Goal: Task Accomplishment & Management: Manage account settings

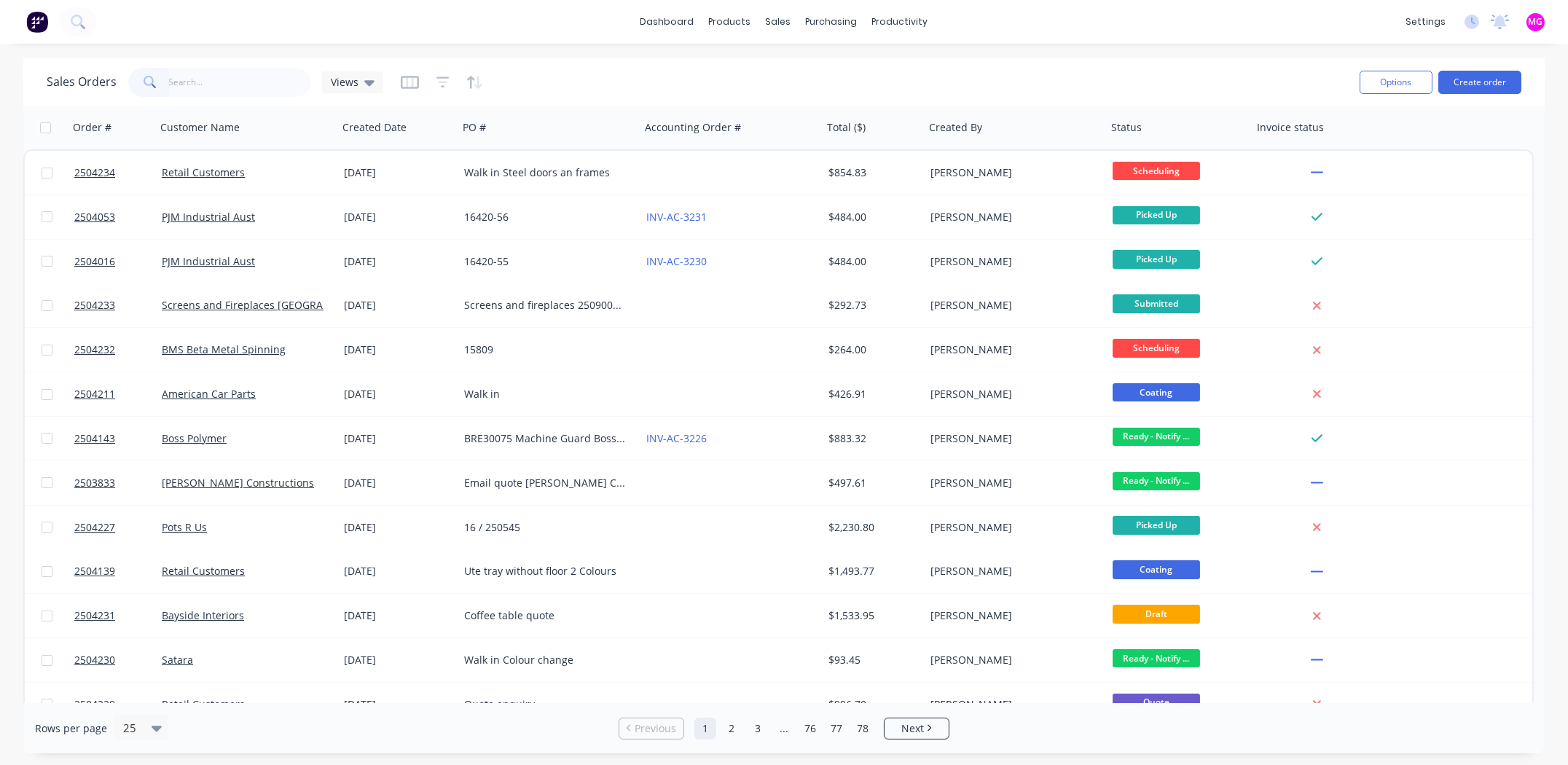
click at [214, 80] on input "text" at bounding box center [240, 82] width 142 height 29
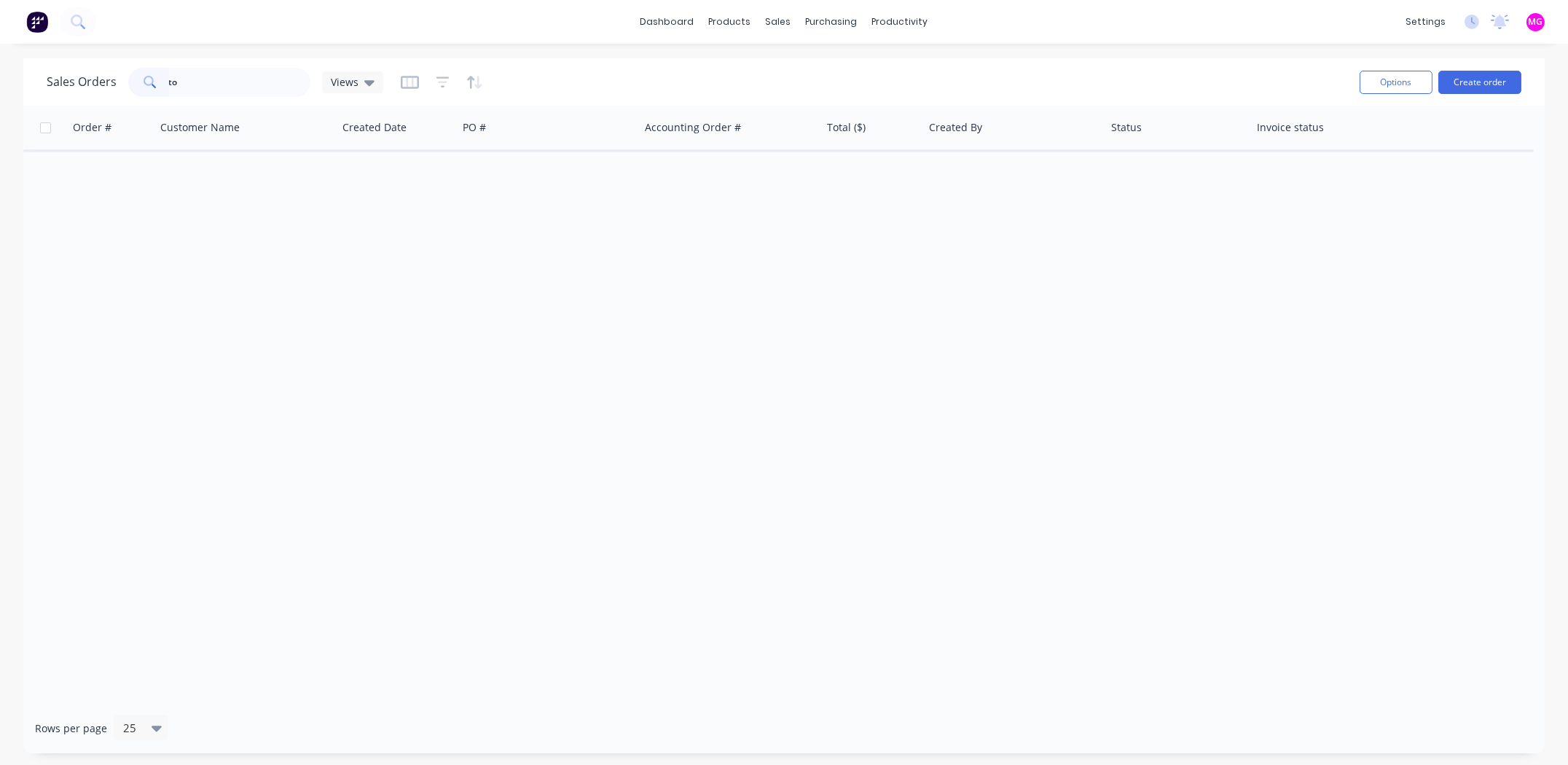
type input "t"
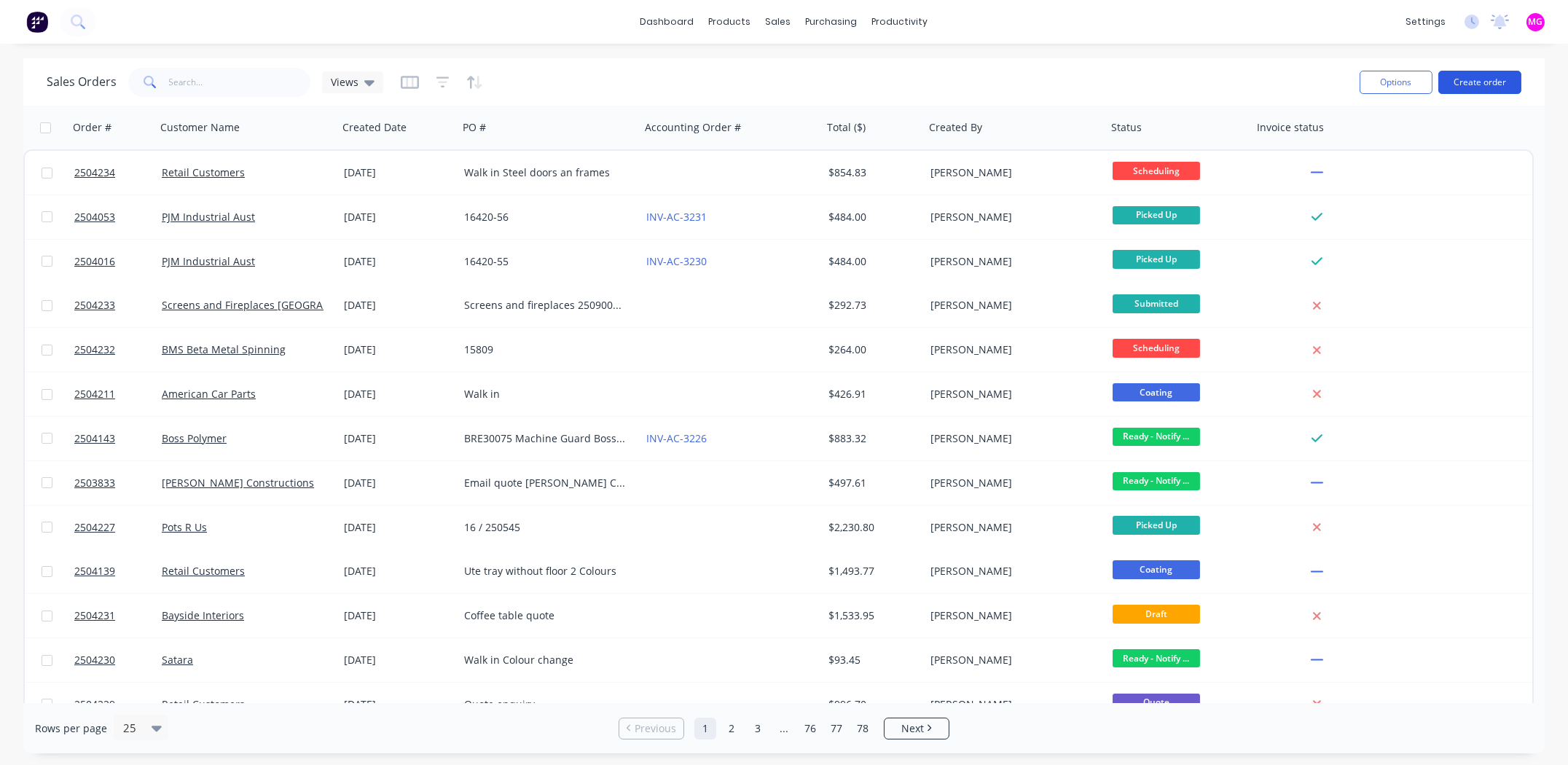
click at [1476, 80] on button "Create order" at bounding box center [1480, 82] width 83 height 23
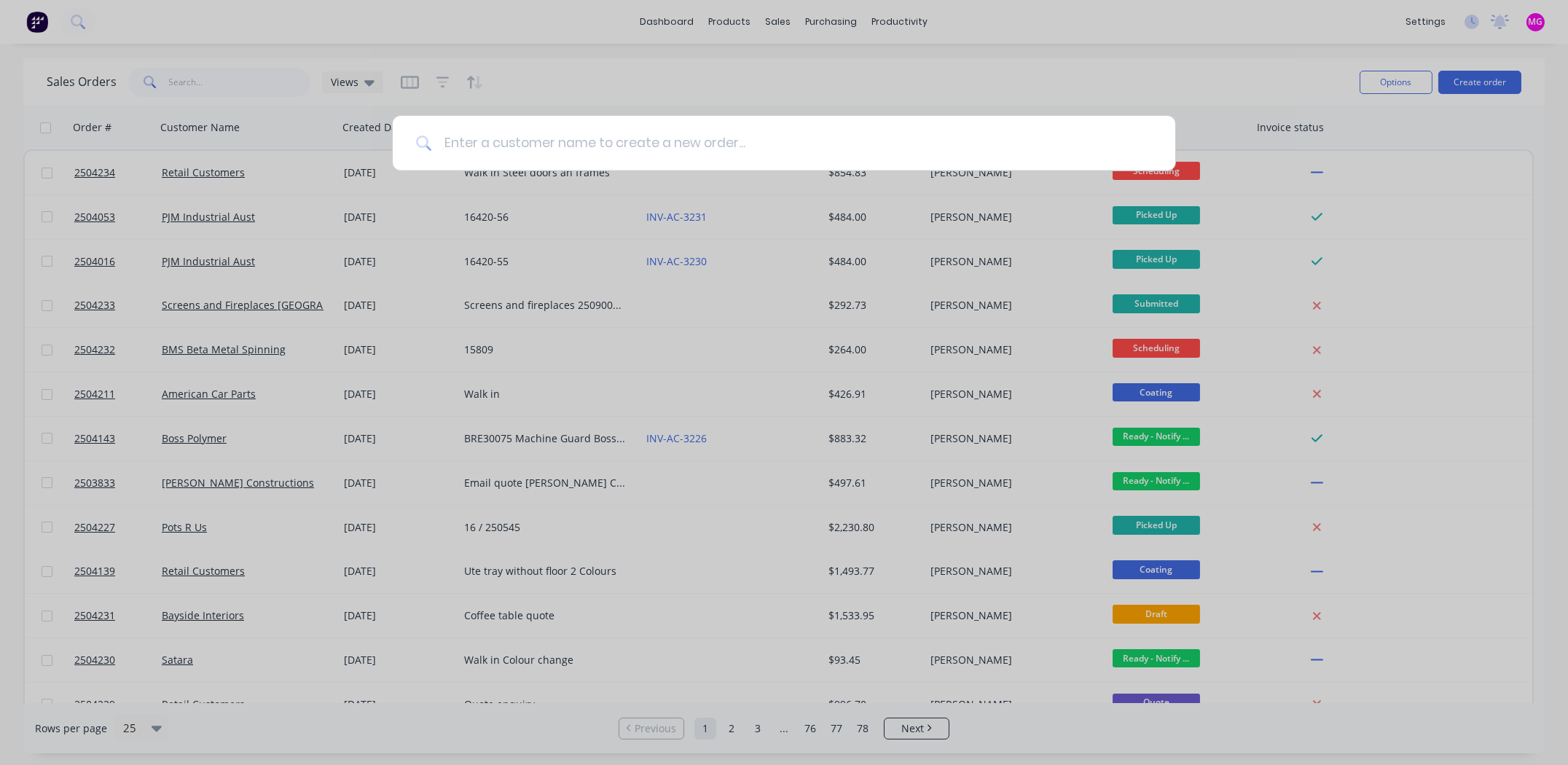
click at [486, 136] on input at bounding box center [792, 143] width 720 height 55
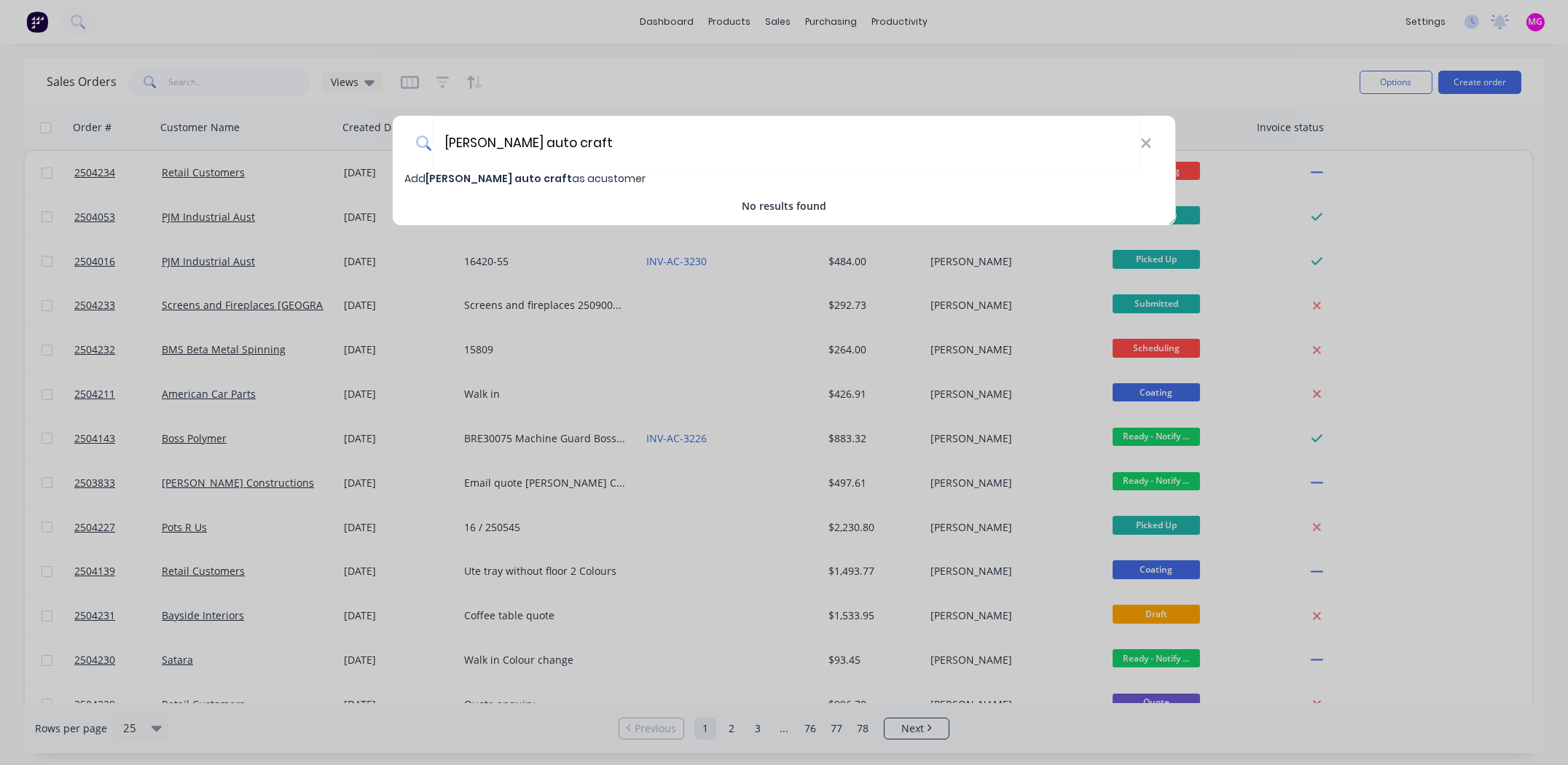
type input "[PERSON_NAME] auto craft"
click at [517, 176] on span "Add [PERSON_NAME] auto craft as a customer" at bounding box center [525, 178] width 241 height 14
select select "AU"
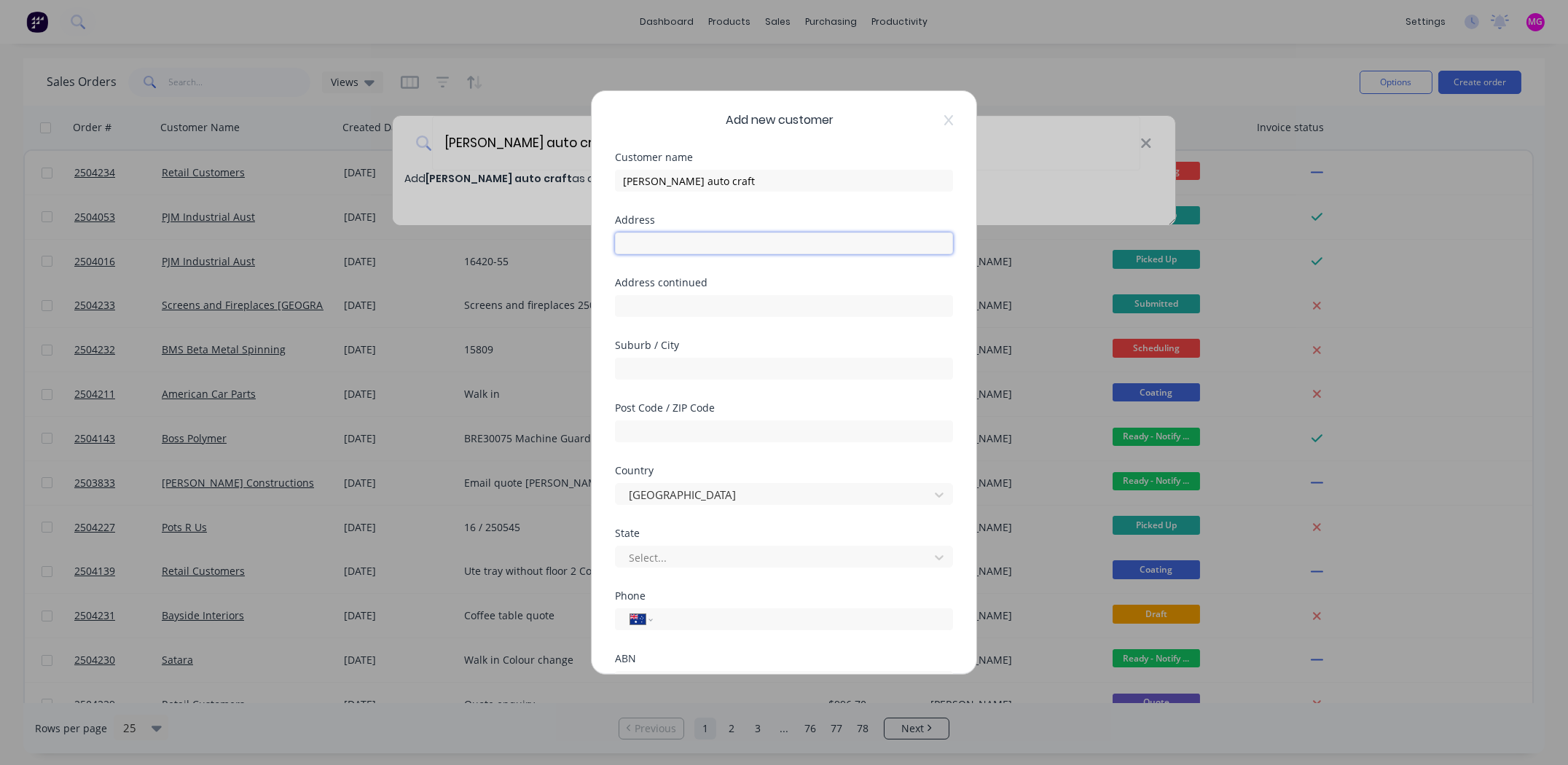
click at [670, 250] on input "text" at bounding box center [784, 243] width 338 height 22
click at [728, 245] on input "[STREET_ADDRESS]" at bounding box center [784, 243] width 338 height 22
type input "[STREET_ADDRESS]"
click at [728, 308] on input "text" at bounding box center [784, 306] width 338 height 22
click at [660, 308] on input "text" at bounding box center [784, 306] width 338 height 22
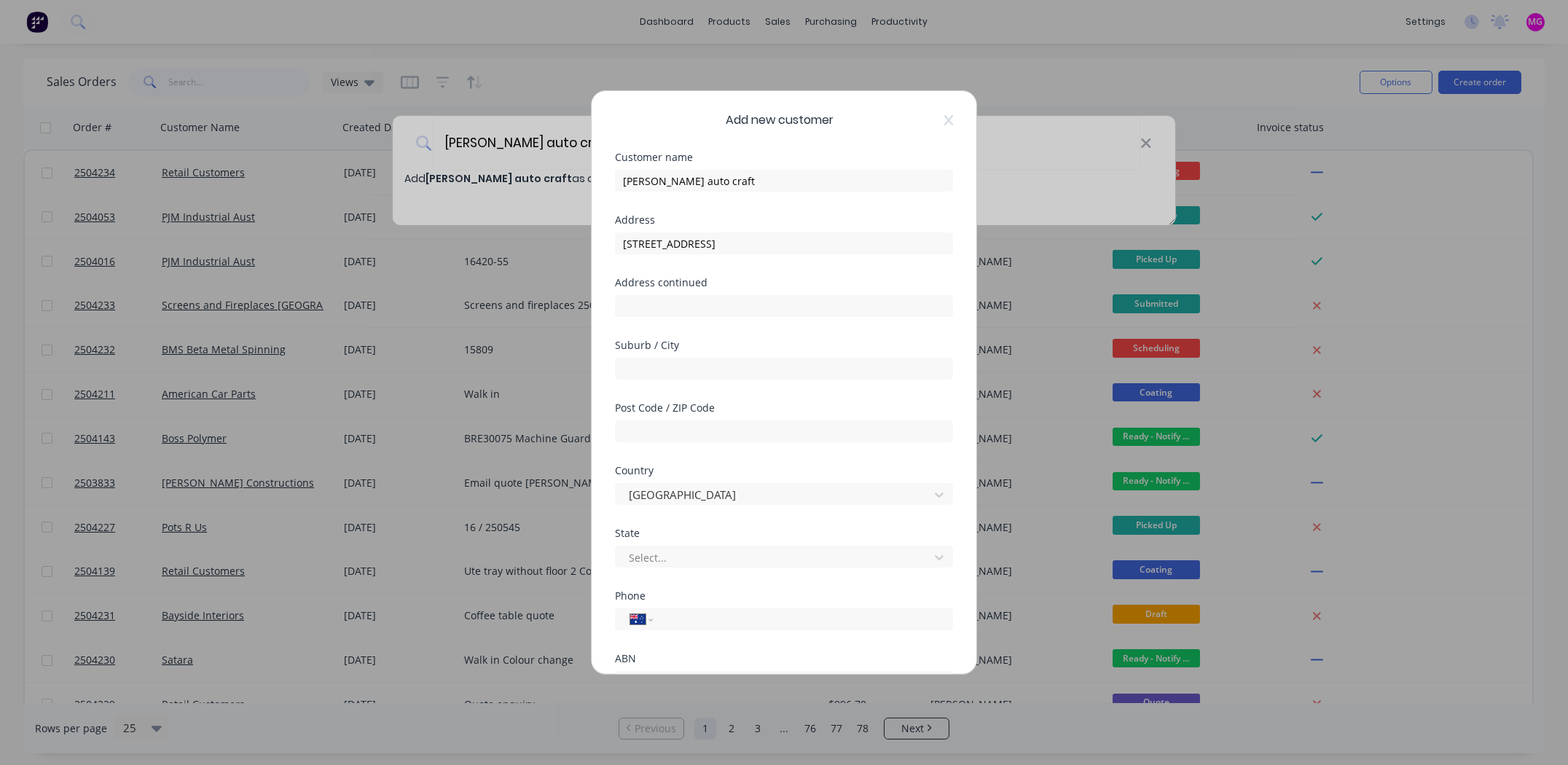
click at [747, 218] on div "Address" at bounding box center [784, 220] width 338 height 10
click at [675, 364] on input "text" at bounding box center [784, 368] width 338 height 22
type input "Moorabbin"
type input "3189"
type input "0433 448 072"
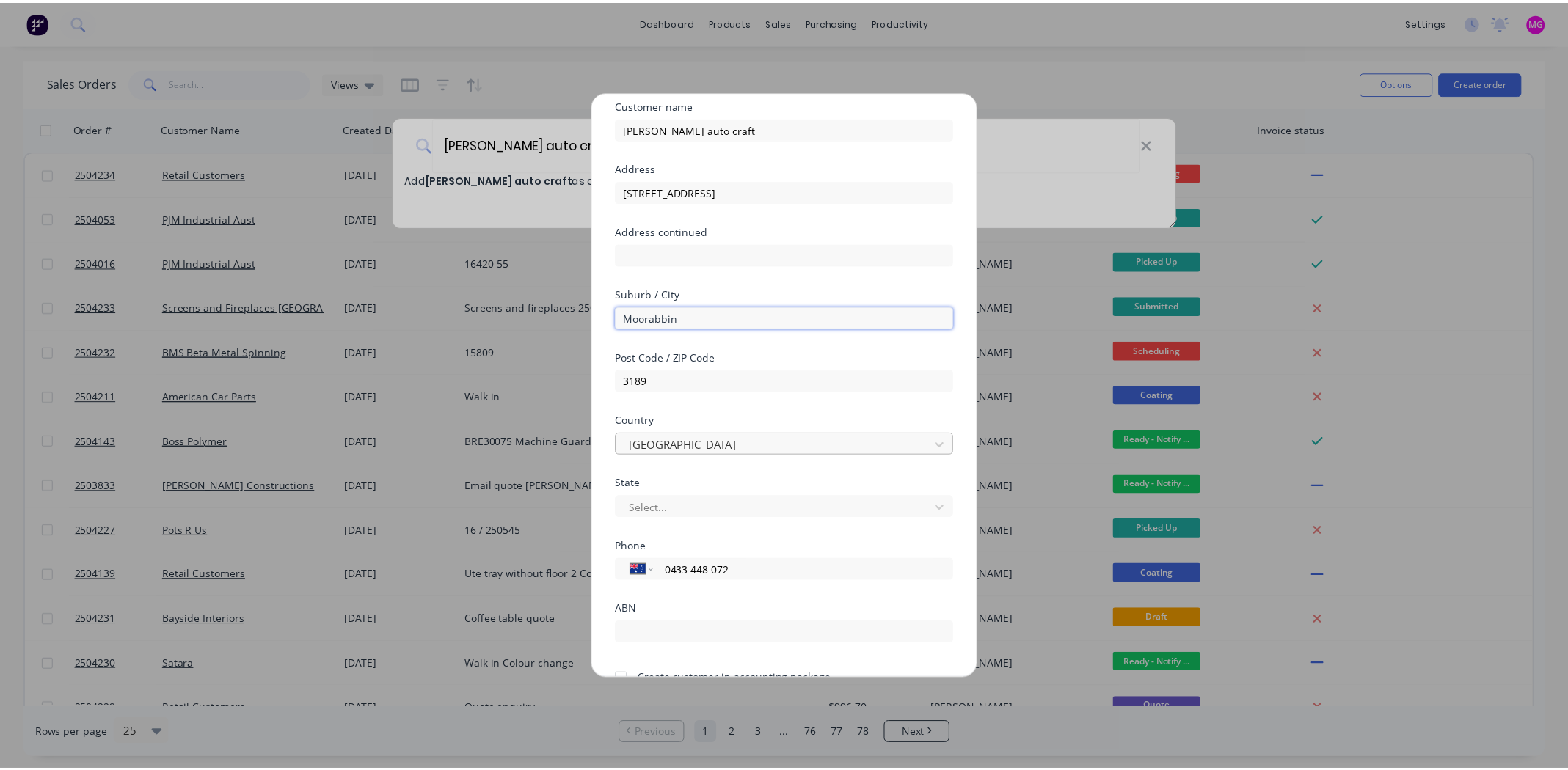
scroll to position [127, 0]
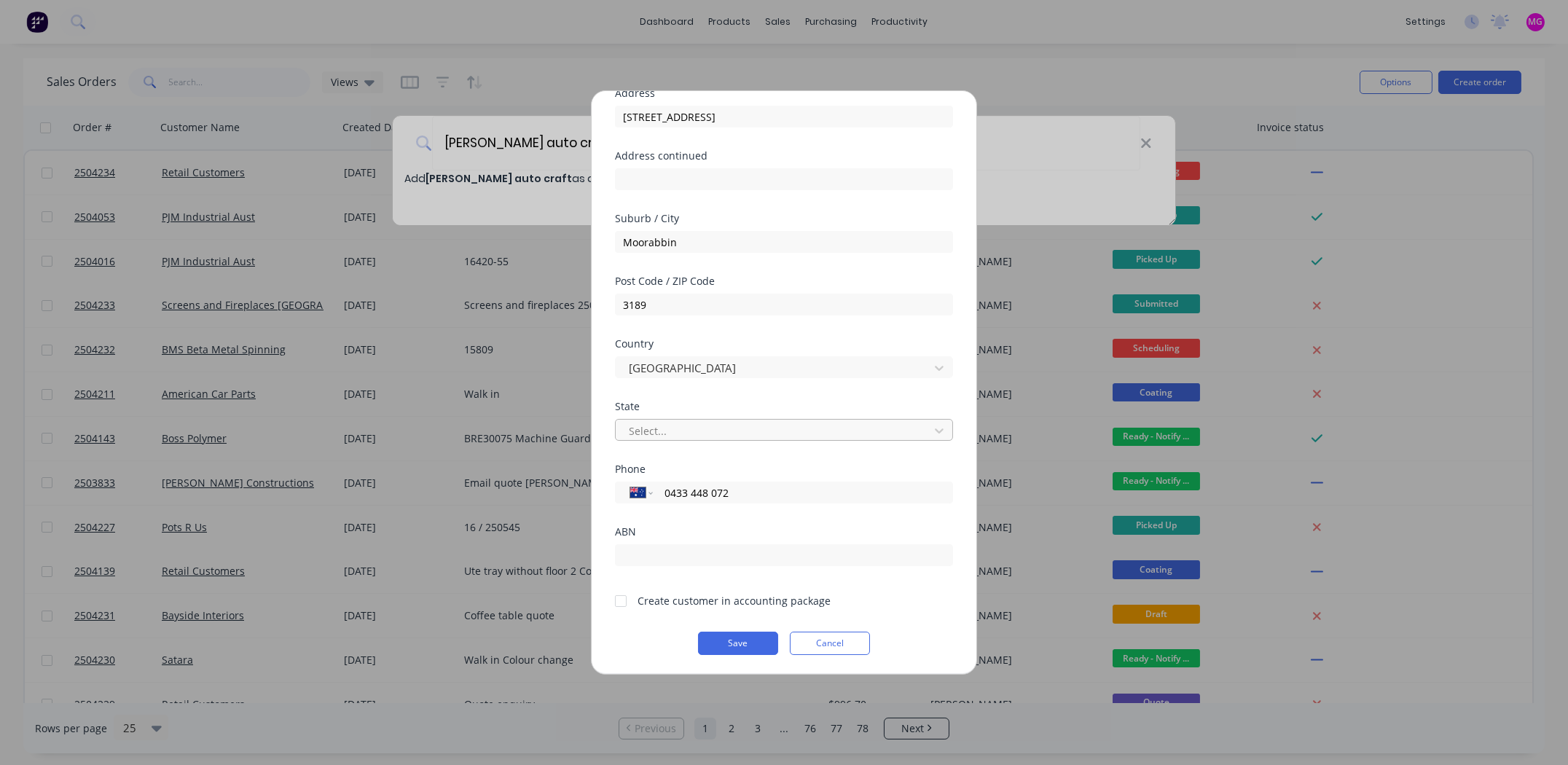
click at [704, 432] on div at bounding box center [774, 431] width 295 height 18
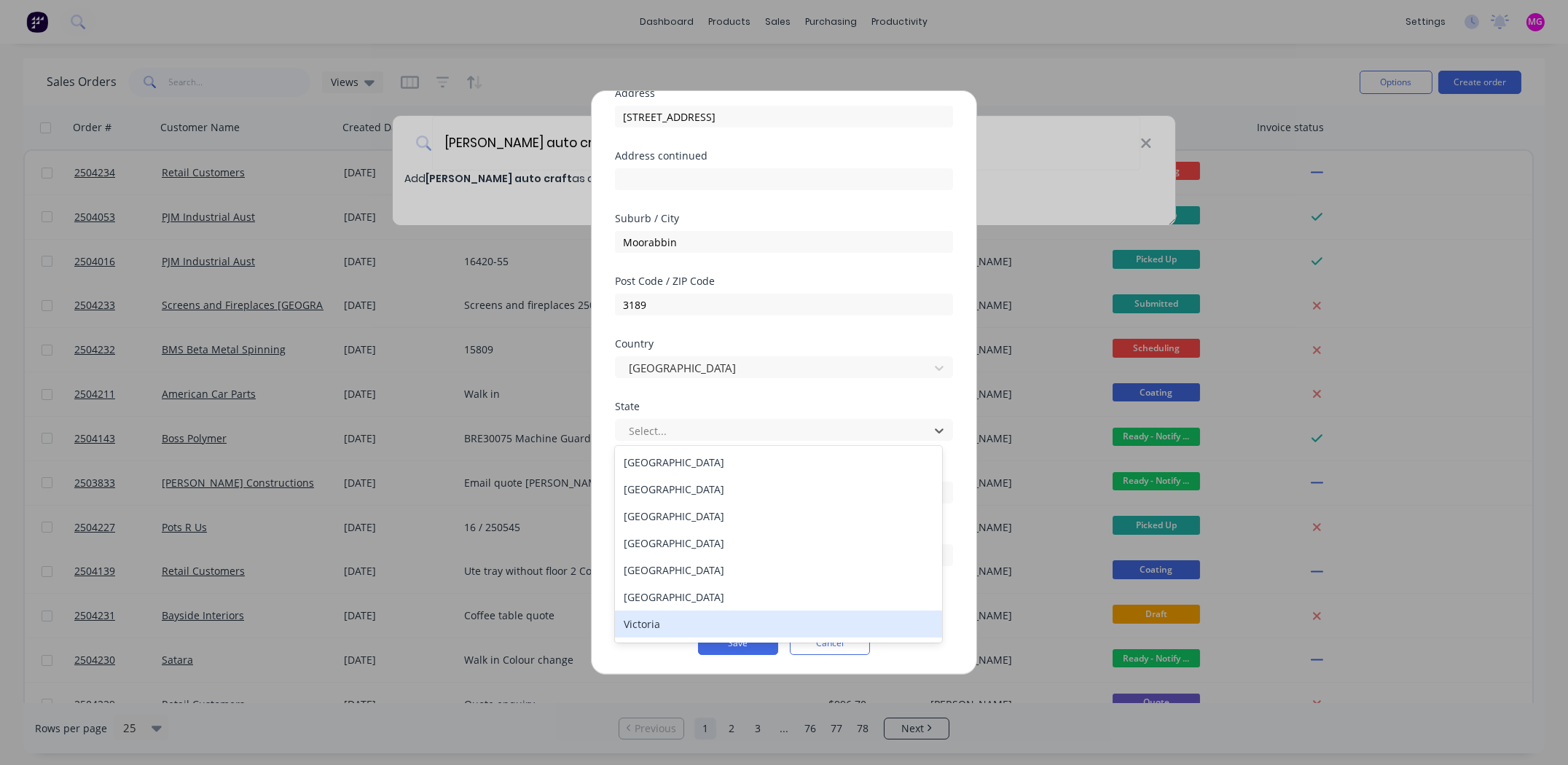
click at [670, 618] on div "Victoria" at bounding box center [779, 624] width 327 height 27
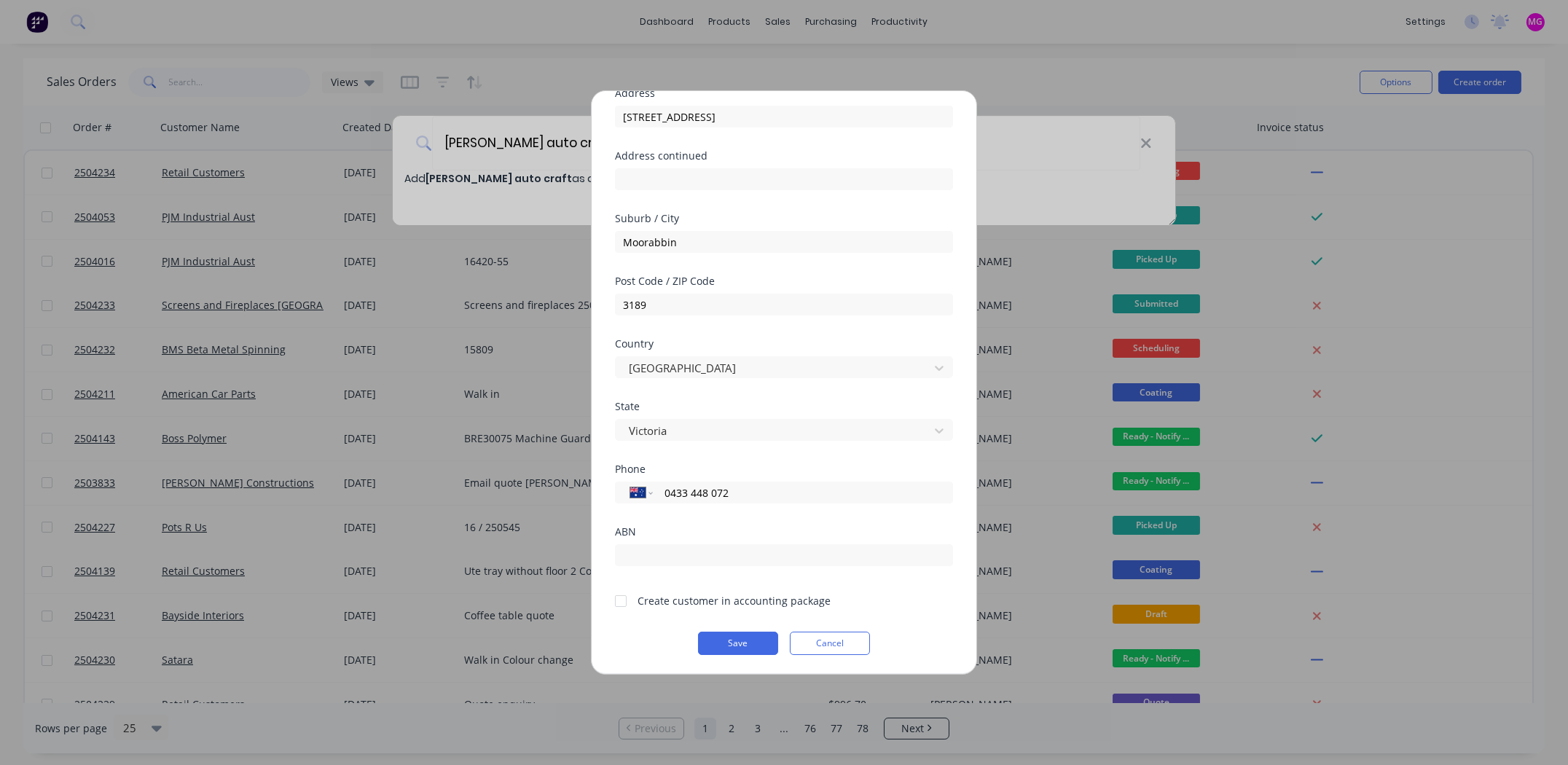
click at [621, 596] on div at bounding box center [620, 601] width 29 height 29
click at [717, 639] on button "Save" at bounding box center [739, 643] width 80 height 23
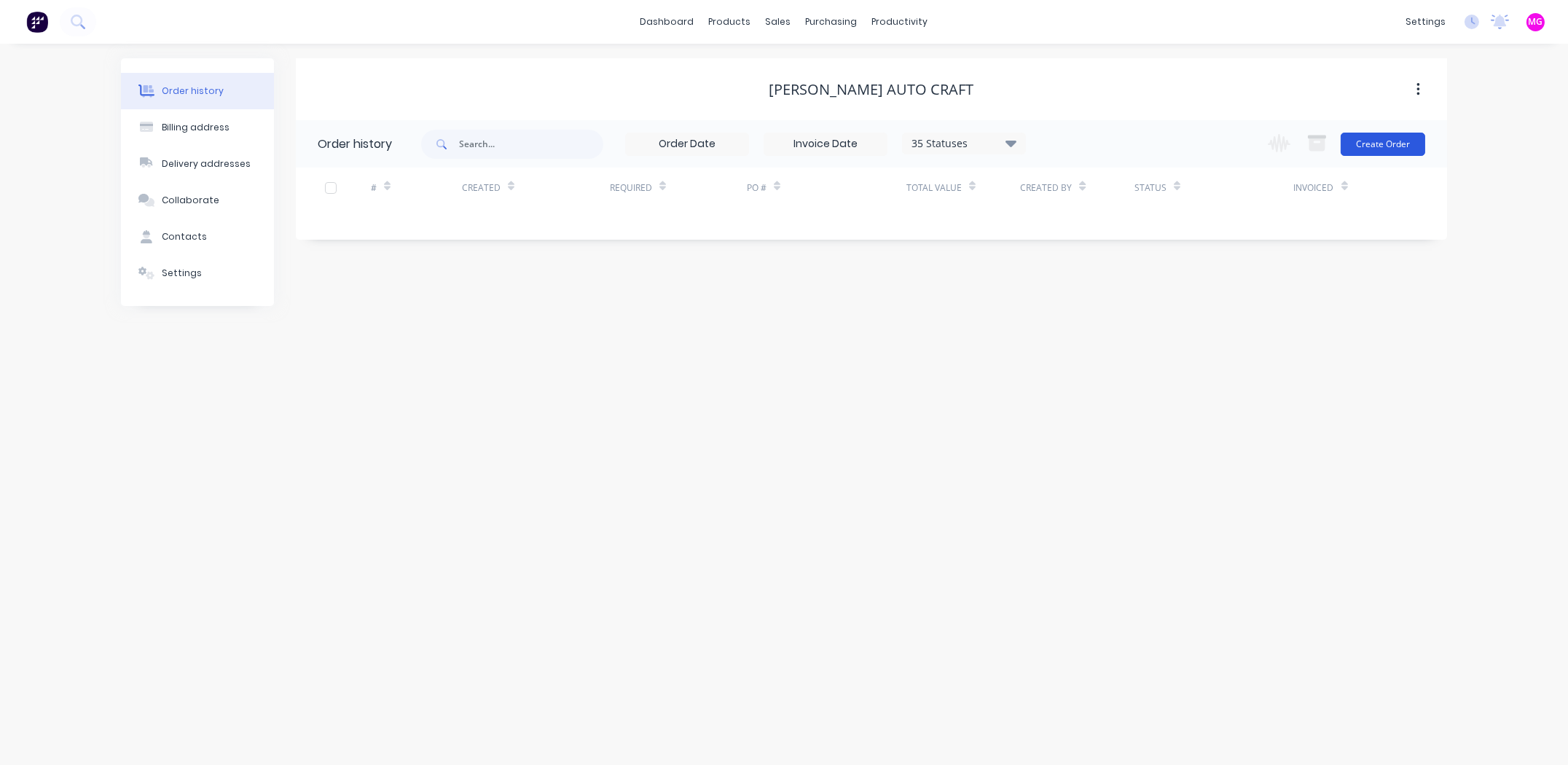
click at [1376, 145] on button "Create Order" at bounding box center [1383, 144] width 85 height 23
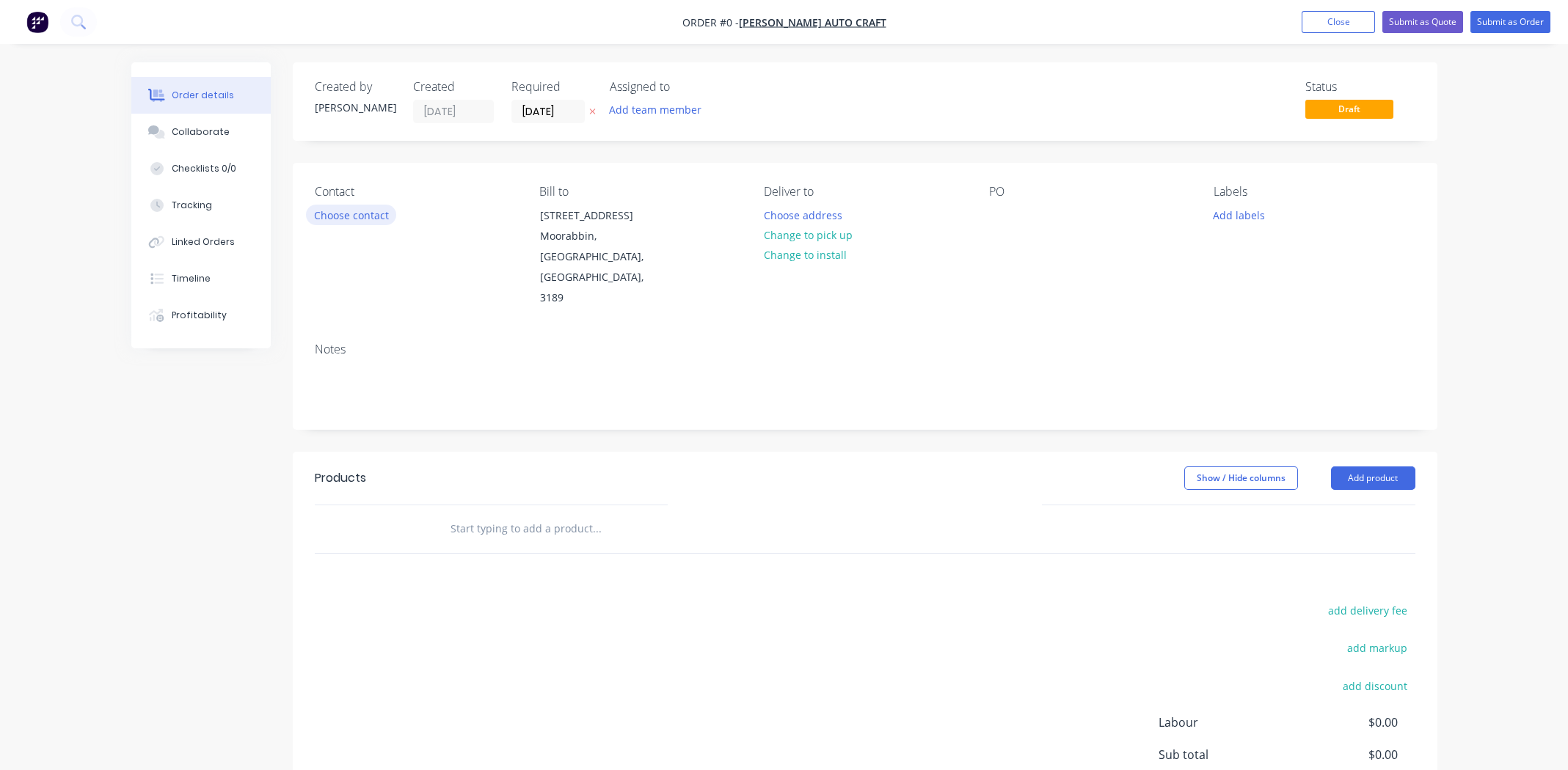
click at [348, 216] on button "Choose contact" at bounding box center [351, 214] width 90 height 20
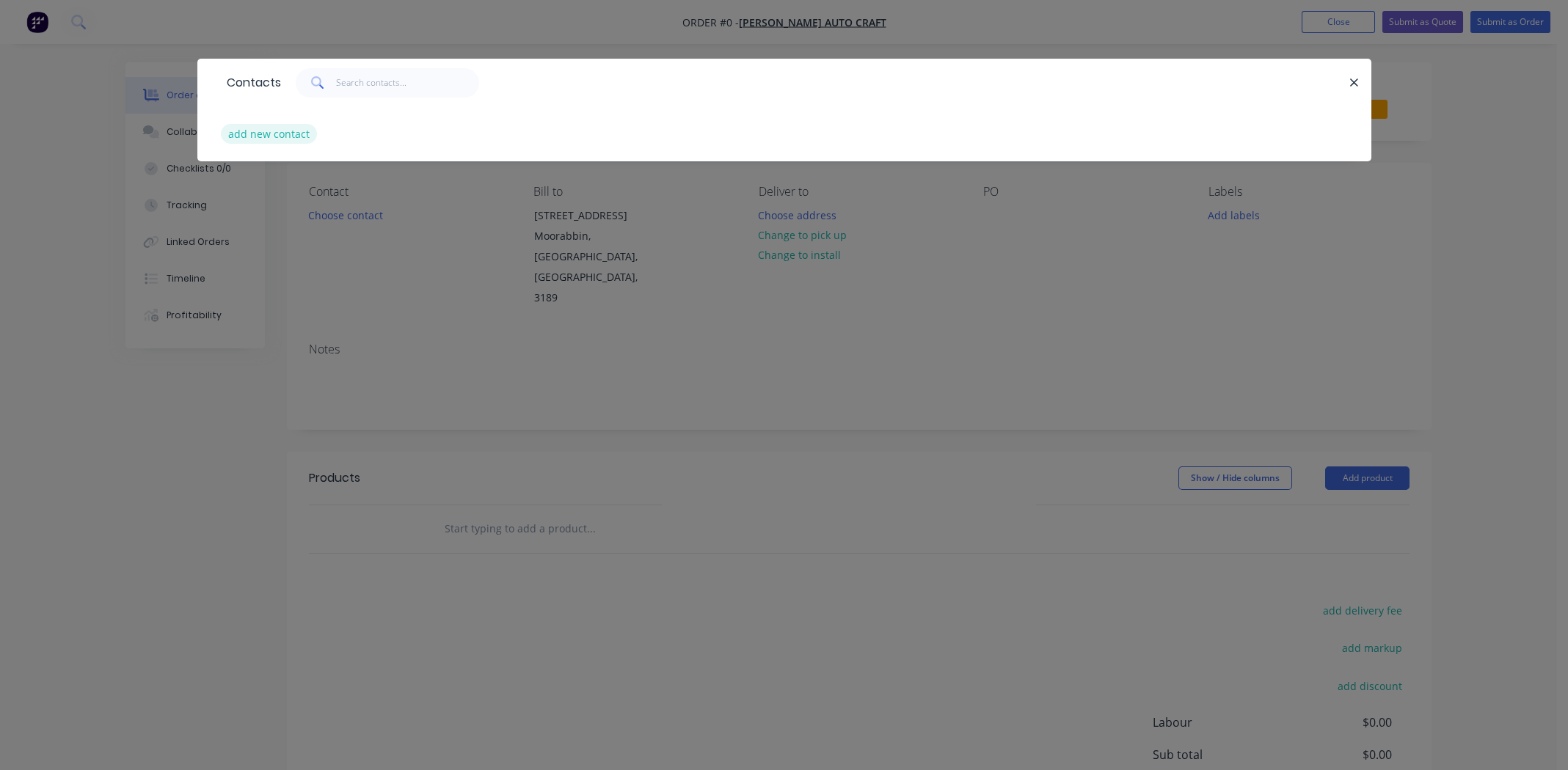
click at [273, 135] on button "add new contact" at bounding box center [269, 134] width 97 height 20
select select "AU"
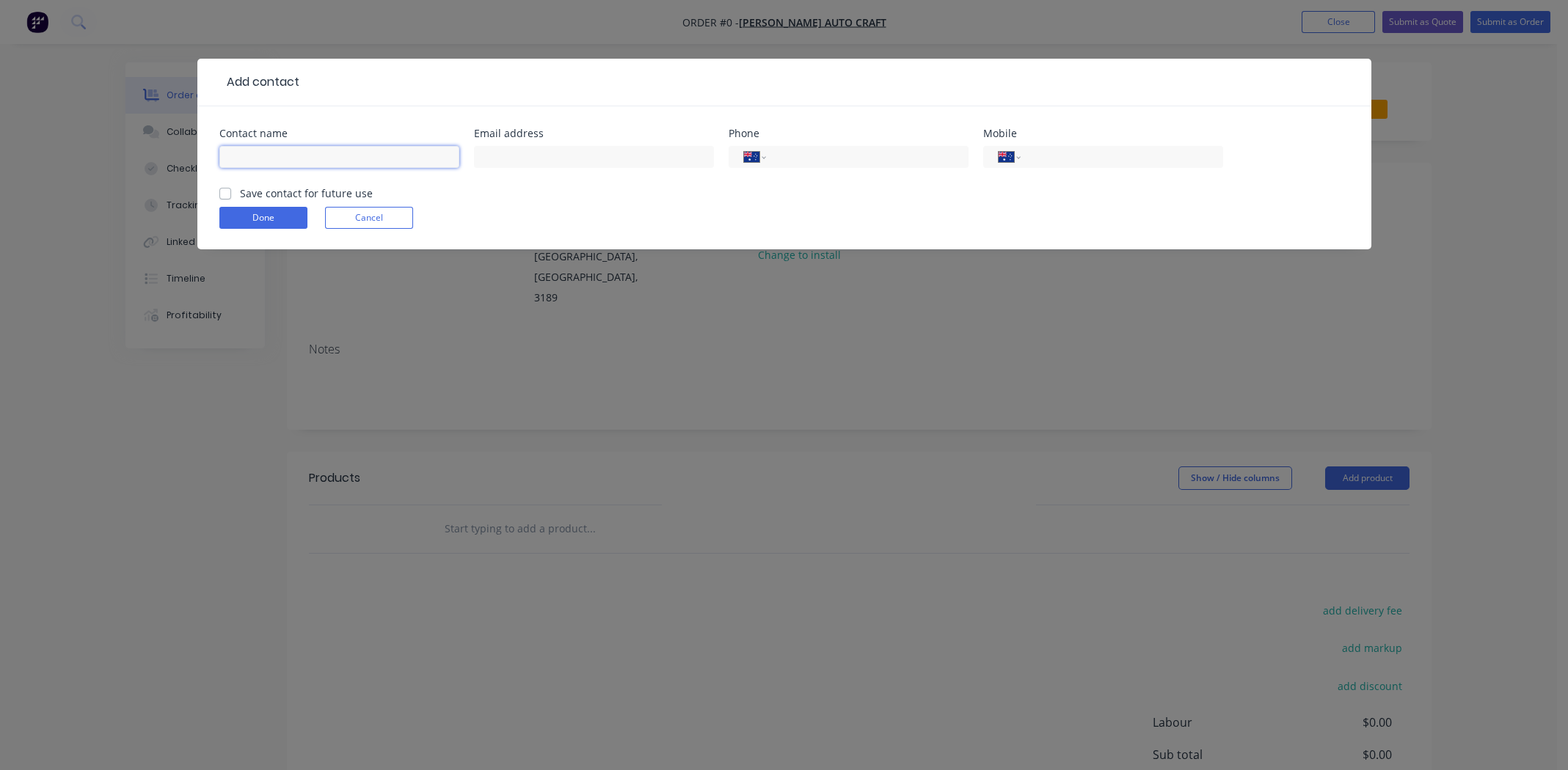
click at [300, 156] on input "text" at bounding box center [339, 156] width 240 height 22
type input "[PERSON_NAME]"
click at [517, 155] on input "text" at bounding box center [594, 156] width 240 height 22
type input "[EMAIL_ADDRESS][DOMAIN_NAME]"
click at [1066, 161] on input "tel" at bounding box center [1119, 157] width 176 height 17
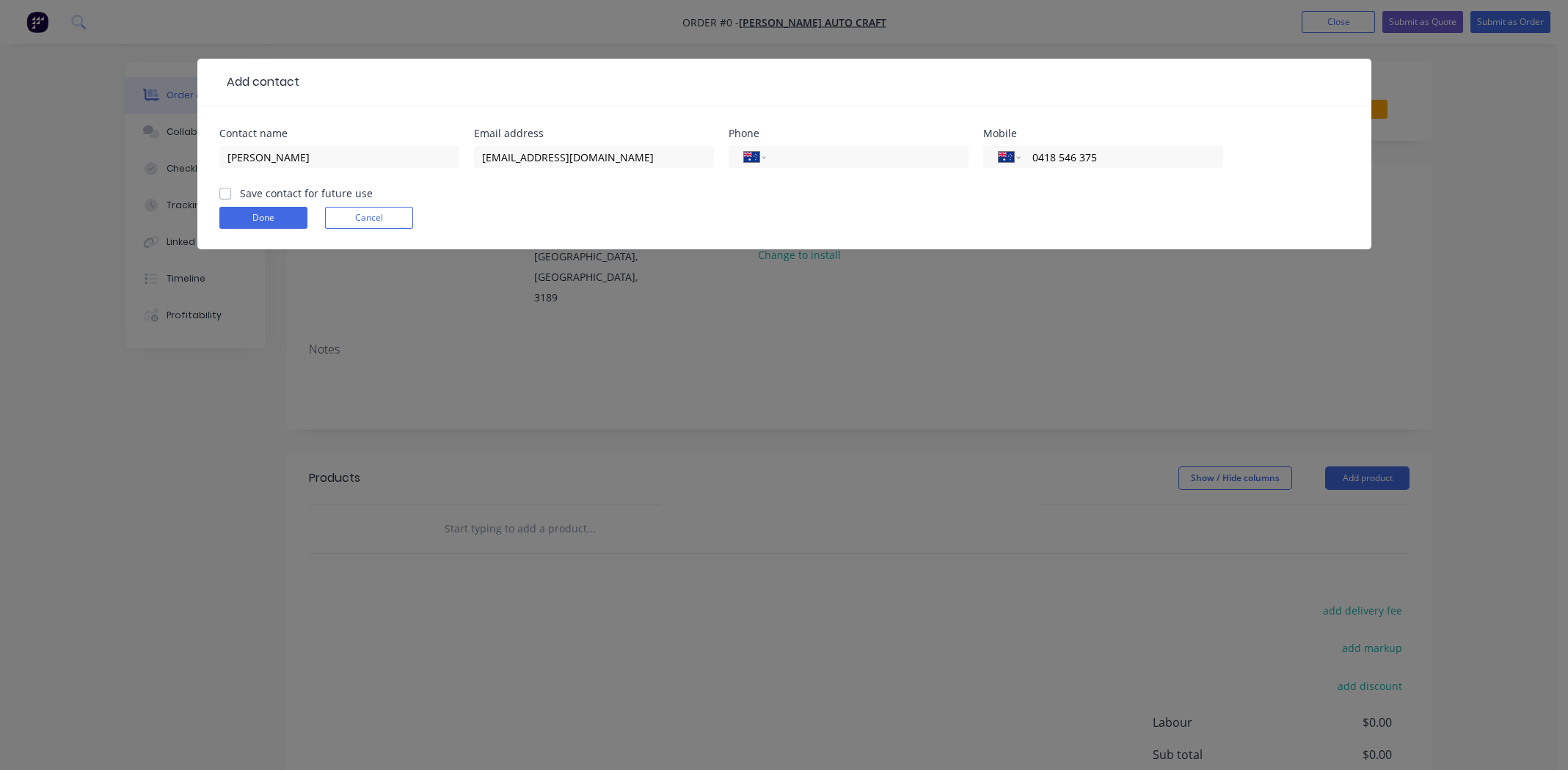
type input "0418 546 375"
click at [240, 191] on label "Save contact for future use" at bounding box center [307, 193] width 133 height 15
click at [222, 191] on input "Save contact for future use" at bounding box center [225, 192] width 11 height 14
checkbox input "true"
click at [236, 204] on form "Contact name [PERSON_NAME] Email address [EMAIL_ADDRESS][DOMAIN_NAME] Phone Int…" at bounding box center [785, 188] width 1130 height 121
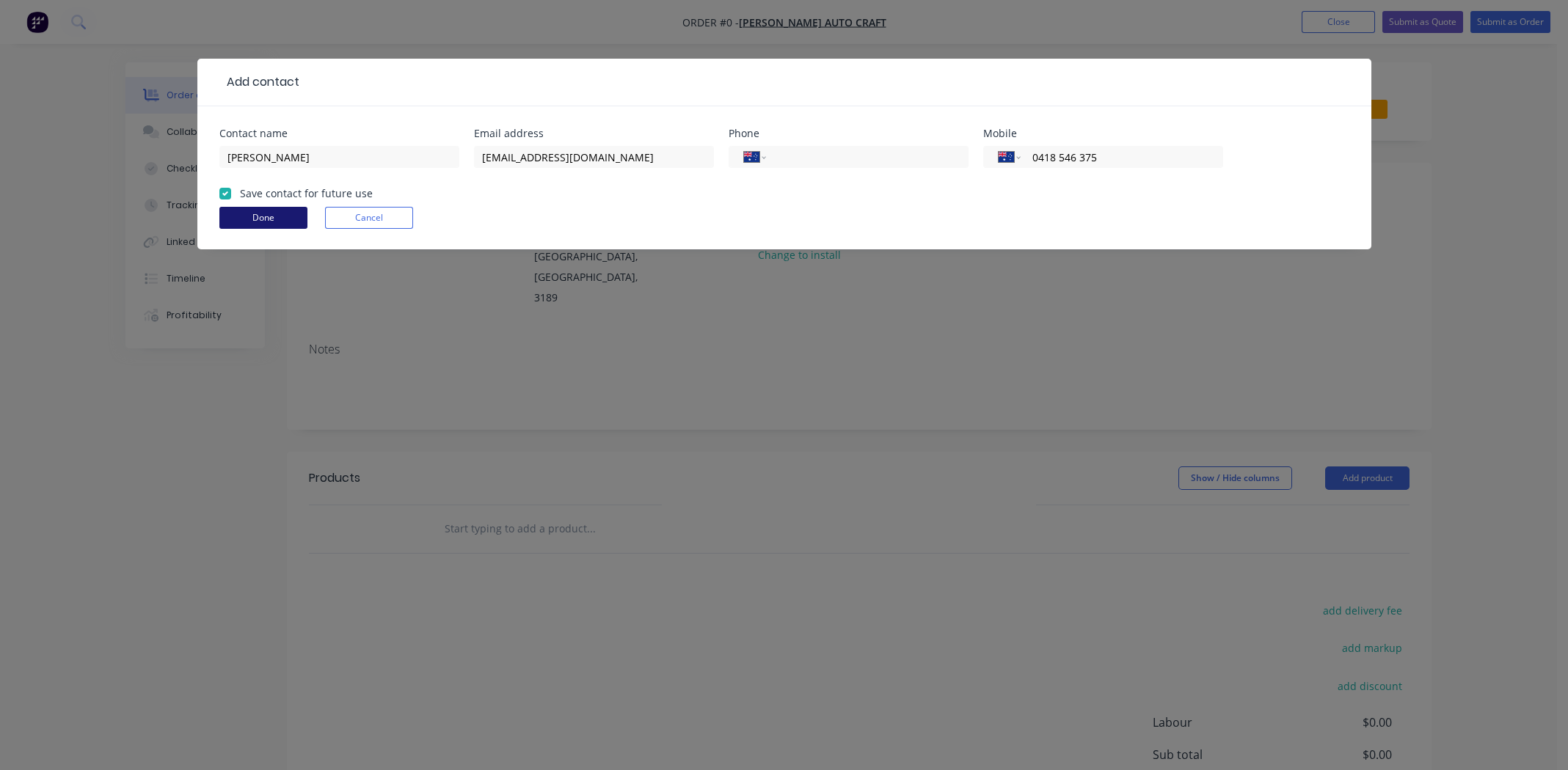
click at [236, 212] on button "Done" at bounding box center [263, 217] width 88 height 22
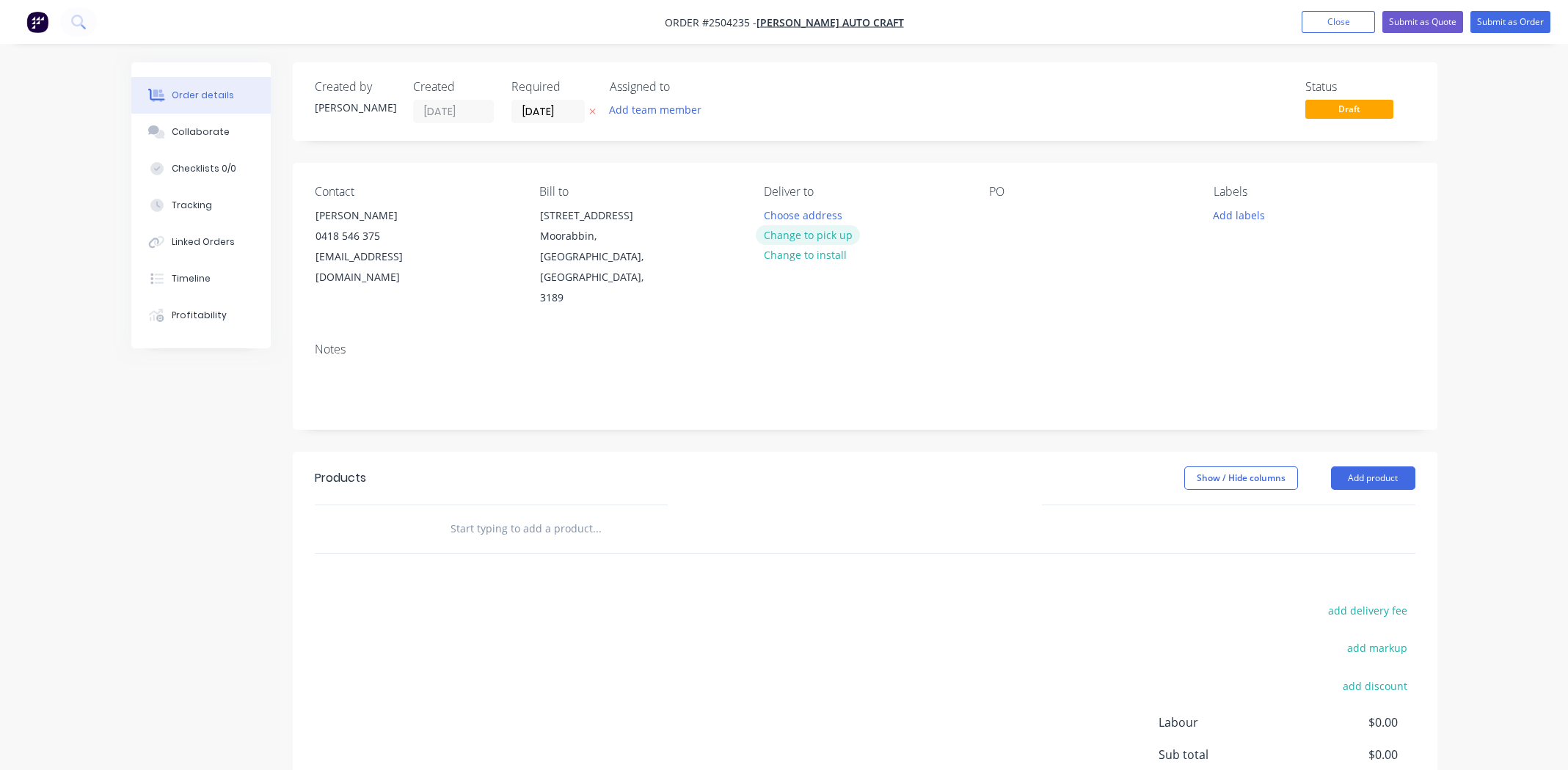
click at [821, 241] on button "Change to pick up" at bounding box center [808, 235] width 104 height 20
click at [998, 216] on div at bounding box center [1001, 215] width 24 height 21
click at [1243, 213] on button "Add labels" at bounding box center [1239, 214] width 68 height 20
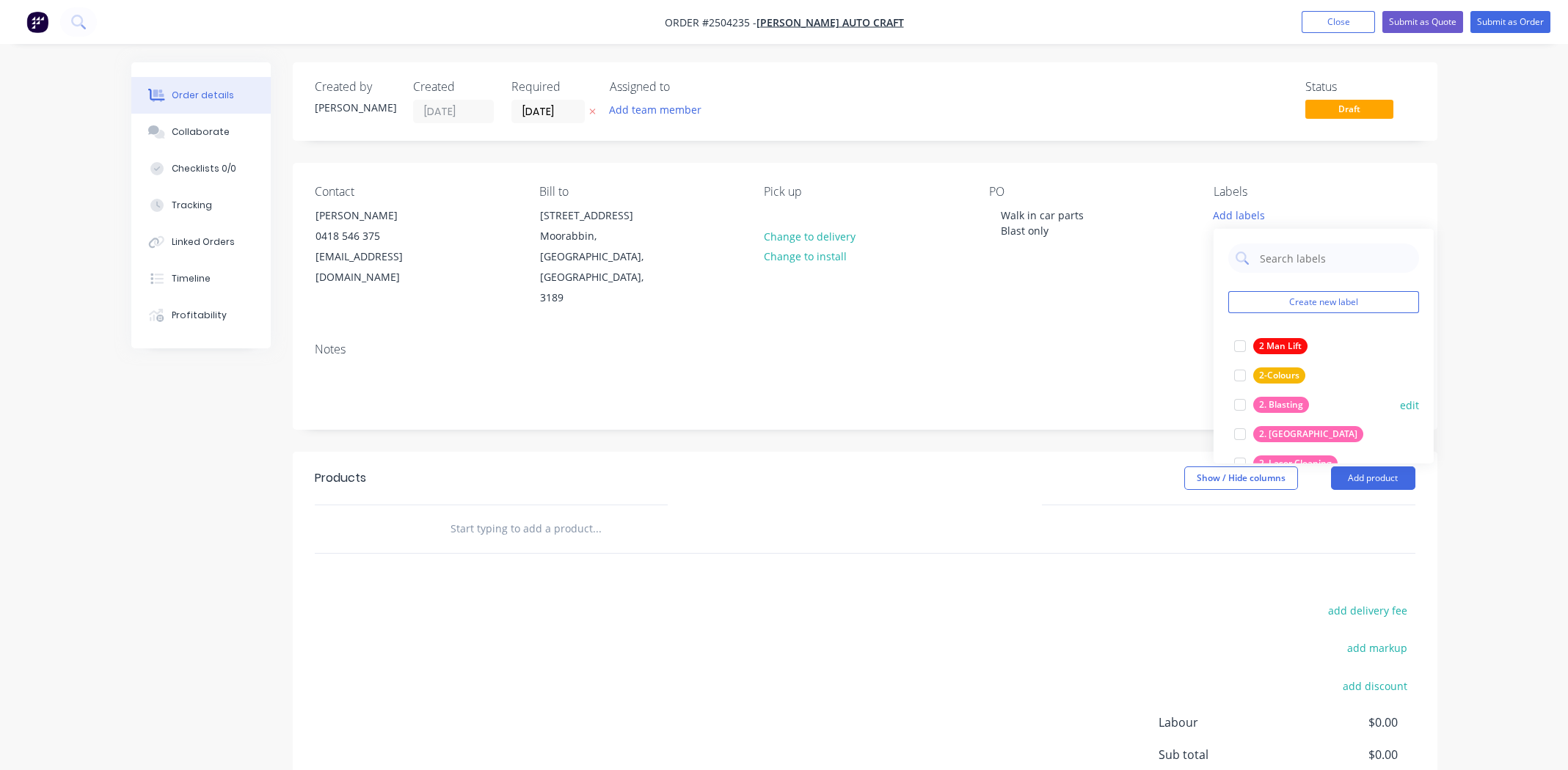
click at [1239, 409] on div at bounding box center [1240, 405] width 29 height 29
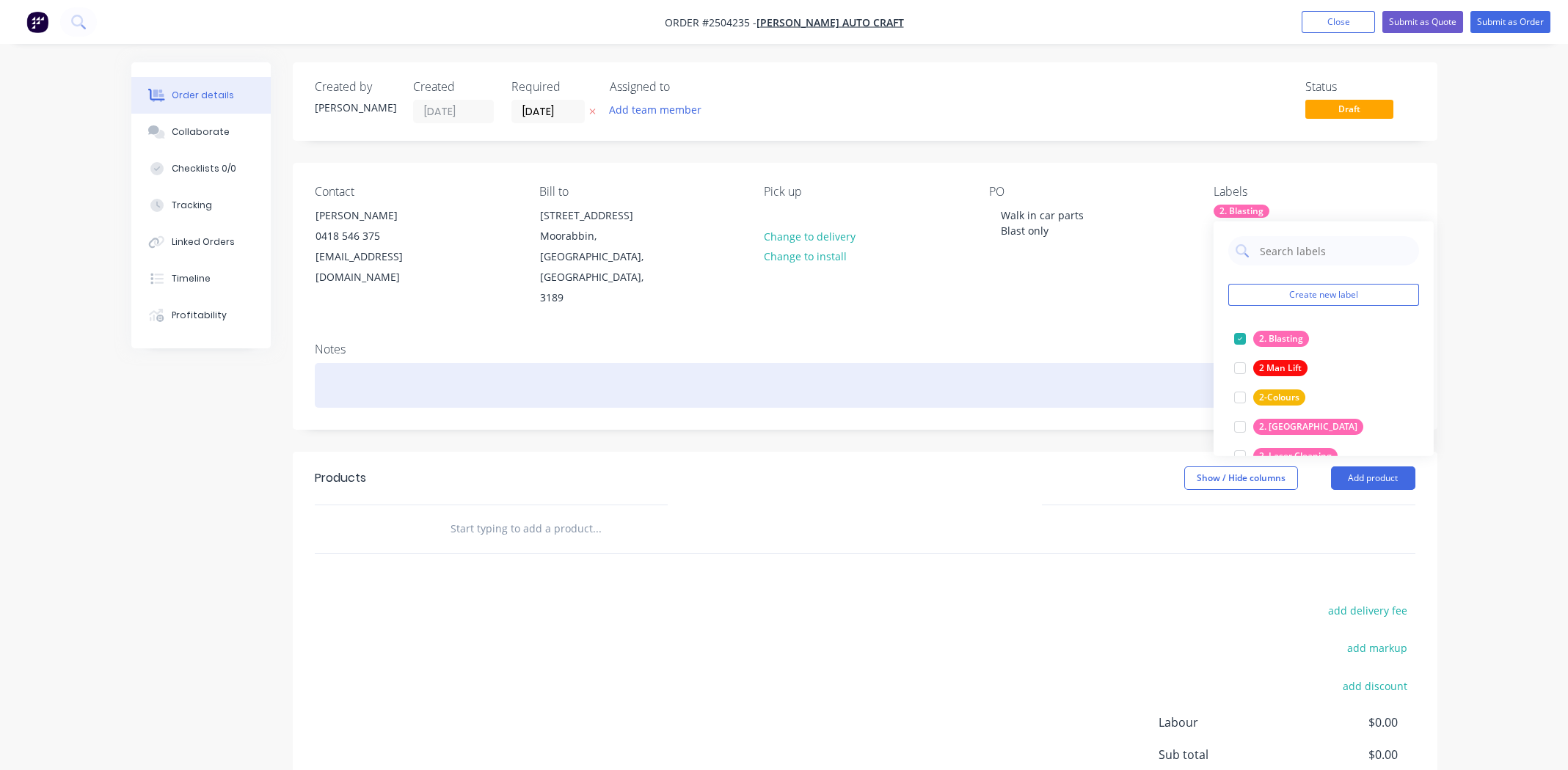
click at [436, 363] on div at bounding box center [865, 385] width 1100 height 45
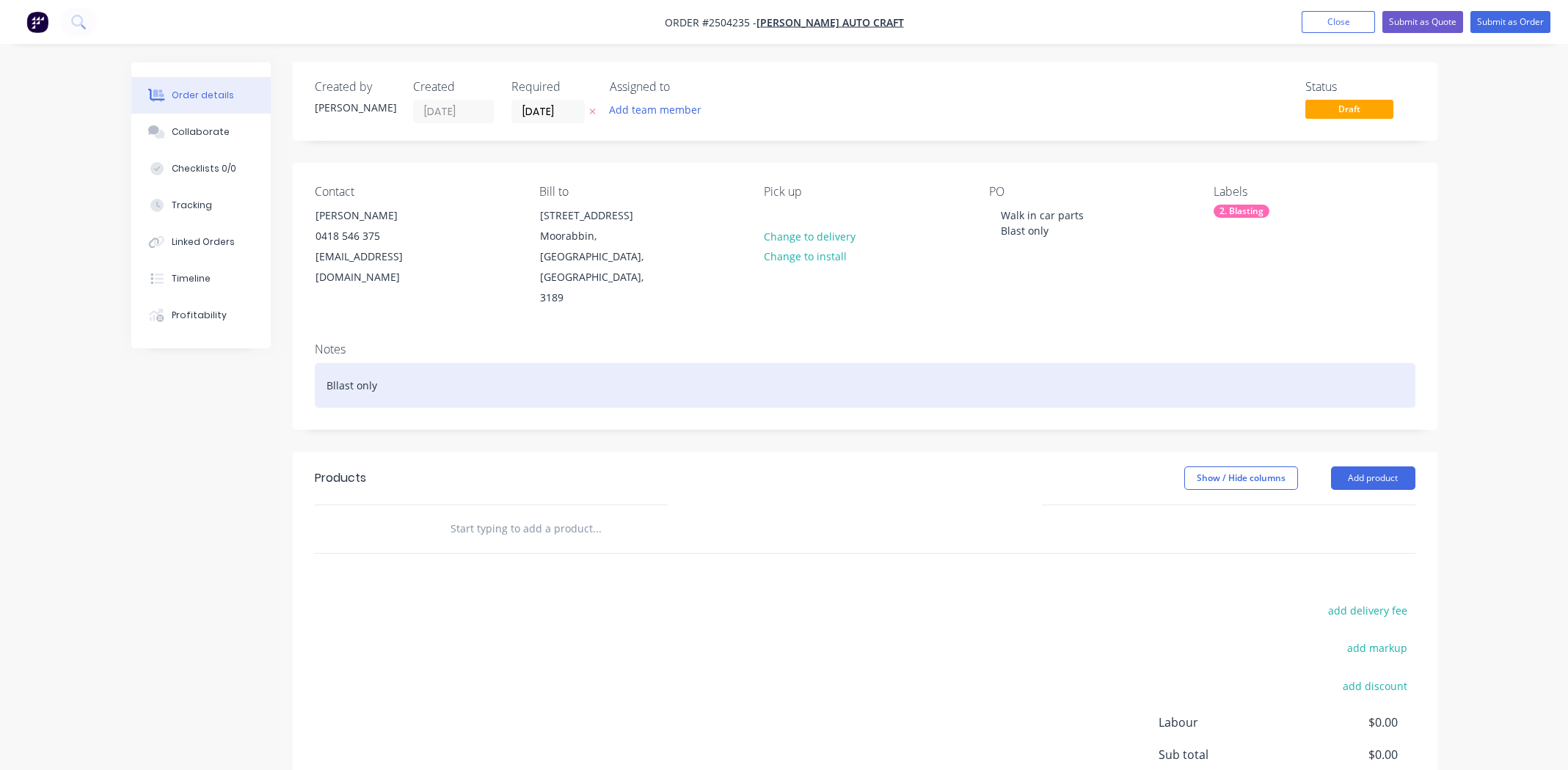
click at [336, 363] on div "Bllast only" at bounding box center [865, 385] width 1100 height 45
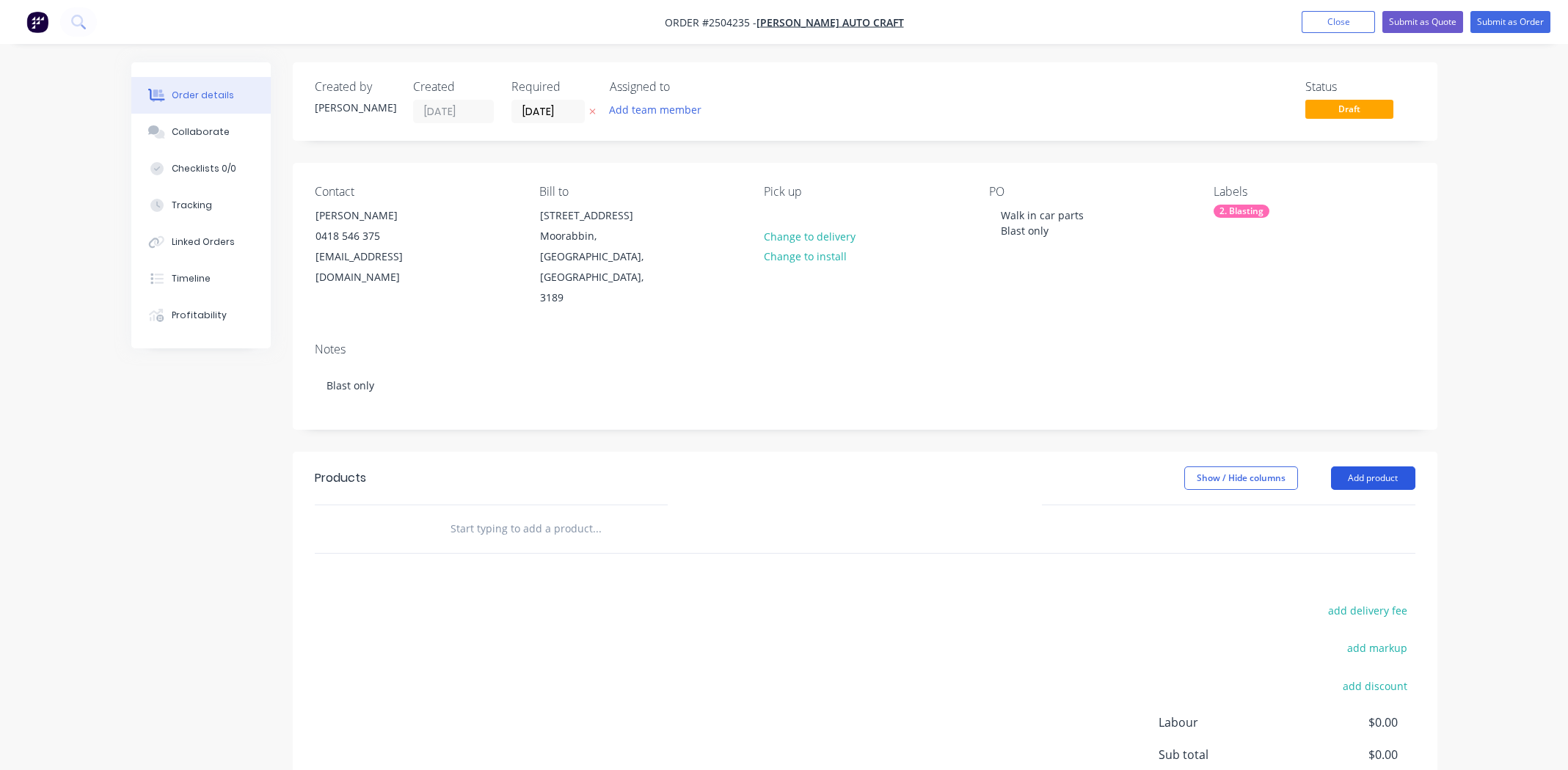
click at [1383, 467] on button "Add product" at bounding box center [1373, 478] width 85 height 24
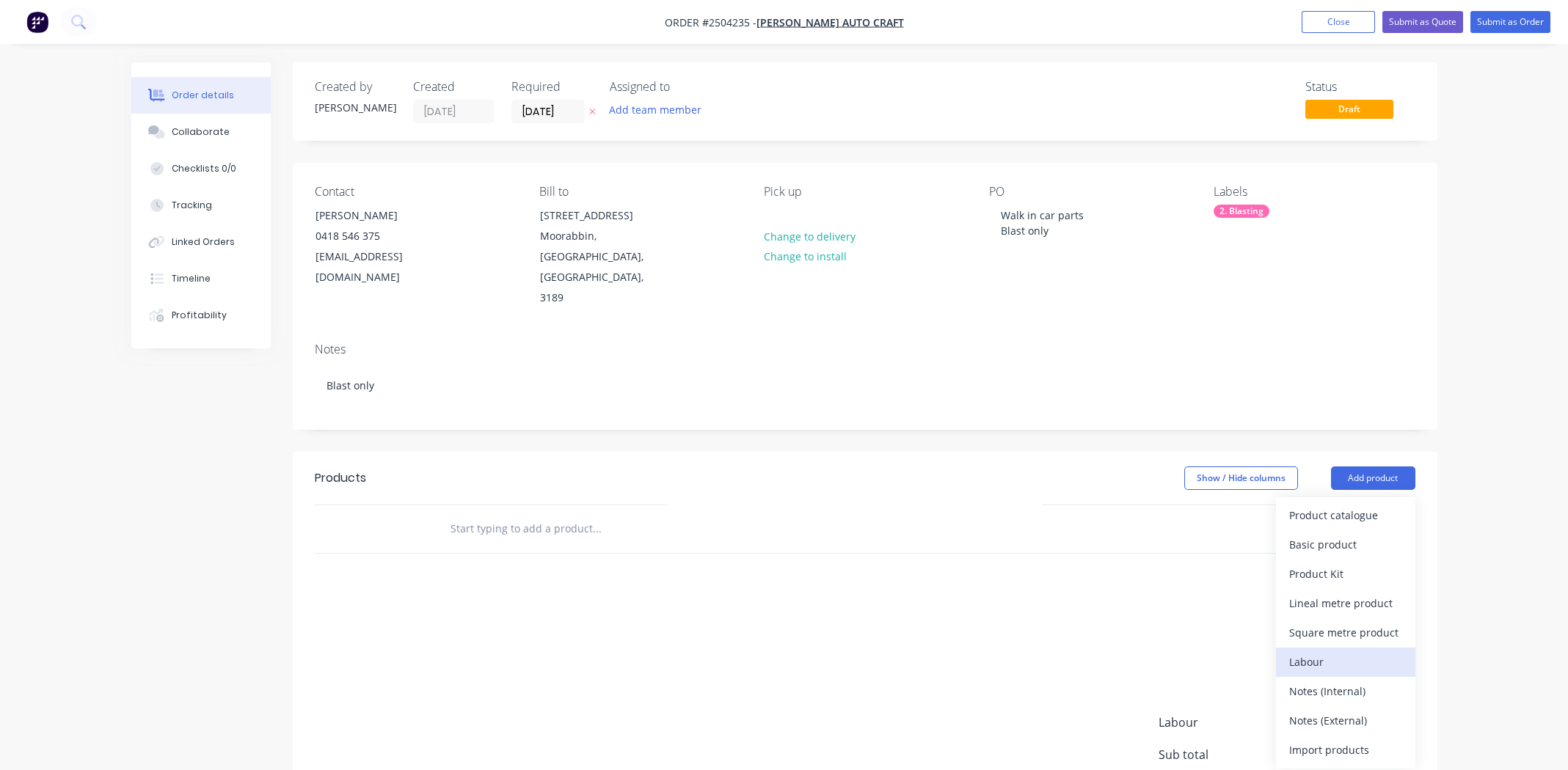
click at [1318, 651] on div "Labour" at bounding box center [1345, 662] width 113 height 21
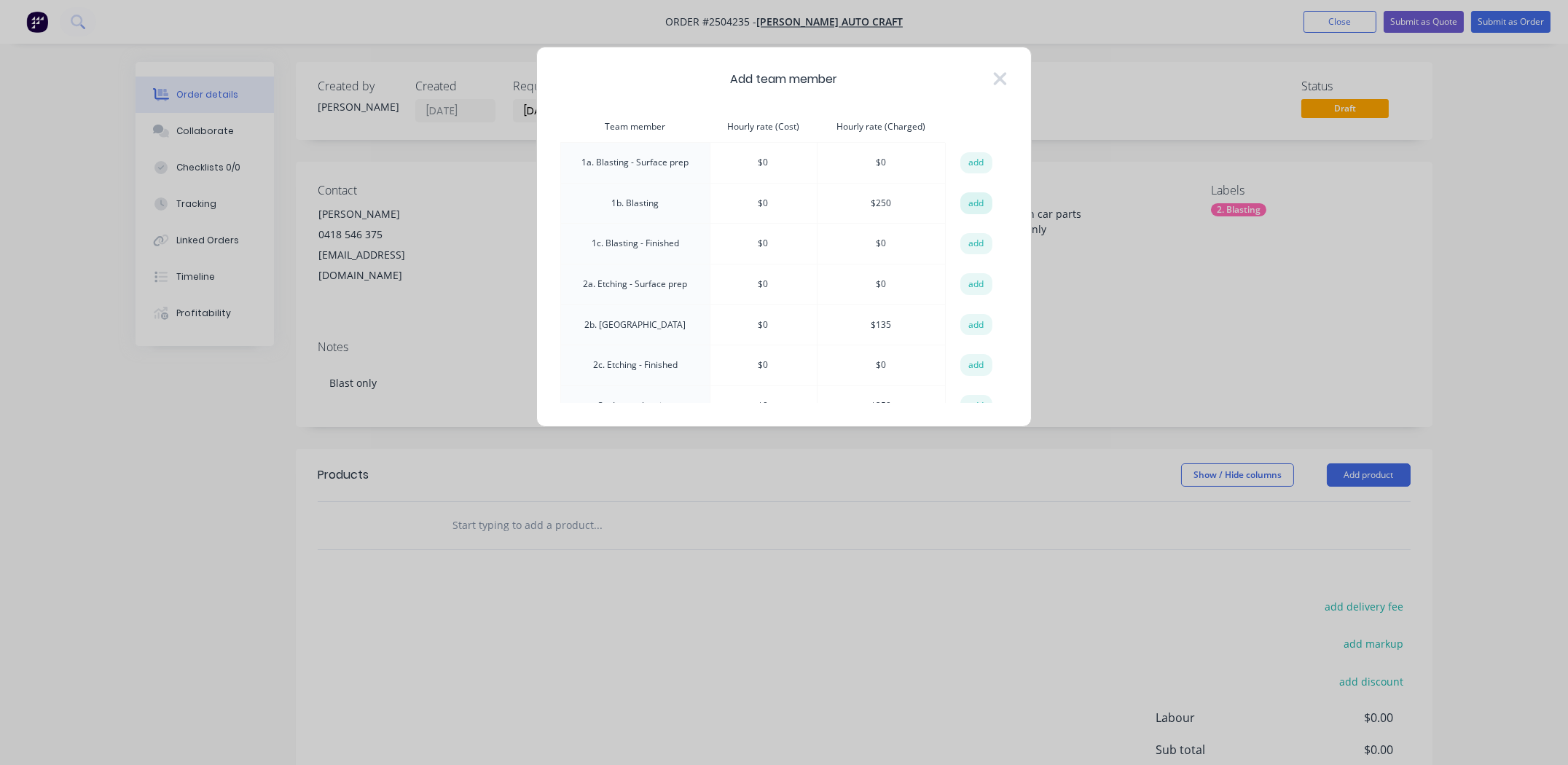
click at [967, 199] on button "add" at bounding box center [976, 203] width 32 height 22
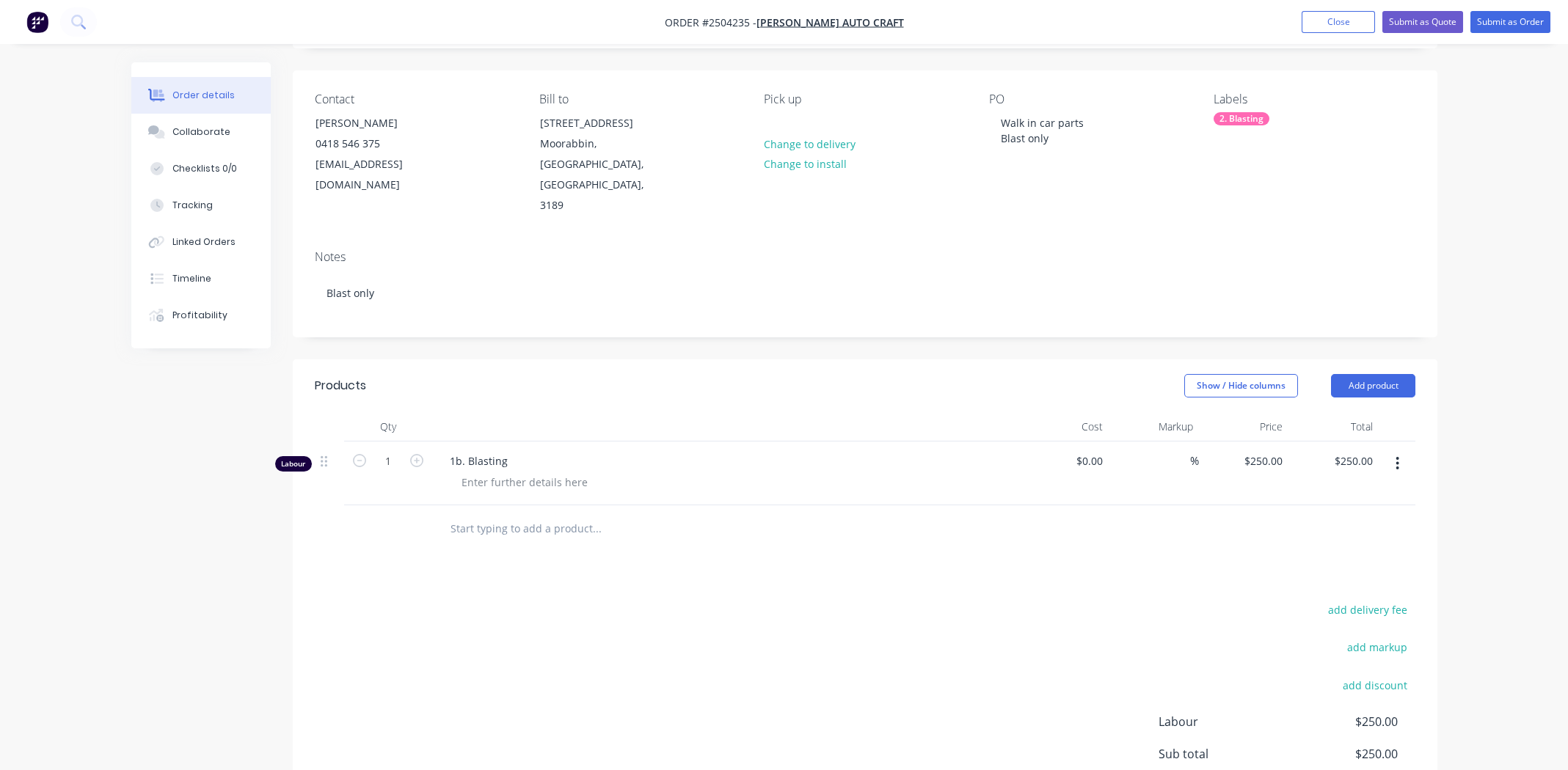
scroll to position [207, 0]
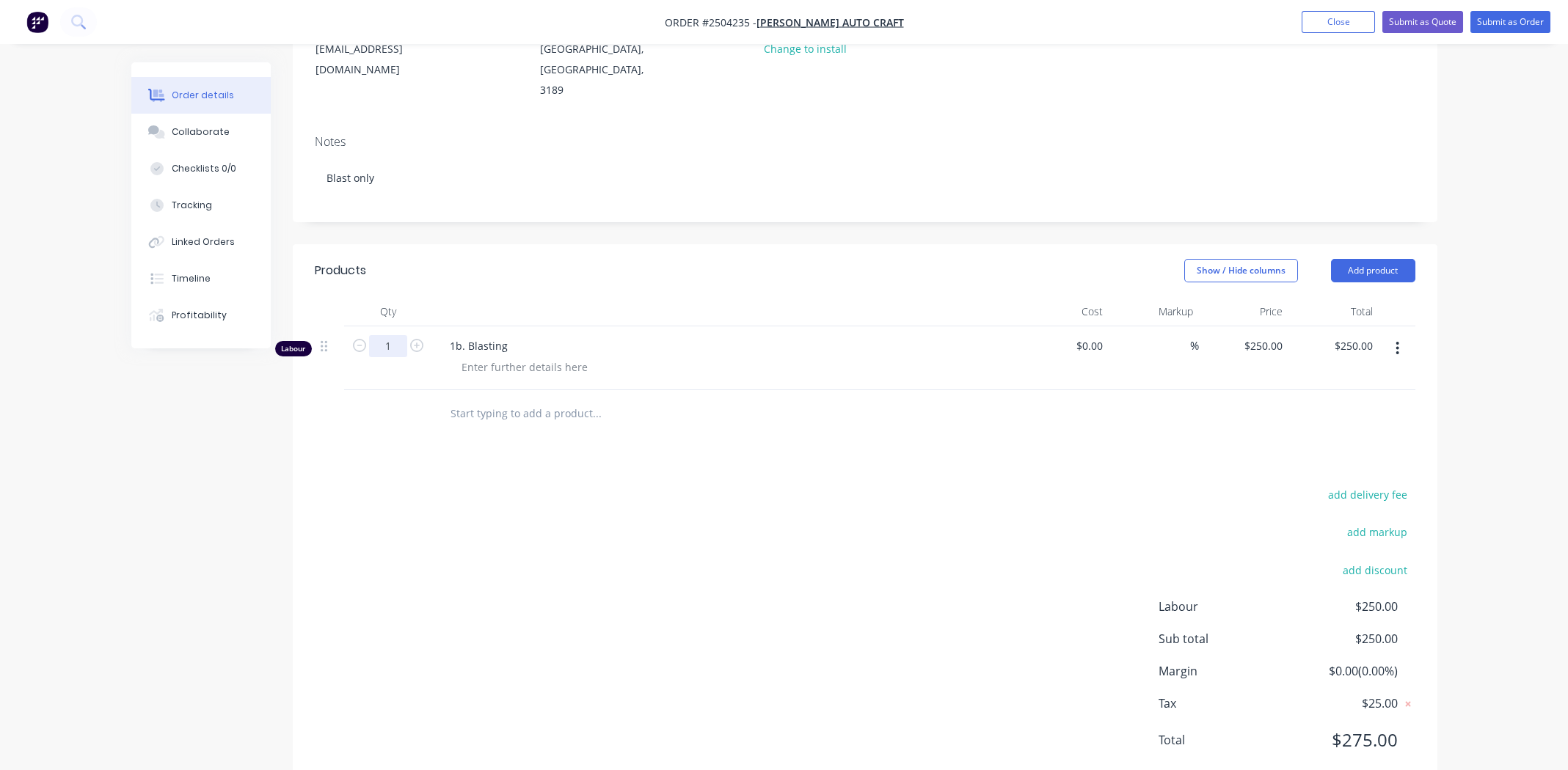
click at [395, 335] on input "1" at bounding box center [388, 346] width 38 height 22
type input "0.666"
type input "$166.50"
drag, startPoint x: 681, startPoint y: 571, endPoint x: 689, endPoint y: 563, distance: 11.3
click at [686, 567] on div "add delivery fee add markup add discount Labour $166.50 Sub total $166.50 Margi…" at bounding box center [865, 626] width 1100 height 283
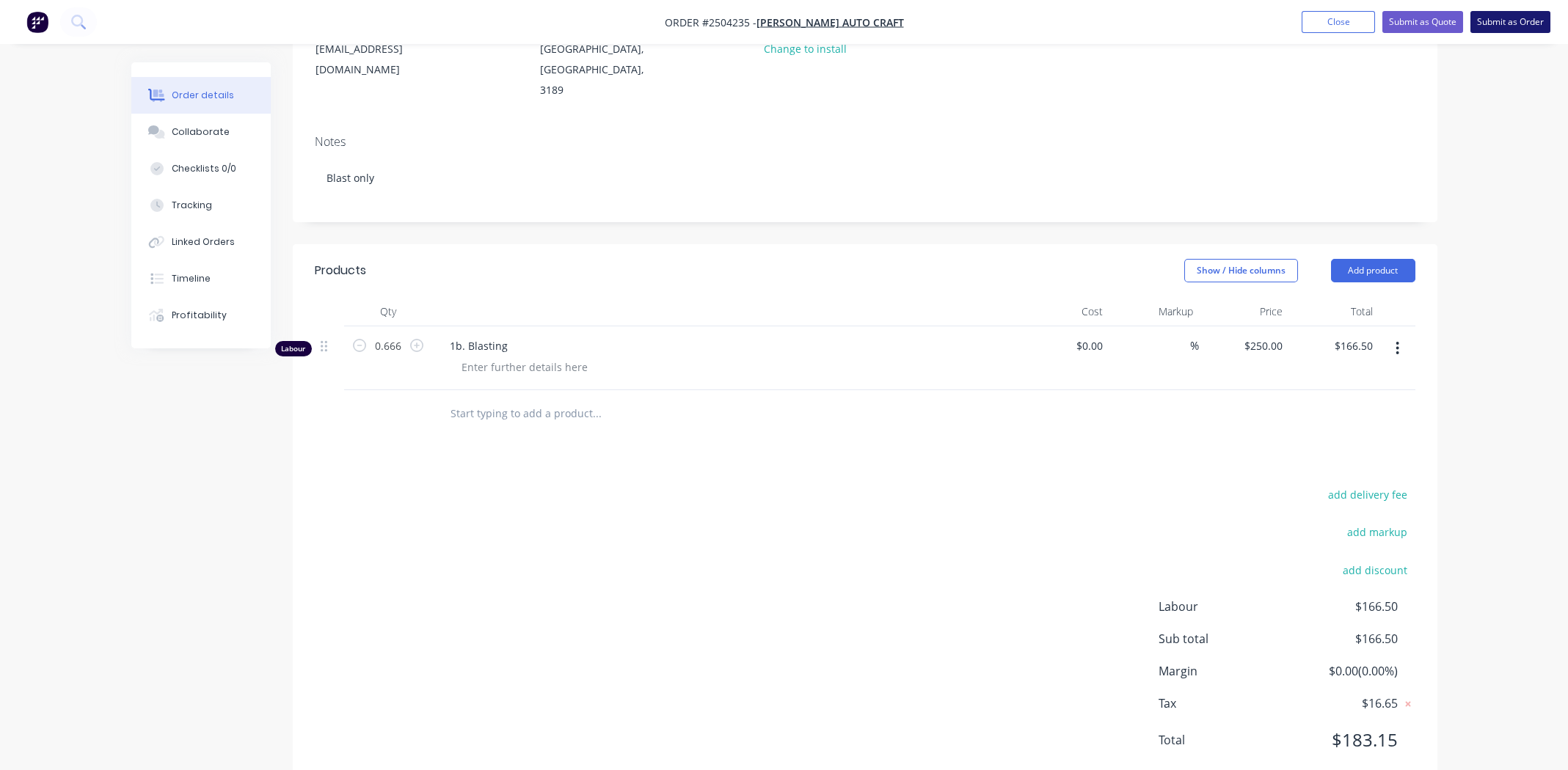
click at [1513, 18] on button "Submit as Order" at bounding box center [1510, 21] width 80 height 22
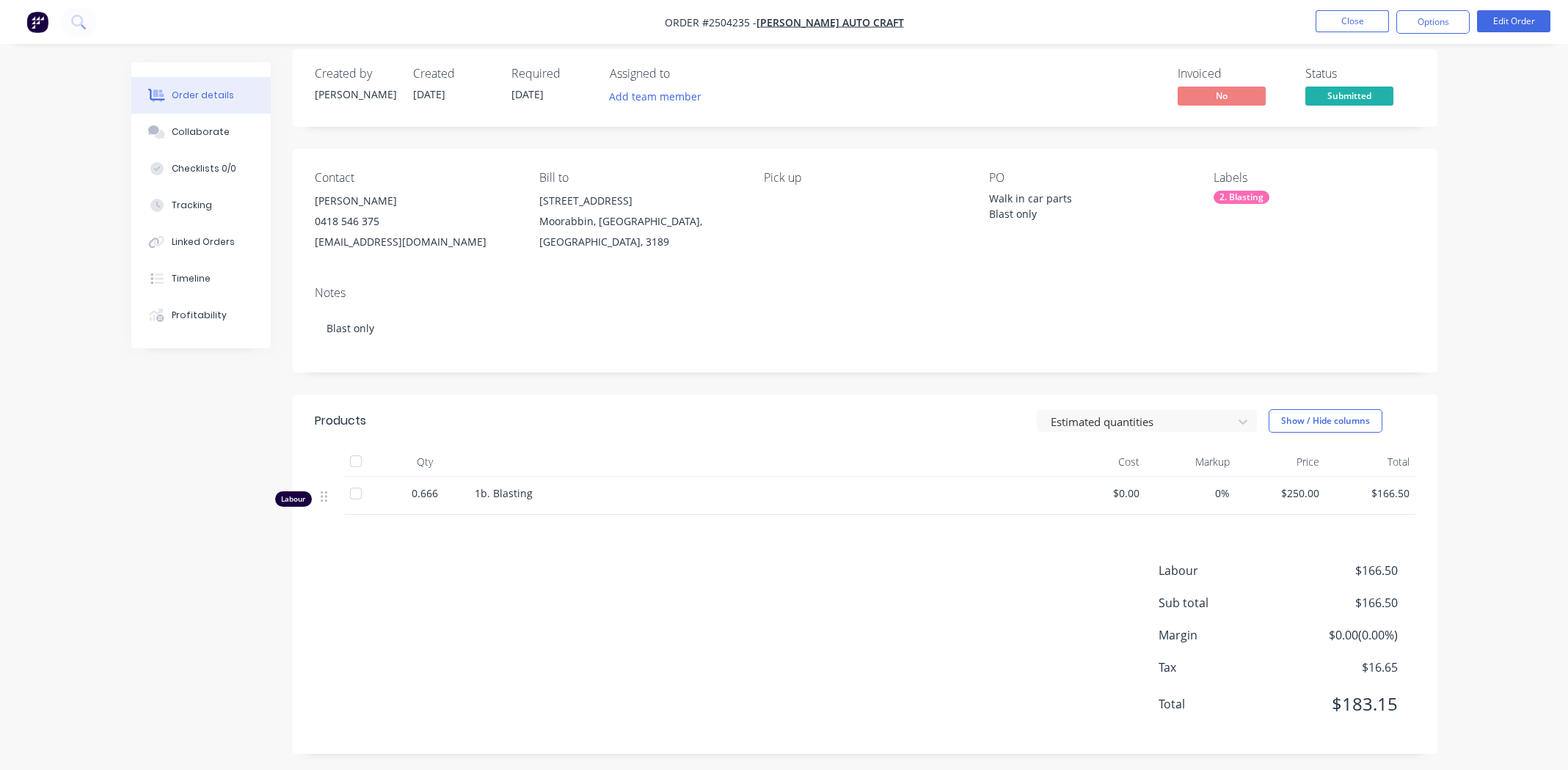
scroll to position [20, 0]
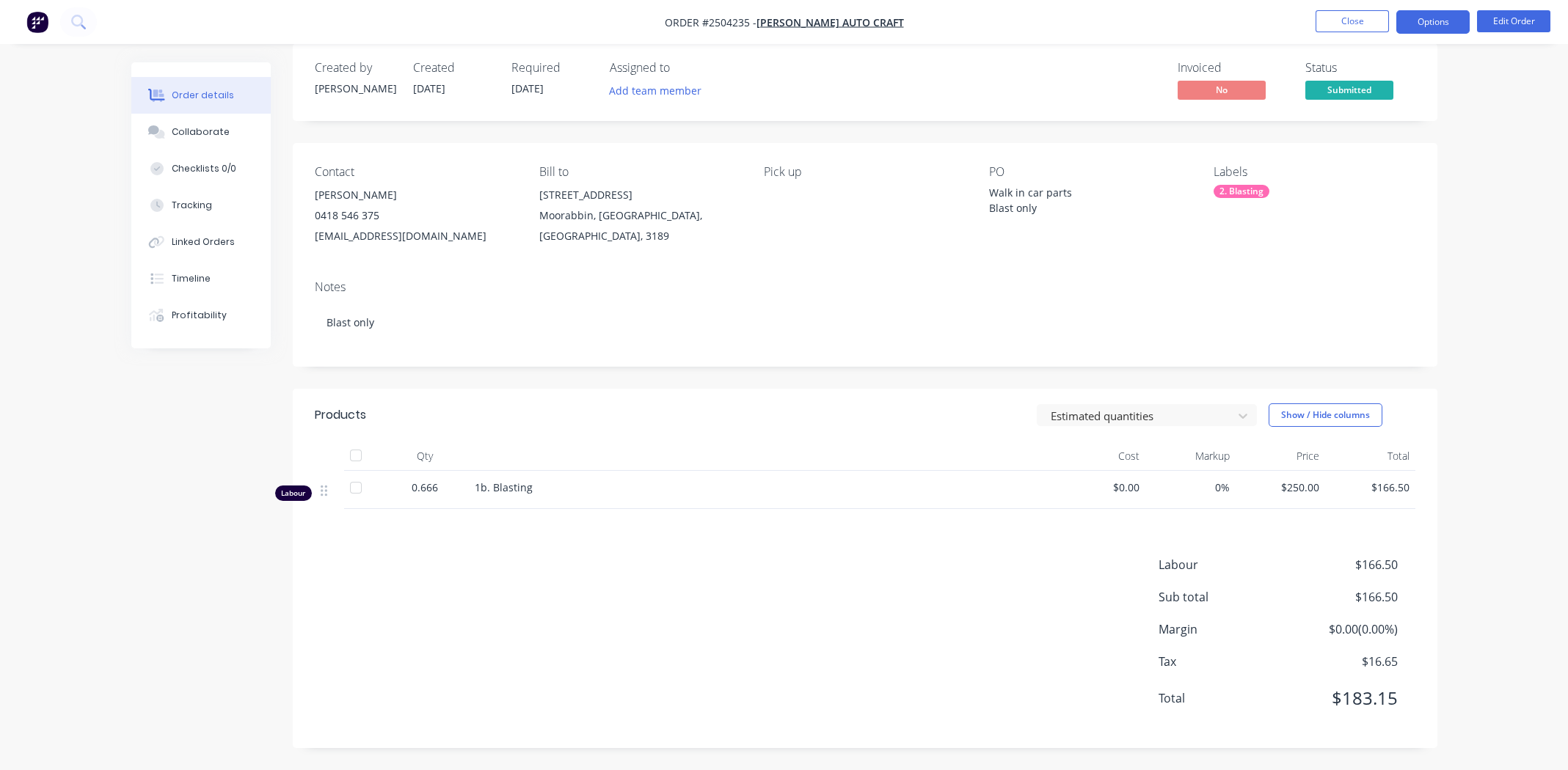
click at [1431, 21] on button "Options" at bounding box center [1433, 21] width 73 height 24
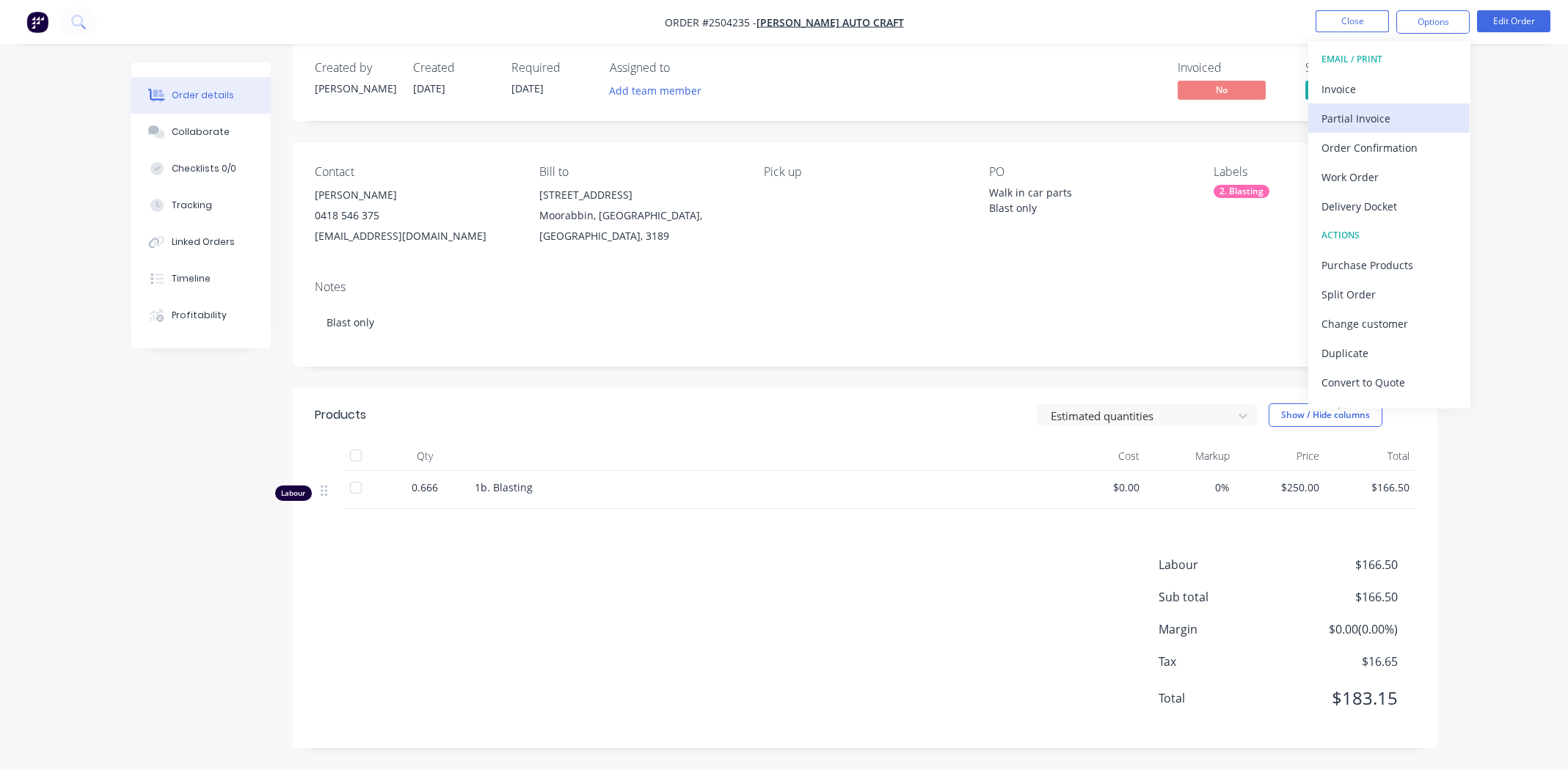
click at [1345, 116] on div "Partial Invoice" at bounding box center [1389, 118] width 135 height 21
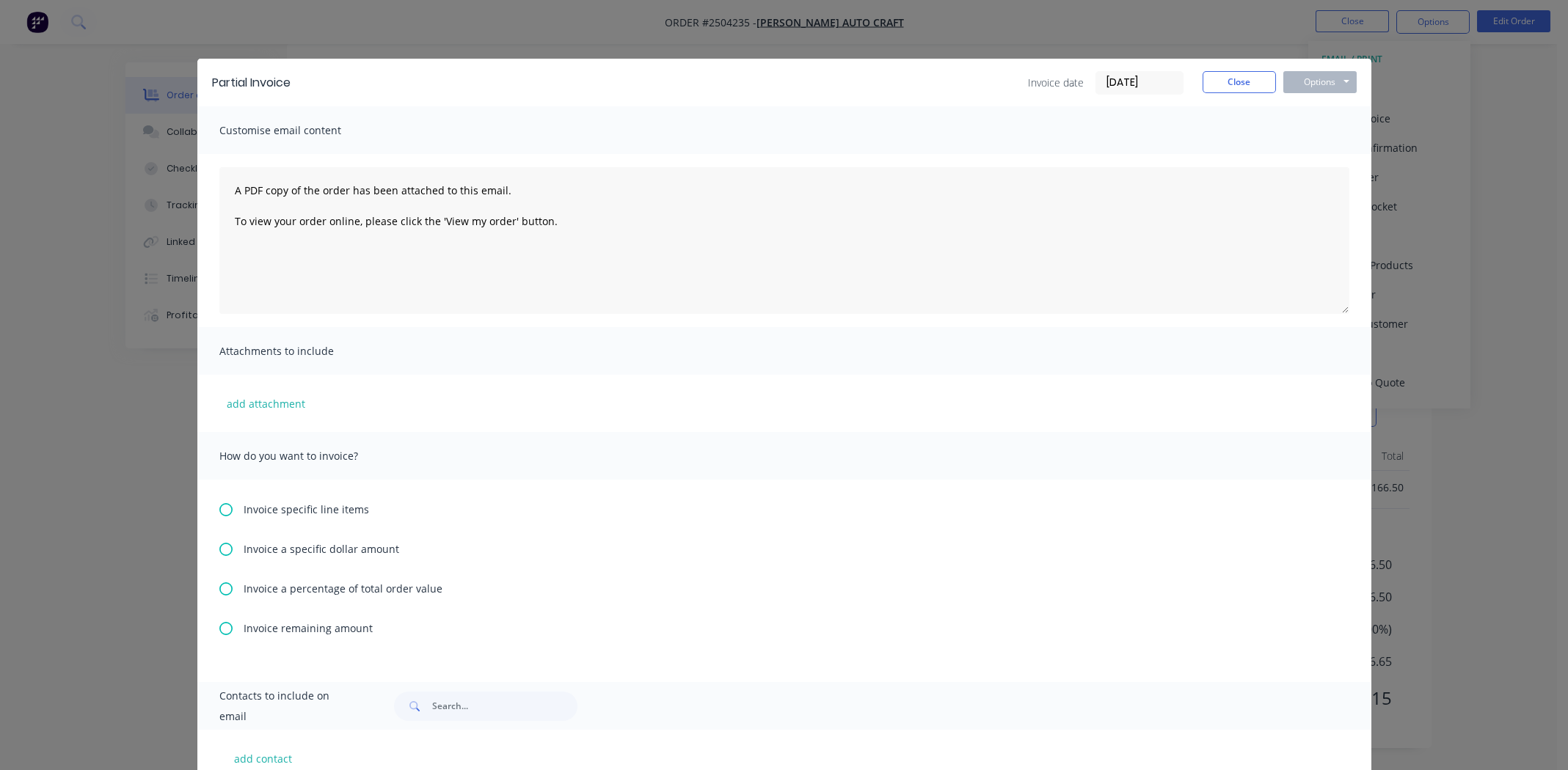
click at [232, 590] on div "Invoice a percentage of total order value" at bounding box center [785, 589] width 1130 height 15
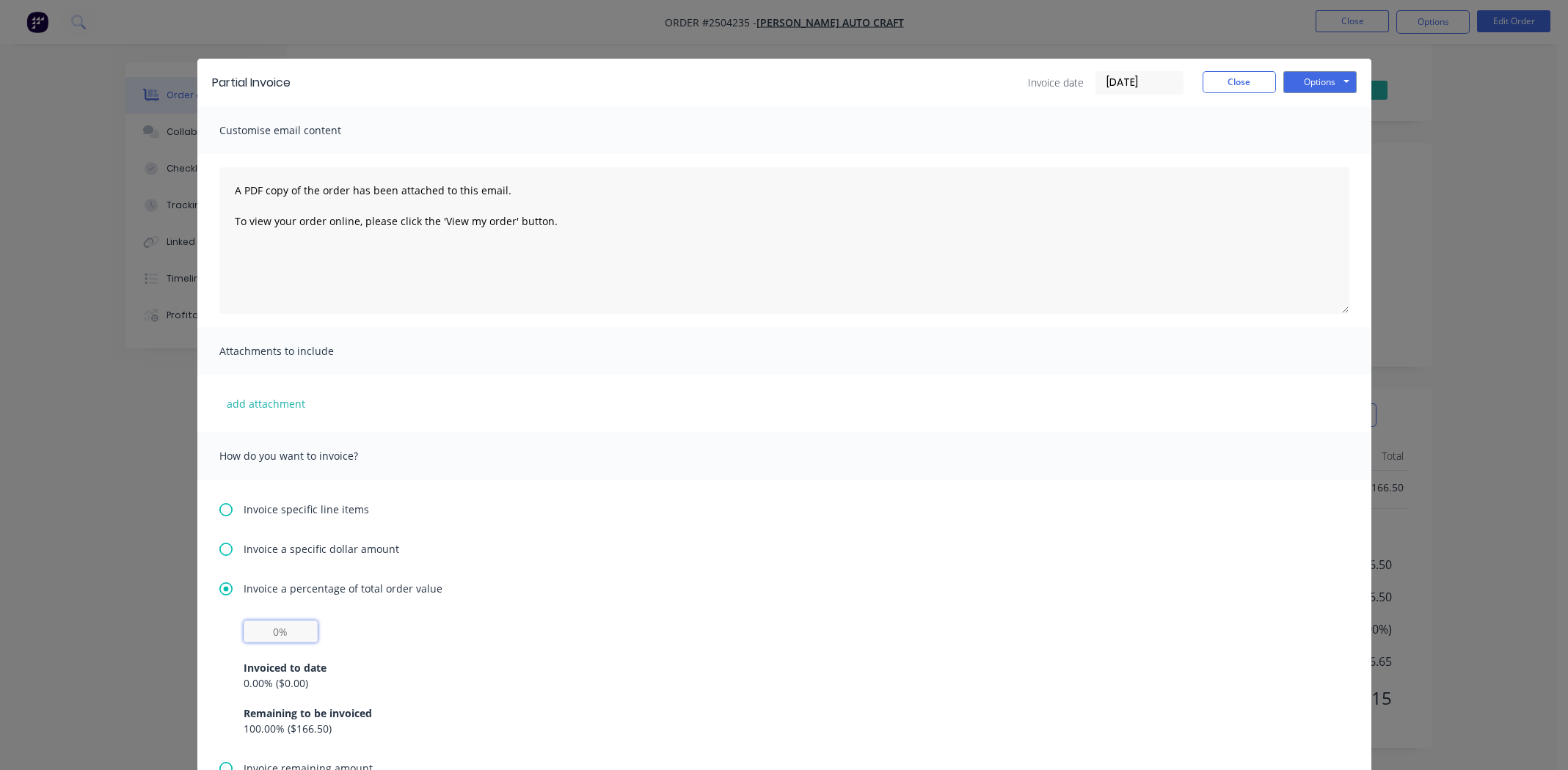
click at [275, 633] on input "text" at bounding box center [280, 631] width 74 height 22
type input "50%"
click at [1314, 75] on button "Options" at bounding box center [1320, 82] width 73 height 22
click at [1315, 131] on button "Print" at bounding box center [1330, 133] width 94 height 24
click at [1216, 82] on button "Close" at bounding box center [1239, 82] width 73 height 22
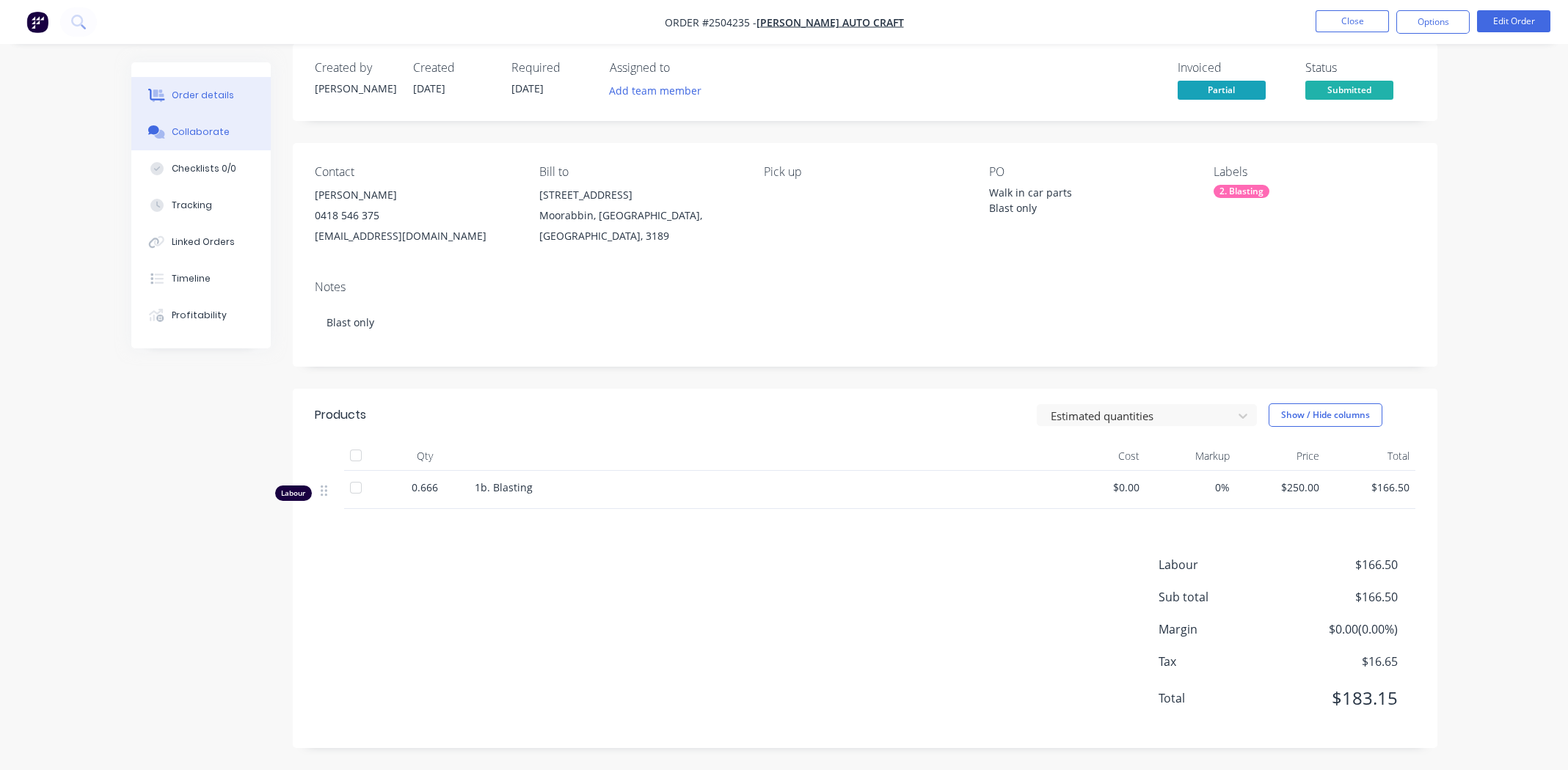
click at [196, 129] on div "Collaborate" at bounding box center [201, 132] width 58 height 13
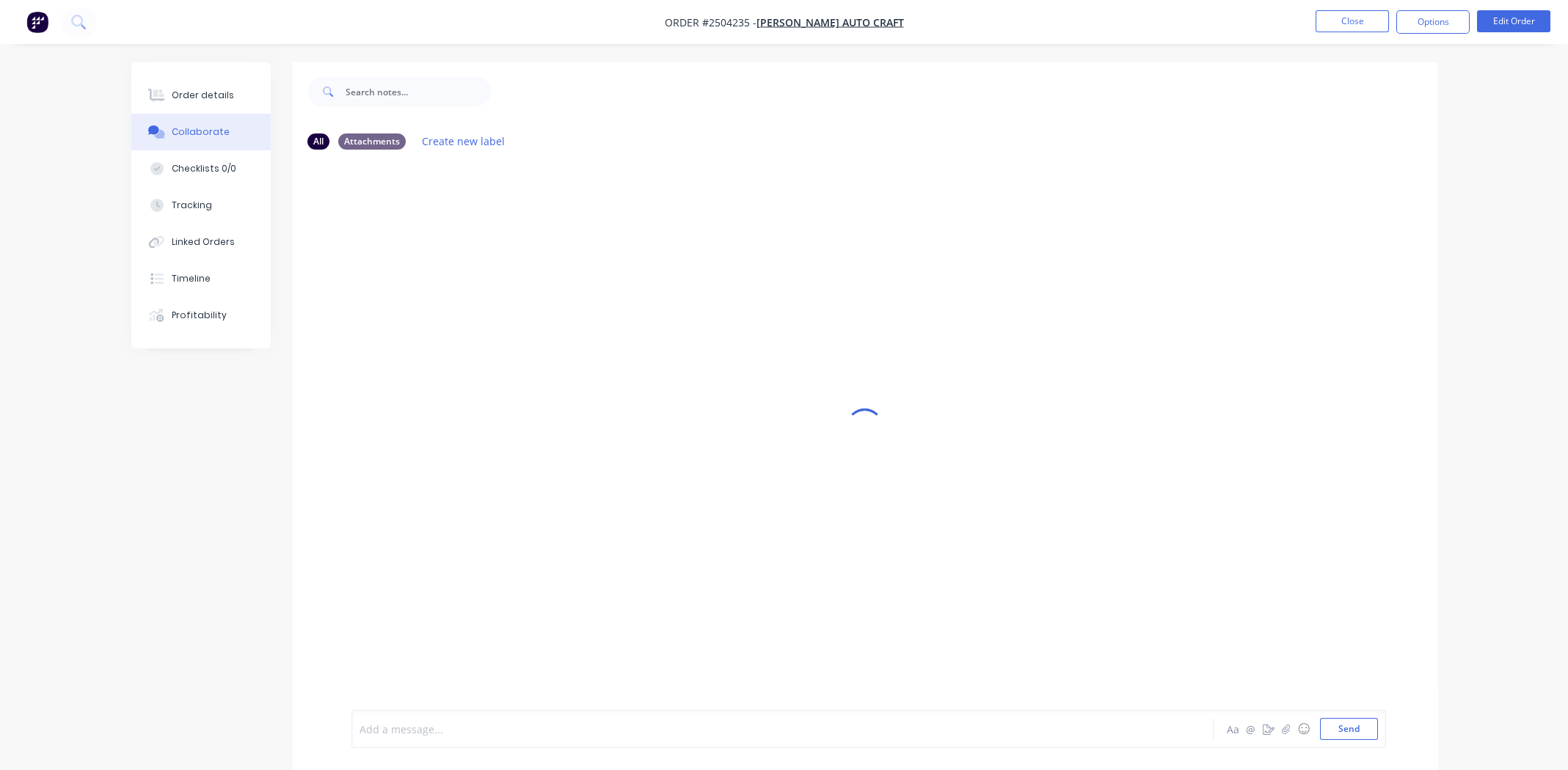
click at [536, 722] on div at bounding box center [741, 730] width 763 height 15
click at [799, 445] on div "MG You - 10:20am [DATE] Customer paid cash $100 Labels Edit Delete" at bounding box center [865, 436] width 1145 height 549
click at [170, 93] on button "Order details" at bounding box center [201, 95] width 140 height 37
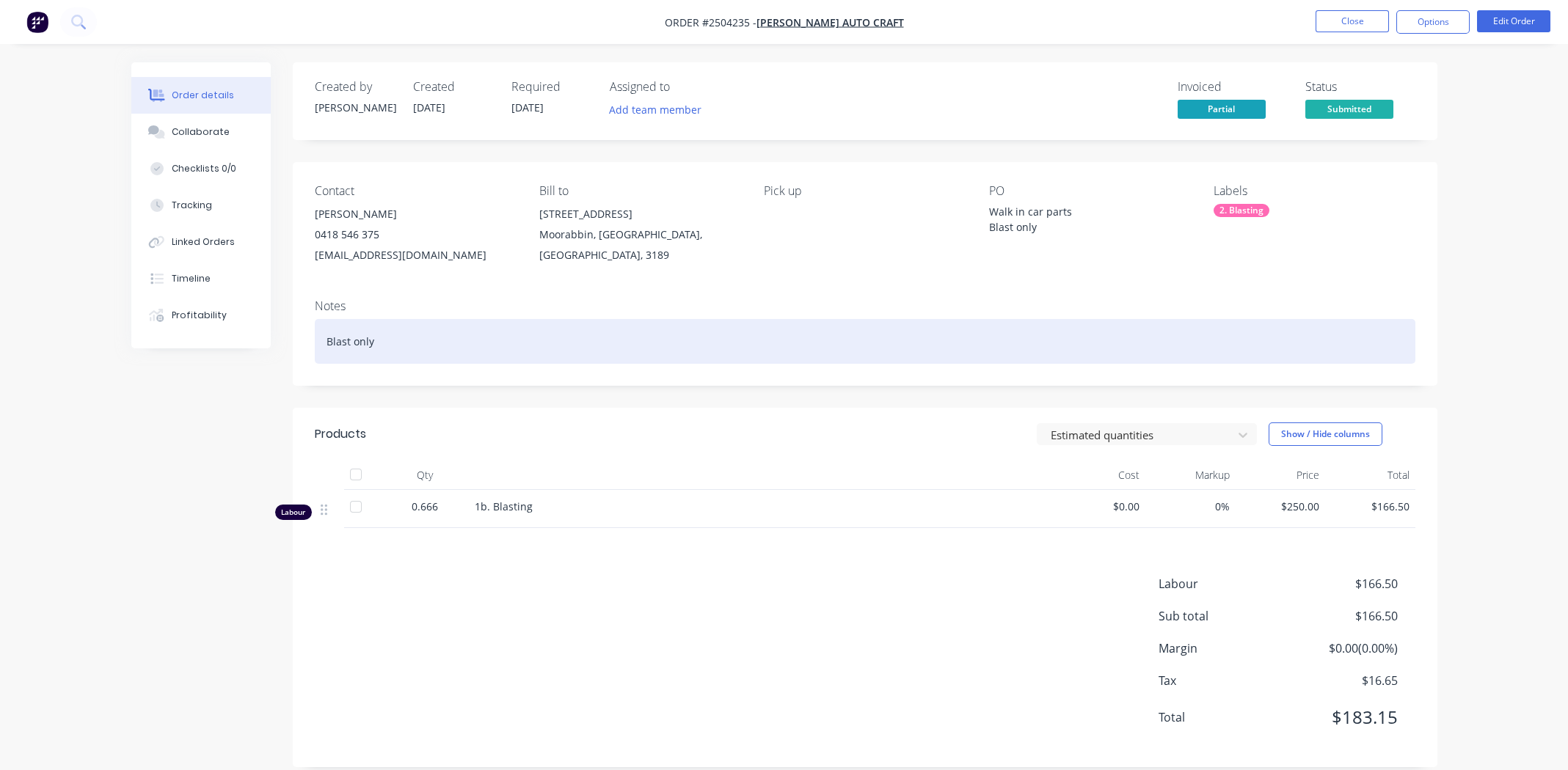
click at [479, 346] on div "Blast only" at bounding box center [865, 342] width 1100 height 45
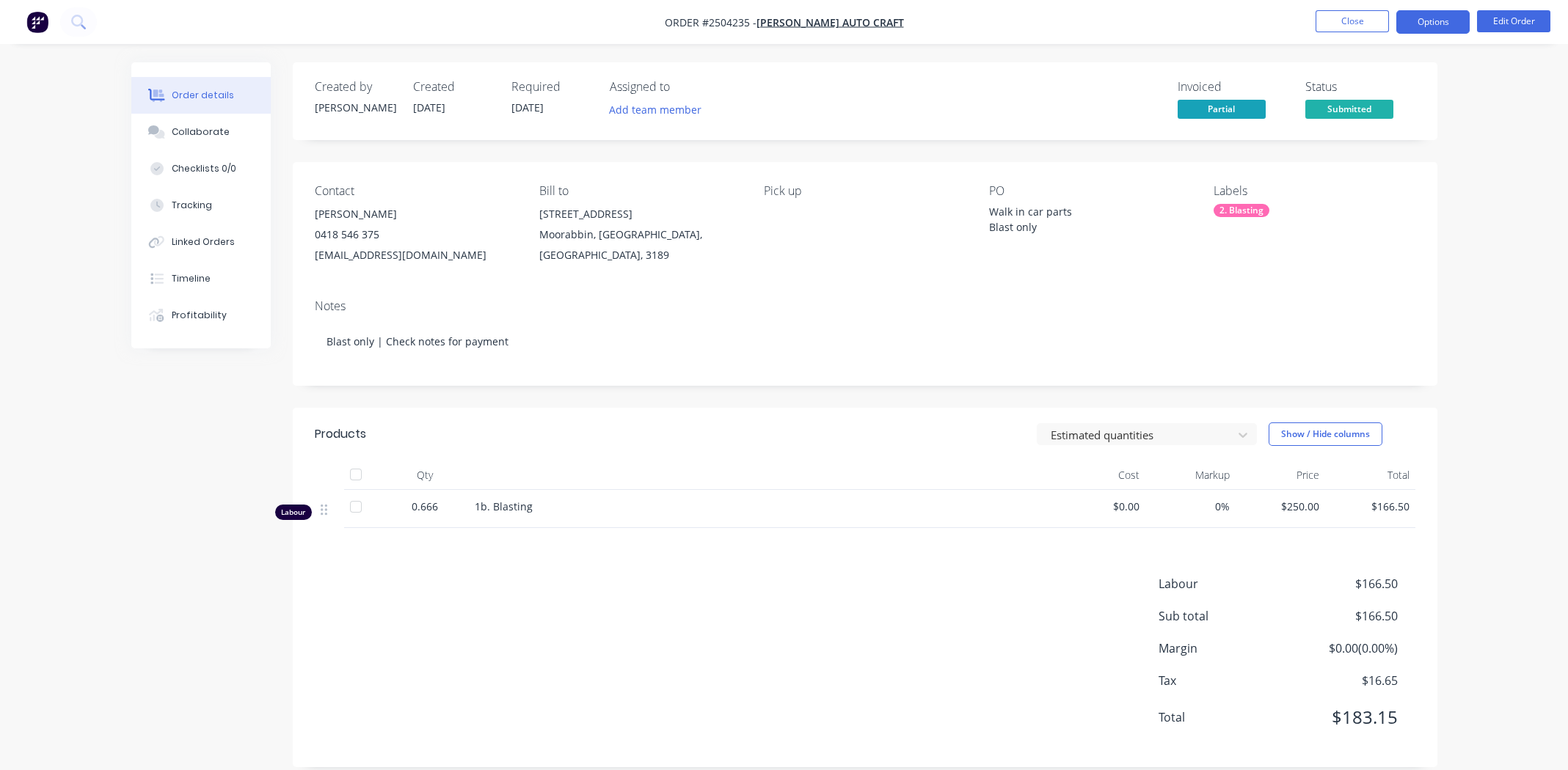
click at [1441, 27] on button "Options" at bounding box center [1433, 21] width 73 height 24
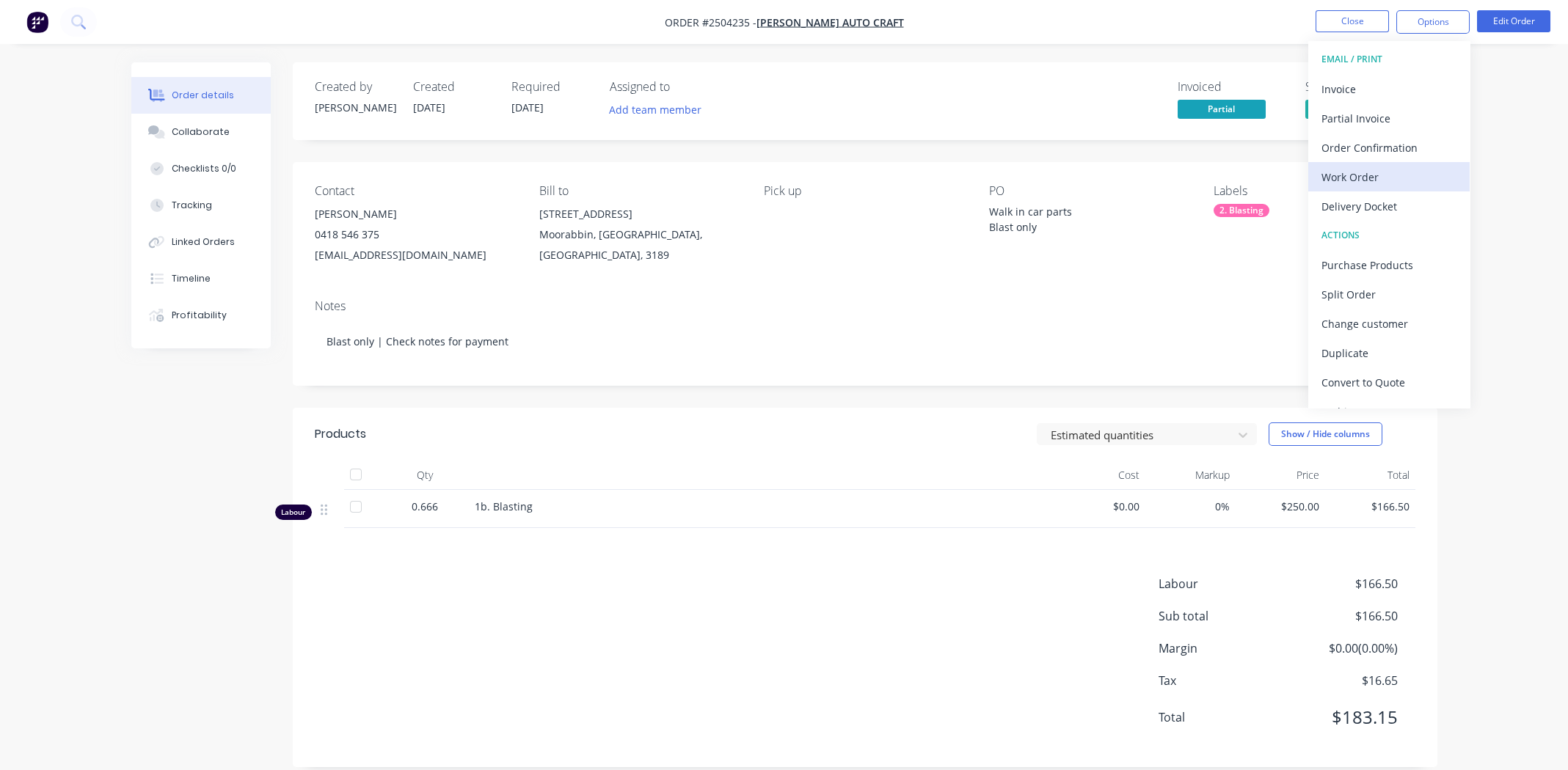
click at [1369, 178] on div "Work Order" at bounding box center [1389, 177] width 135 height 21
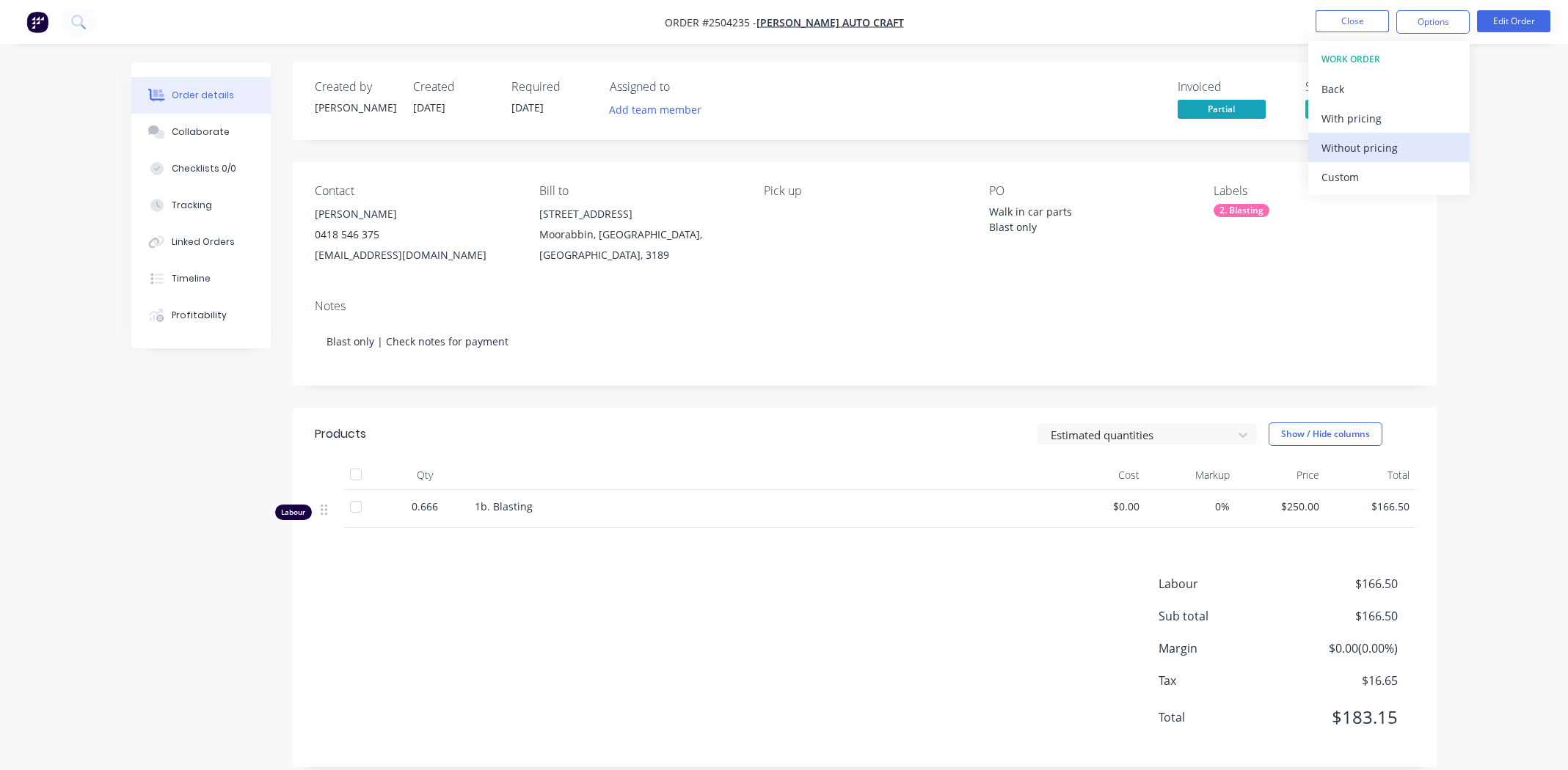
click at [1364, 145] on div "Without pricing" at bounding box center [1389, 148] width 135 height 21
click at [1154, 19] on nav "Order #2504235 - [PERSON_NAME] auto craft Close Options EMAIL / PRINT Invoice P…" at bounding box center [784, 22] width 1568 height 44
click at [1338, 17] on button "Close" at bounding box center [1352, 21] width 73 height 22
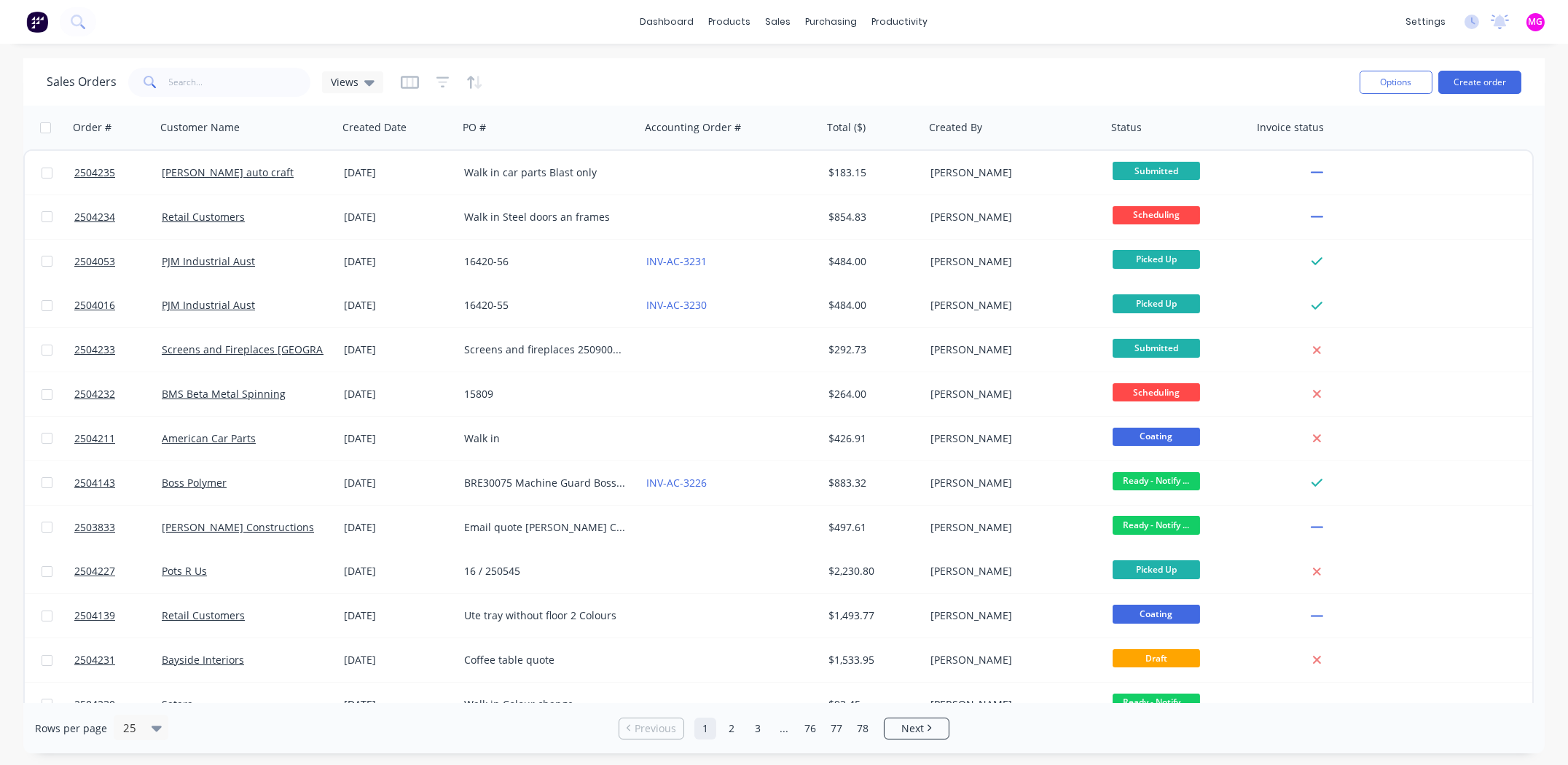
click at [1213, 17] on div "dashboard products sales purchasing productivity dashboard products Product Cat…" at bounding box center [784, 22] width 1568 height 44
click at [1492, 73] on button "Create order" at bounding box center [1480, 82] width 83 height 23
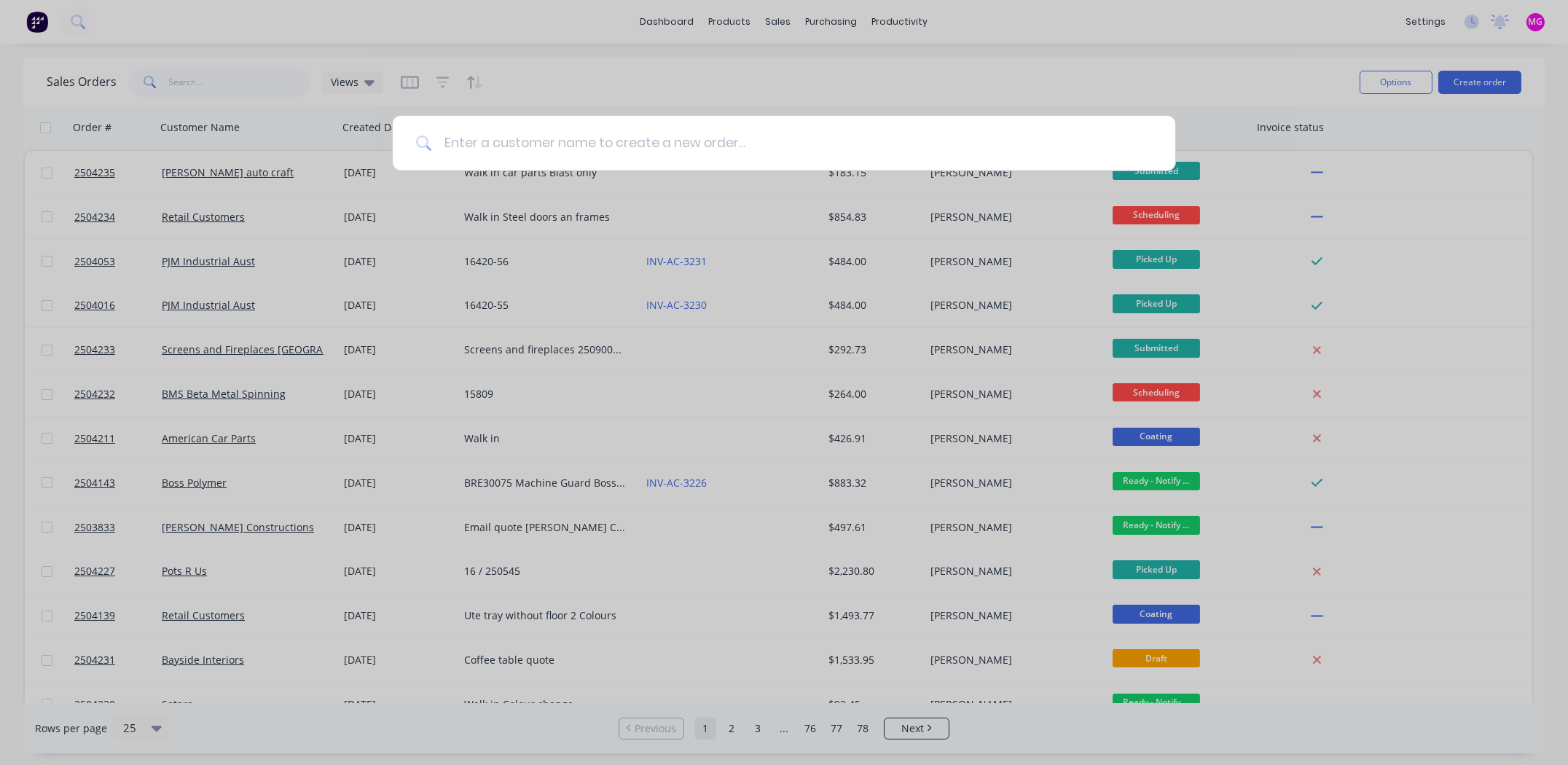
click at [504, 135] on input at bounding box center [792, 143] width 720 height 55
type input "retail"
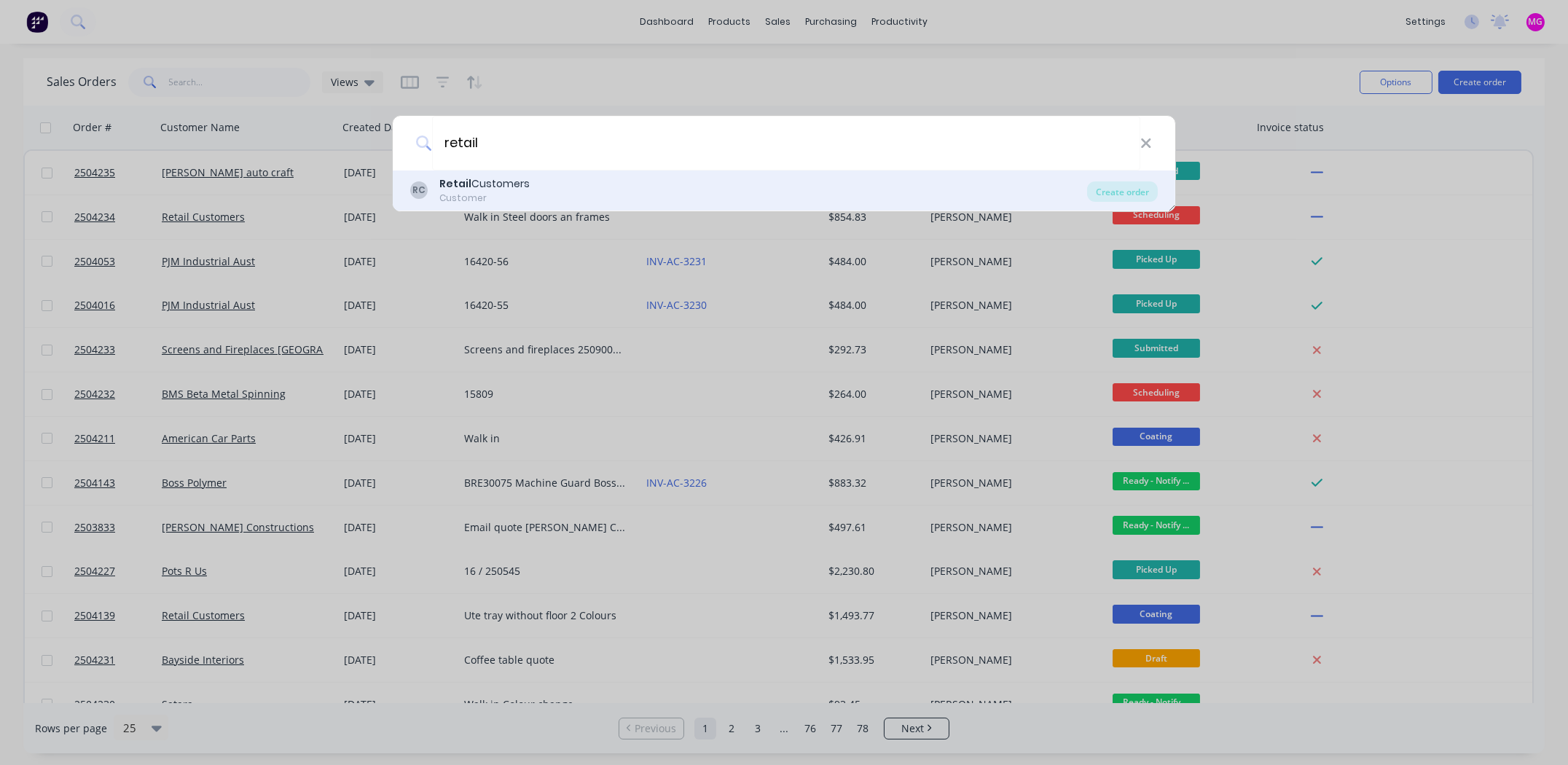
click at [494, 201] on div "Customer" at bounding box center [484, 198] width 90 height 13
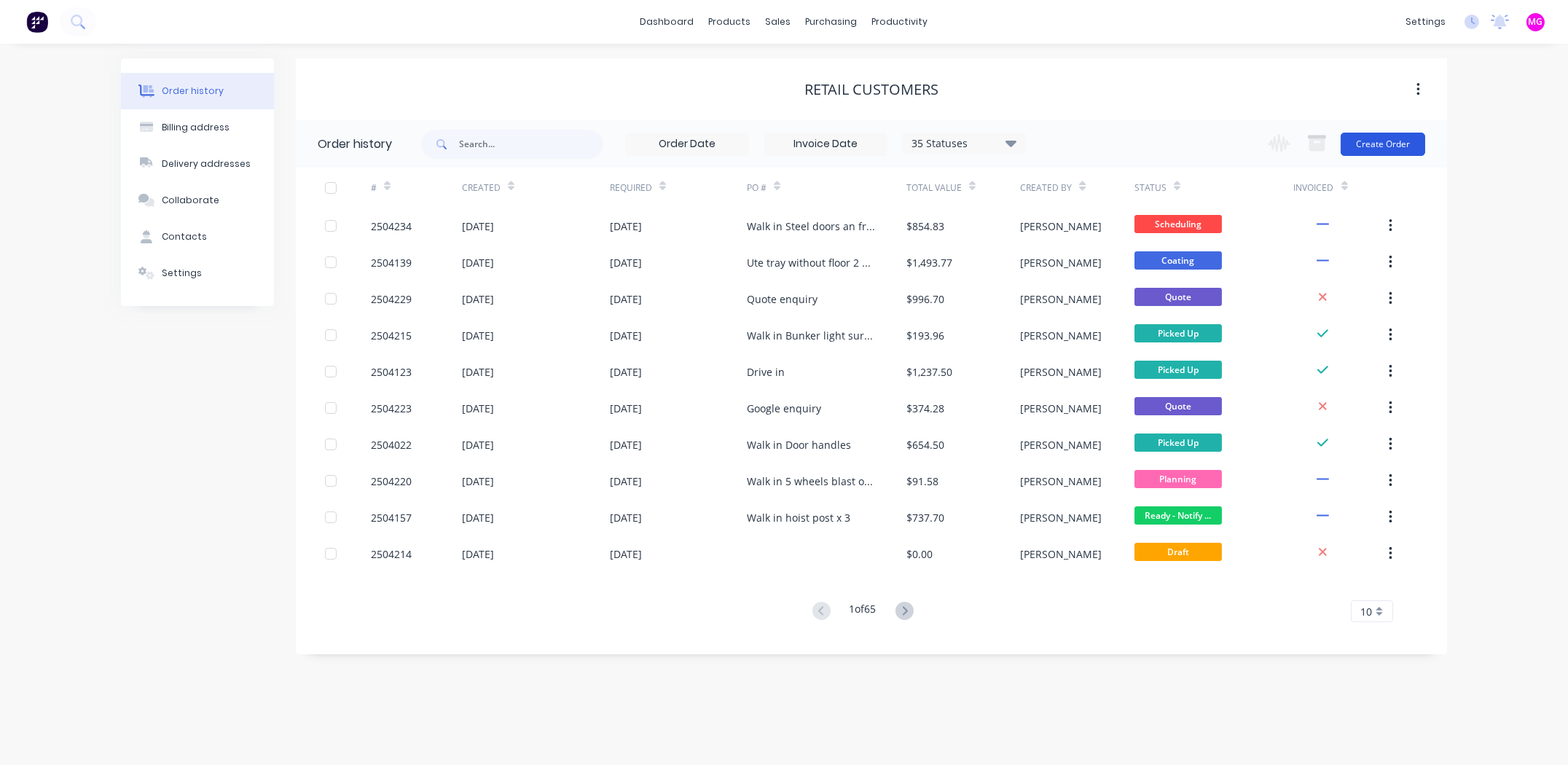
click at [1385, 150] on button "Create Order" at bounding box center [1383, 144] width 85 height 23
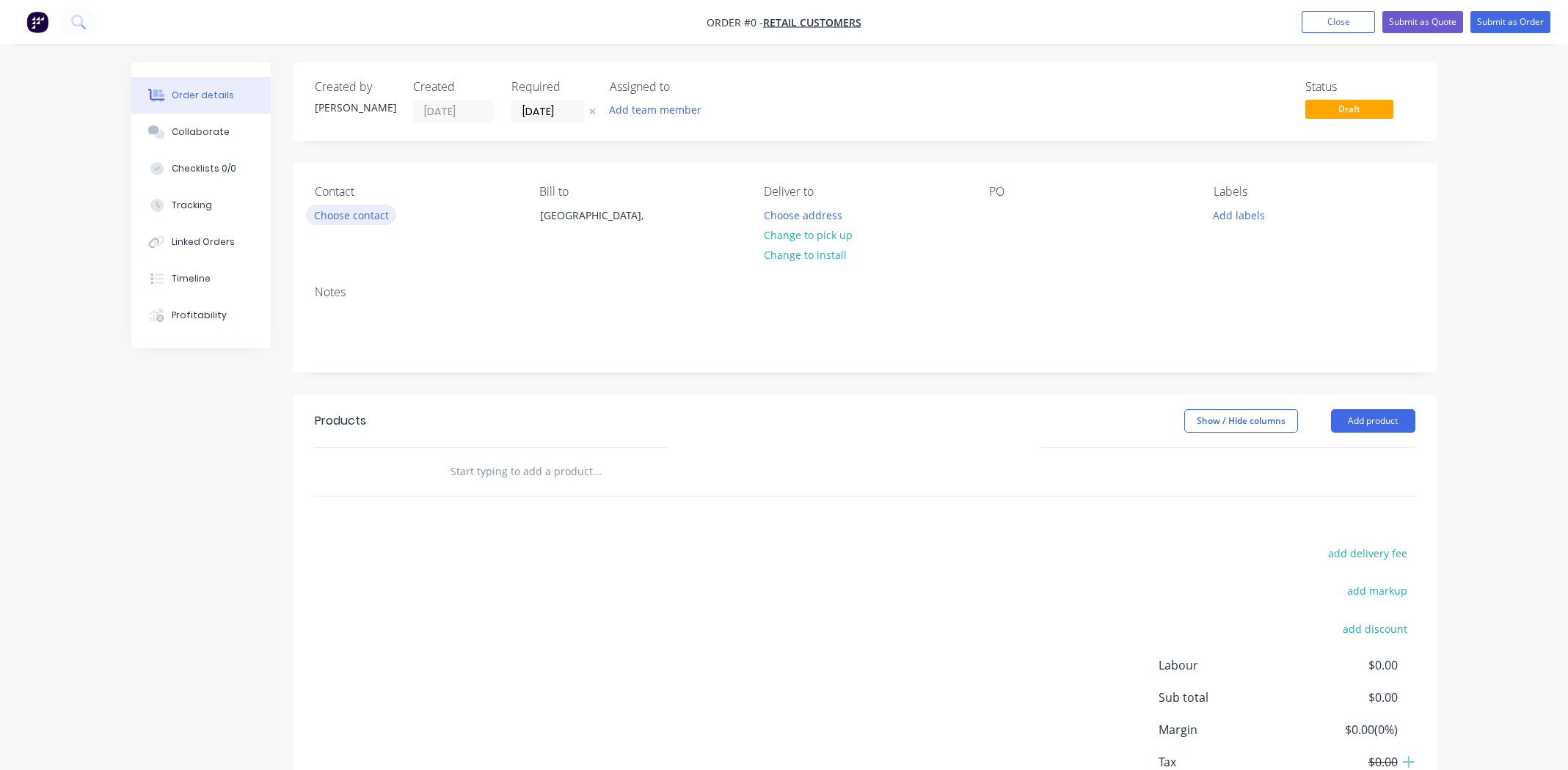
click at [333, 213] on button "Choose contact" at bounding box center [351, 214] width 90 height 20
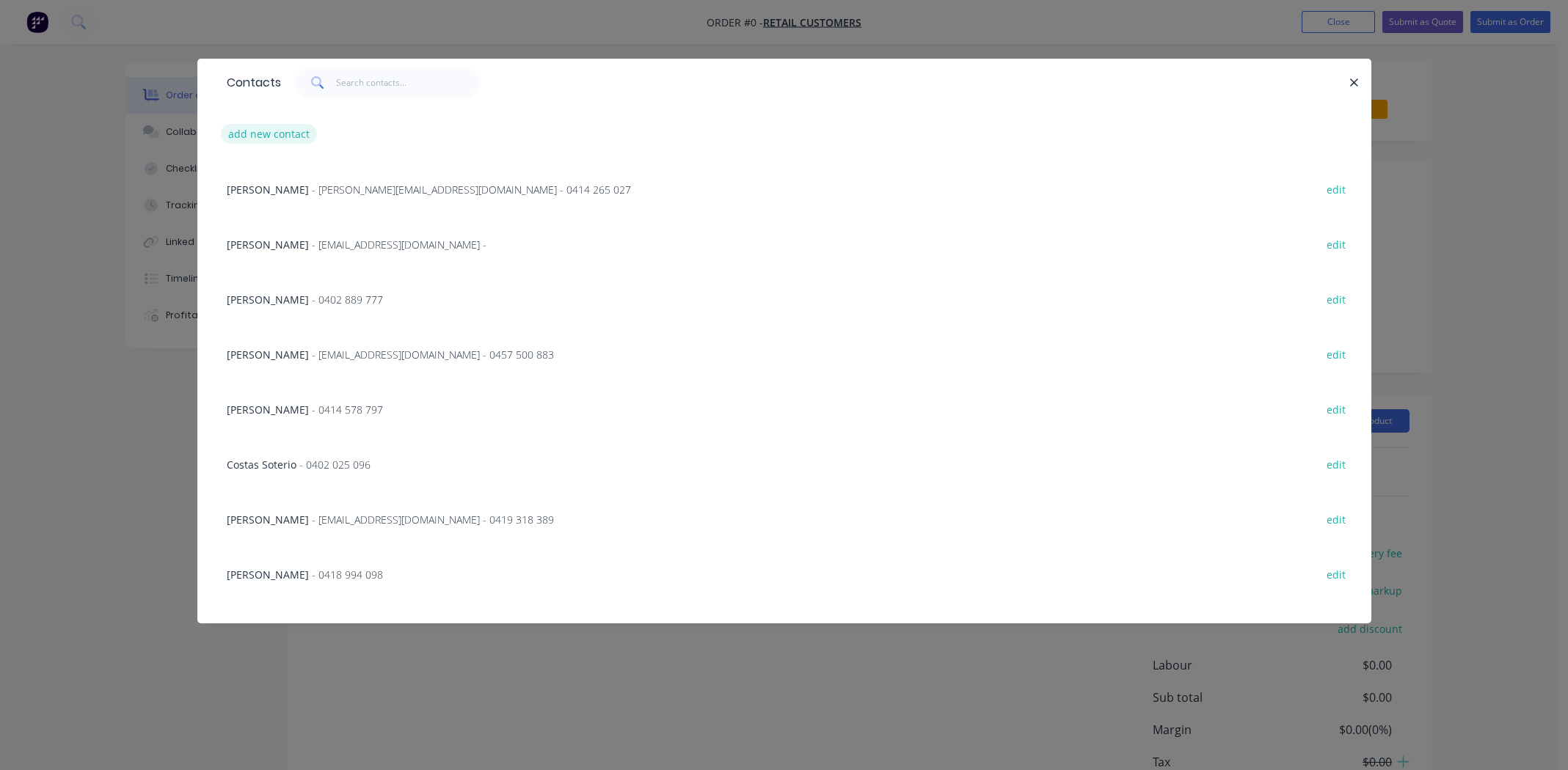
click at [272, 127] on button "add new contact" at bounding box center [269, 134] width 97 height 20
select select "AU"
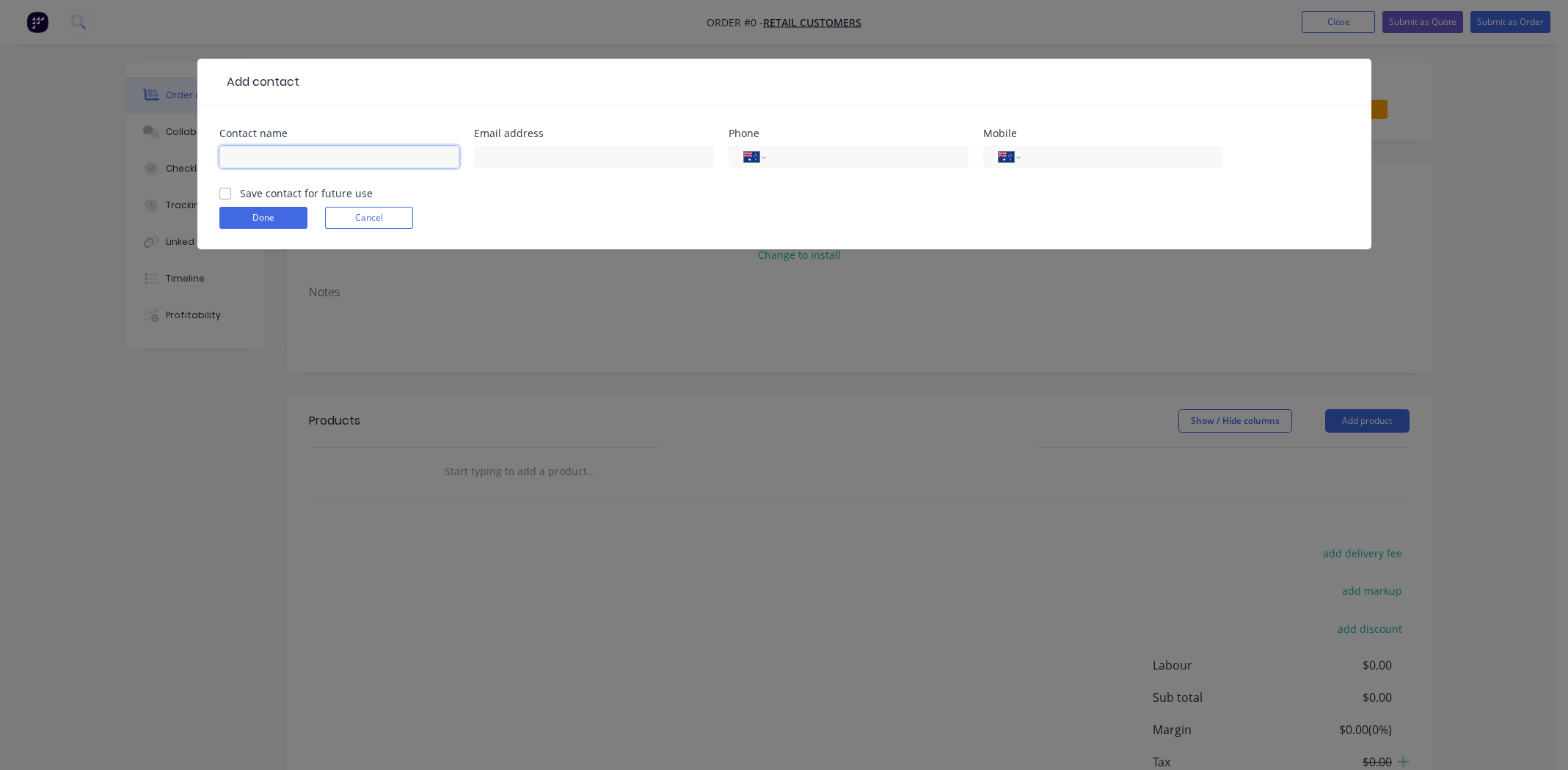
click at [270, 150] on input "text" at bounding box center [339, 156] width 240 height 22
type input "[PERSON_NAME]"
click at [512, 152] on input "text" at bounding box center [594, 156] width 240 height 22
type input "[EMAIL_ADDRESS][DOMAIN_NAME]"
click at [1048, 160] on input "tel" at bounding box center [1119, 157] width 176 height 17
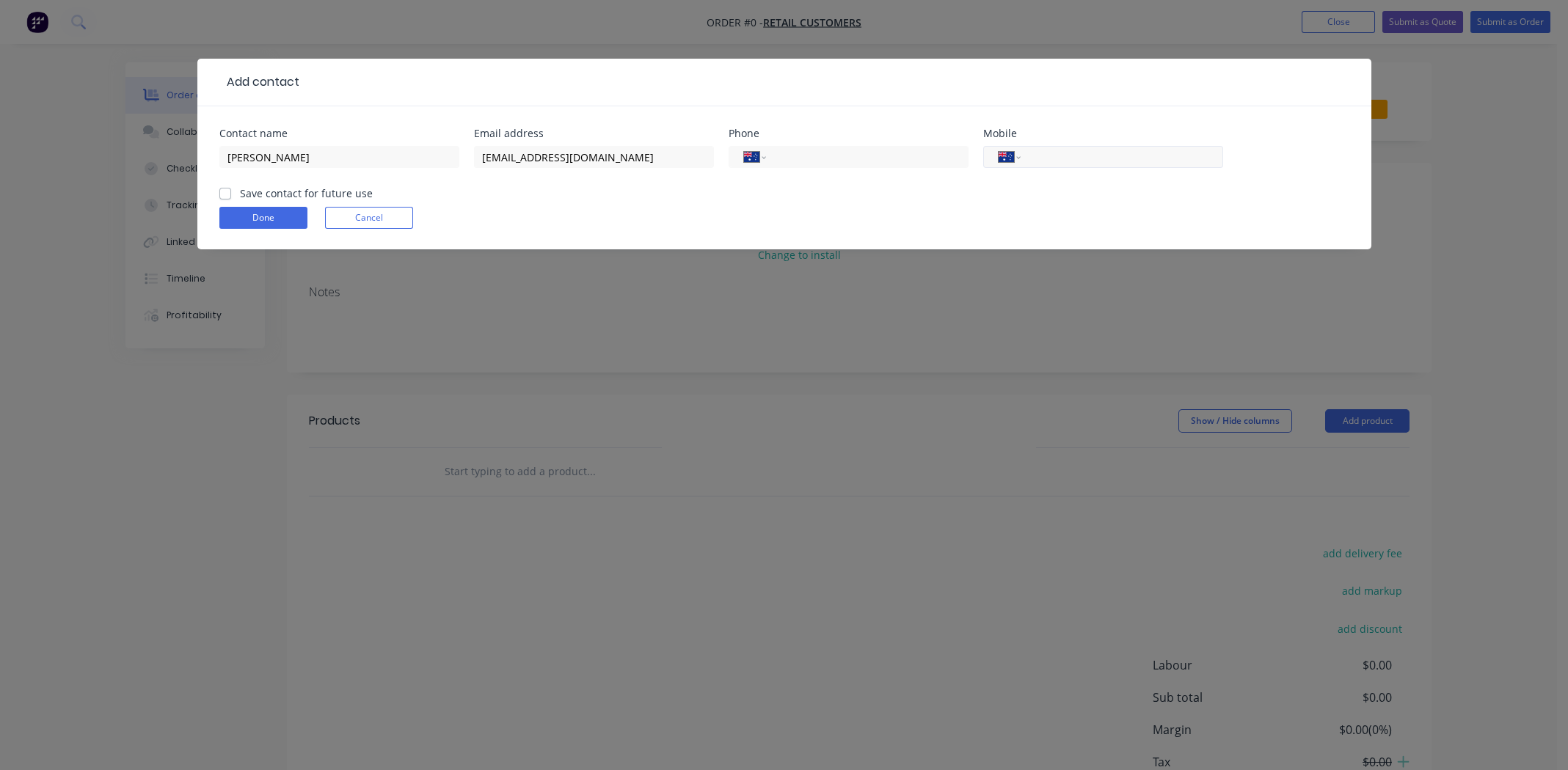
click at [1058, 159] on input "tel" at bounding box center [1119, 157] width 176 height 17
click at [1064, 159] on input "tel" at bounding box center [1119, 157] width 176 height 17
type input "0414 815 170"
drag, startPoint x: 220, startPoint y: 193, endPoint x: 245, endPoint y: 209, distance: 29.7
click at [240, 192] on label "Save contact for future use" at bounding box center [307, 193] width 133 height 15
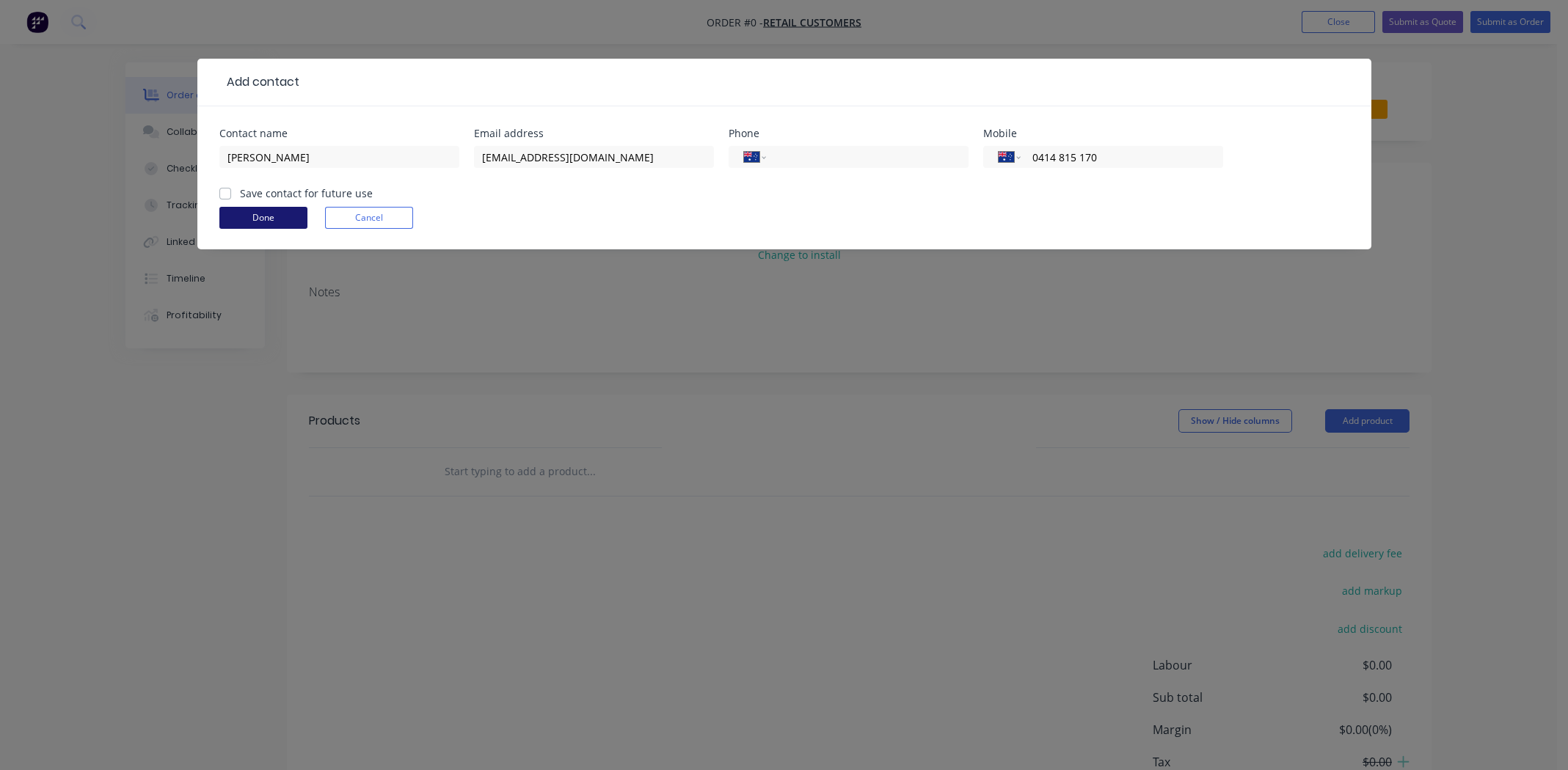
click at [220, 192] on input "Save contact for future use" at bounding box center [225, 192] width 11 height 14
checkbox input "true"
click at [246, 210] on button "Done" at bounding box center [263, 217] width 88 height 22
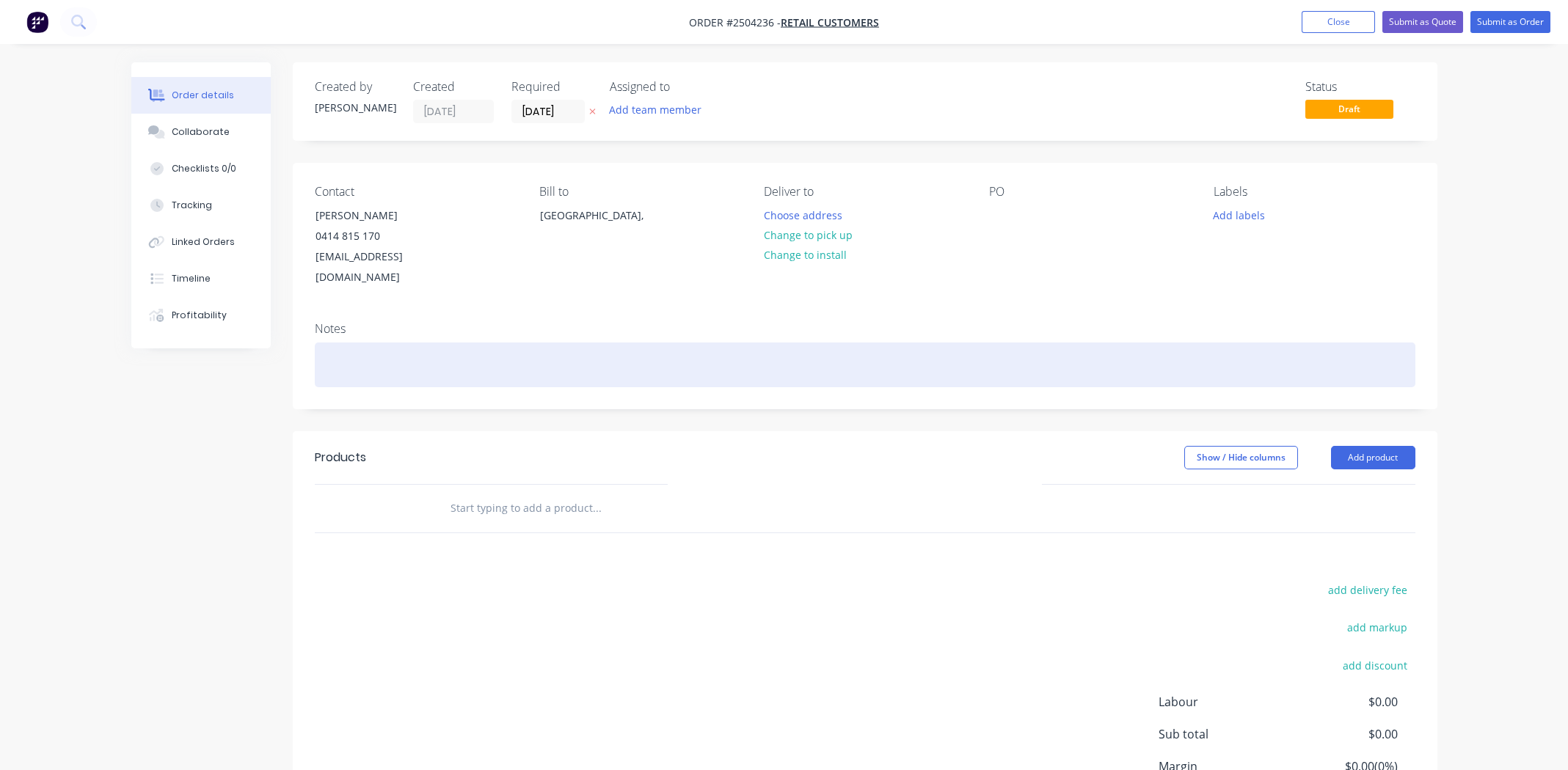
drag, startPoint x: 325, startPoint y: 354, endPoint x: 445, endPoint y: 359, distance: 120.1
click at [327, 354] on div at bounding box center [865, 364] width 1100 height 45
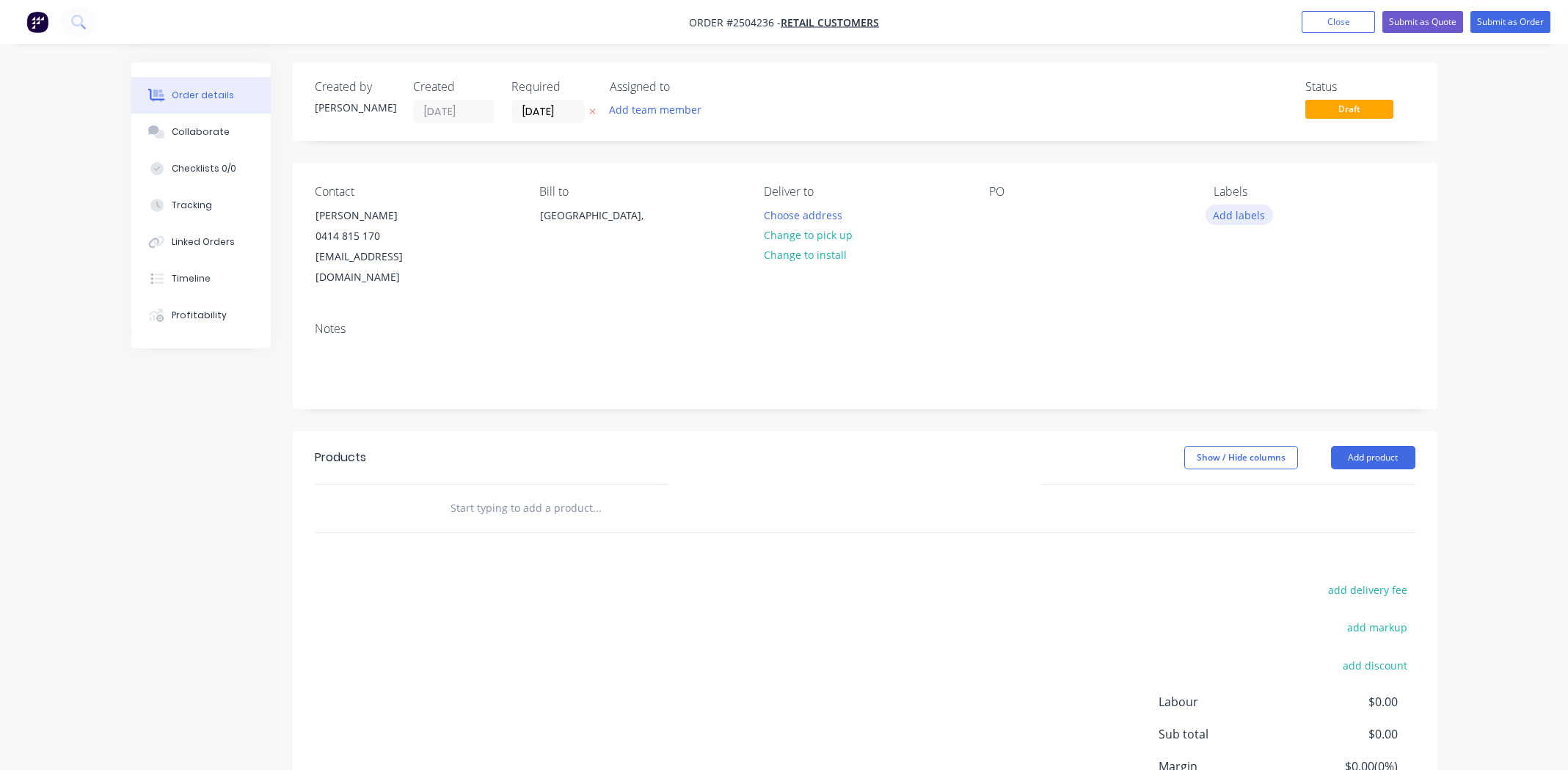
click at [1237, 207] on button "Add labels" at bounding box center [1239, 214] width 68 height 20
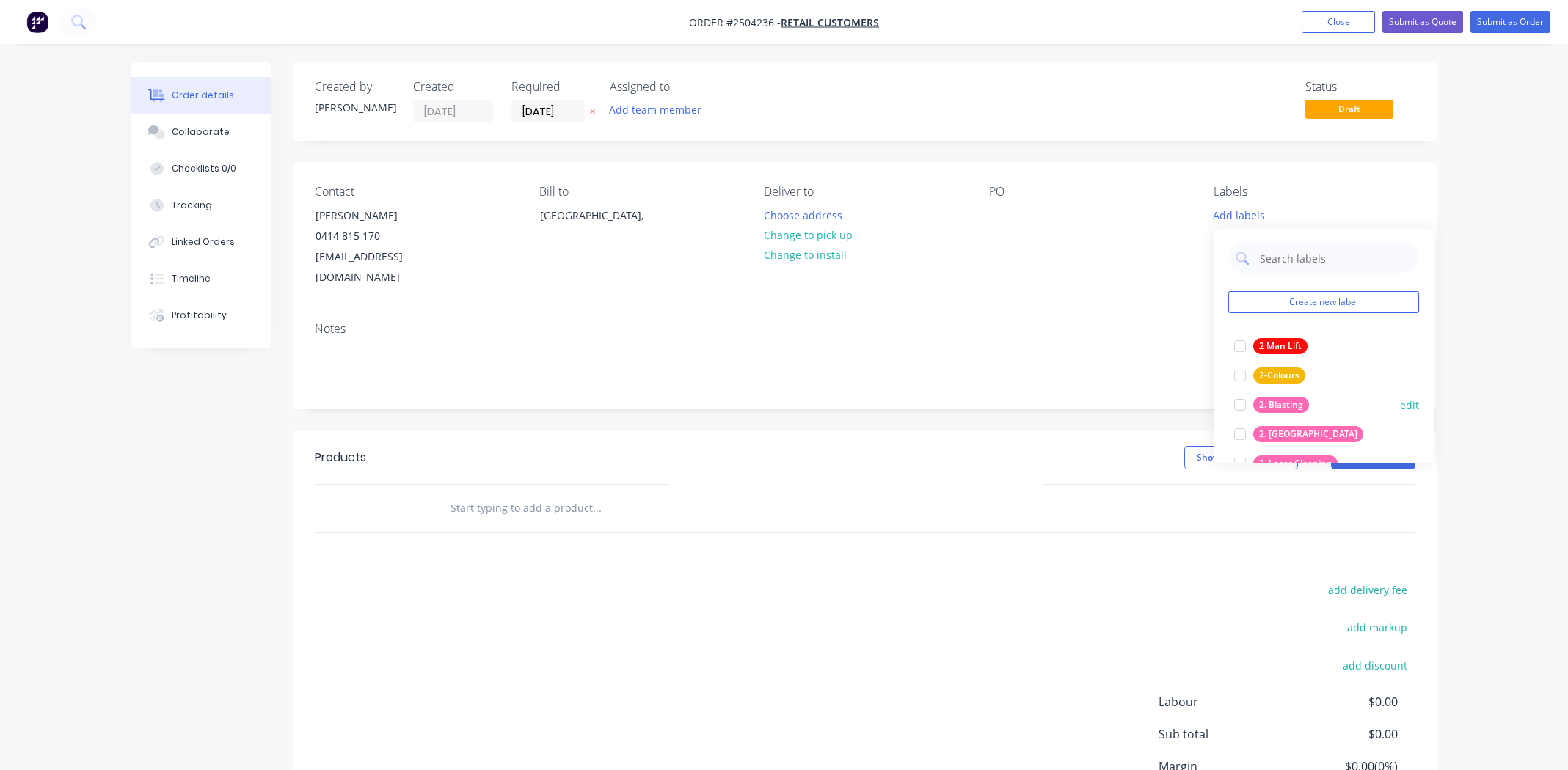
click at [1240, 403] on div at bounding box center [1240, 405] width 29 height 29
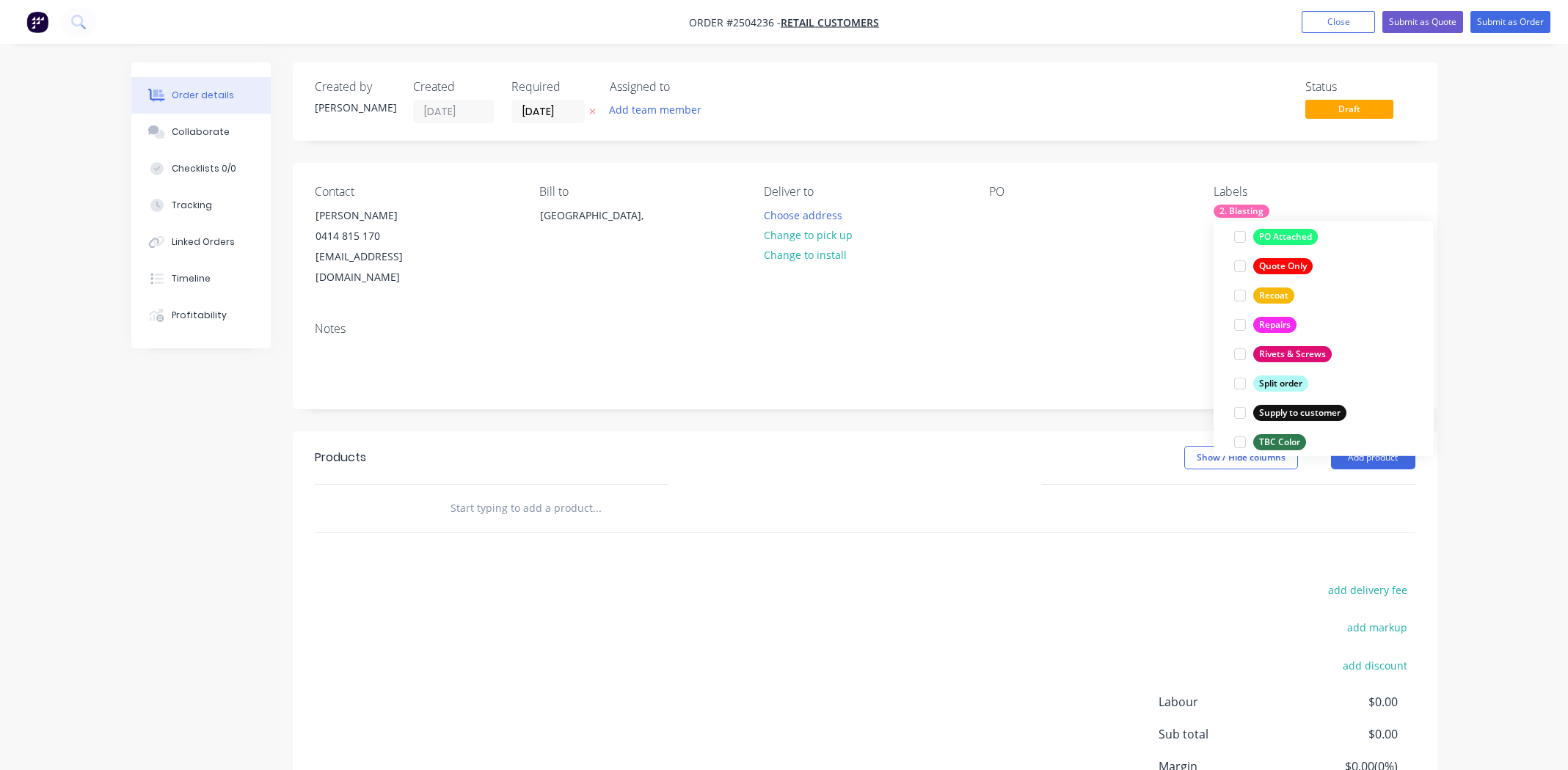
scroll to position [1144, 0]
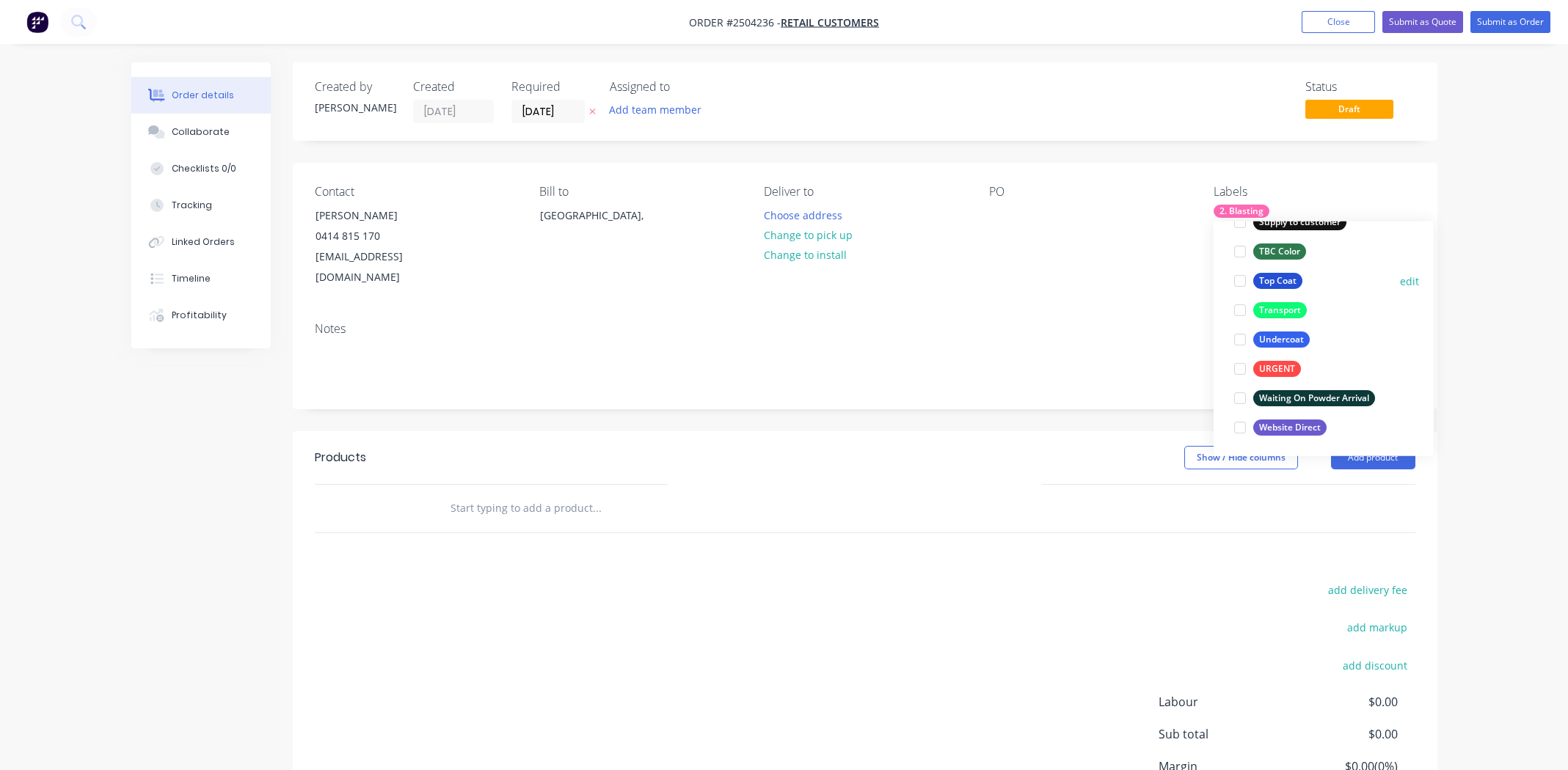
click at [1236, 279] on div at bounding box center [1240, 281] width 29 height 29
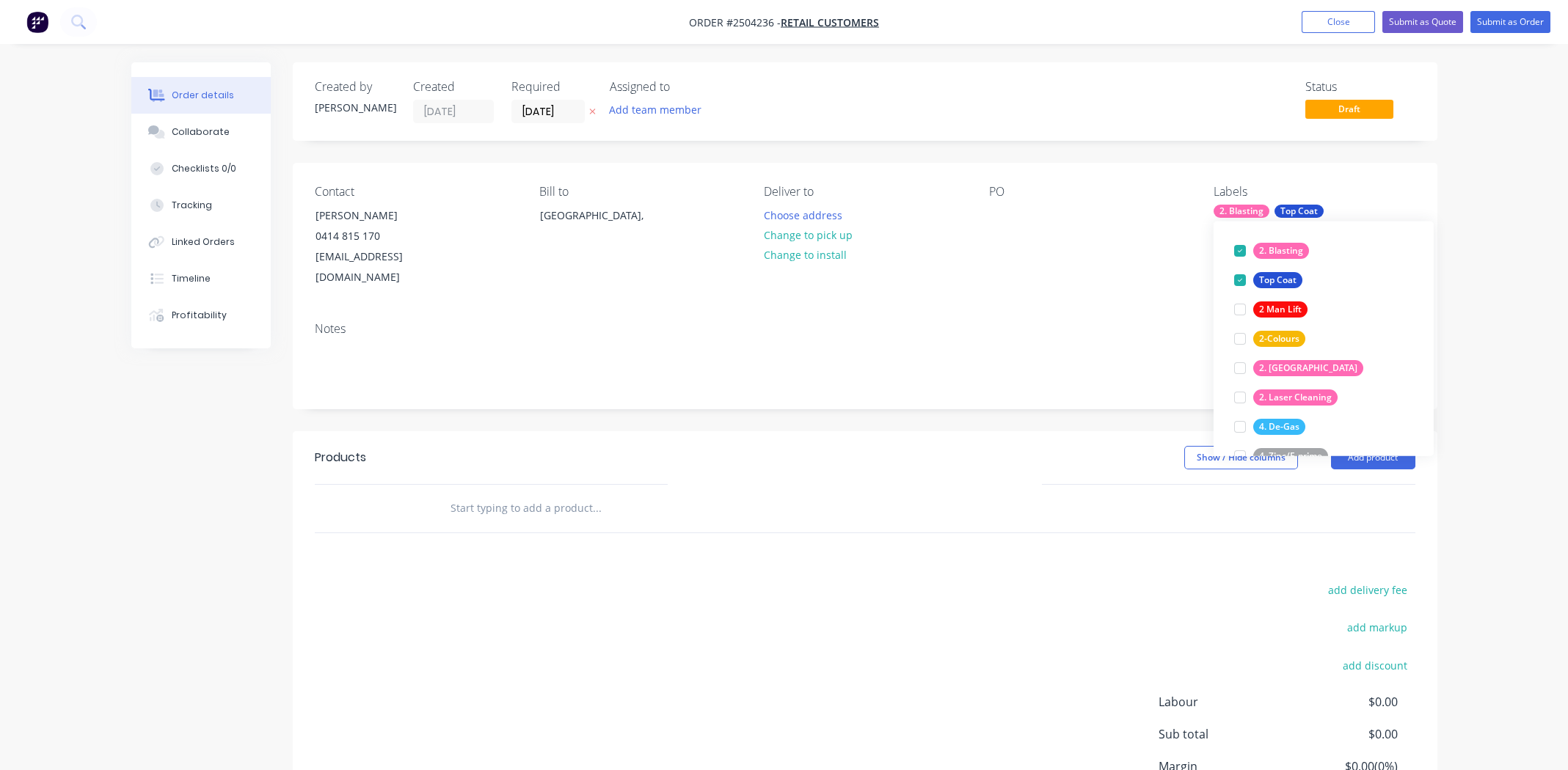
click at [1075, 284] on div "Contact [PERSON_NAME] [PHONE_NUMBER] [EMAIL_ADDRESS][DOMAIN_NAME] Bill to [GEOG…" at bounding box center [865, 236] width 1145 height 147
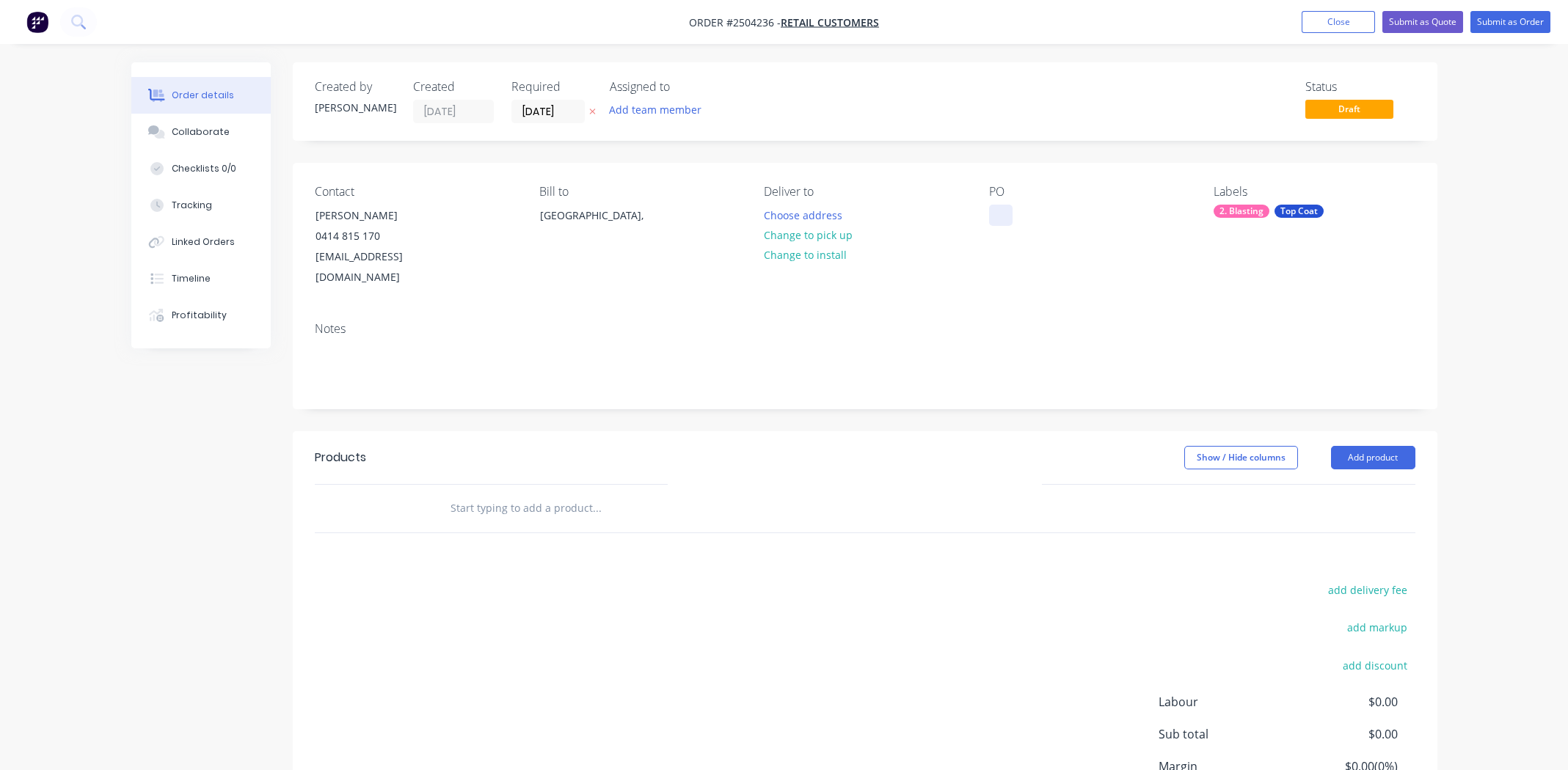
click at [998, 216] on div at bounding box center [1001, 215] width 24 height 21
click at [834, 229] on button "Change to pick up" at bounding box center [808, 235] width 104 height 20
click at [1351, 446] on button "Add product" at bounding box center [1373, 457] width 85 height 24
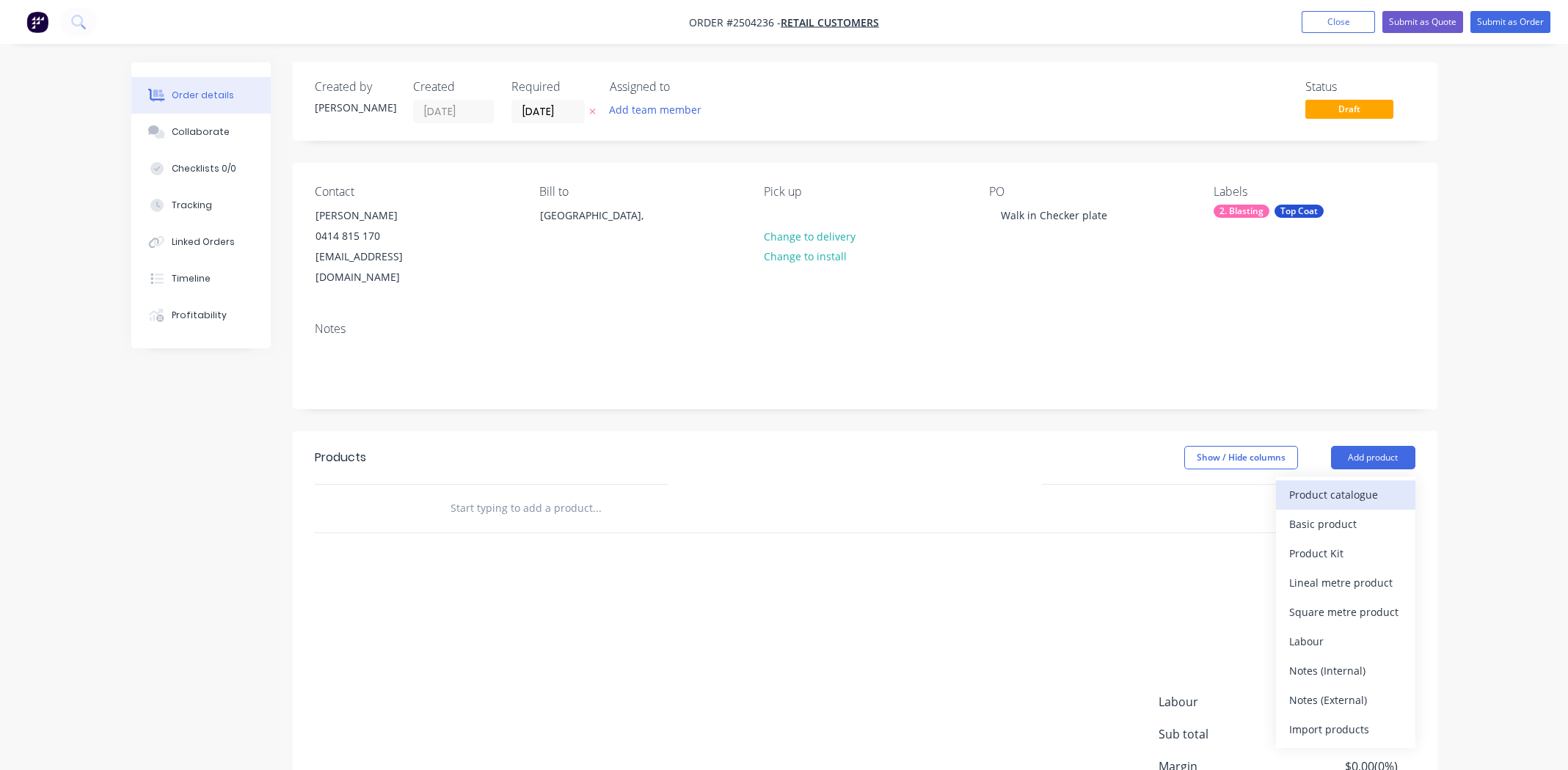
click at [1358, 484] on div "Product catalogue" at bounding box center [1345, 495] width 113 height 21
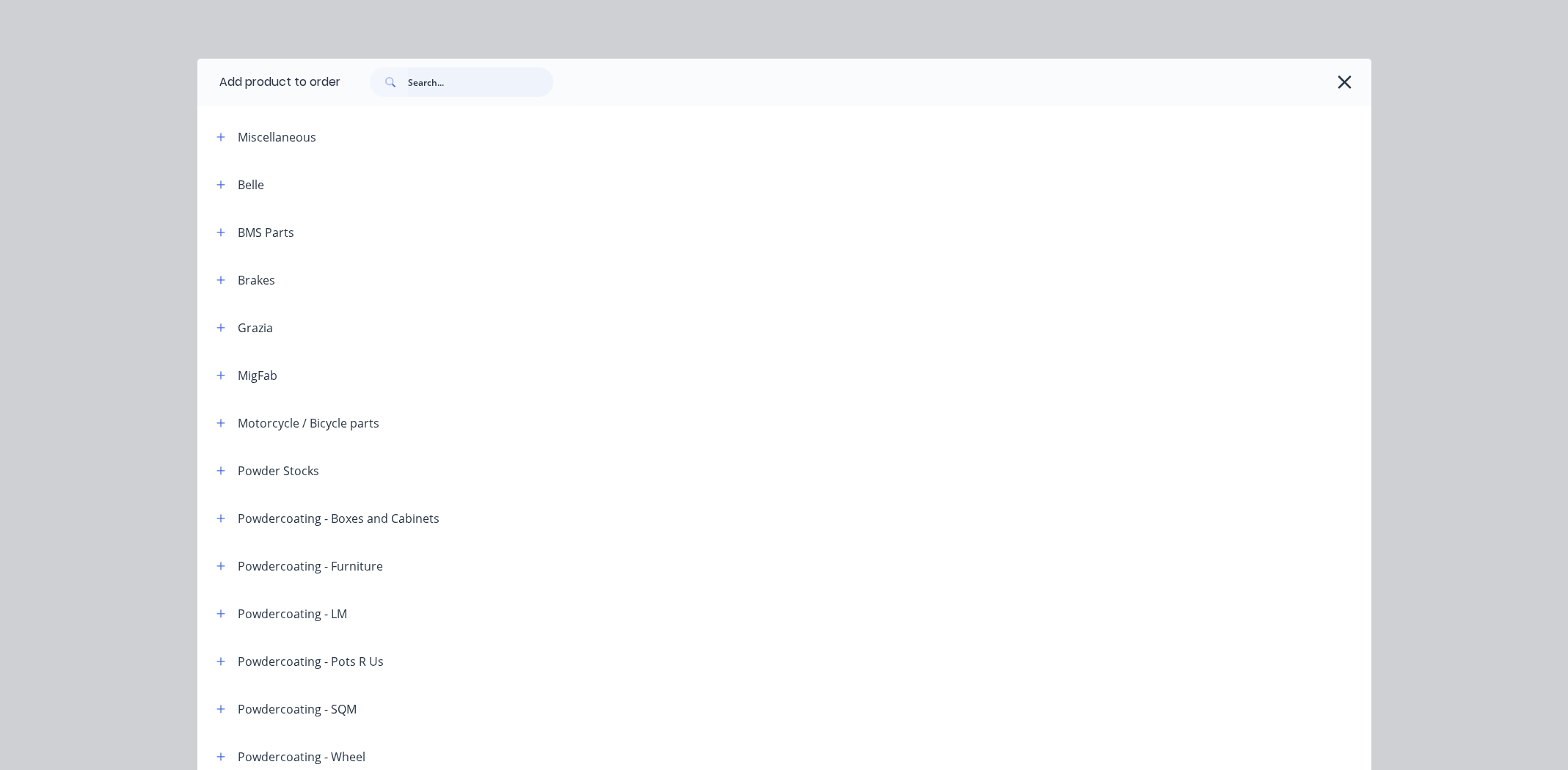
click at [455, 85] on input "text" at bounding box center [480, 82] width 145 height 29
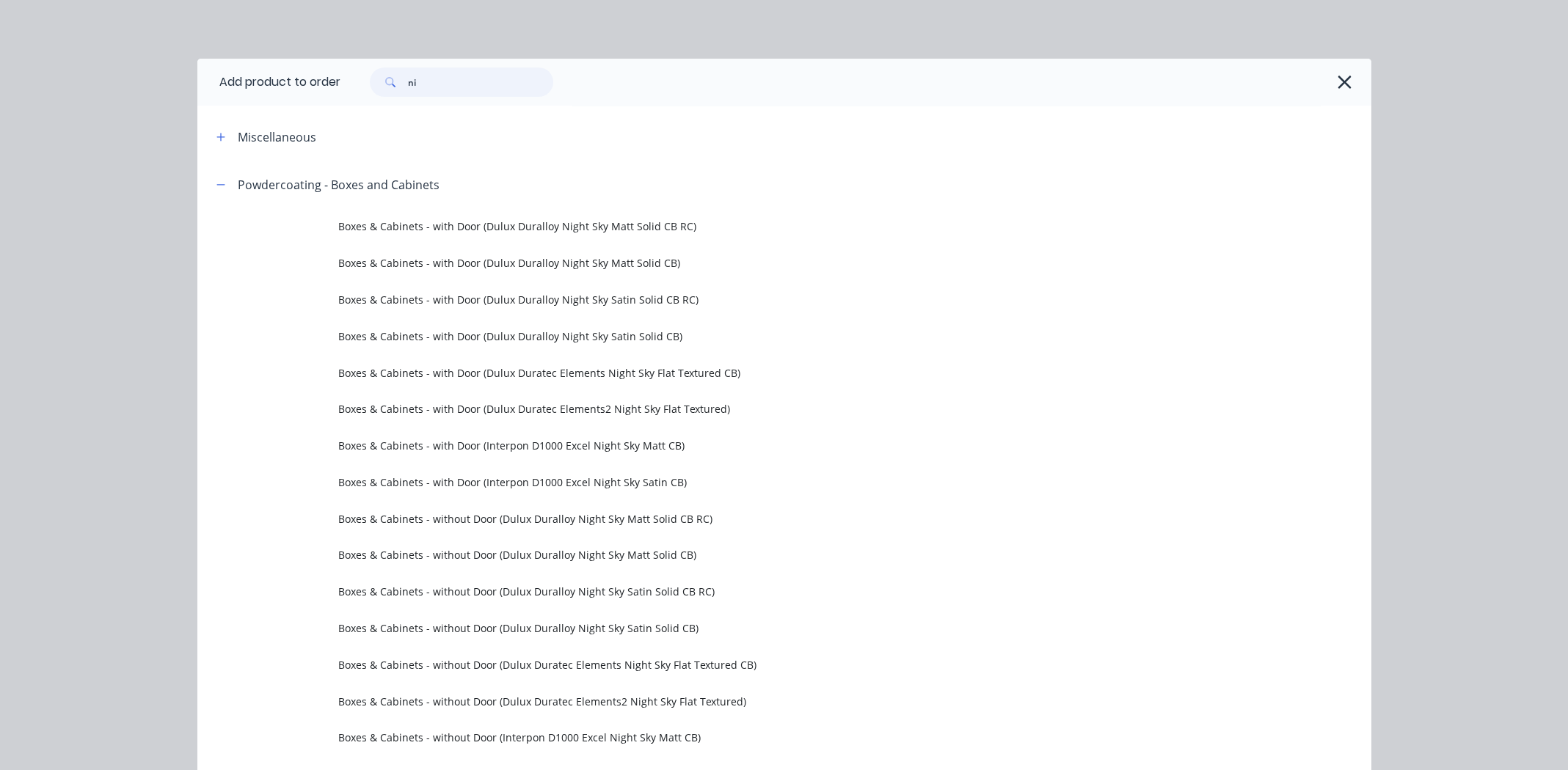
type input "n"
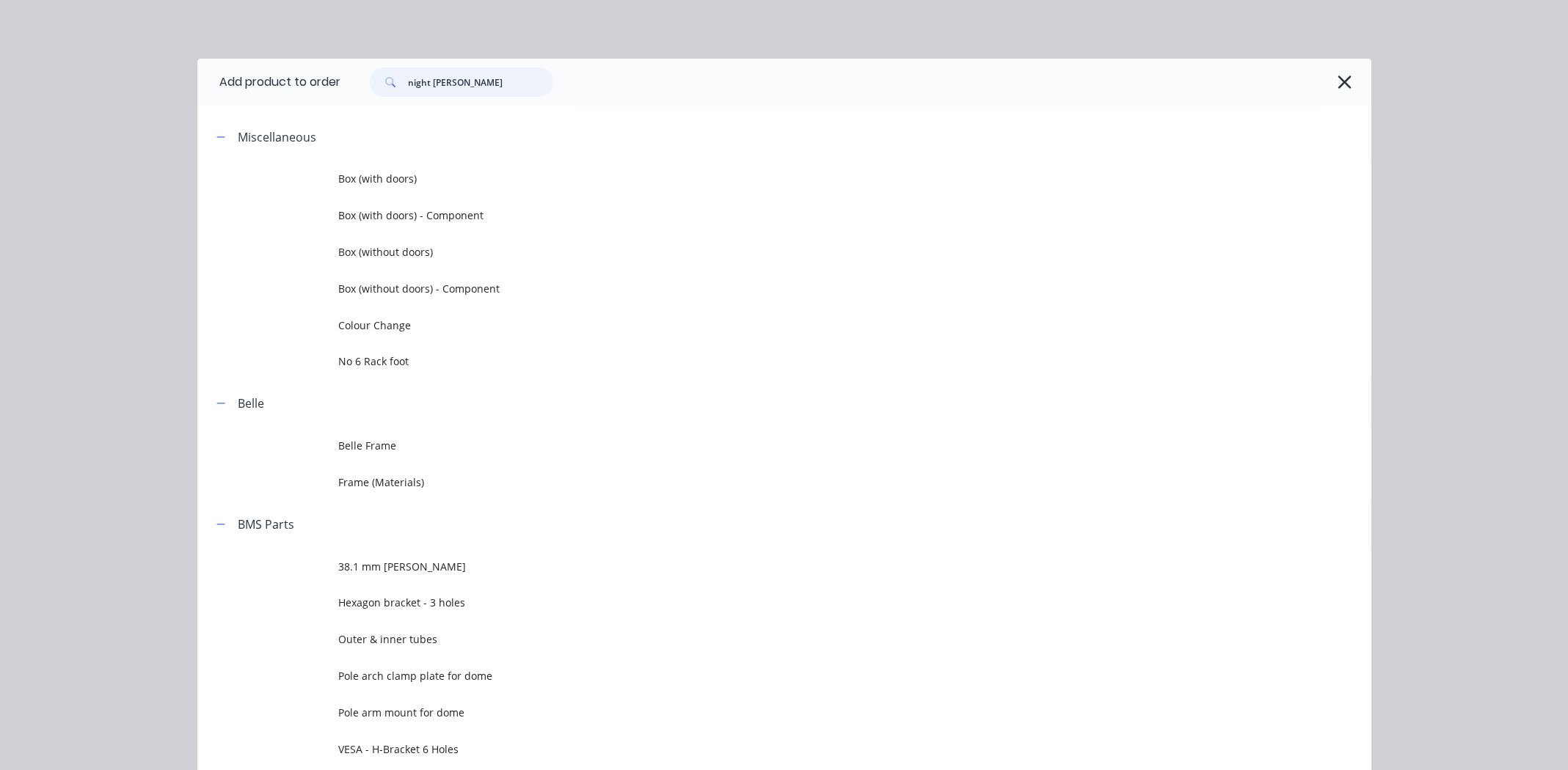
click at [493, 79] on input "night [PERSON_NAME]" at bounding box center [480, 82] width 145 height 29
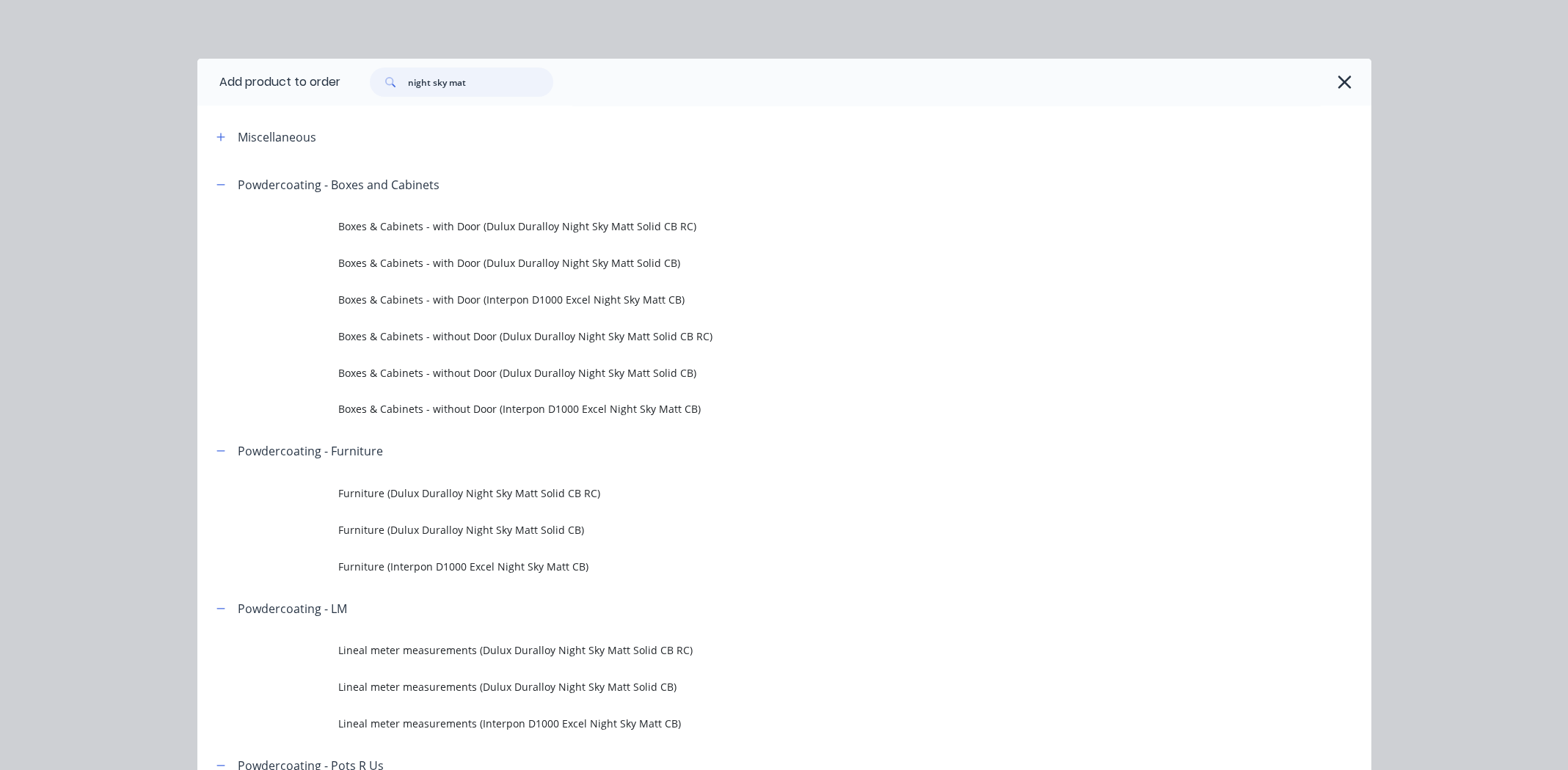
scroll to position [513, 0]
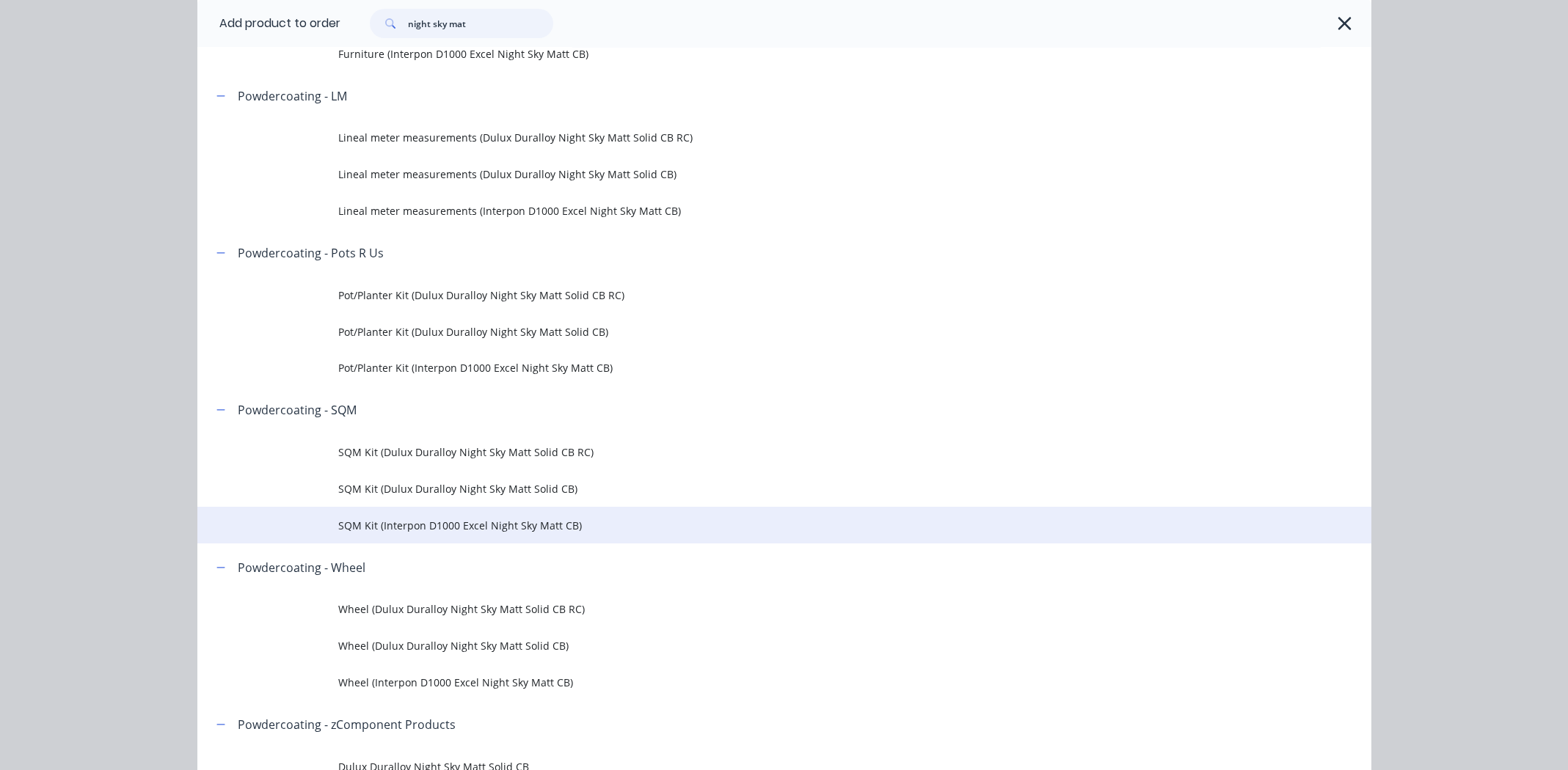
type input "night sky mat"
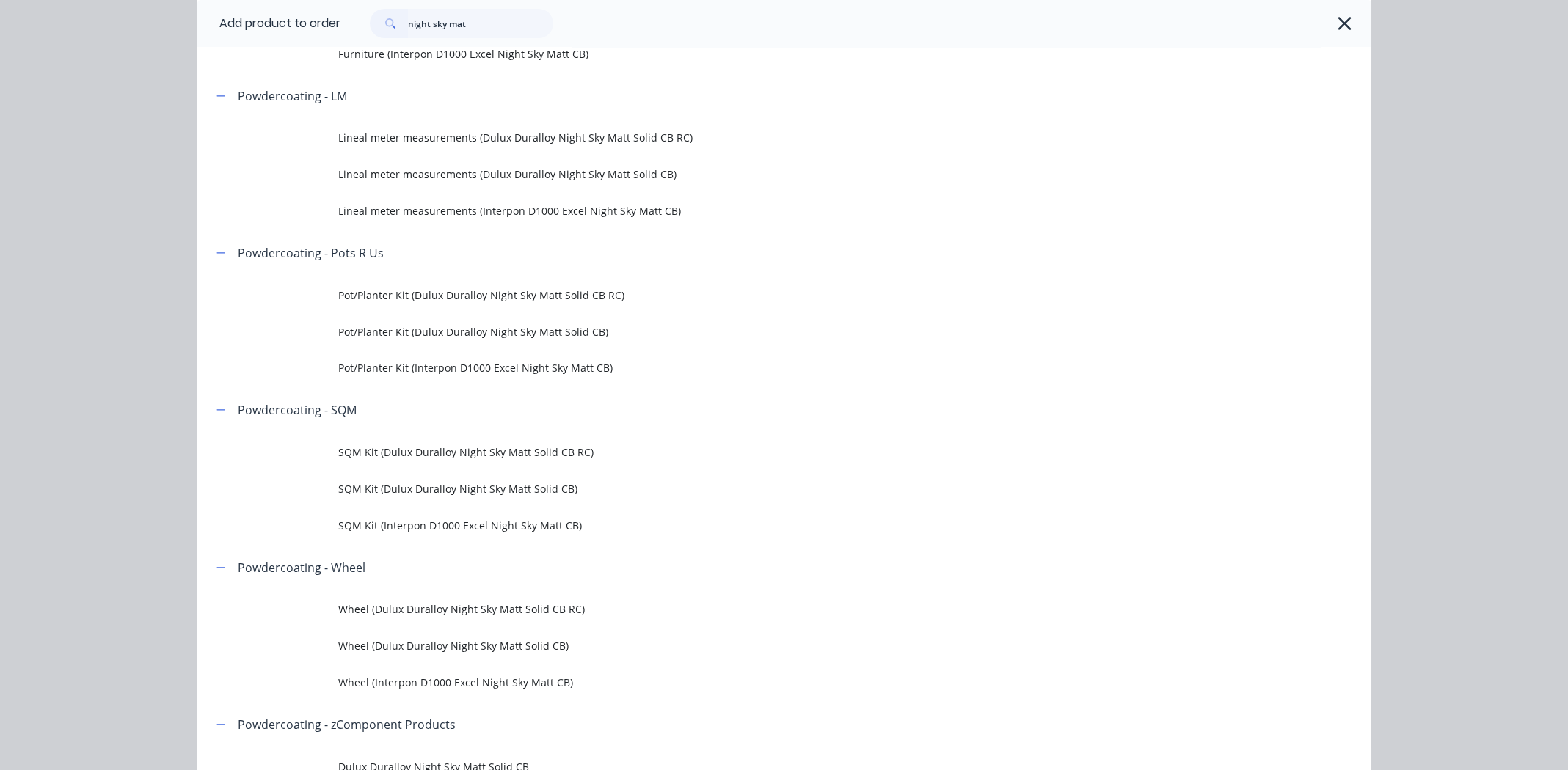
click at [451, 519] on span "SQM Kit (Interpon D1000 Excel Night Sky Matt CB)" at bounding box center [751, 525] width 826 height 15
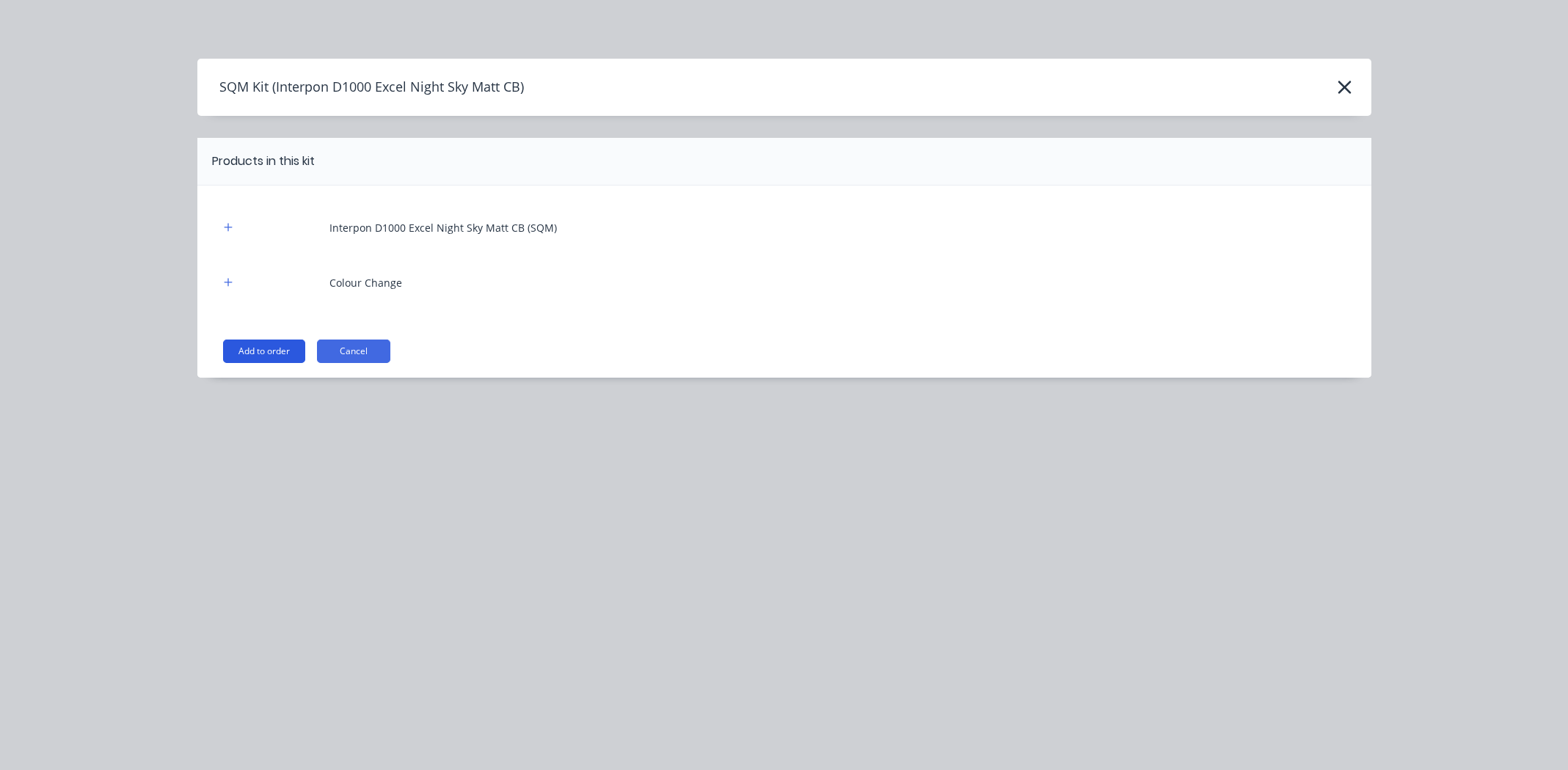
click at [266, 353] on button "Add to order" at bounding box center [264, 351] width 82 height 24
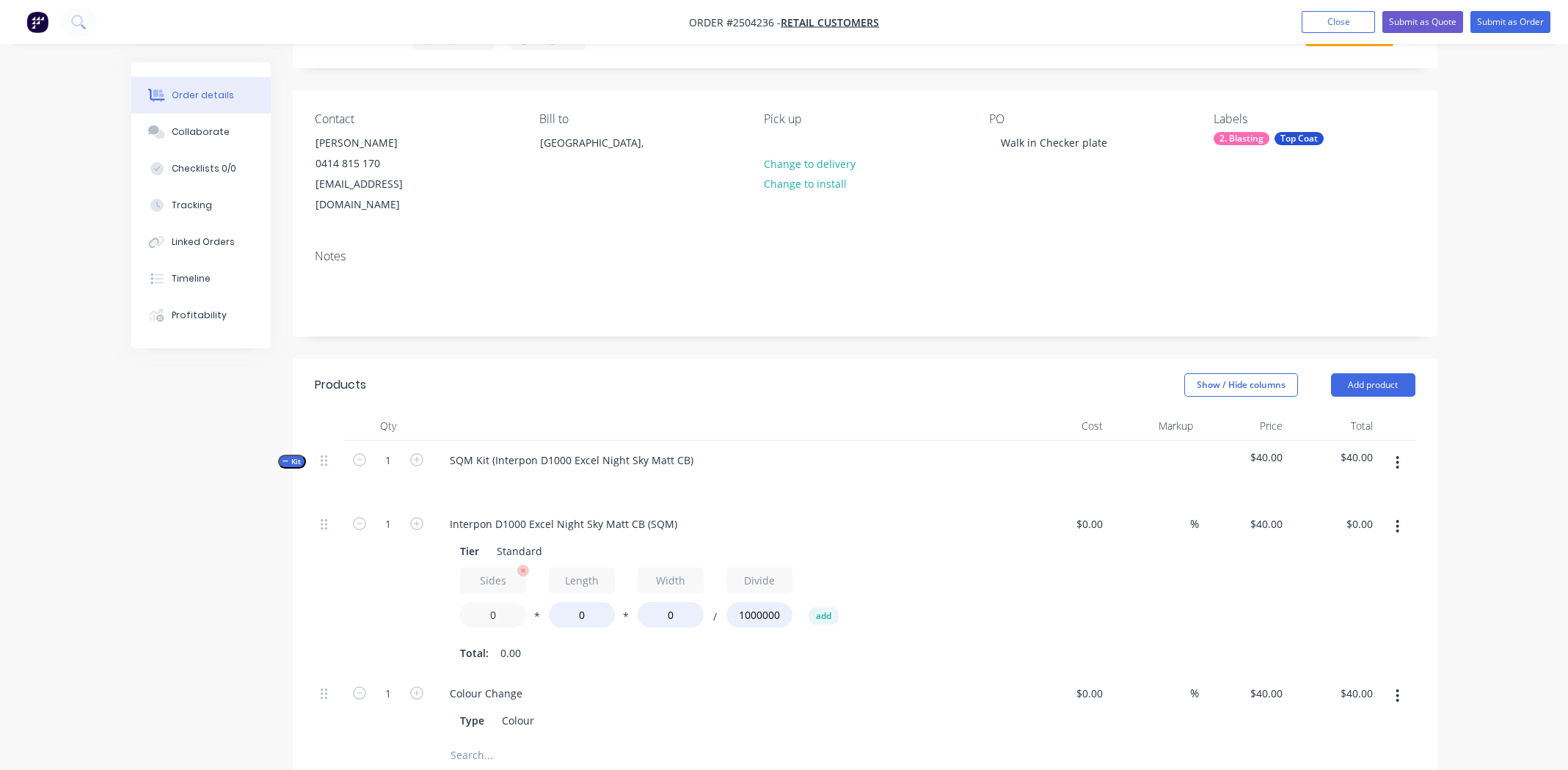
click at [497, 602] on input "0" at bounding box center [493, 615] width 66 height 26
type input "2"
type input "520"
click at [680, 602] on input "0" at bounding box center [670, 615] width 66 height 26
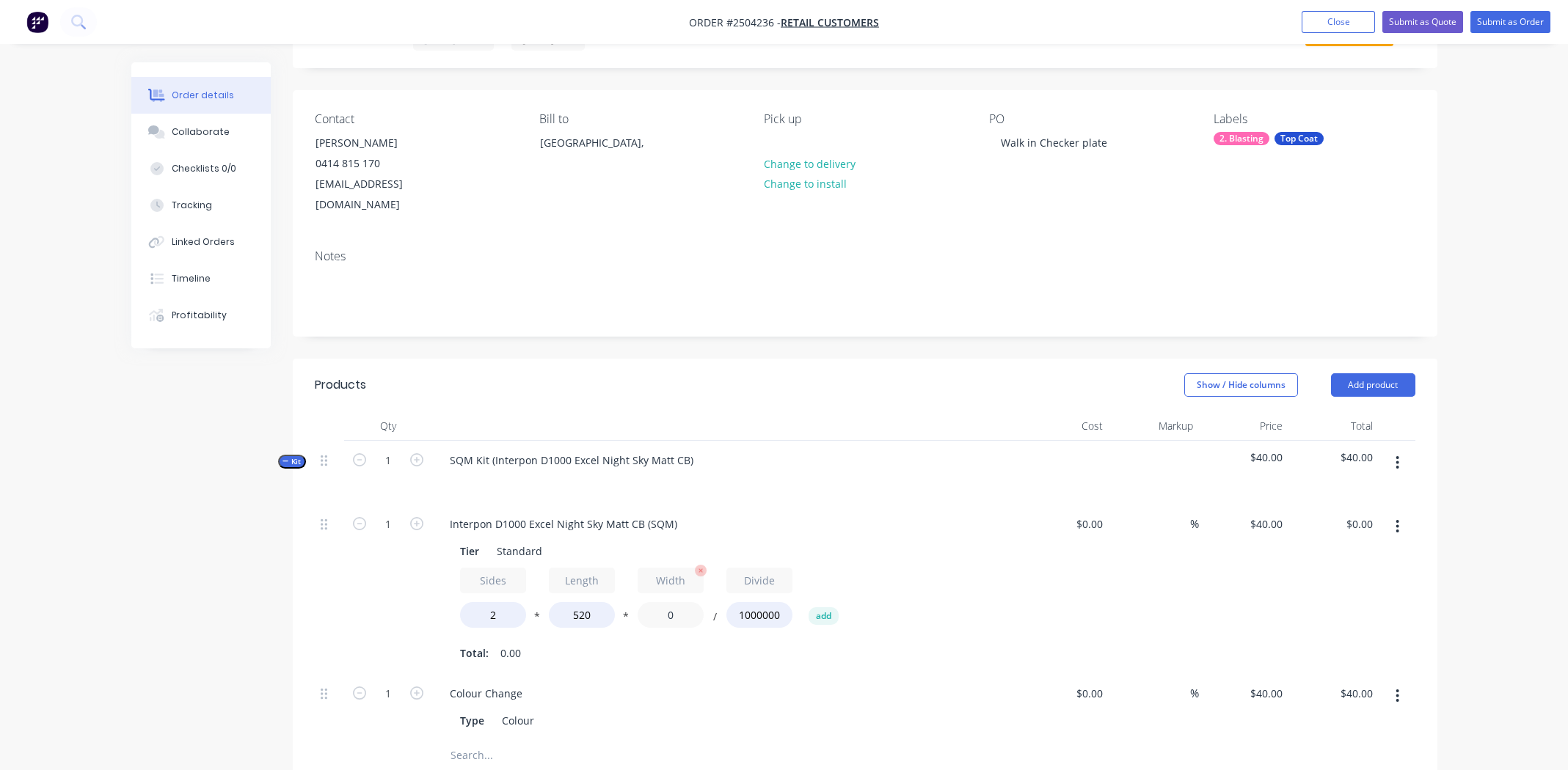
click at [680, 602] on input "0" at bounding box center [670, 615] width 66 height 26
type input "420"
type input "$17.47"
click at [779, 674] on div "Colour Change Type Colour" at bounding box center [726, 707] width 587 height 67
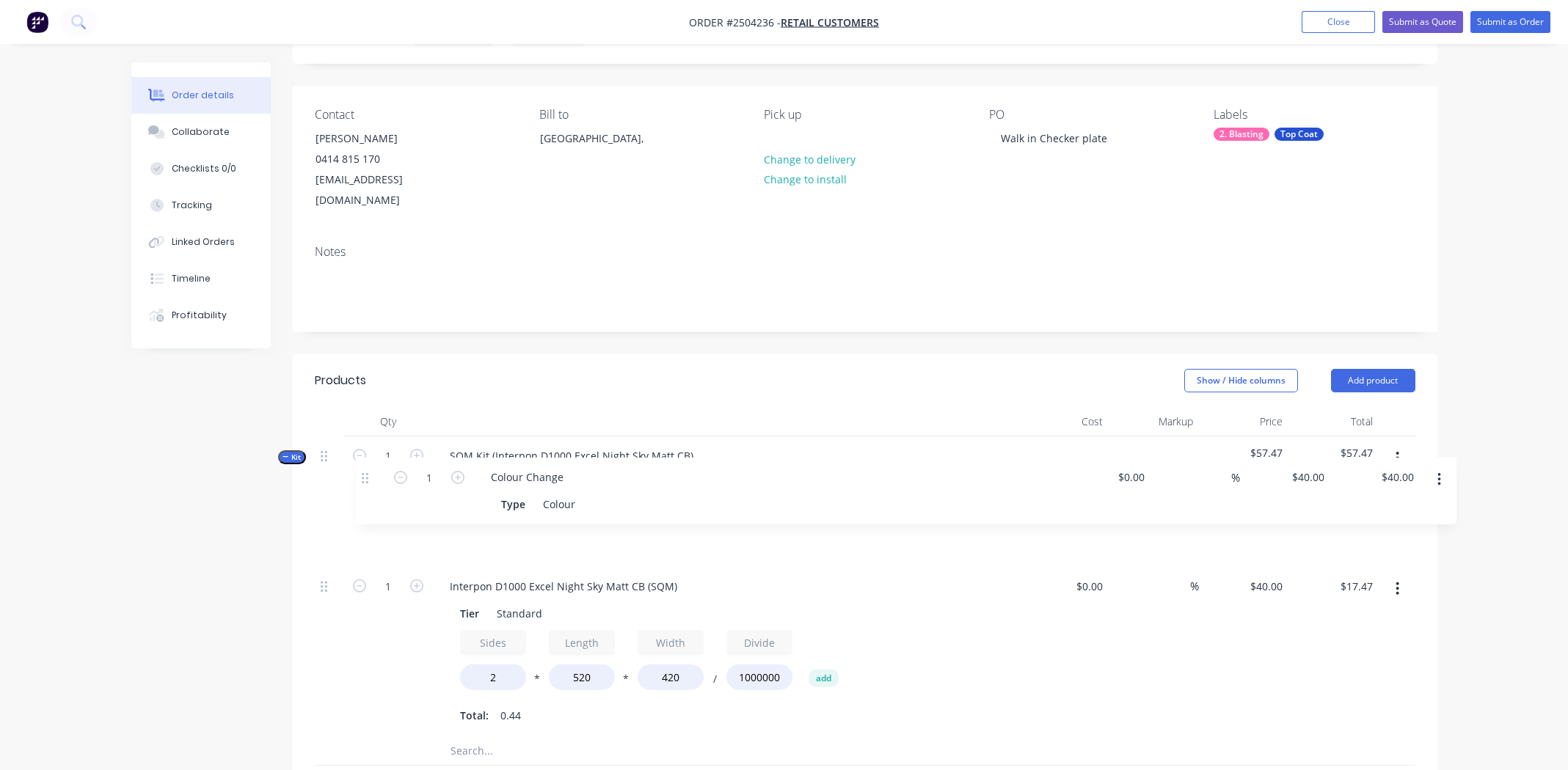
drag, startPoint x: 321, startPoint y: 674, endPoint x: 323, endPoint y: 476, distance: 198.0
click at [323, 476] on div "Kit 1 SQM Kit (Interpon D1000 Excel Night Sky Matt CB) $57.47 $57.47 1 Interpon…" at bounding box center [865, 601] width 1100 height 330
click at [1396, 451] on icon "button" at bounding box center [1397, 458] width 4 height 16
click at [1361, 486] on div "Add product to kit" at bounding box center [1345, 497] width 113 height 21
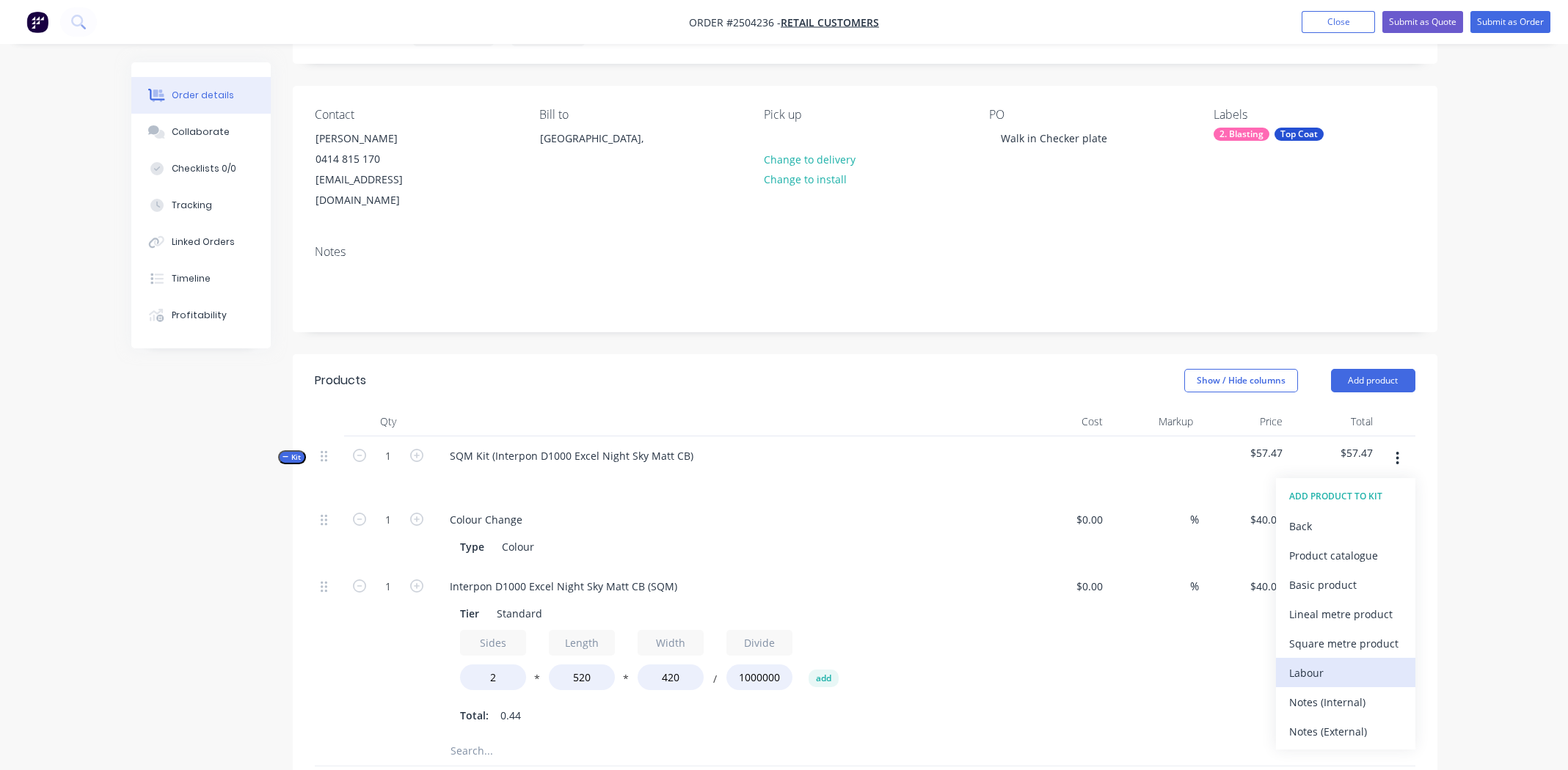
click at [1309, 663] on div "Labour" at bounding box center [1345, 673] width 113 height 21
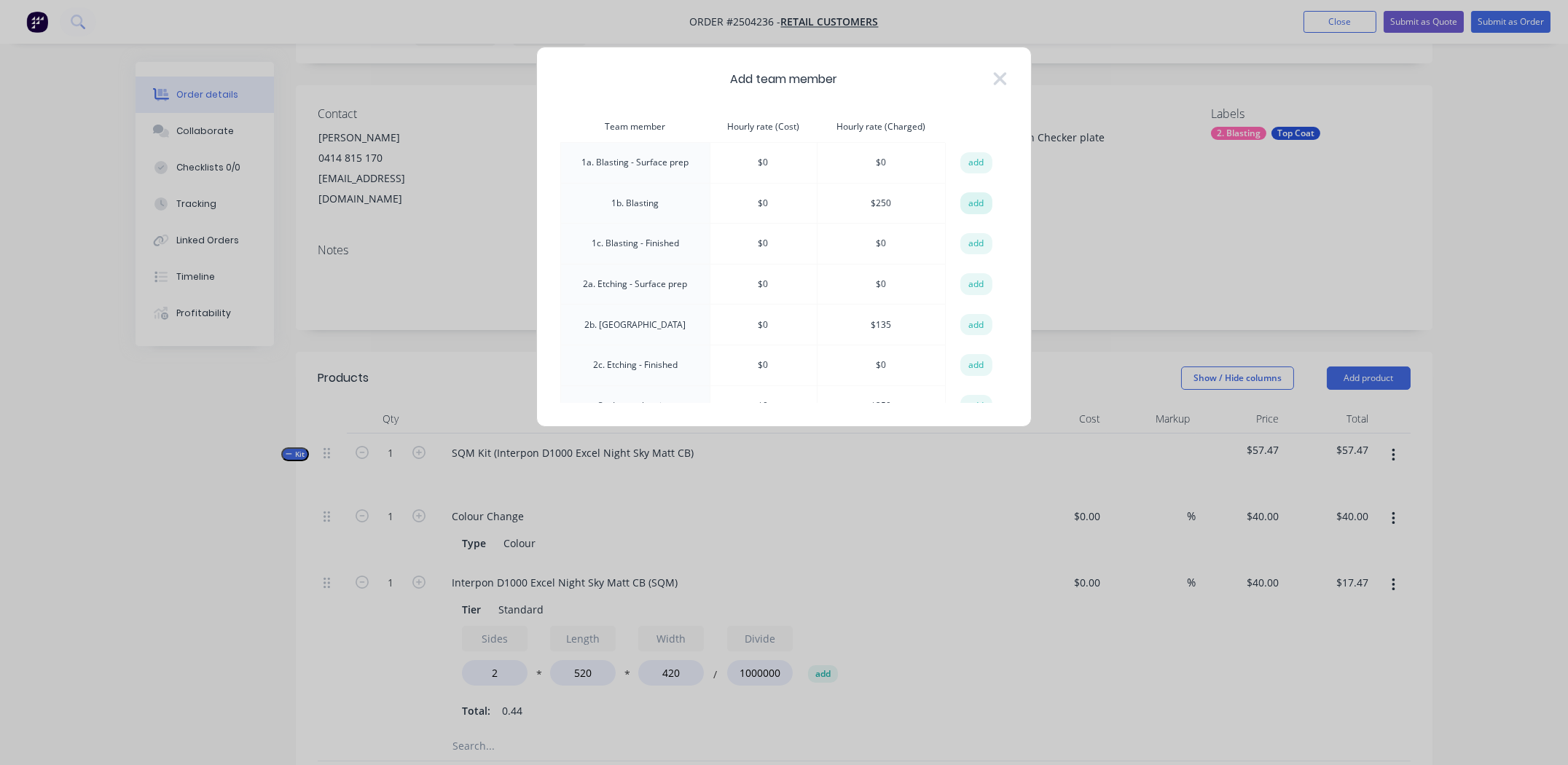
click at [970, 197] on button "add" at bounding box center [976, 203] width 32 height 22
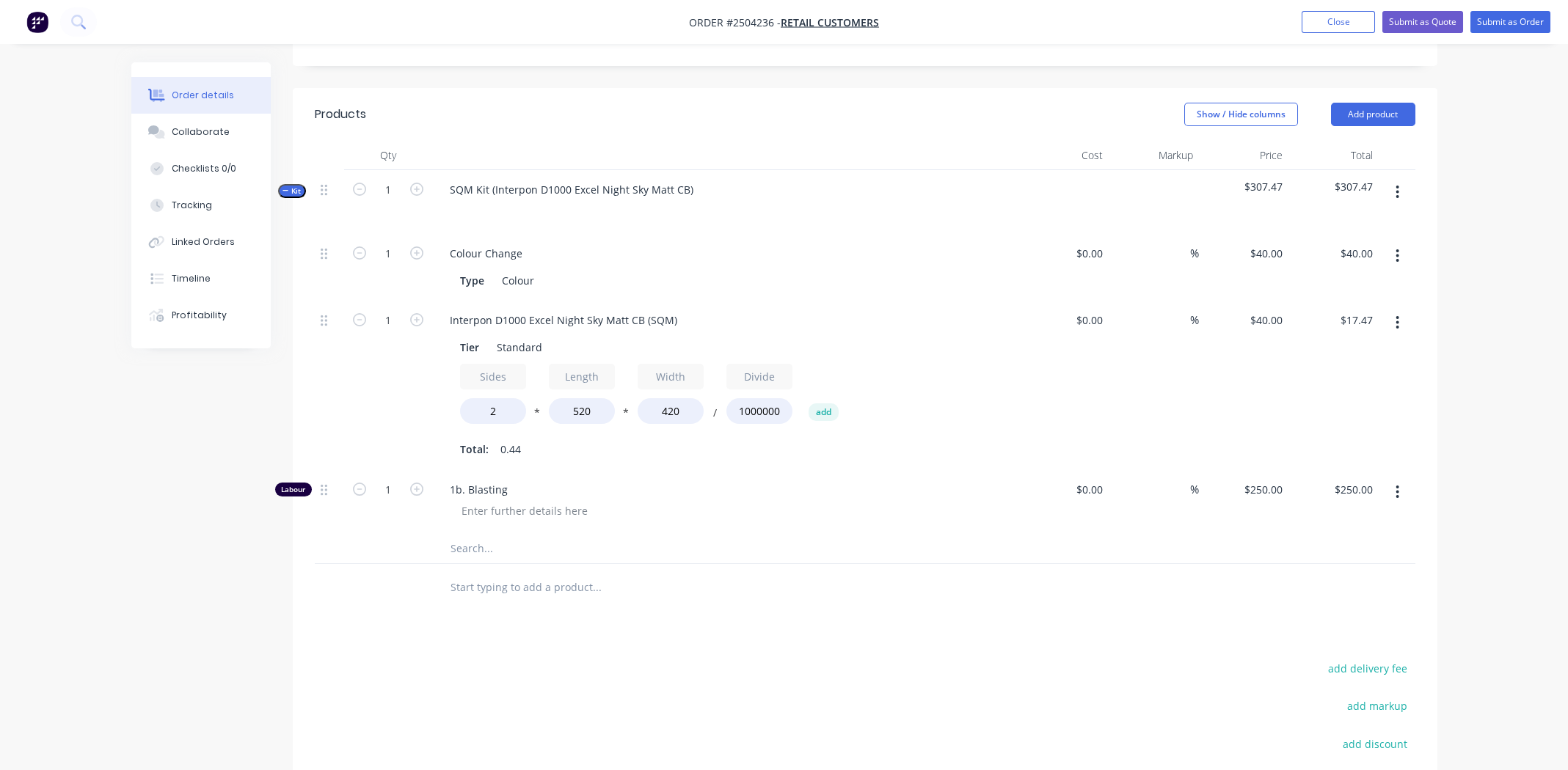
scroll to position [371, 0]
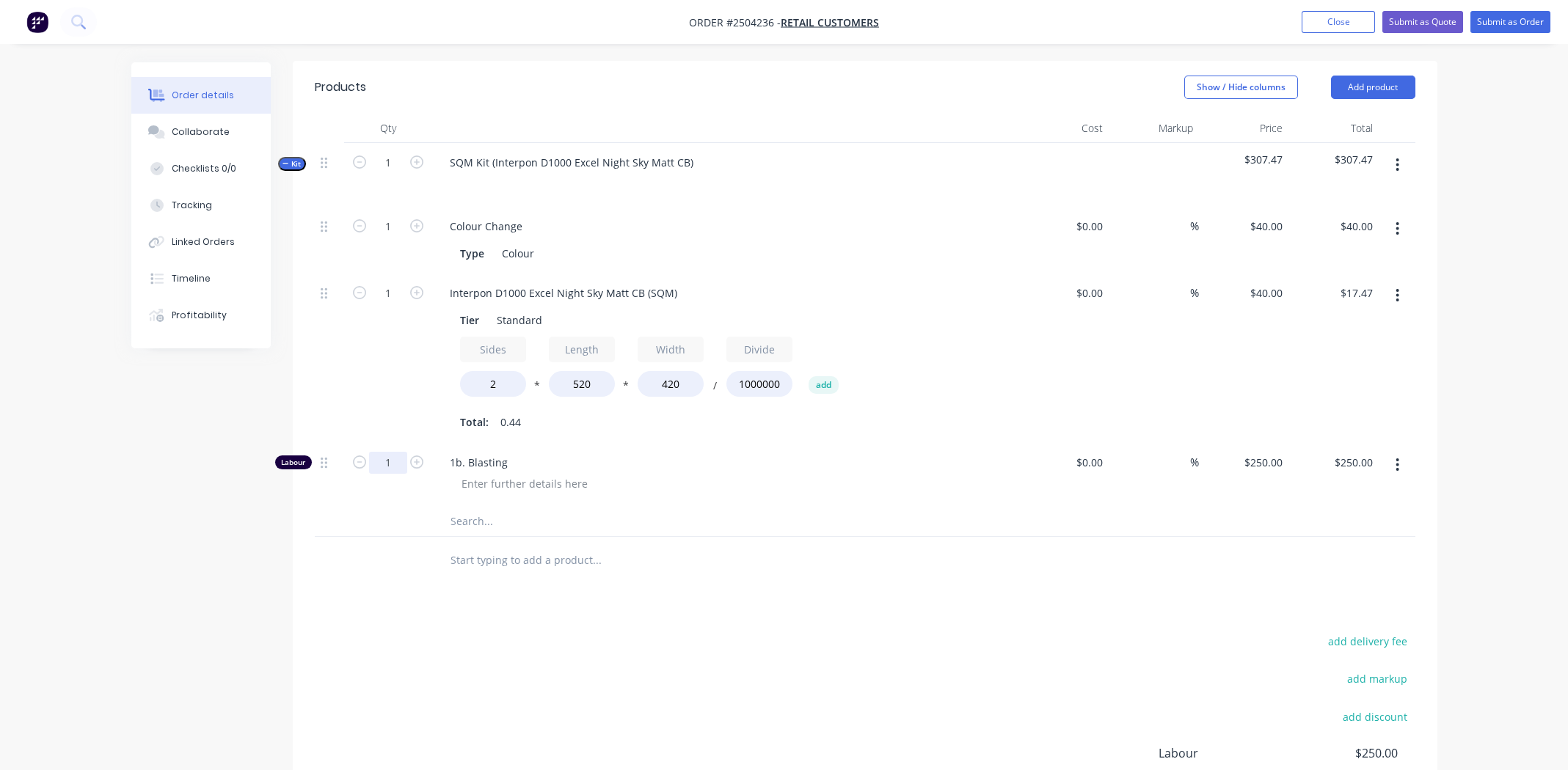
click at [395, 452] on input "1" at bounding box center [388, 463] width 38 height 22
type input "0.333"
type input "$83.25"
click at [673, 557] on div at bounding box center [696, 560] width 529 height 48
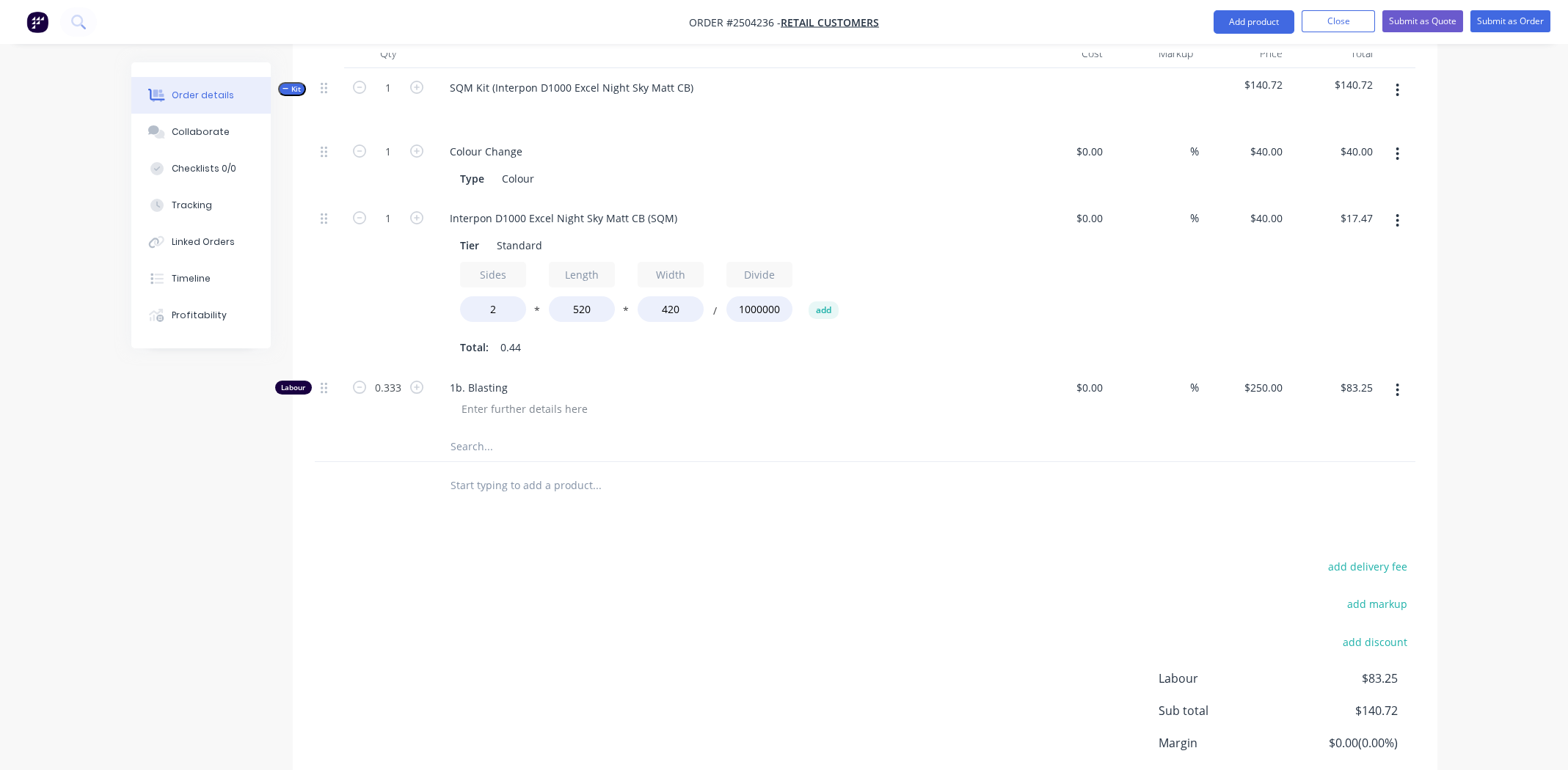
scroll to position [536, 0]
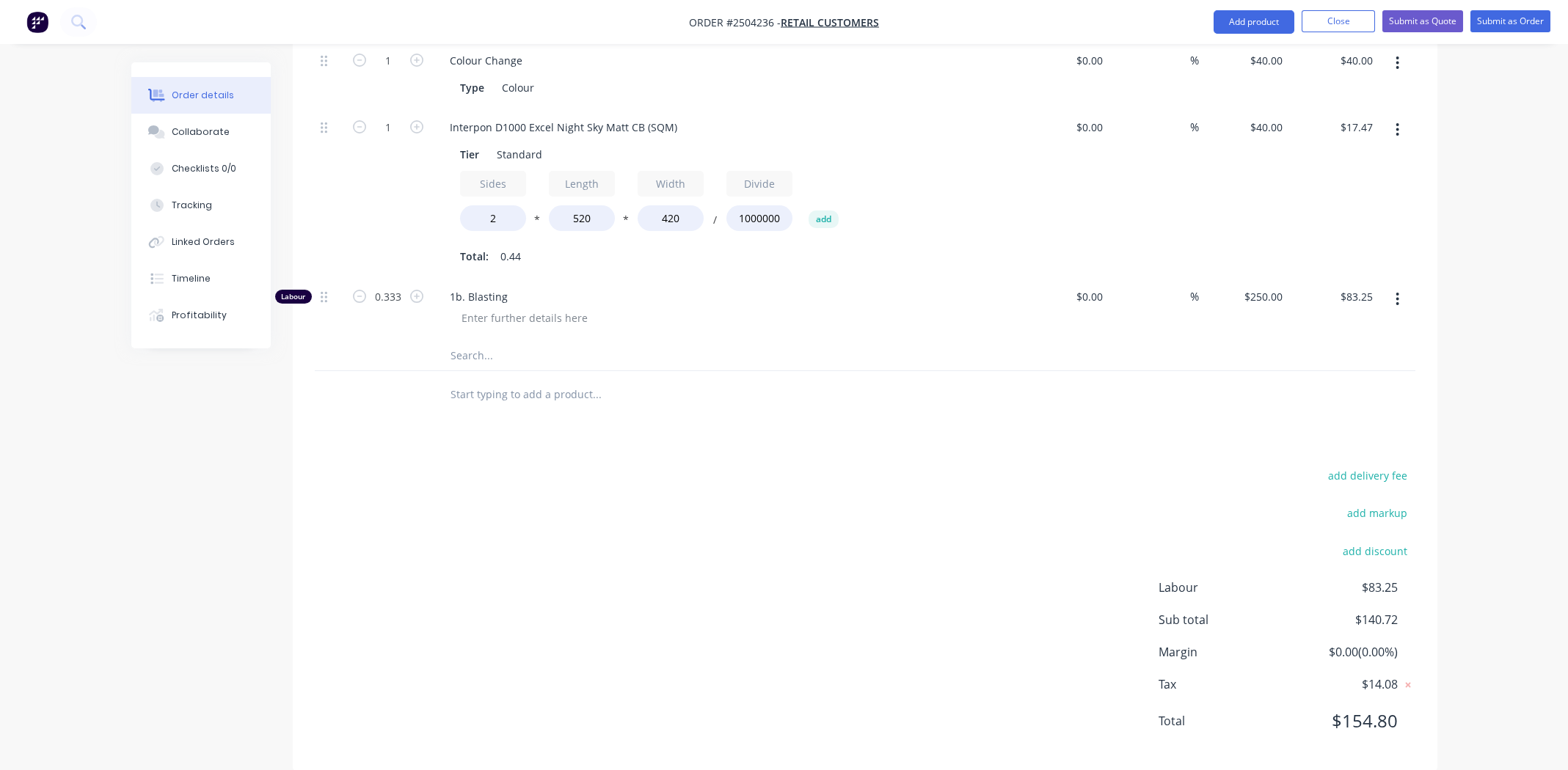
click at [656, 555] on div "add delivery fee add markup add discount Labour $83.25 Sub total $140.72 Margin…" at bounding box center [865, 607] width 1100 height 283
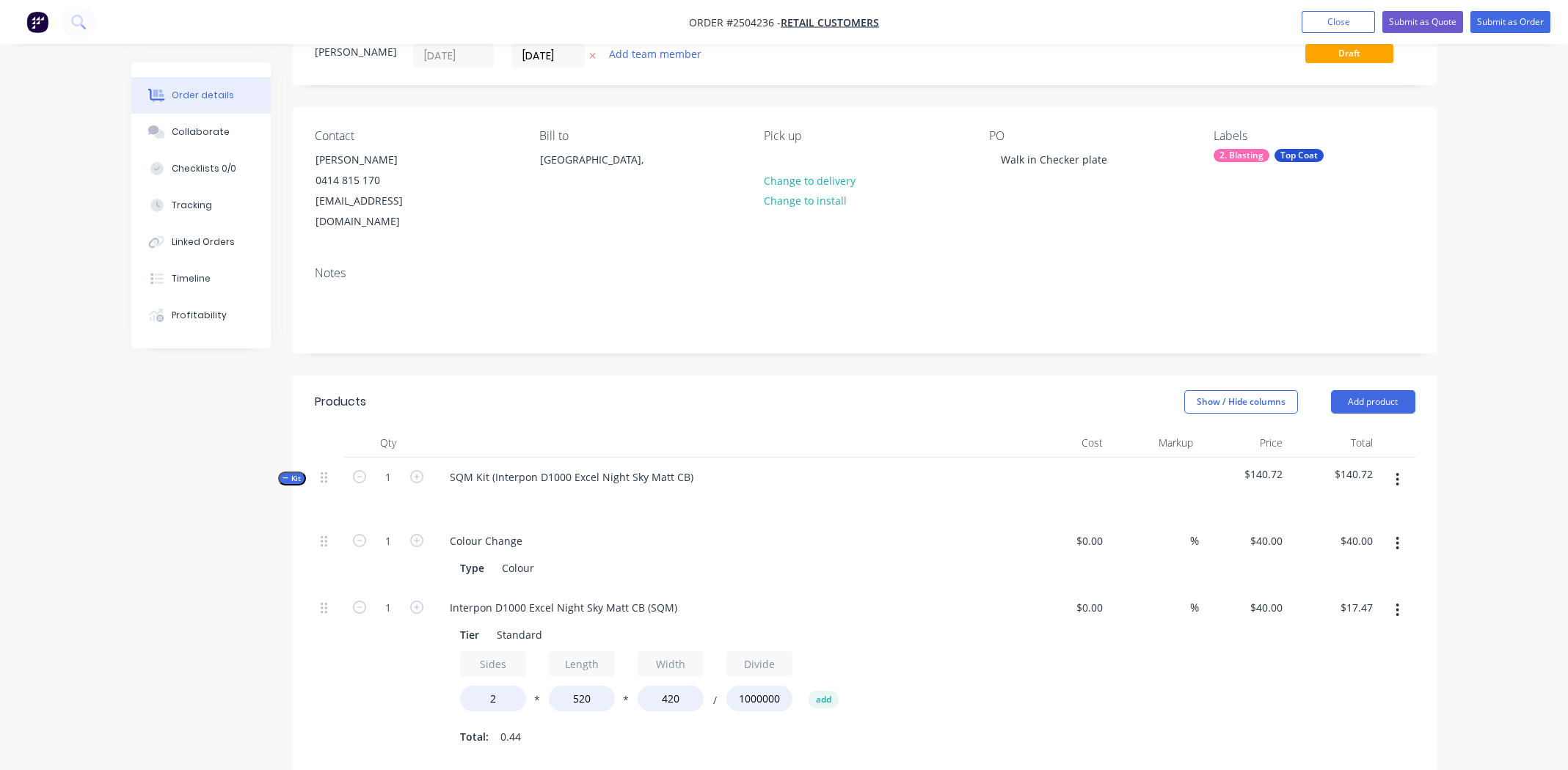
scroll to position [146, 0]
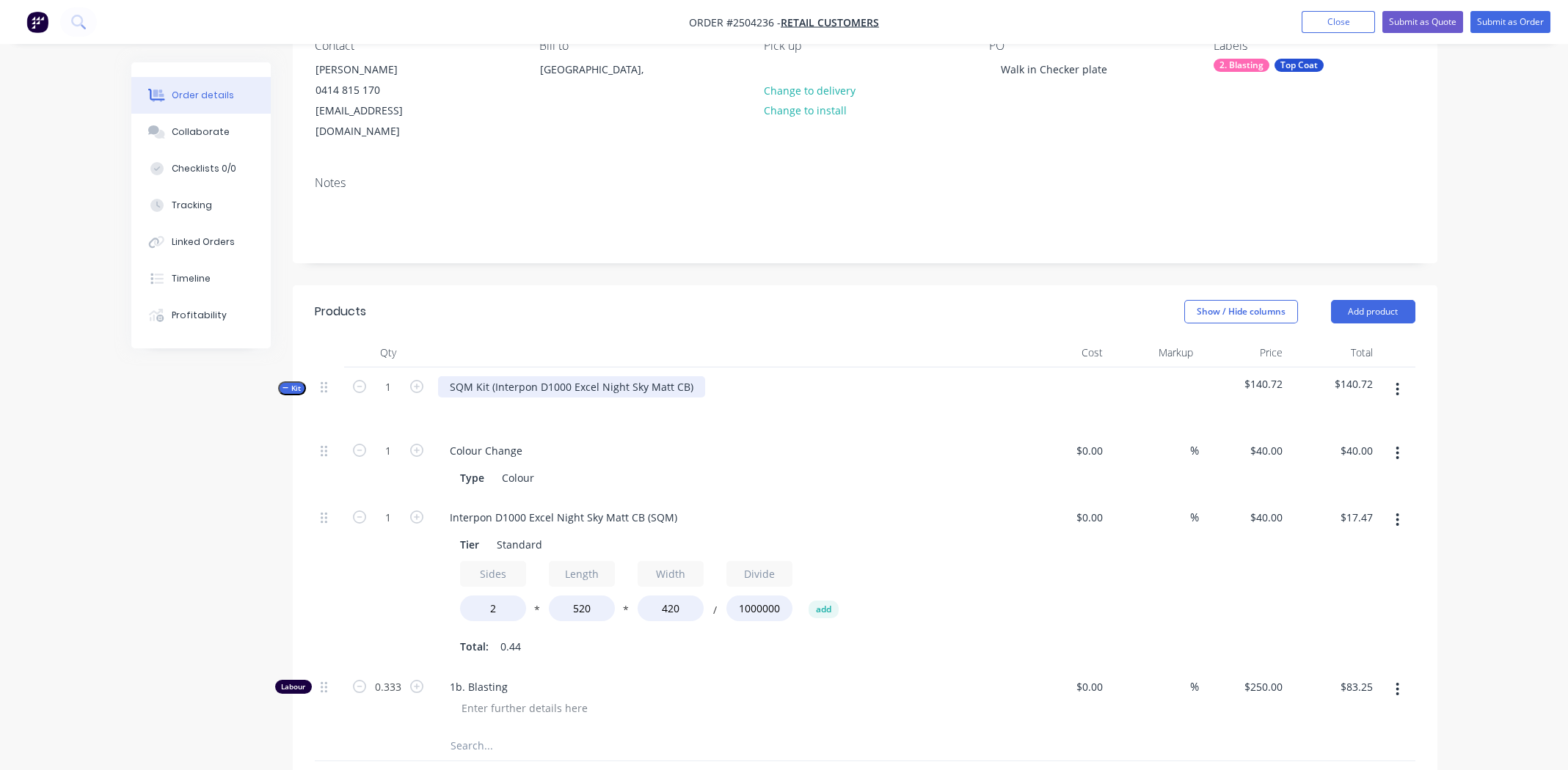
click at [690, 377] on div "SQM Kit (Interpon D1000 Excel Night Sky Matt CB)" at bounding box center [571, 387] width 267 height 21
click at [545, 377] on div "Interpon D1000 Excel Night Sky Matt CB" at bounding box center [547, 387] width 219 height 21
click at [545, 377] on div "Interpon D1000 Excel Night Sky Matt CB" at bounding box center [547, 387] width 219 height 21
copy div "Interpon D1000 Excel Night Sky Matt CB"
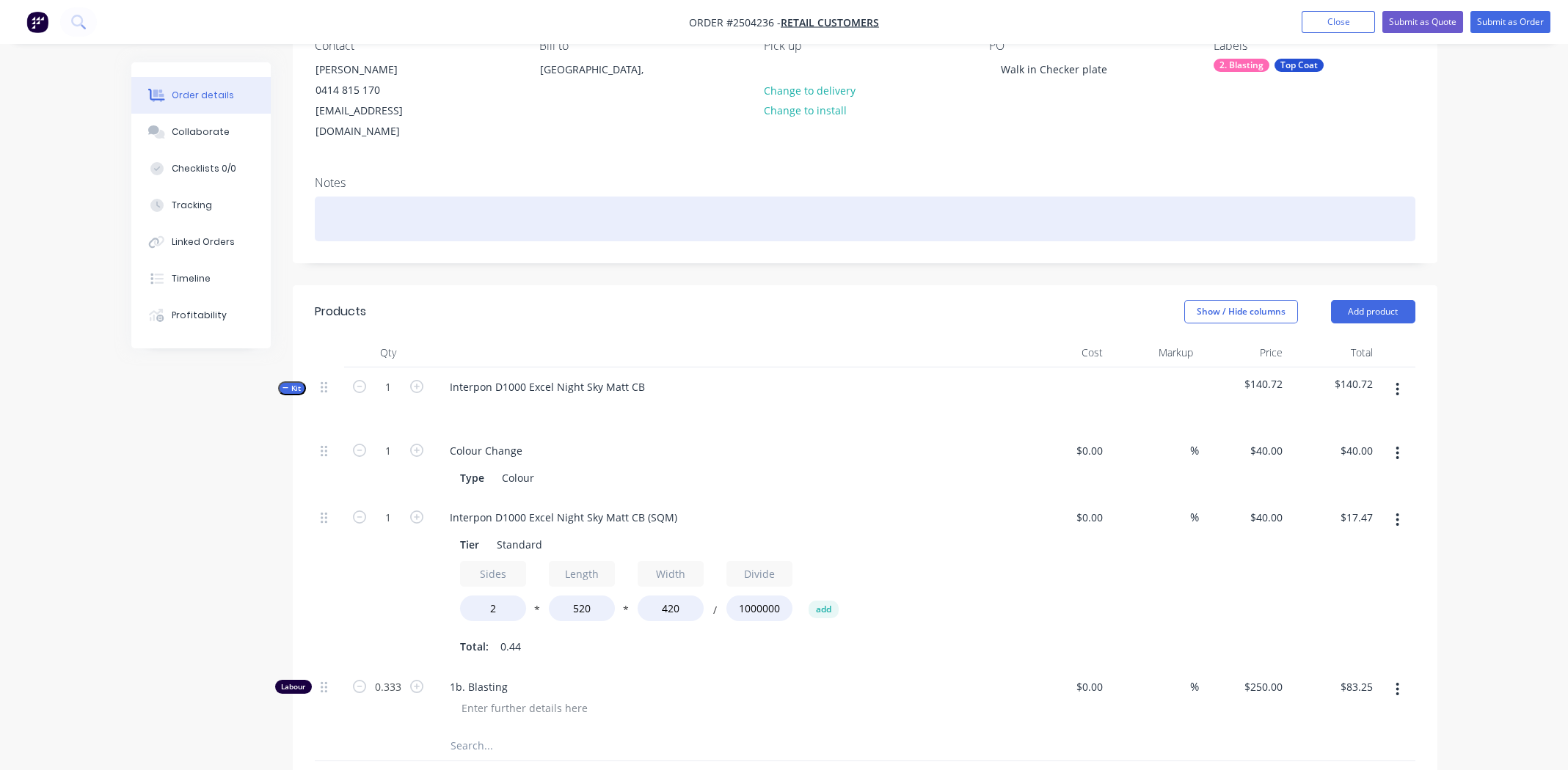
paste div
click at [1058, 197] on div "Interpon D1000 Excel Night Sky Matt CB" at bounding box center [865, 219] width 1100 height 45
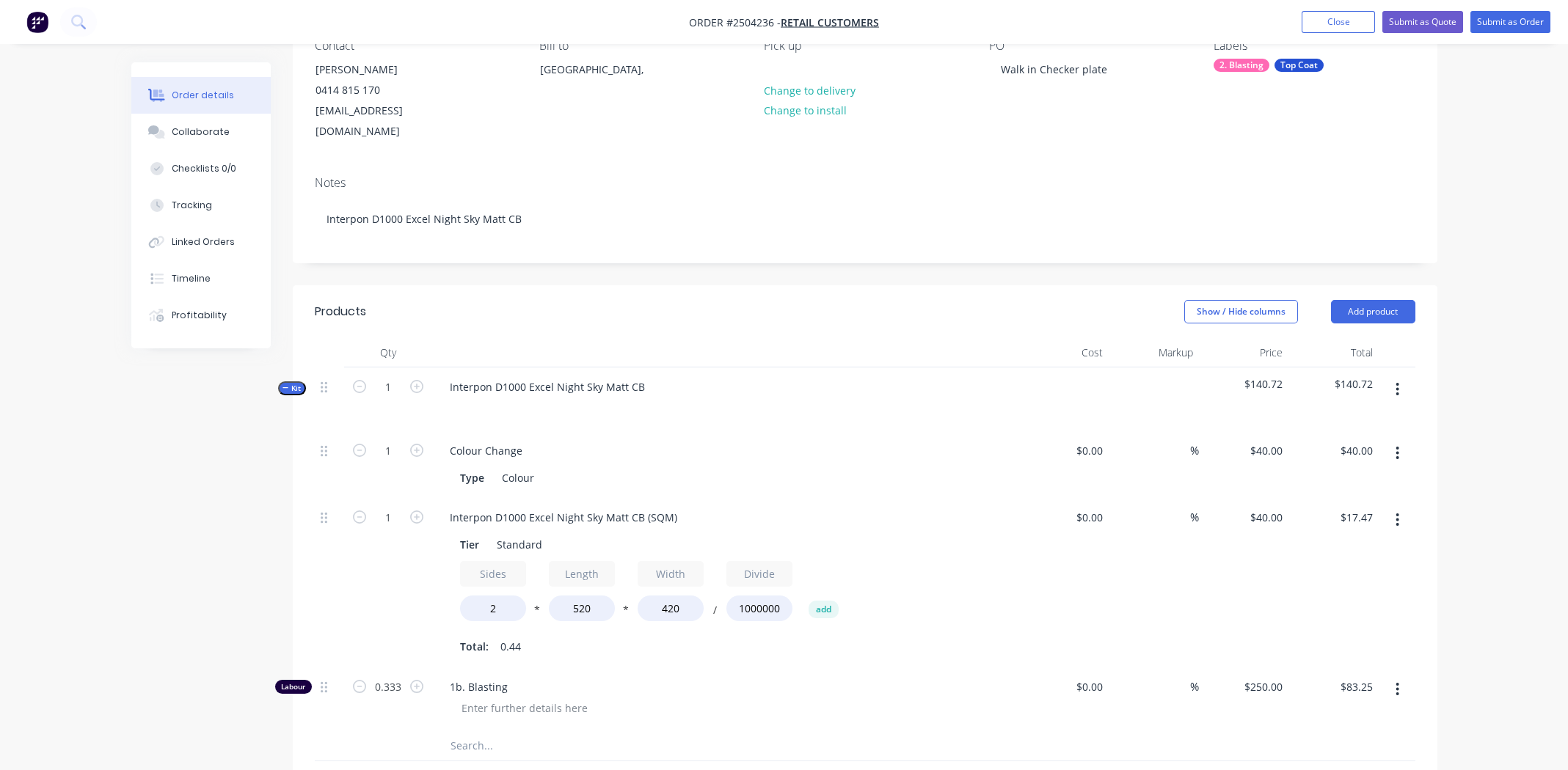
click at [804, 342] on div at bounding box center [726, 353] width 587 height 29
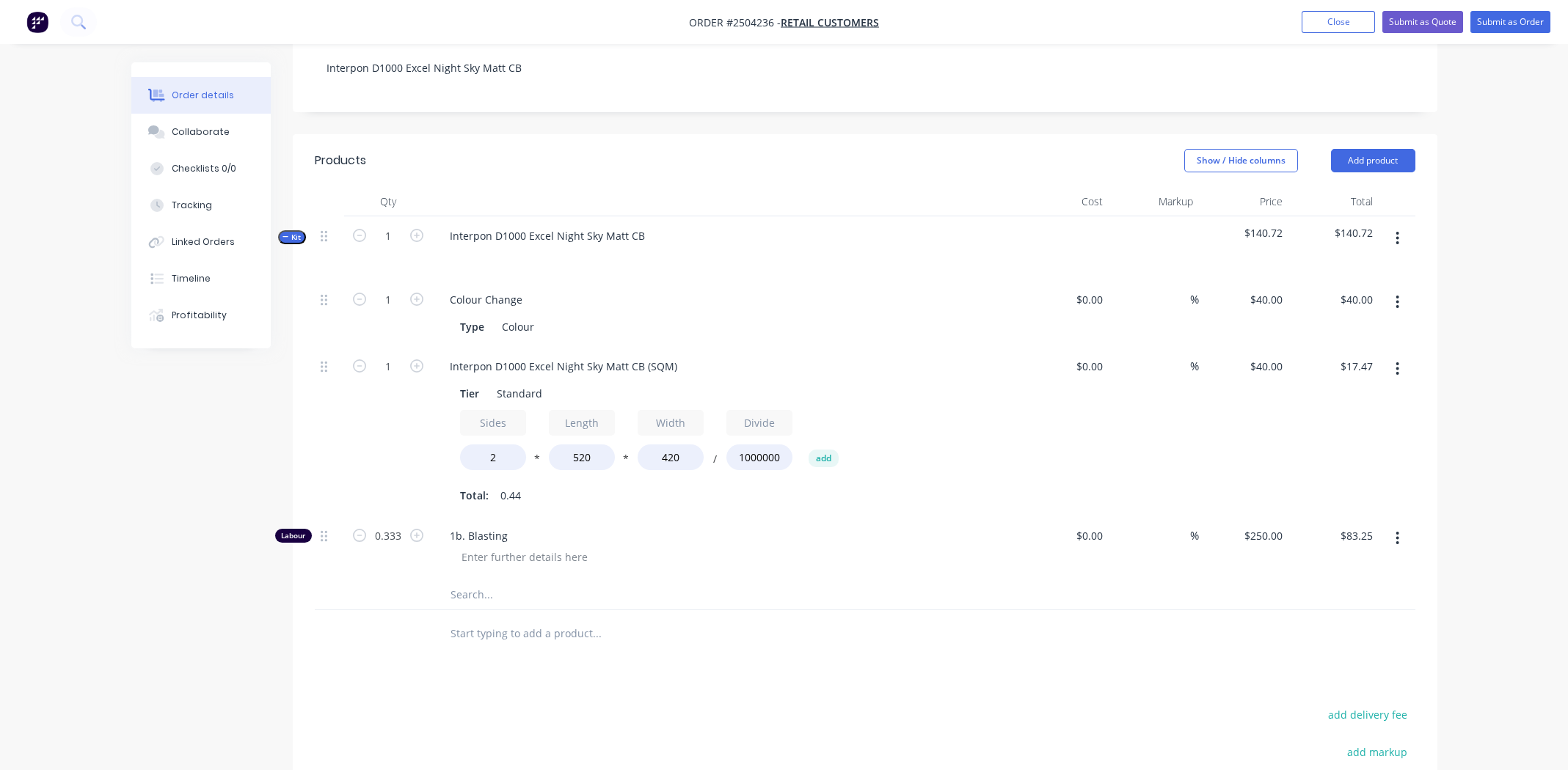
scroll to position [169, 0]
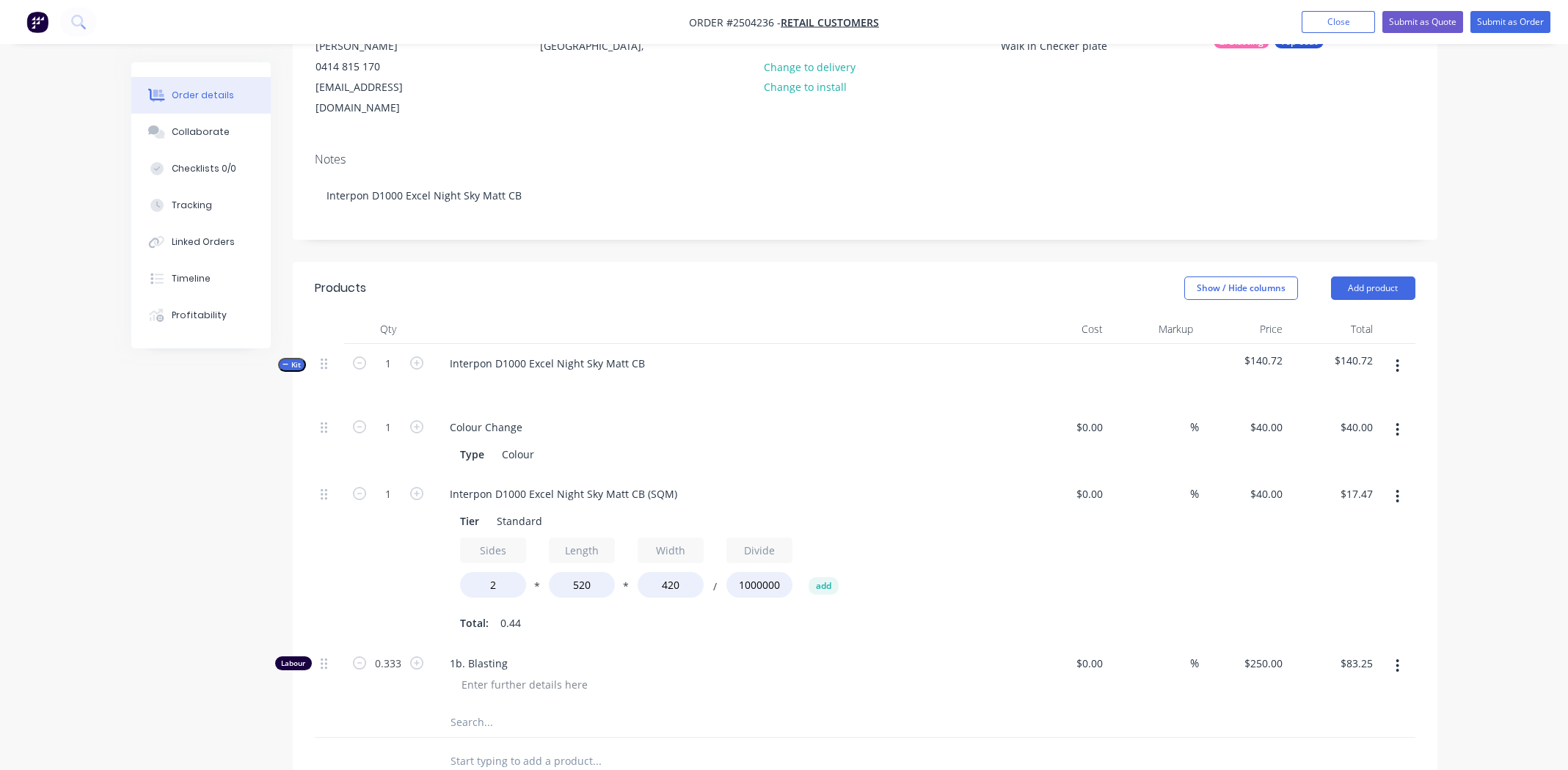
click at [911, 206] on div "Notes Interpon D1000 Excel Night Sky Matt CB" at bounding box center [865, 190] width 1145 height 98
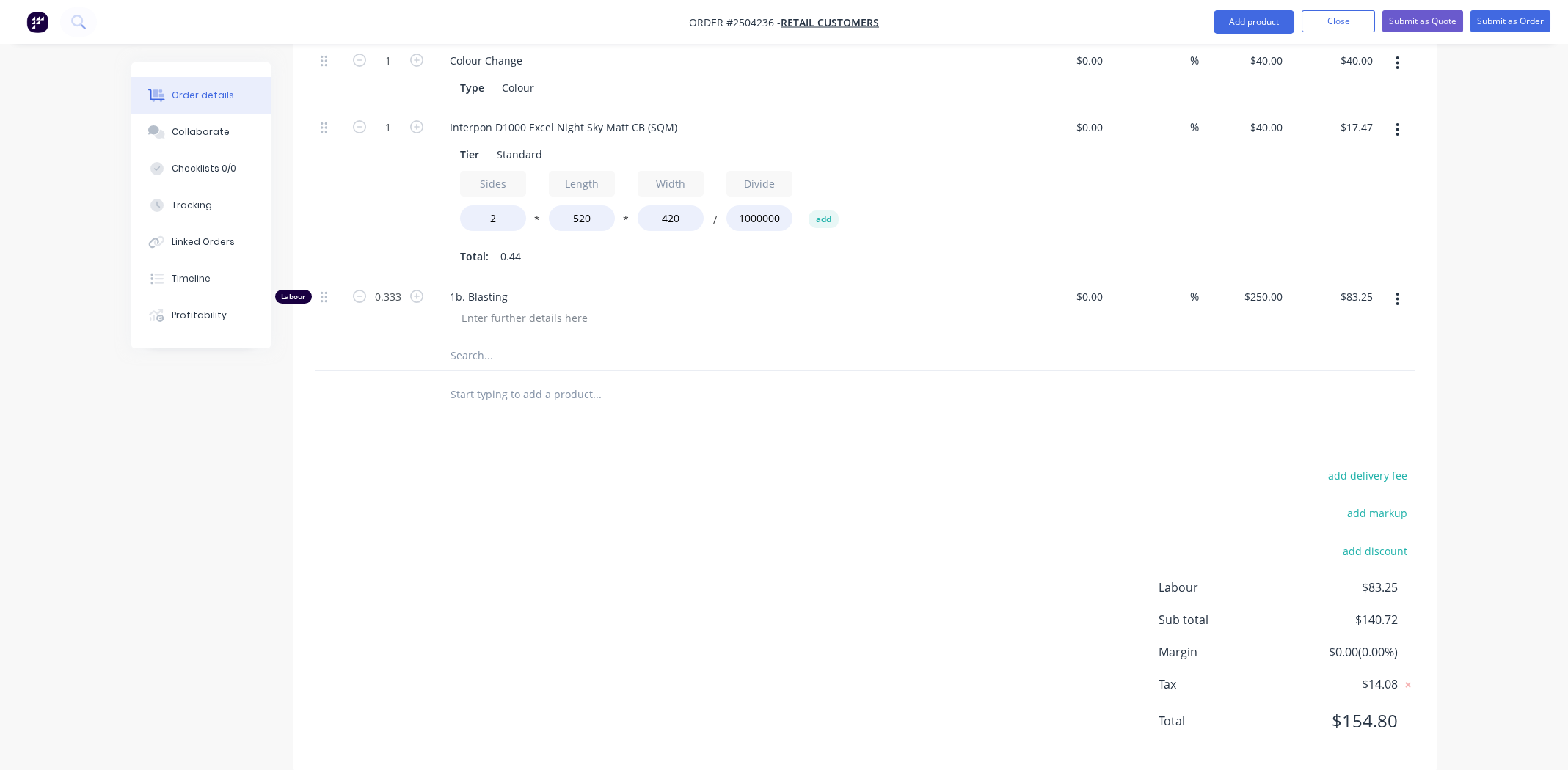
click at [638, 466] on div "add delivery fee add markup add discount Labour $83.25 Sub total $140.72 Margin…" at bounding box center [865, 607] width 1100 height 283
click at [633, 550] on div "add delivery fee add markup add discount Labour $83.25 Sub total $140.72 Margin…" at bounding box center [865, 607] width 1100 height 283
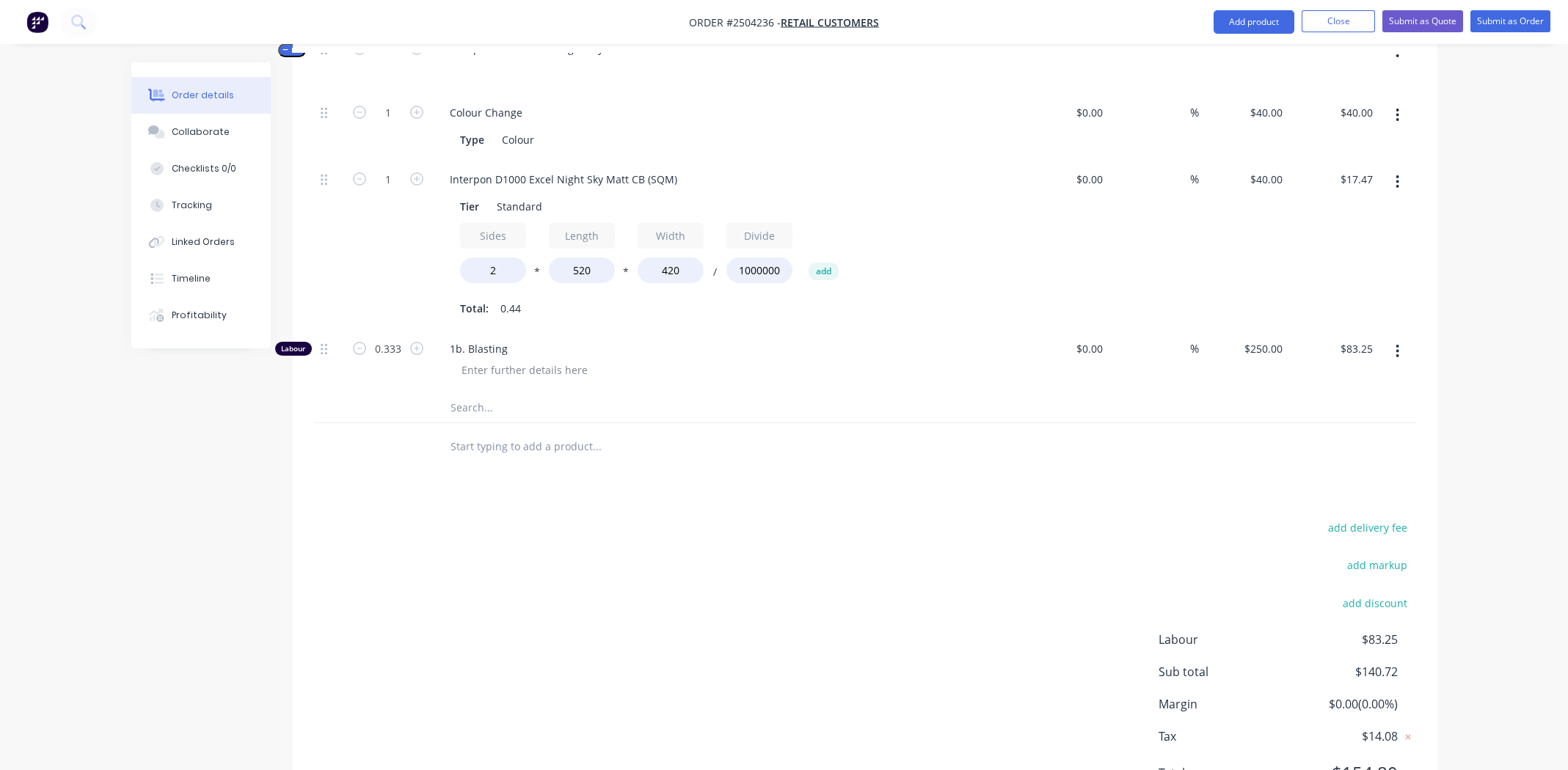
scroll to position [390, 0]
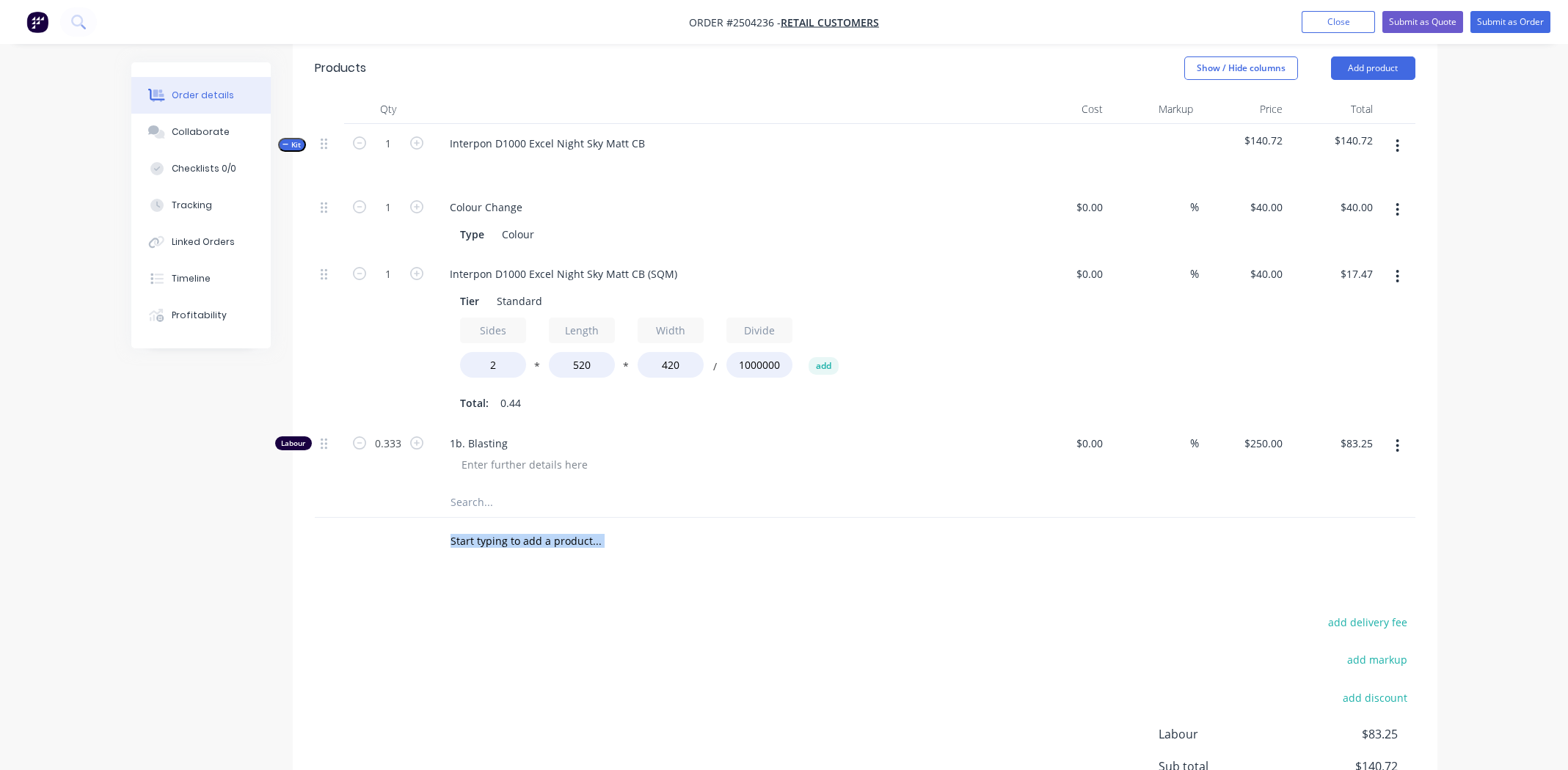
click at [805, 541] on div "Products Show / Hide columns Add product Qty Cost Markup Price Total Kit 1 Inte…" at bounding box center [865, 480] width 1145 height 876
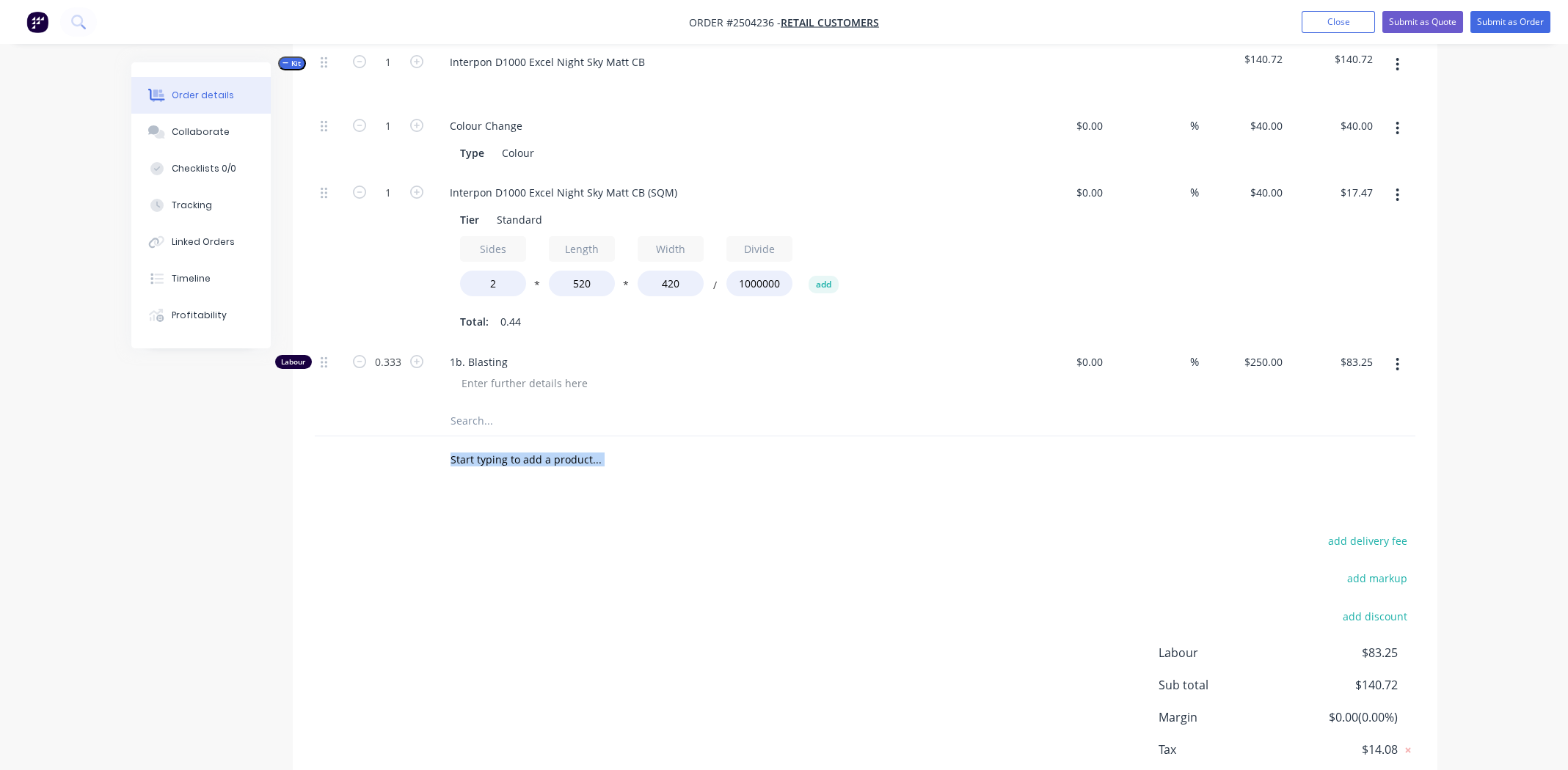
scroll to position [536, 0]
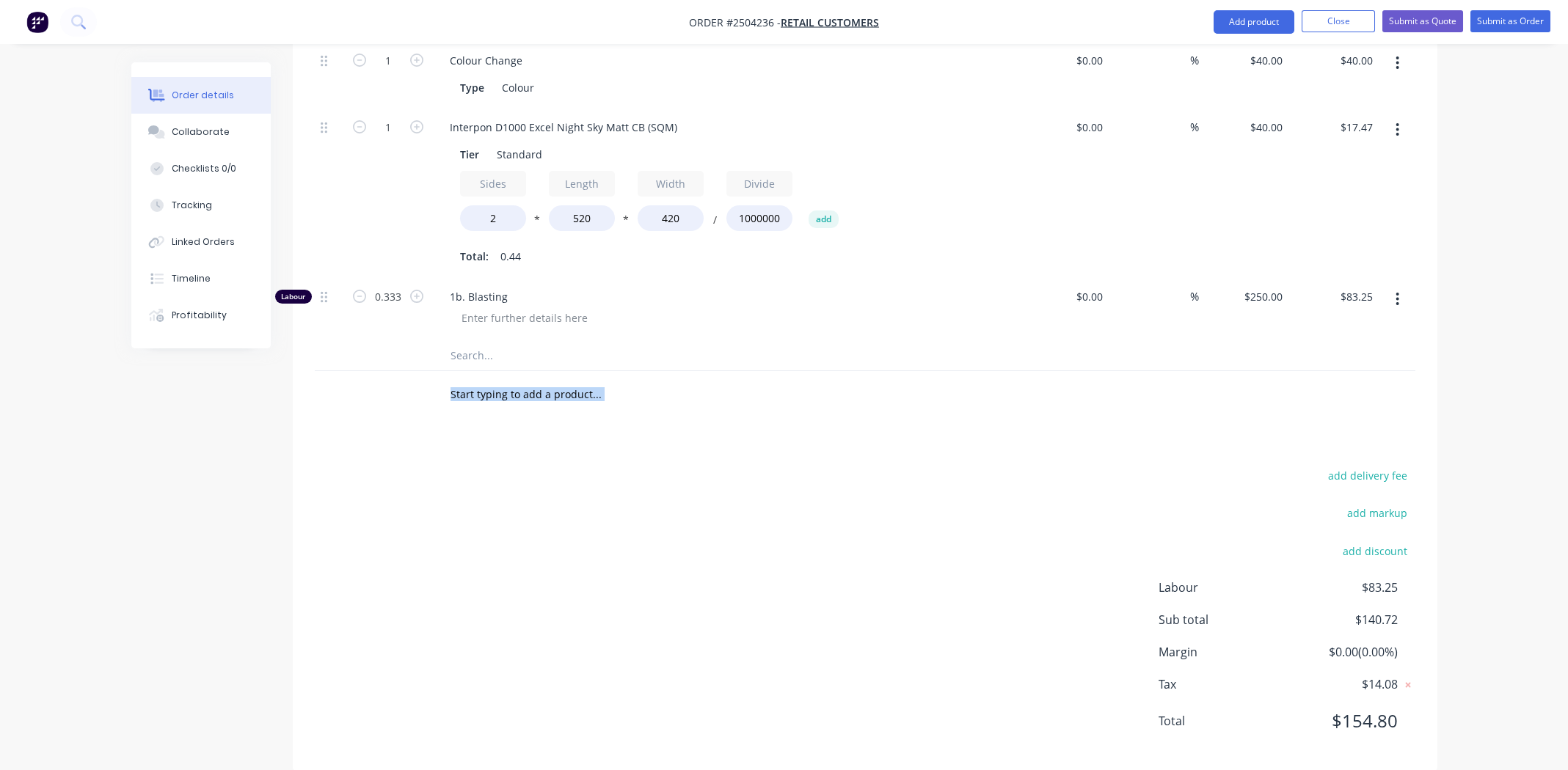
click at [576, 505] on div "add delivery fee add markup add discount Labour $83.25 Sub total $140.72 Margin…" at bounding box center [865, 607] width 1100 height 283
click at [1502, 18] on button "Submit as Order" at bounding box center [1510, 21] width 80 height 22
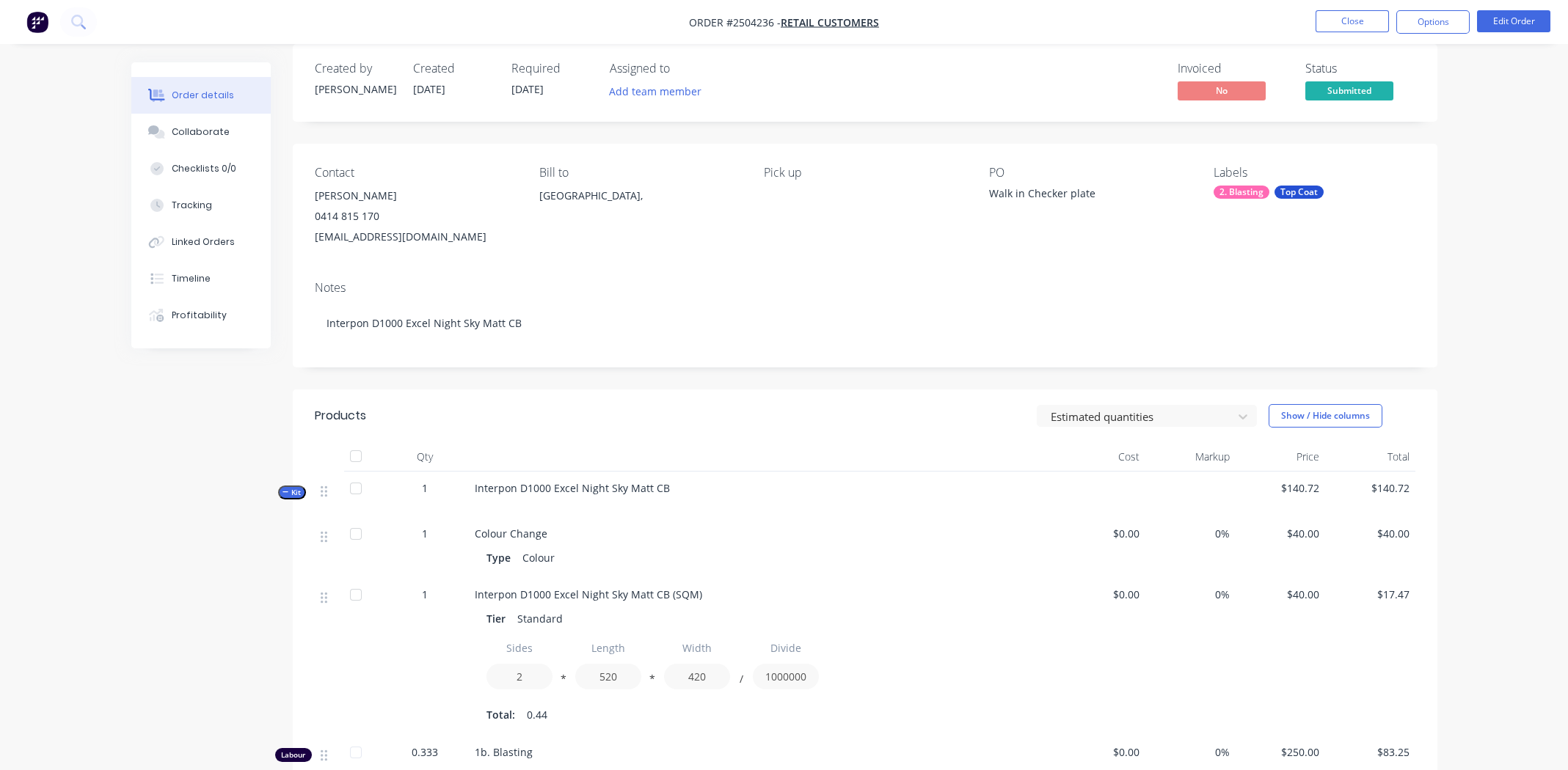
scroll to position [284, 0]
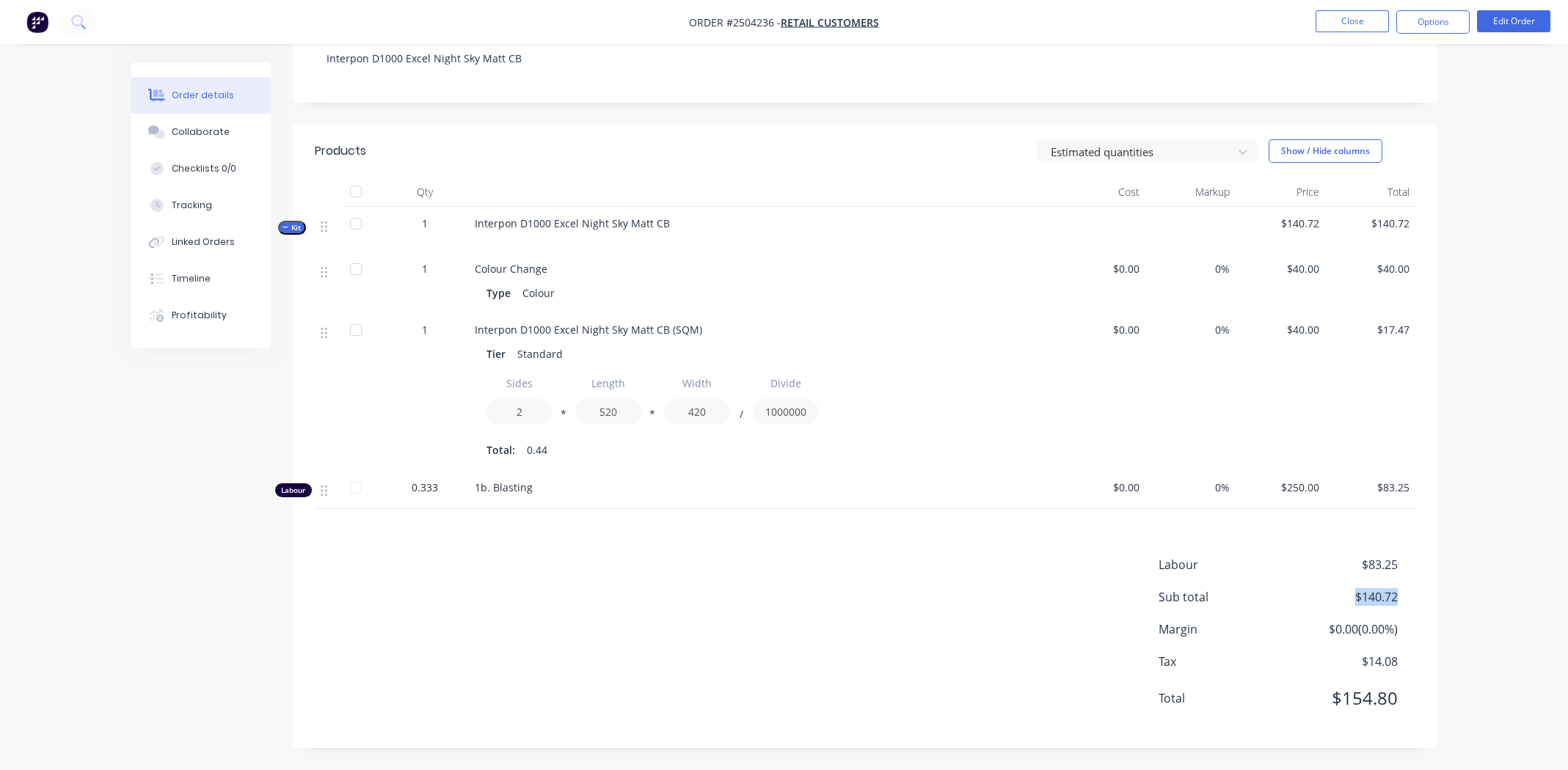
drag, startPoint x: 1404, startPoint y: 595, endPoint x: 1333, endPoint y: 595, distance: 71.0
click at [1333, 595] on div "Sub total $140.72" at bounding box center [1287, 597] width 257 height 18
copy span "$140.72"
click at [209, 123] on button "Collaborate" at bounding box center [201, 132] width 140 height 37
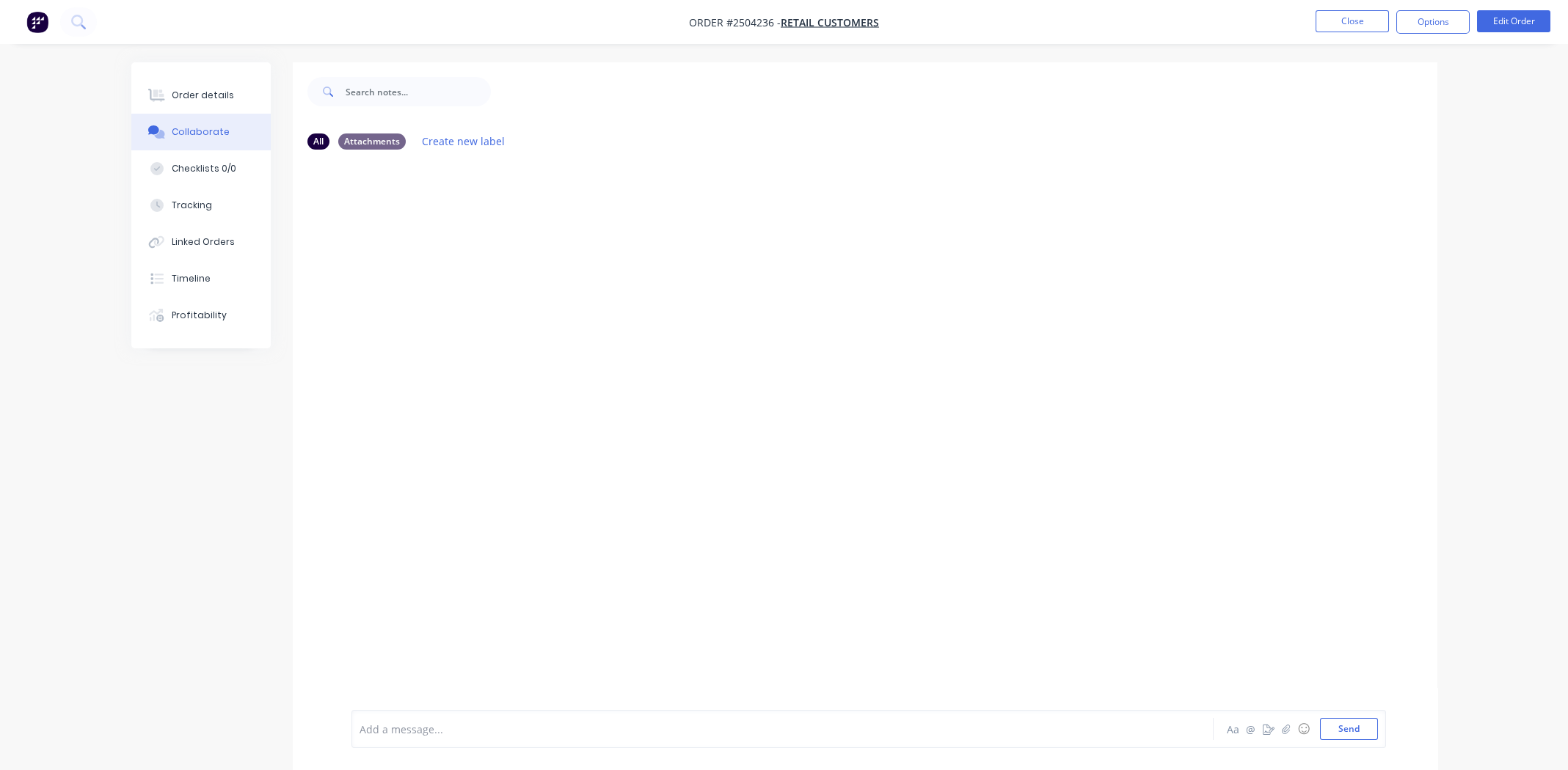
click at [450, 724] on div at bounding box center [741, 730] width 763 height 15
click at [442, 726] on span "agreed on price and paid 1/2" at bounding box center [432, 730] width 143 height 14
click at [439, 726] on span "agreed on price and paid 1/2" at bounding box center [432, 730] width 143 height 14
click at [598, 727] on div "agreed on price $140.72 and paid 1/2" at bounding box center [741, 730] width 763 height 15
click at [223, 100] on div "Order details" at bounding box center [203, 95] width 63 height 13
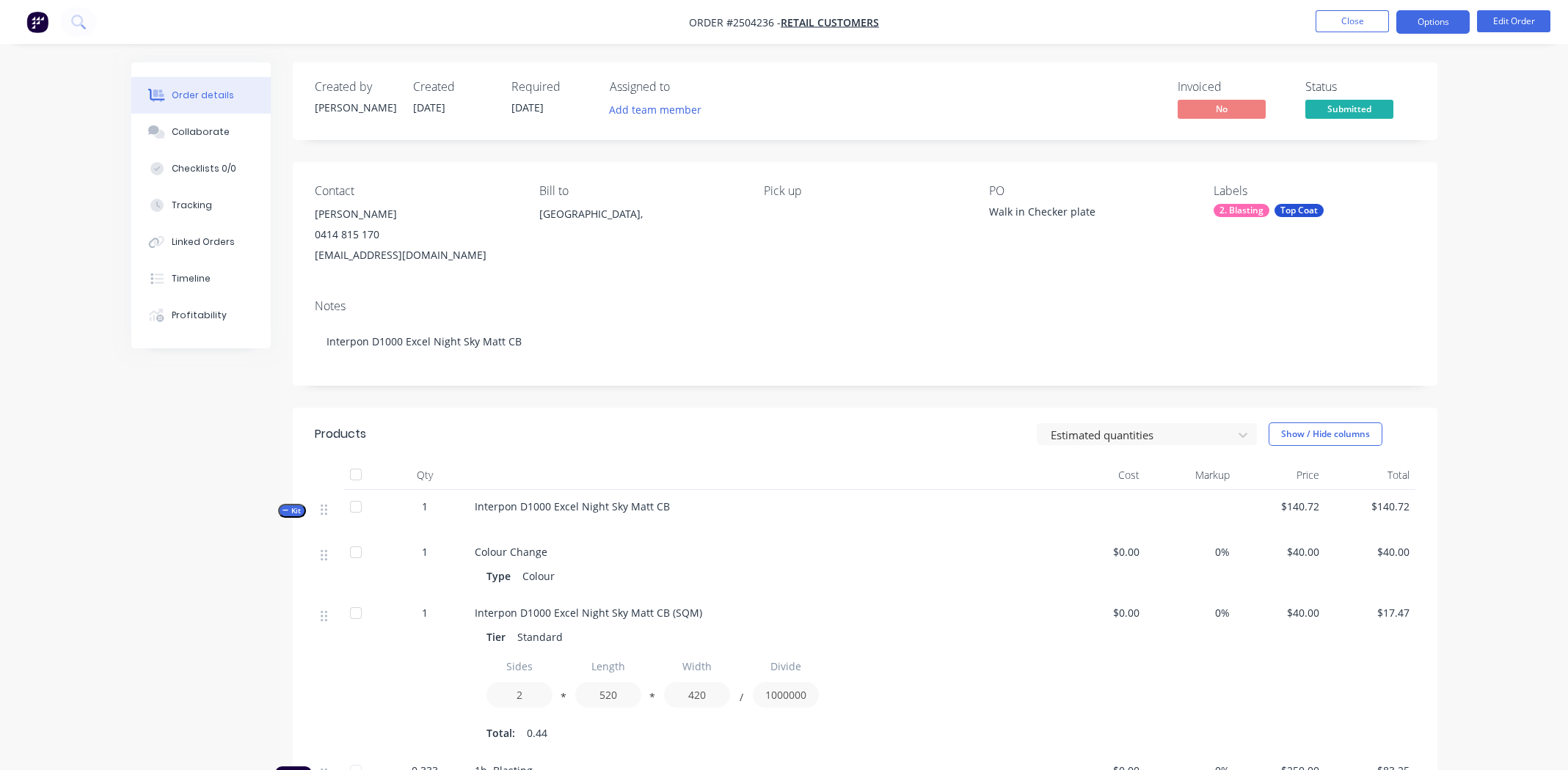
click at [1435, 22] on button "Options" at bounding box center [1433, 21] width 73 height 24
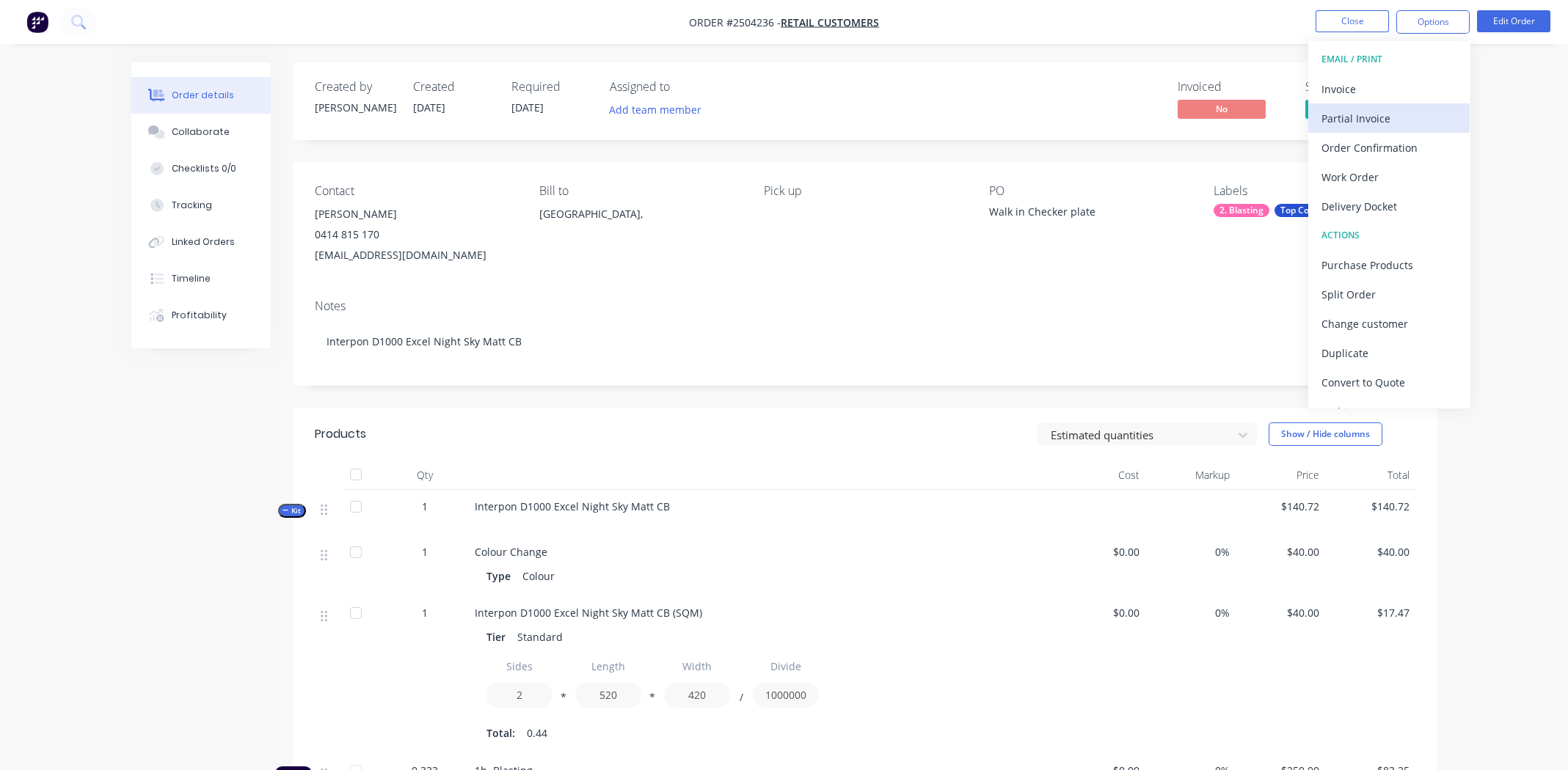
click at [1351, 119] on div "Partial Invoice" at bounding box center [1389, 118] width 135 height 21
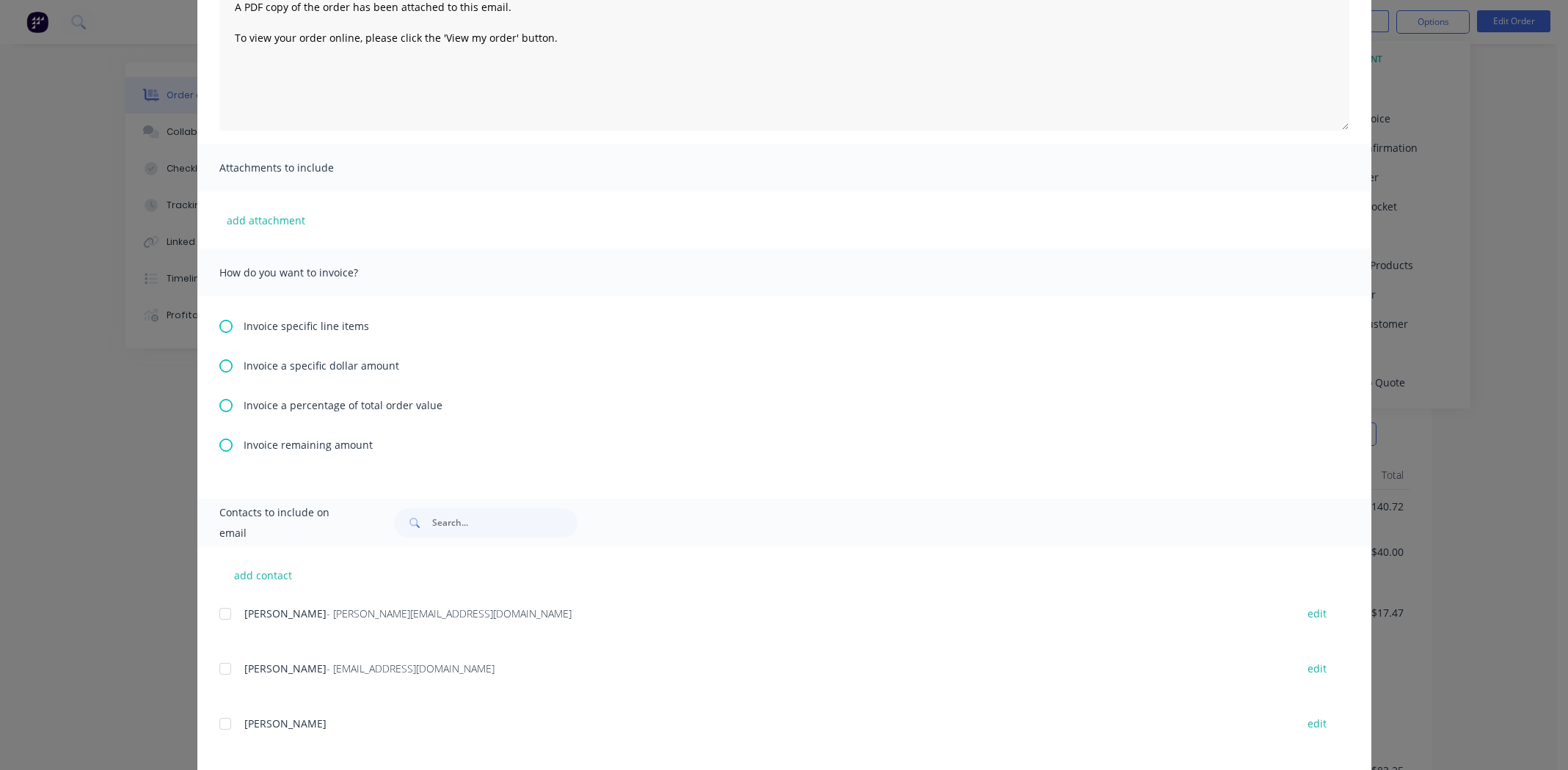
scroll to position [220, 0]
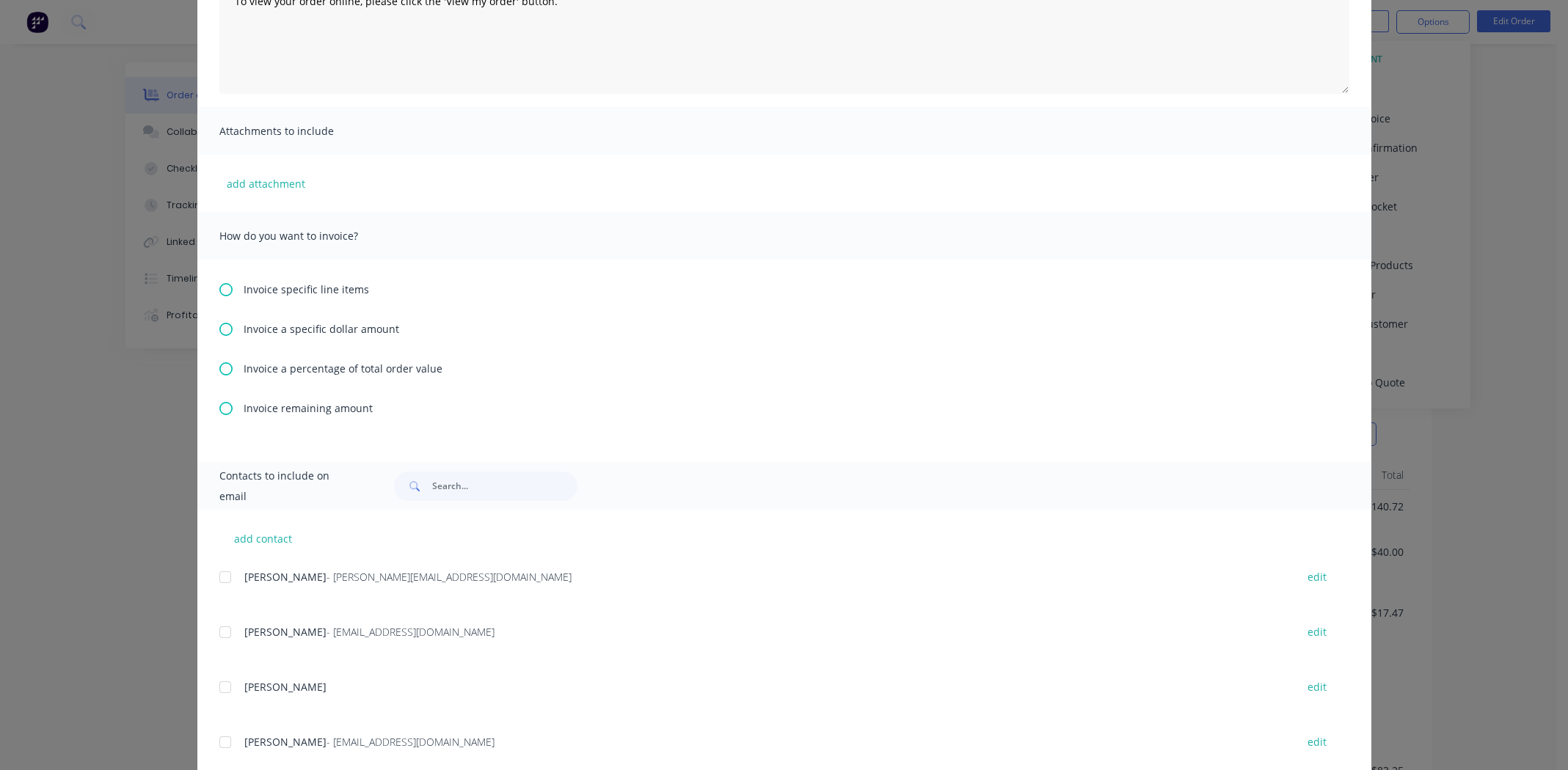
click at [220, 365] on icon at bounding box center [226, 368] width 13 height 13
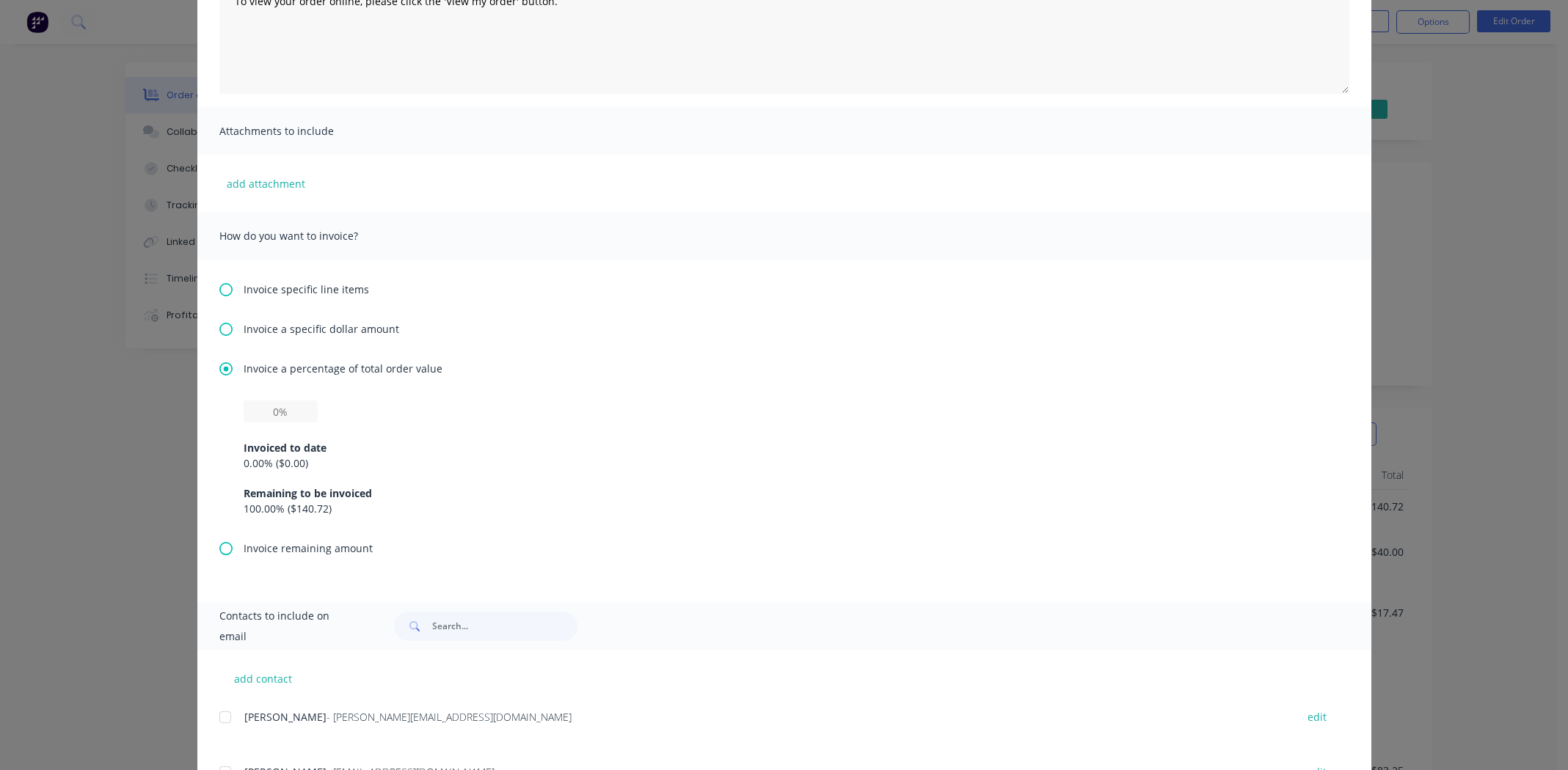
scroll to position [293, 0]
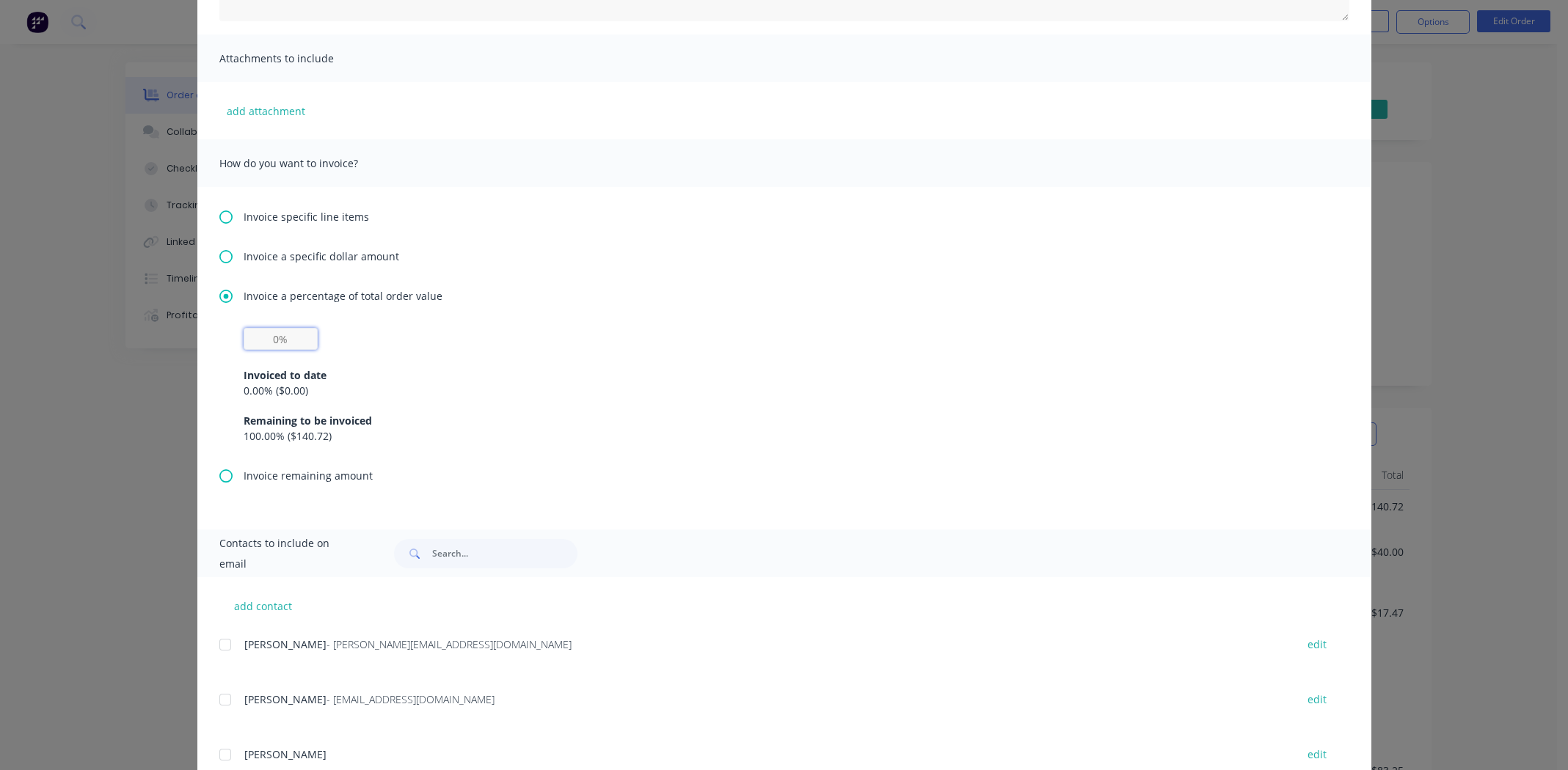
click at [268, 338] on input "text" at bounding box center [280, 338] width 74 height 22
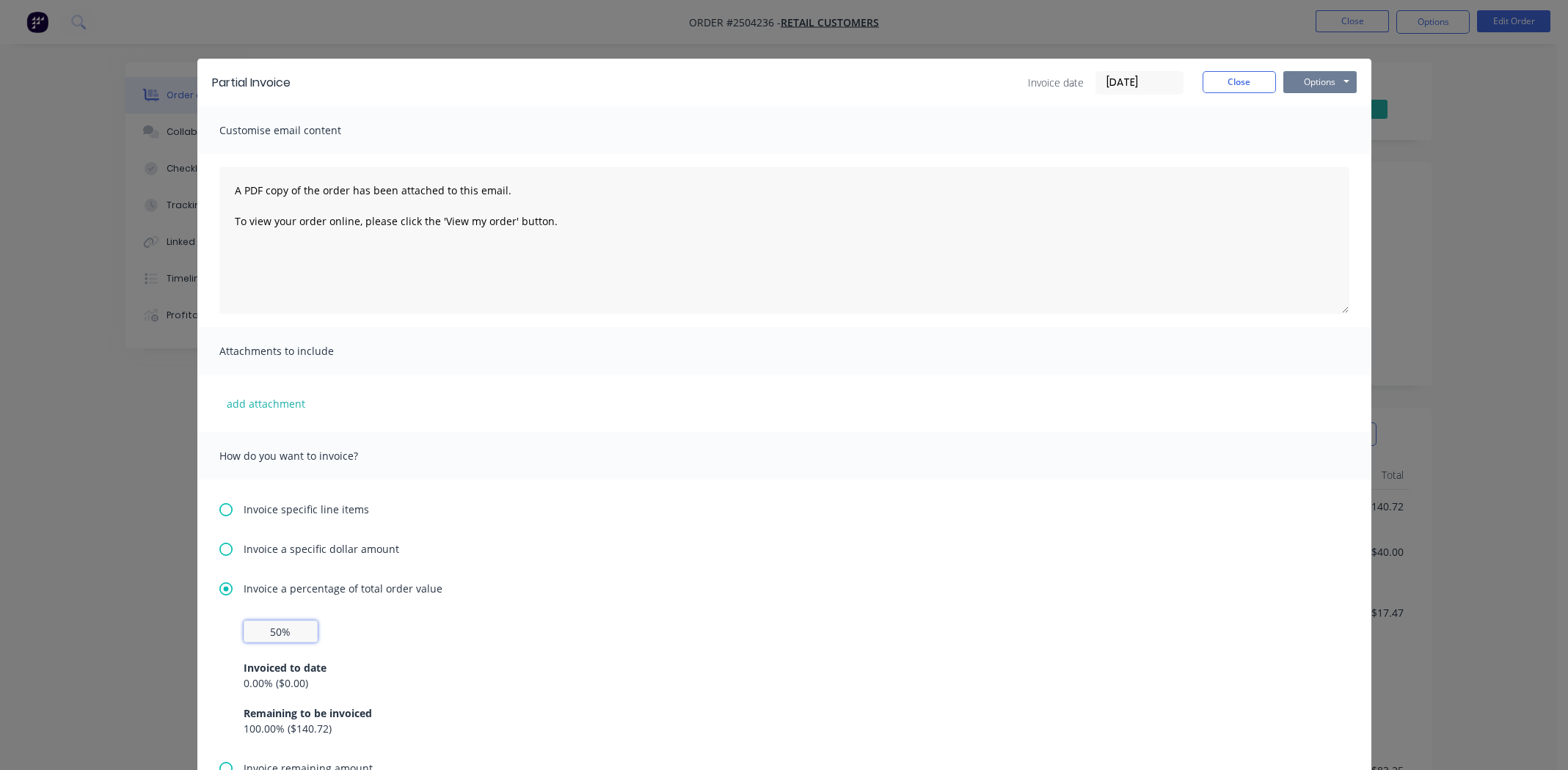
type input "50%"
click at [1307, 82] on button "Options" at bounding box center [1320, 82] width 73 height 22
click at [1321, 130] on button "Print" at bounding box center [1330, 133] width 94 height 24
click at [1229, 79] on button "Close" at bounding box center [1239, 82] width 73 height 22
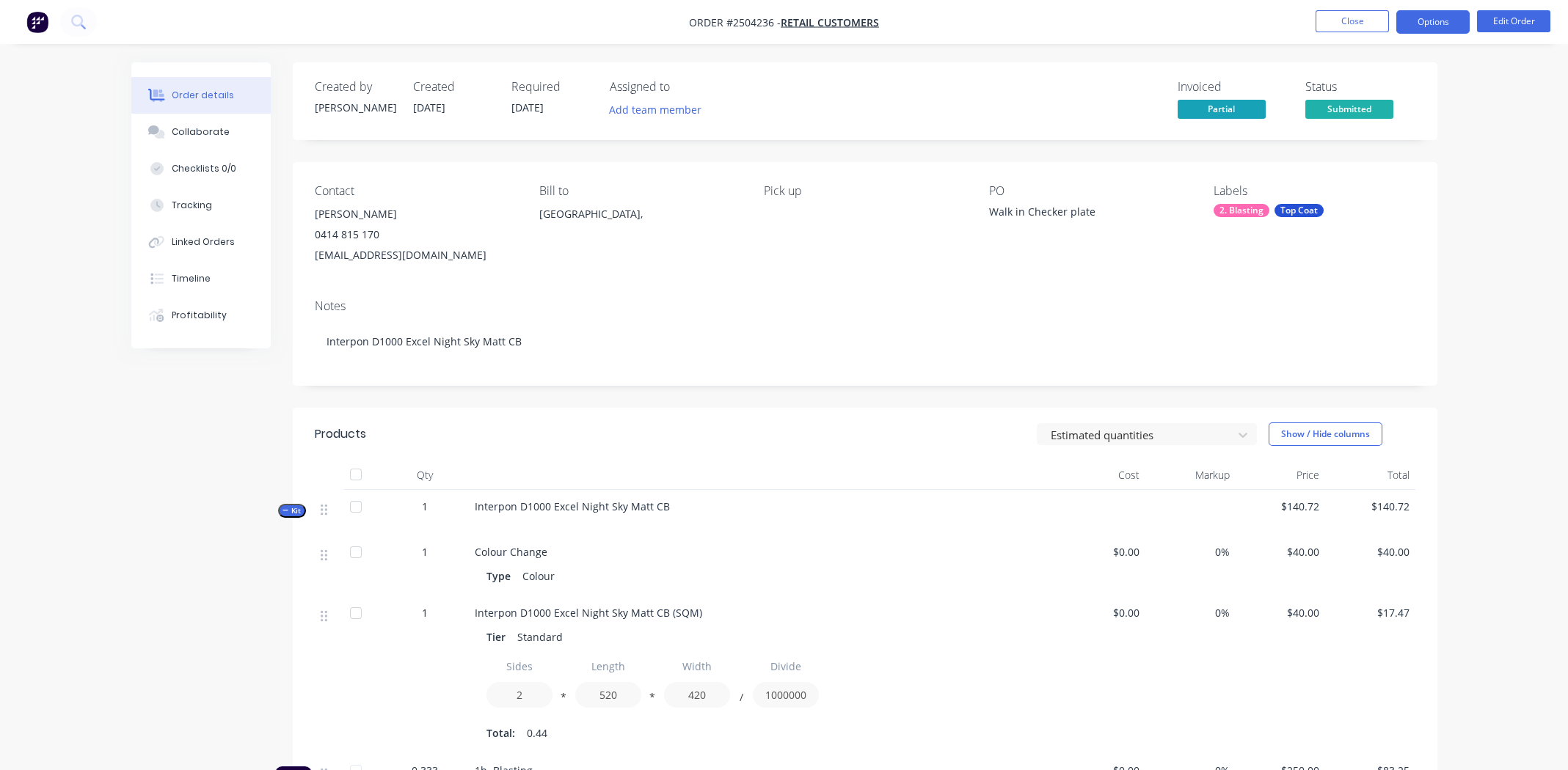
click at [1425, 20] on button "Options" at bounding box center [1433, 21] width 73 height 24
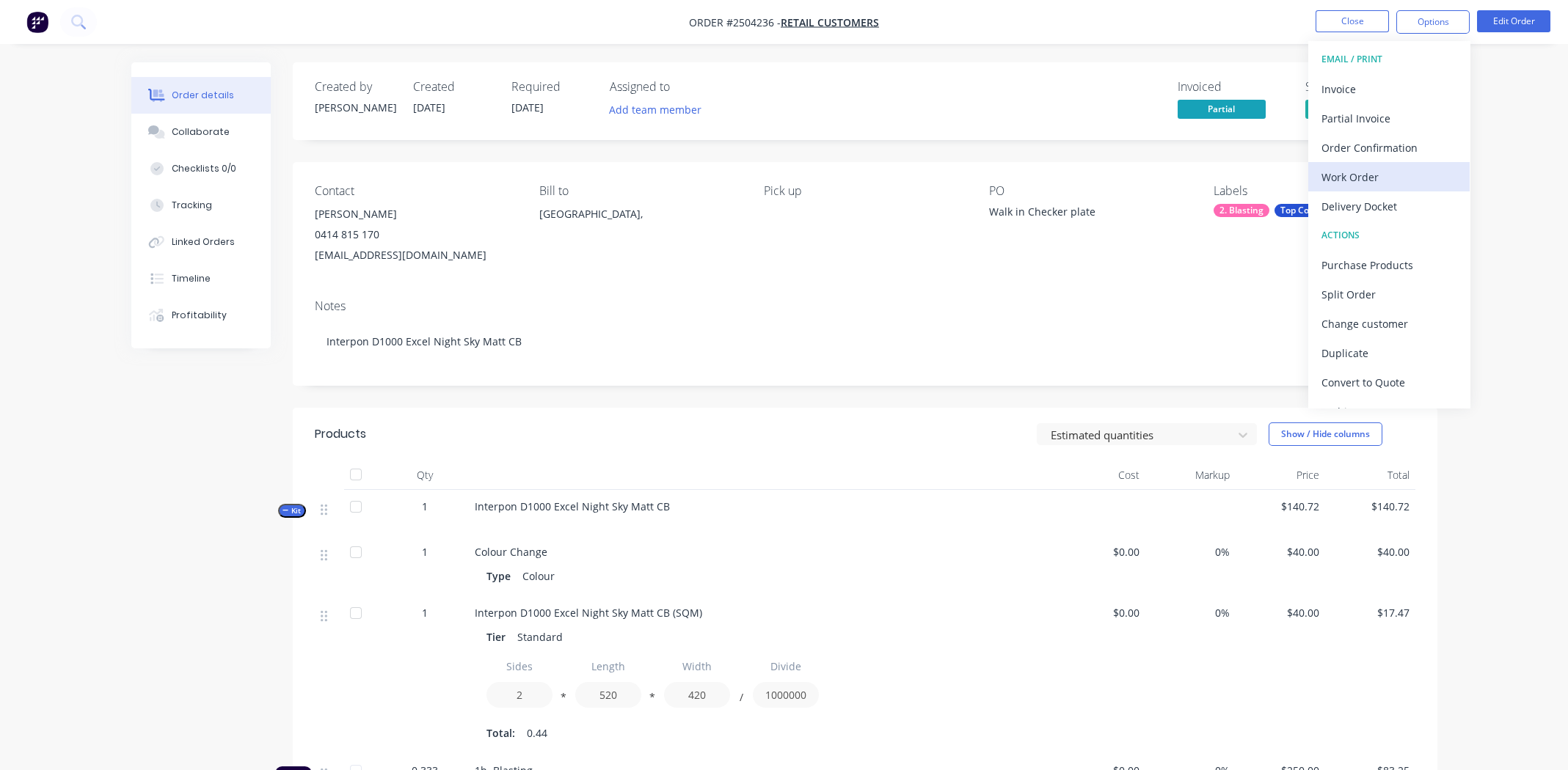
click at [1341, 179] on div "Work Order" at bounding box center [1389, 177] width 135 height 21
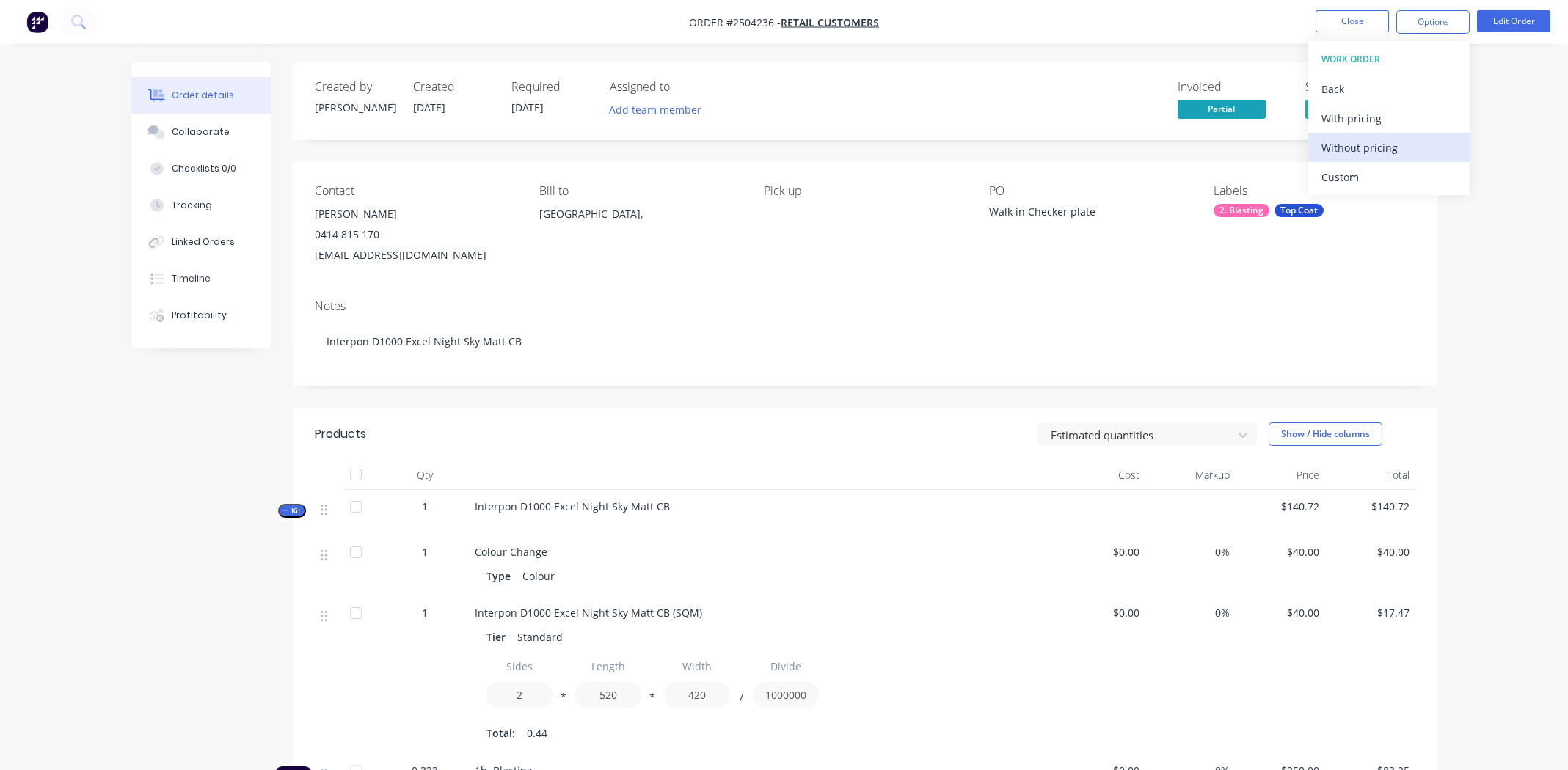
click at [1354, 150] on div "Without pricing" at bounding box center [1389, 148] width 135 height 21
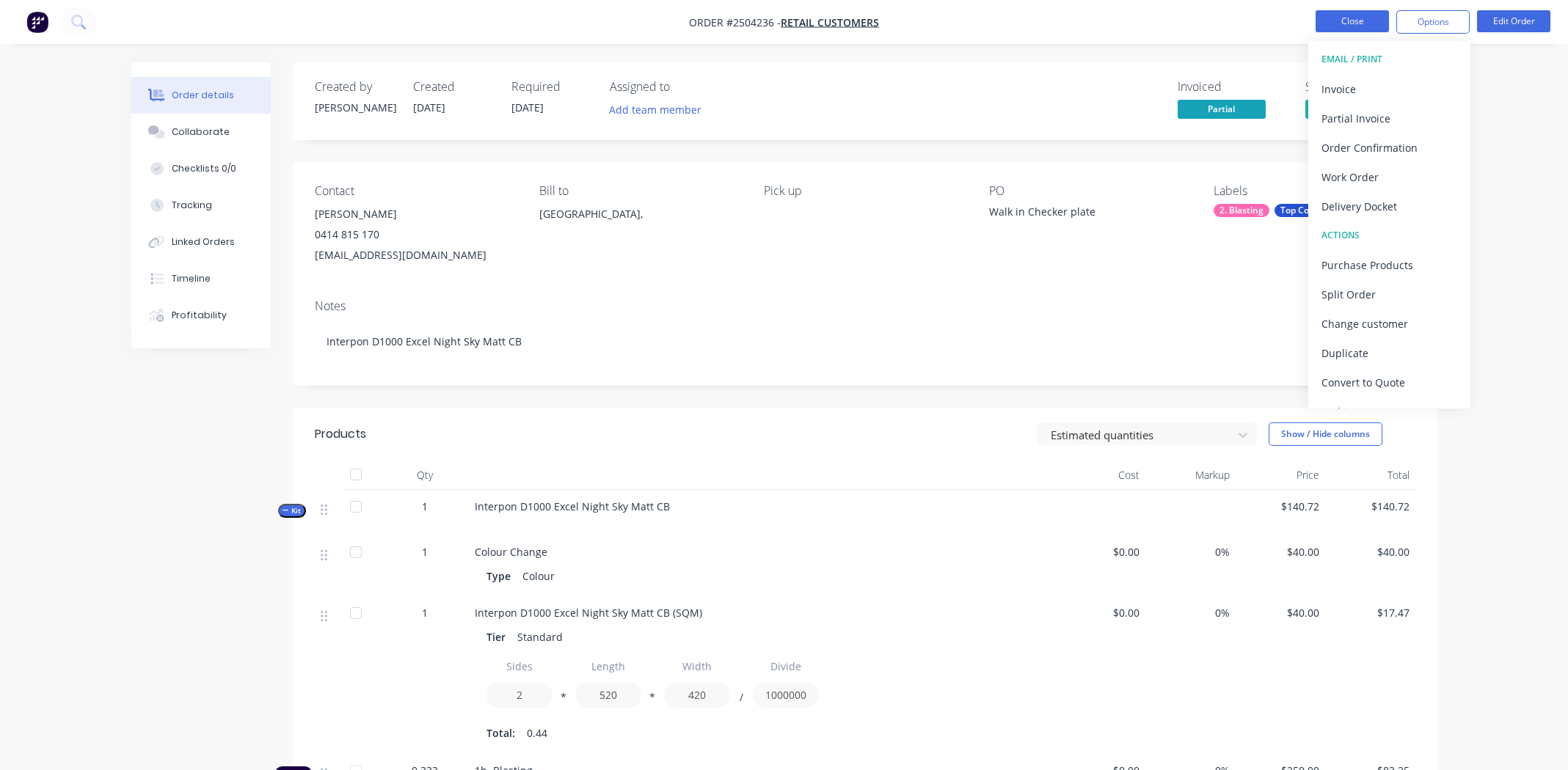
click at [1350, 16] on button "Close" at bounding box center [1352, 21] width 73 height 22
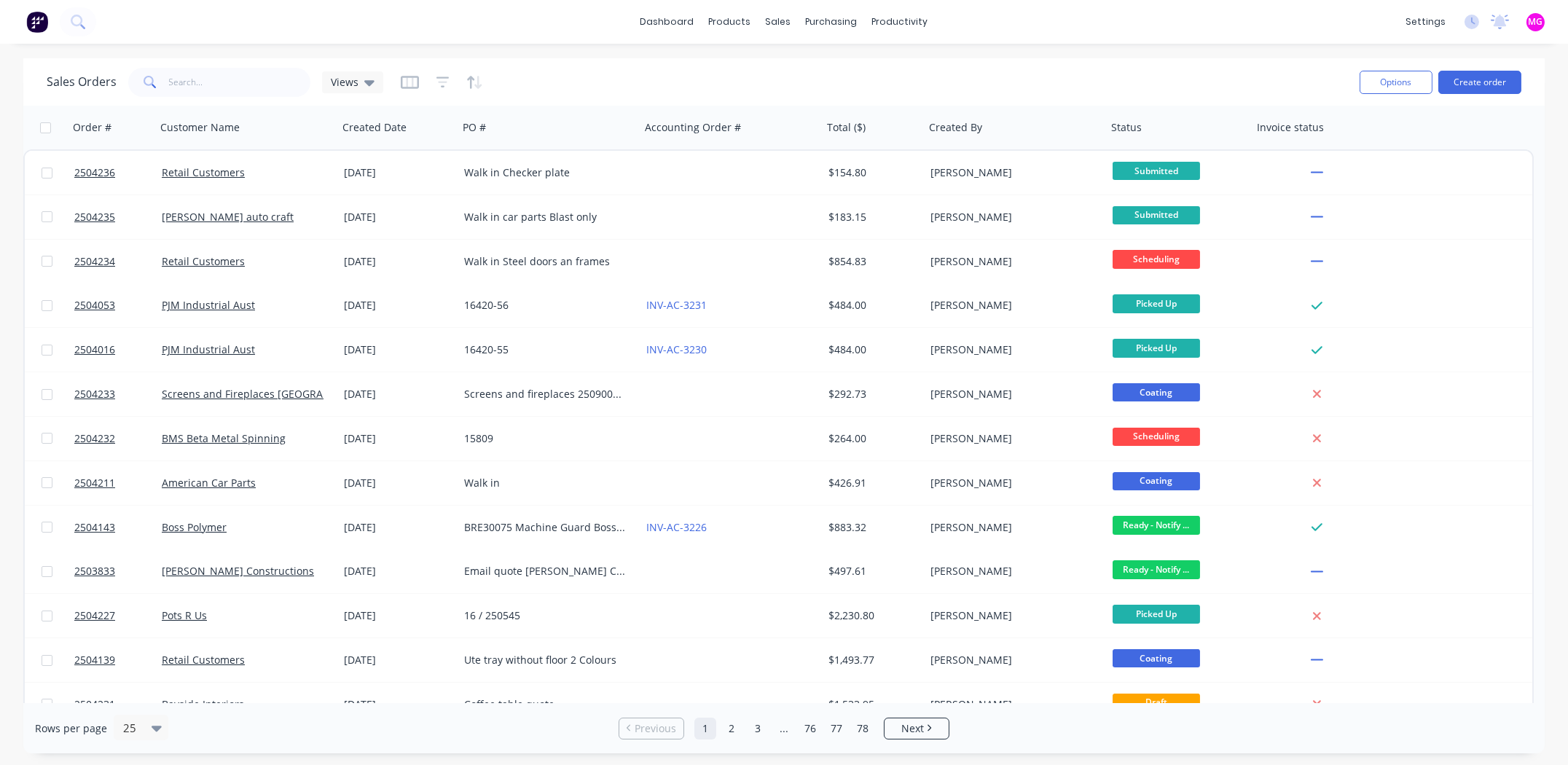
click at [1108, 30] on div "dashboard products sales purchasing productivity dashboard products Product Cat…" at bounding box center [784, 22] width 1568 height 44
click at [1486, 84] on button "Create order" at bounding box center [1480, 82] width 83 height 23
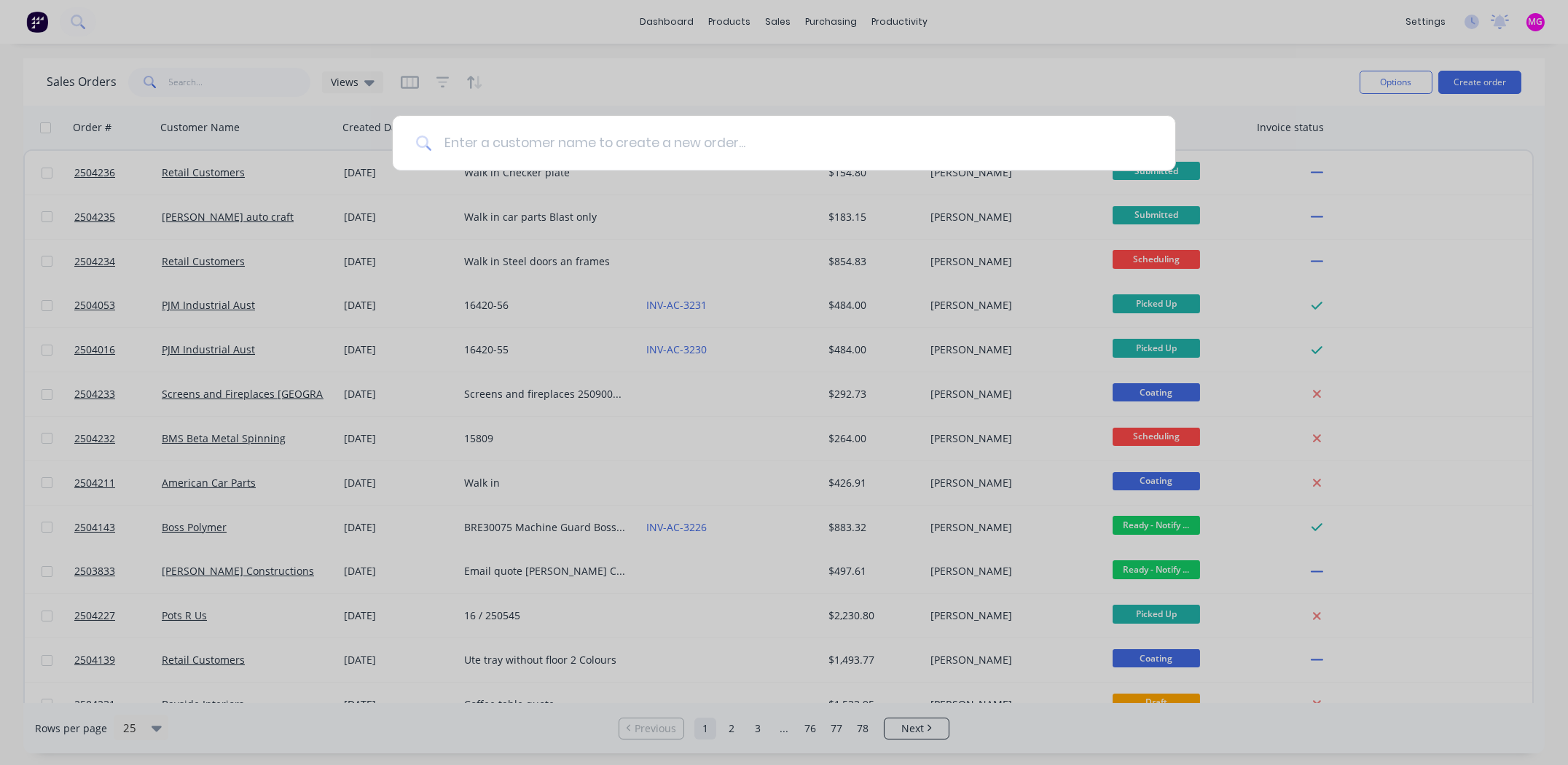
click at [560, 142] on input at bounding box center [792, 143] width 720 height 55
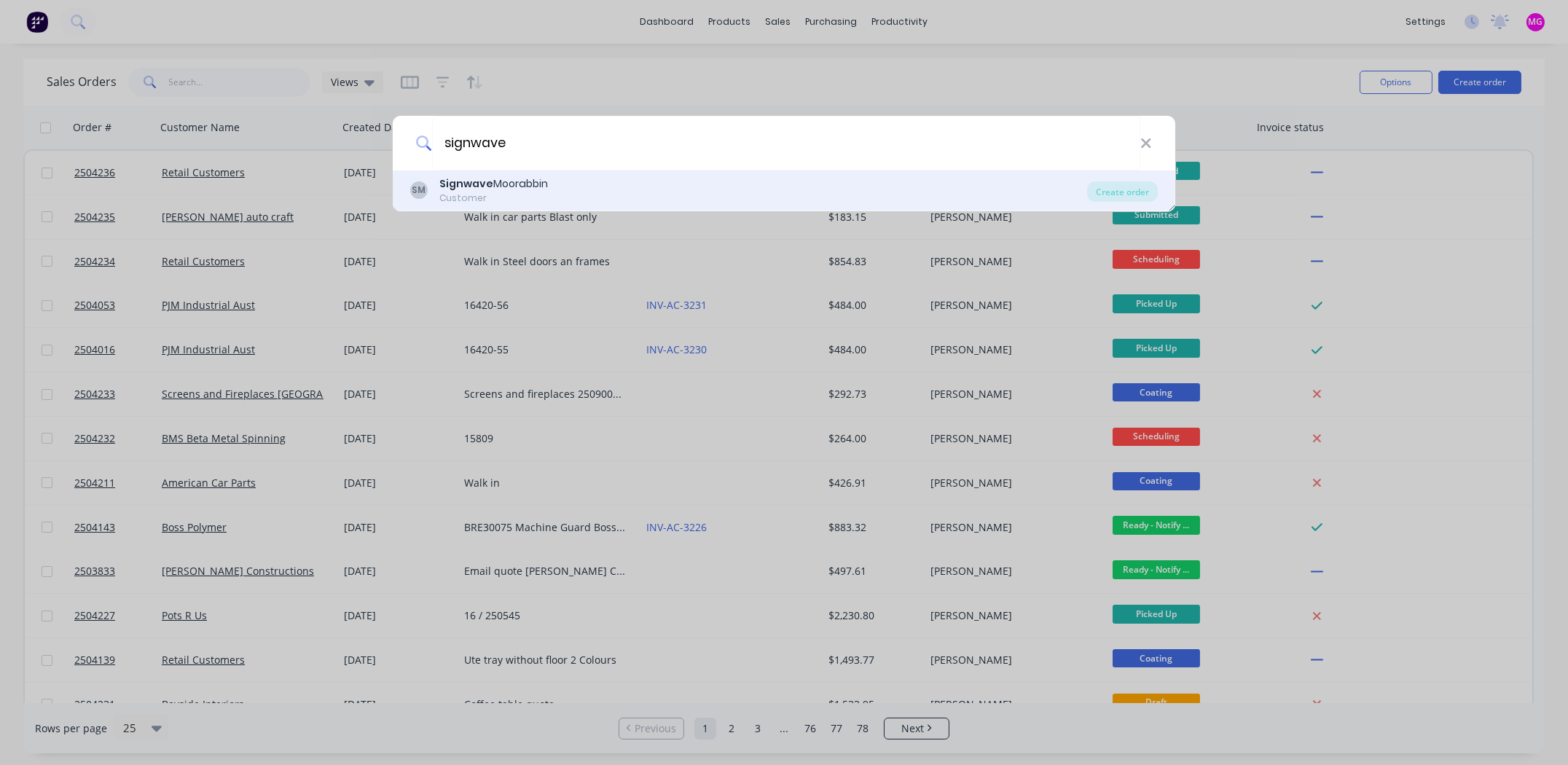
type input "signwave"
click at [491, 180] on div "Signwave Moorabbin" at bounding box center [493, 184] width 108 height 15
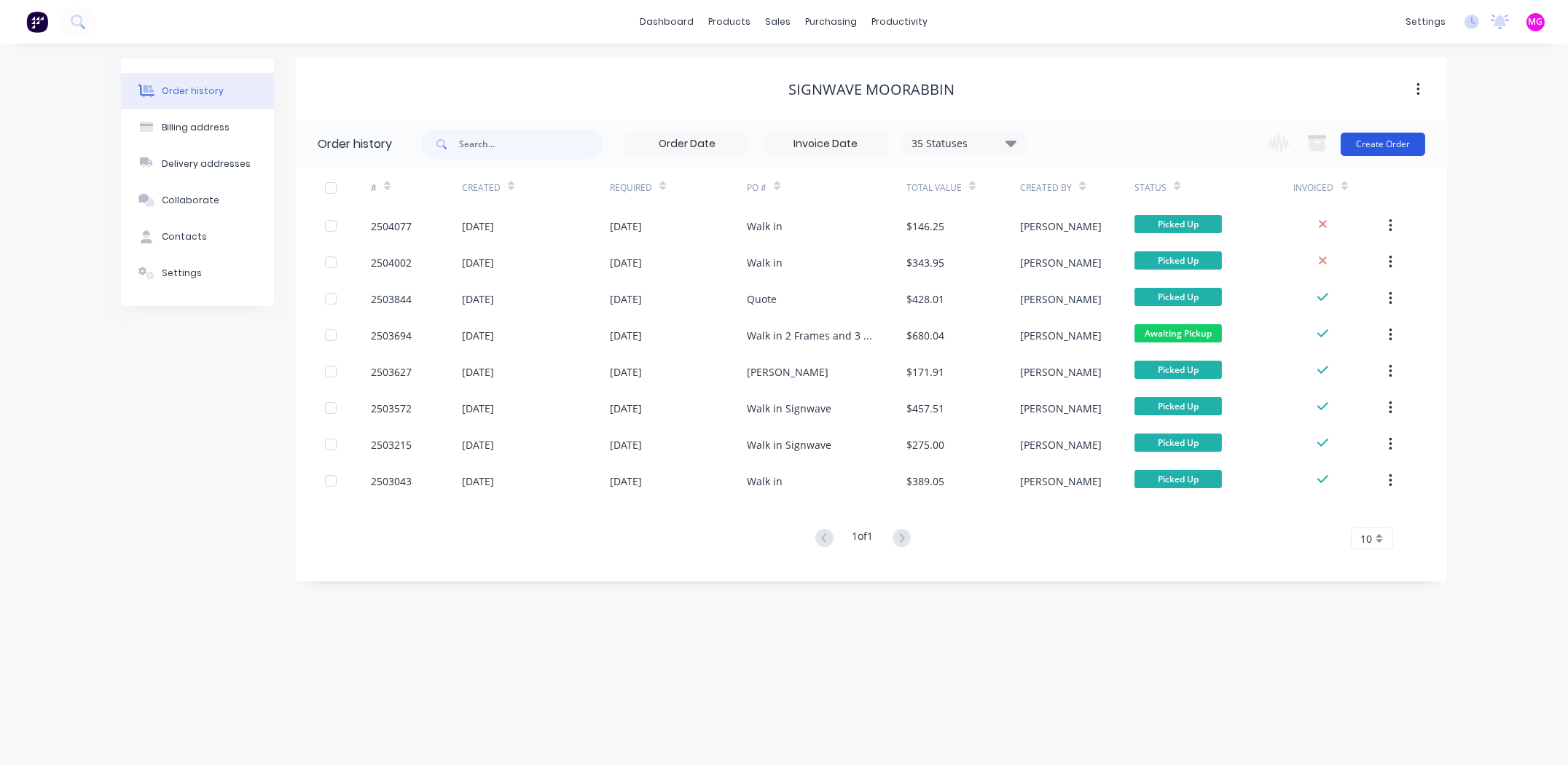
click at [1406, 145] on button "Create Order" at bounding box center [1383, 144] width 85 height 23
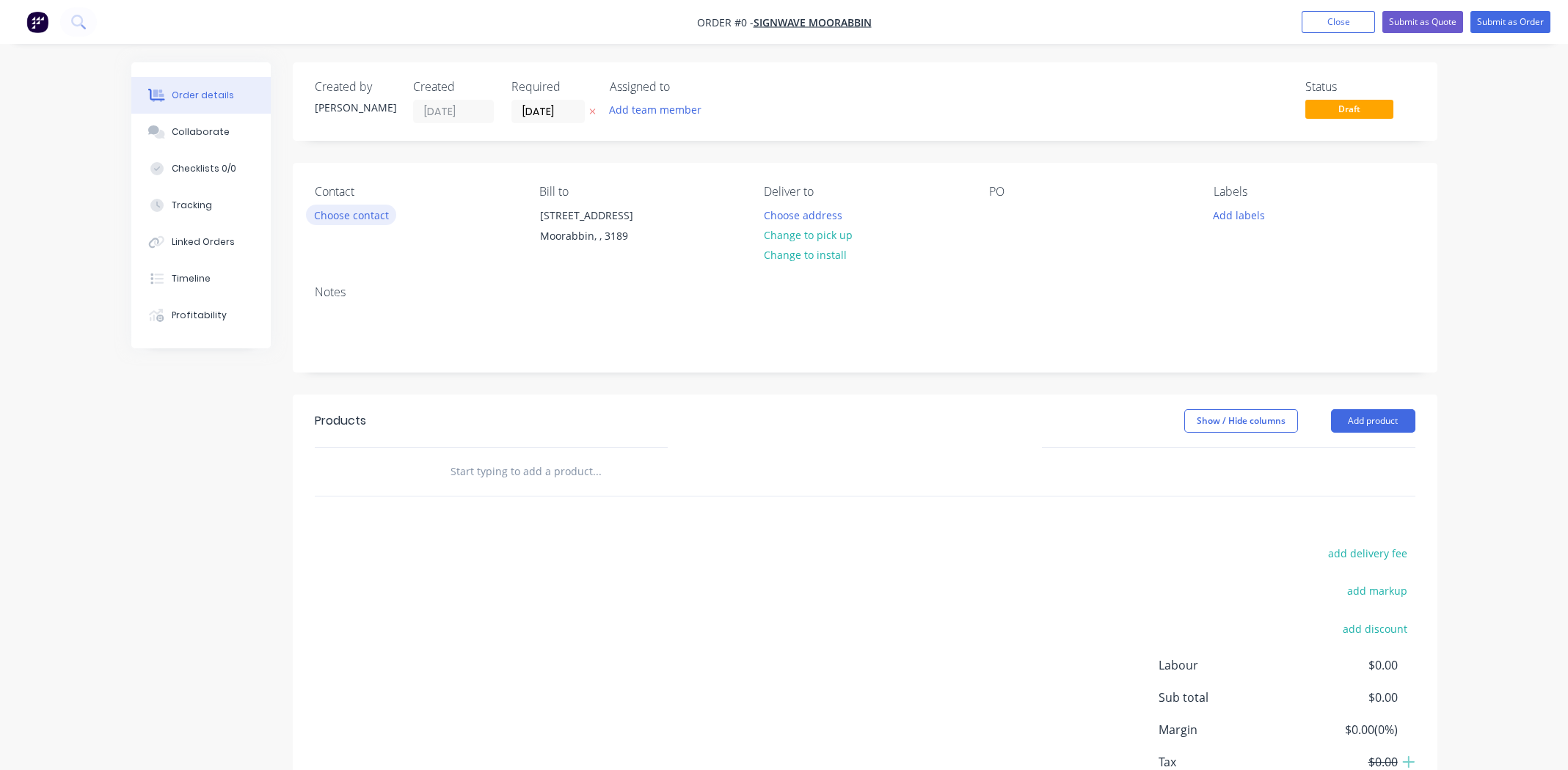
click at [366, 212] on button "Choose contact" at bounding box center [351, 214] width 90 height 20
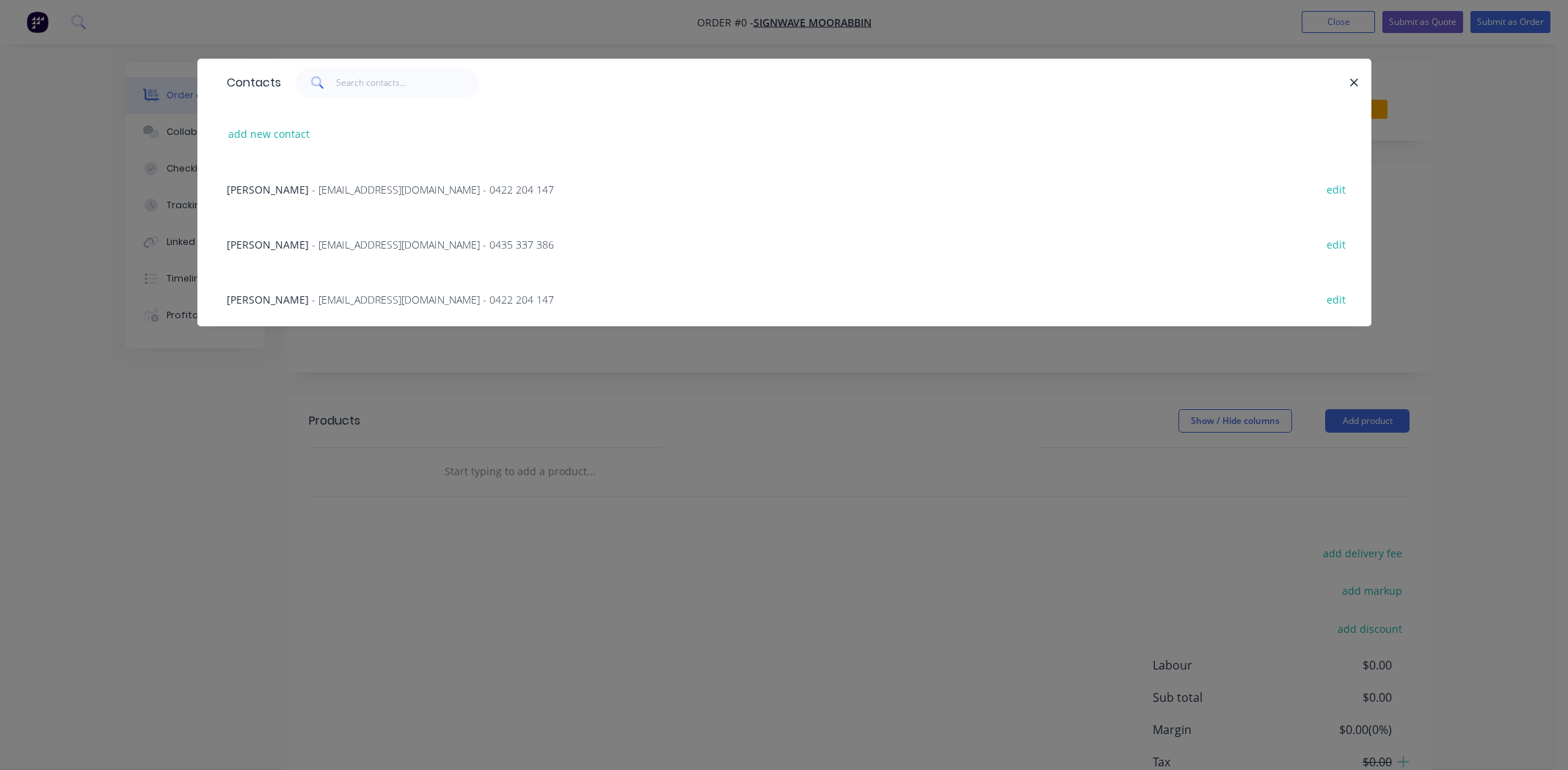
click at [257, 185] on span "[PERSON_NAME]" at bounding box center [268, 190] width 82 height 14
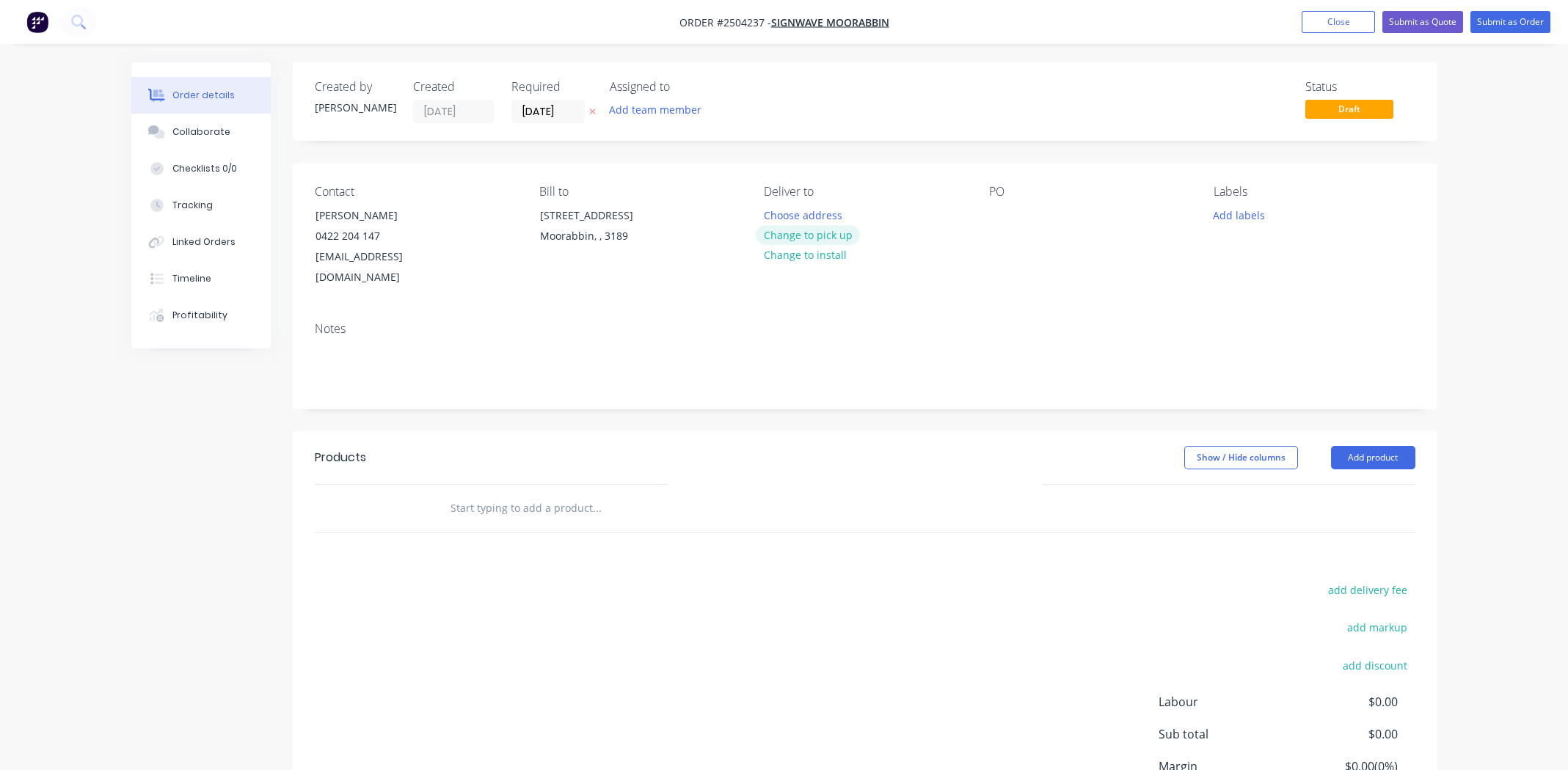
click at [808, 233] on button "Change to pick up" at bounding box center [808, 235] width 104 height 20
click at [996, 217] on div at bounding box center [1001, 215] width 24 height 21
click at [1267, 208] on button "Add labels" at bounding box center [1239, 214] width 68 height 20
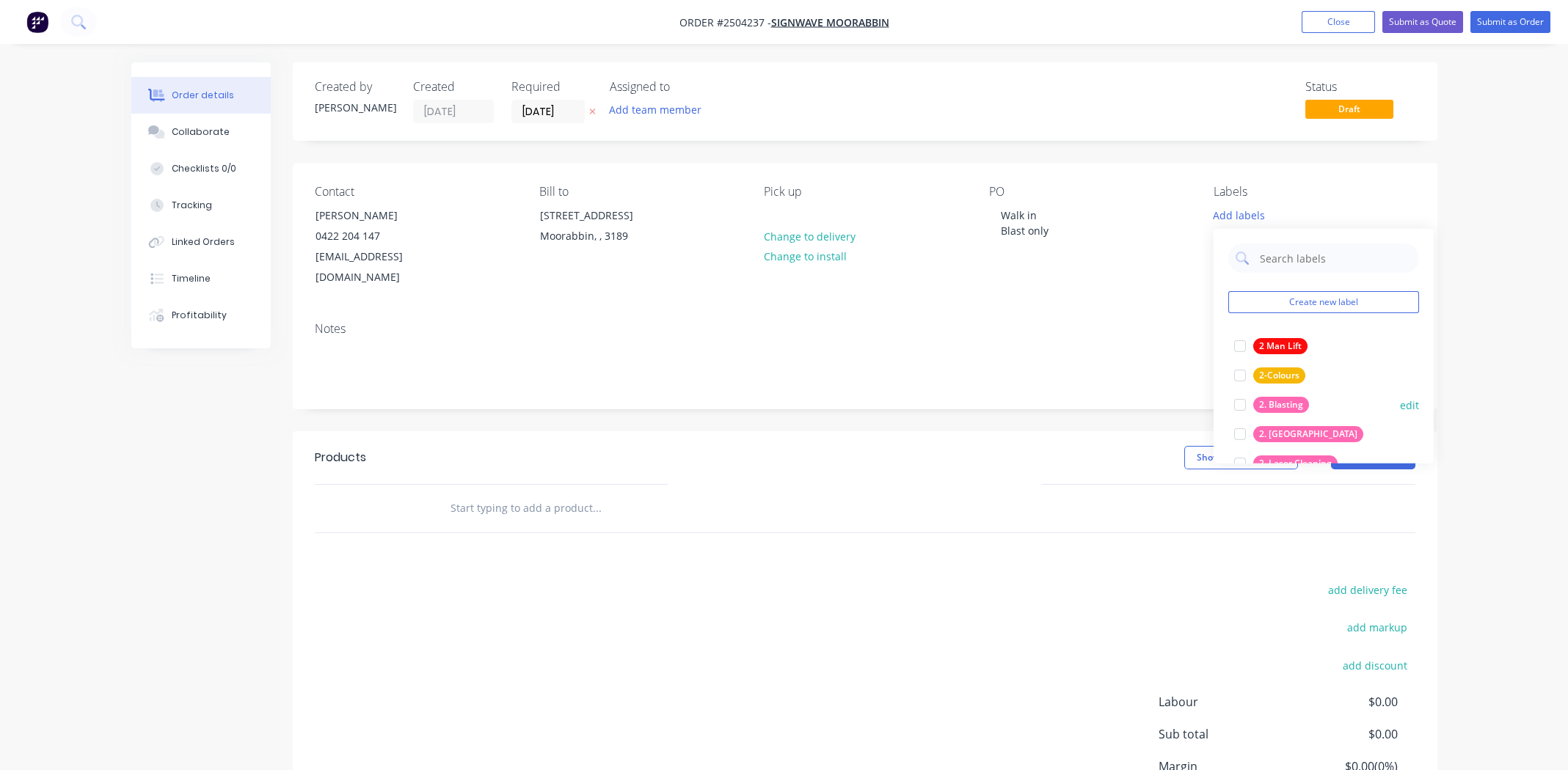
click at [1239, 403] on div at bounding box center [1240, 405] width 29 height 29
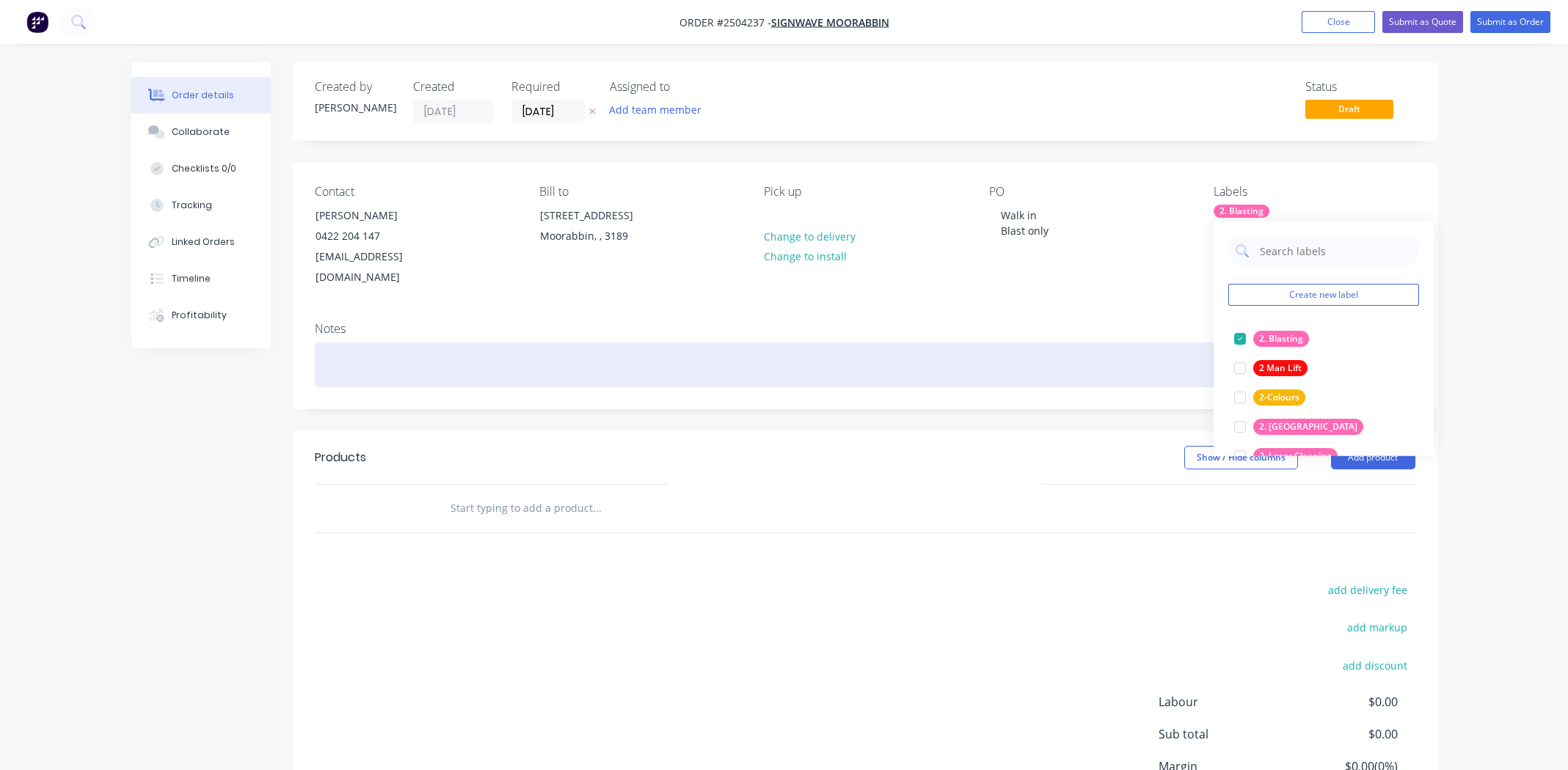
click at [604, 344] on div at bounding box center [865, 364] width 1100 height 45
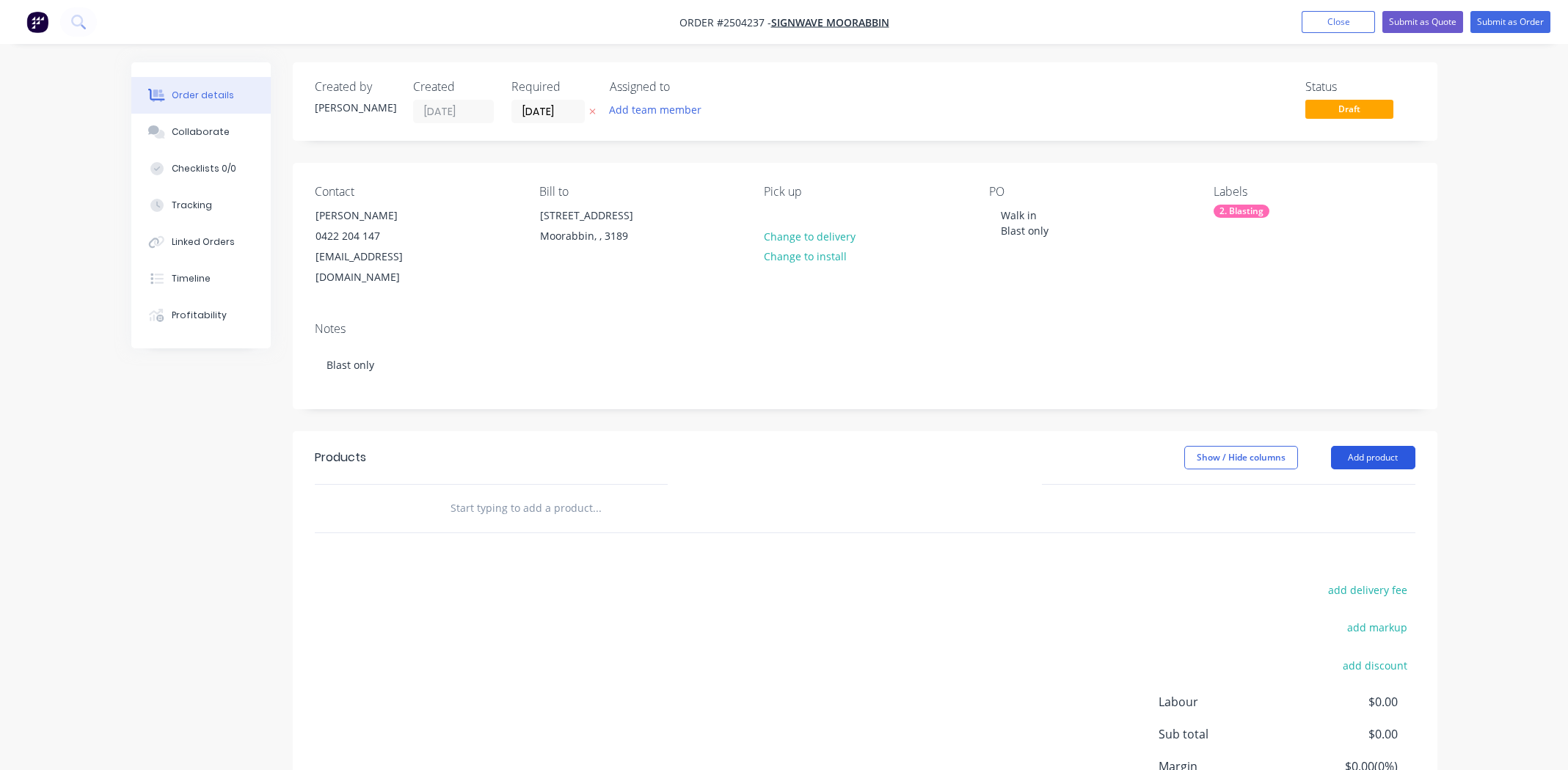
click at [1390, 446] on button "Add product" at bounding box center [1373, 457] width 85 height 24
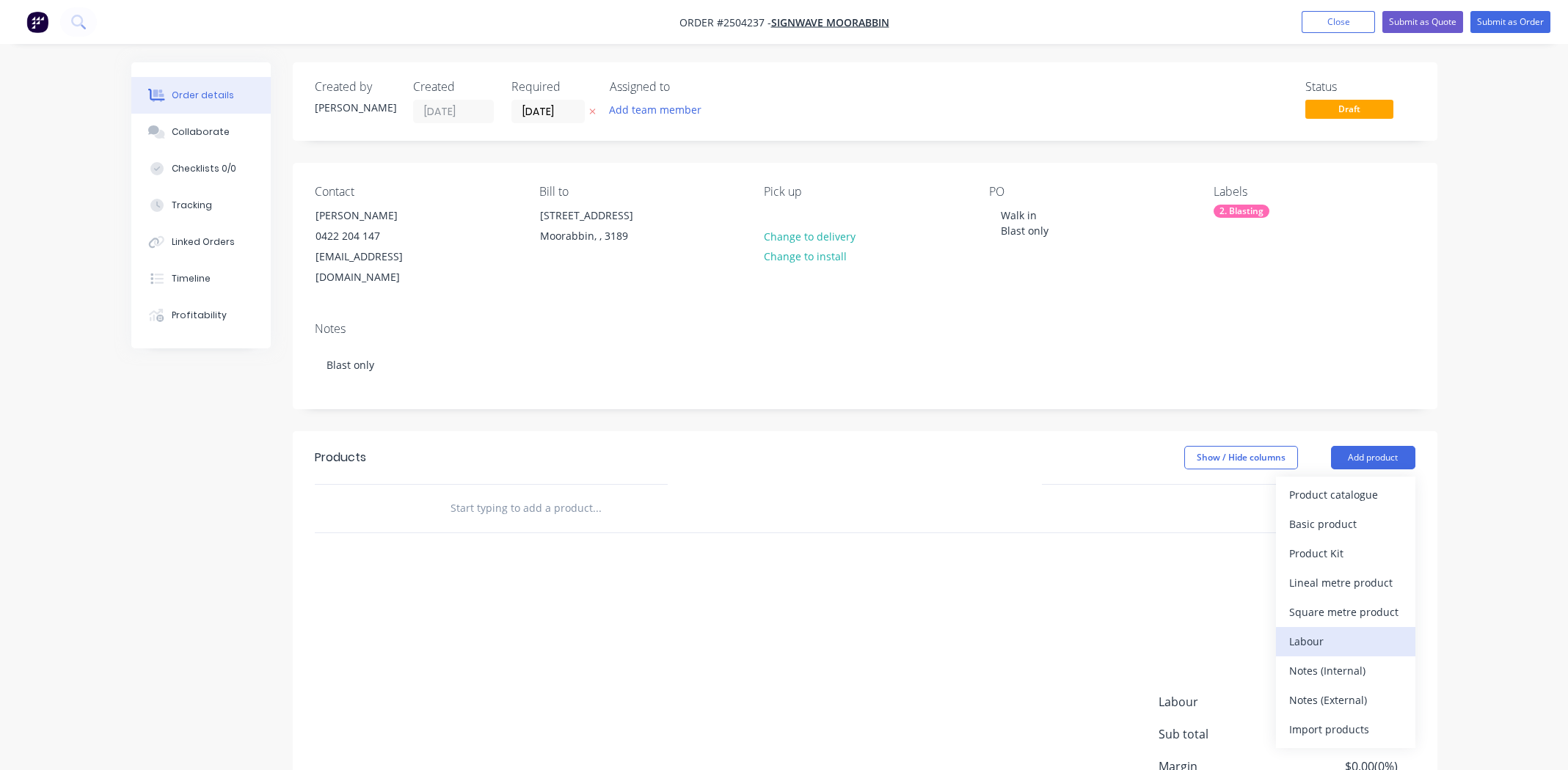
click at [1311, 630] on div "Labour" at bounding box center [1345, 641] width 113 height 21
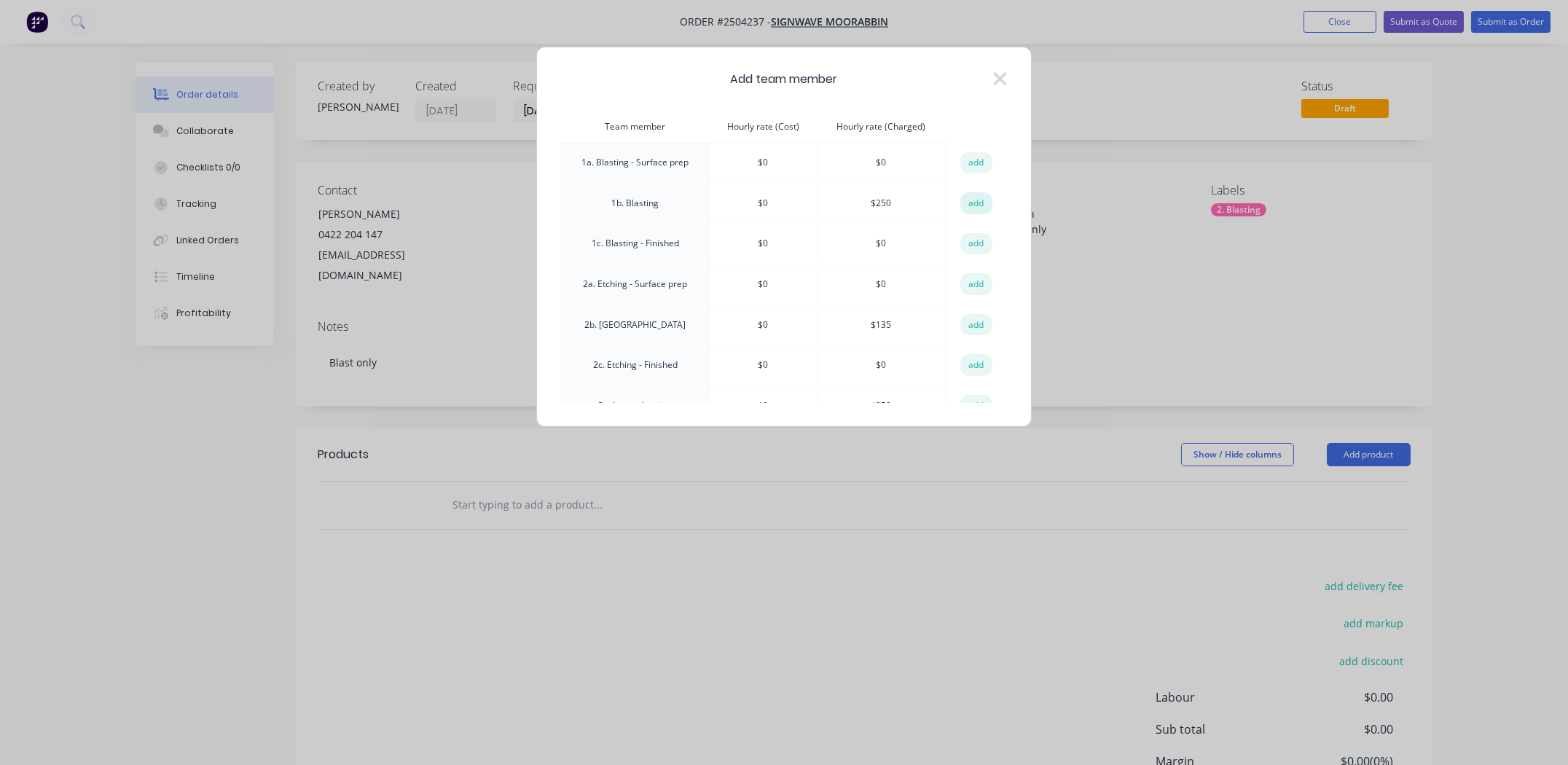
click at [976, 201] on button "add" at bounding box center [976, 203] width 32 height 22
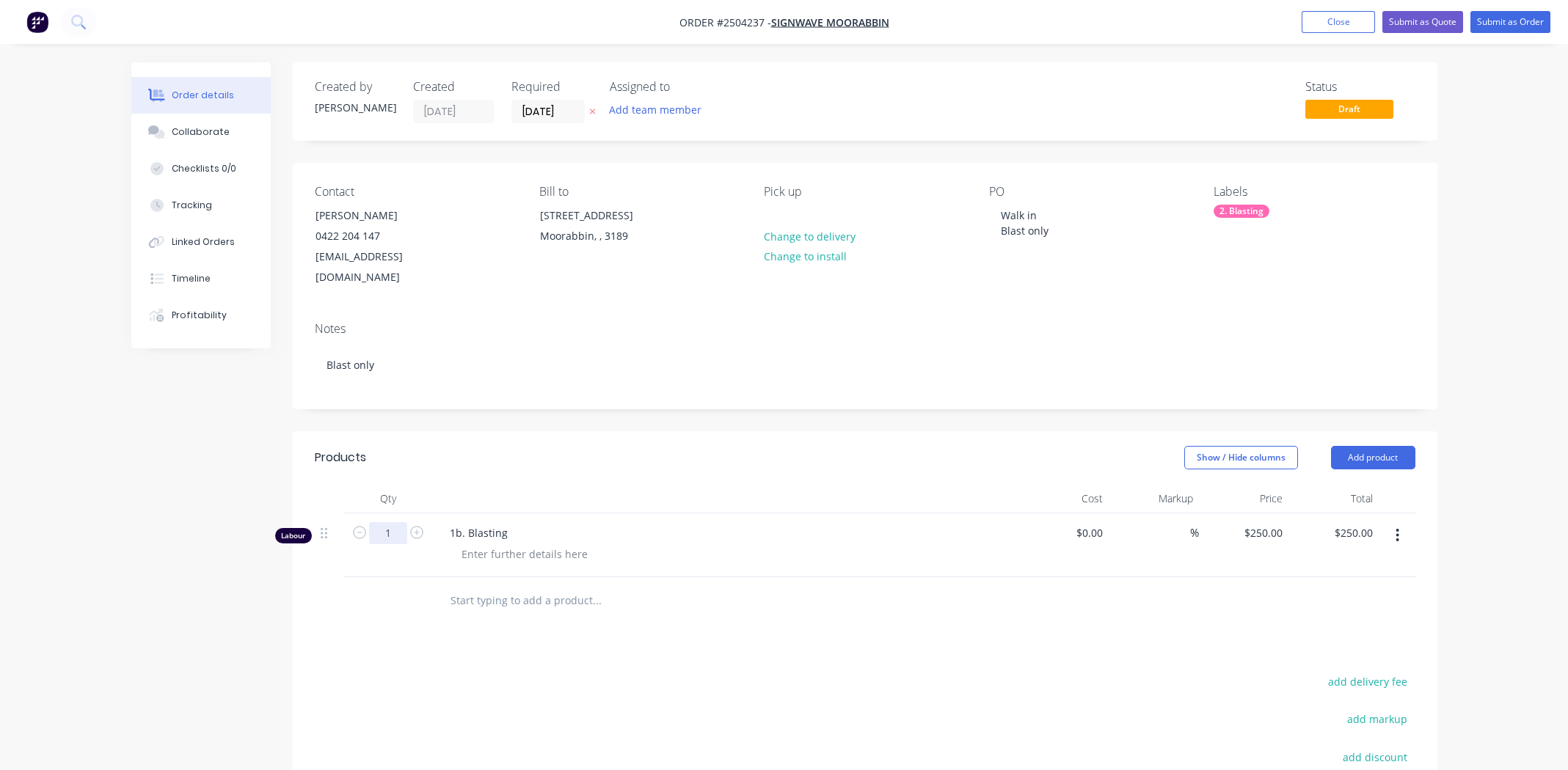
click at [393, 522] on input "1" at bounding box center [388, 533] width 38 height 22
type input "0.5"
type input "$125.00"
click at [657, 597] on div at bounding box center [696, 601] width 529 height 48
click at [1502, 21] on button "Submit as Order" at bounding box center [1510, 21] width 80 height 22
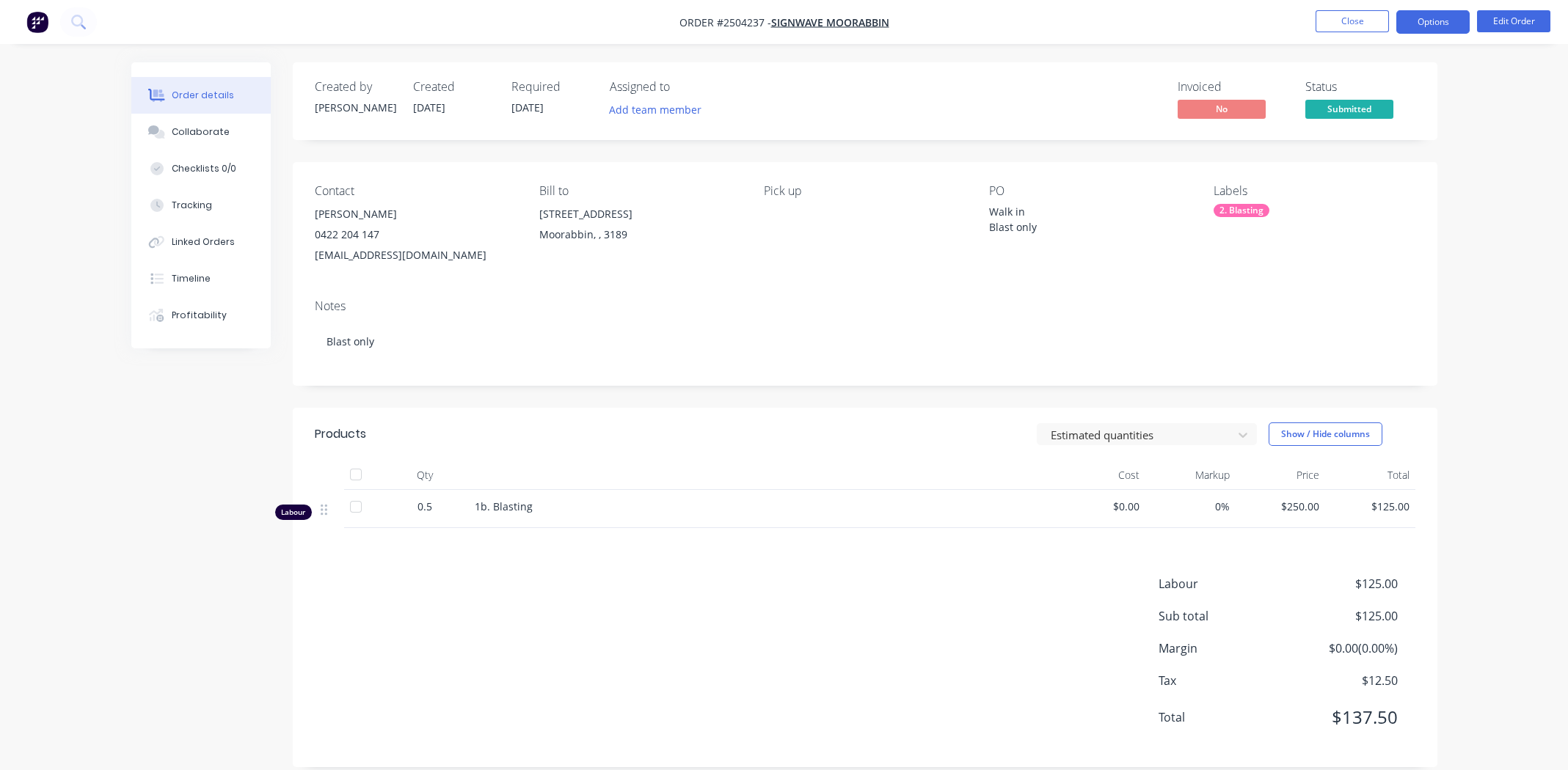
click at [1424, 23] on button "Options" at bounding box center [1433, 21] width 73 height 24
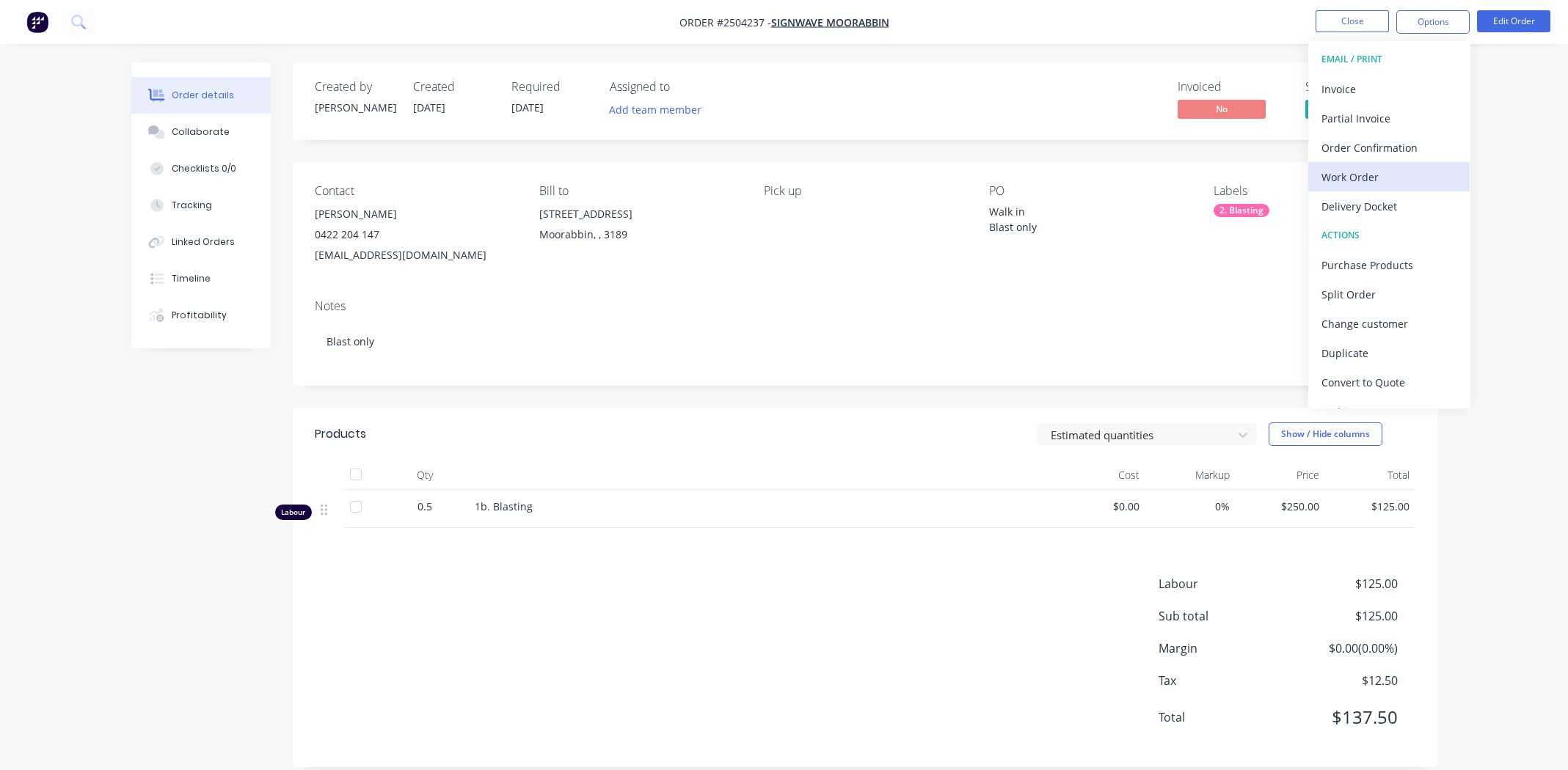
click at [1358, 178] on div "Work Order" at bounding box center [1389, 177] width 135 height 21
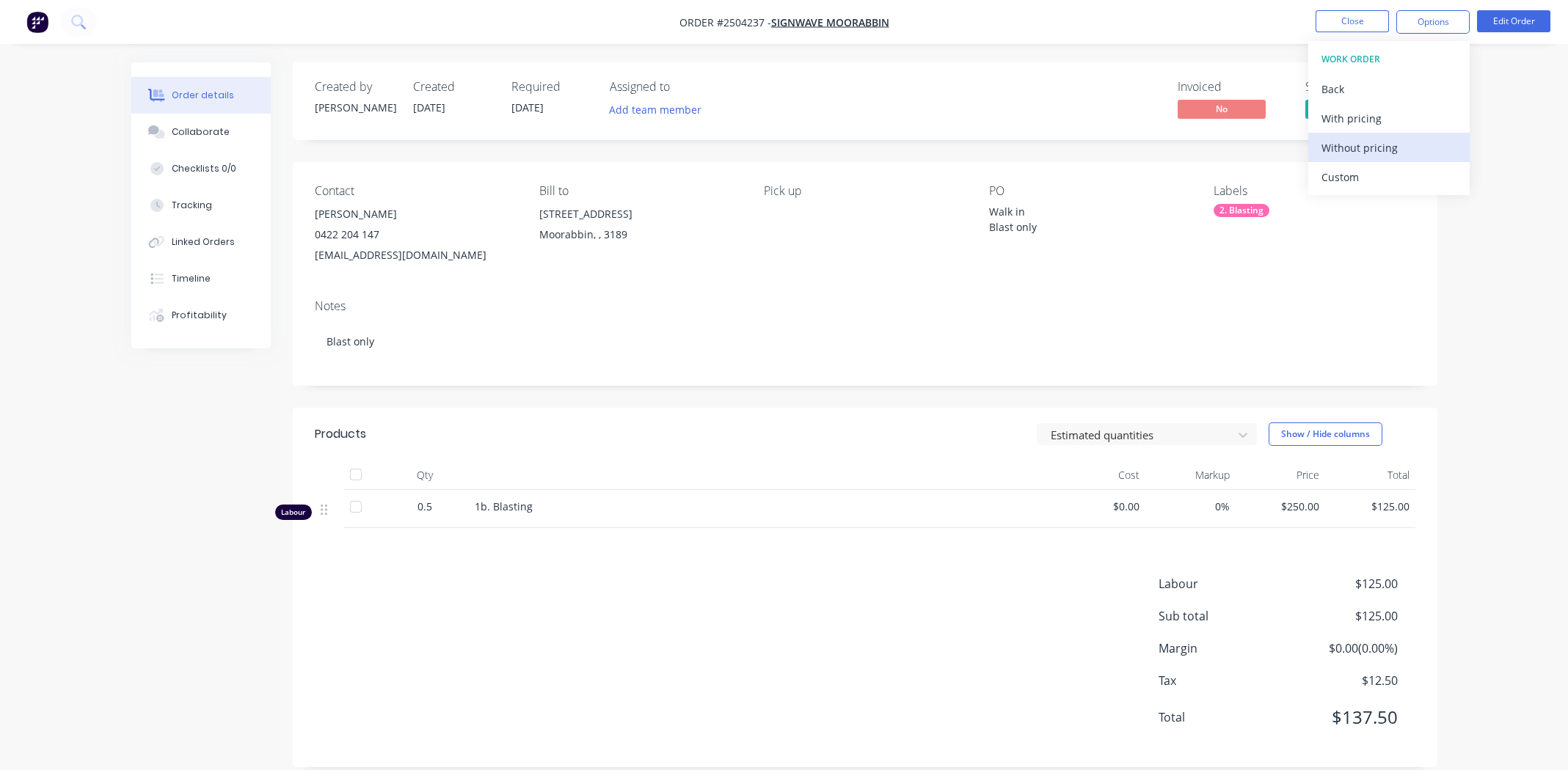
click at [1354, 149] on div "Without pricing" at bounding box center [1389, 148] width 135 height 21
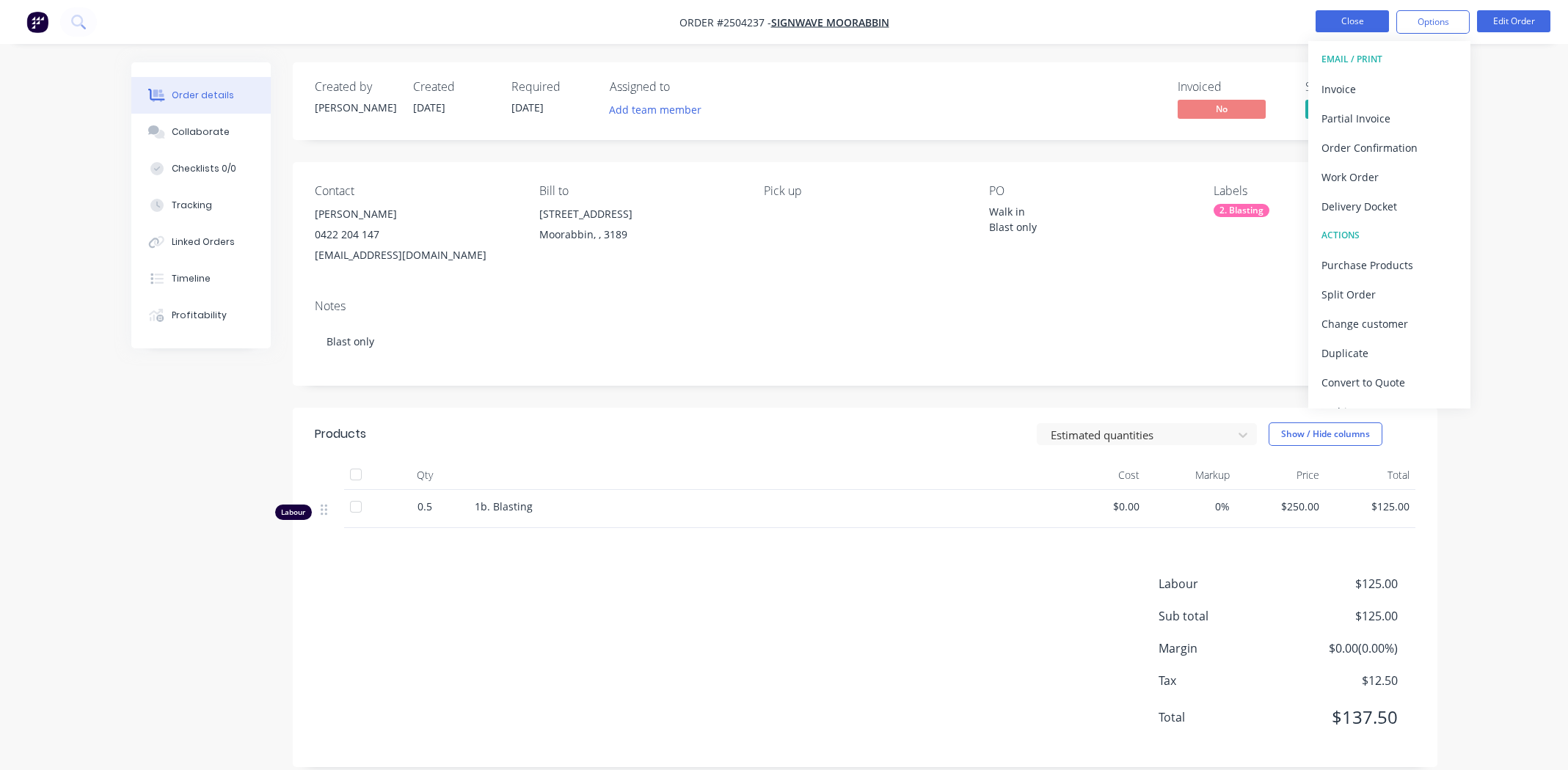
click at [1326, 22] on button "Close" at bounding box center [1352, 21] width 73 height 22
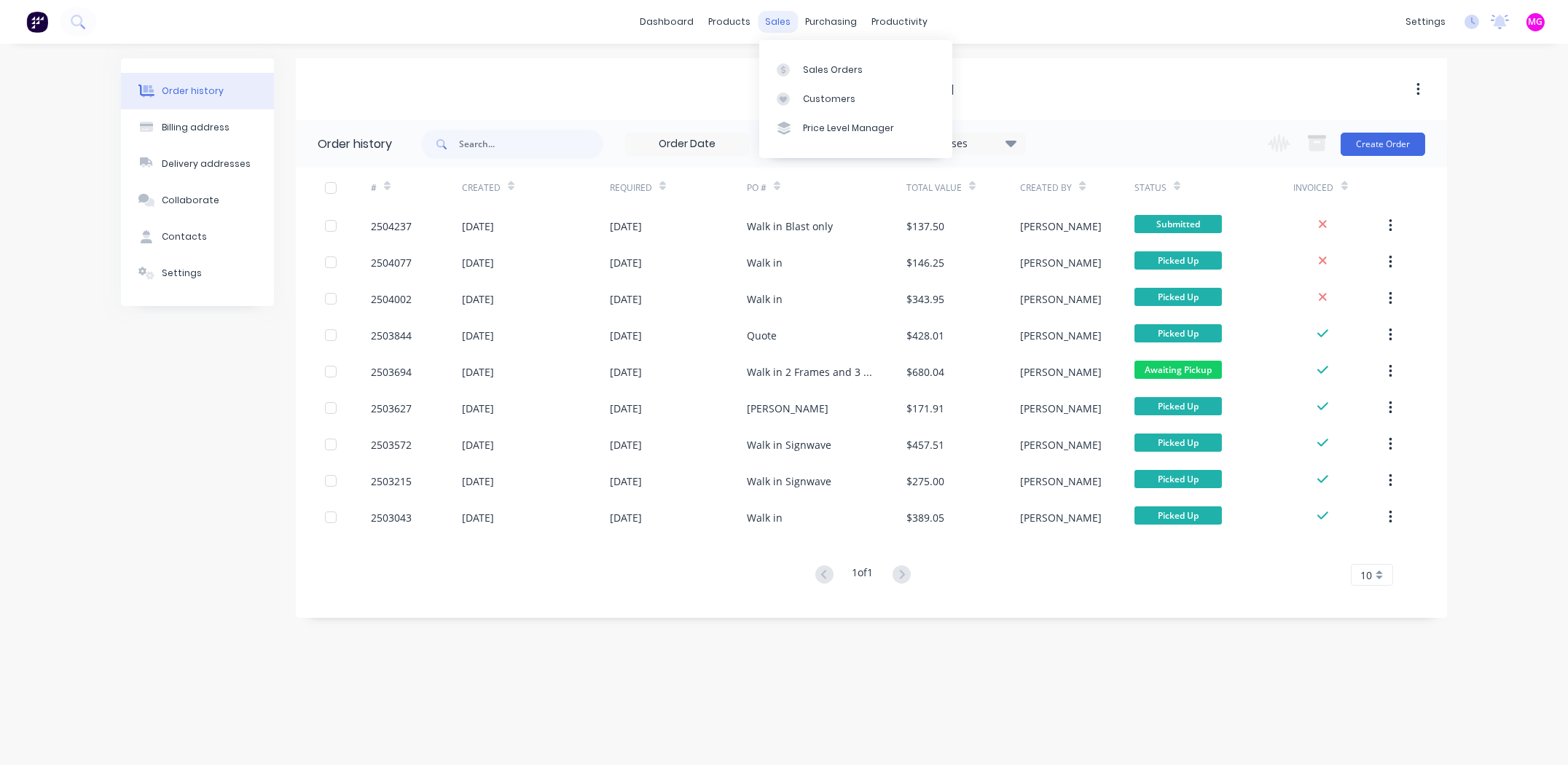
click at [779, 21] on div "sales" at bounding box center [779, 21] width 40 height 22
click at [851, 61] on link "Sales Orders" at bounding box center [856, 69] width 193 height 29
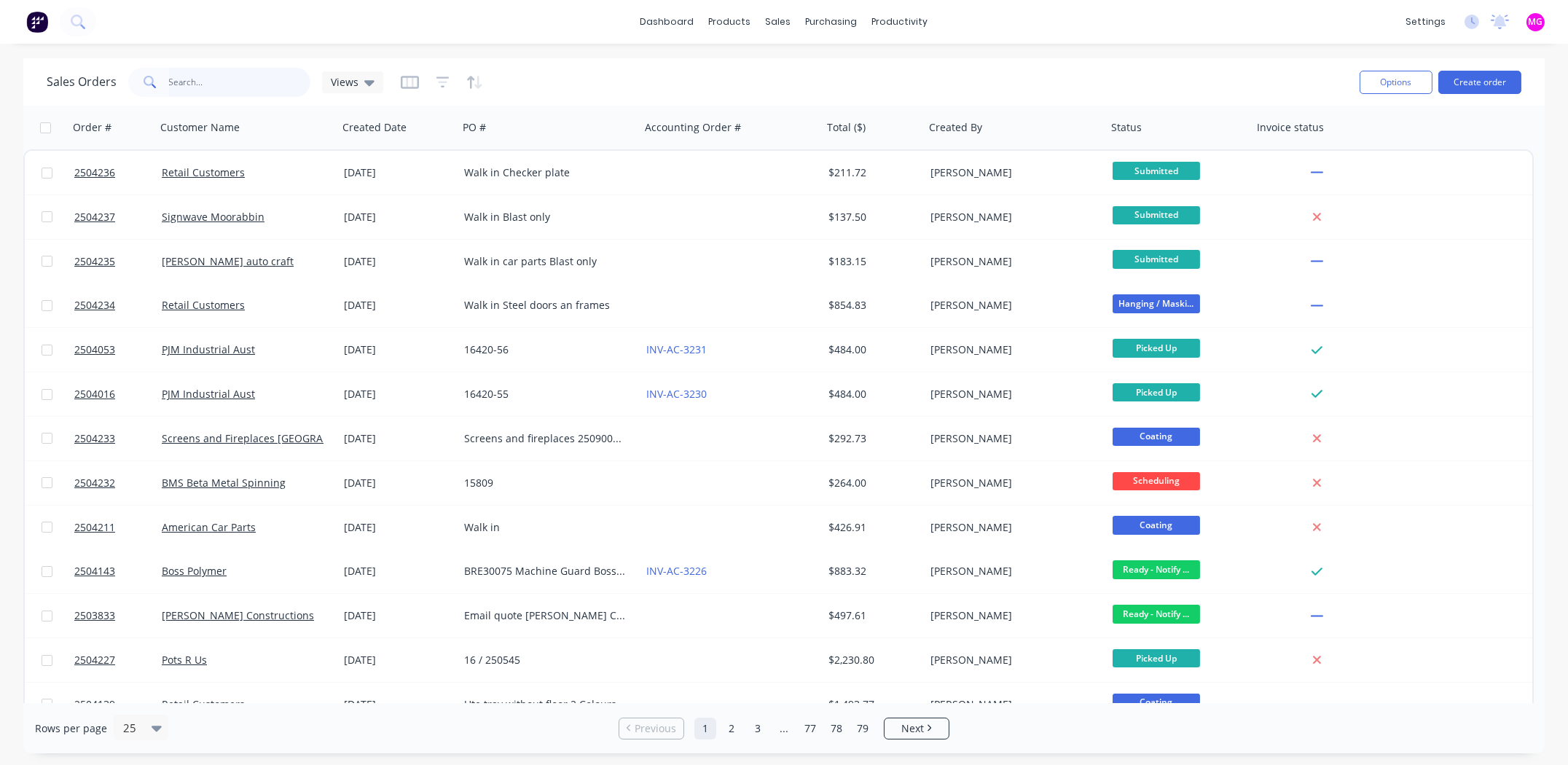
click at [202, 78] on input "text" at bounding box center [240, 82] width 142 height 29
click at [202, 79] on input "text" at bounding box center [240, 82] width 142 height 29
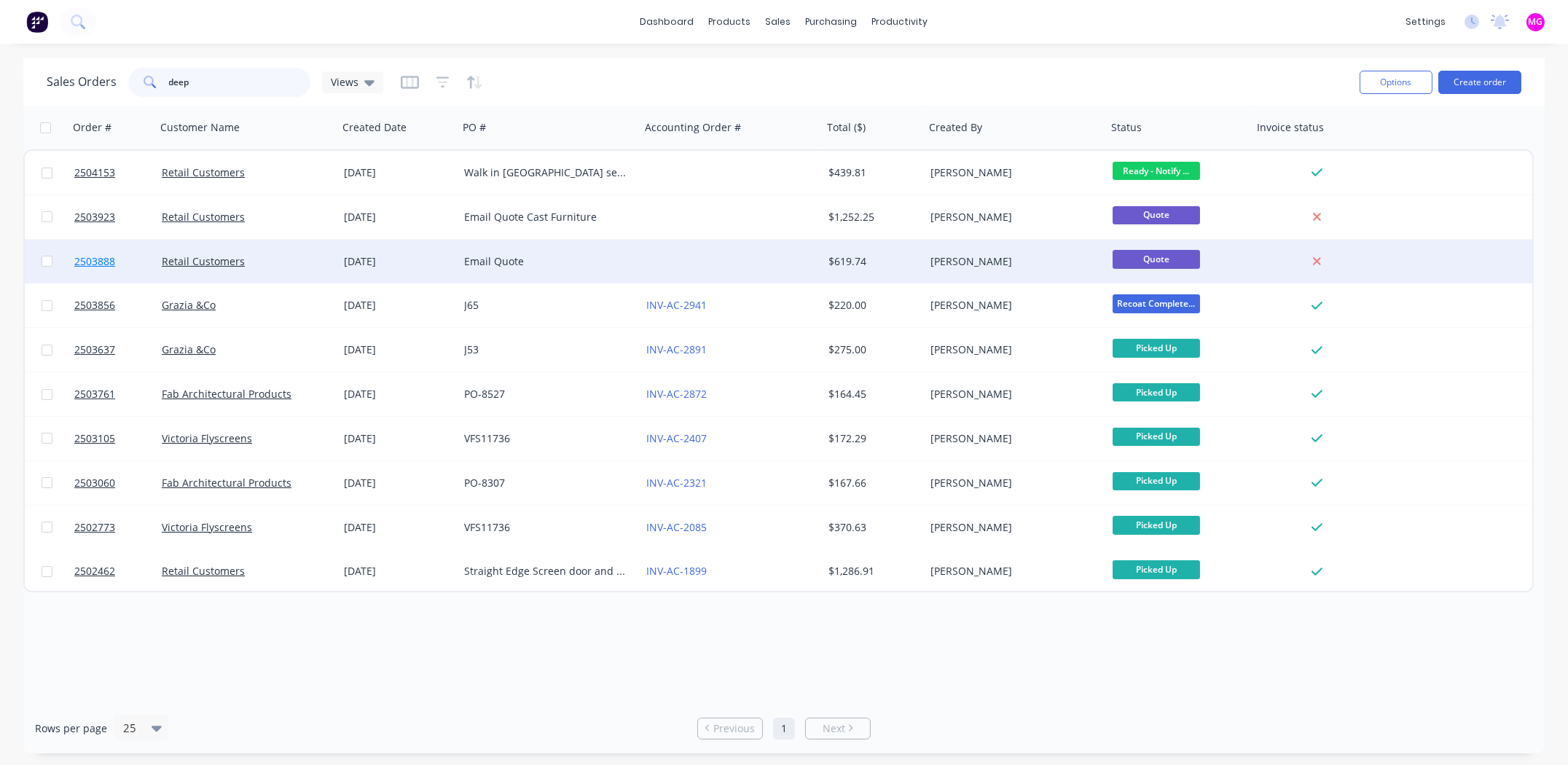
type input "deep"
click at [95, 260] on span "2503888" at bounding box center [95, 261] width 41 height 14
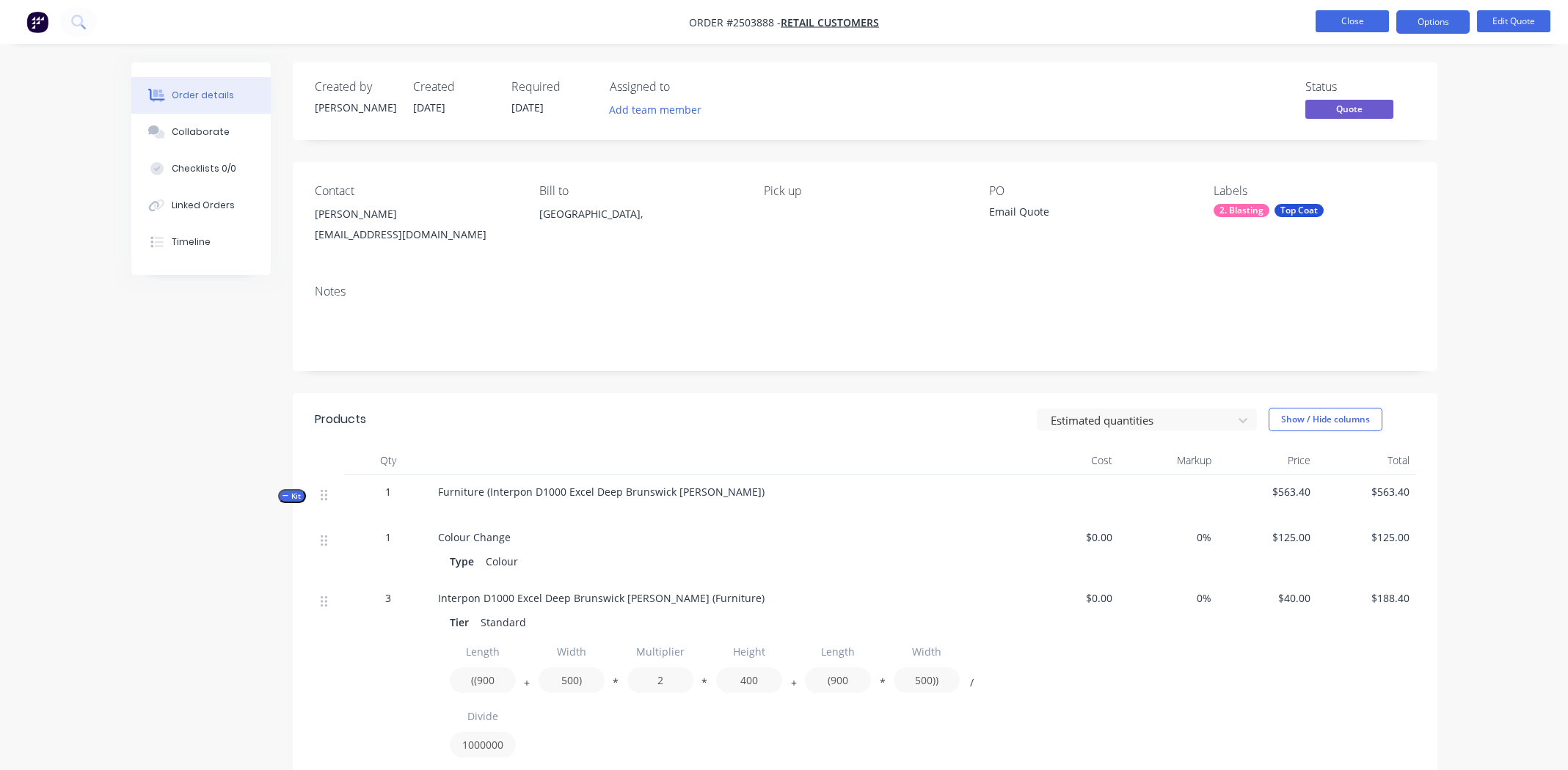
click at [1343, 11] on button "Close" at bounding box center [1352, 21] width 73 height 22
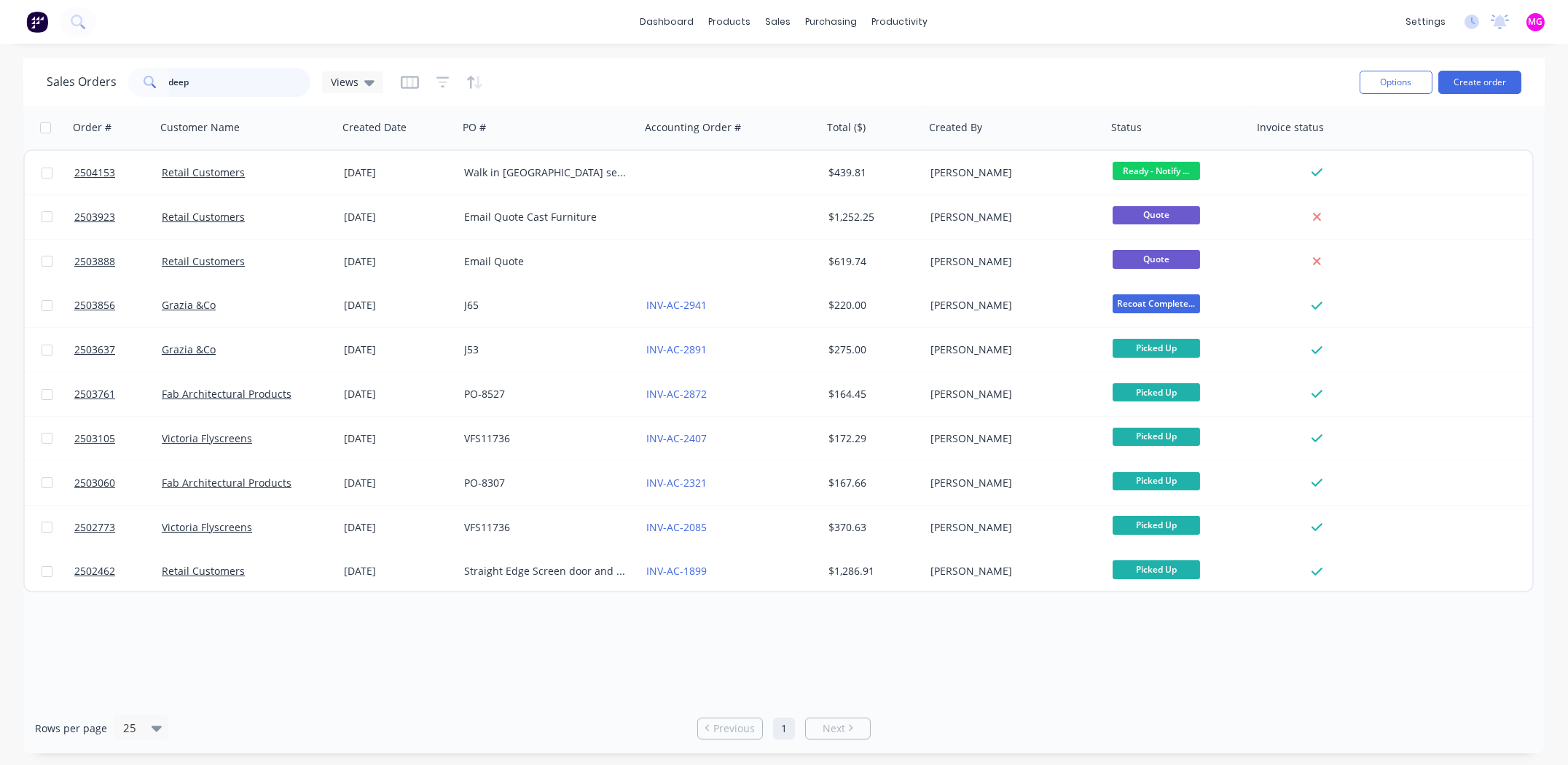
click at [244, 81] on input "deep" at bounding box center [240, 82] width 142 height 29
type input "deep"
click at [214, 80] on input "deep" at bounding box center [240, 82] width 142 height 29
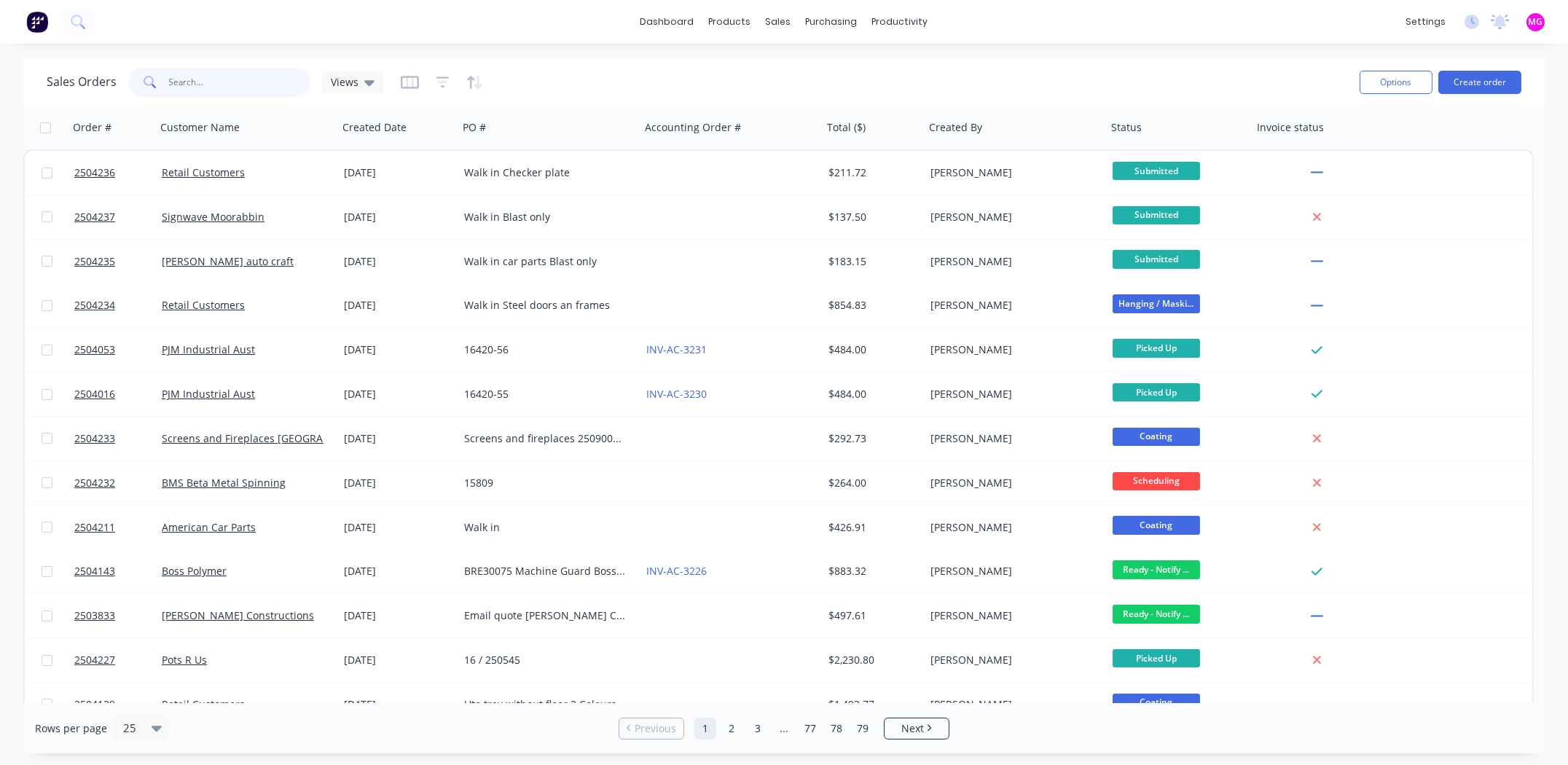
click at [240, 83] on input "text" at bounding box center [240, 82] width 142 height 29
click at [224, 80] on input "text" at bounding box center [240, 82] width 142 height 29
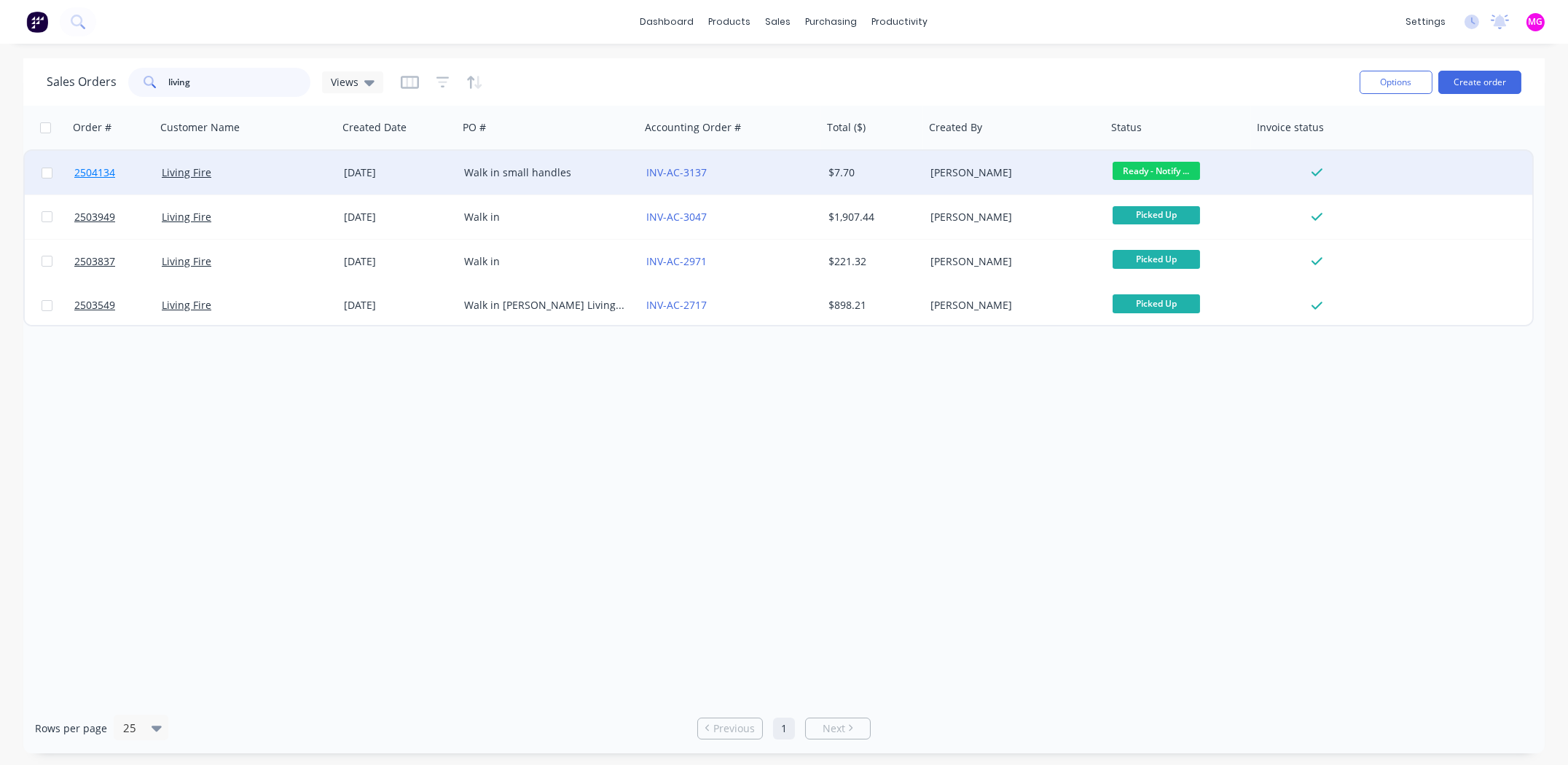
type input "living"
click at [81, 170] on span "2504134" at bounding box center [95, 172] width 41 height 14
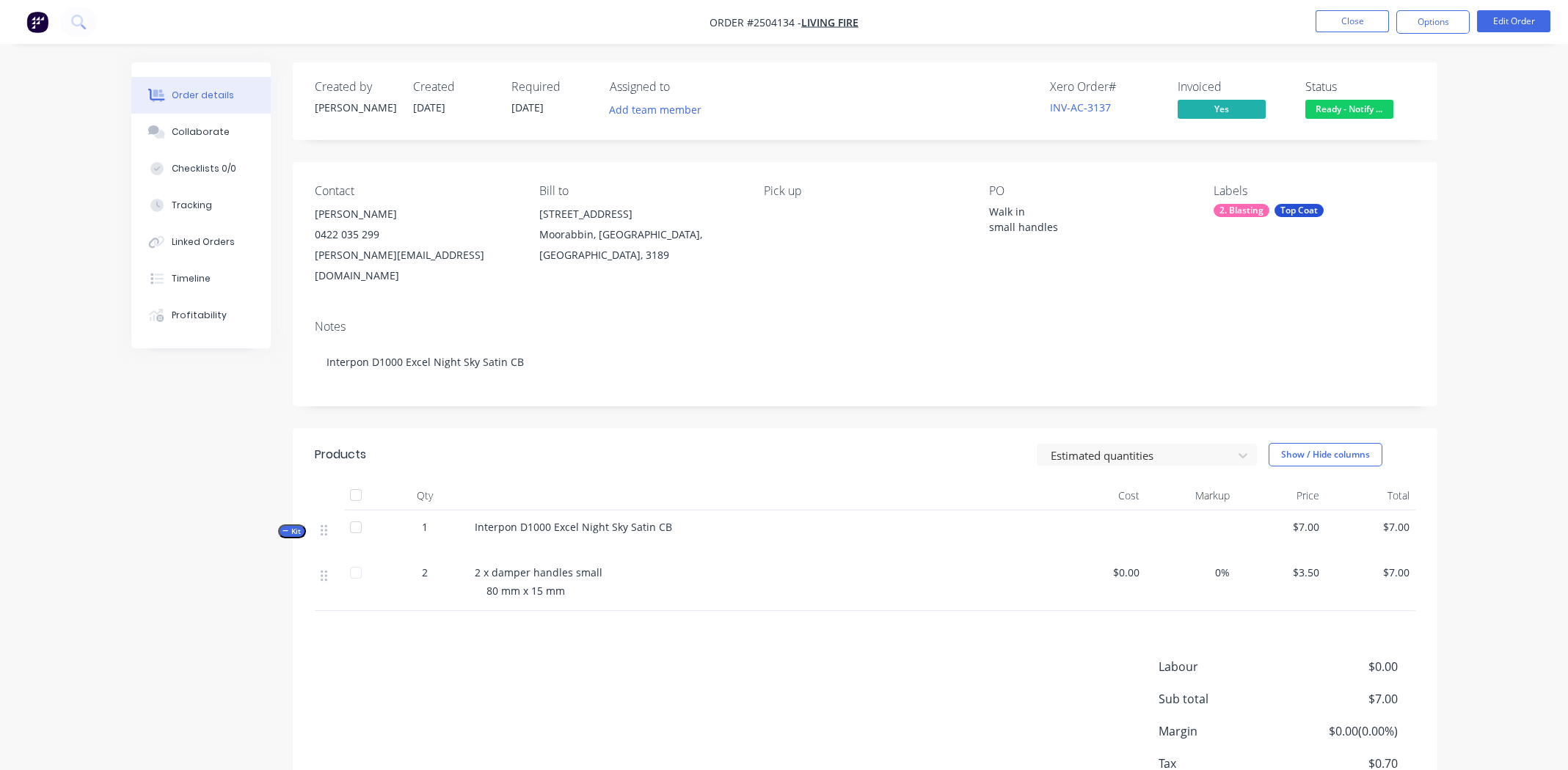
click at [1346, 106] on span "Ready - Notify ..." at bounding box center [1349, 109] width 88 height 18
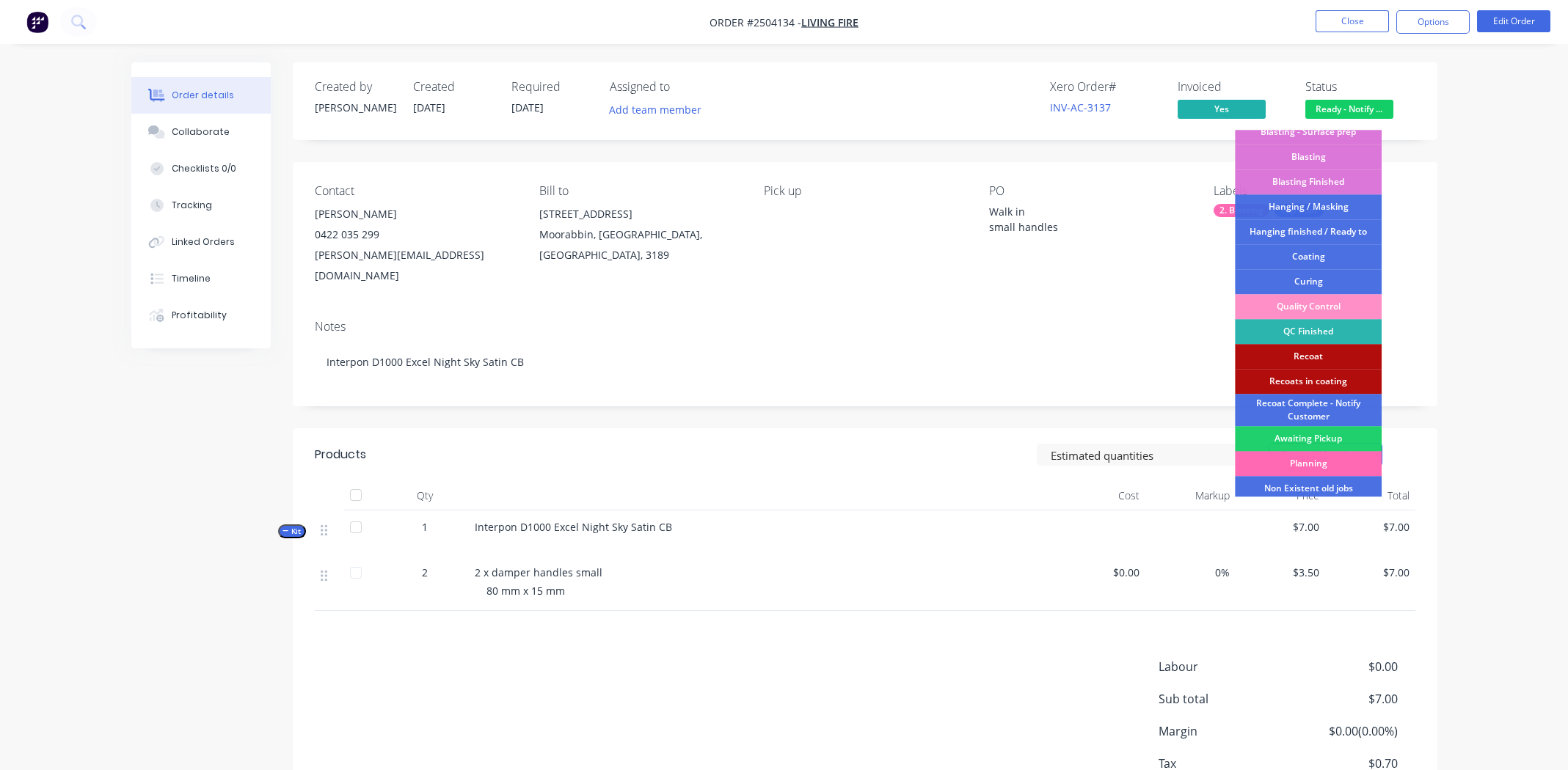
scroll to position [363, 0]
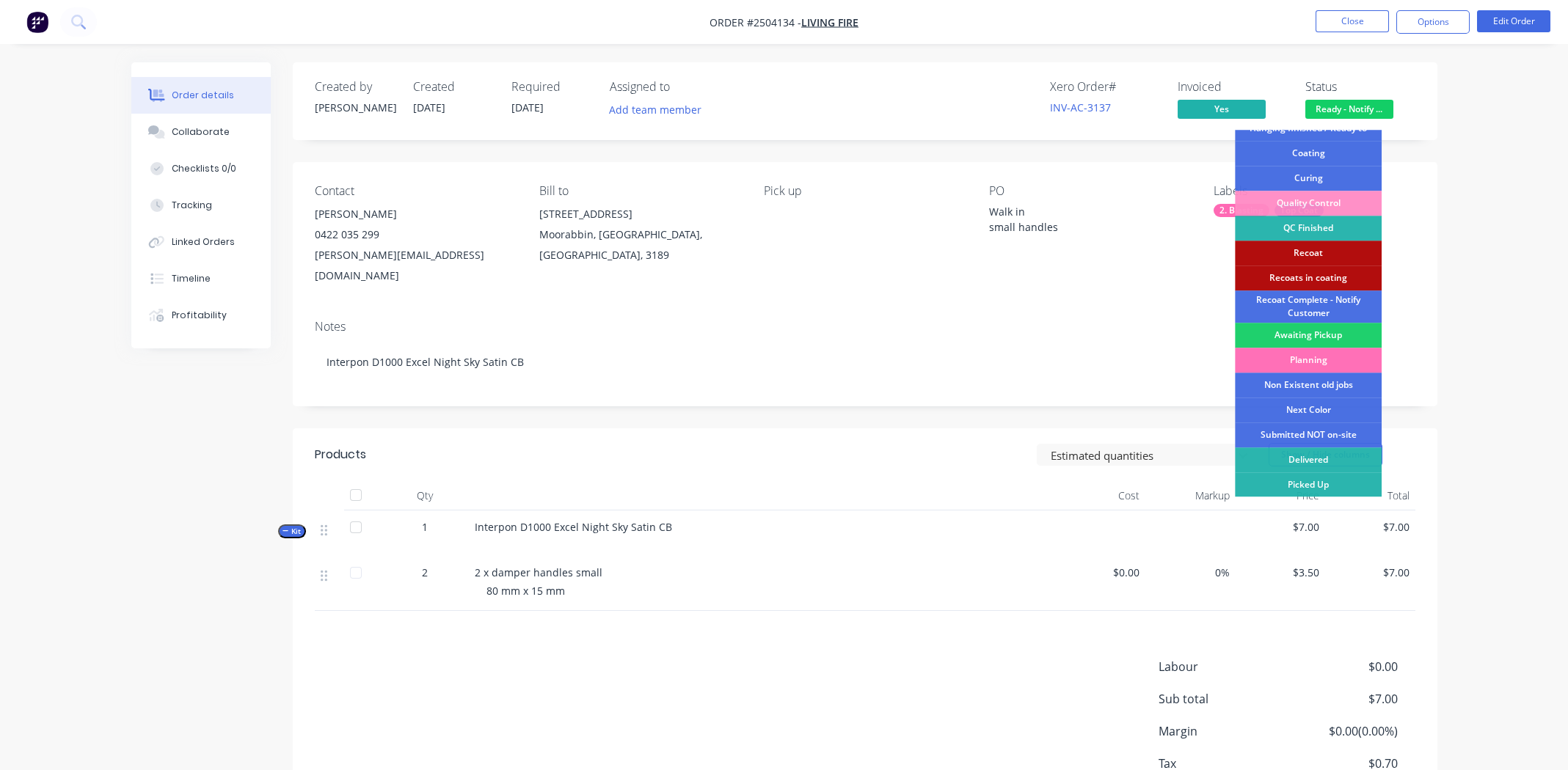
drag, startPoint x: 1304, startPoint y: 482, endPoint x: 1322, endPoint y: 462, distance: 26.9
click at [1305, 482] on div "Picked Up" at bounding box center [1308, 485] width 146 height 25
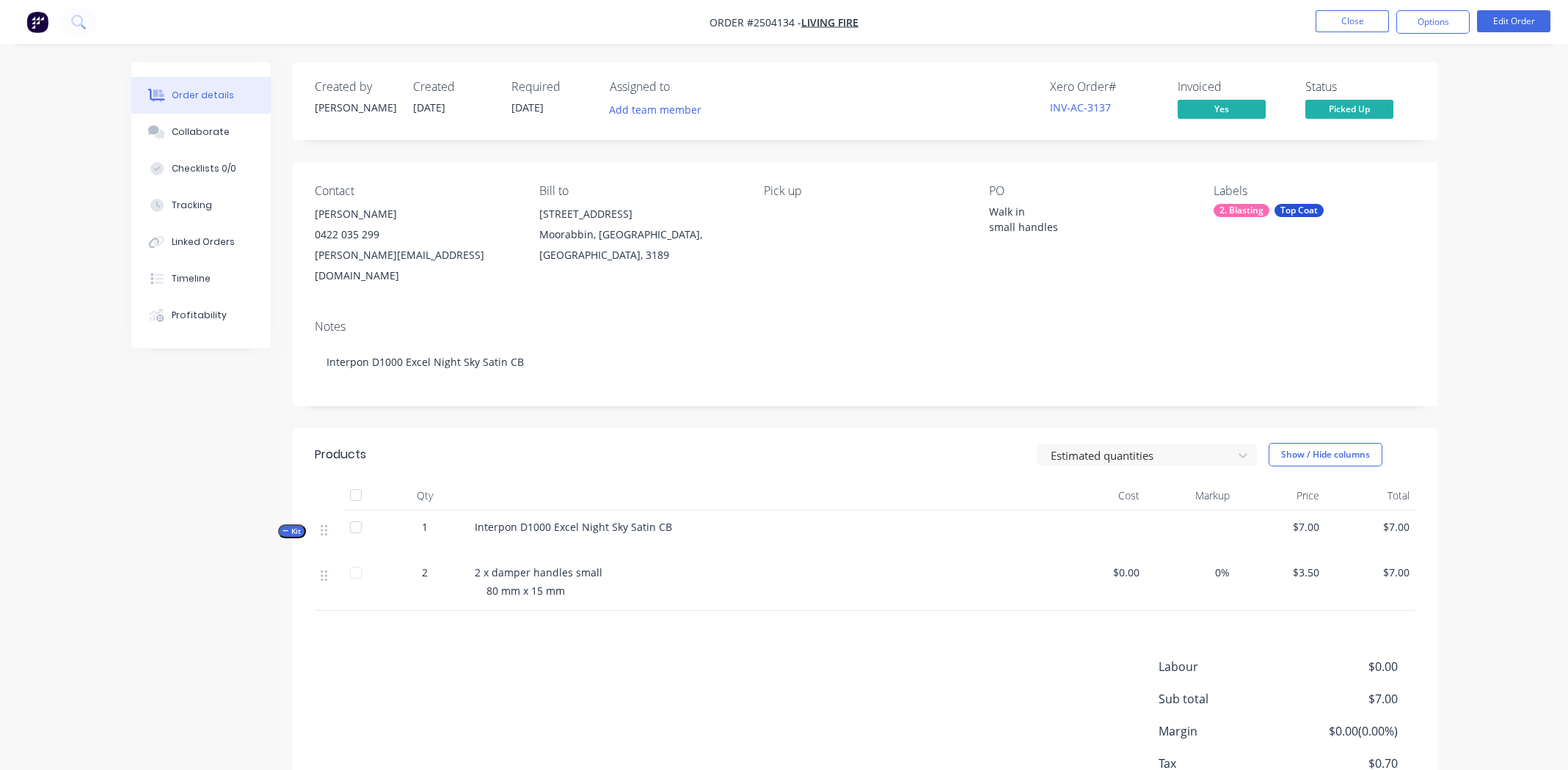
click at [124, 473] on div "Order details Collaborate Checklists 0/0 Tracking Linked Orders Timeline Profit…" at bounding box center [784, 467] width 1335 height 810
click at [1340, 22] on button "Close" at bounding box center [1352, 21] width 73 height 22
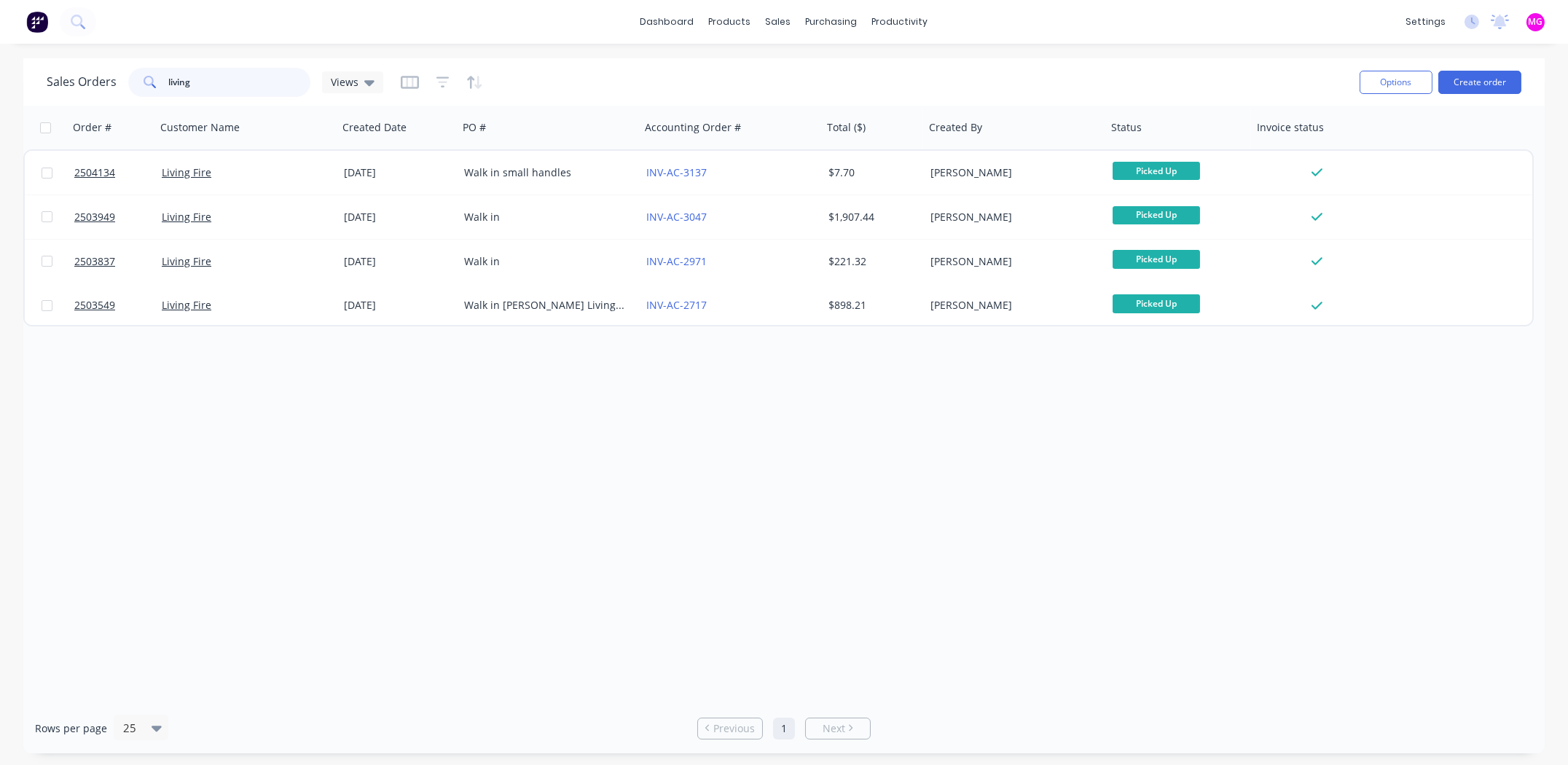
click at [232, 86] on input "living" at bounding box center [240, 82] width 142 height 29
click at [232, 85] on input "living" at bounding box center [240, 82] width 142 height 29
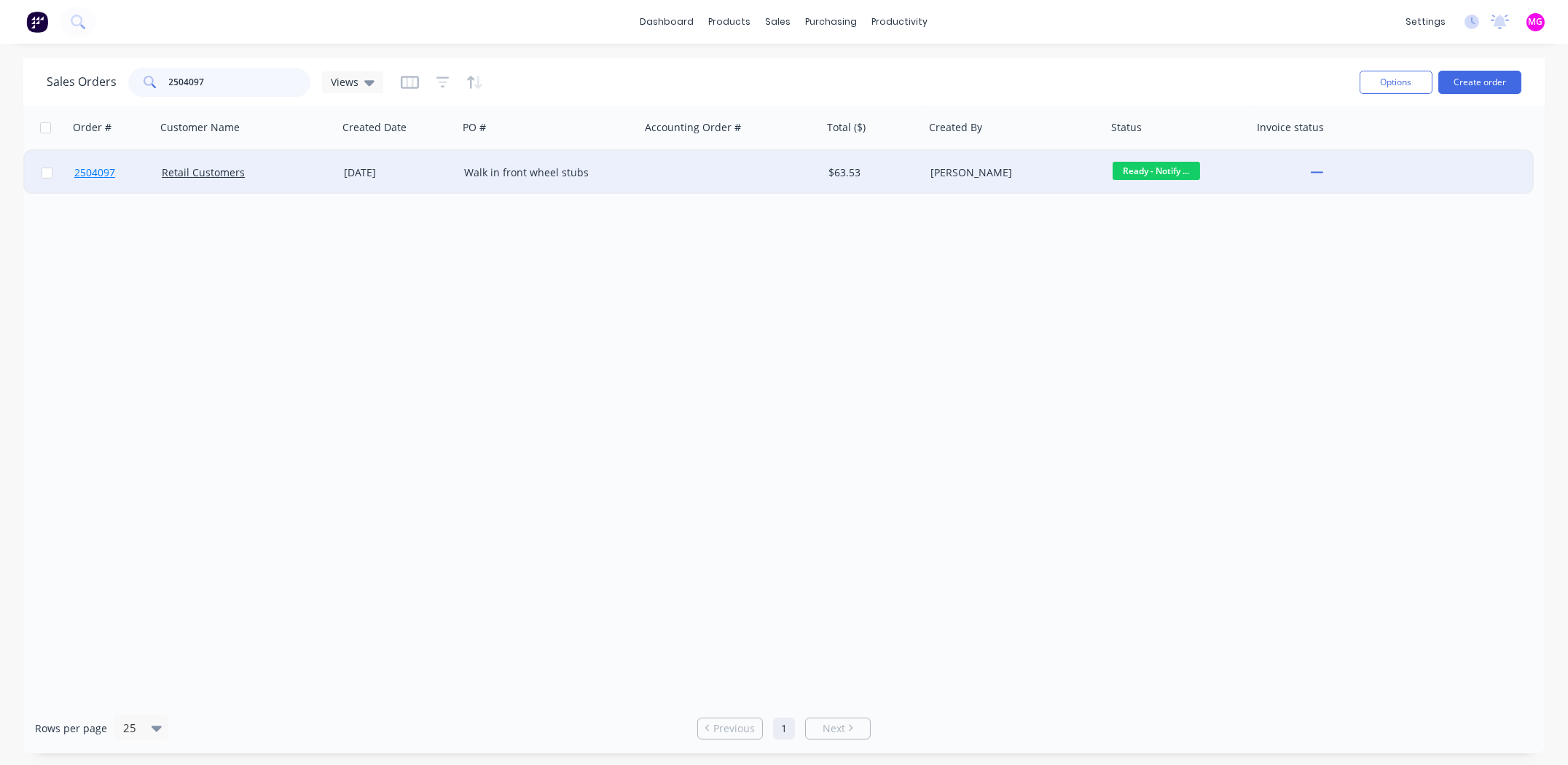
type input "2504097"
click at [95, 171] on span "2504097" at bounding box center [95, 172] width 41 height 14
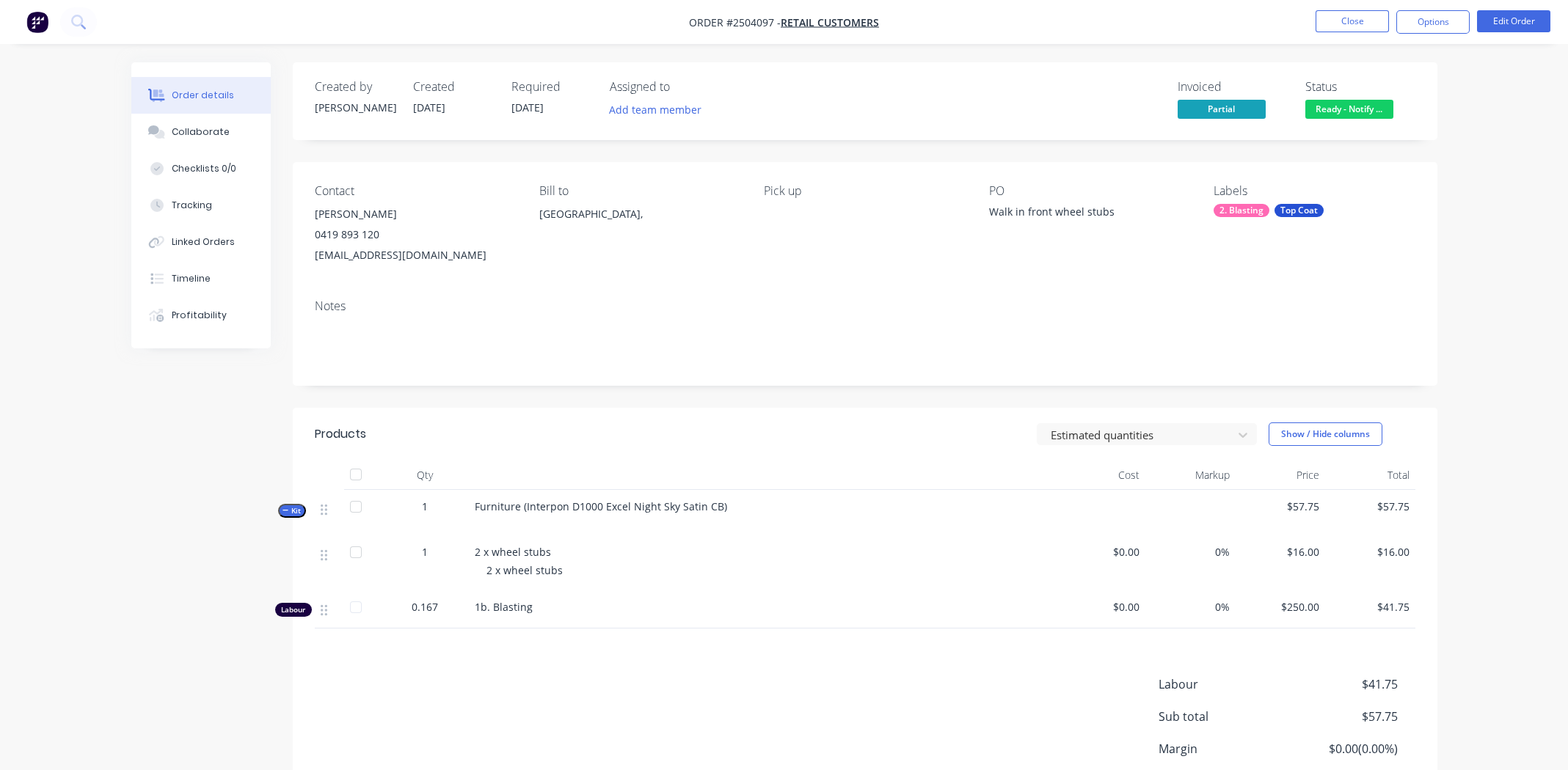
click at [1330, 103] on span "Ready - Notify ..." at bounding box center [1349, 109] width 88 height 18
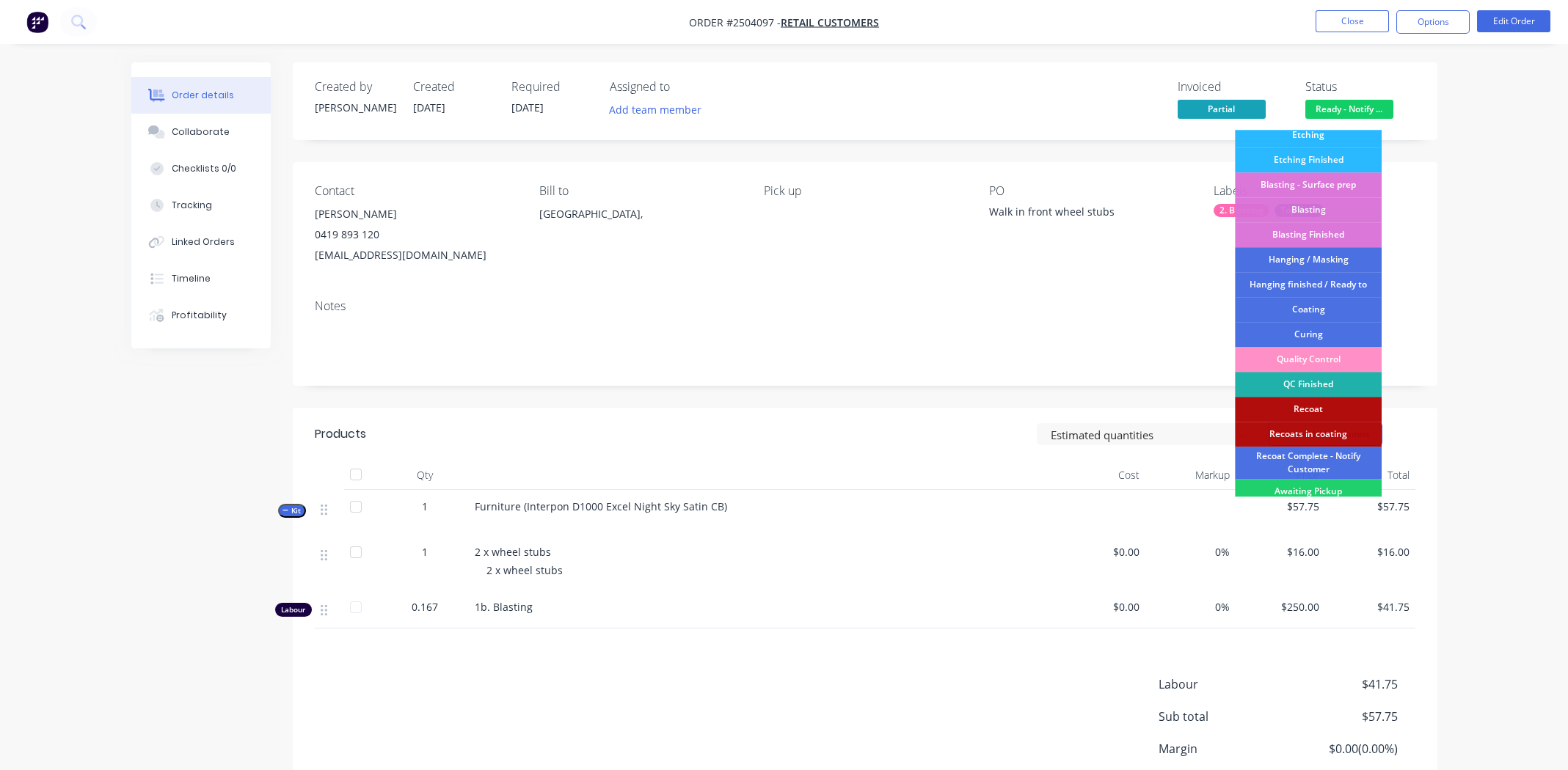
scroll to position [363, 0]
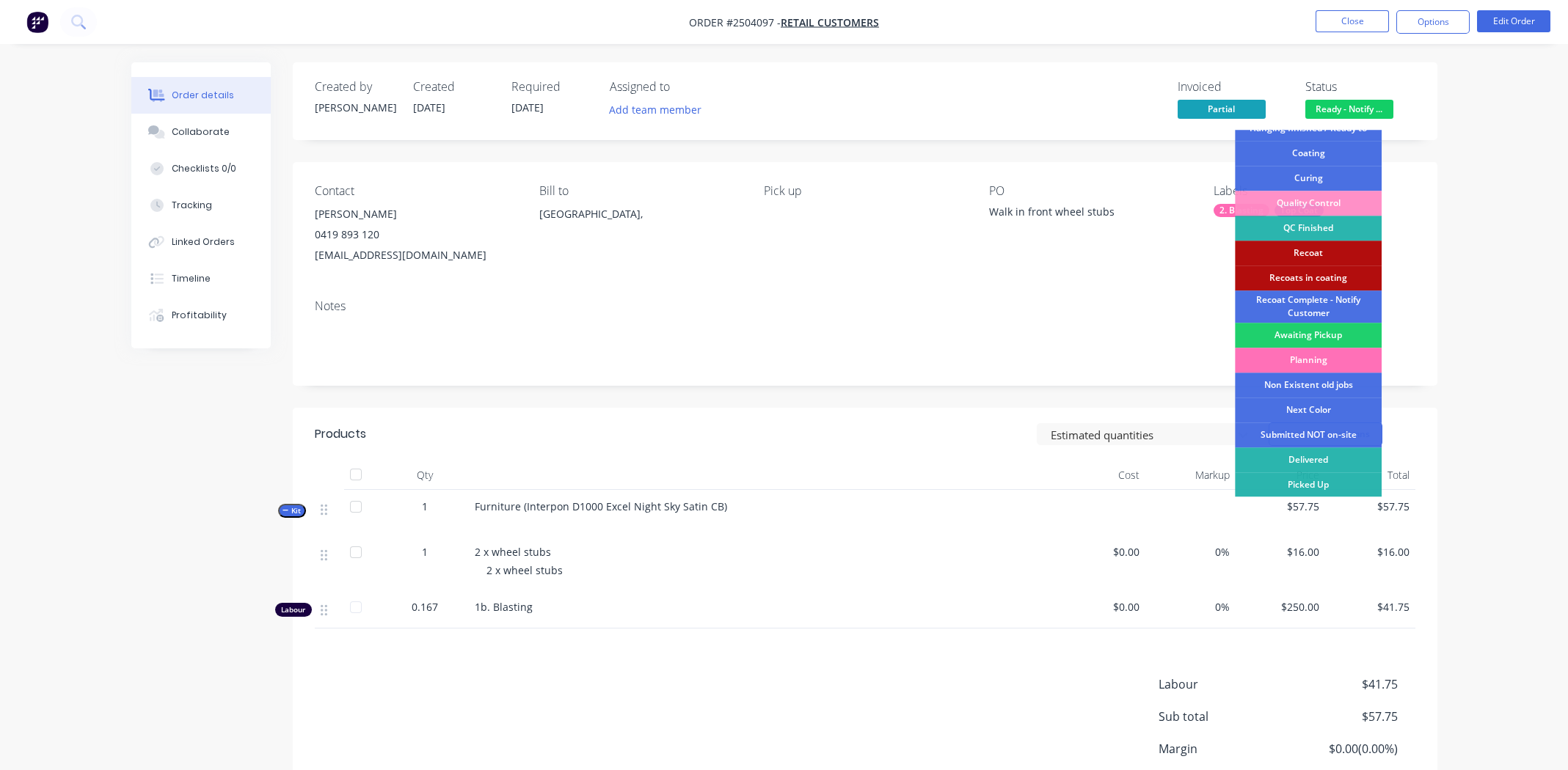
drag, startPoint x: 1339, startPoint y: 482, endPoint x: 1367, endPoint y: 416, distance: 71.7
click at [1339, 482] on div "Picked Up" at bounding box center [1308, 485] width 146 height 25
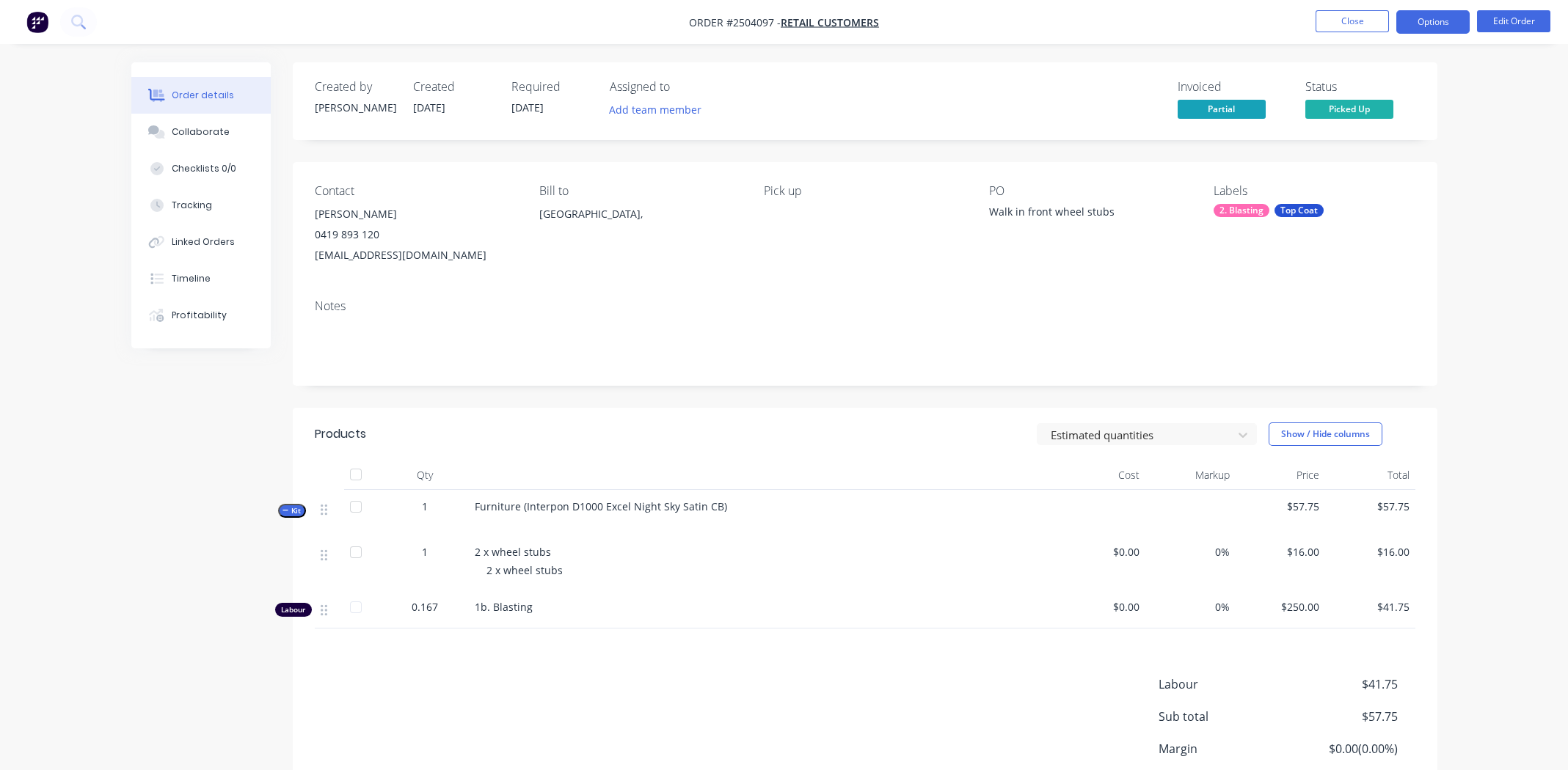
click at [1439, 23] on button "Options" at bounding box center [1433, 21] width 73 height 24
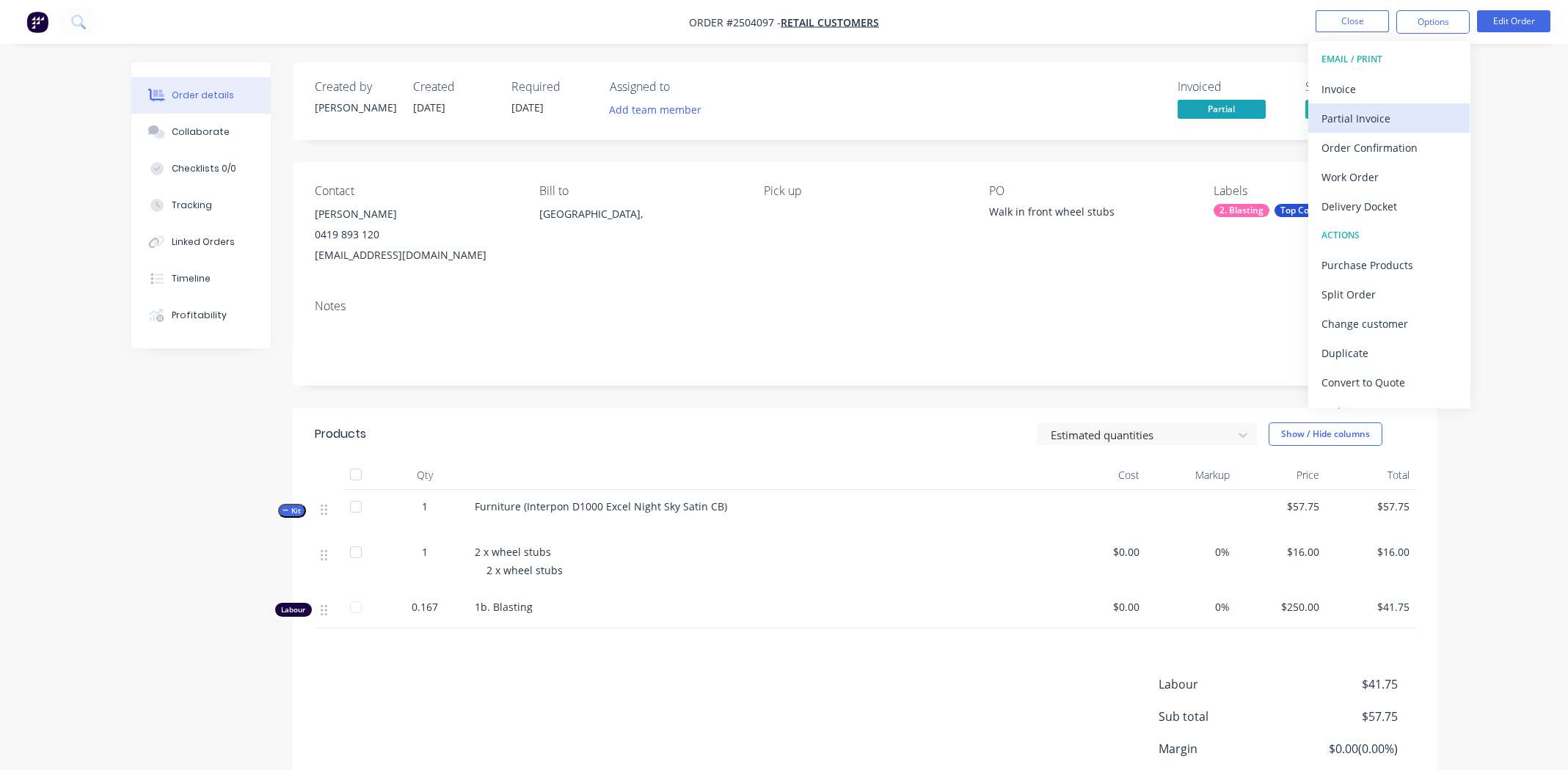
click at [1382, 117] on div "Partial Invoice" at bounding box center [1389, 118] width 135 height 21
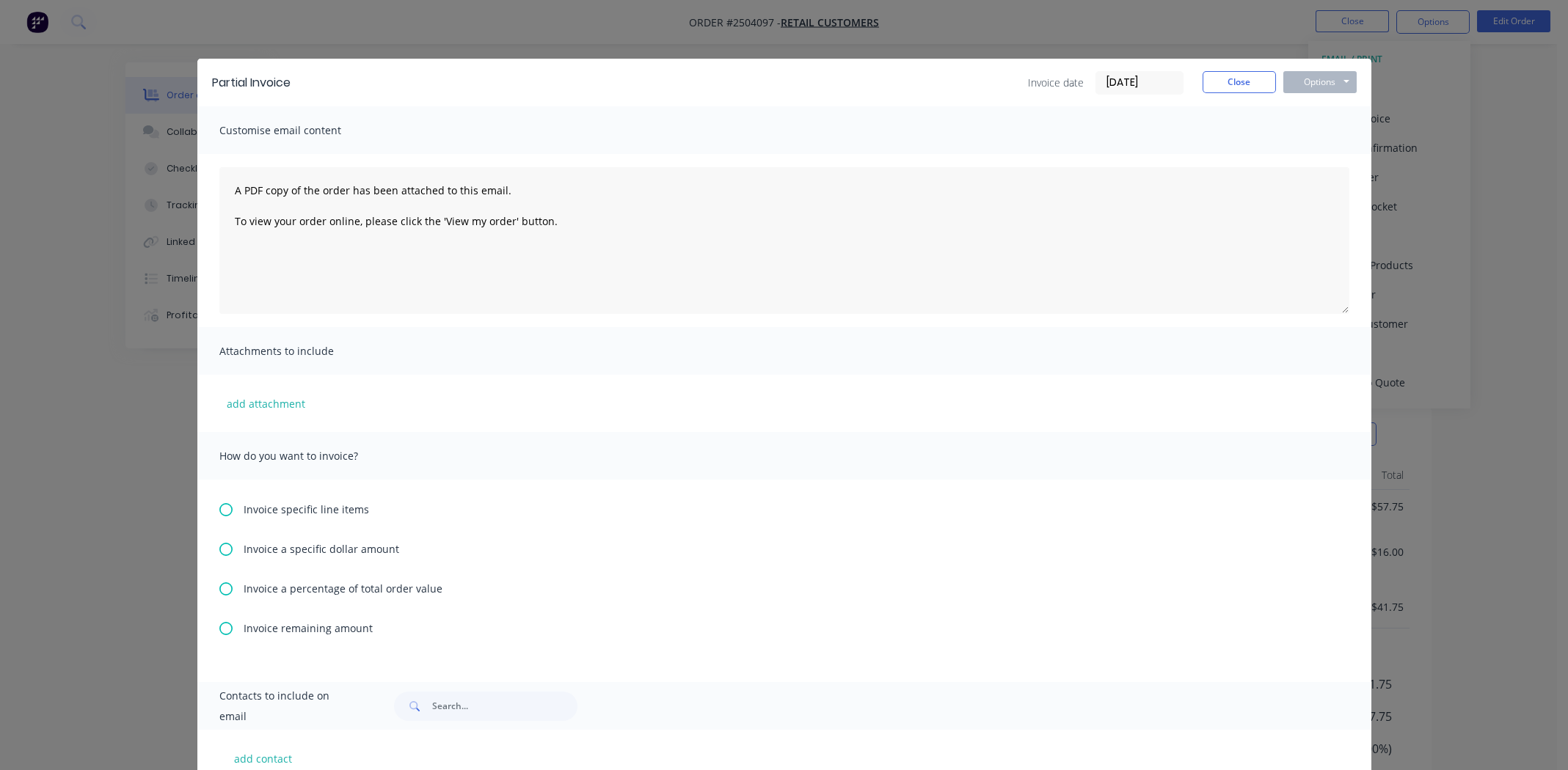
click at [220, 544] on icon at bounding box center [226, 549] width 13 height 13
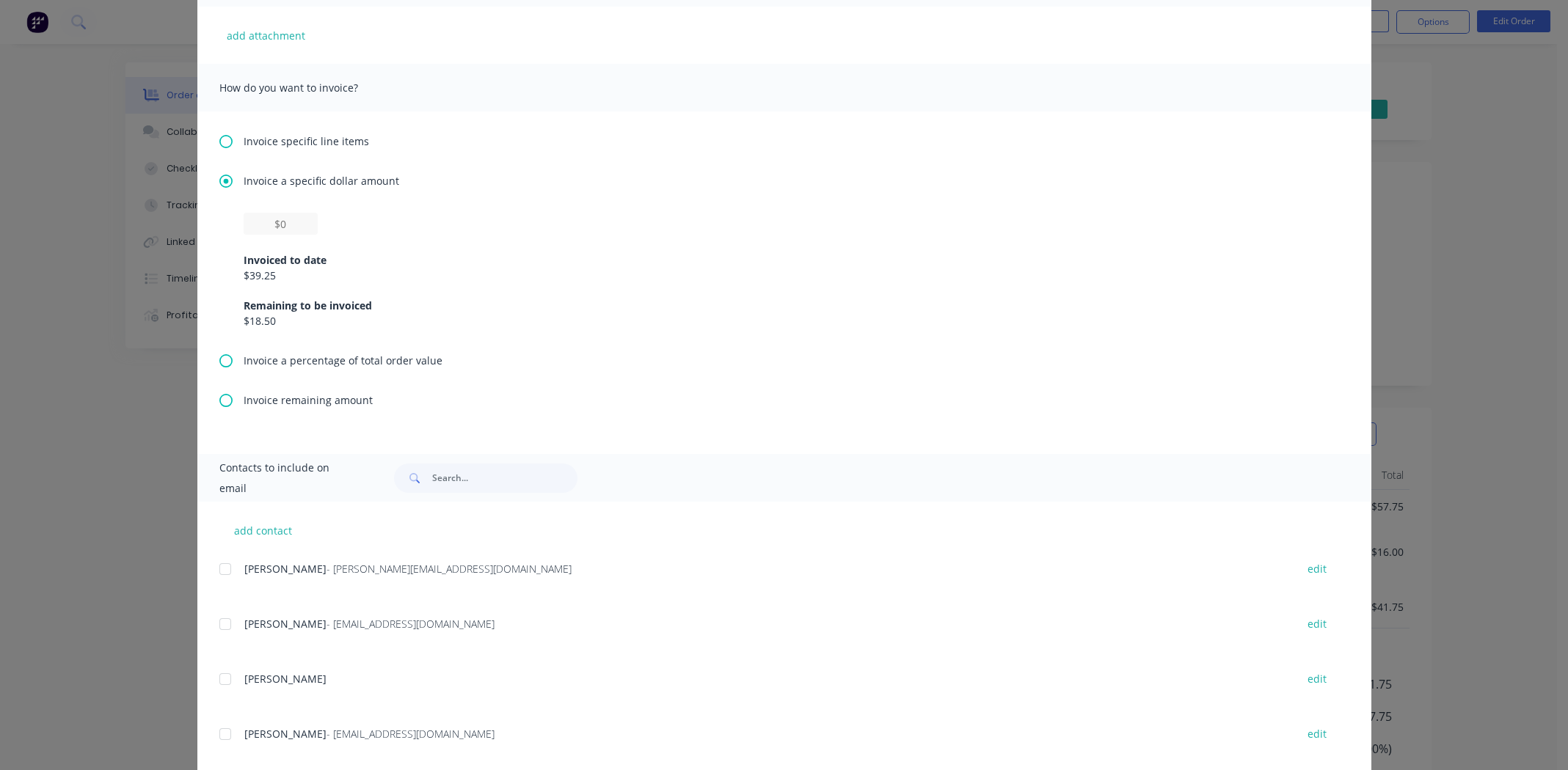
scroll to position [342, 0]
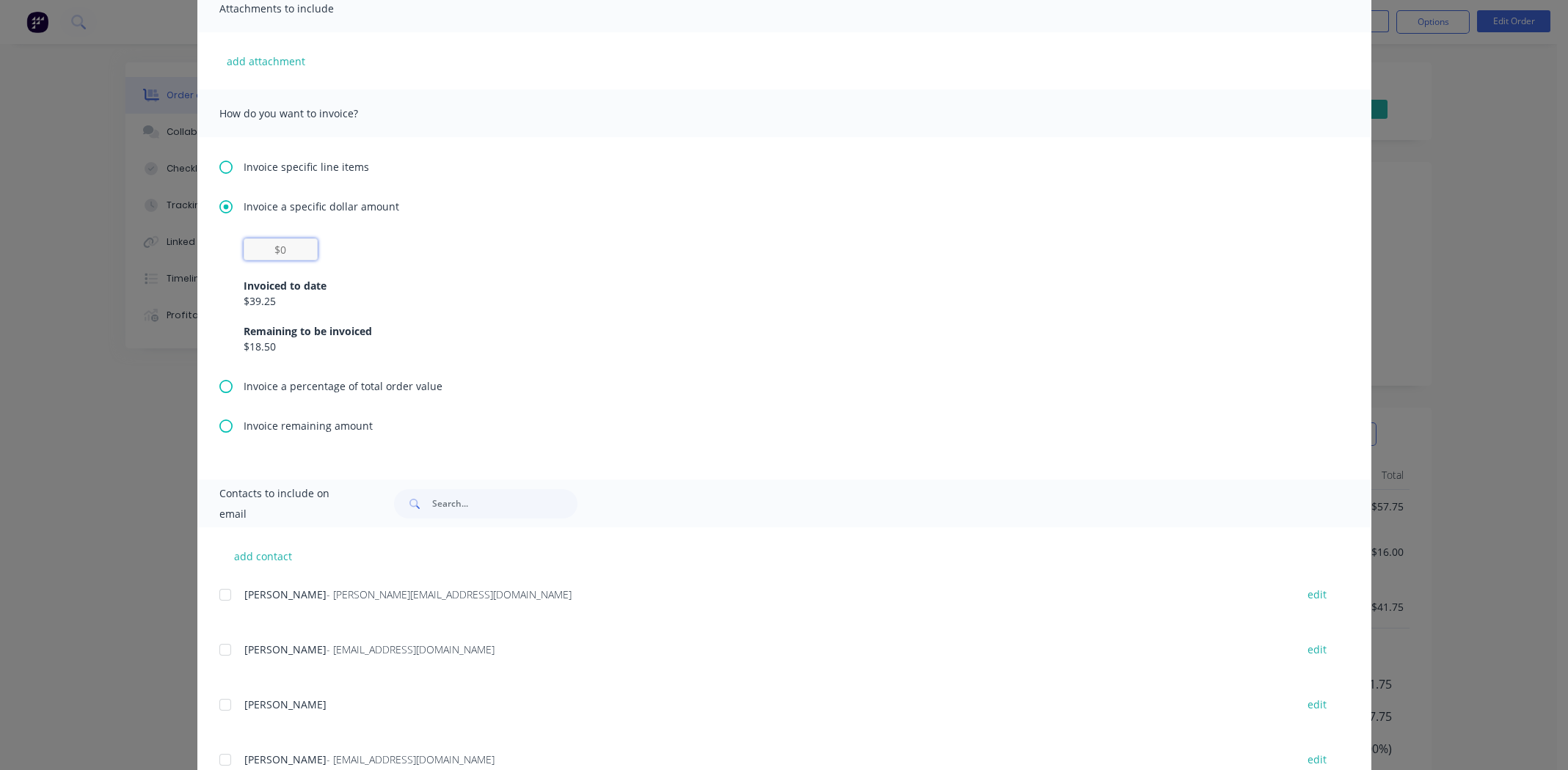
click at [274, 249] on input "text" at bounding box center [280, 249] width 74 height 22
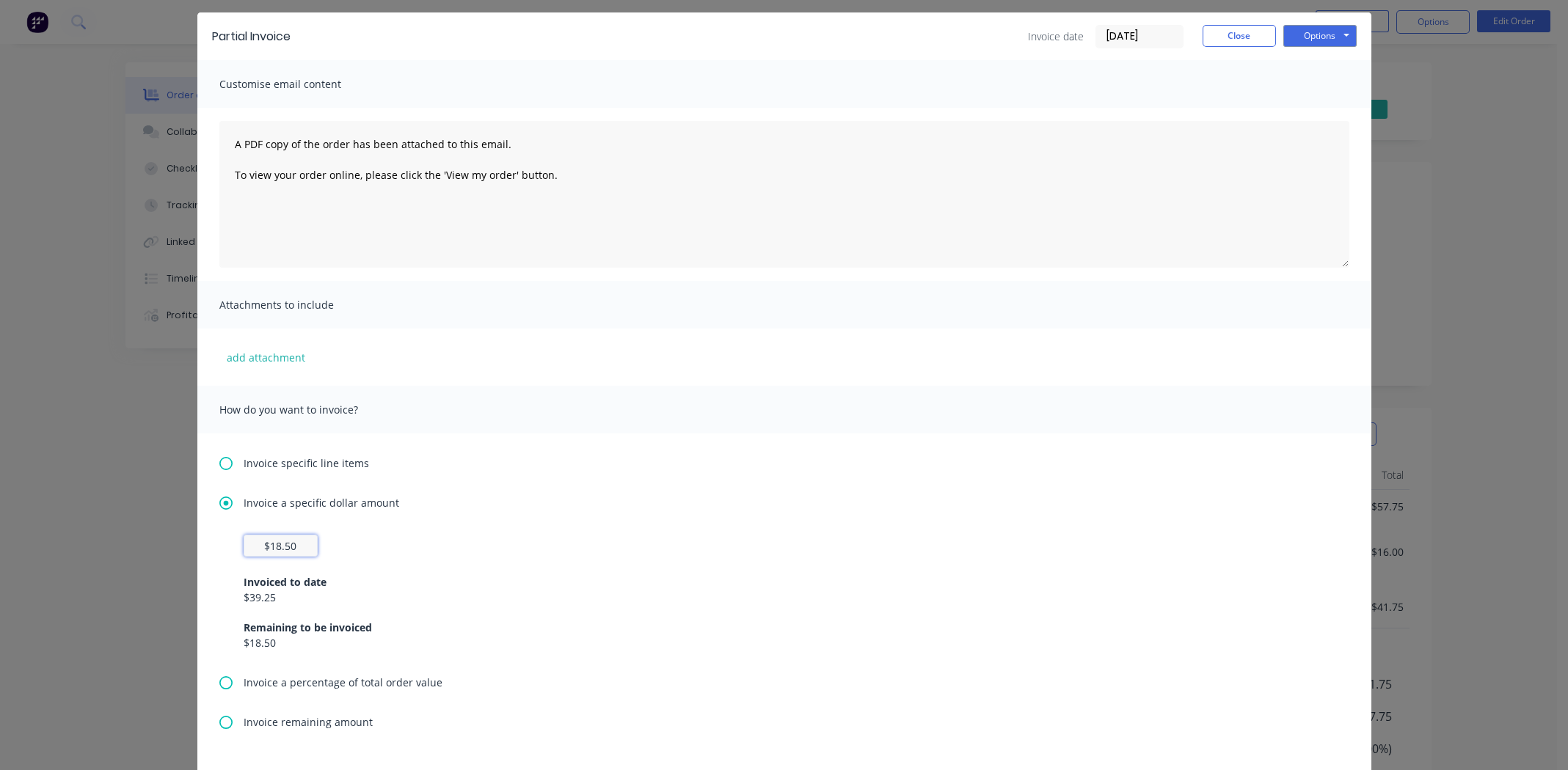
scroll to position [0, 0]
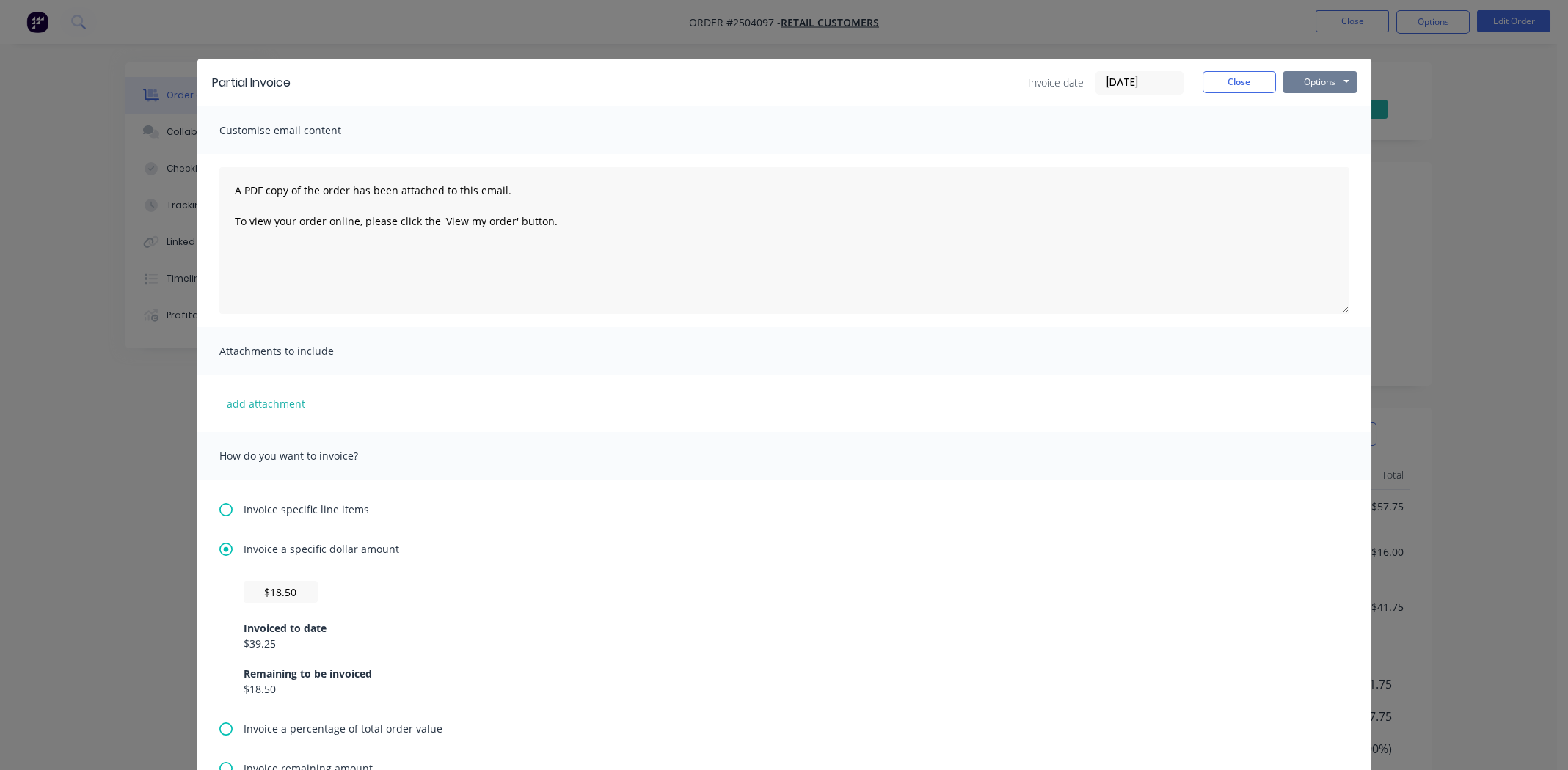
type input "$18.5"
click at [1311, 81] on button "Options" at bounding box center [1320, 82] width 73 height 22
click at [1322, 130] on button "Print" at bounding box center [1330, 133] width 94 height 24
click at [1226, 83] on button "Close" at bounding box center [1239, 82] width 73 height 22
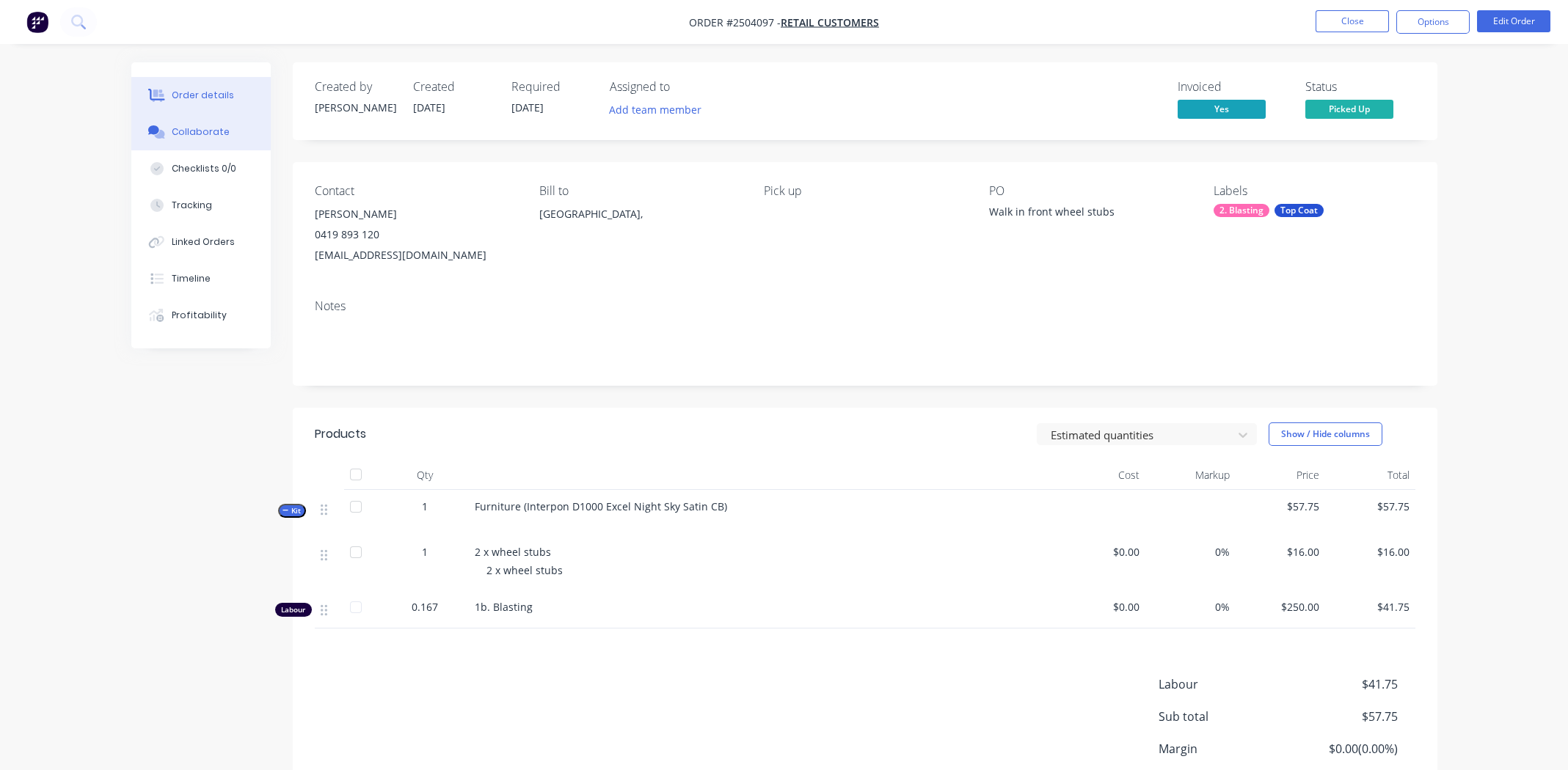
click at [178, 135] on div "Collaborate" at bounding box center [201, 132] width 58 height 13
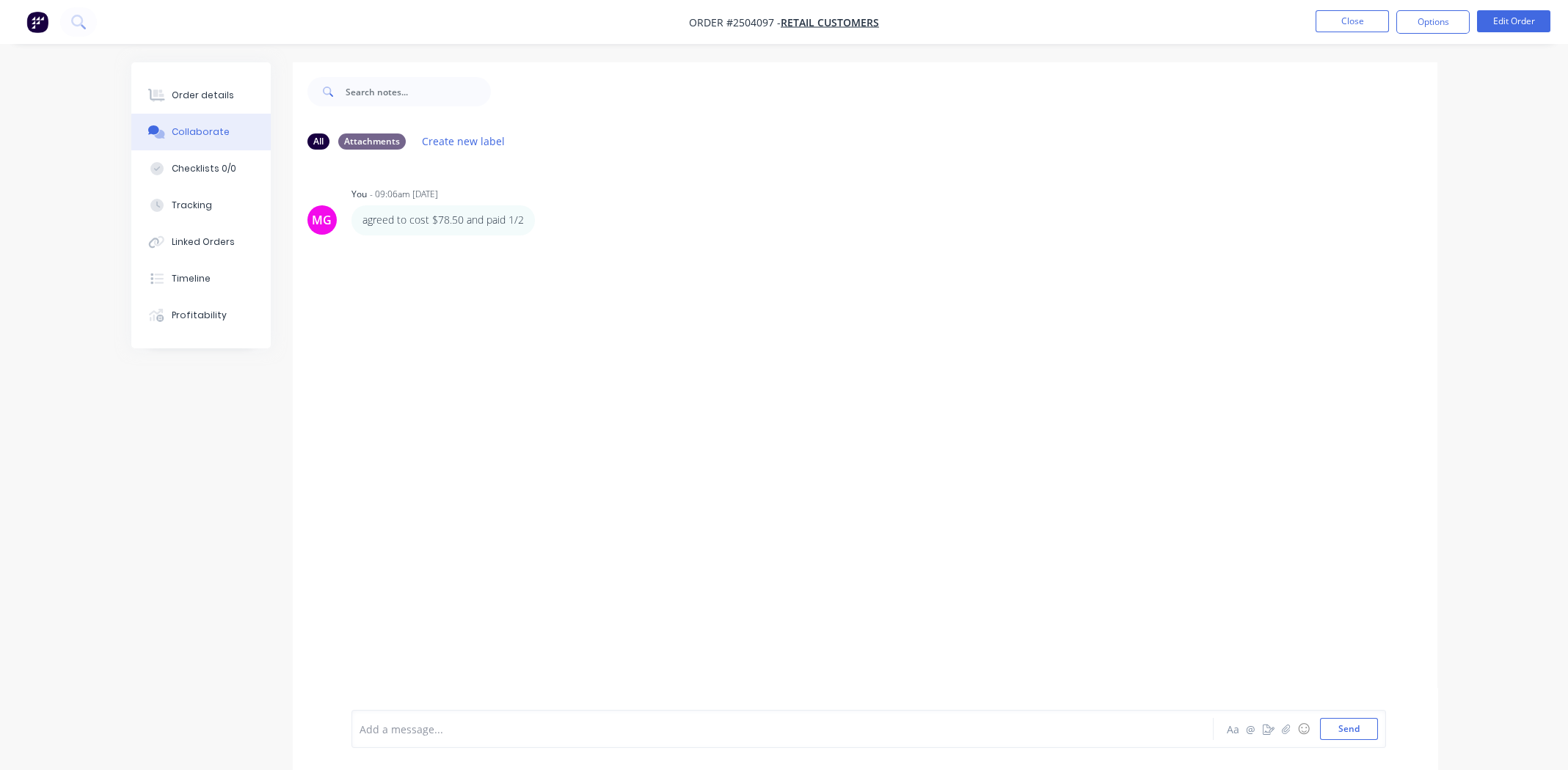
click at [513, 733] on div at bounding box center [741, 730] width 763 height 15
click at [1338, 726] on button "Send" at bounding box center [1349, 729] width 58 height 22
click at [1329, 22] on button "Close" at bounding box center [1352, 21] width 73 height 22
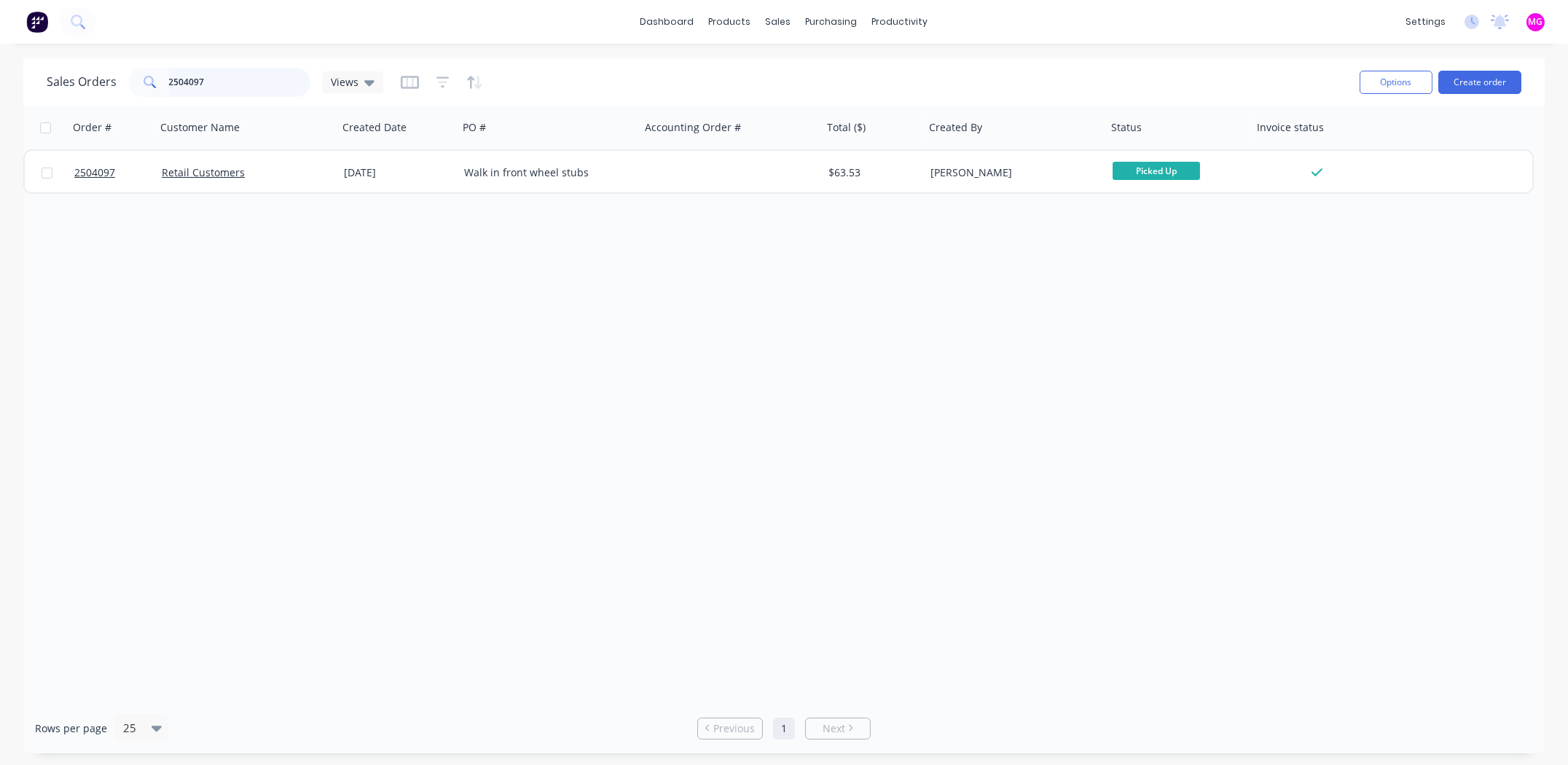
click at [234, 82] on input "2504097" at bounding box center [240, 82] width 142 height 29
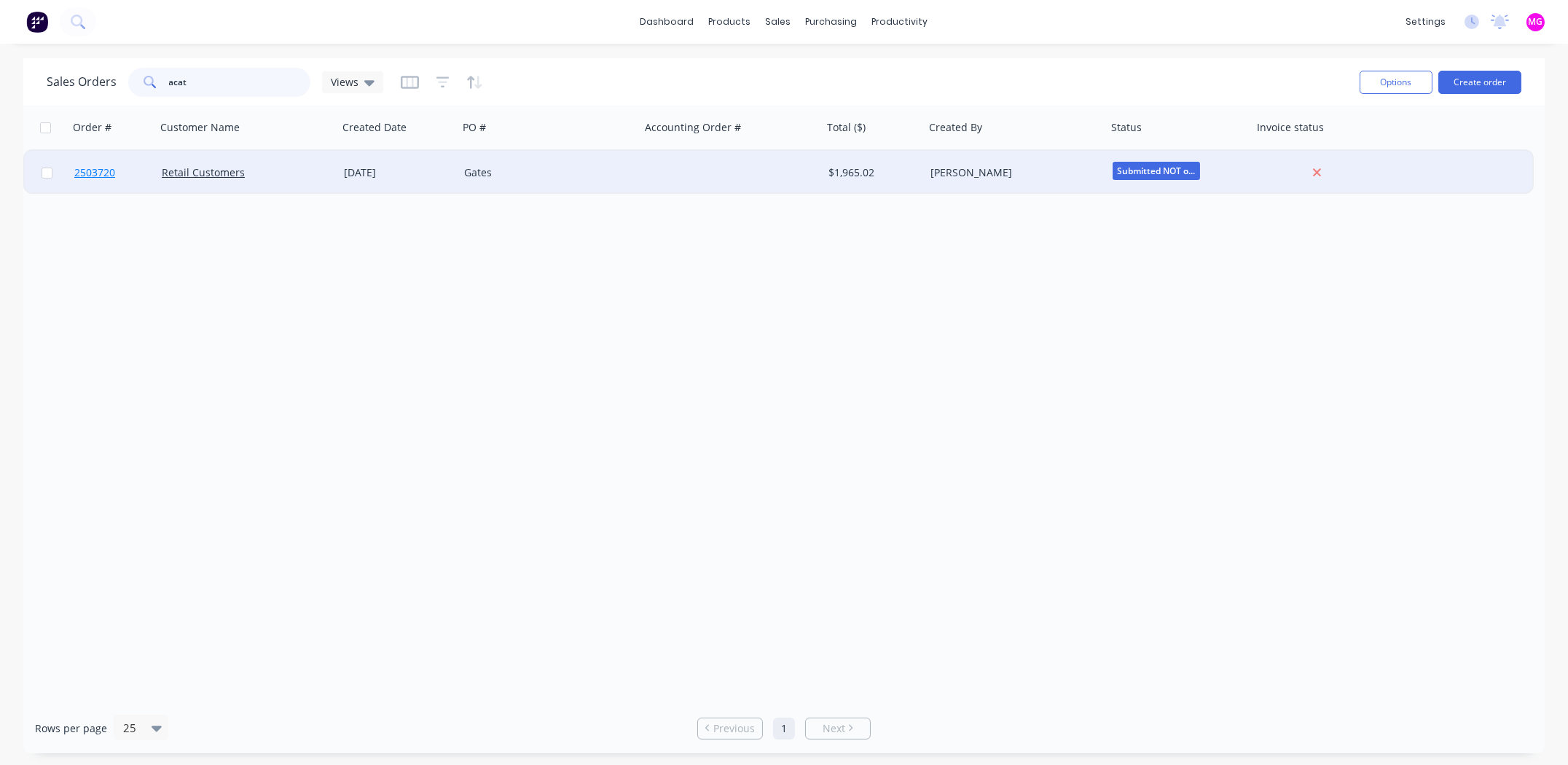
type input "acat"
click at [106, 169] on span "2503720" at bounding box center [95, 172] width 41 height 14
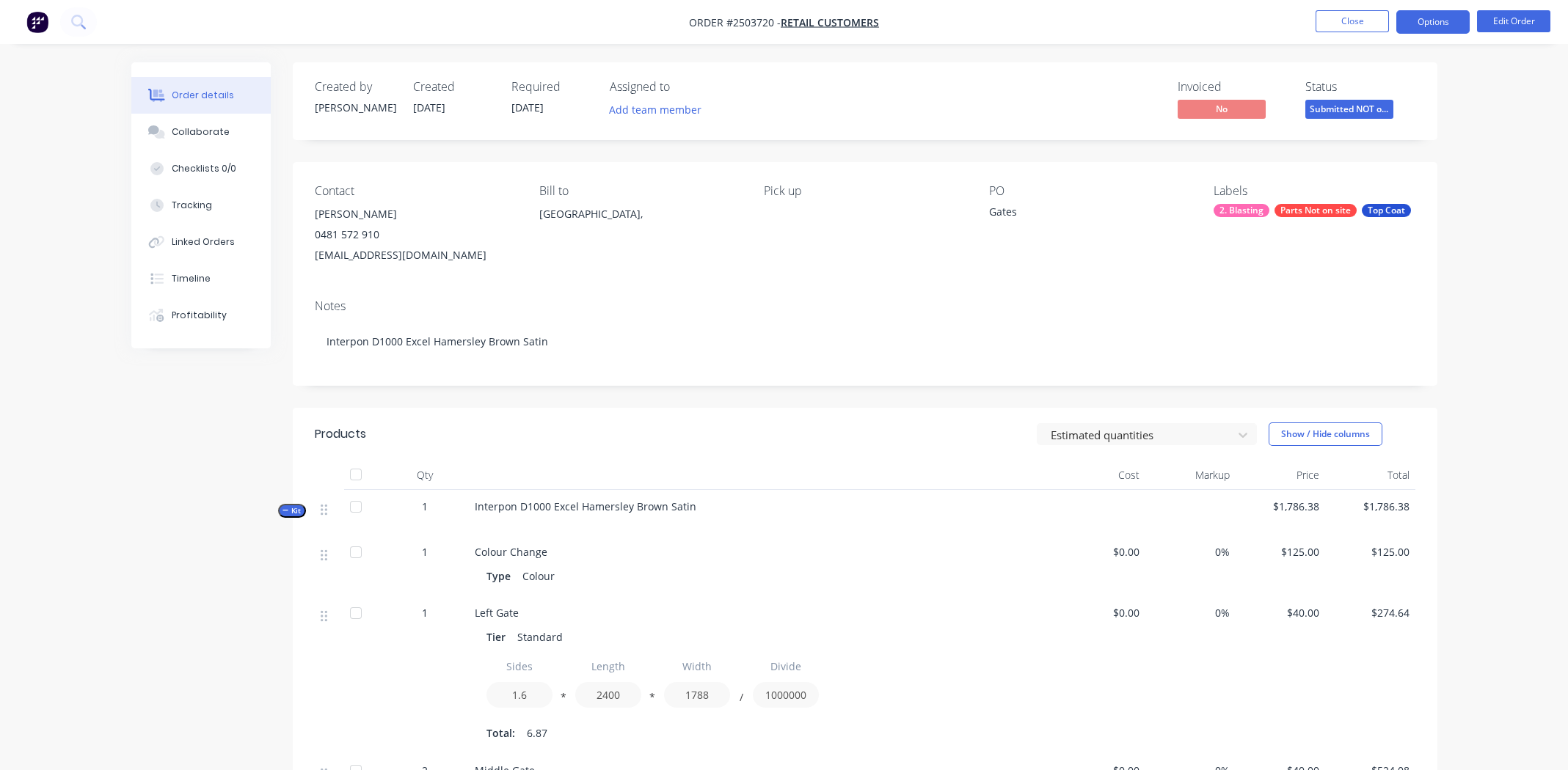
click at [1435, 21] on button "Options" at bounding box center [1433, 21] width 73 height 24
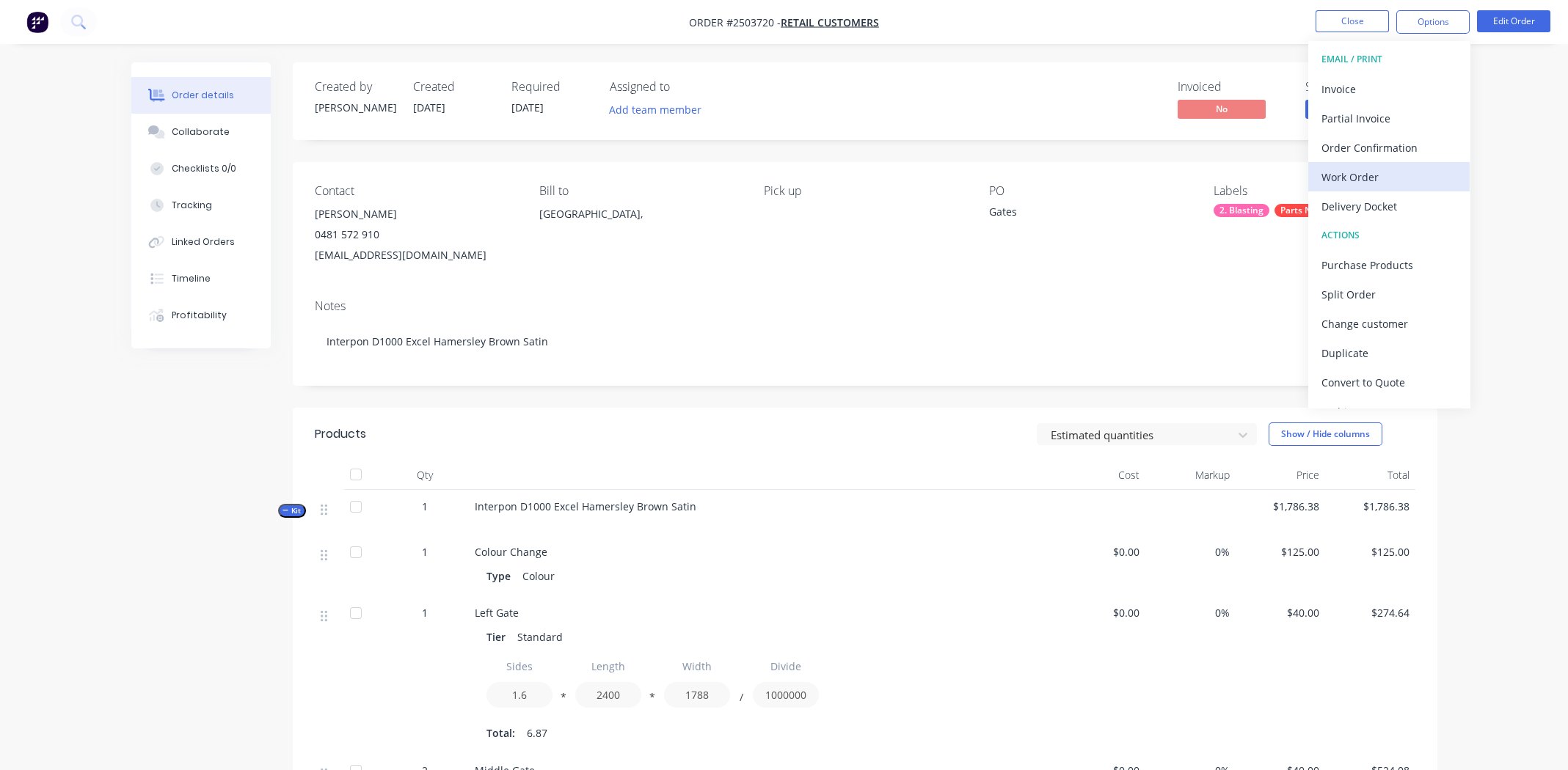
click at [1350, 167] on div "Work Order" at bounding box center [1389, 177] width 135 height 21
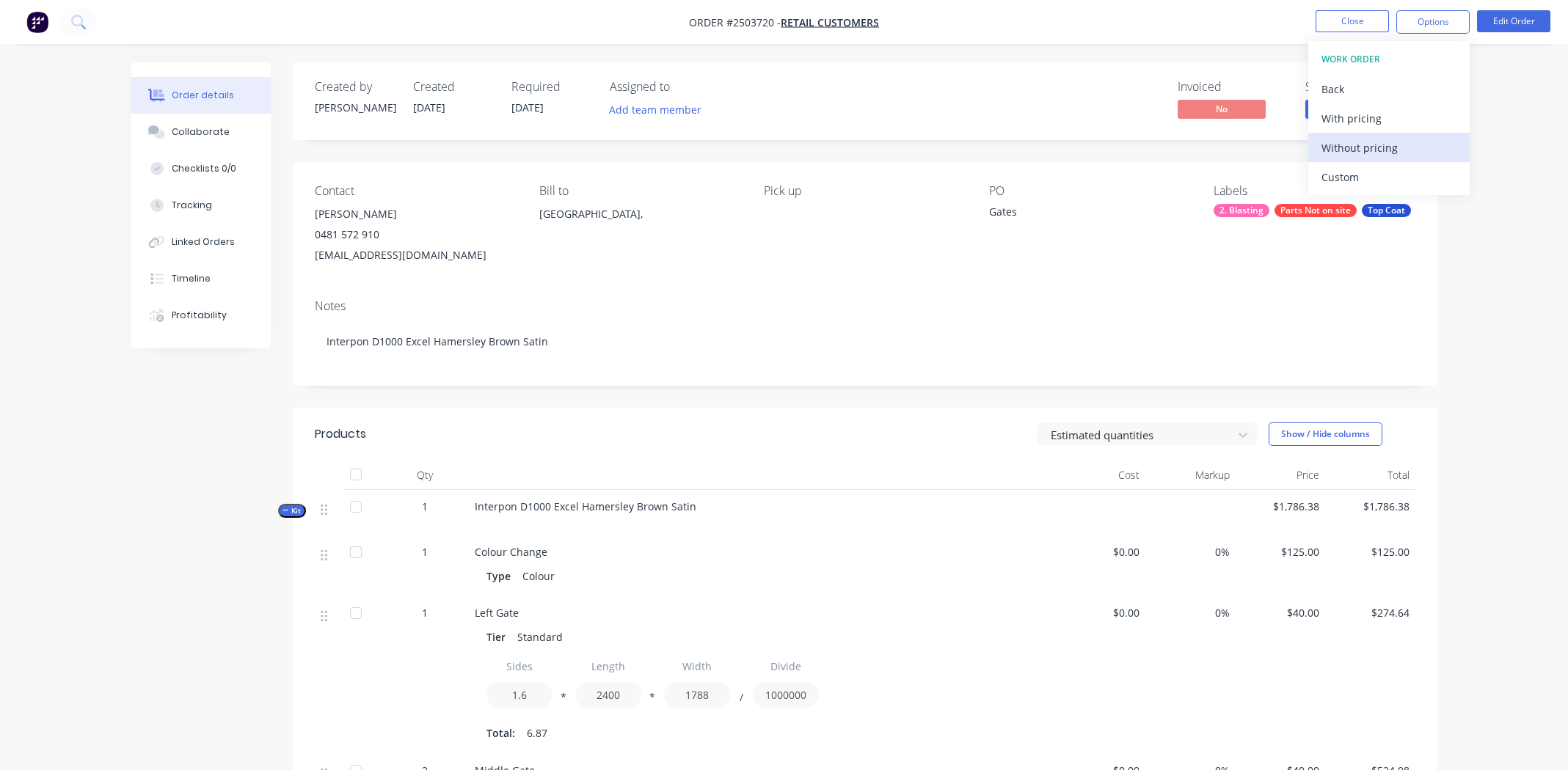
click at [1359, 147] on div "Without pricing" at bounding box center [1389, 148] width 135 height 21
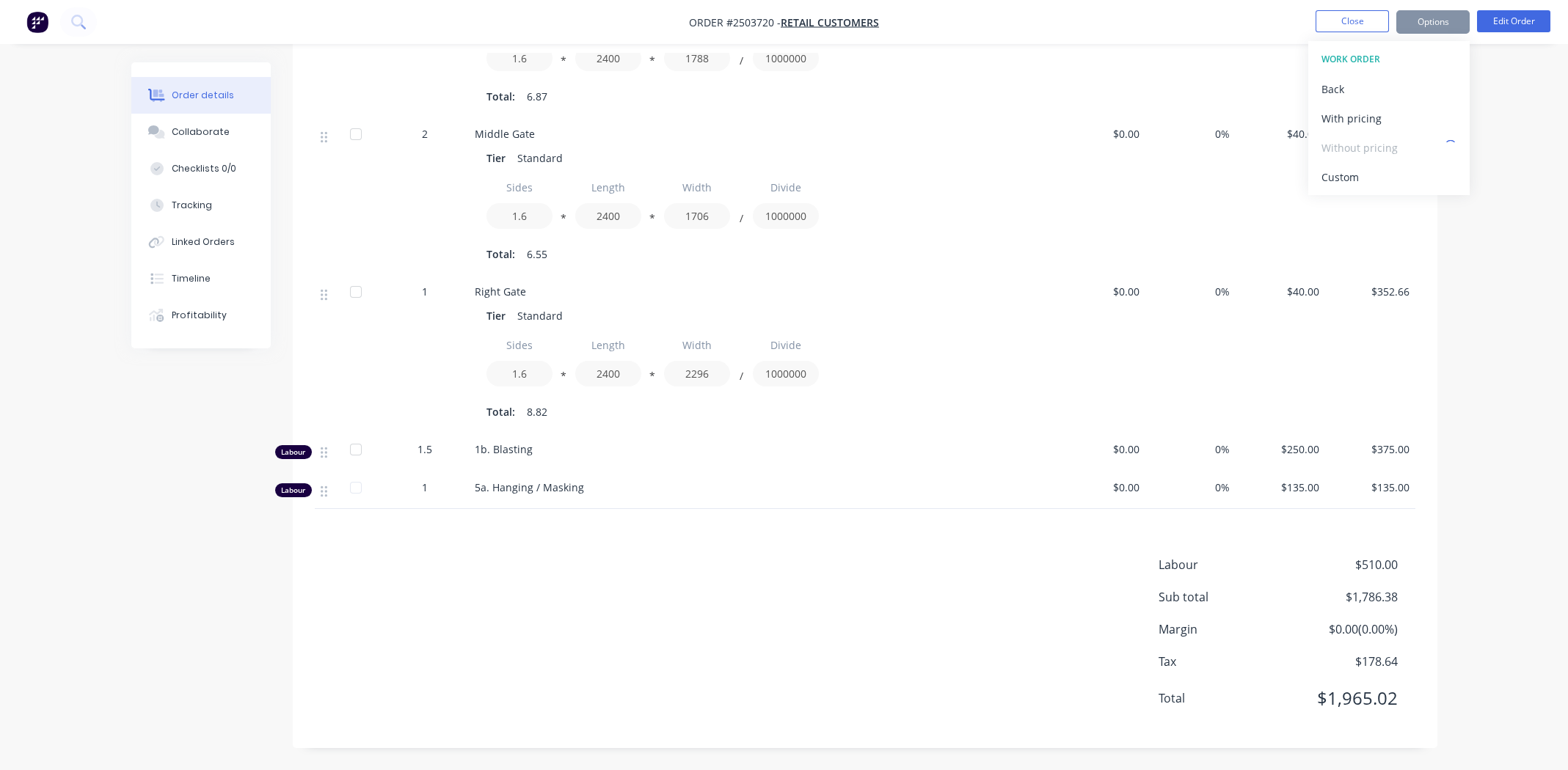
scroll to position [637, 0]
click at [1058, 27] on nav "Order #2503720 - Retail Customers Close Options EMAIL / PRINT Invoice Partial I…" at bounding box center [784, 22] width 1568 height 44
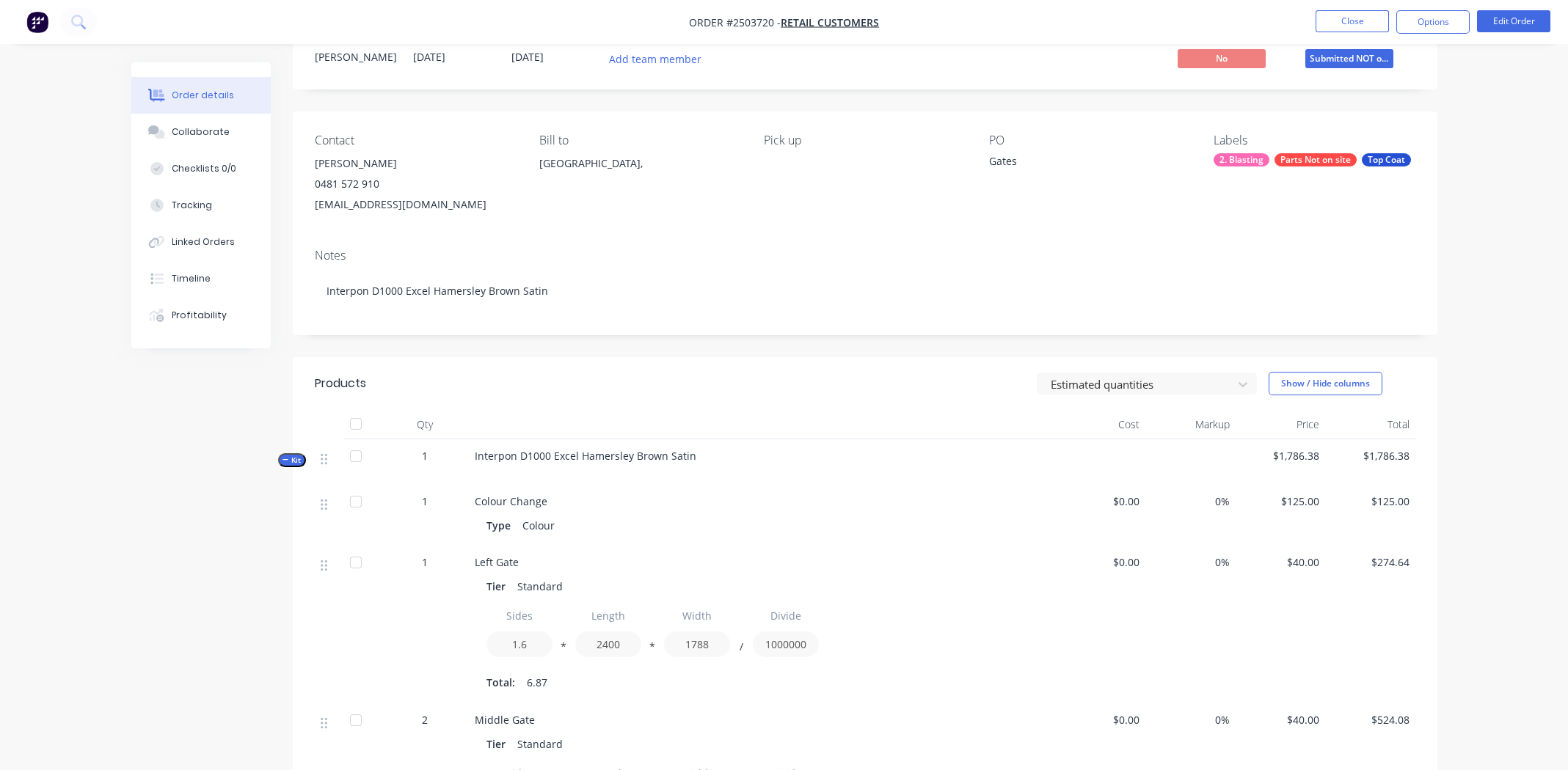
scroll to position [0, 0]
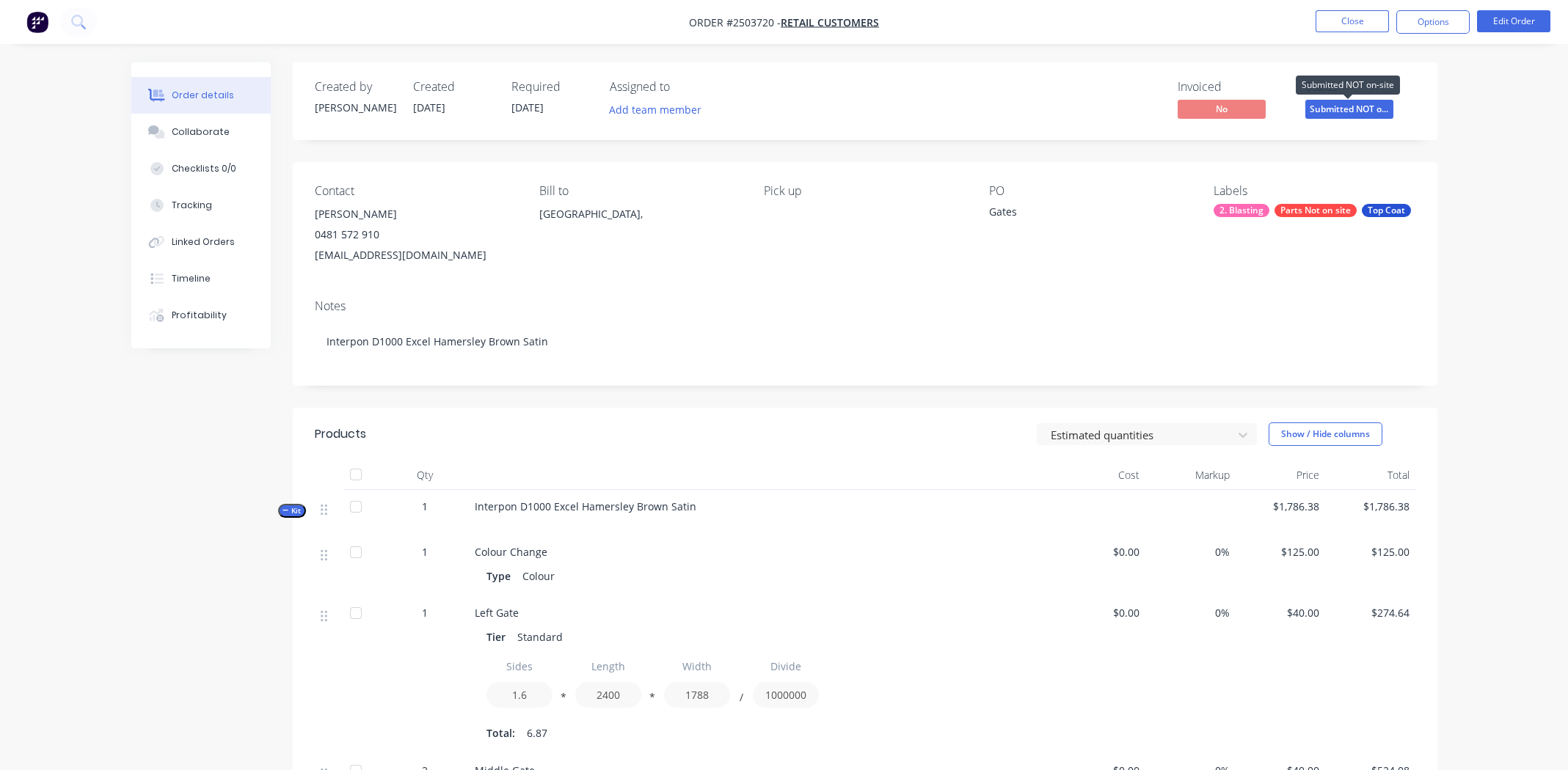
click at [1344, 109] on span "Submitted NOT o..." at bounding box center [1349, 109] width 88 height 18
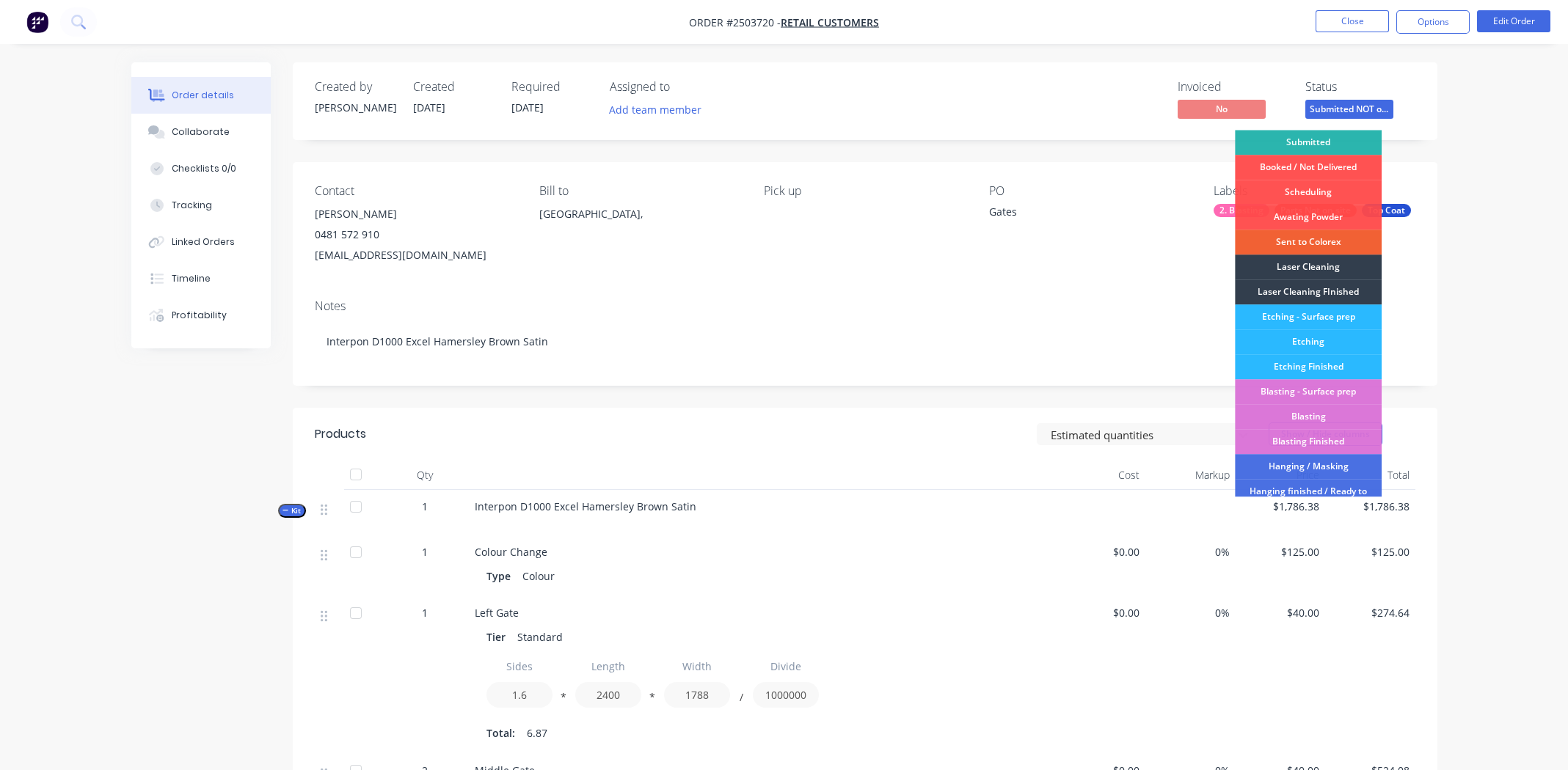
click at [1302, 133] on div "Submitted" at bounding box center [1308, 142] width 146 height 25
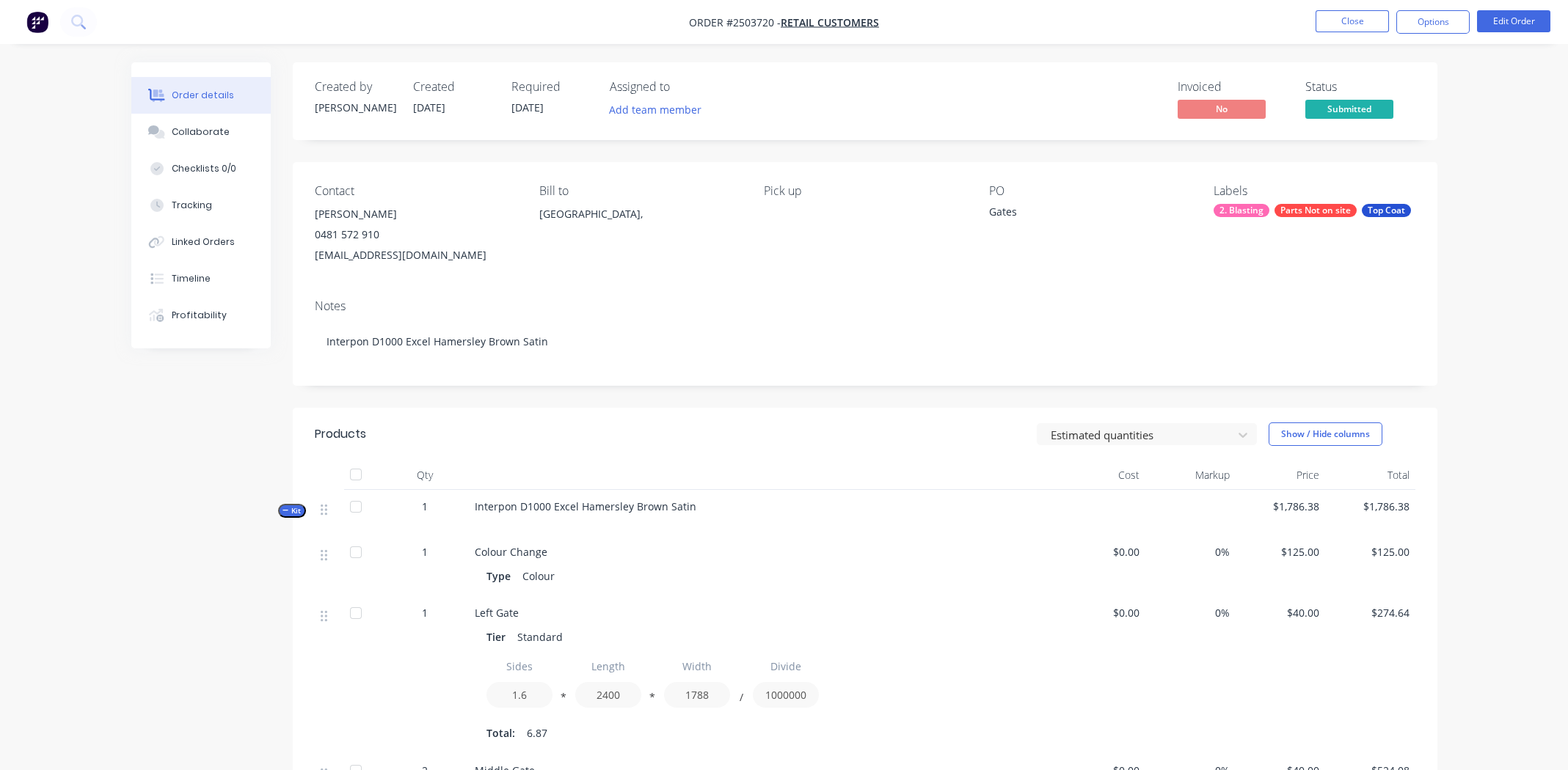
drag, startPoint x: 1284, startPoint y: 303, endPoint x: 1303, endPoint y: 290, distance: 23.0
click at [1286, 300] on div "Notes" at bounding box center [865, 306] width 1100 height 14
click at [1432, 19] on button "Options" at bounding box center [1433, 21] width 73 height 24
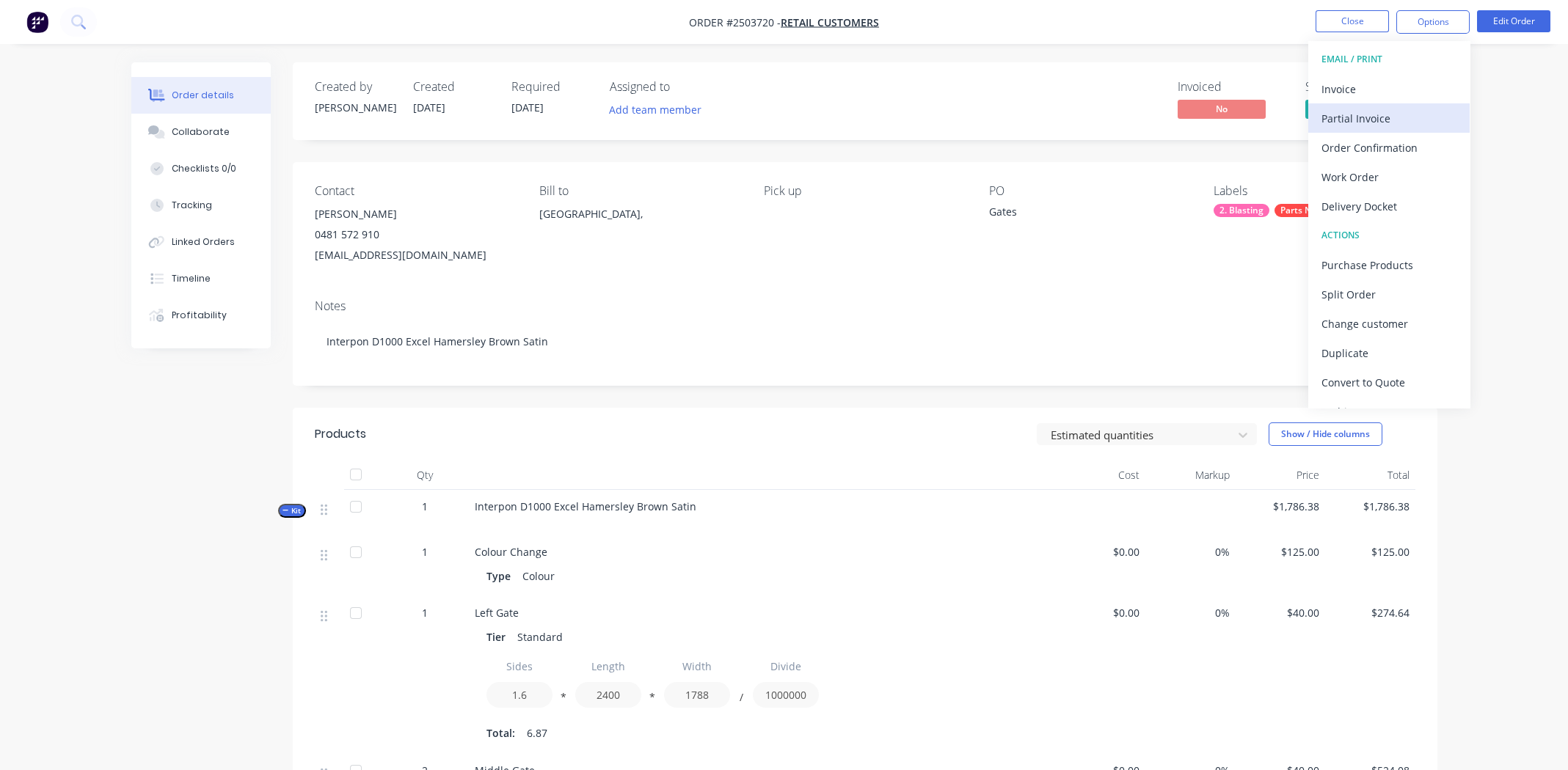
click at [1358, 117] on div "Partial Invoice" at bounding box center [1389, 118] width 135 height 21
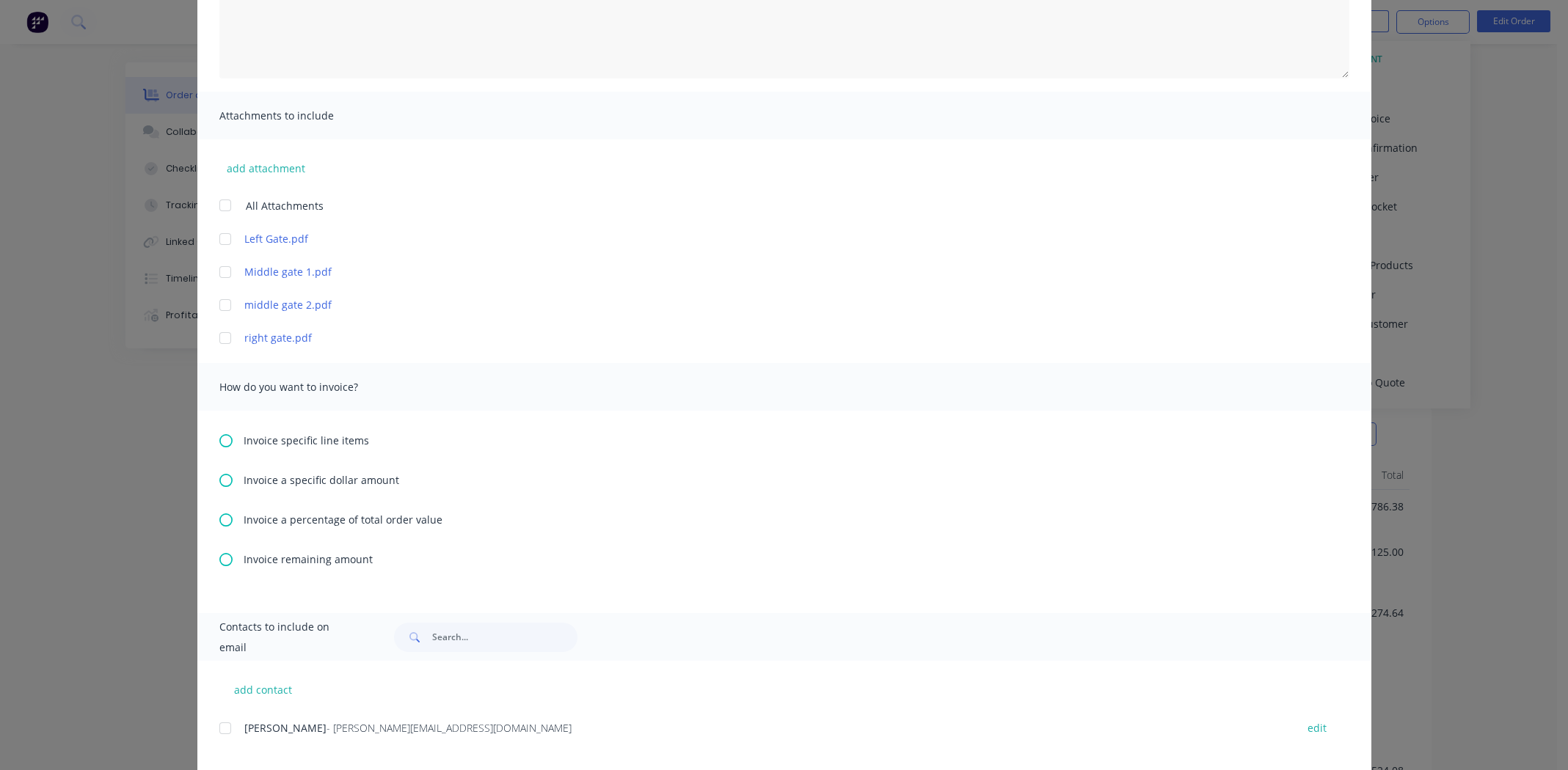
scroll to position [513, 0]
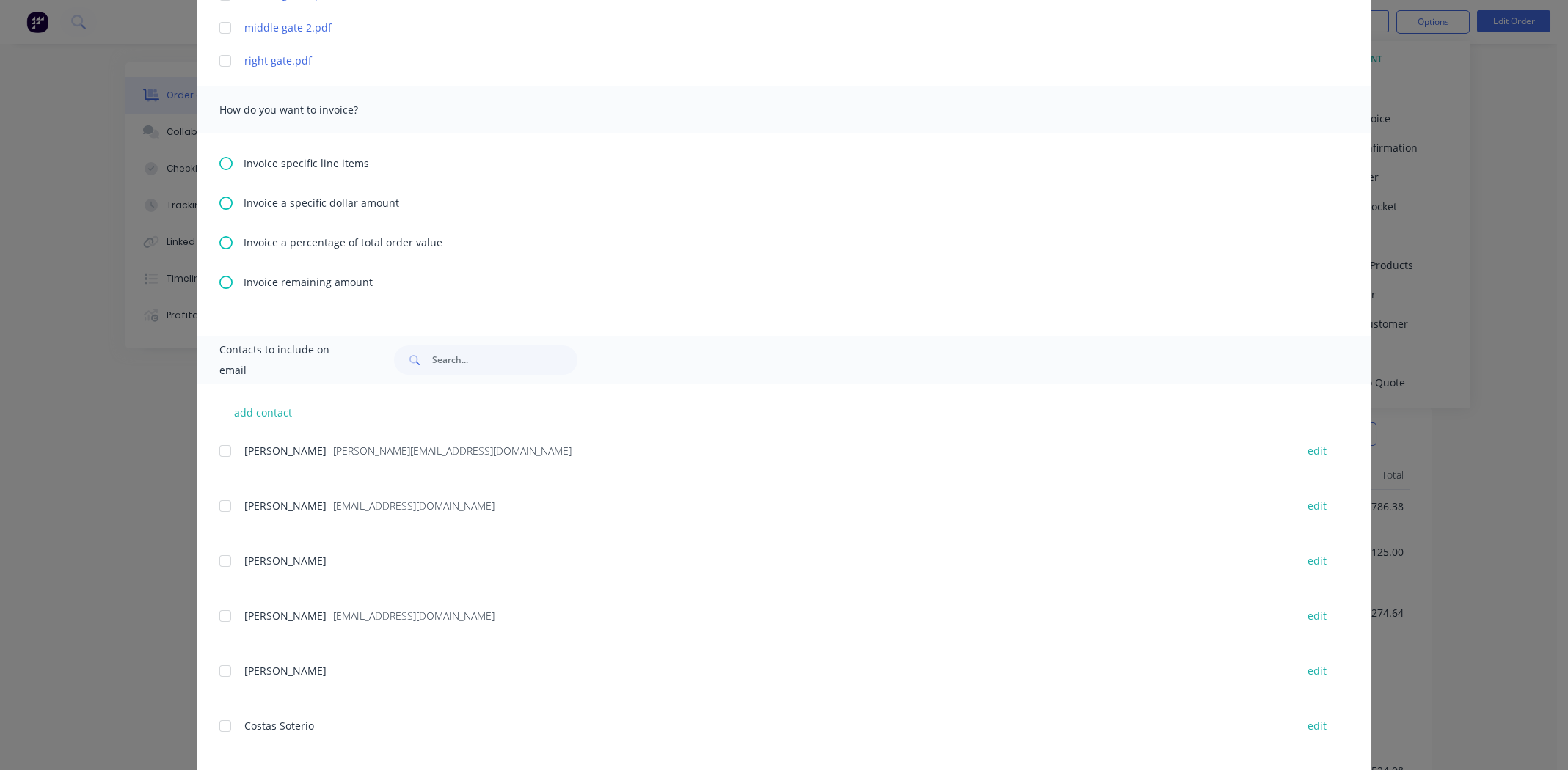
click at [220, 242] on icon at bounding box center [226, 242] width 13 height 13
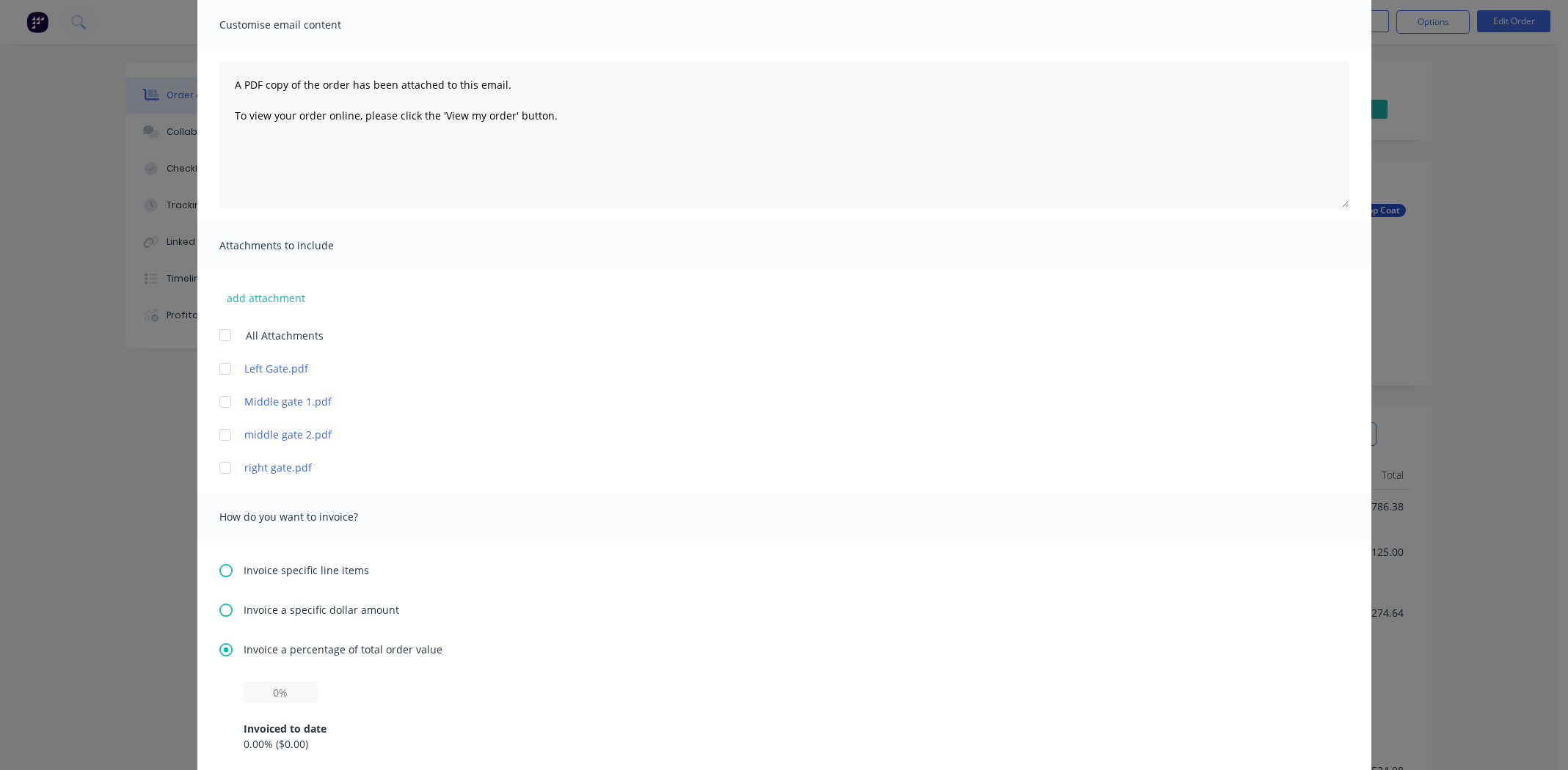
scroll to position [293, 0]
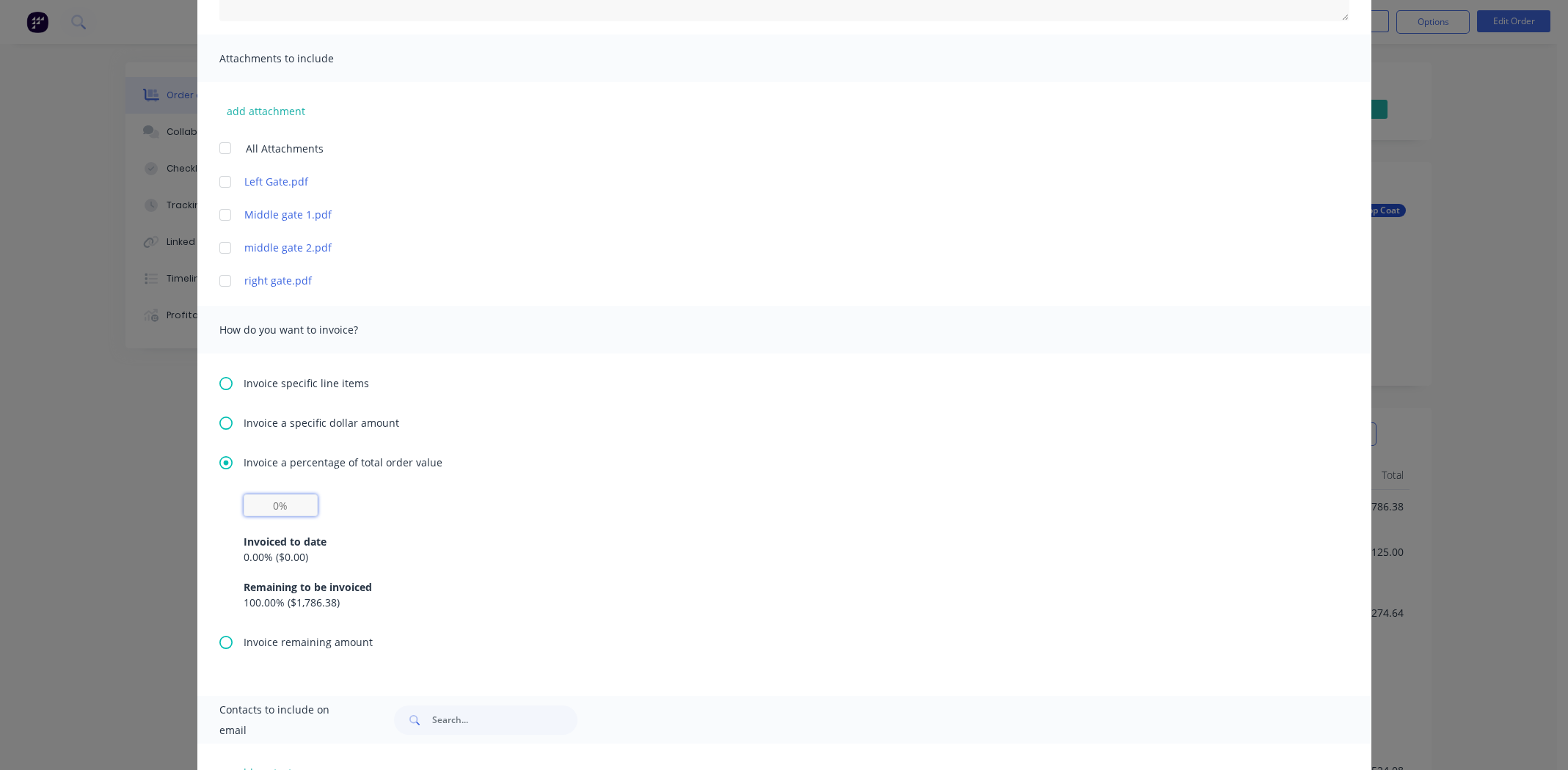
click at [272, 508] on input "text" at bounding box center [280, 505] width 74 height 22
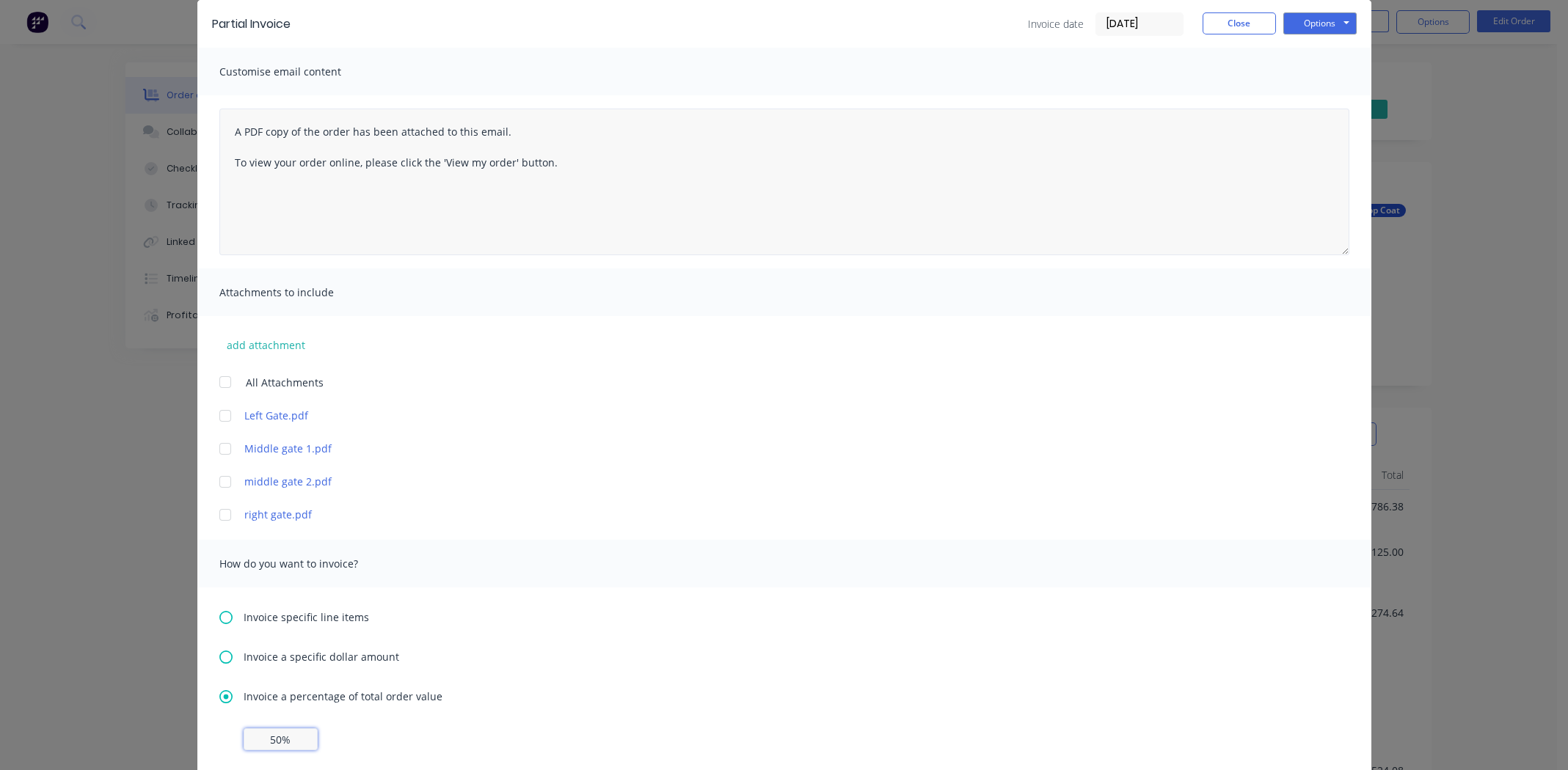
scroll to position [0, 0]
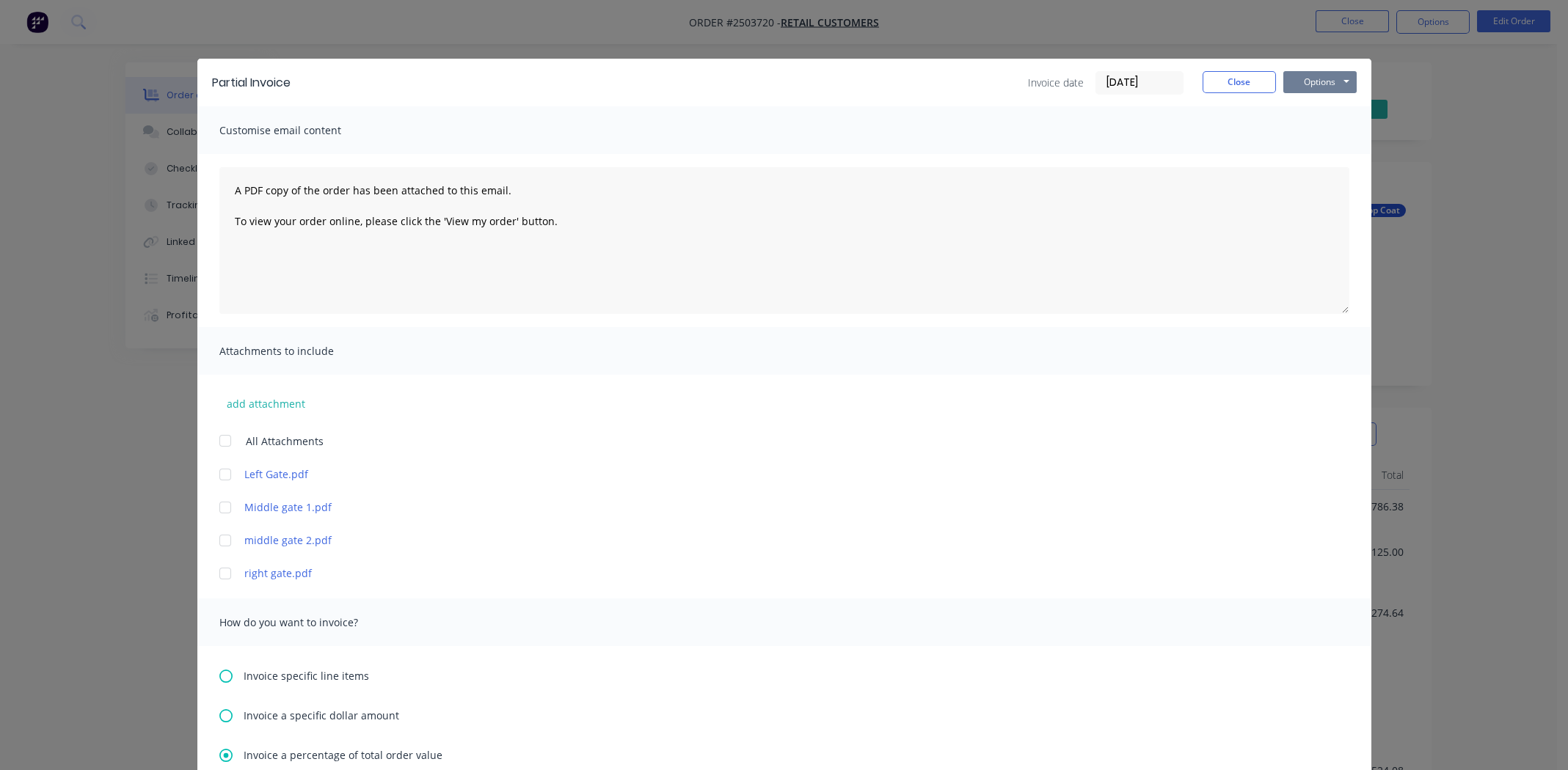
type input "50%"
click at [1314, 81] on button "Options" at bounding box center [1320, 82] width 73 height 22
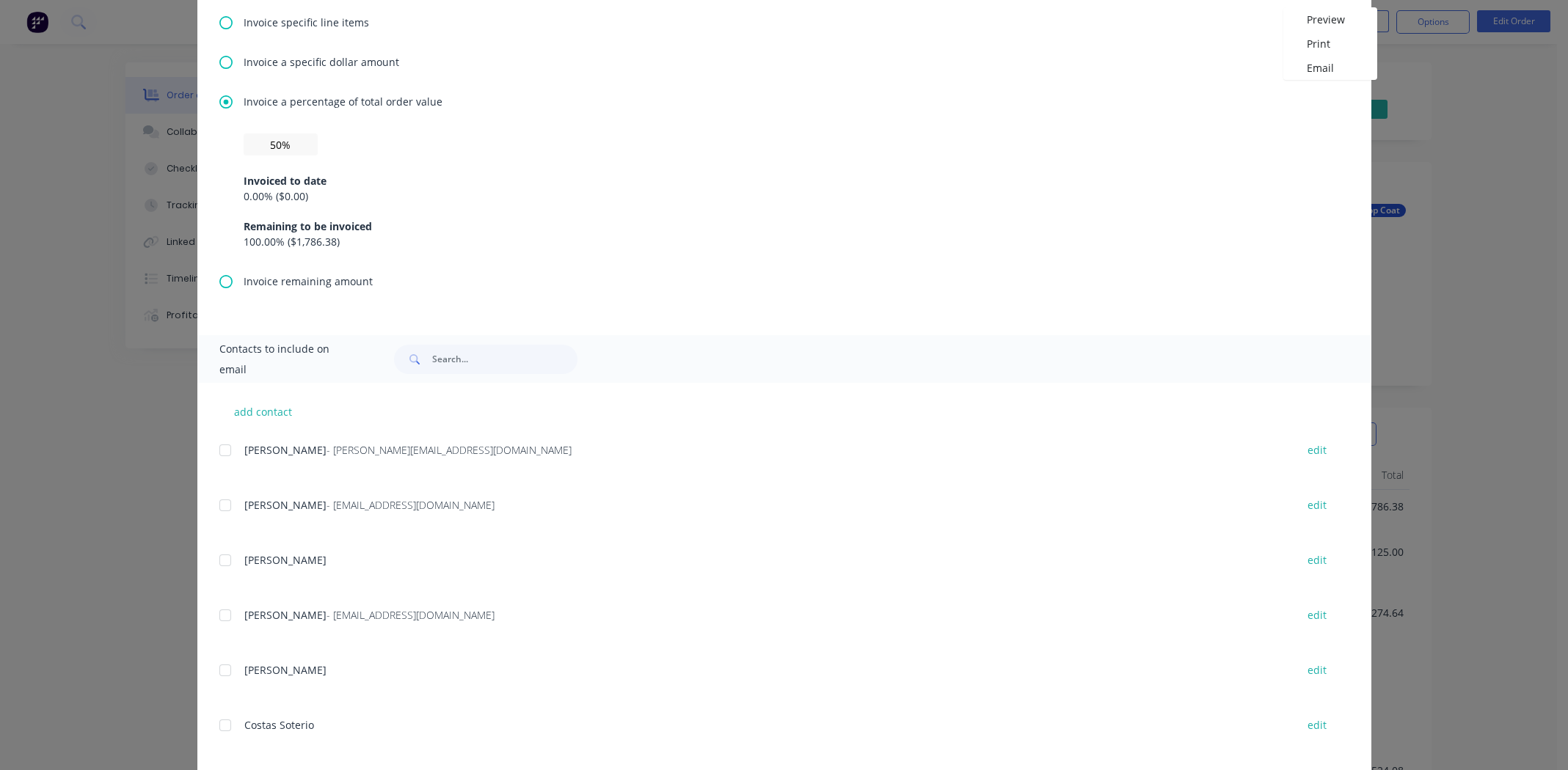
scroll to position [729, 0]
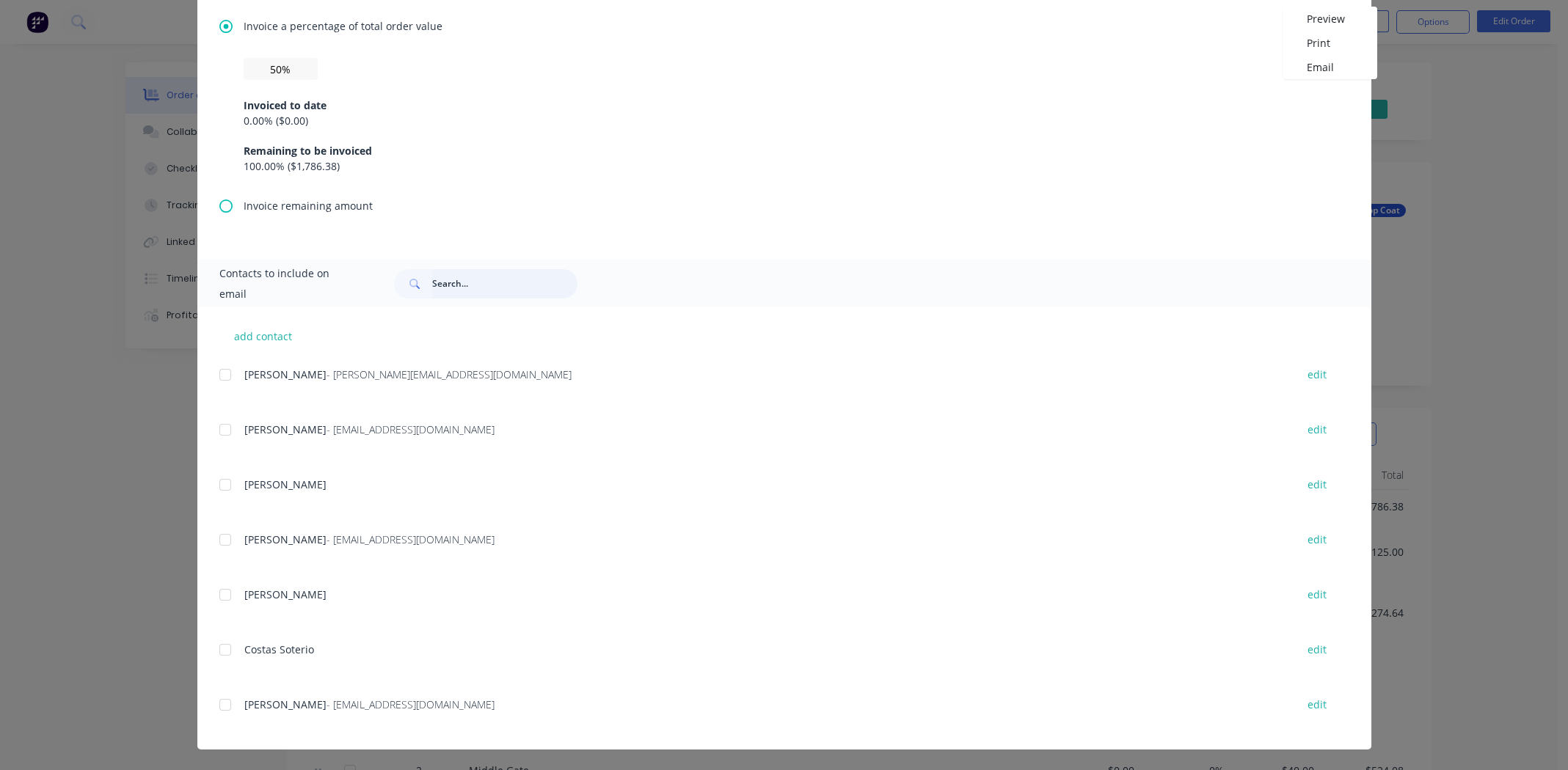
click at [481, 289] on input "text" at bounding box center [505, 284] width 145 height 29
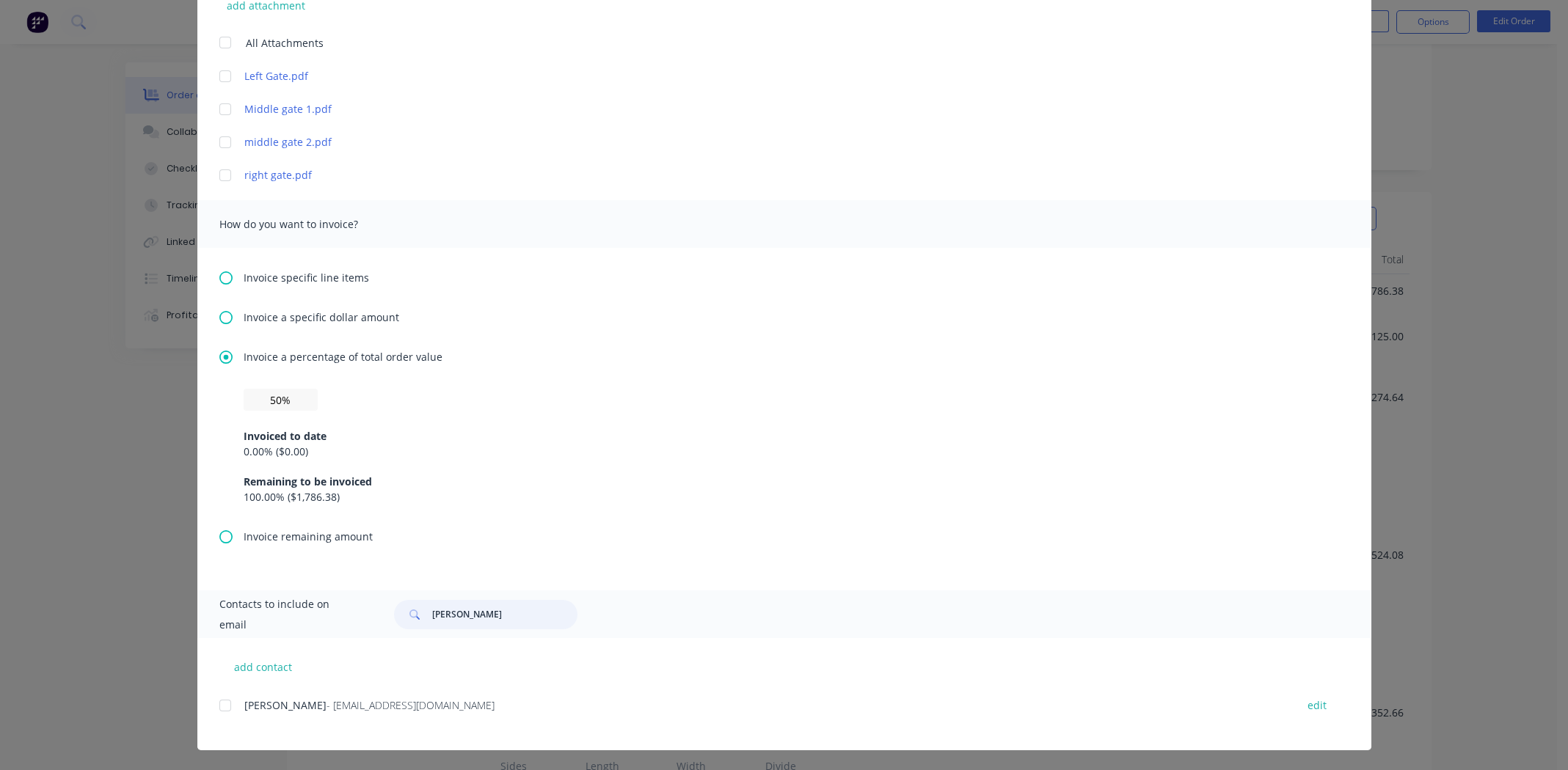
scroll to position [220, 0]
drag, startPoint x: 217, startPoint y: 706, endPoint x: 259, endPoint y: 707, distance: 42.0
click at [217, 705] on div at bounding box center [225, 705] width 29 height 29
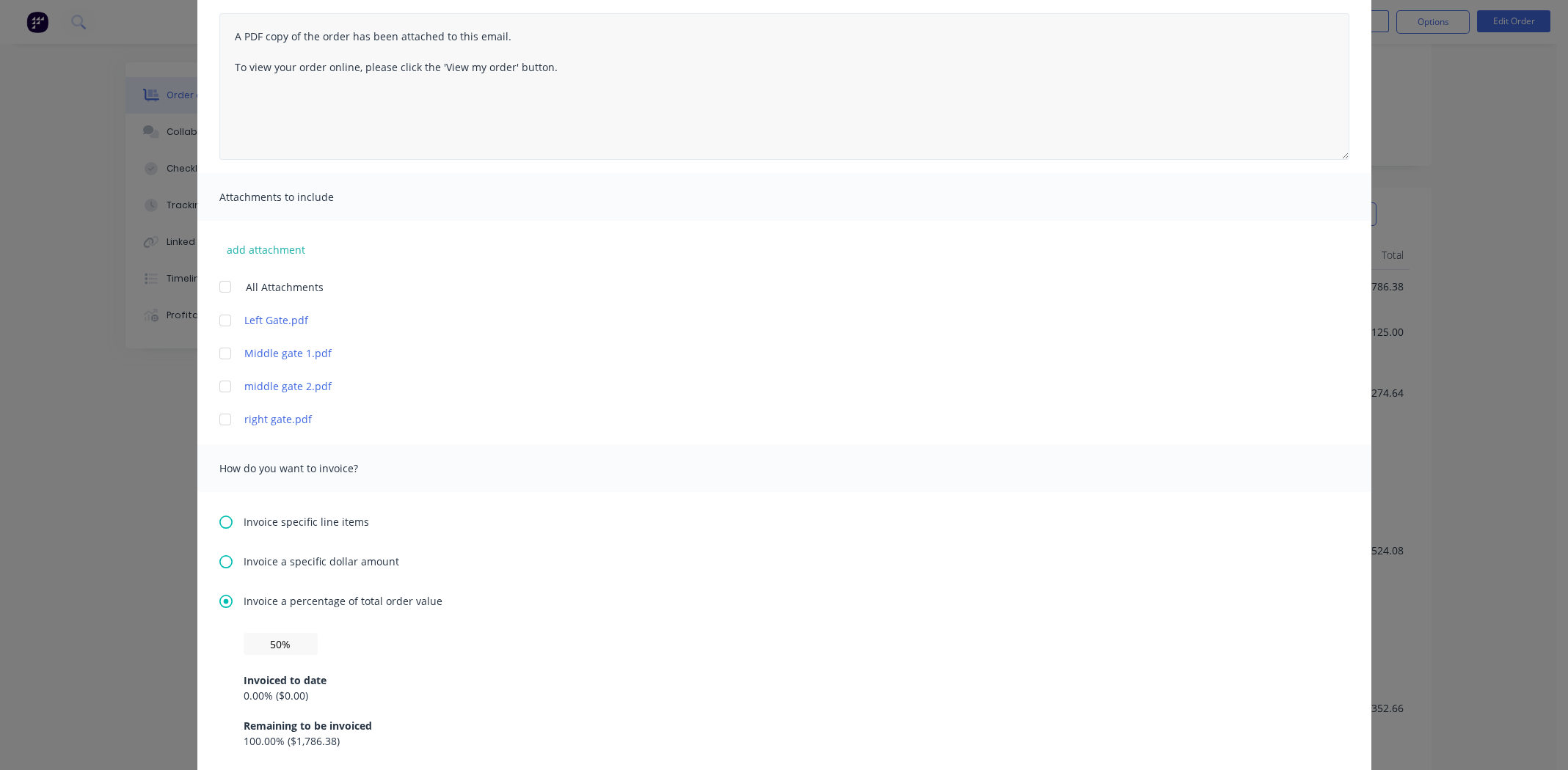
scroll to position [0, 0]
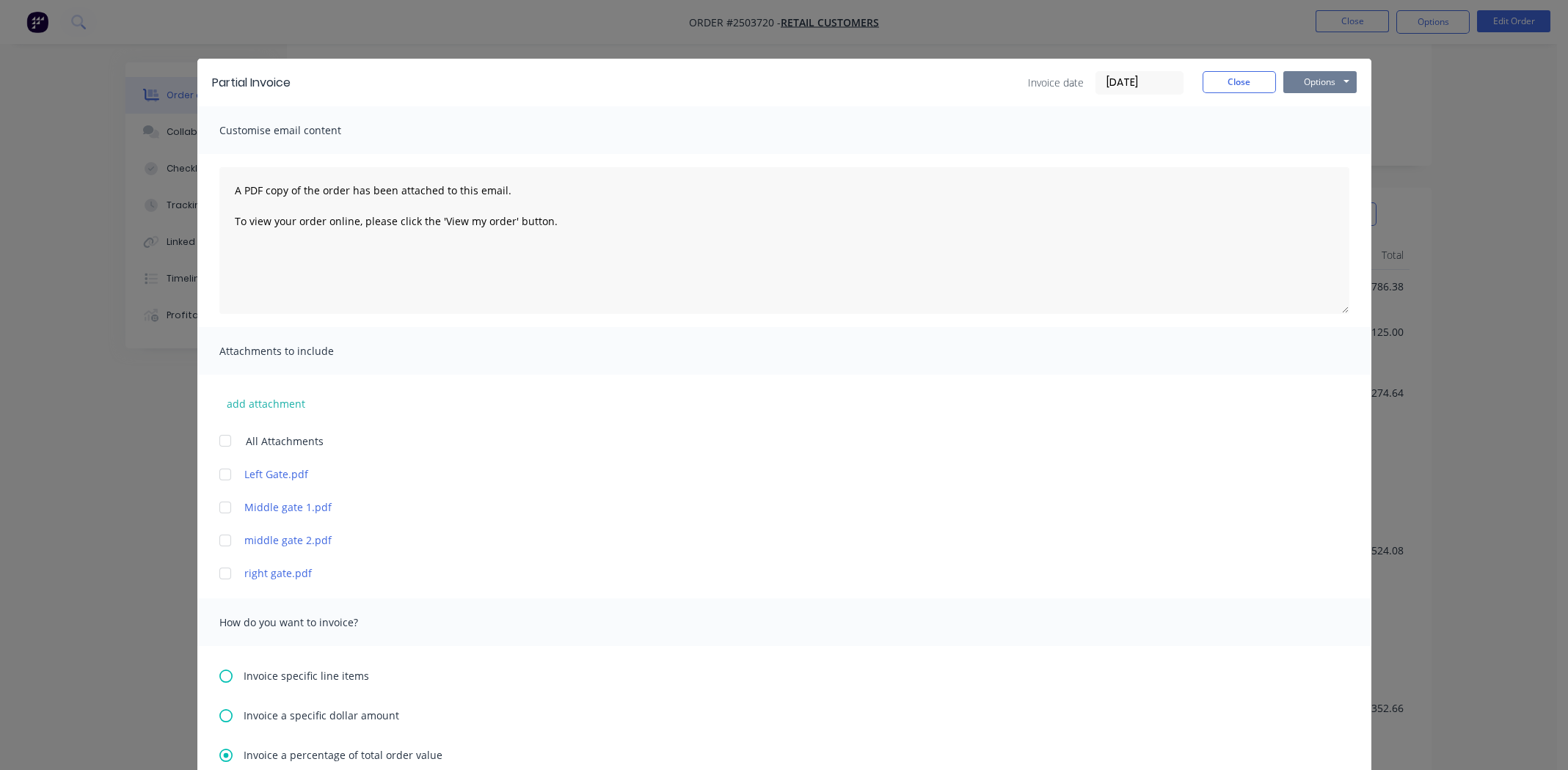
type input "[PERSON_NAME]"
click at [1332, 80] on button "Options" at bounding box center [1320, 82] width 73 height 22
click at [1309, 156] on button "Email" at bounding box center [1330, 157] width 94 height 24
click at [1234, 80] on button "Close" at bounding box center [1239, 82] width 73 height 22
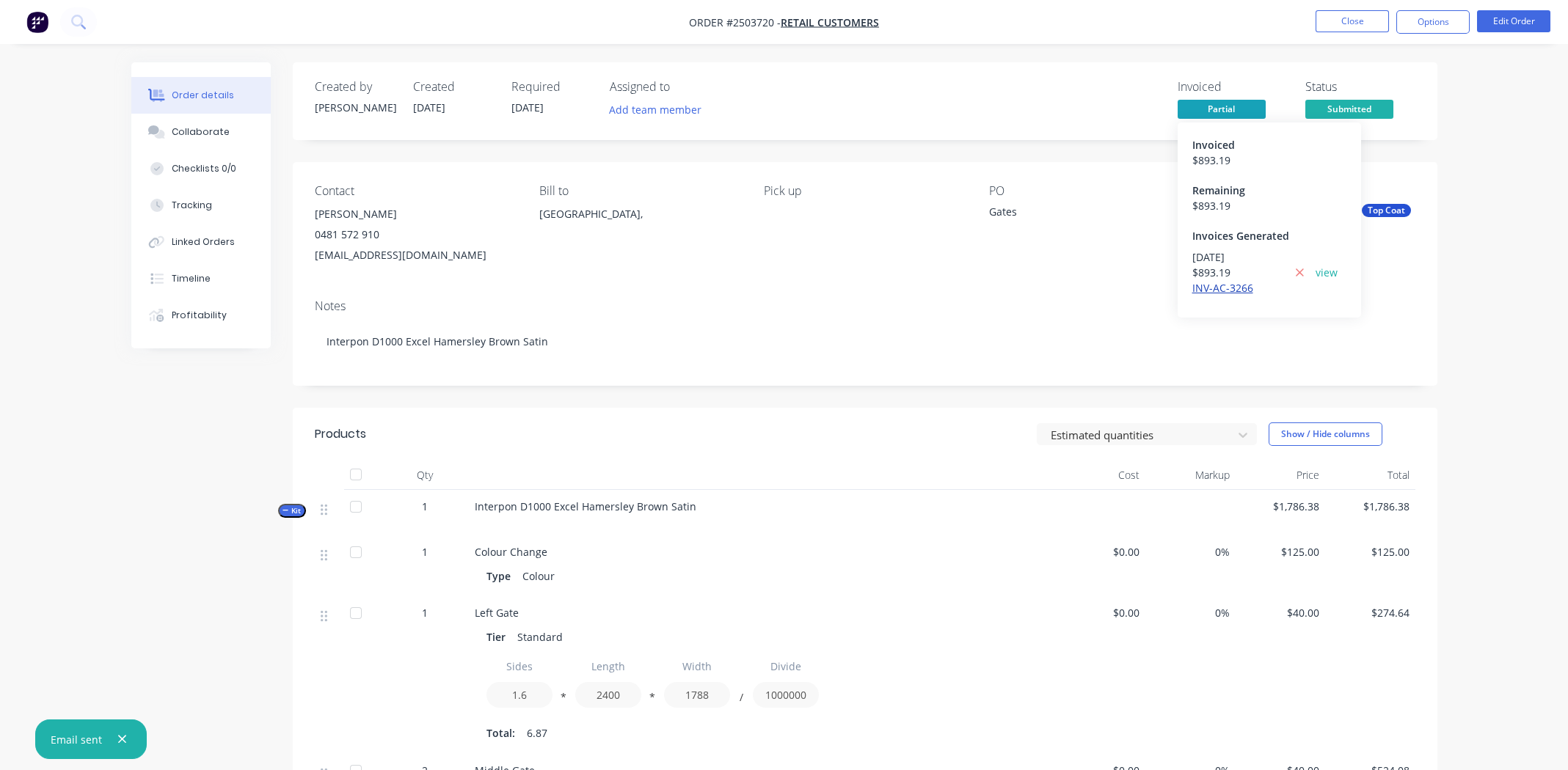
click at [1214, 289] on link "INV-AC-3266" at bounding box center [1223, 287] width 61 height 14
click at [874, 300] on div "Notes" at bounding box center [865, 306] width 1100 height 14
click at [1323, 270] on link "view" at bounding box center [1326, 272] width 22 height 15
click at [221, 135] on div "Collaborate" at bounding box center [201, 132] width 58 height 13
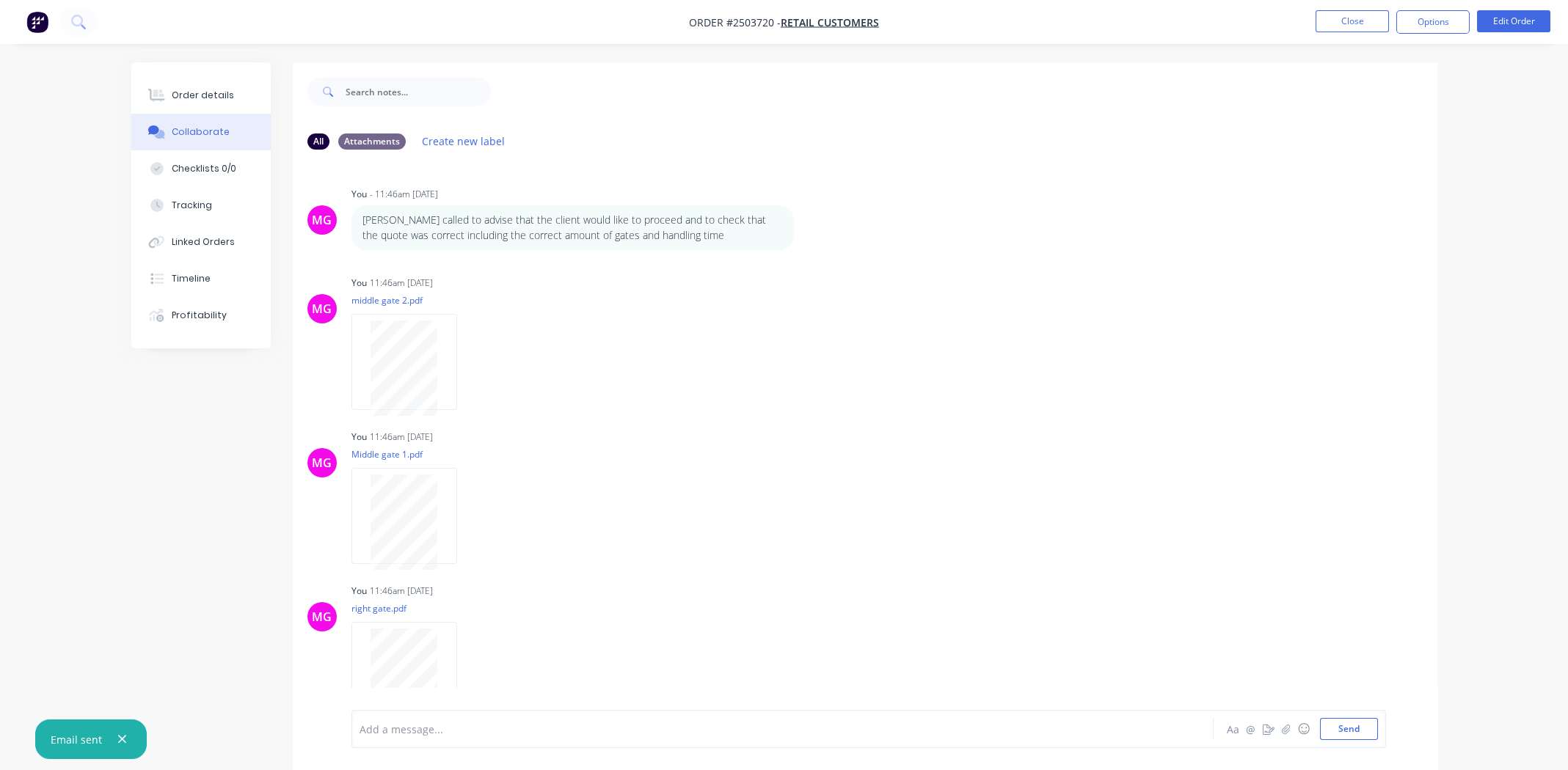
click at [493, 730] on div at bounding box center [741, 730] width 763 height 15
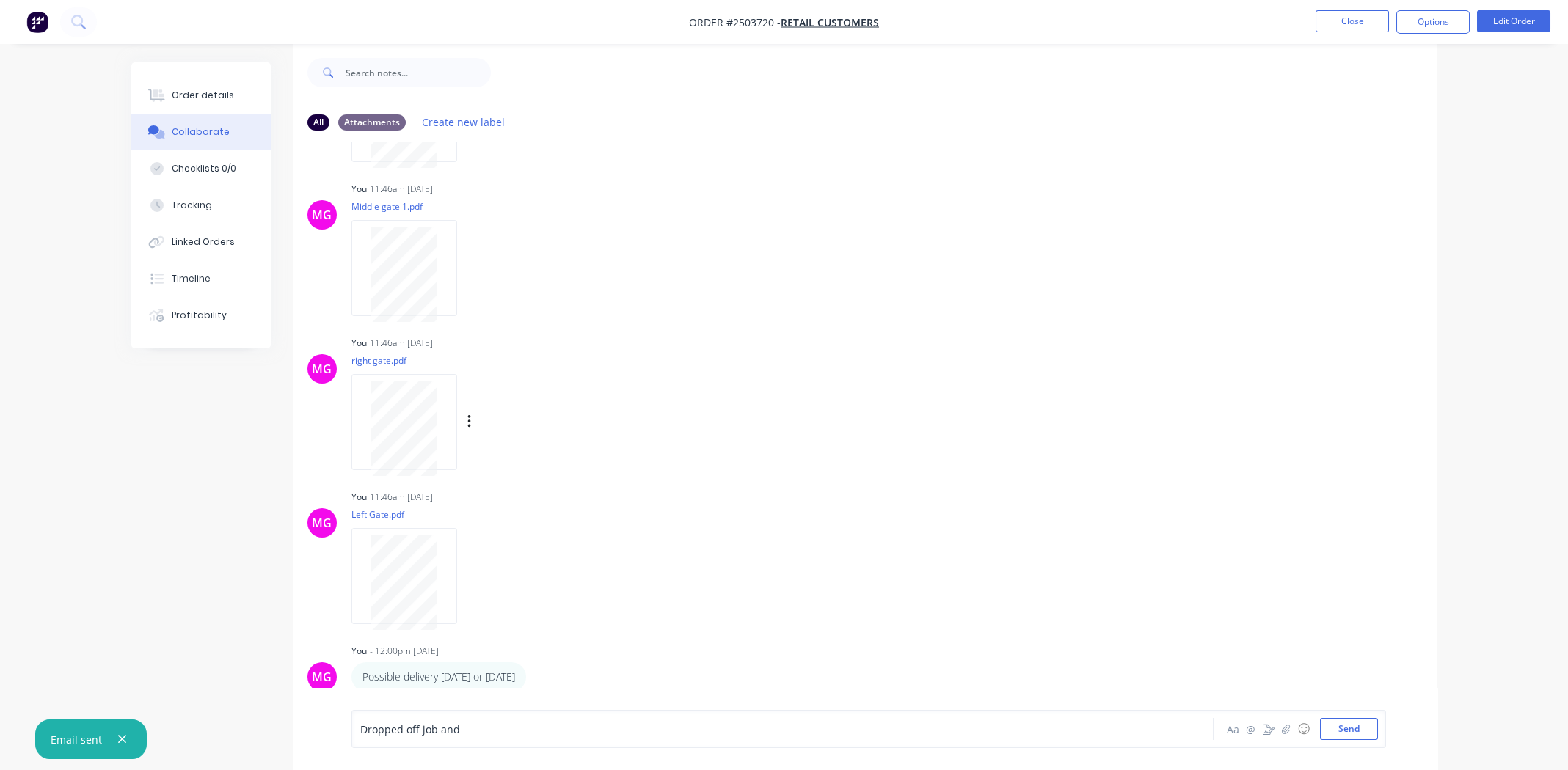
scroll to position [21, 0]
drag, startPoint x: 1355, startPoint y: 730, endPoint x: 1300, endPoint y: 644, distance: 102.1
click at [1354, 727] on button "Send" at bounding box center [1349, 729] width 58 height 22
click at [188, 98] on div "Order details" at bounding box center [203, 95] width 63 height 13
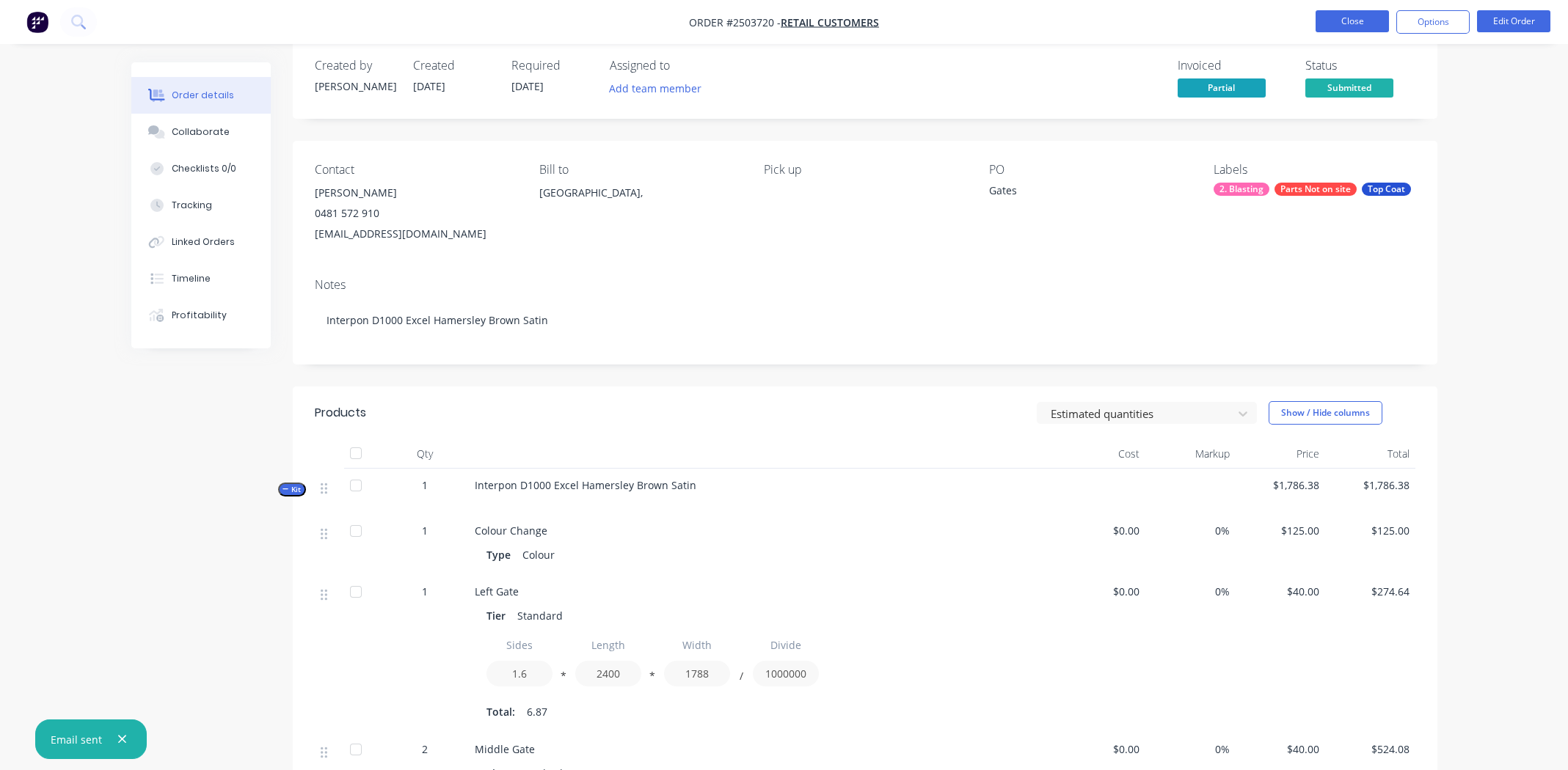
click at [1334, 18] on button "Close" at bounding box center [1352, 21] width 73 height 22
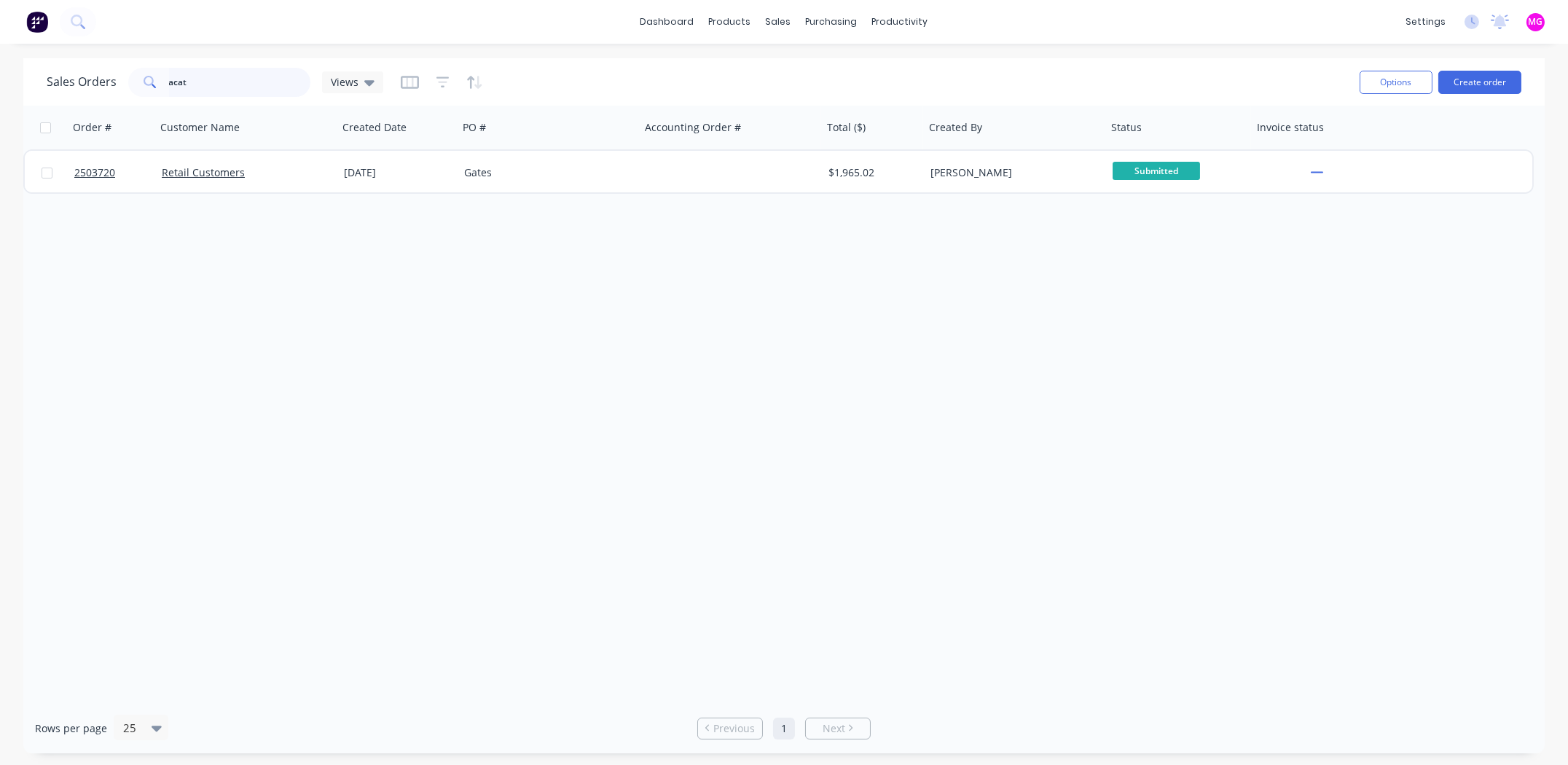
click at [178, 88] on input "acat" at bounding box center [240, 82] width 142 height 29
click at [180, 86] on input "acat" at bounding box center [240, 82] width 142 height 29
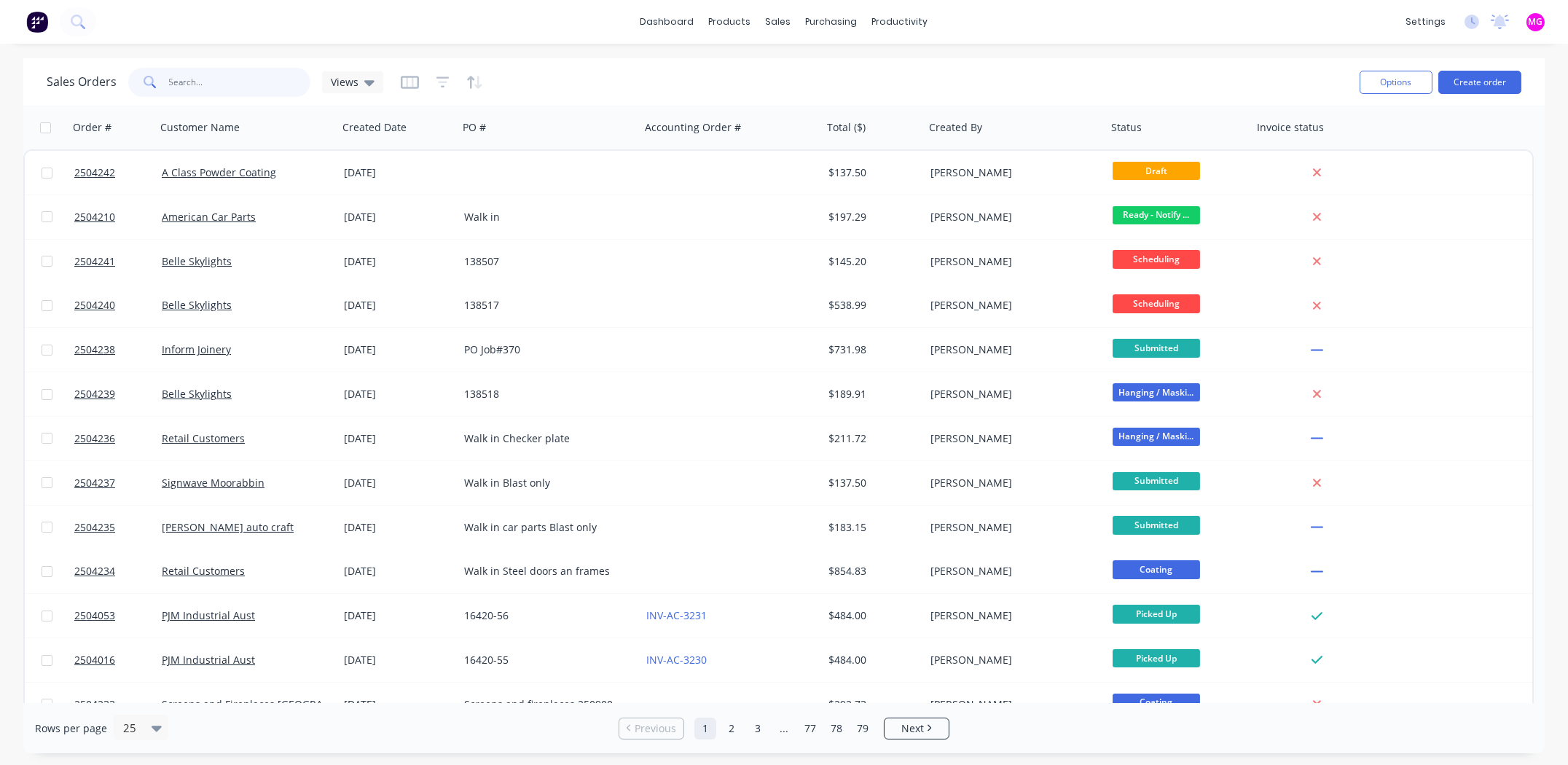
click at [270, 83] on input "text" at bounding box center [240, 82] width 142 height 29
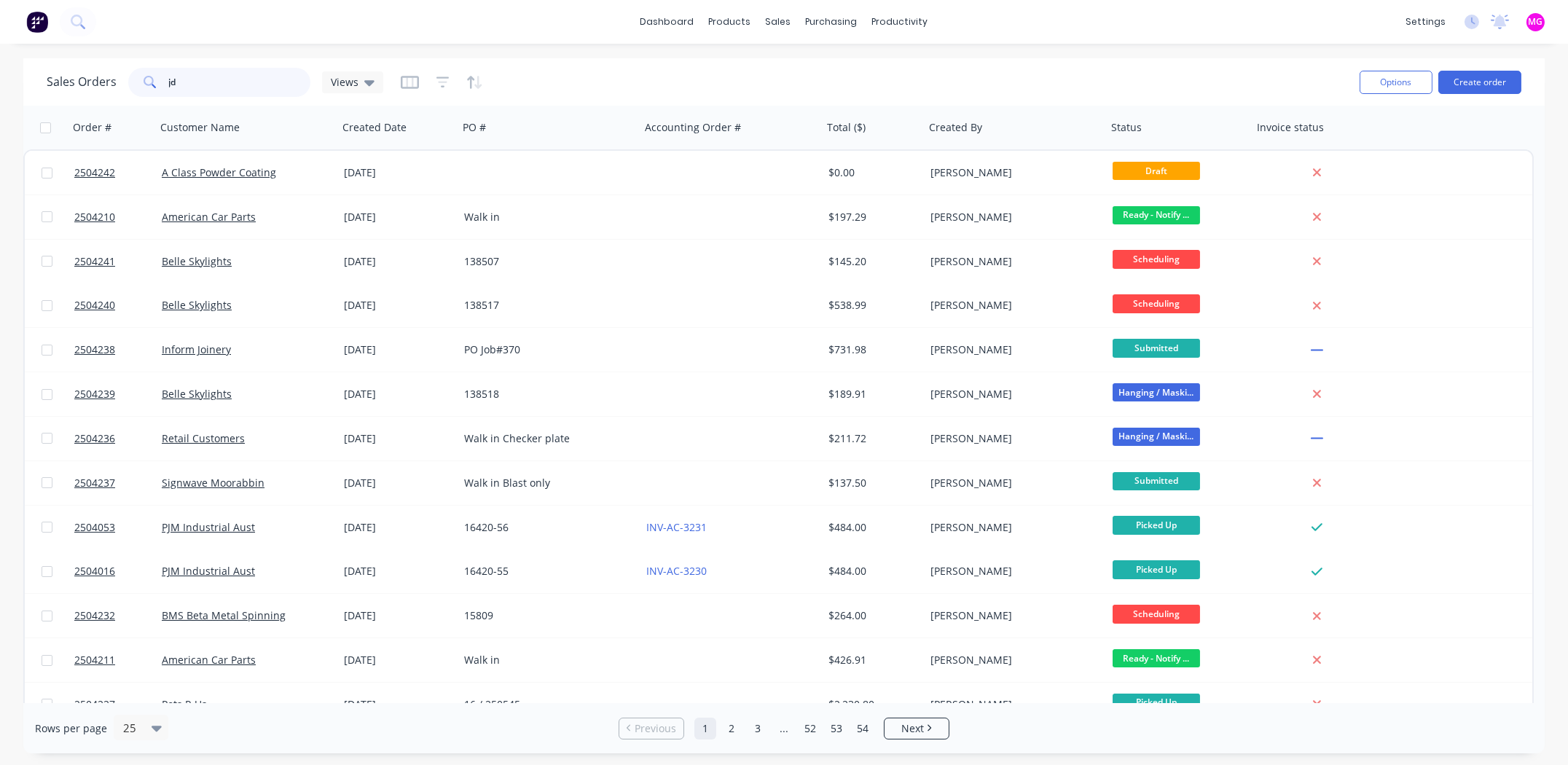
type input "jdc"
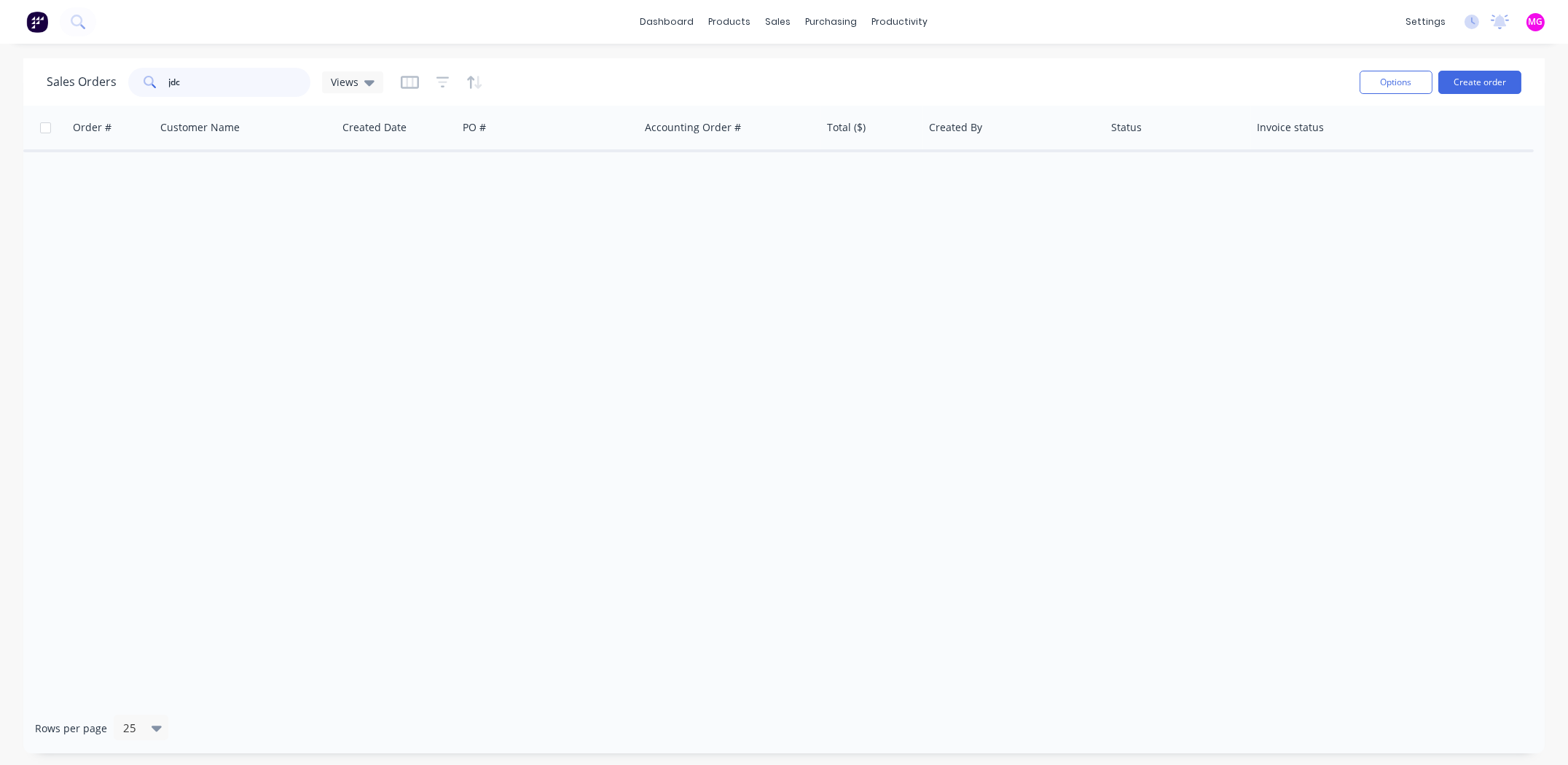
drag, startPoint x: 217, startPoint y: 80, endPoint x: 132, endPoint y: 75, distance: 85.1
click at [132, 75] on div "jdc" at bounding box center [219, 82] width 183 height 29
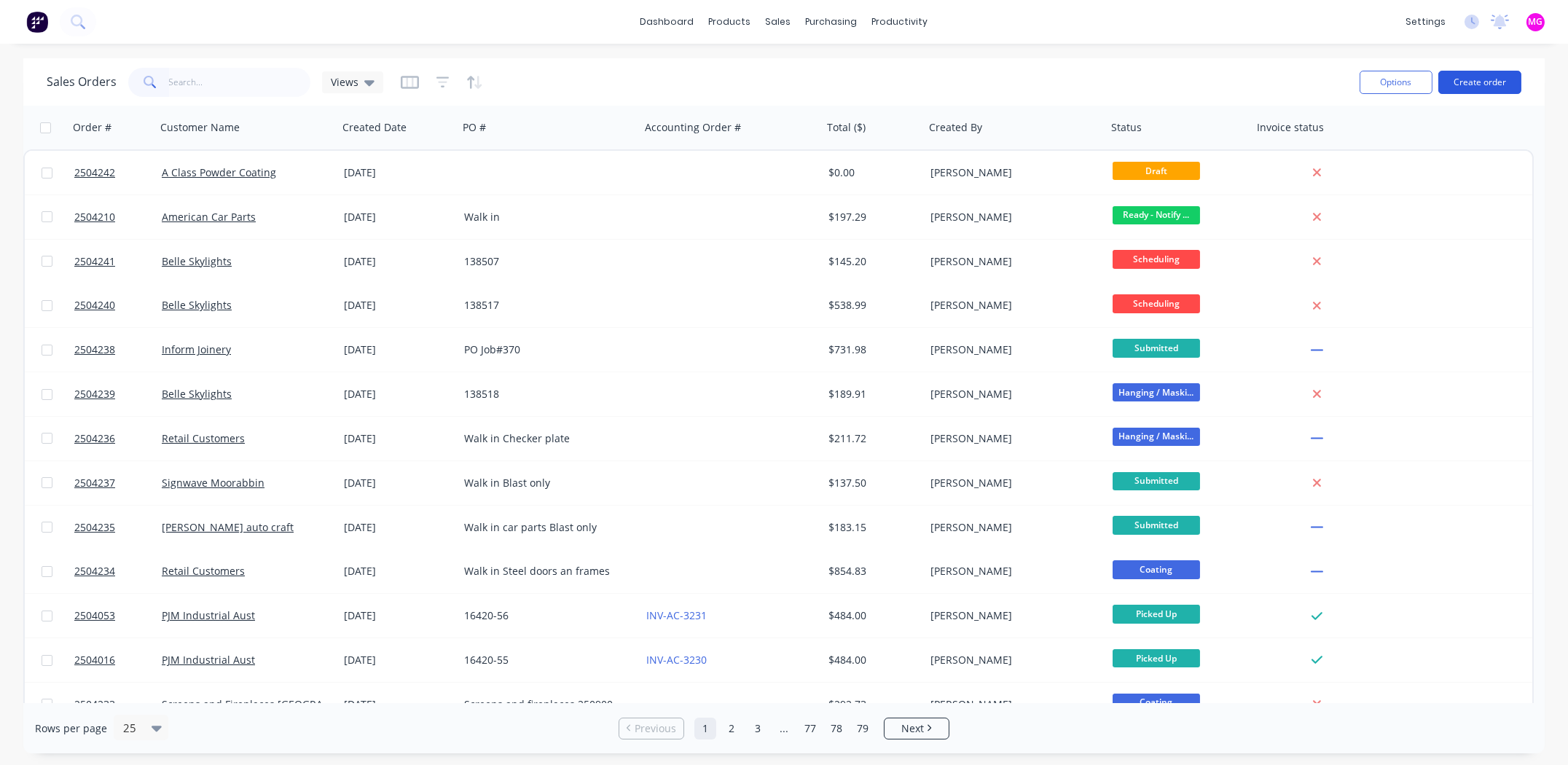
click at [1476, 80] on button "Create order" at bounding box center [1480, 82] width 83 height 23
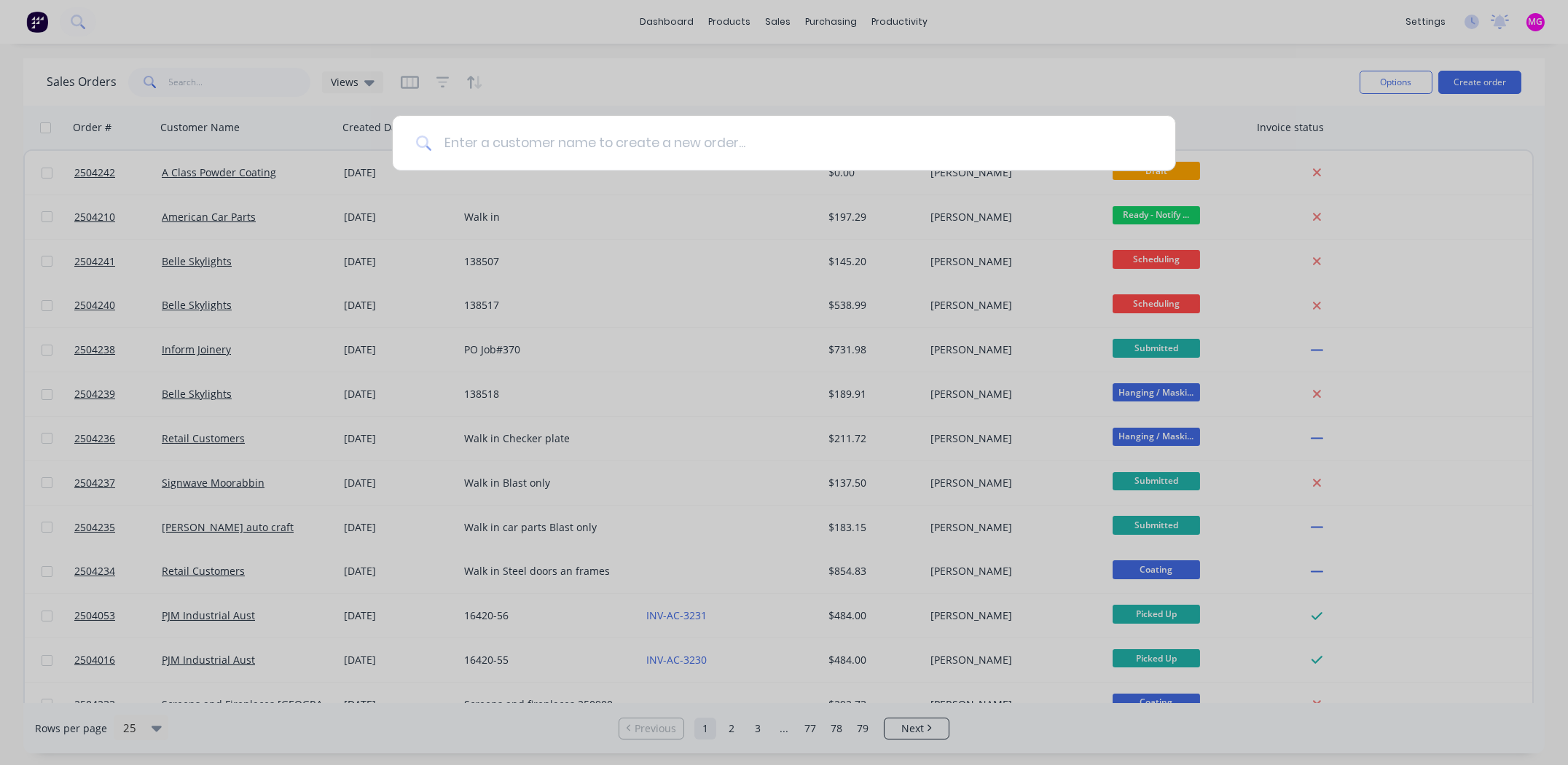
click at [617, 141] on input at bounding box center [792, 143] width 720 height 55
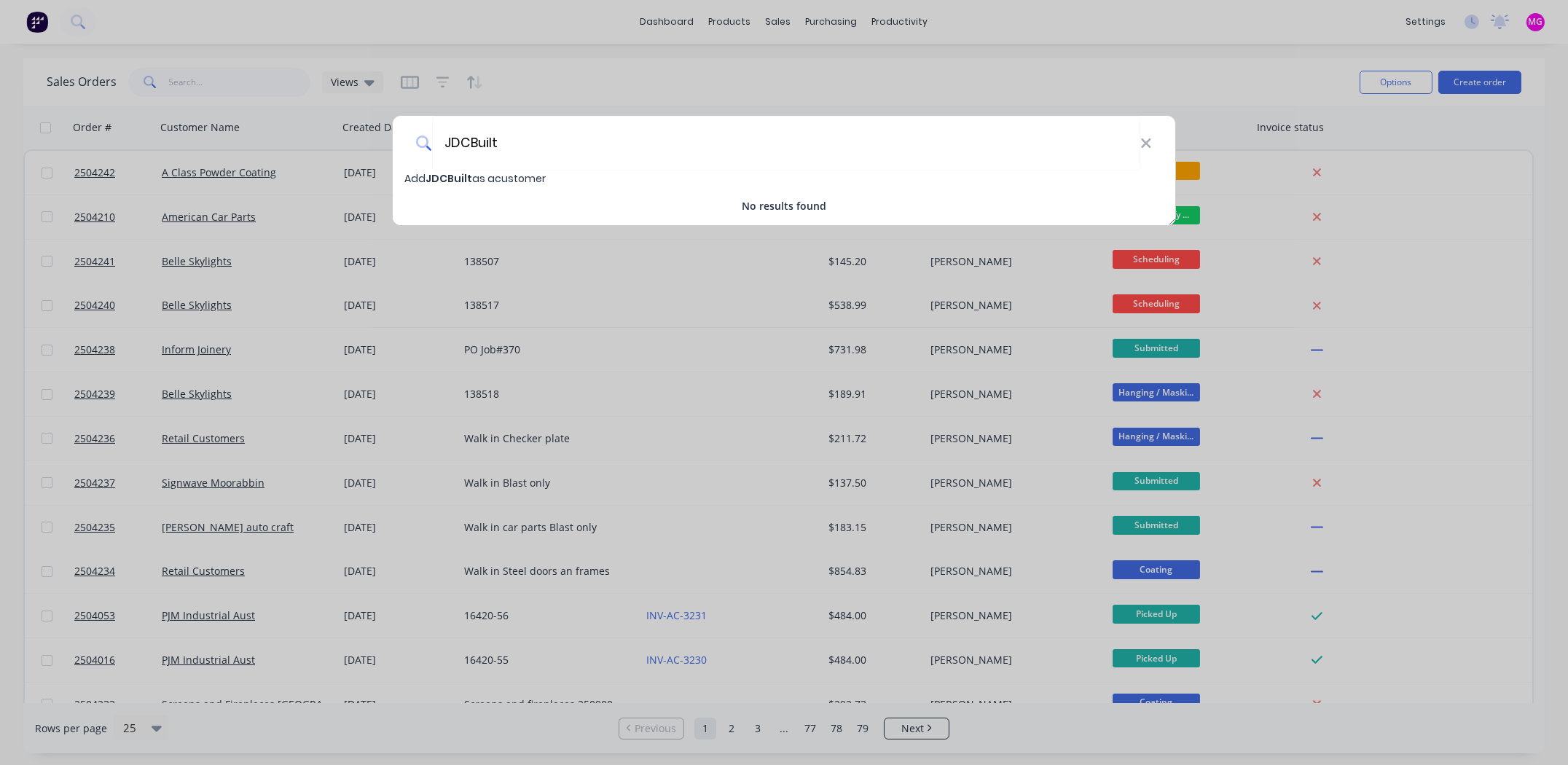
type input "JDCBuilt"
click at [427, 175] on span "JDCBuilt" at bounding box center [449, 178] width 47 height 14
select select "AU"
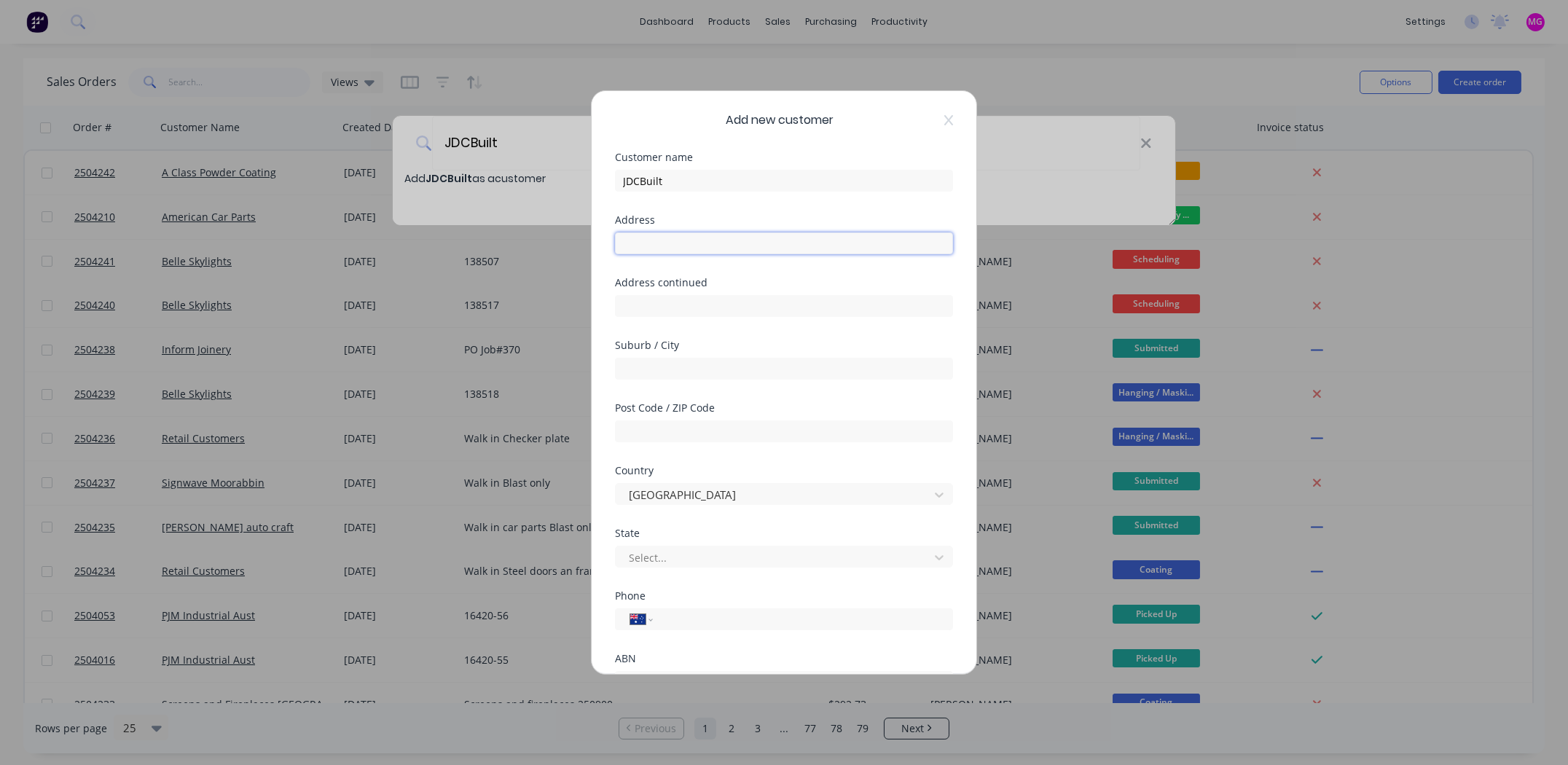
click at [675, 240] on input "text" at bounding box center [784, 243] width 338 height 22
paste input "[STREET_ADDRESS]"
drag, startPoint x: 702, startPoint y: 241, endPoint x: 829, endPoint y: 245, distance: 127.1
click at [829, 245] on input "[STREET_ADDRESS]" at bounding box center [784, 243] width 338 height 22
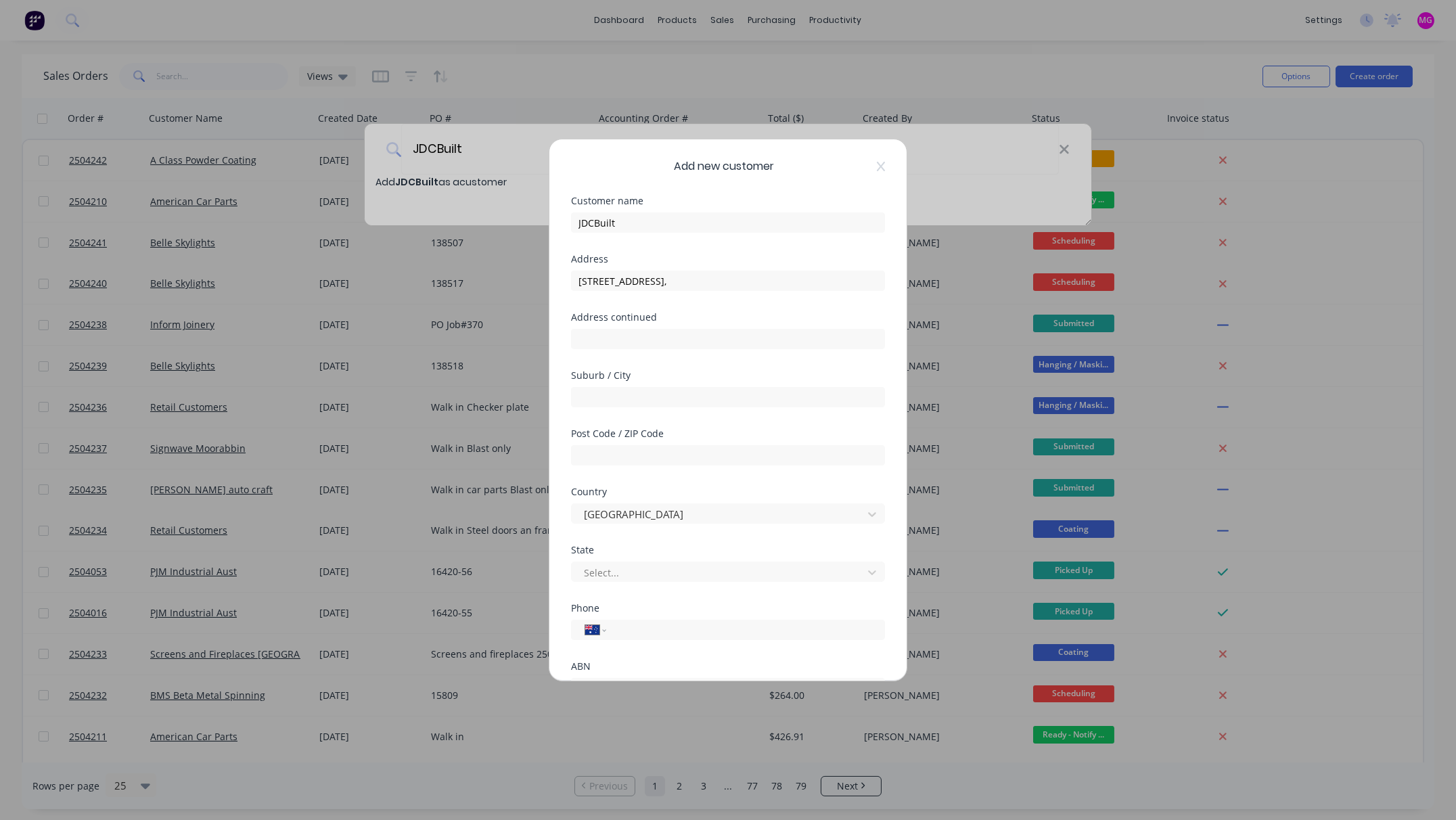
click at [800, 46] on div "Add new customer Customer name JDCBuilt Address [STREET_ADDRESS], Address conti…" at bounding box center [728, 410] width 1456 height 820
click at [332, 31] on div "Add new customer Customer name JDCBuilt Address [STREET_ADDRESS], Address conti…" at bounding box center [728, 410] width 1456 height 820
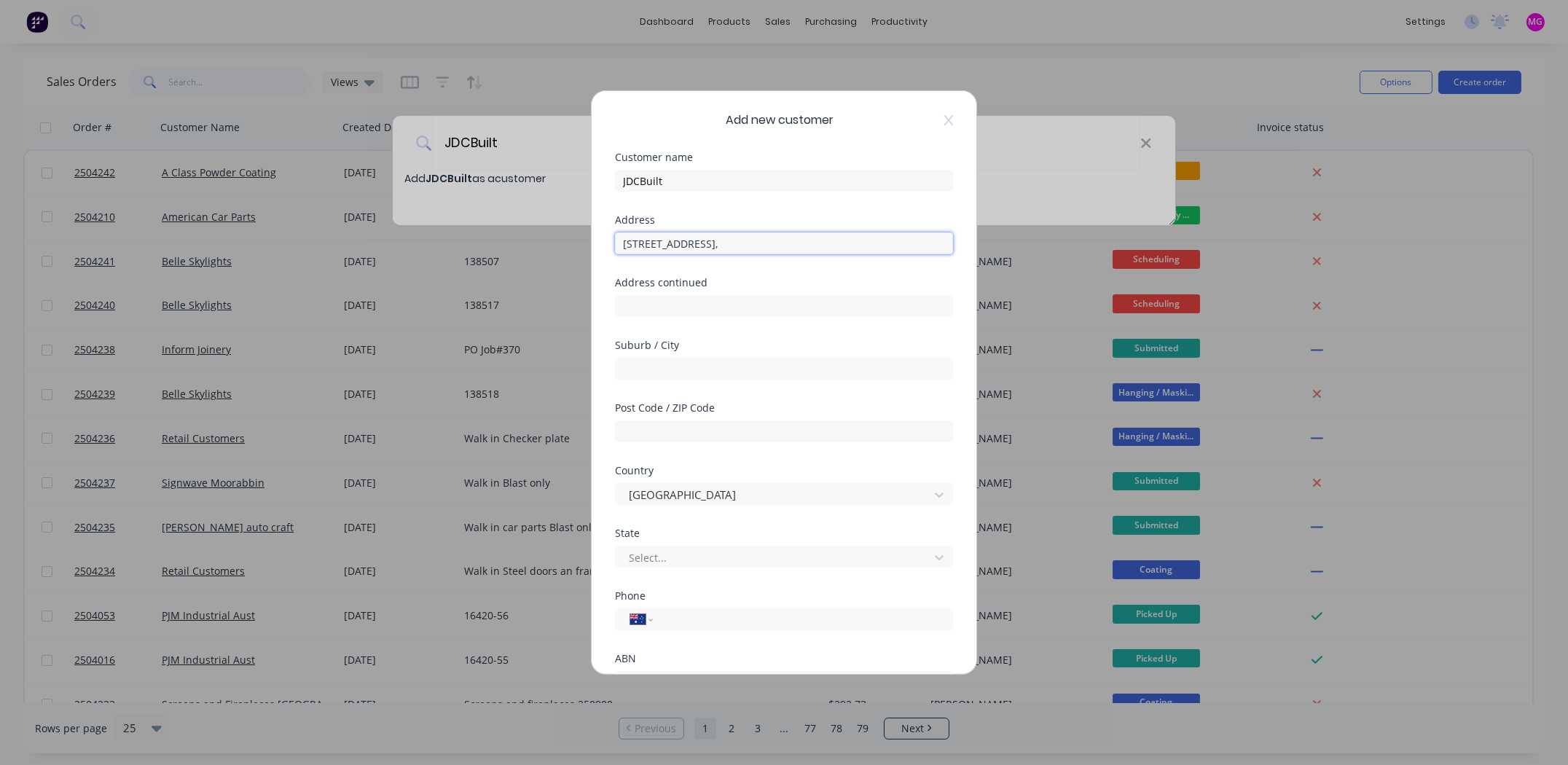
click at [721, 247] on input "[STREET_ADDRESS]," at bounding box center [784, 243] width 338 height 22
type input "[STREET_ADDRESS]"
drag, startPoint x: 779, startPoint y: 309, endPoint x: 798, endPoint y: 151, distance: 159.1
click at [798, 151] on div "Add new customer Customer name JDCBuilt Address [STREET_ADDRESS] Address contin…" at bounding box center [784, 382] width 385 height 583
paste input "Ferntree Gully VIC 3156"
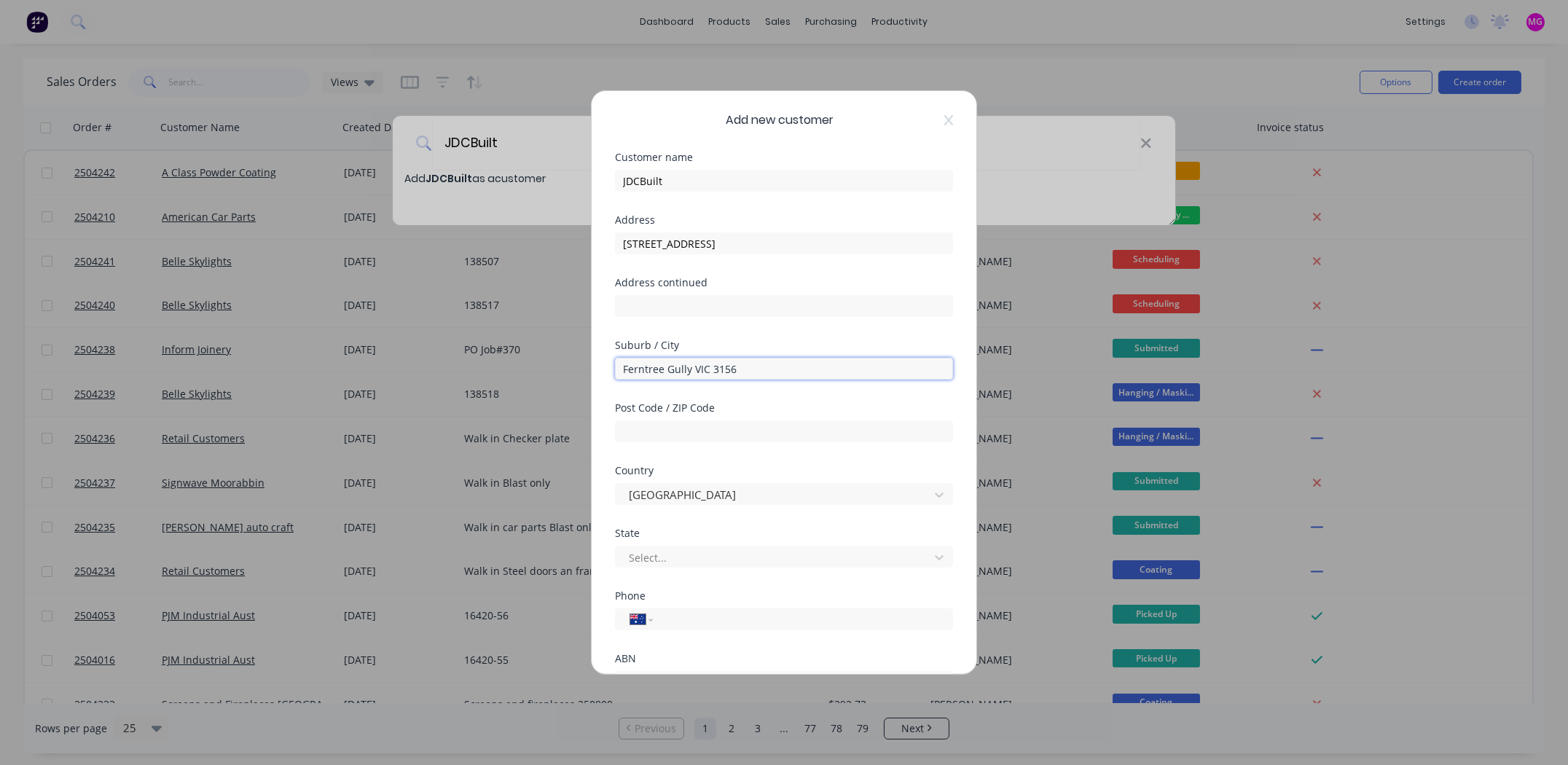
drag, startPoint x: 690, startPoint y: 367, endPoint x: 794, endPoint y: 365, distance: 104.0
click at [794, 365] on input "Ferntree Gully VIC 3156" at bounding box center [784, 368] width 338 height 22
type input "Ferntree Gully"
click at [673, 429] on input "text" at bounding box center [784, 431] width 338 height 22
paste input "VIC 3156"
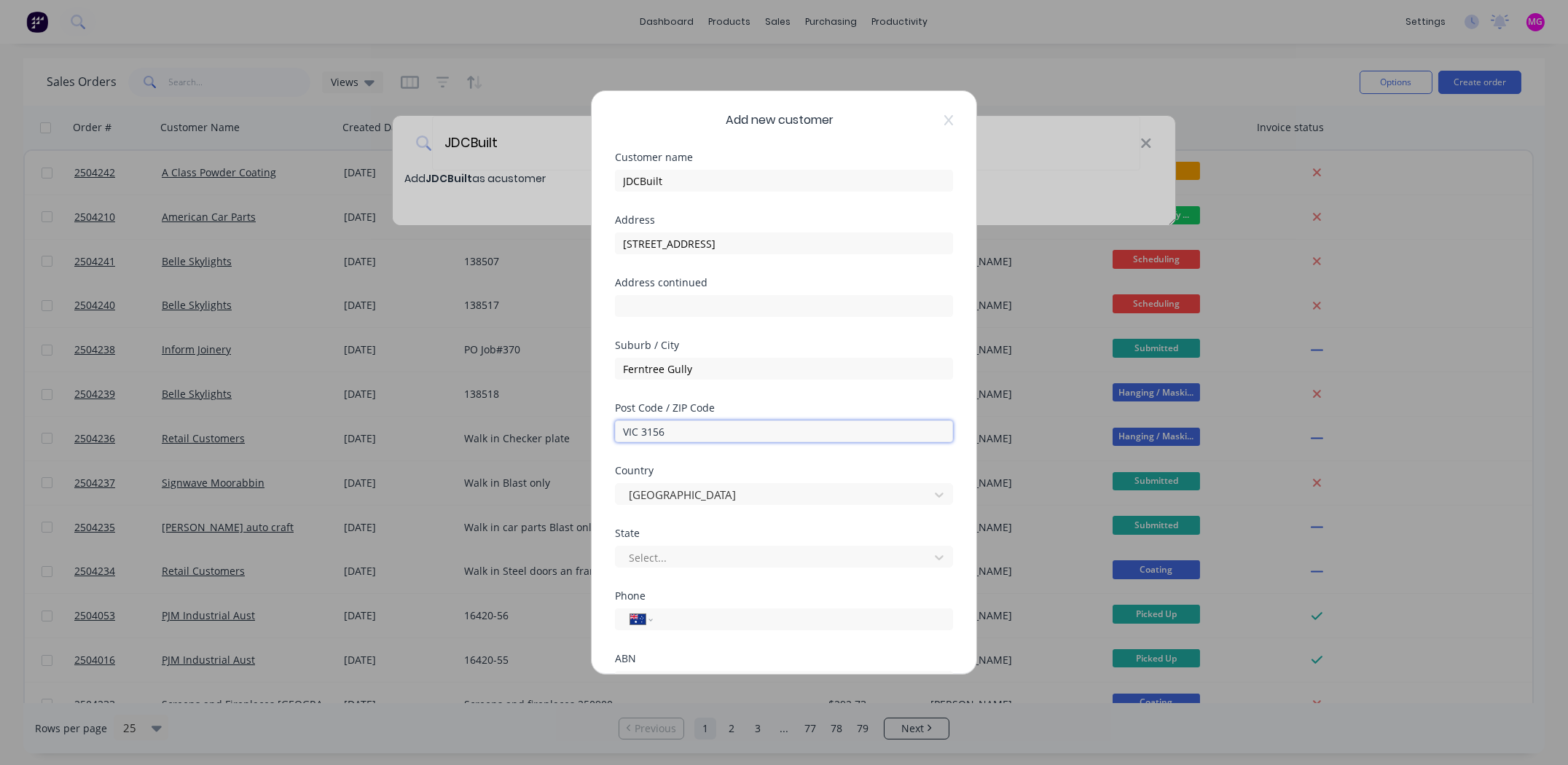
click at [645, 427] on input "VIC 3156" at bounding box center [784, 431] width 338 height 22
type input "3156"
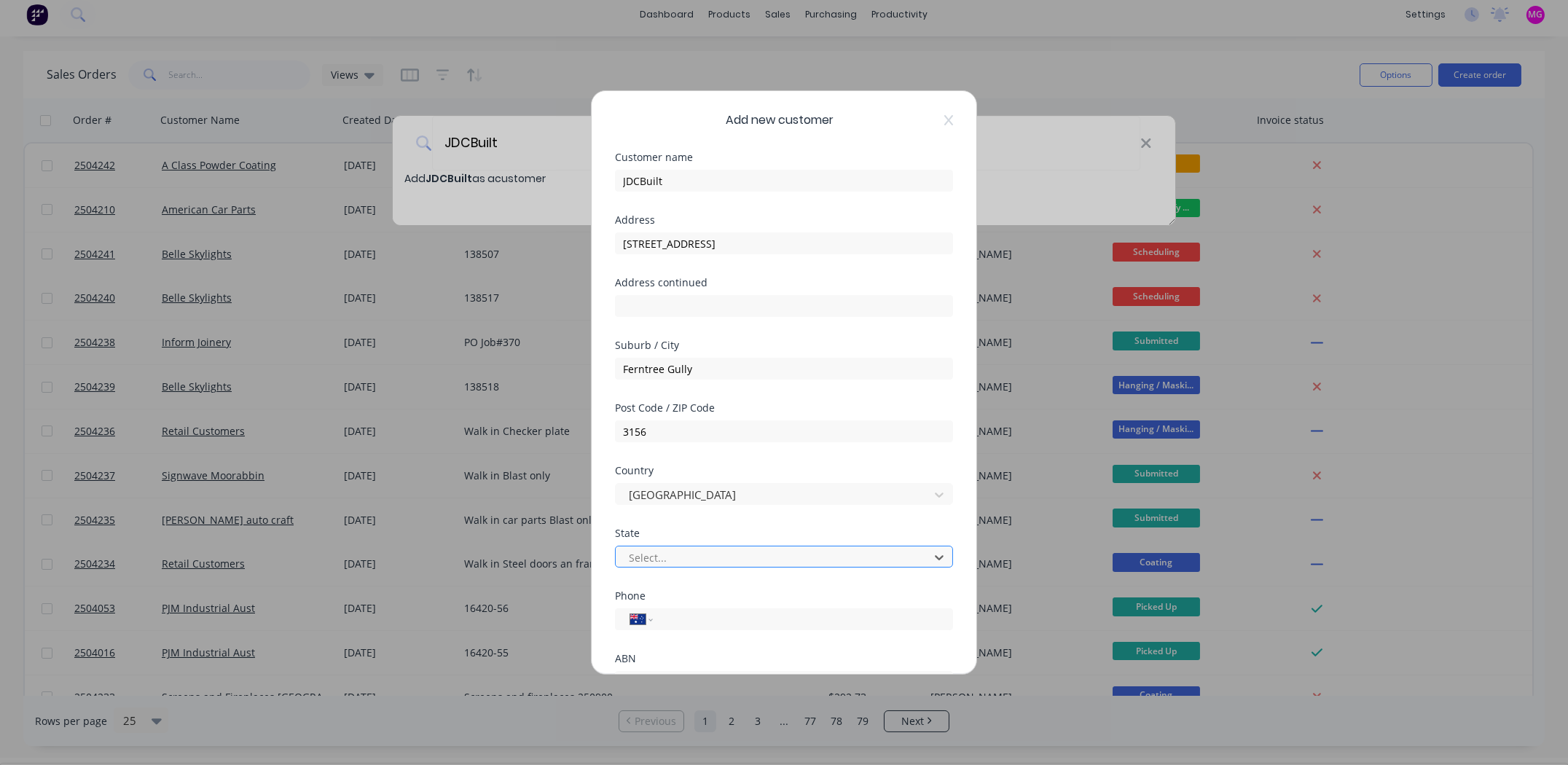
click at [732, 560] on div at bounding box center [774, 557] width 295 height 18
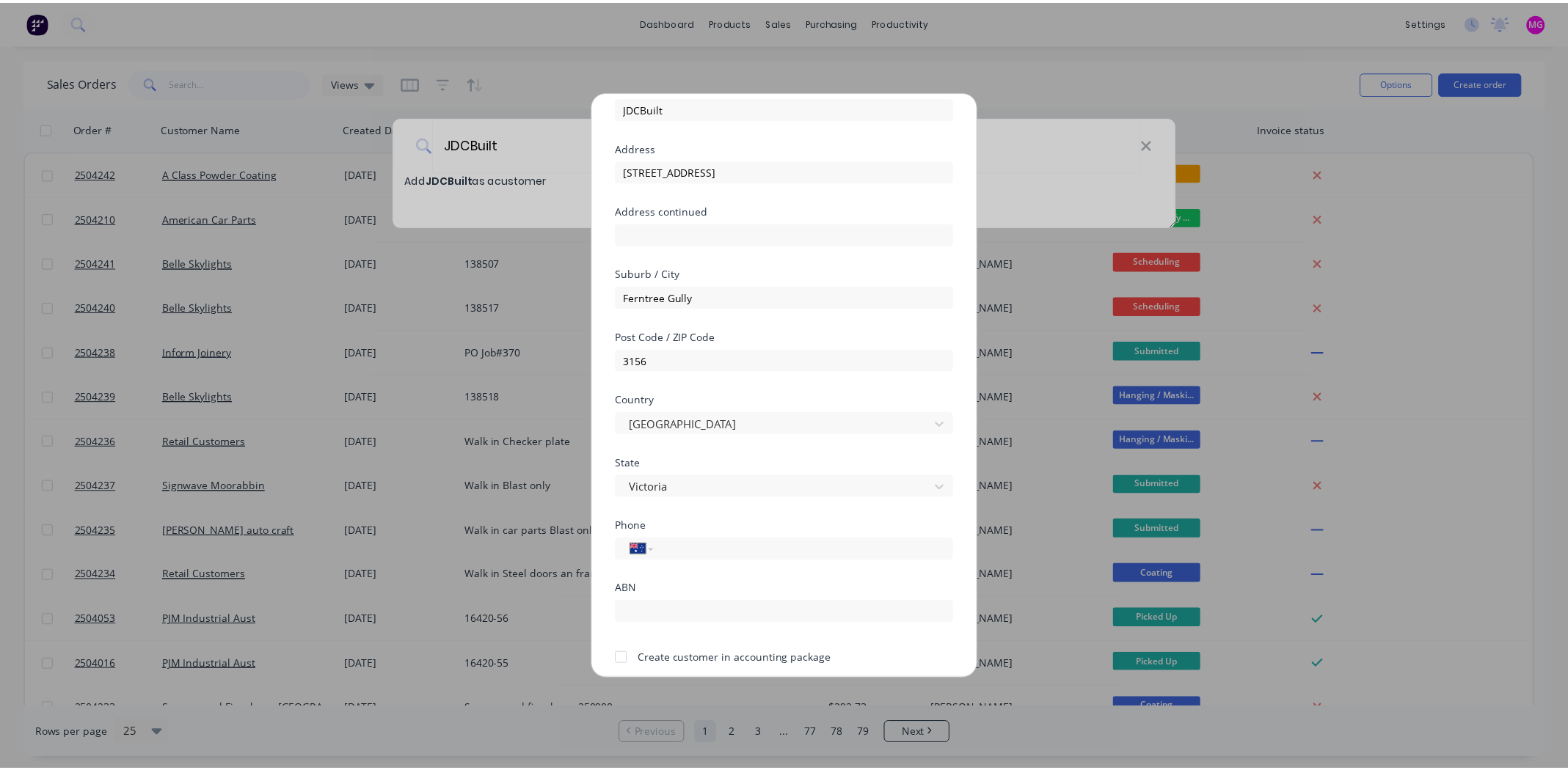
scroll to position [127, 0]
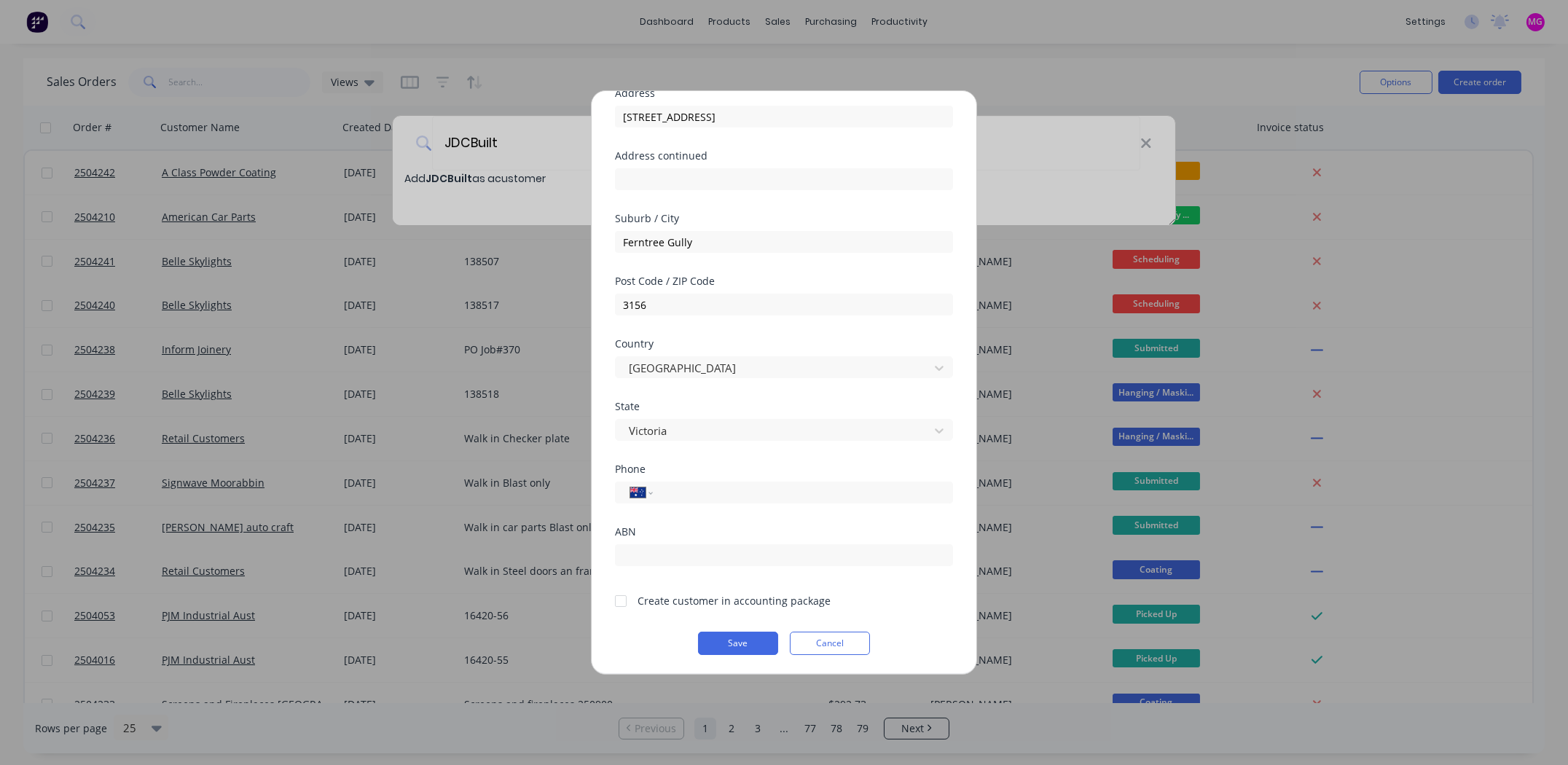
click at [621, 595] on div at bounding box center [620, 601] width 29 height 29
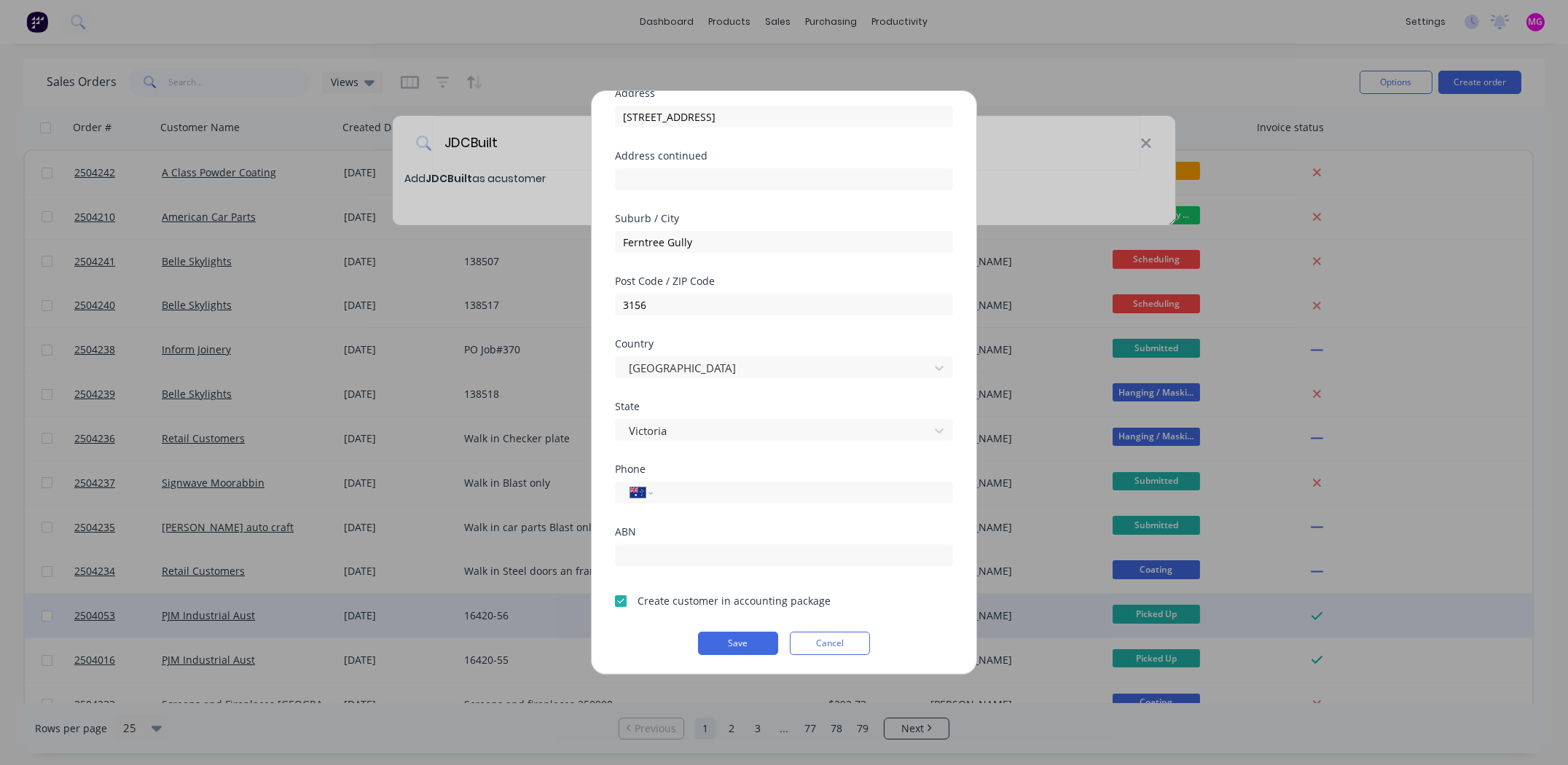
drag, startPoint x: 729, startPoint y: 642, endPoint x: 734, endPoint y: 627, distance: 15.8
click at [729, 640] on button "Save" at bounding box center [739, 643] width 80 height 23
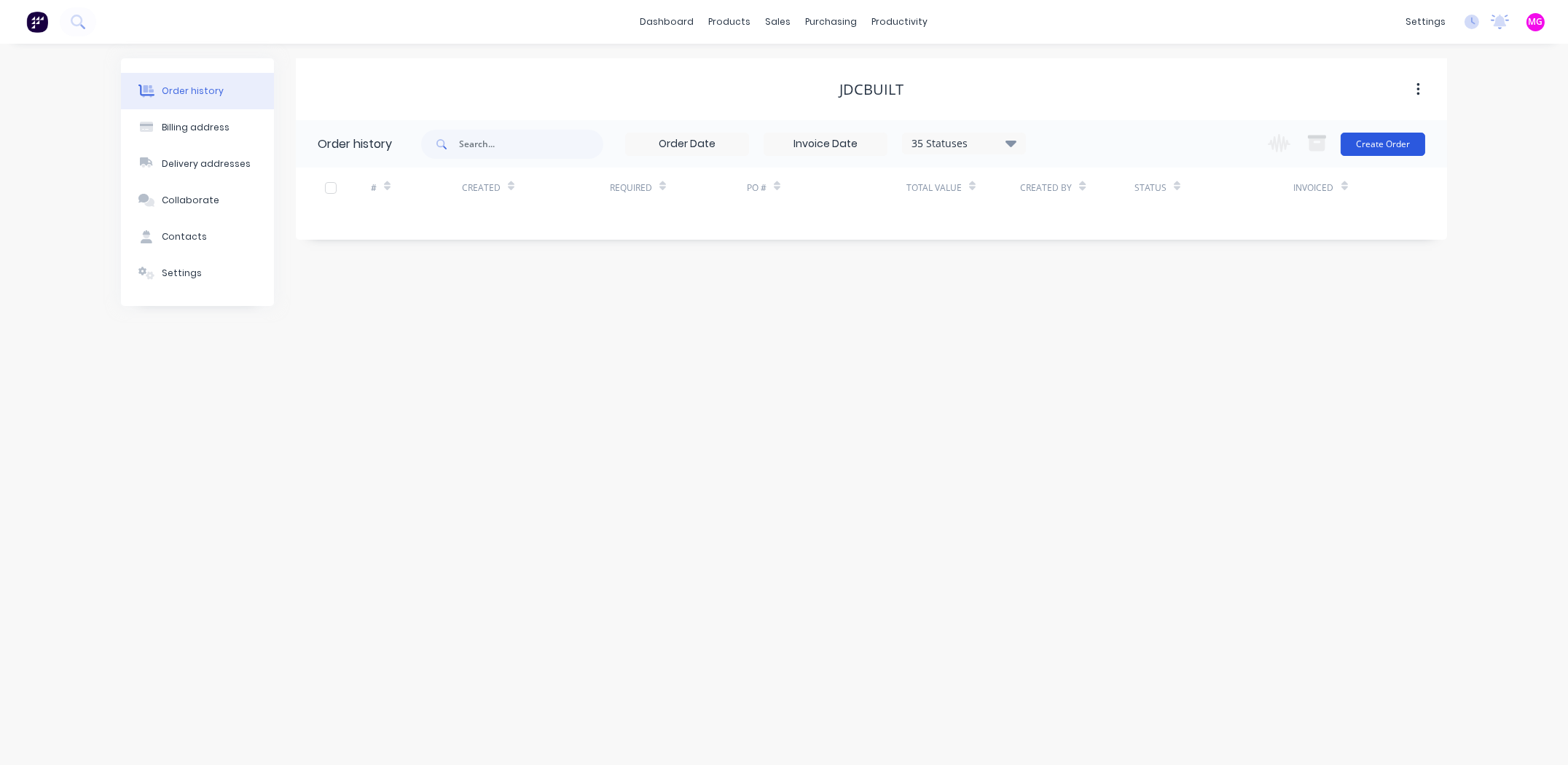
click at [1373, 145] on button "Create Order" at bounding box center [1383, 144] width 85 height 23
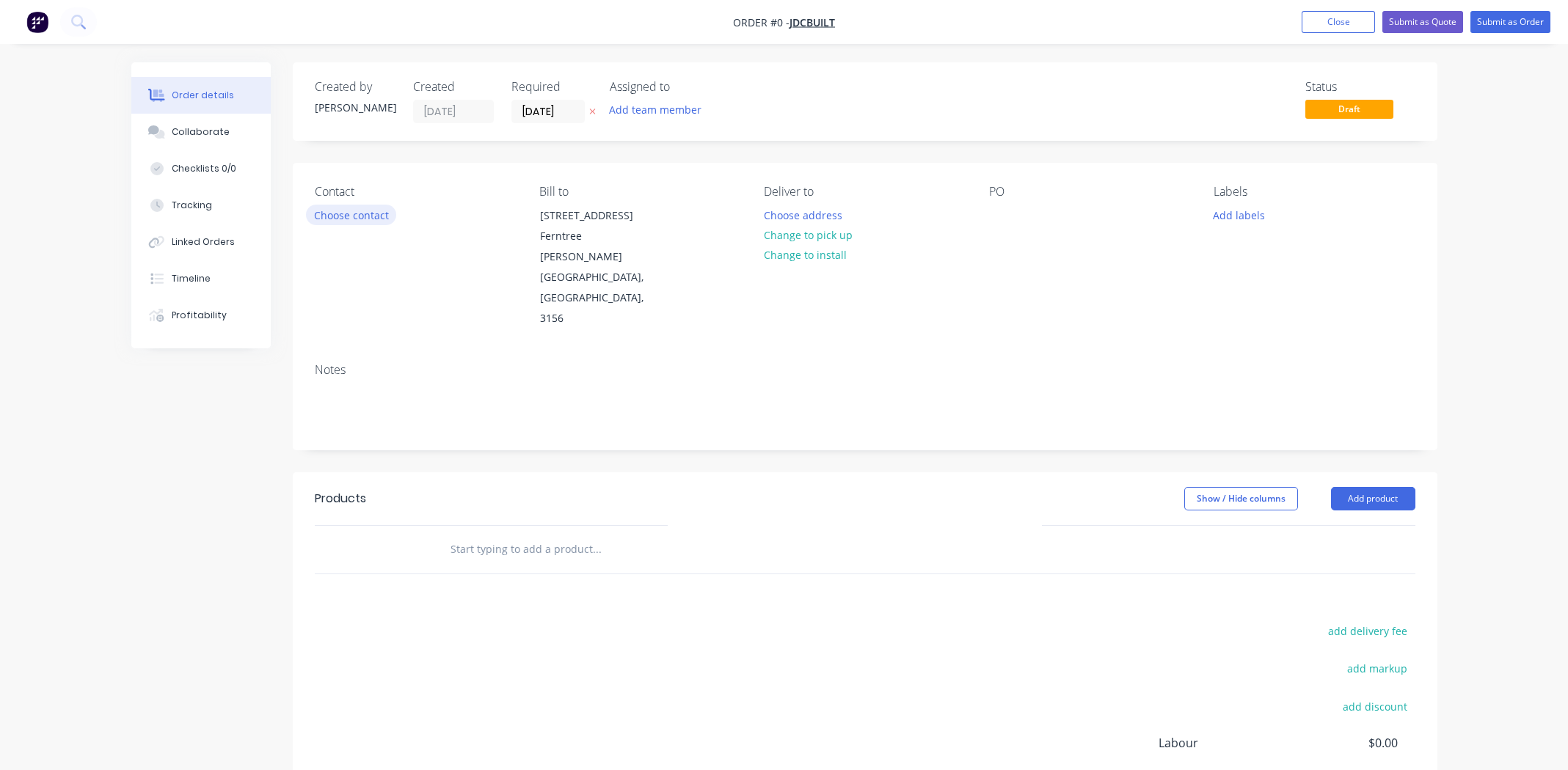
click at [365, 212] on button "Choose contact" at bounding box center [351, 214] width 90 height 20
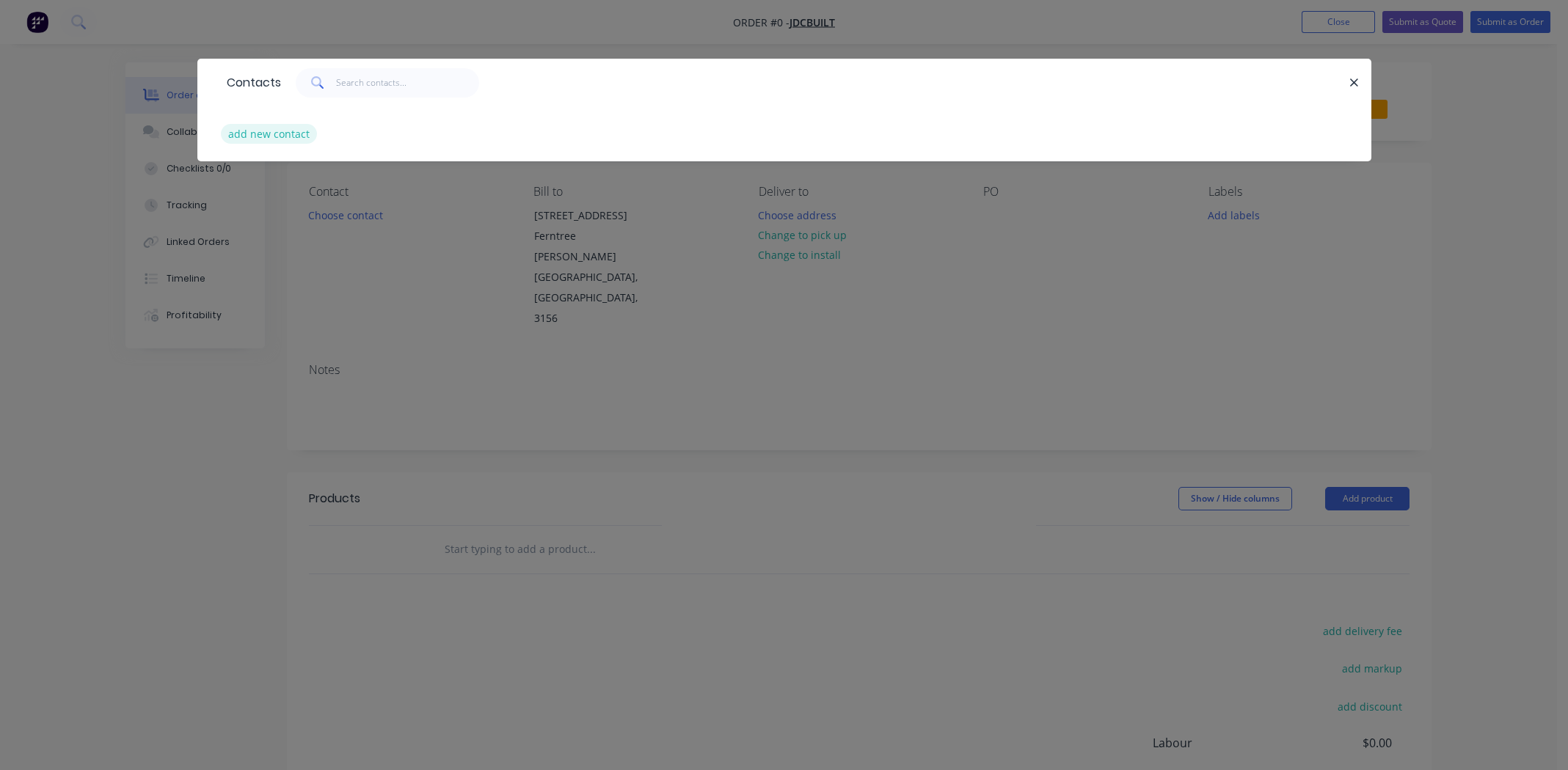
click at [258, 137] on button "add new contact" at bounding box center [269, 134] width 97 height 20
select select "AU"
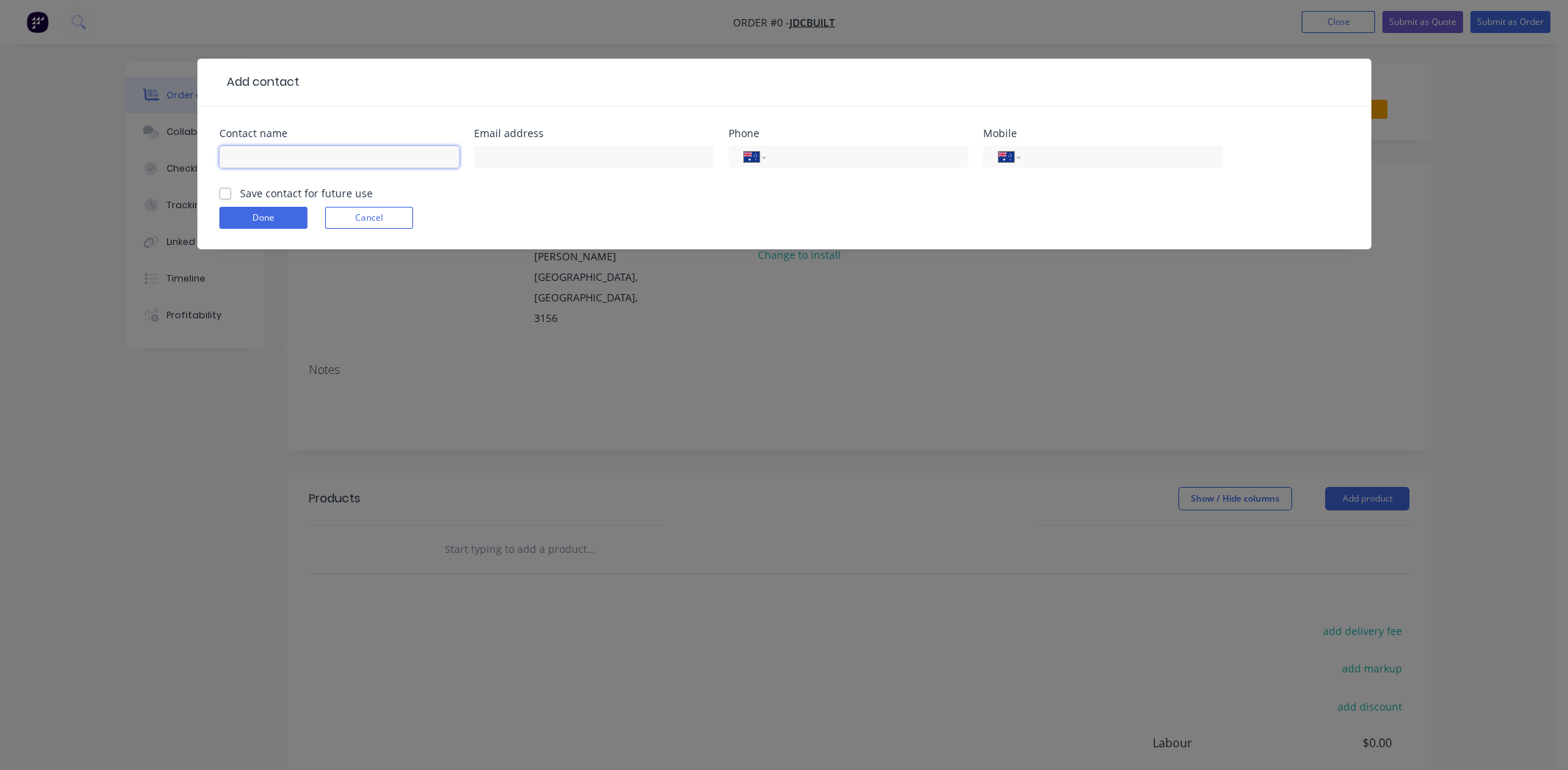
click at [265, 158] on input "text" at bounding box center [339, 156] width 240 height 22
type input "[PERSON_NAME]"
click at [519, 151] on input "text" at bounding box center [594, 156] width 240 height 22
type input "[EMAIL_ADDRESS][DOMAIN_NAME]"
click at [1049, 159] on input "tel" at bounding box center [1119, 157] width 176 height 17
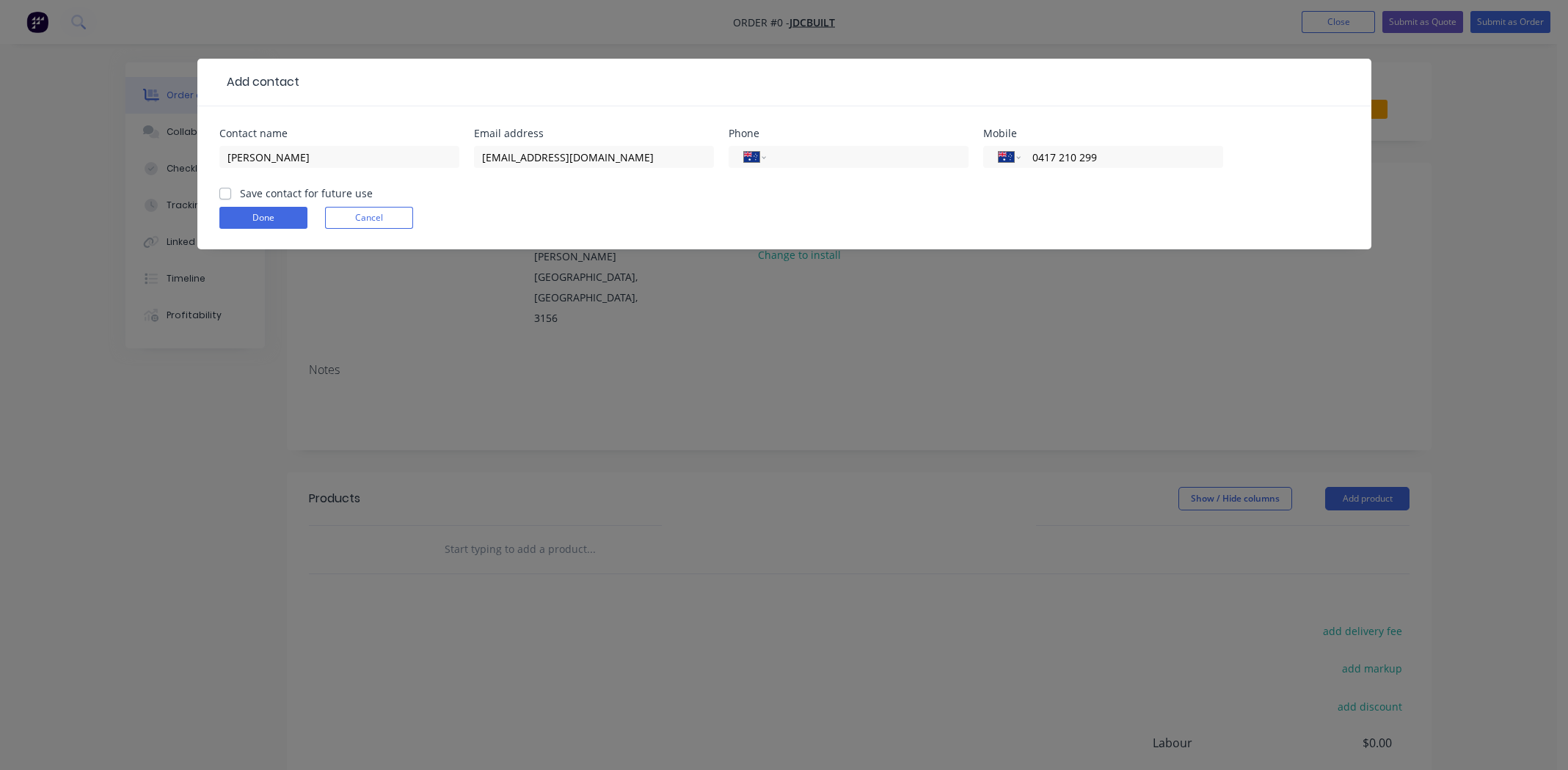
type input "0417 210 299"
click at [240, 193] on label "Save contact for future use" at bounding box center [307, 193] width 133 height 15
click at [220, 193] on input "Save contact for future use" at bounding box center [225, 192] width 11 height 14
checkbox input "true"
click at [260, 220] on button "Done" at bounding box center [263, 217] width 88 height 22
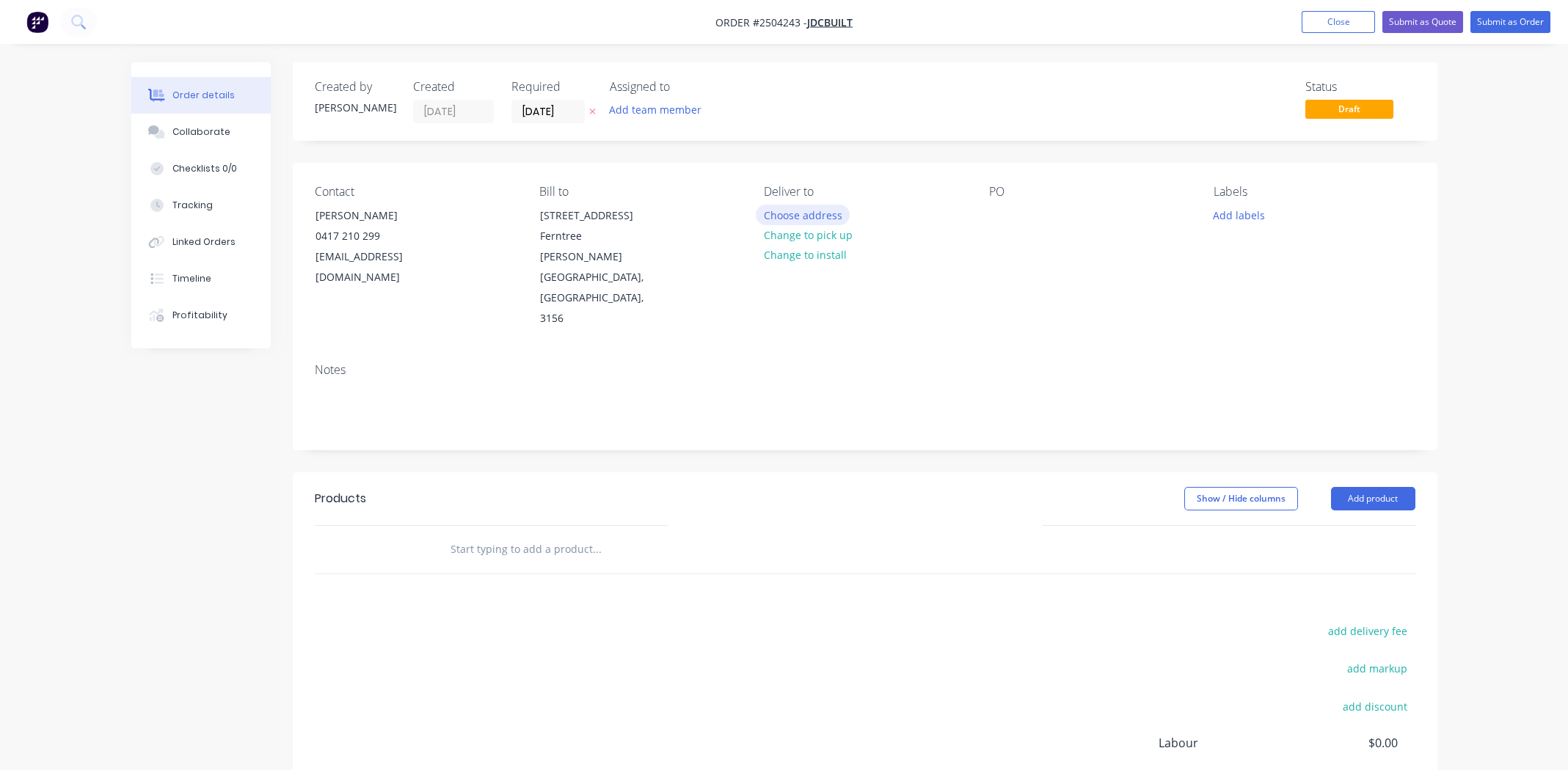
click at [795, 219] on button "Choose address" at bounding box center [802, 214] width 94 height 20
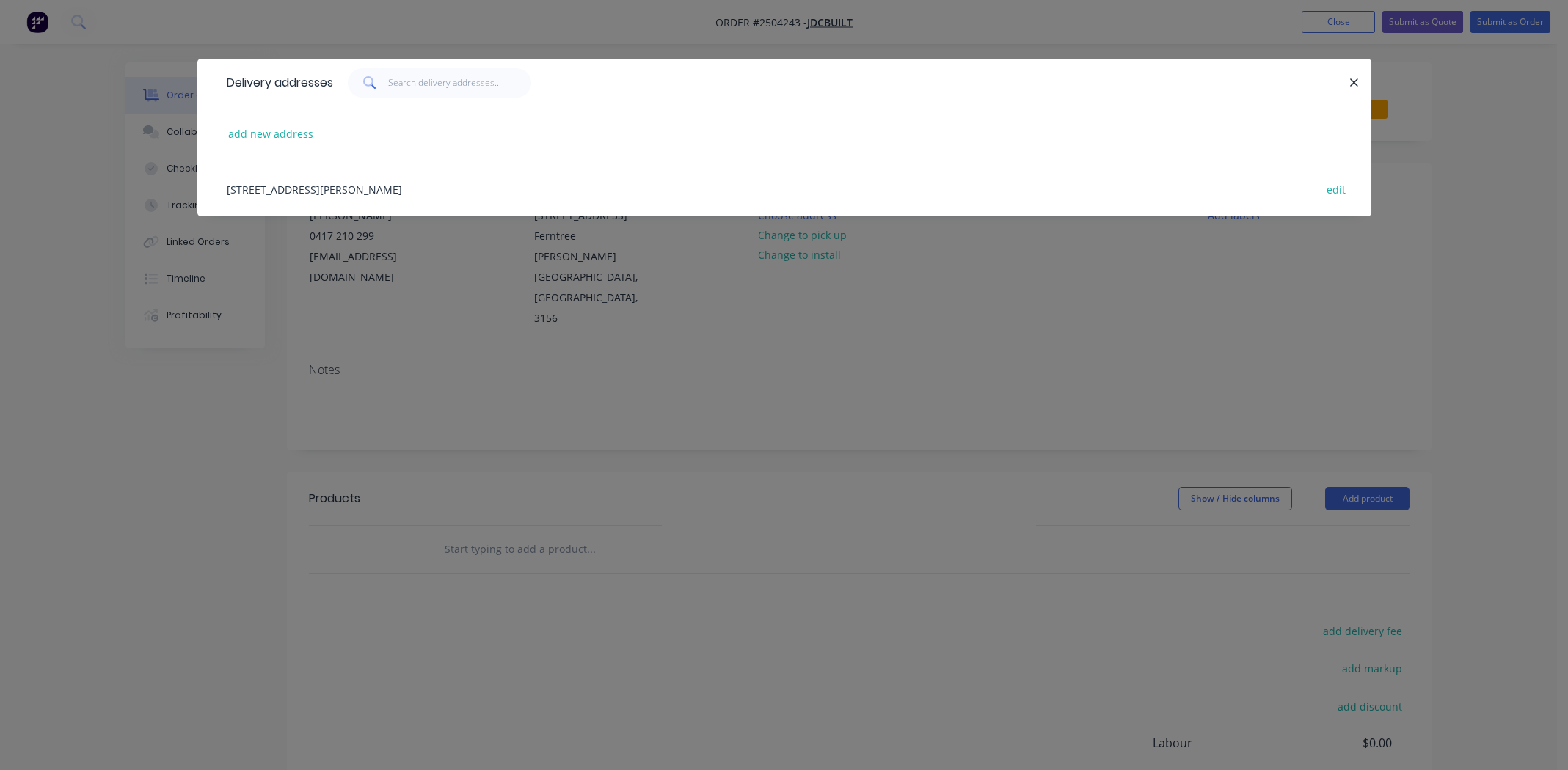
click at [1351, 81] on icon "button" at bounding box center [1354, 82] width 10 height 13
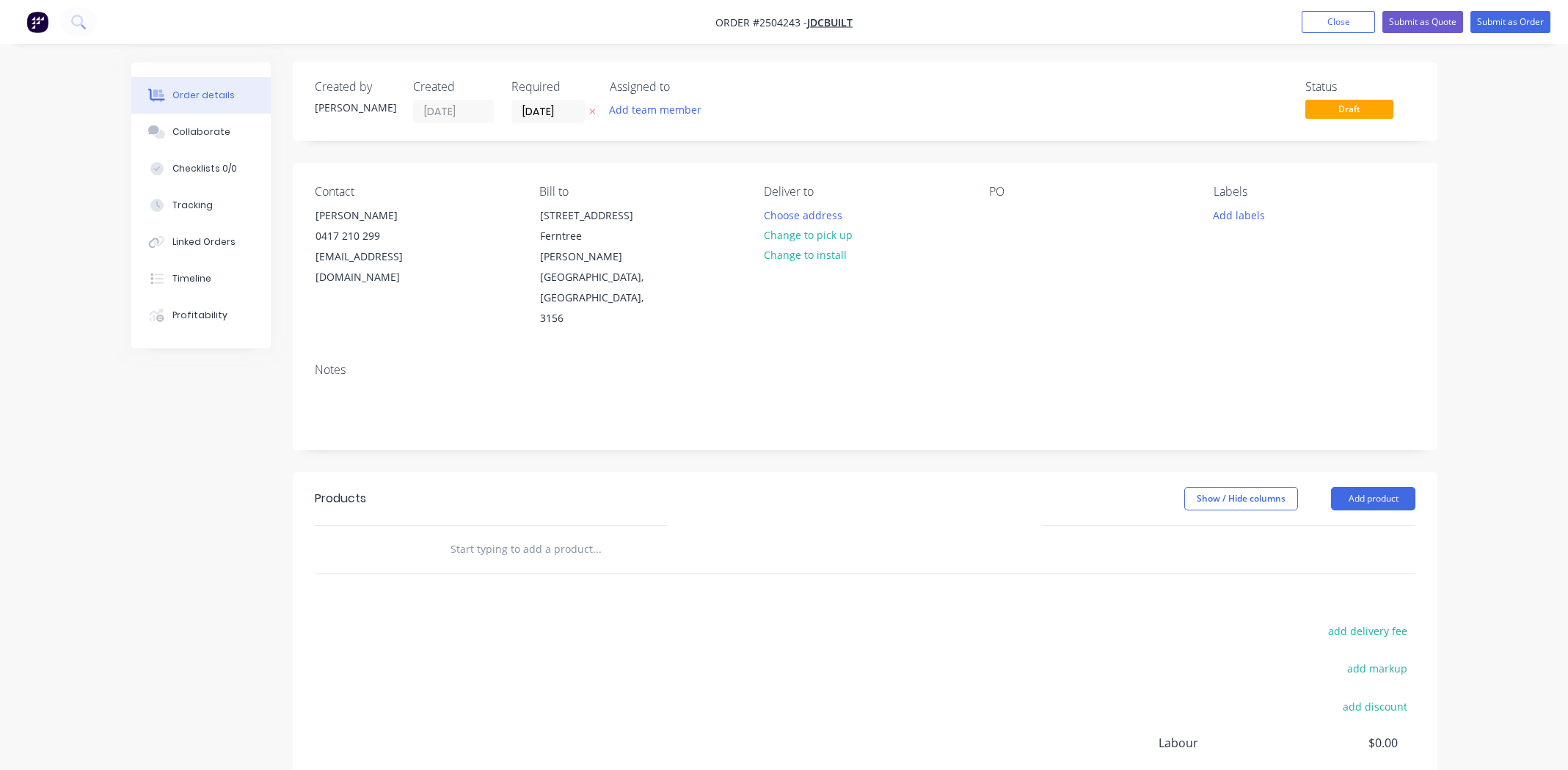
drag, startPoint x: 827, startPoint y: 236, endPoint x: 891, endPoint y: 235, distance: 64.0
click at [830, 235] on button "Change to pick up" at bounding box center [808, 235] width 104 height 20
click at [979, 213] on div "Contact [PERSON_NAME] [PHONE_NUMBER] [EMAIL_ADDRESS][DOMAIN_NAME] Bill to [STRE…" at bounding box center [865, 257] width 1145 height 188
click at [991, 209] on div at bounding box center [1001, 215] width 24 height 21
click at [1244, 212] on button "Add labels" at bounding box center [1239, 214] width 68 height 20
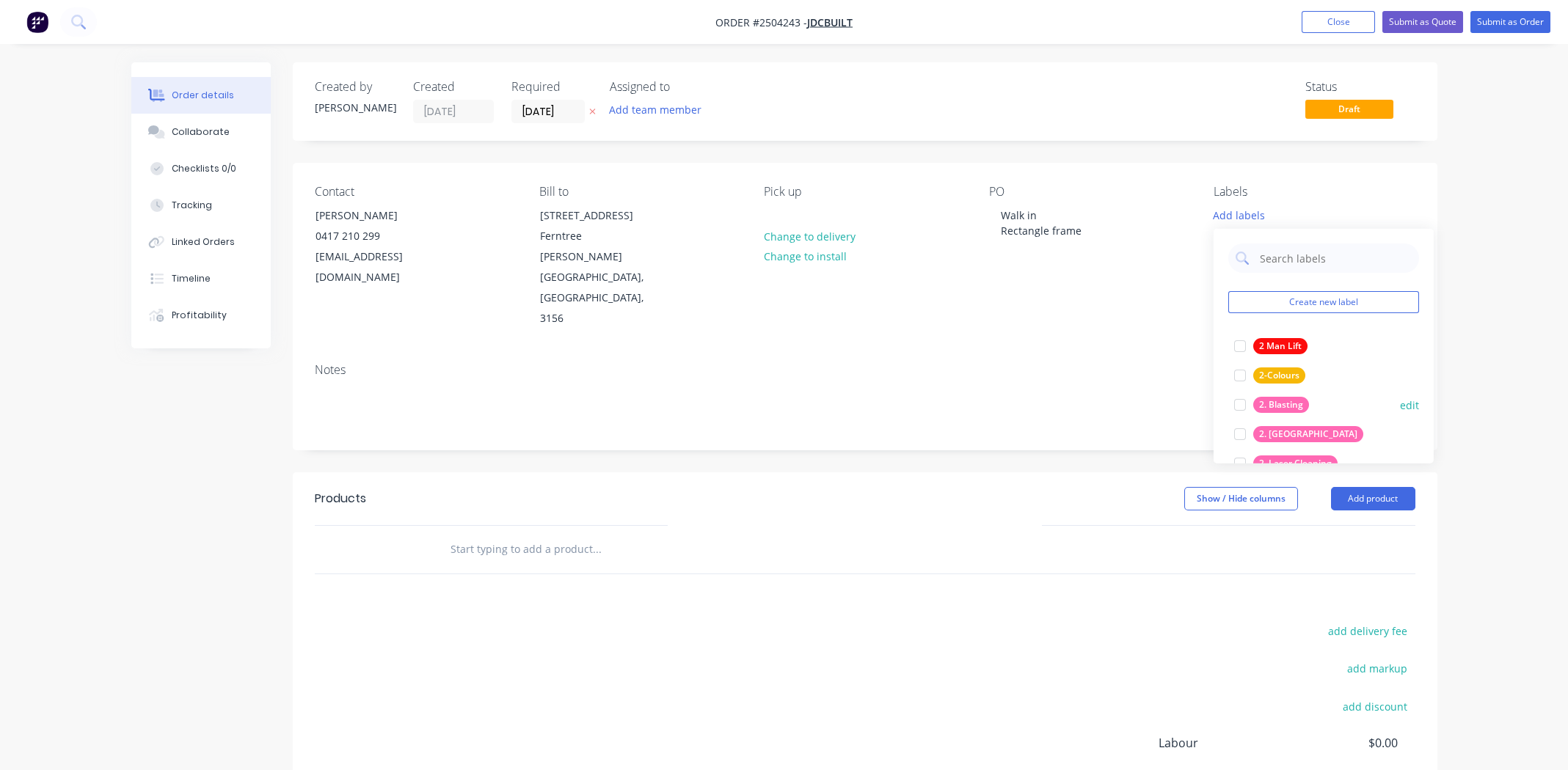
click at [1239, 404] on div at bounding box center [1240, 405] width 29 height 29
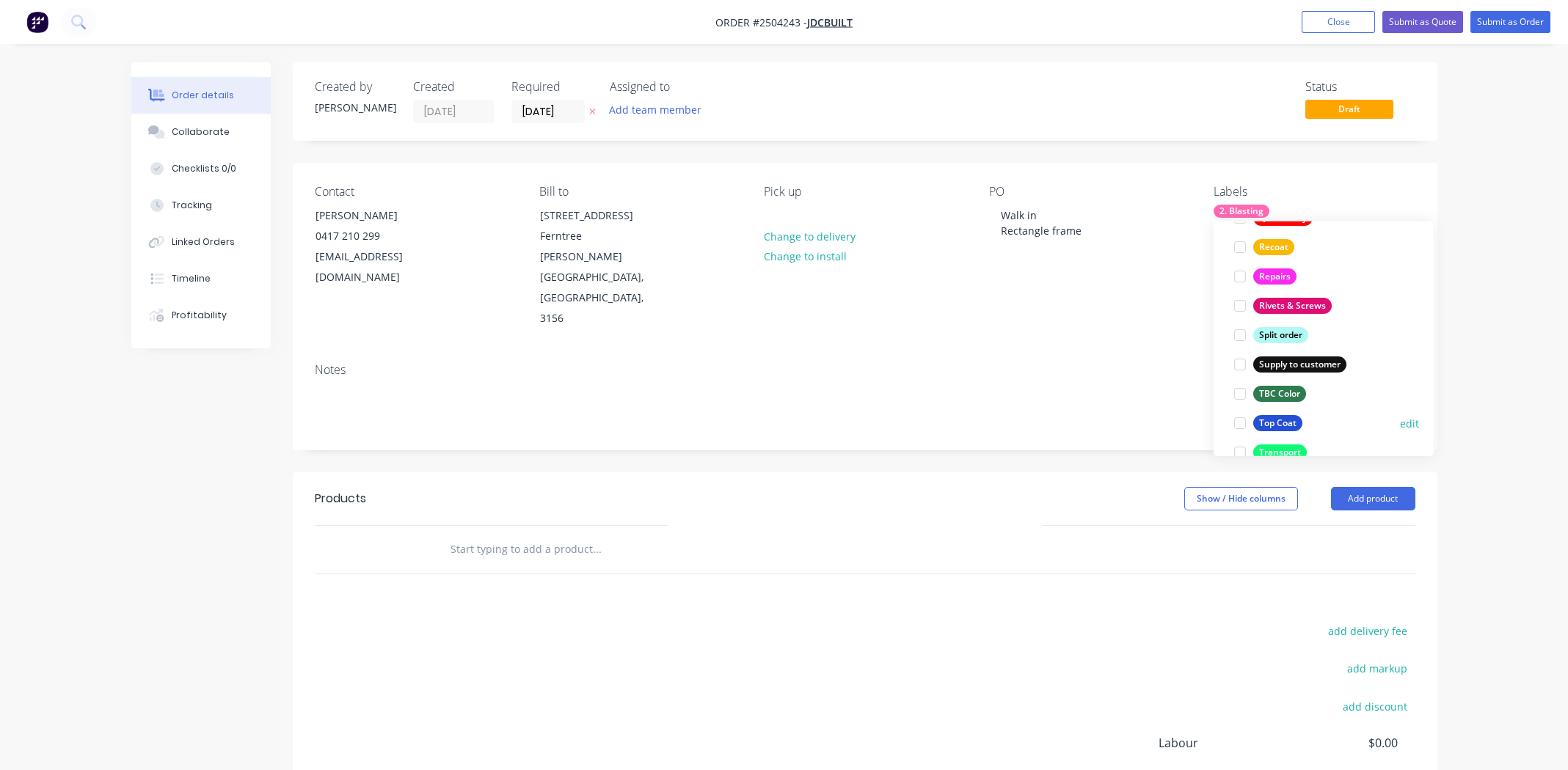
scroll to position [1144, 0]
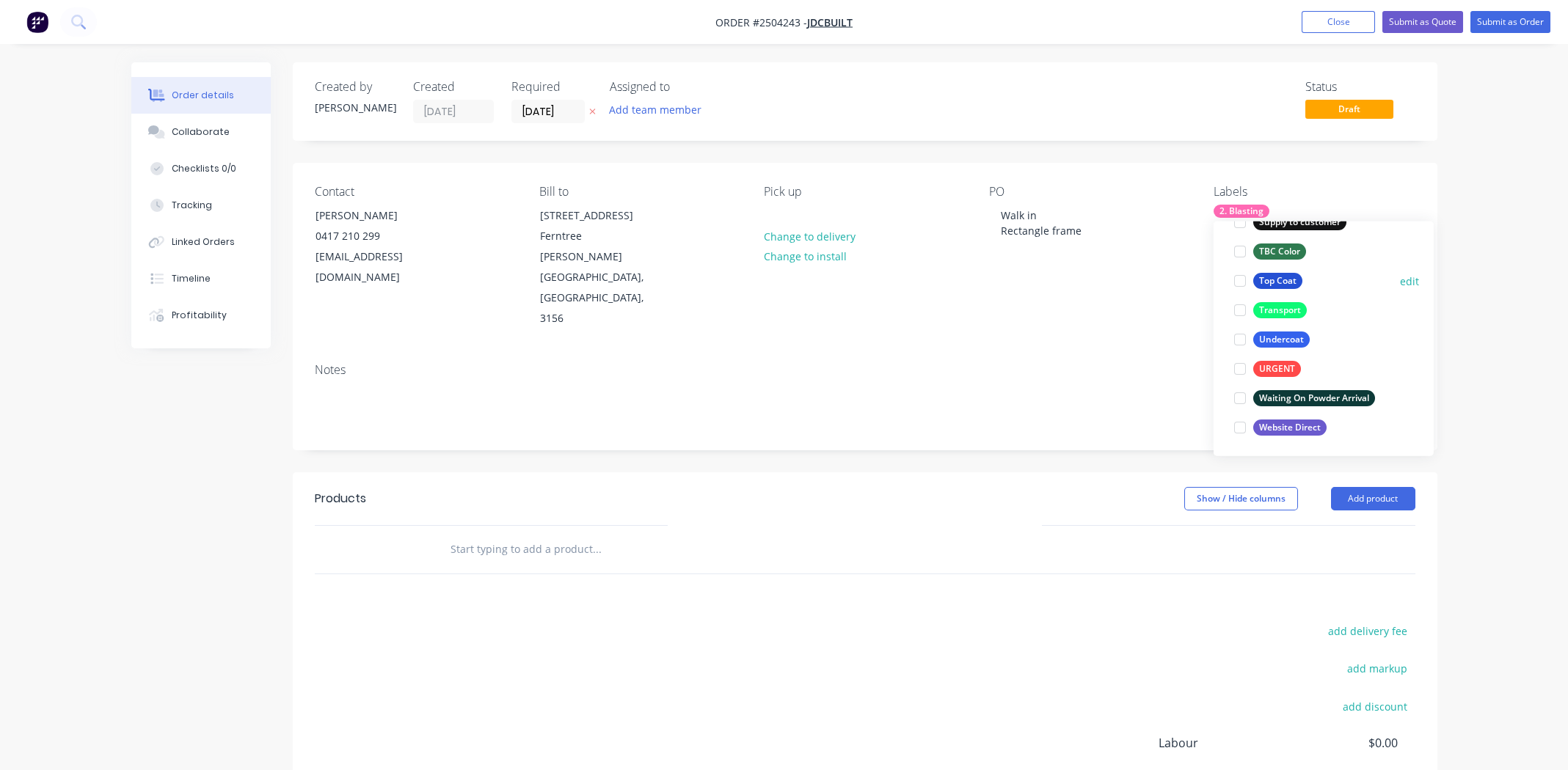
click at [1239, 279] on div at bounding box center [1240, 281] width 29 height 29
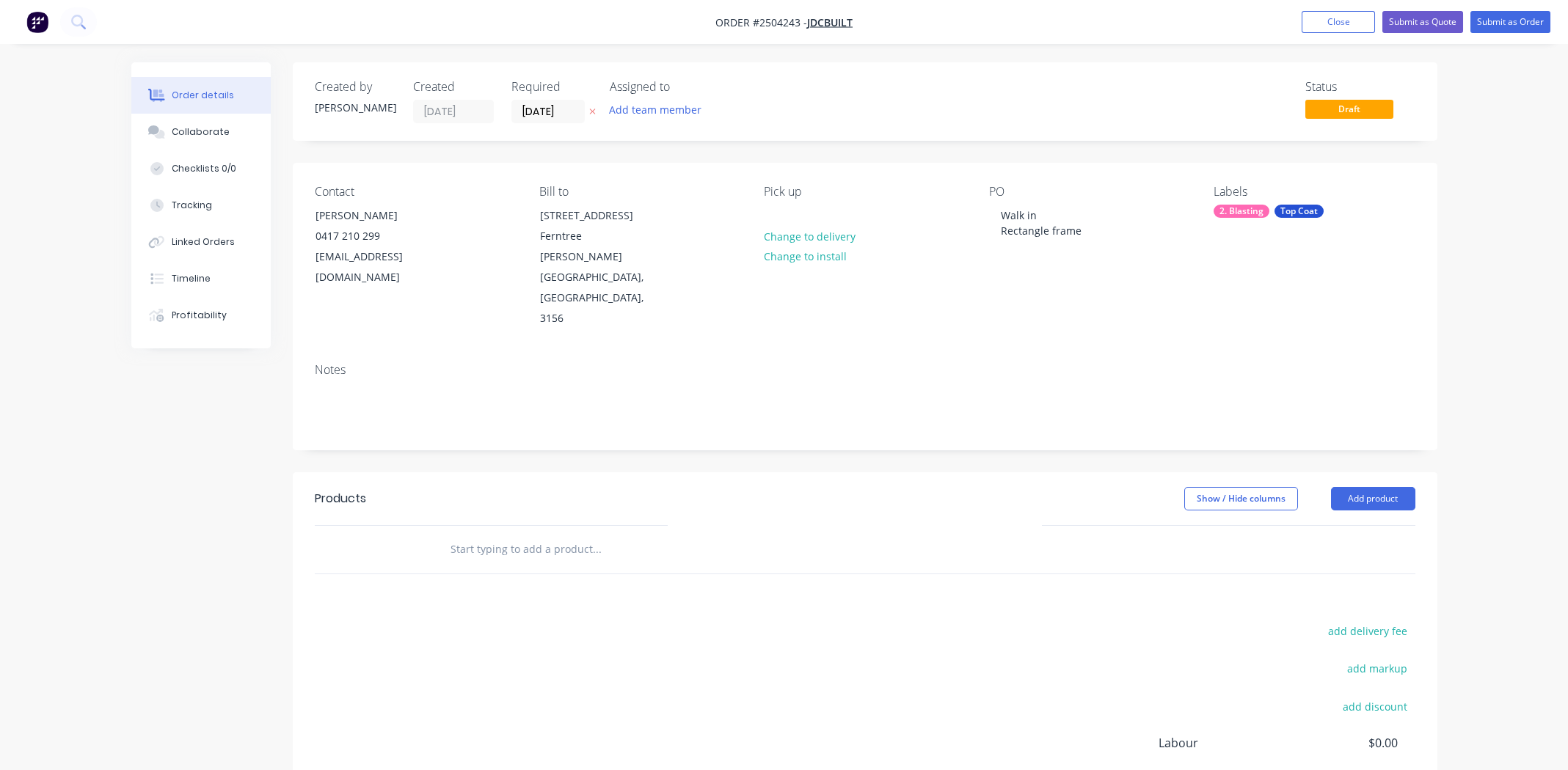
drag, startPoint x: 1091, startPoint y: 303, endPoint x: 1168, endPoint y: 285, distance: 79.1
click at [1091, 363] on div "Notes" at bounding box center [865, 370] width 1100 height 14
click at [1367, 487] on button "Add product" at bounding box center [1373, 499] width 85 height 24
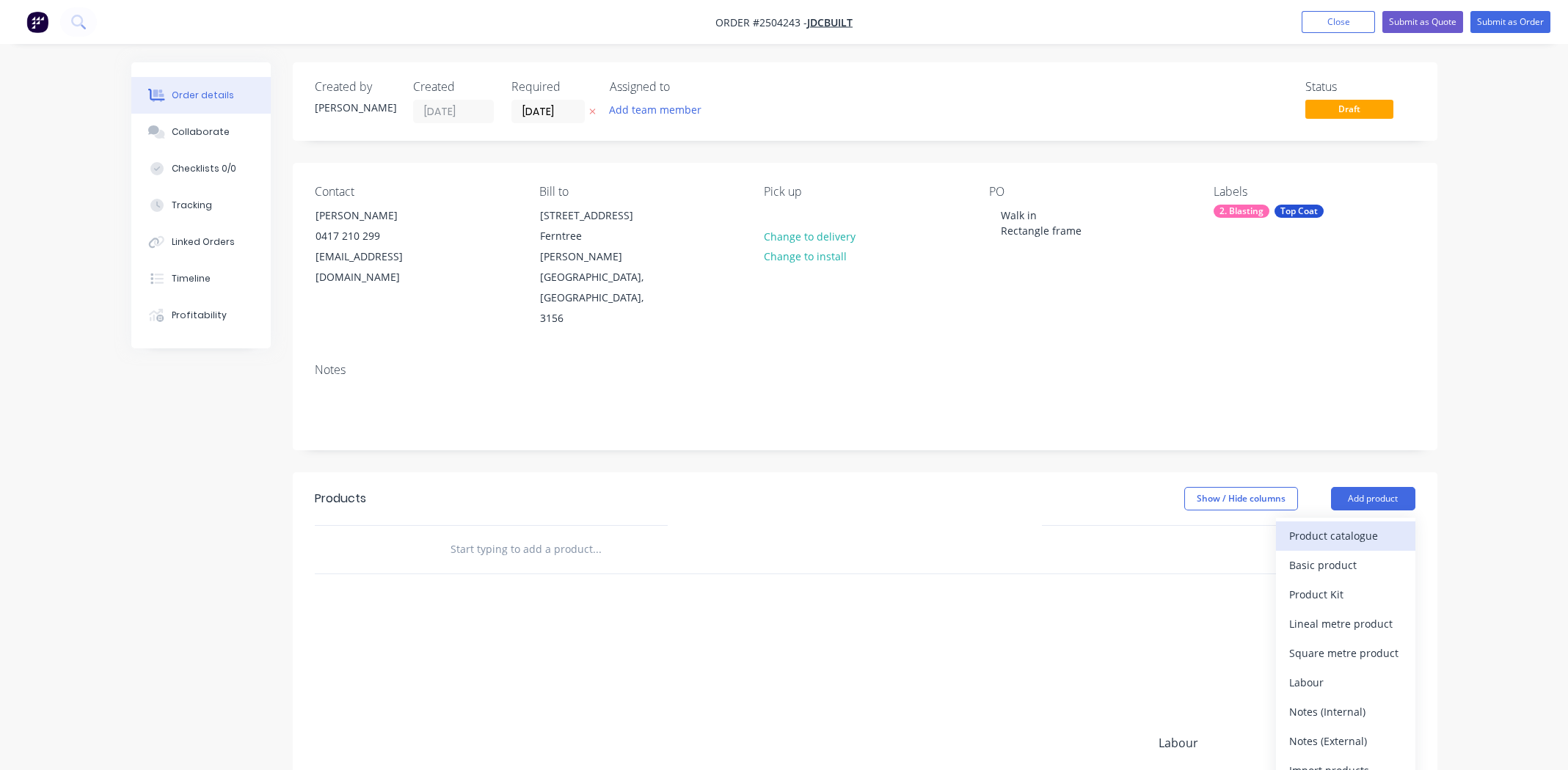
click at [1328, 525] on div "Product catalogue" at bounding box center [1345, 536] width 113 height 21
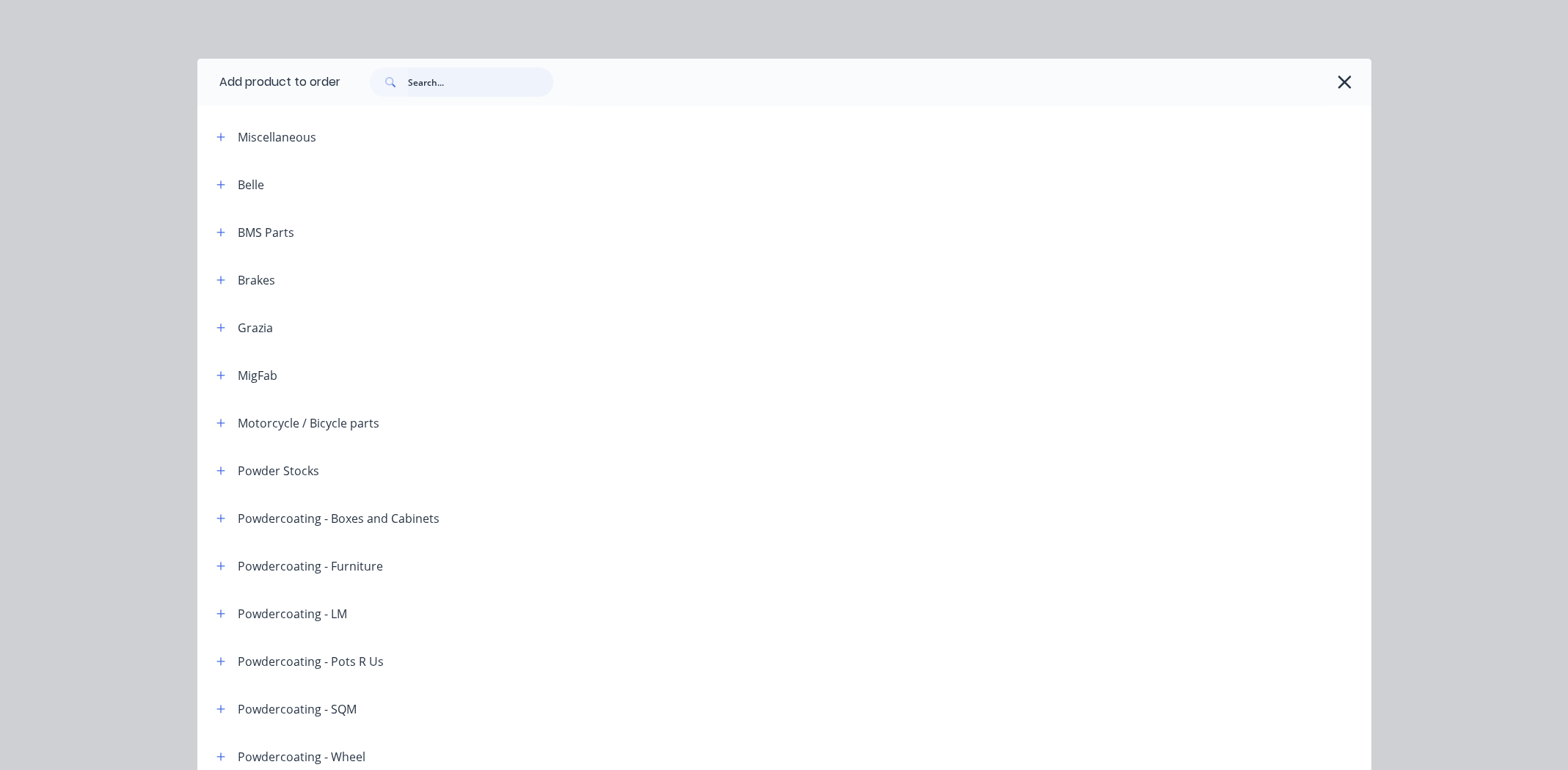
click at [424, 78] on input "text" at bounding box center [480, 82] width 145 height 29
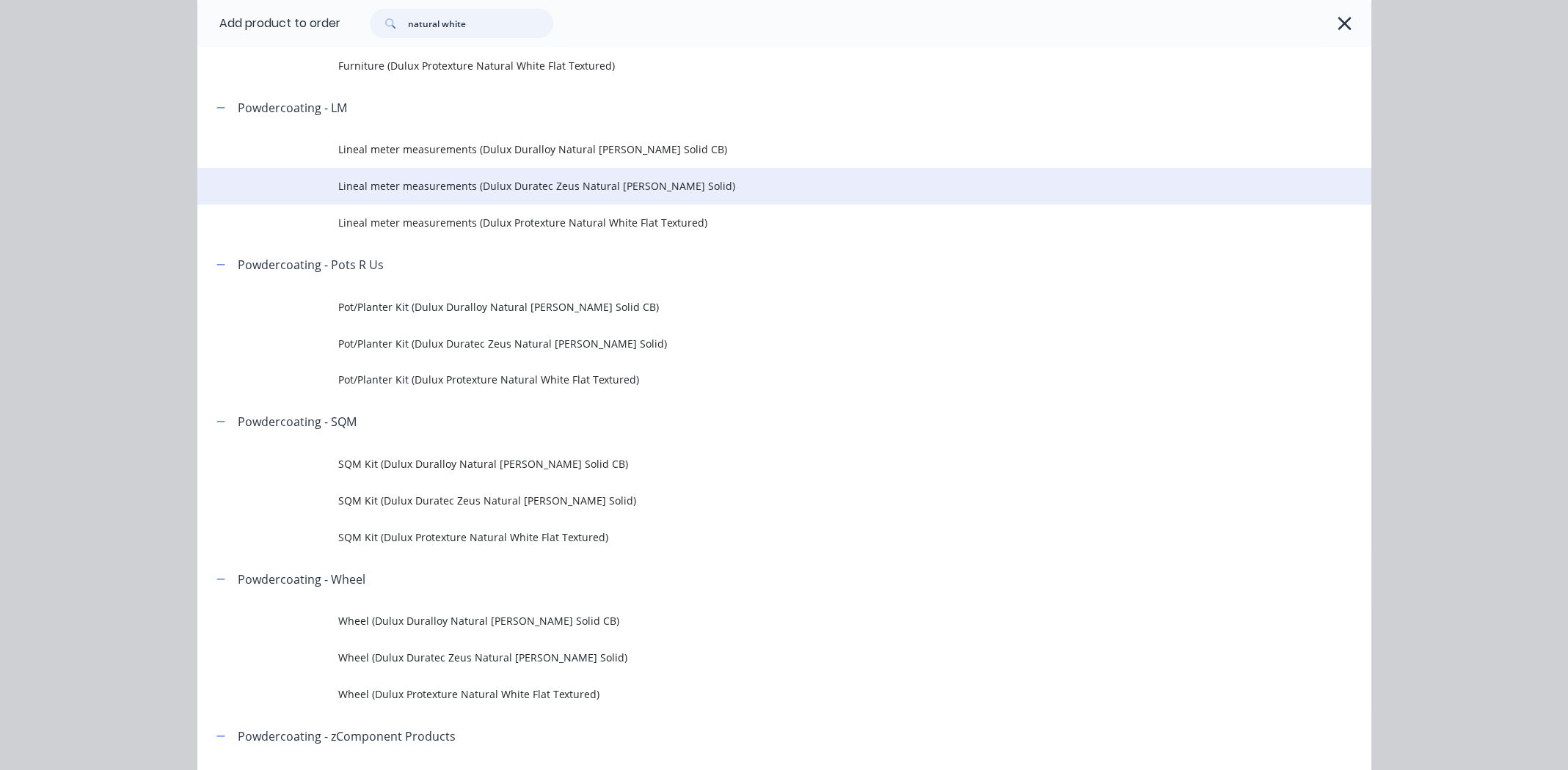
scroll to position [513, 0]
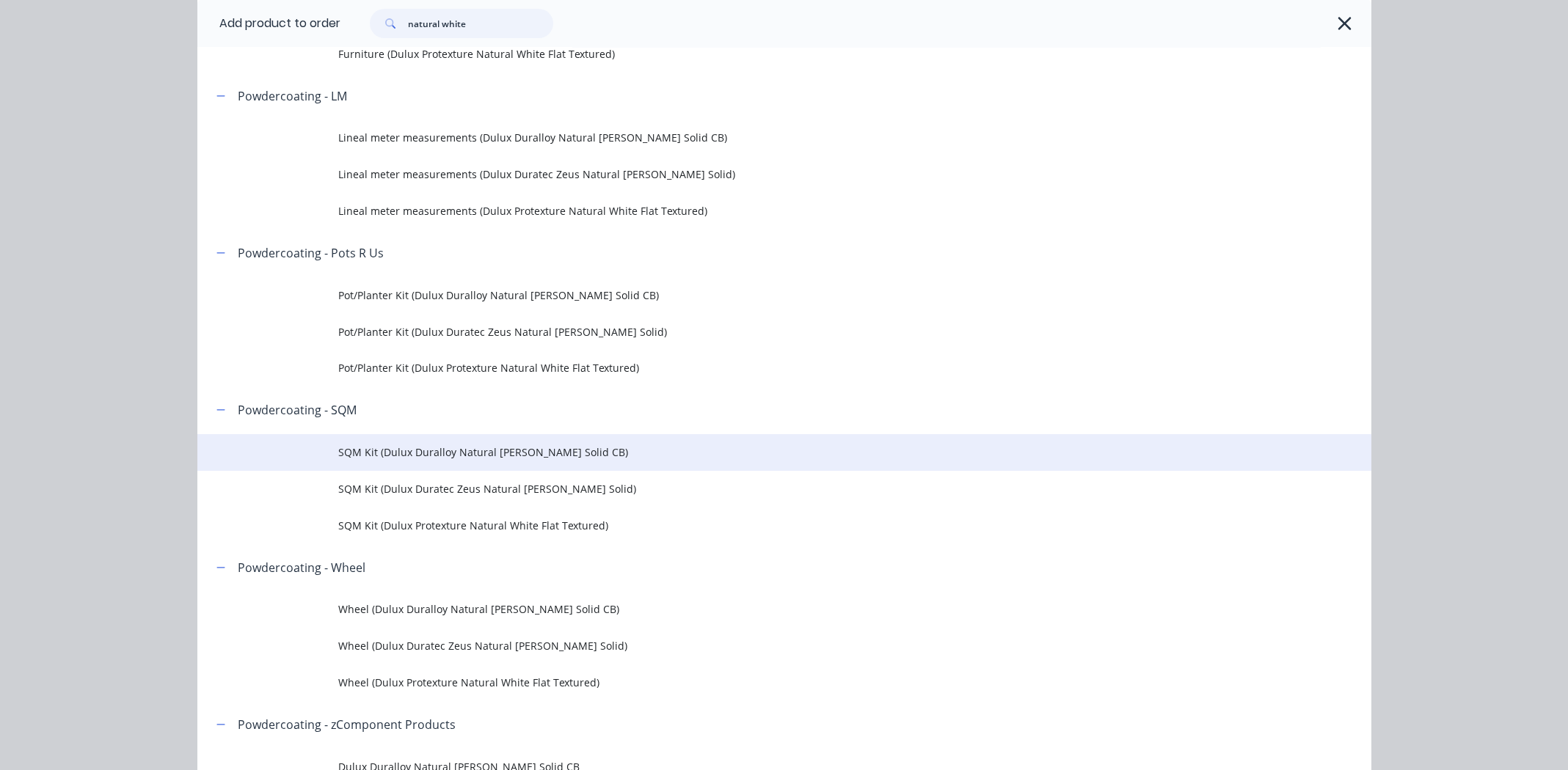
type input "natural white"
click at [528, 451] on span "SQM Kit (Dulux Duralloy Natural [PERSON_NAME] Solid CB)" at bounding box center [751, 452] width 826 height 15
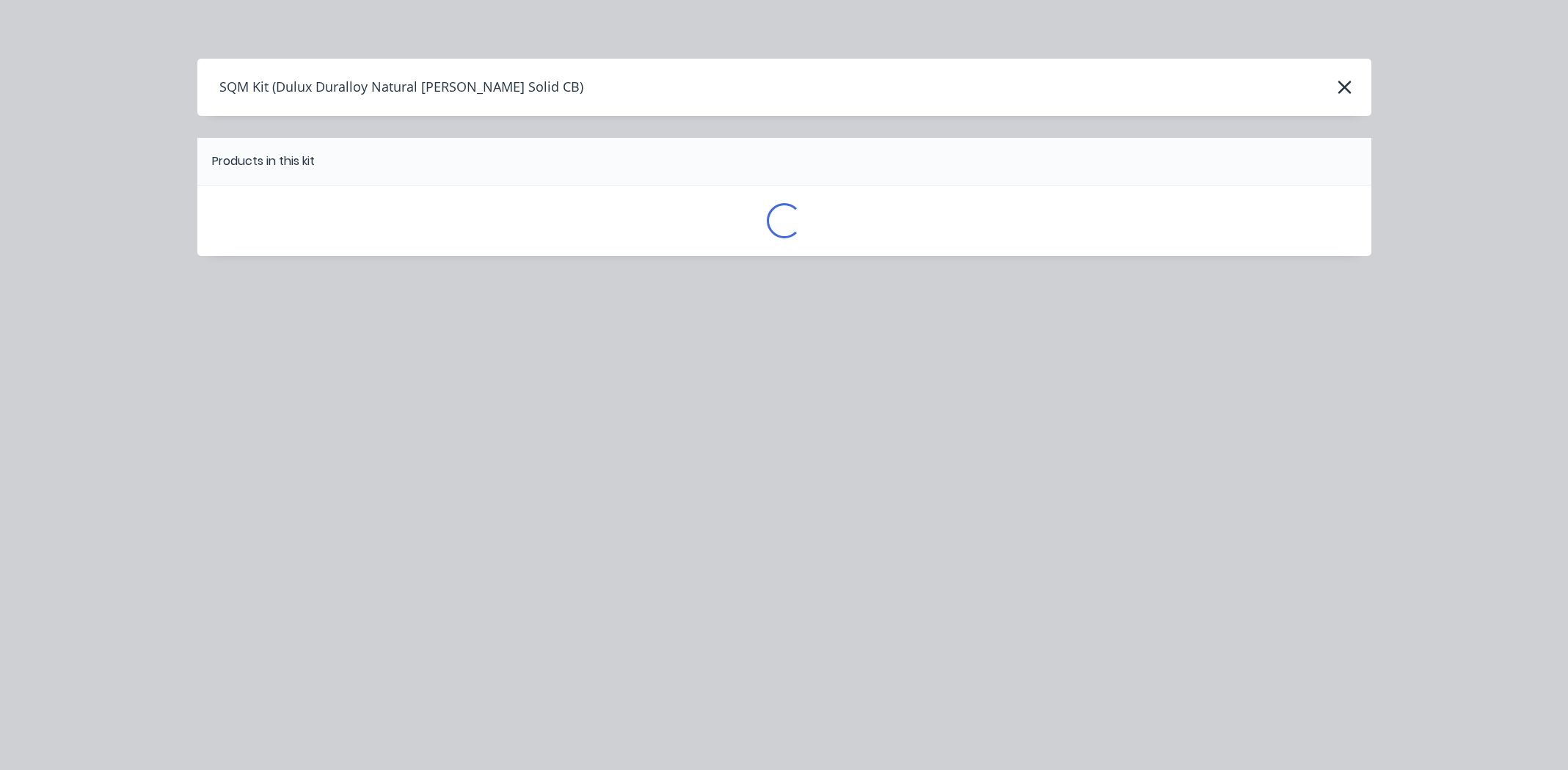
scroll to position [0, 0]
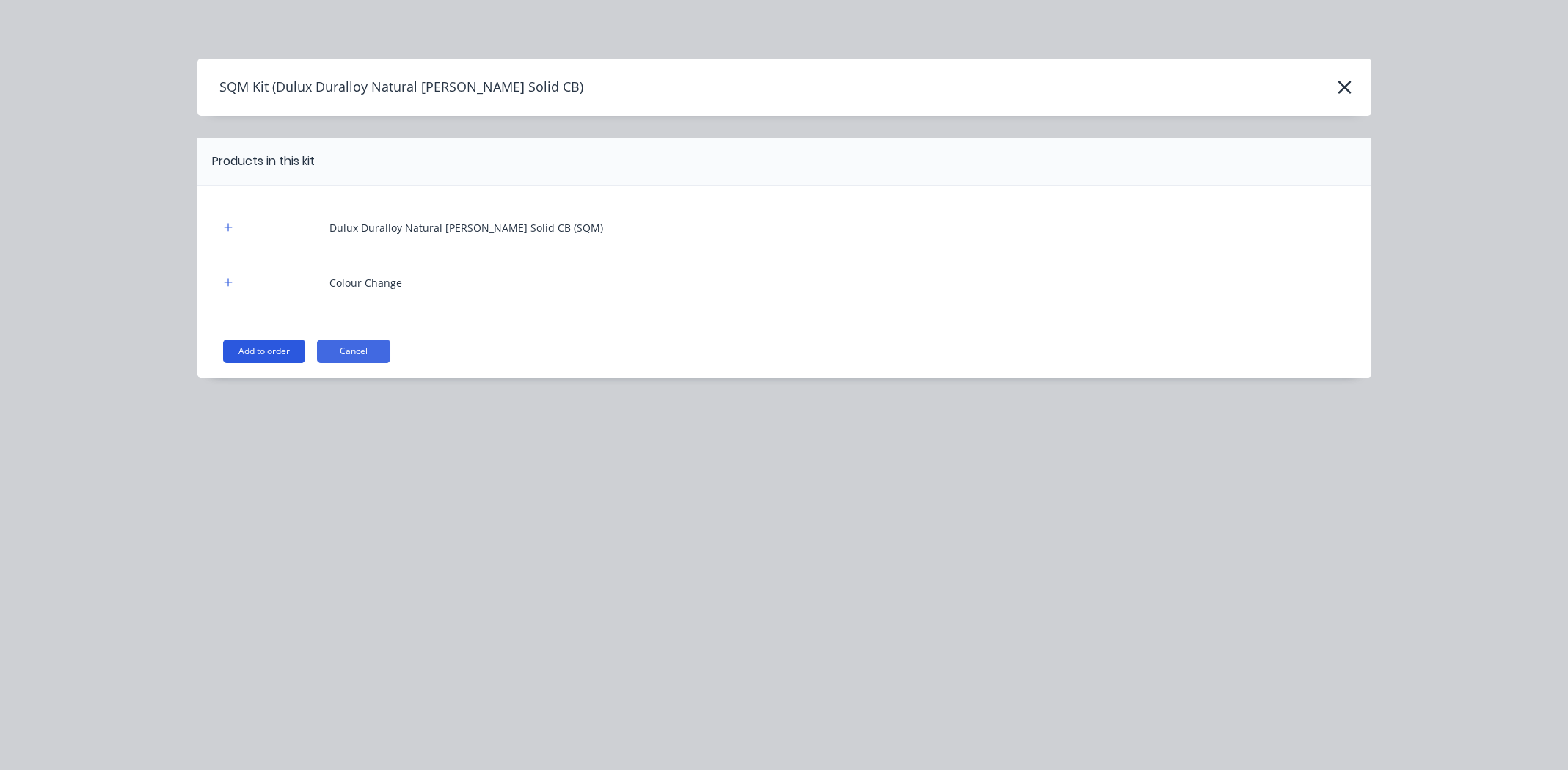
click at [262, 347] on button "Add to order" at bounding box center [264, 351] width 82 height 24
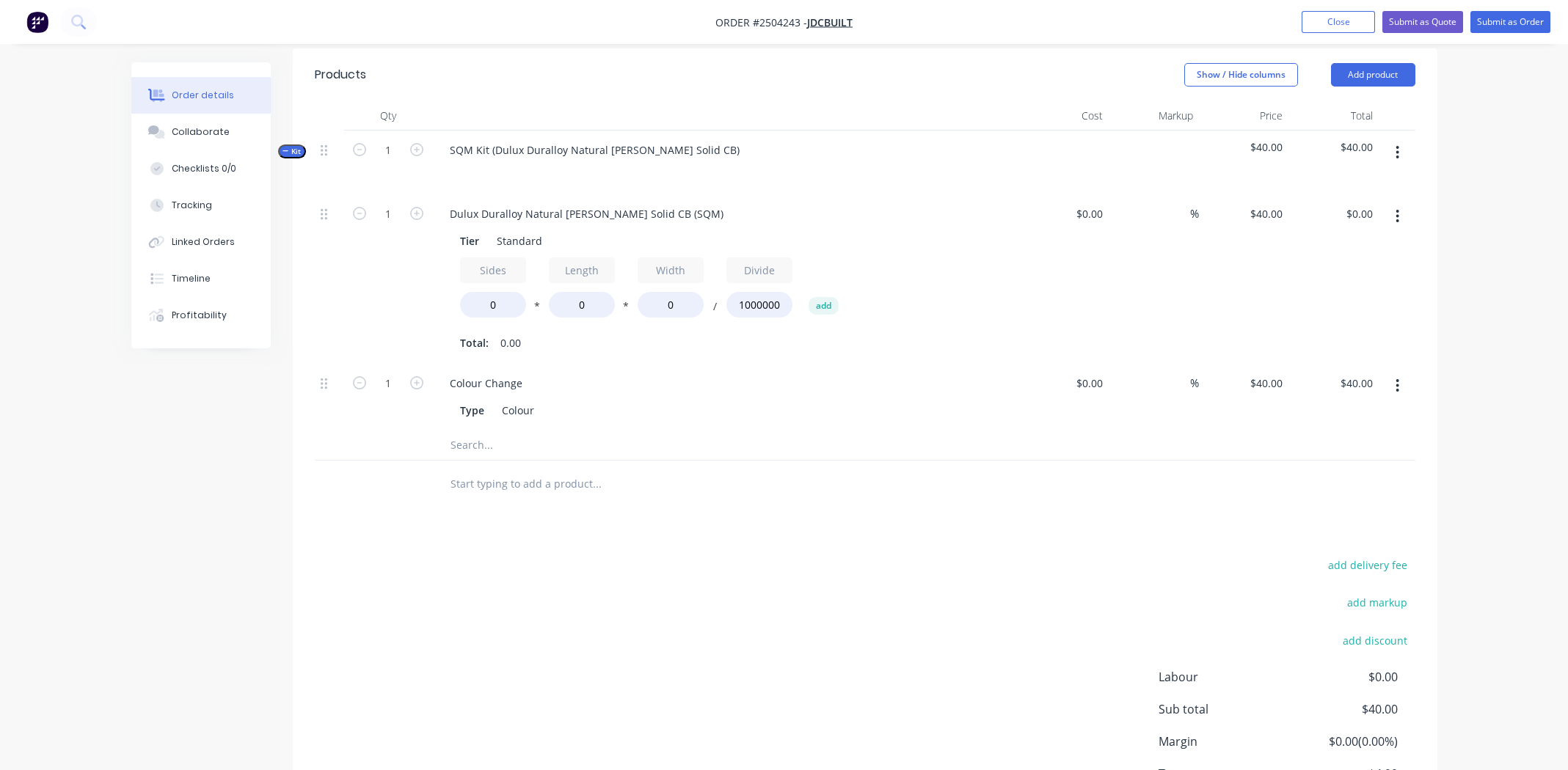
scroll to position [473, 0]
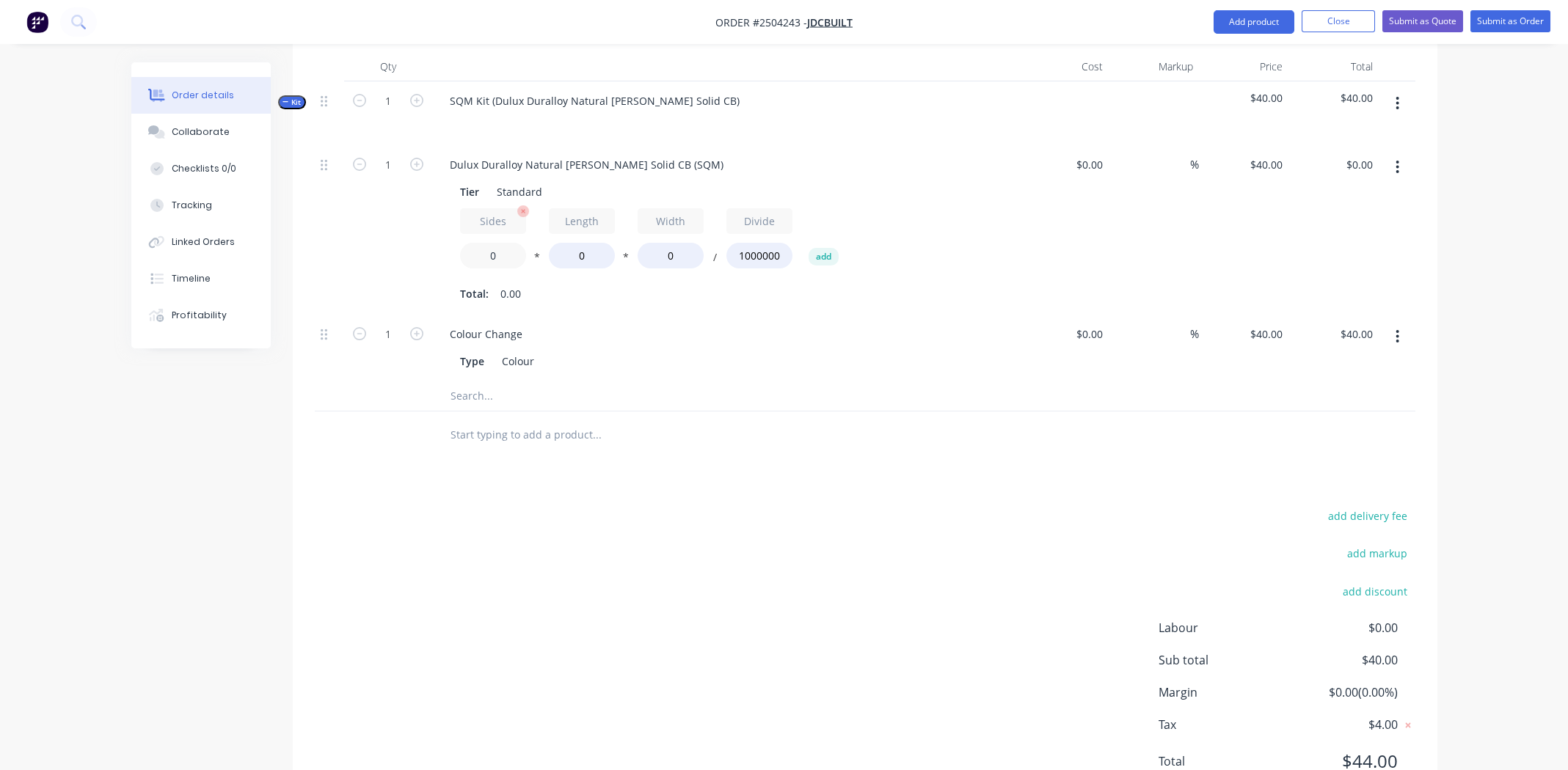
click at [506, 242] on input "0" at bounding box center [493, 255] width 66 height 26
type input "1.3"
click at [580, 242] on input "0" at bounding box center [582, 255] width 66 height 26
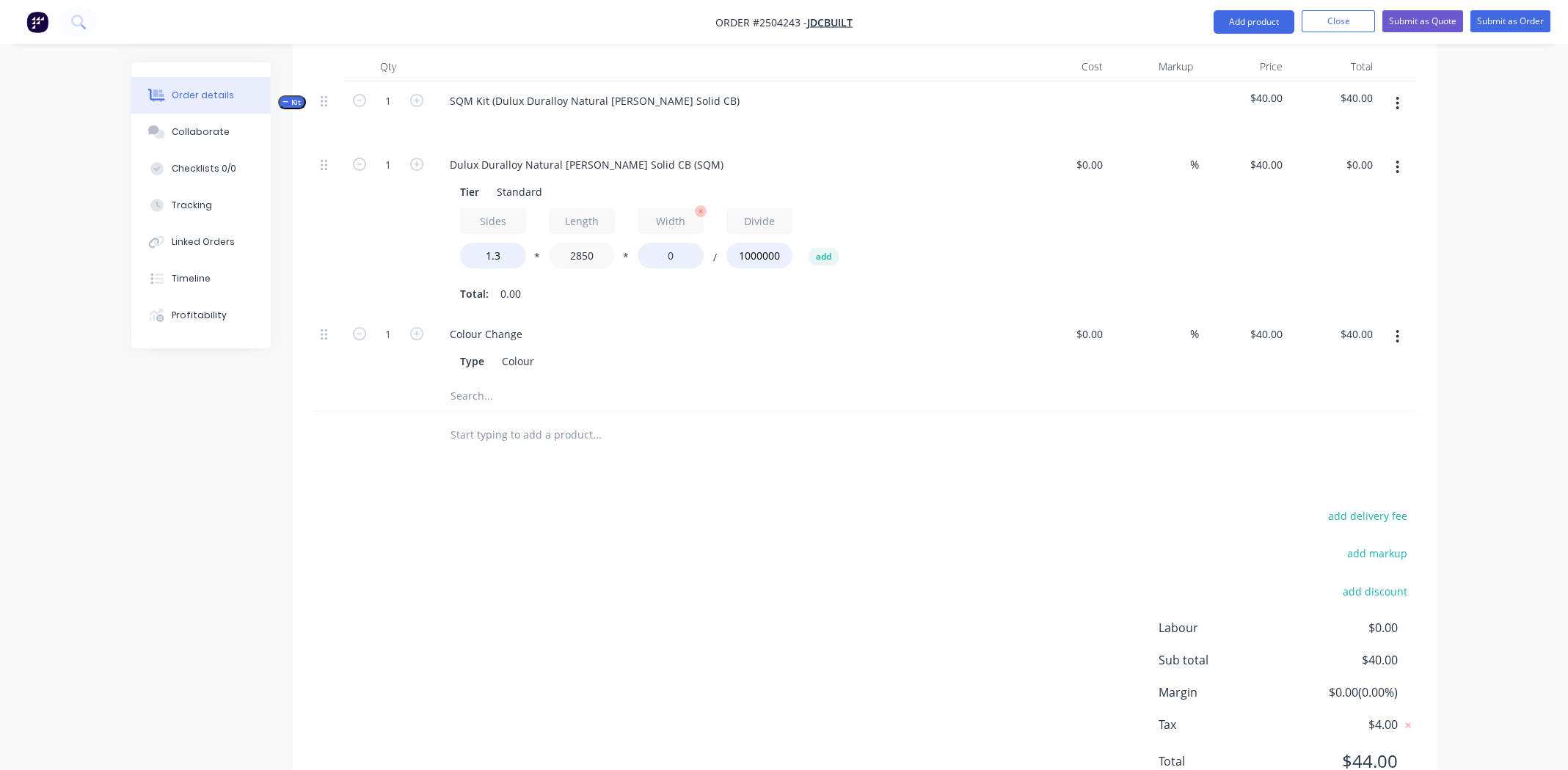
type input "2850"
click at [676, 242] on input "0" at bounding box center [670, 255] width 66 height 26
type input "800"
type input "$118.56"
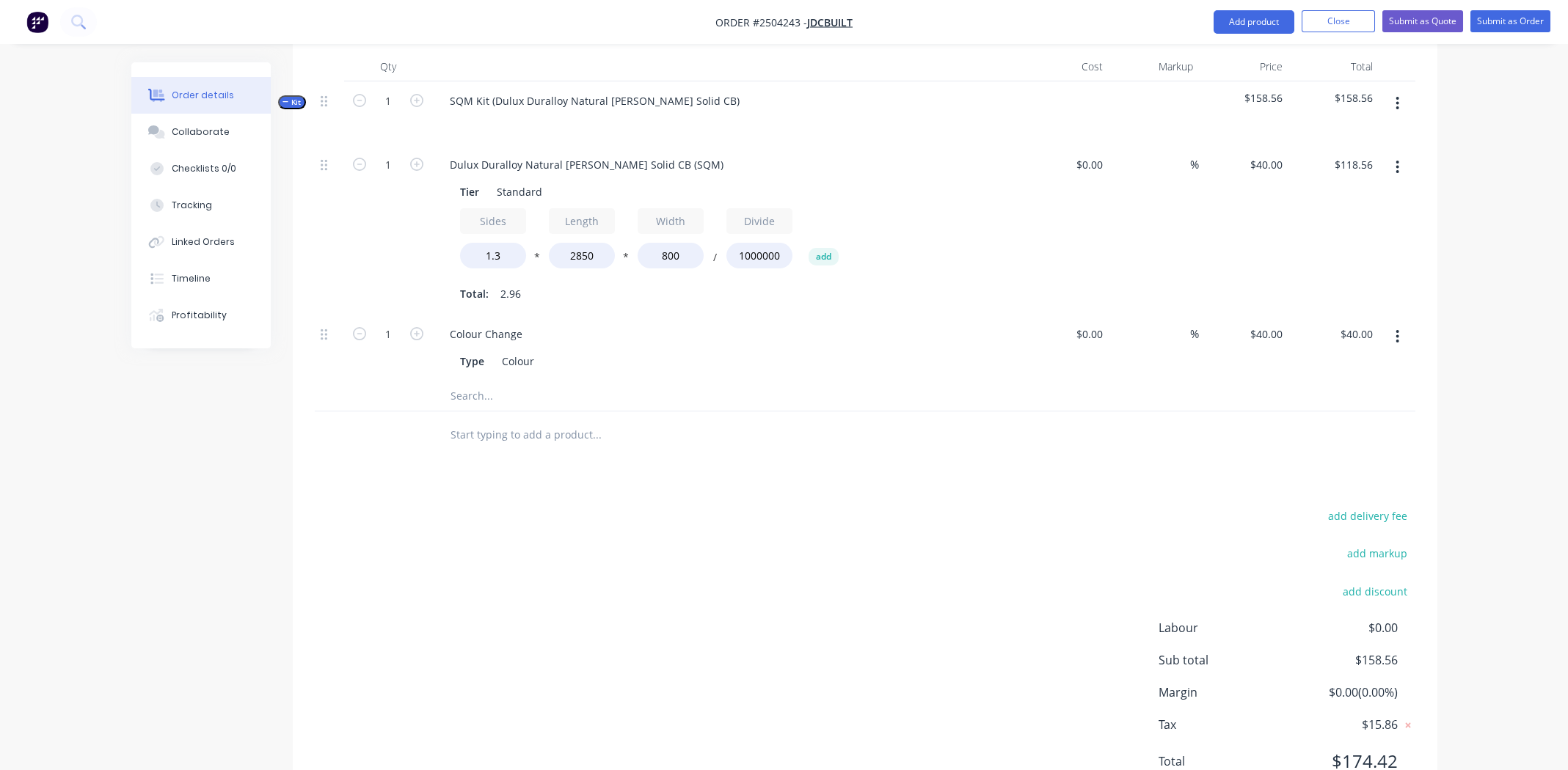
click at [746, 323] on div "Colour Change" at bounding box center [725, 334] width 575 height 21
drag, startPoint x: 1398, startPoint y: 270, endPoint x: 1400, endPoint y: 112, distance: 158.0
click at [1400, 145] on div "1 Dulux Duralloy Natural [PERSON_NAME] Solid CB (SQM) Tier Standard Sides 1.3 *…" at bounding box center [865, 263] width 1100 height 236
drag, startPoint x: 1396, startPoint y: 275, endPoint x: 1375, endPoint y: 146, distance: 130.7
click at [1375, 146] on div "1 Dulux Duralloy Natural [PERSON_NAME] Solid CB (SQM) Tier Standard Sides 1.3 *…" at bounding box center [865, 263] width 1100 height 236
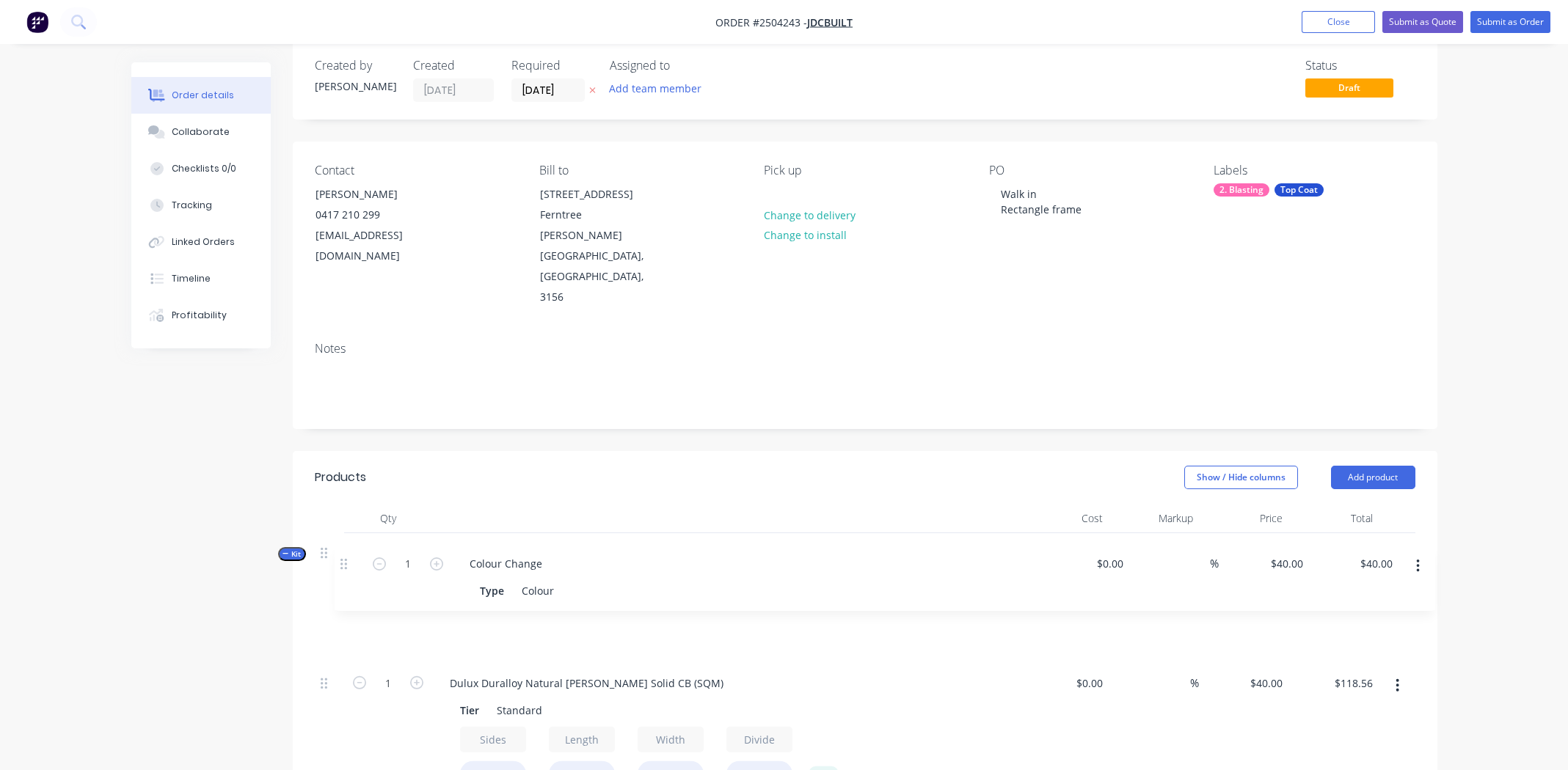
scroll to position [23, 0]
drag, startPoint x: 321, startPoint y: 273, endPoint x: 378, endPoint y: 522, distance: 255.4
click at [329, 595] on div "1 Dulux Duralloy Natural [PERSON_NAME] Solid CB (SQM) Tier Standard Sides 1.3 *…" at bounding box center [865, 714] width 1100 height 236
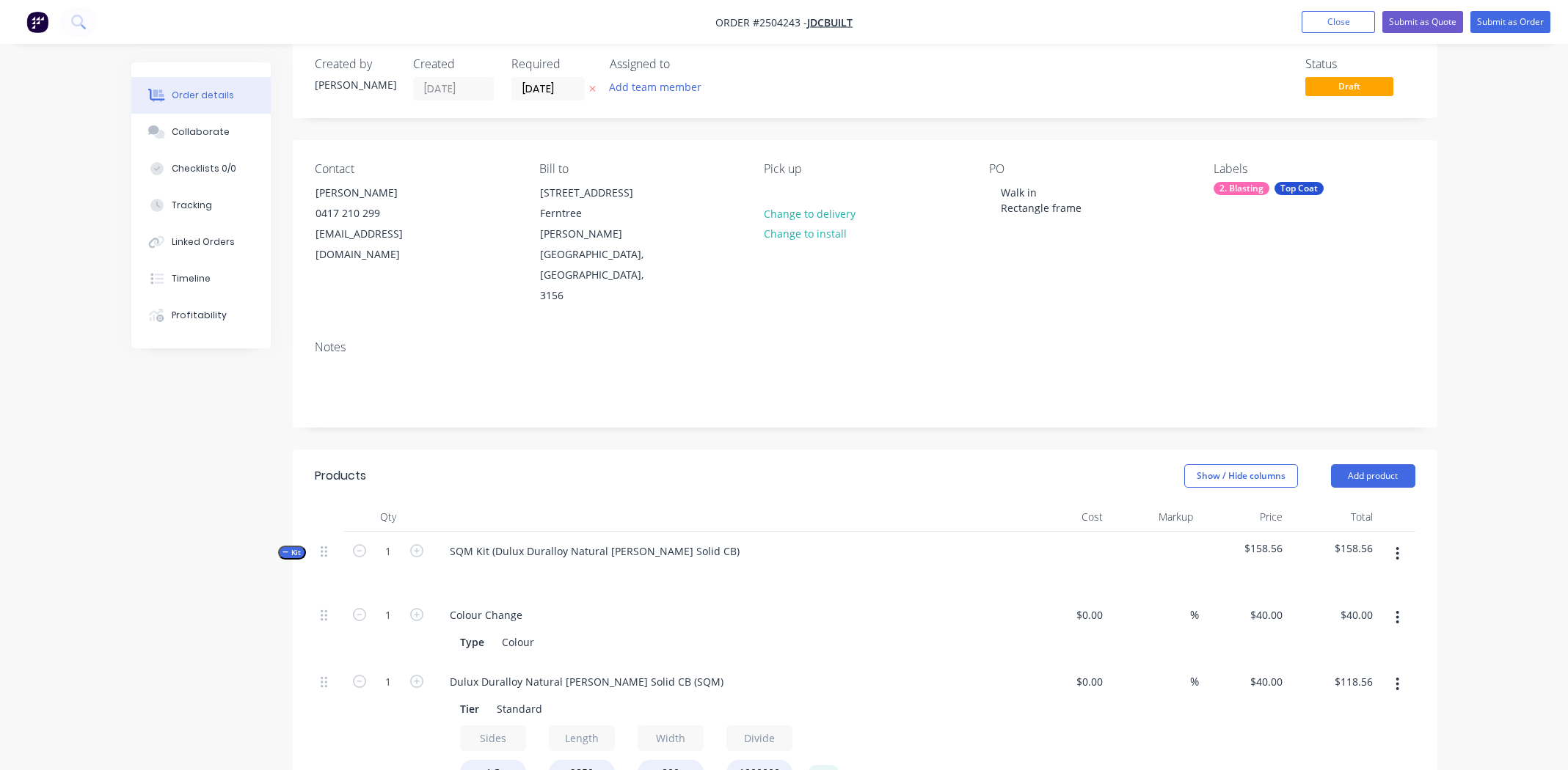
scroll to position [242, 0]
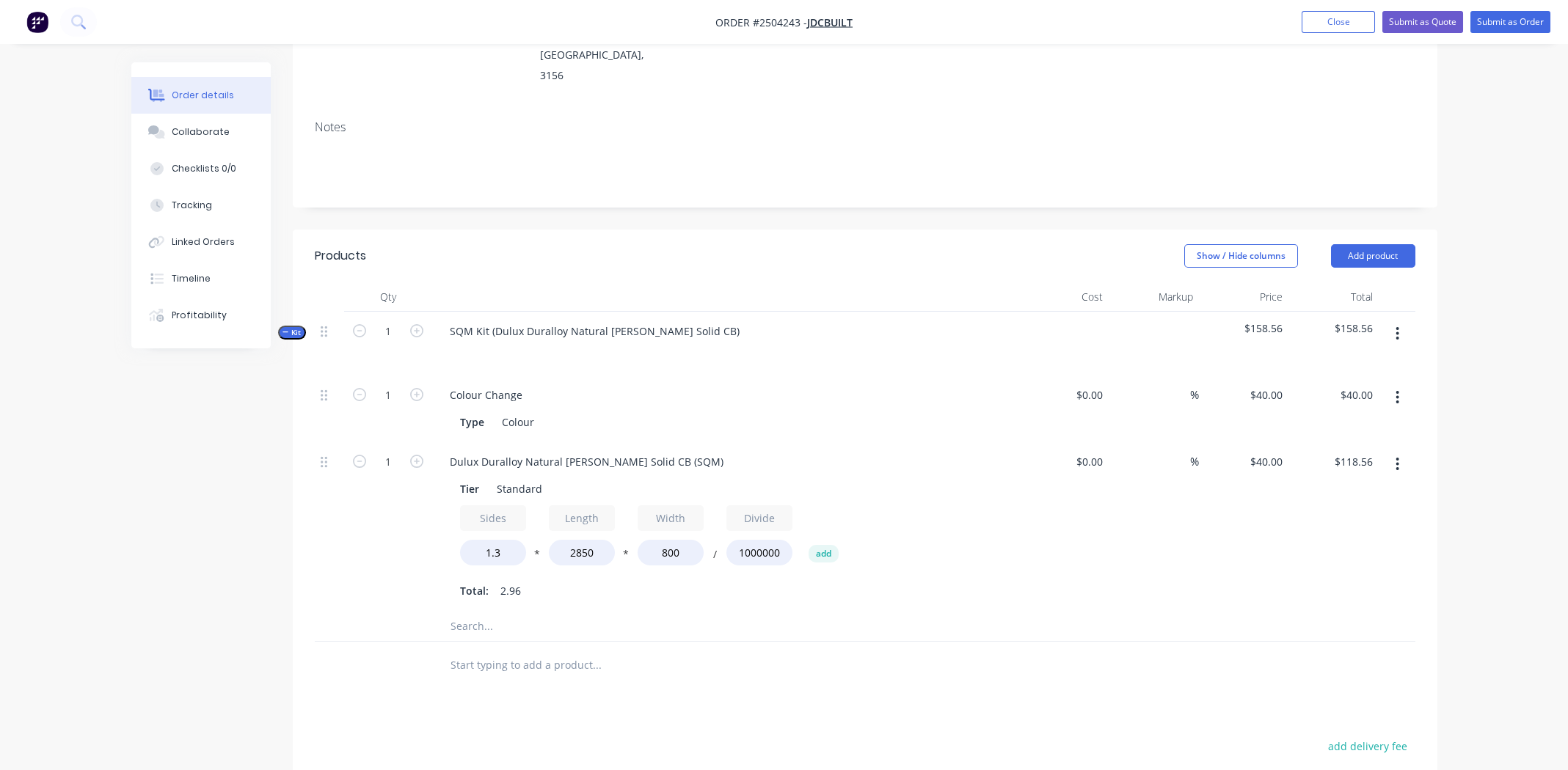
click at [1397, 326] on icon "button" at bounding box center [1397, 333] width 4 height 16
click at [1354, 361] on div "Add product to kit" at bounding box center [1345, 372] width 113 height 21
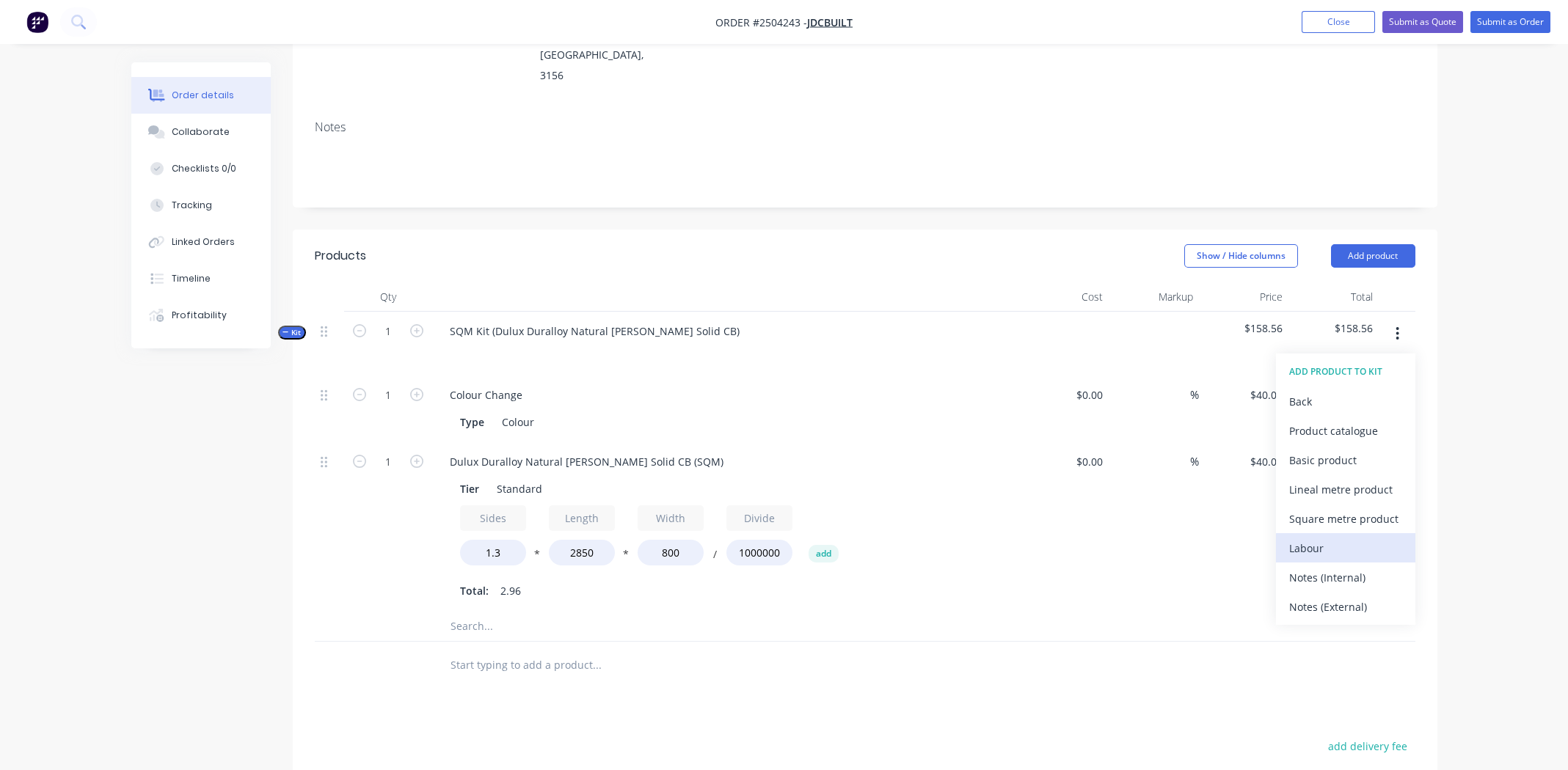
click at [1341, 537] on div "Labour" at bounding box center [1345, 548] width 113 height 21
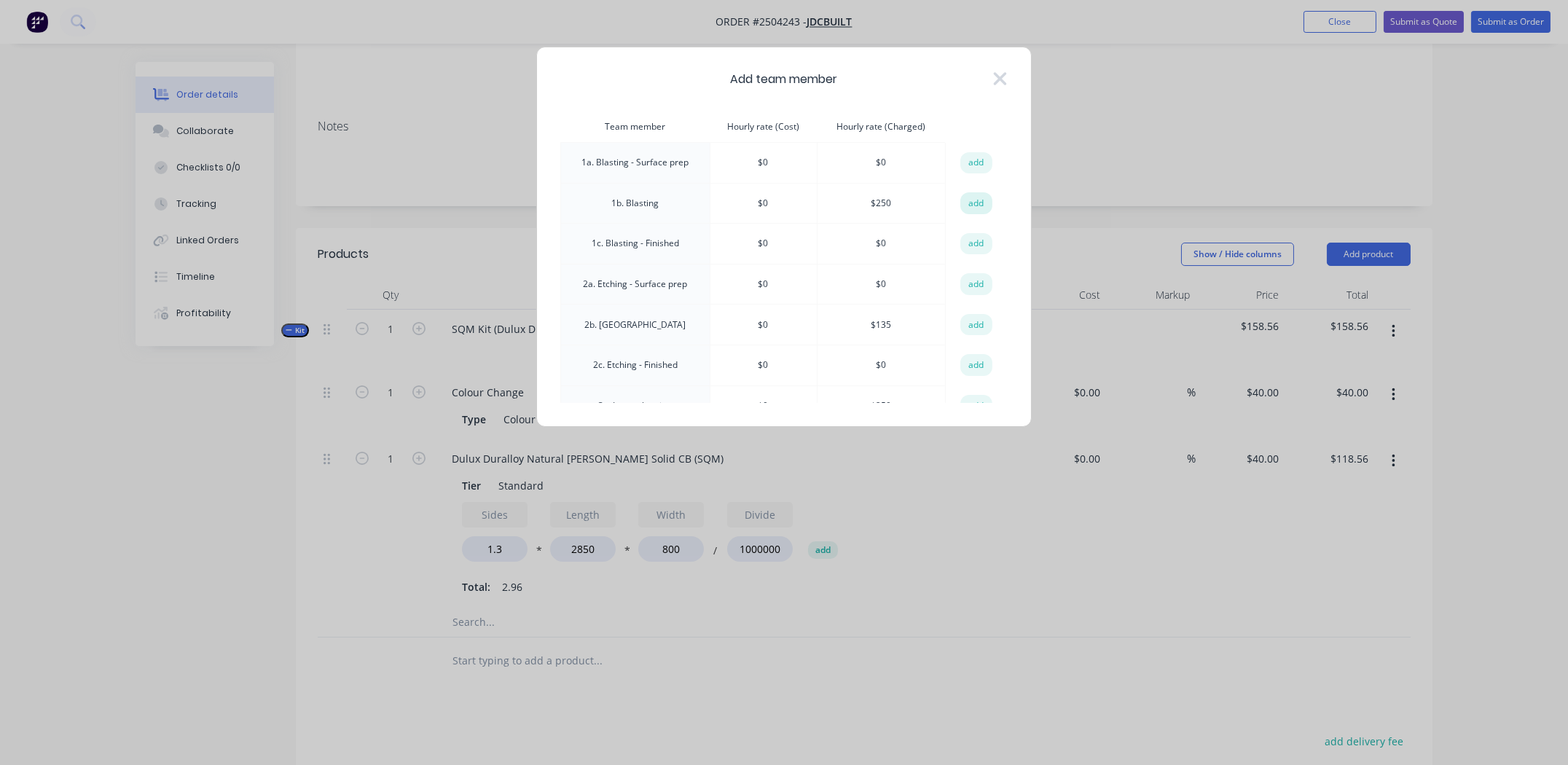
click at [967, 202] on button "add" at bounding box center [976, 203] width 32 height 22
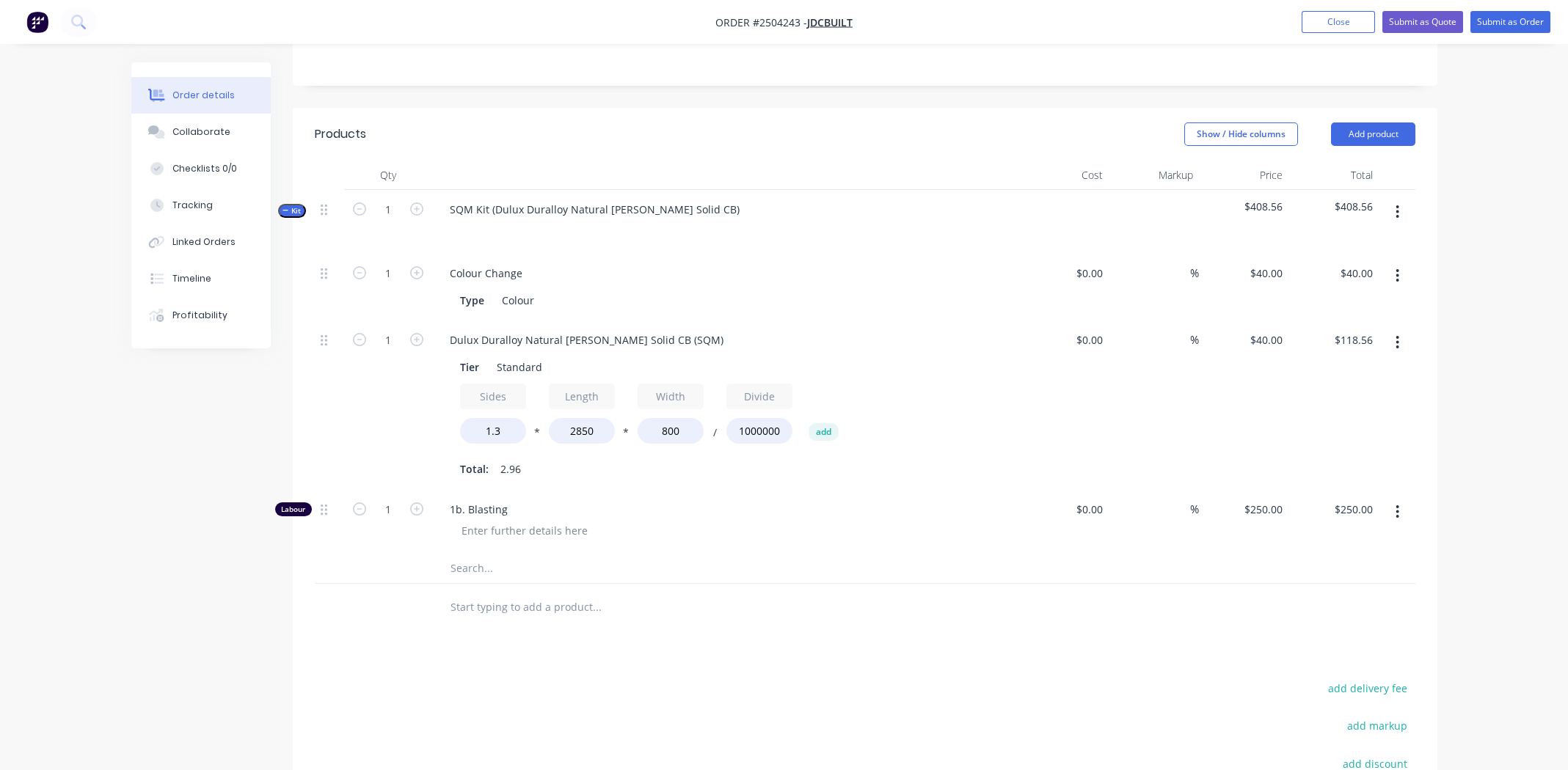
scroll to position [536, 0]
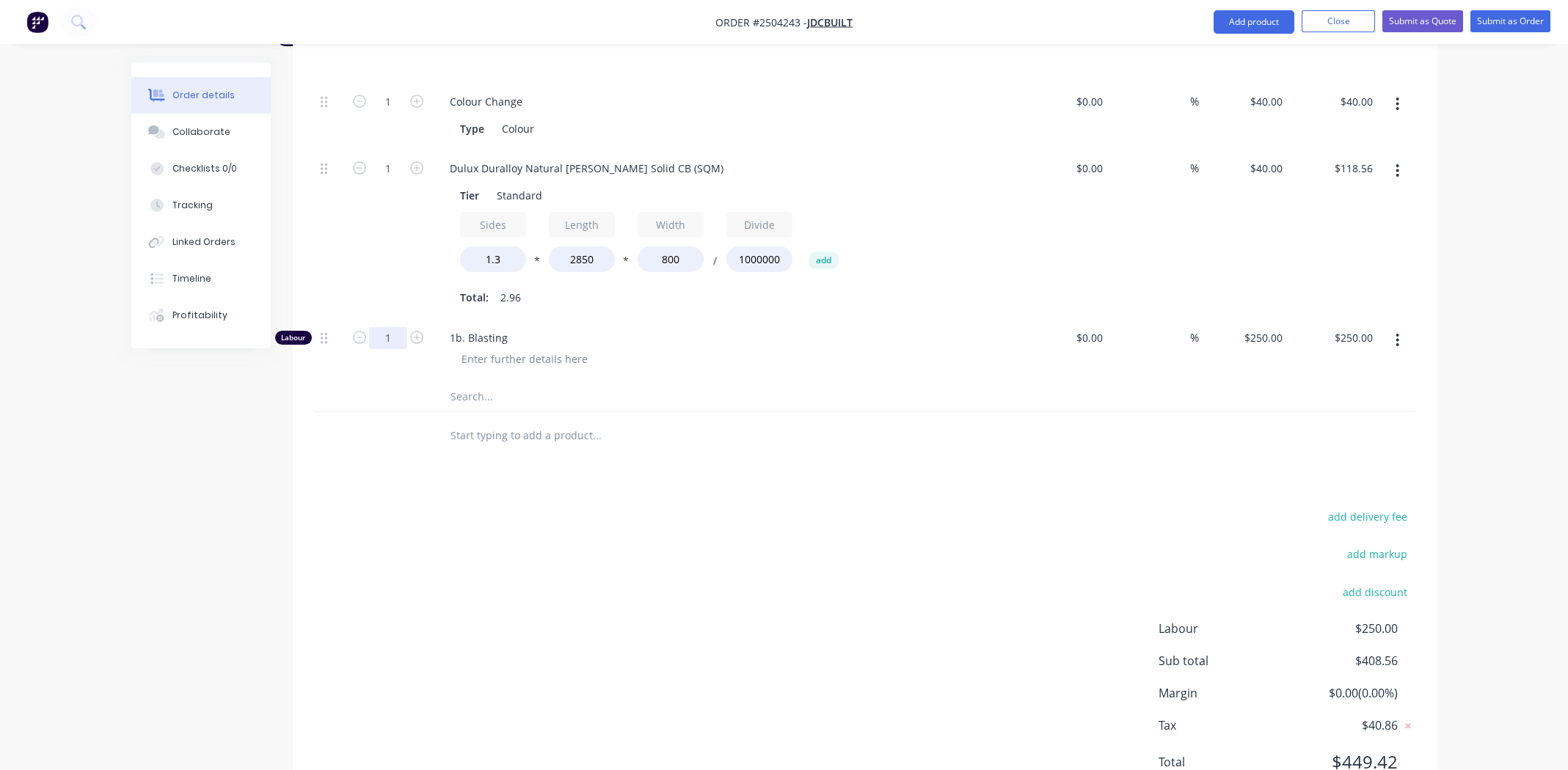
click at [386, 327] on input "1" at bounding box center [388, 338] width 38 height 22
type input "0.333"
type input "$83.25"
click at [801, 509] on div "add delivery fee add markup add discount Labour $250.00 Sub total $408.56 Margi…" at bounding box center [865, 648] width 1100 height 283
click at [1519, 18] on button "Submit as Order" at bounding box center [1510, 21] width 80 height 22
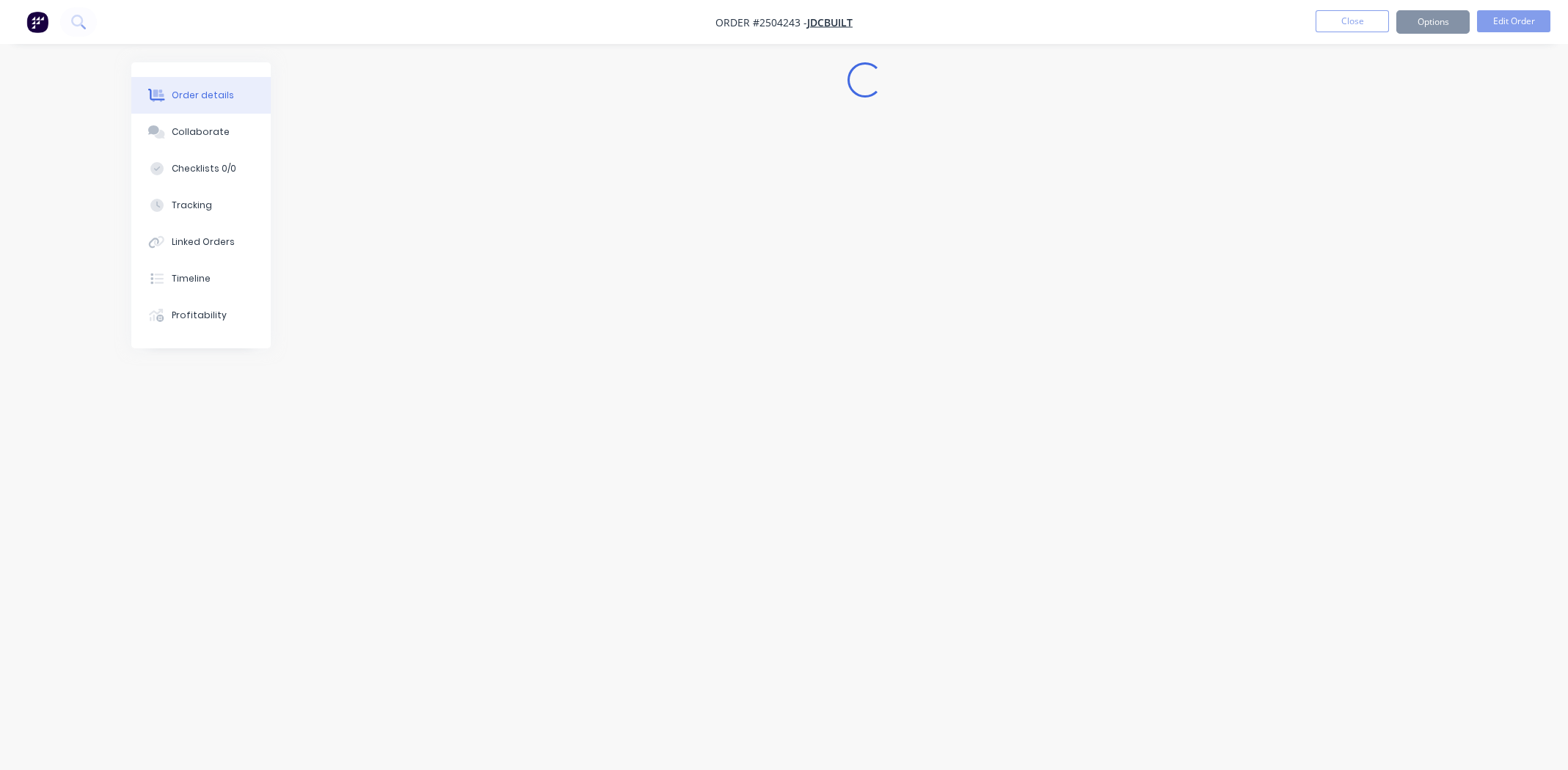
scroll to position [0, 0]
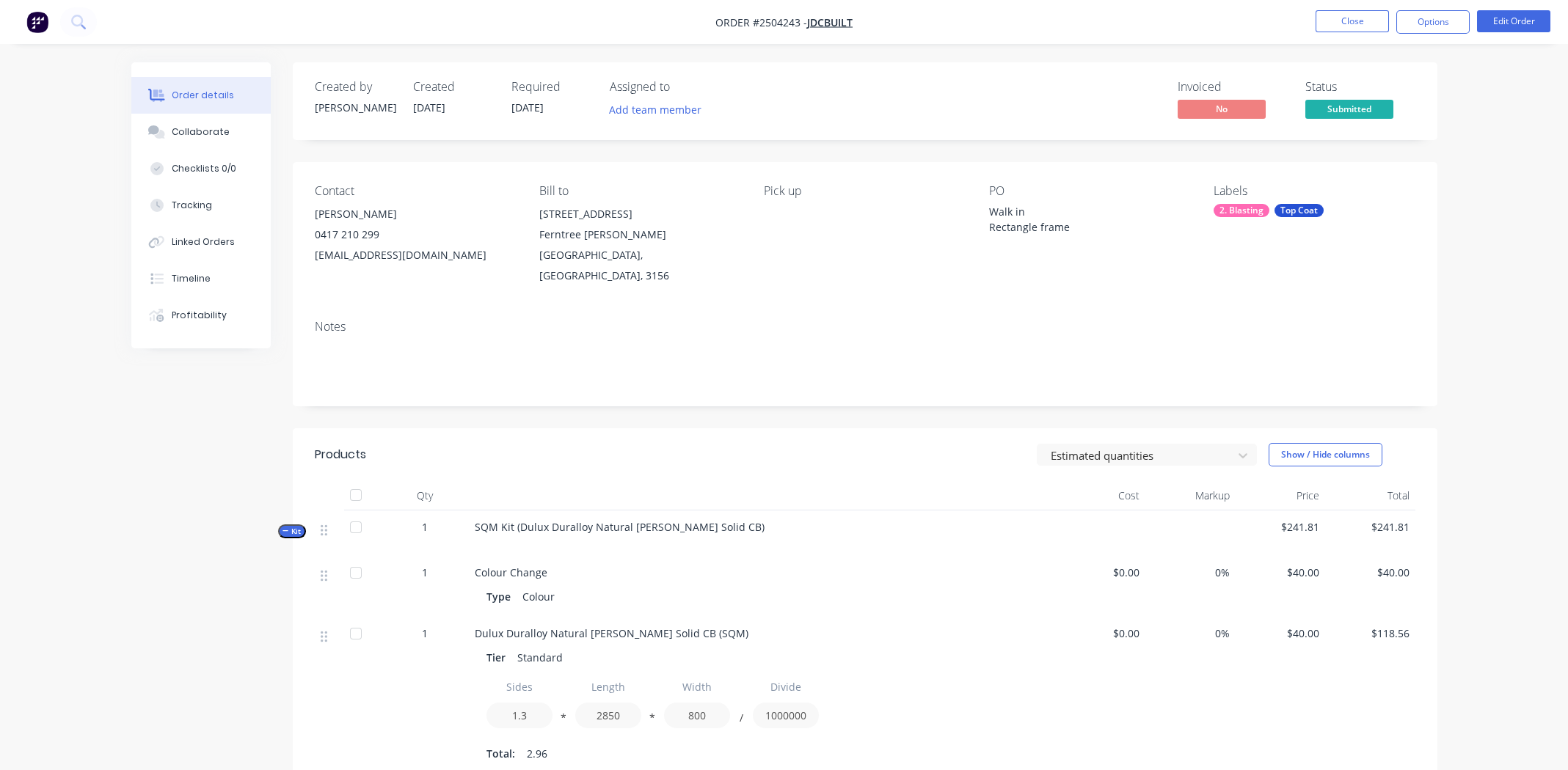
click at [756, 511] on div "SQM Kit (Dulux Duralloy Natural [PERSON_NAME] Solid CB)" at bounding box center [763, 534] width 587 height 46
click at [745, 511] on div "SQM Kit (Dulux Duralloy Natural [PERSON_NAME] Solid CB)" at bounding box center [763, 534] width 587 height 46
click at [738, 511] on div "SQM Kit (Dulux Duralloy Natural [PERSON_NAME] Solid CB)" at bounding box center [763, 534] width 587 height 46
click at [1521, 27] on button "Edit Order" at bounding box center [1514, 21] width 73 height 22
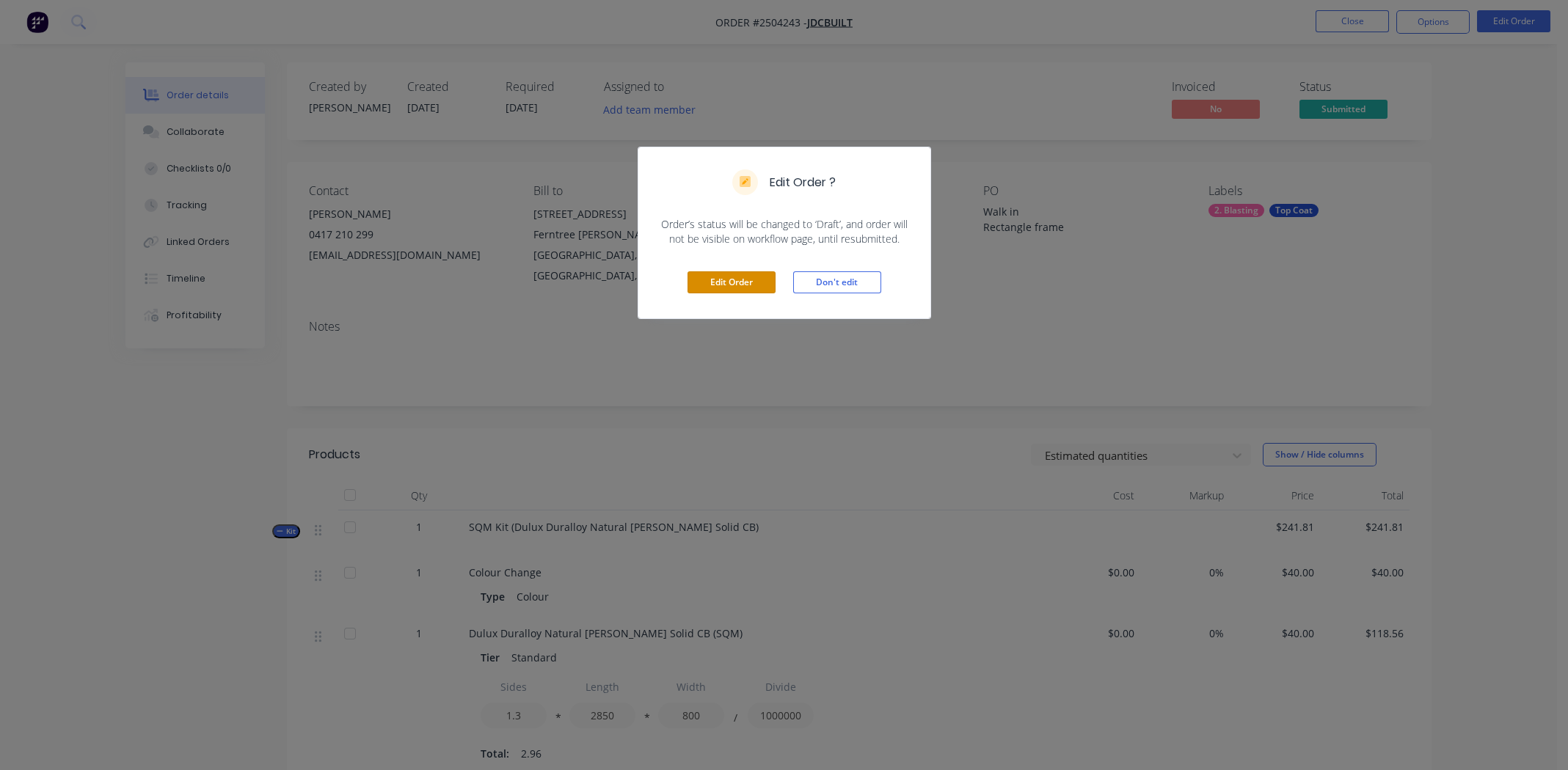
drag, startPoint x: 723, startPoint y: 281, endPoint x: 741, endPoint y: 281, distance: 18.0
click at [723, 281] on button "Edit Order" at bounding box center [731, 282] width 88 height 22
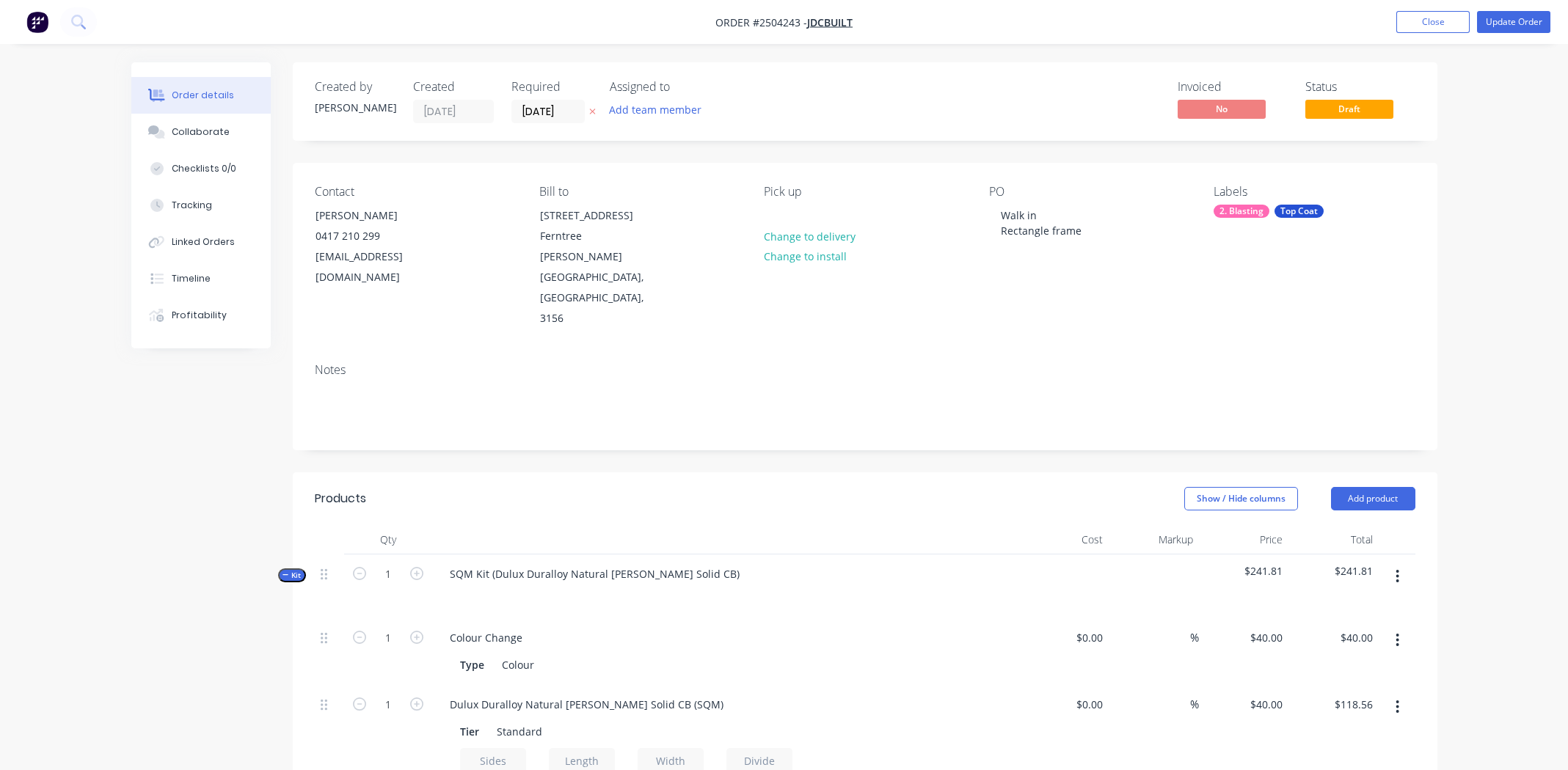
click at [718, 554] on div "SQM Kit (Dulux Duralloy Natural [PERSON_NAME] Solid CB)" at bounding box center [726, 586] width 587 height 64
click at [708, 563] on div "SQM Kit (Dulux Duralloy Natural [PERSON_NAME] Solid CB)" at bounding box center [594, 574] width 313 height 21
click at [548, 563] on div "Dulux Duralloy Natural [PERSON_NAME] Solid CB" at bounding box center [570, 574] width 265 height 21
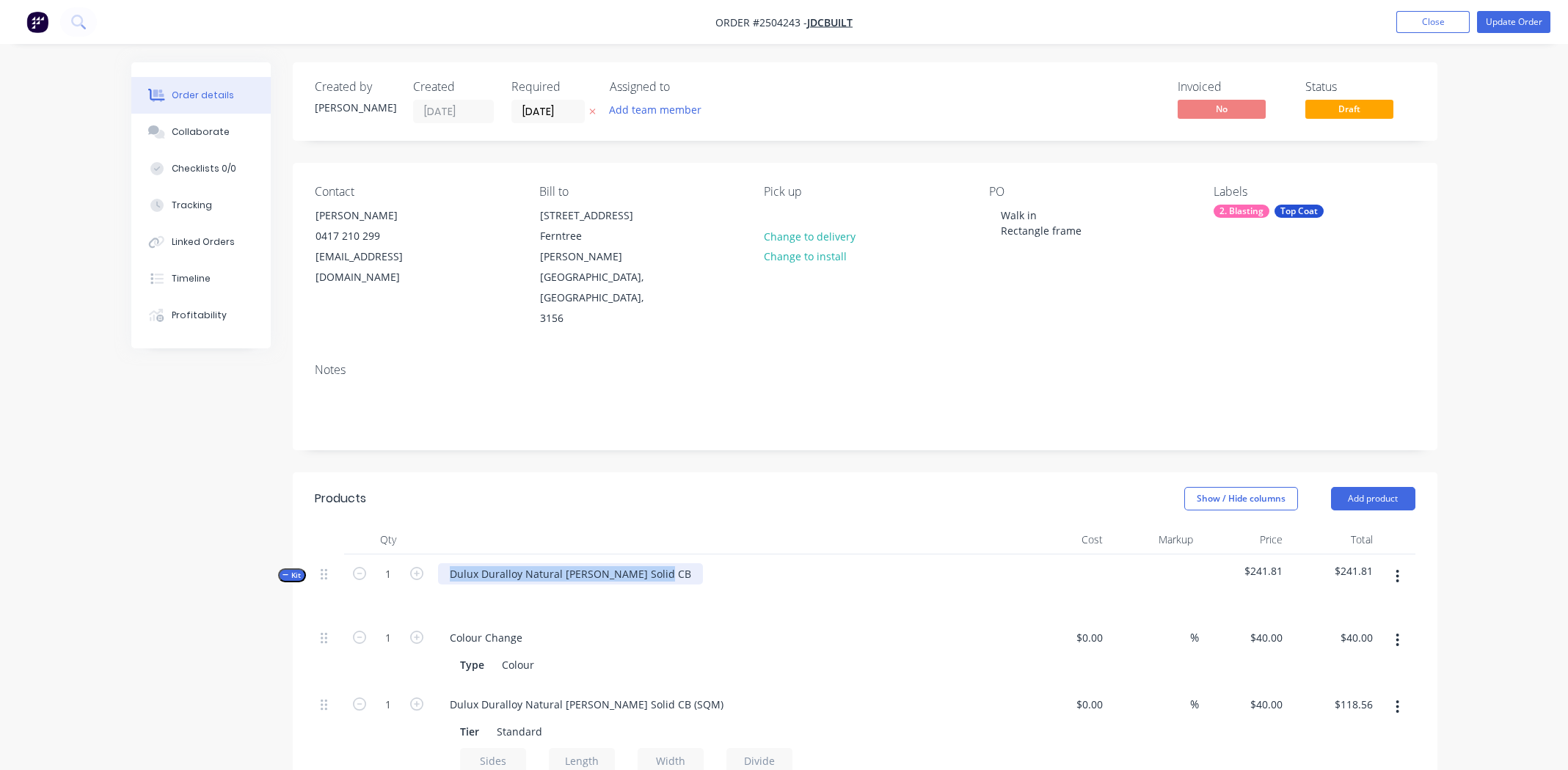
copy div "Dulux Duralloy Natural [PERSON_NAME] Solid CB"
click at [580, 130] on div "Created by [PERSON_NAME] Created [DATE] Required [DATE] Assigned to Add team me…" at bounding box center [865, 101] width 1145 height 79
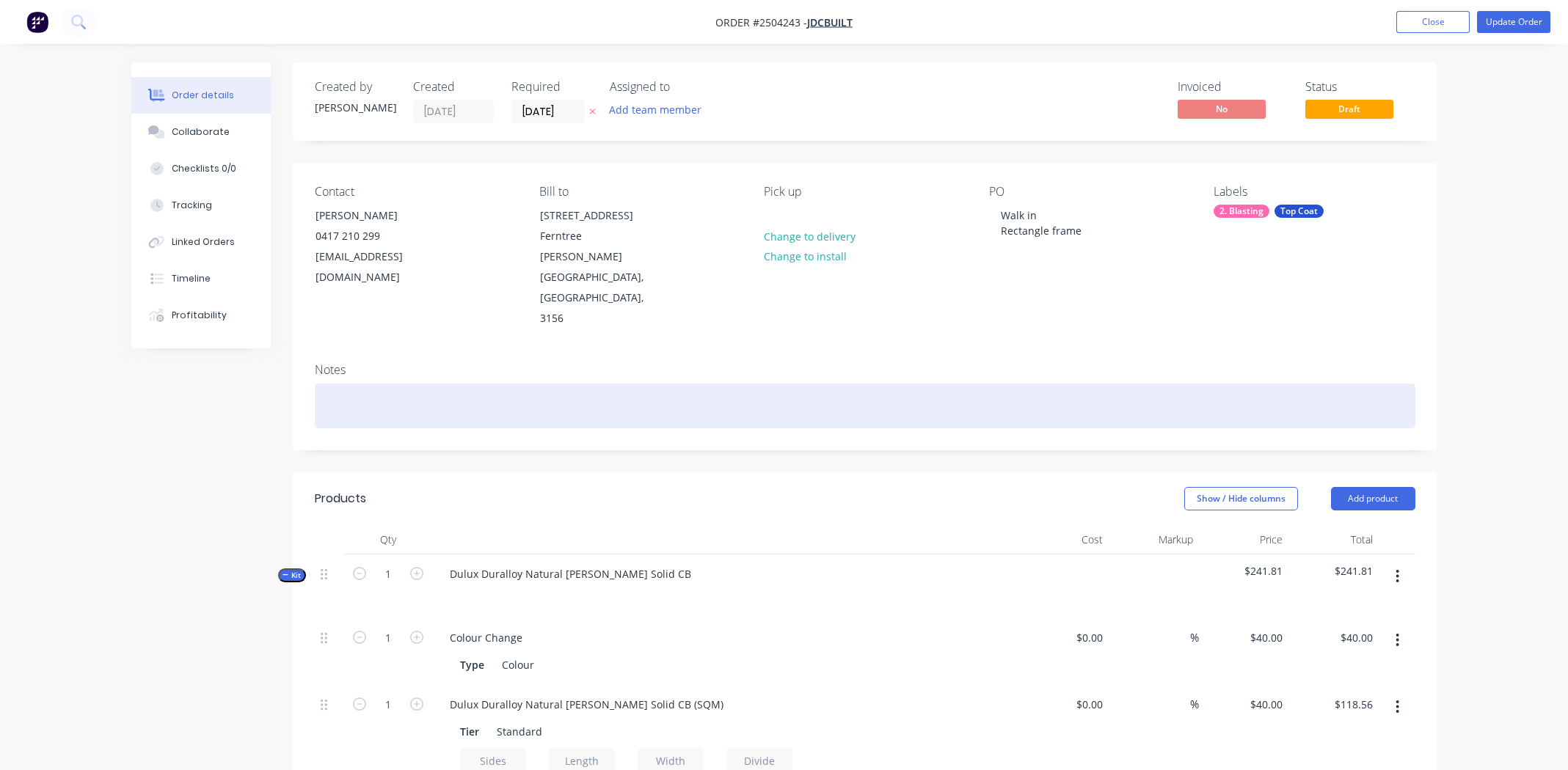
click at [392, 383] on div at bounding box center [865, 406] width 1100 height 45
paste div
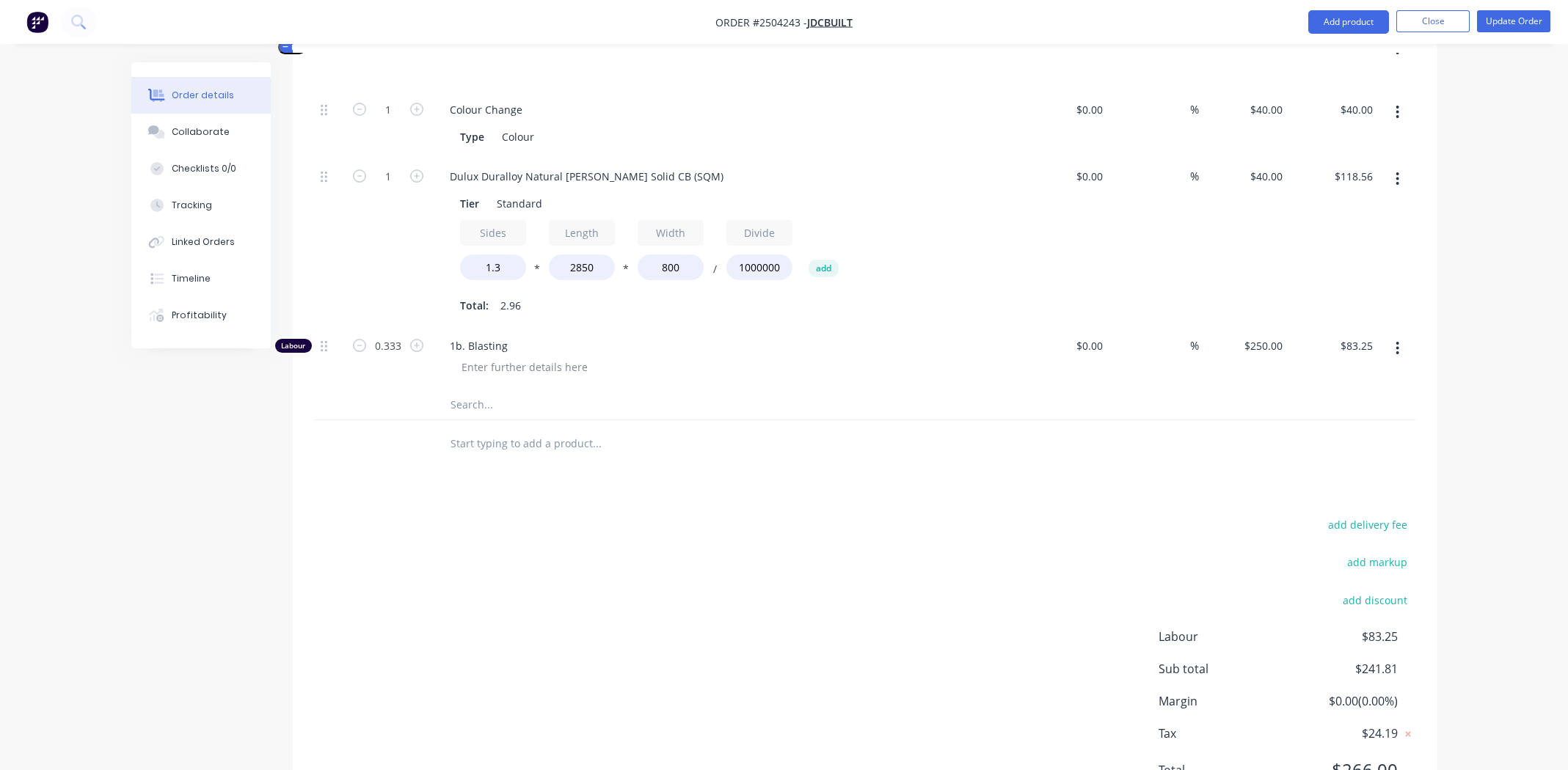
scroll to position [536, 0]
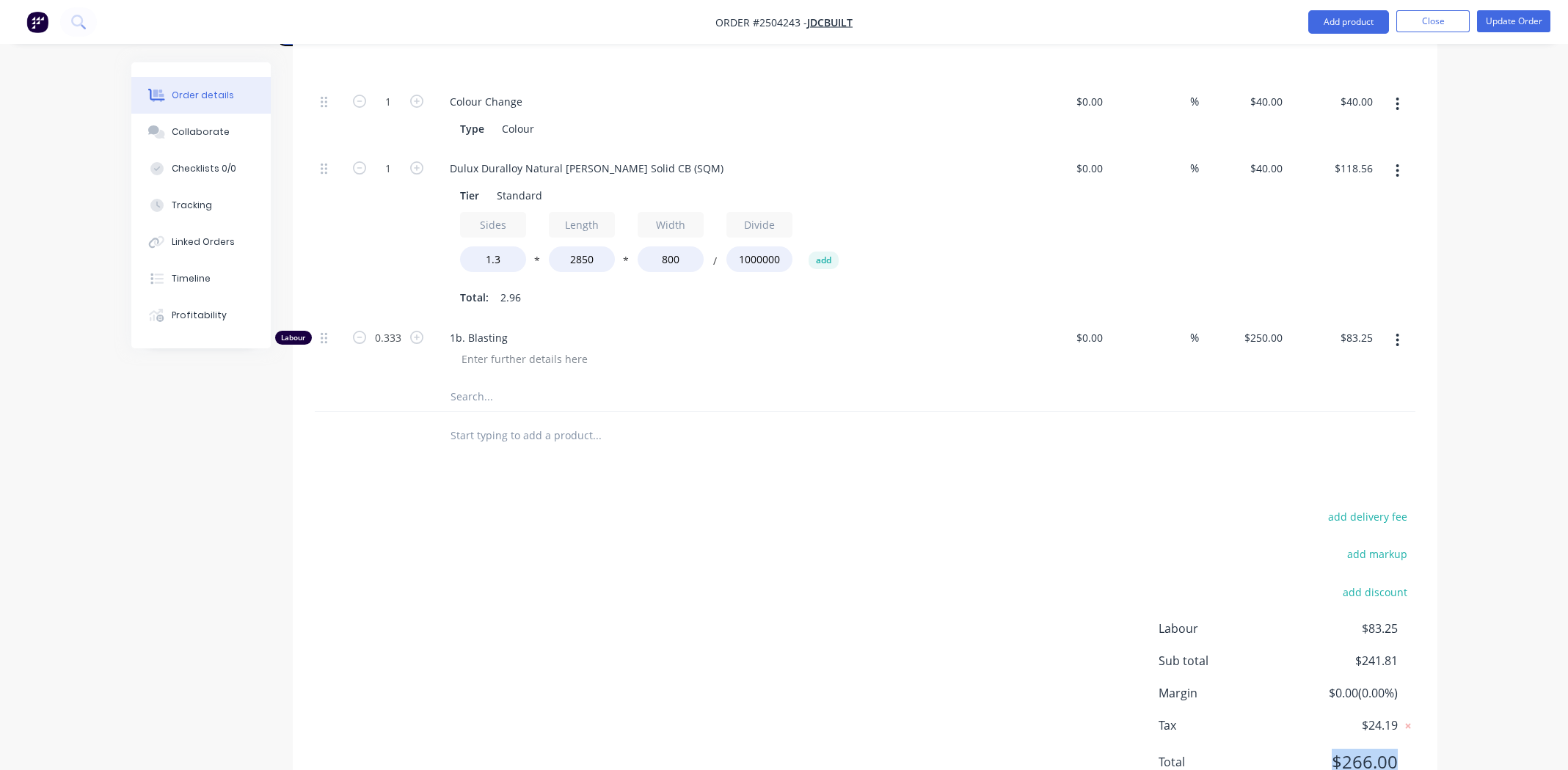
drag, startPoint x: 1403, startPoint y: 704, endPoint x: 1320, endPoint y: 703, distance: 83.0
click at [1323, 749] on div "Total $266.00" at bounding box center [1287, 762] width 257 height 27
copy span "$266.00"
click at [212, 126] on div "Collaborate" at bounding box center [201, 132] width 58 height 13
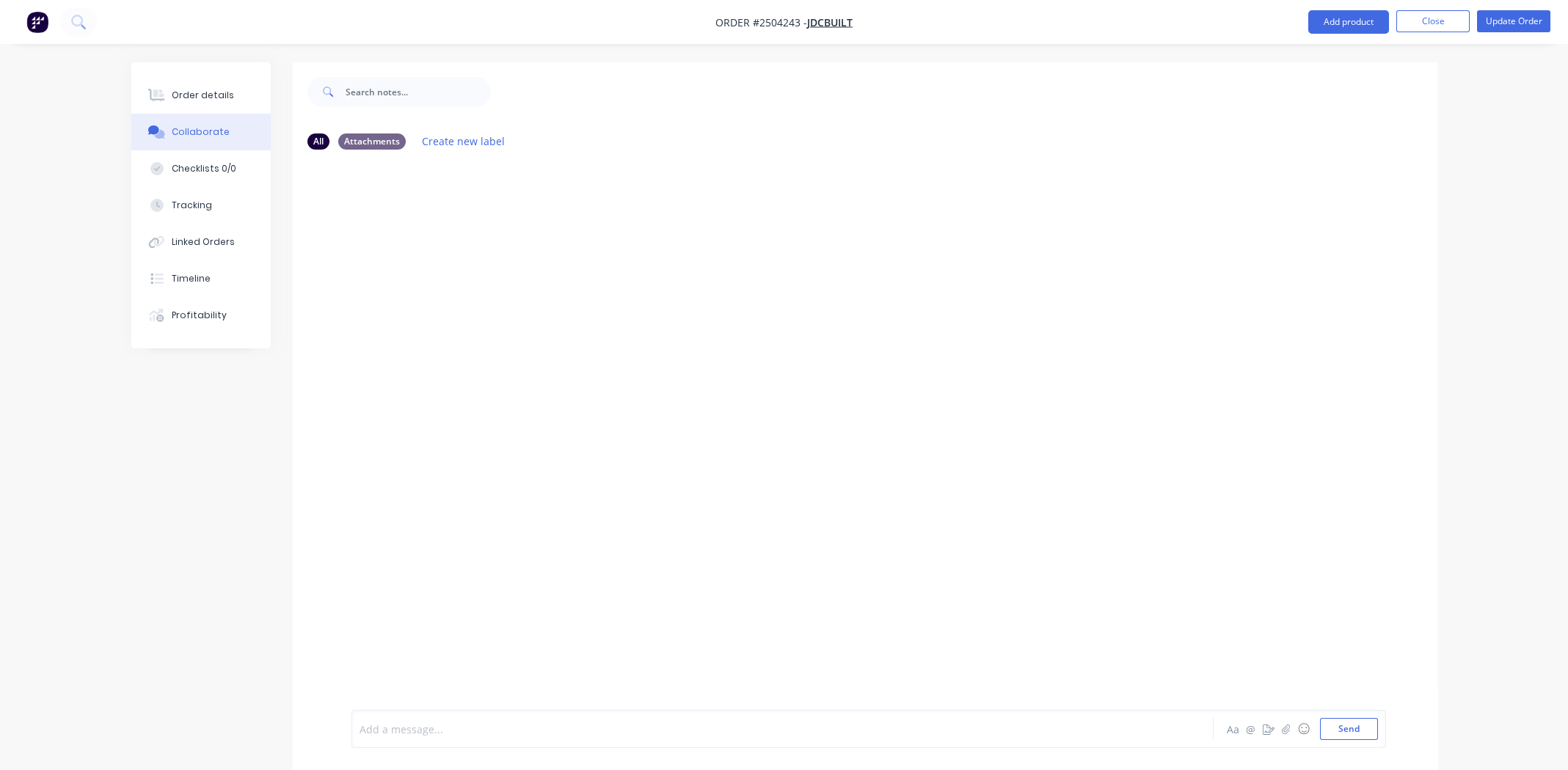
click at [503, 730] on div at bounding box center [741, 730] width 763 height 15
click at [1341, 726] on button "Send" at bounding box center [1349, 729] width 58 height 22
click at [204, 87] on button "Order details" at bounding box center [201, 95] width 140 height 37
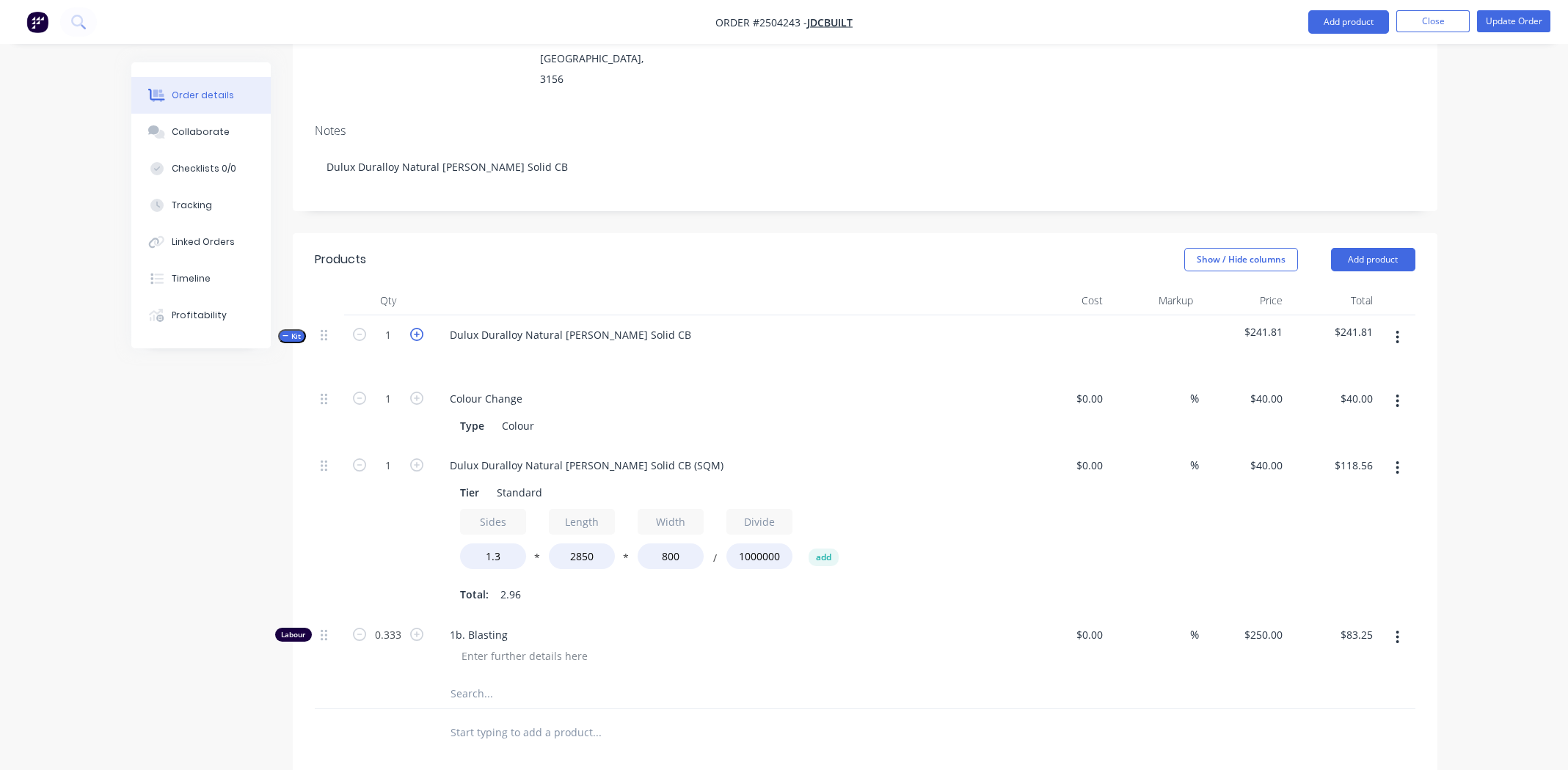
scroll to position [72, 0]
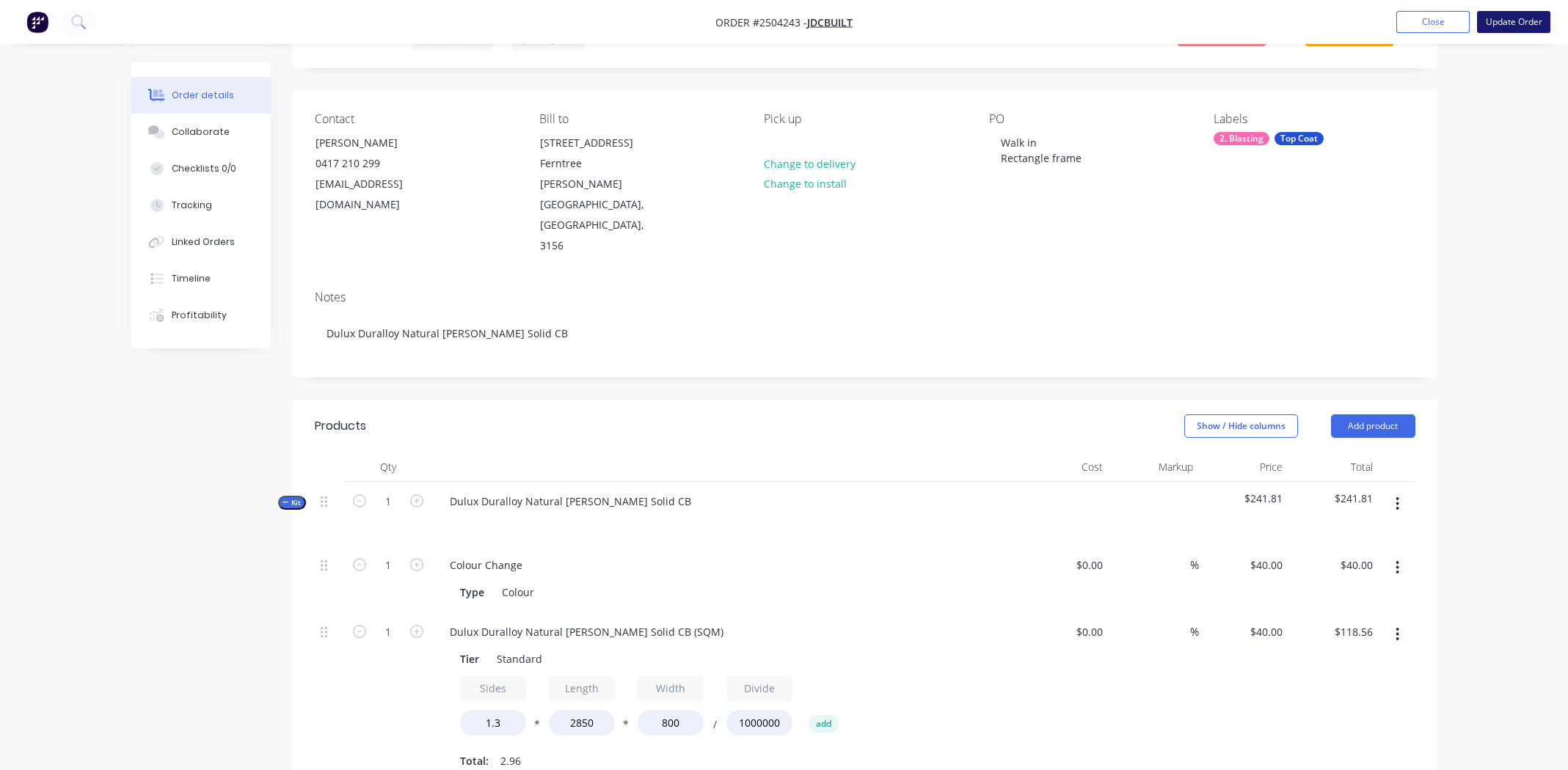
click at [1514, 20] on button "Update Order" at bounding box center [1514, 21] width 73 height 22
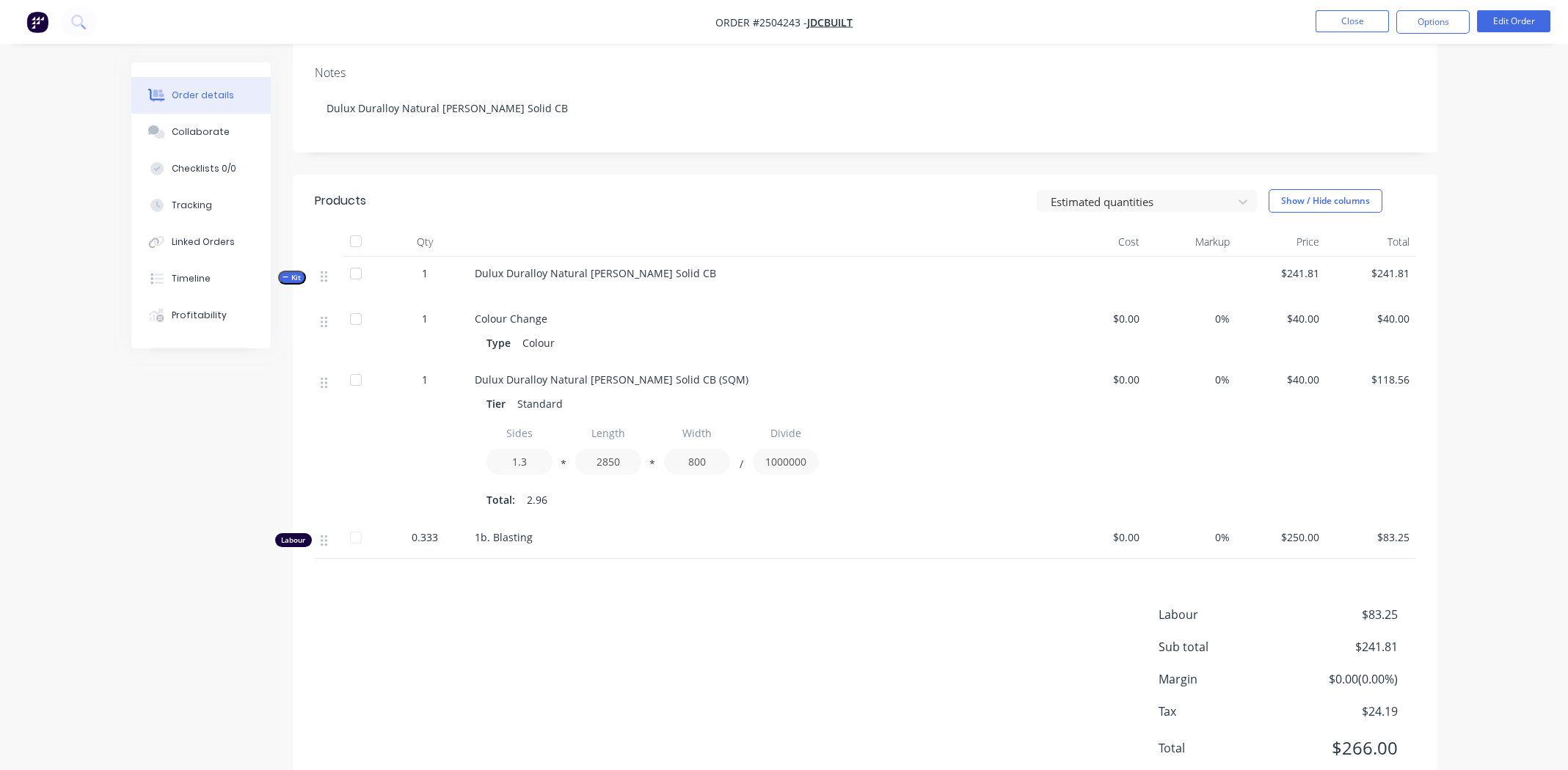
scroll to position [284, 0]
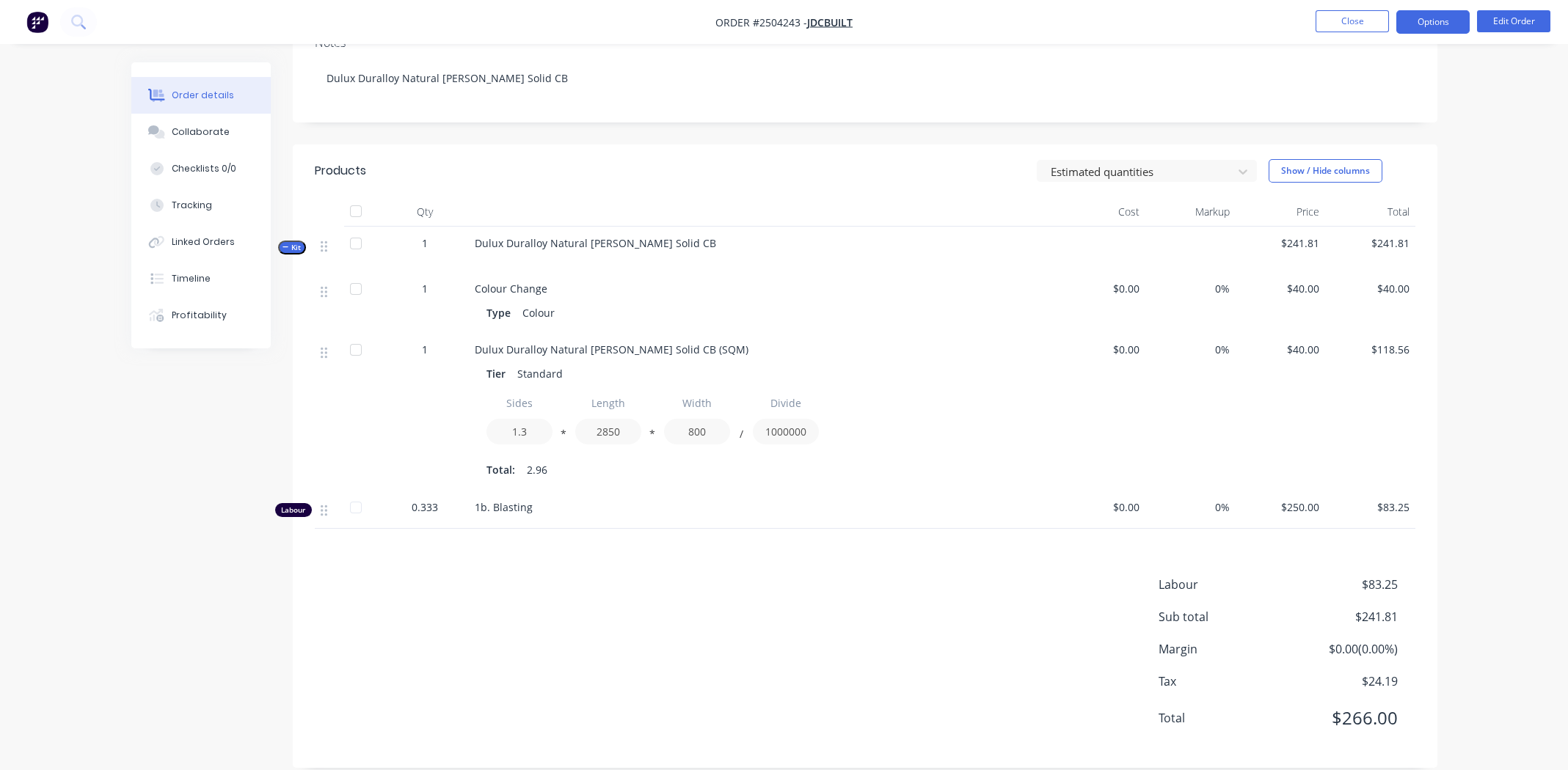
click at [1441, 19] on button "Options" at bounding box center [1433, 21] width 73 height 24
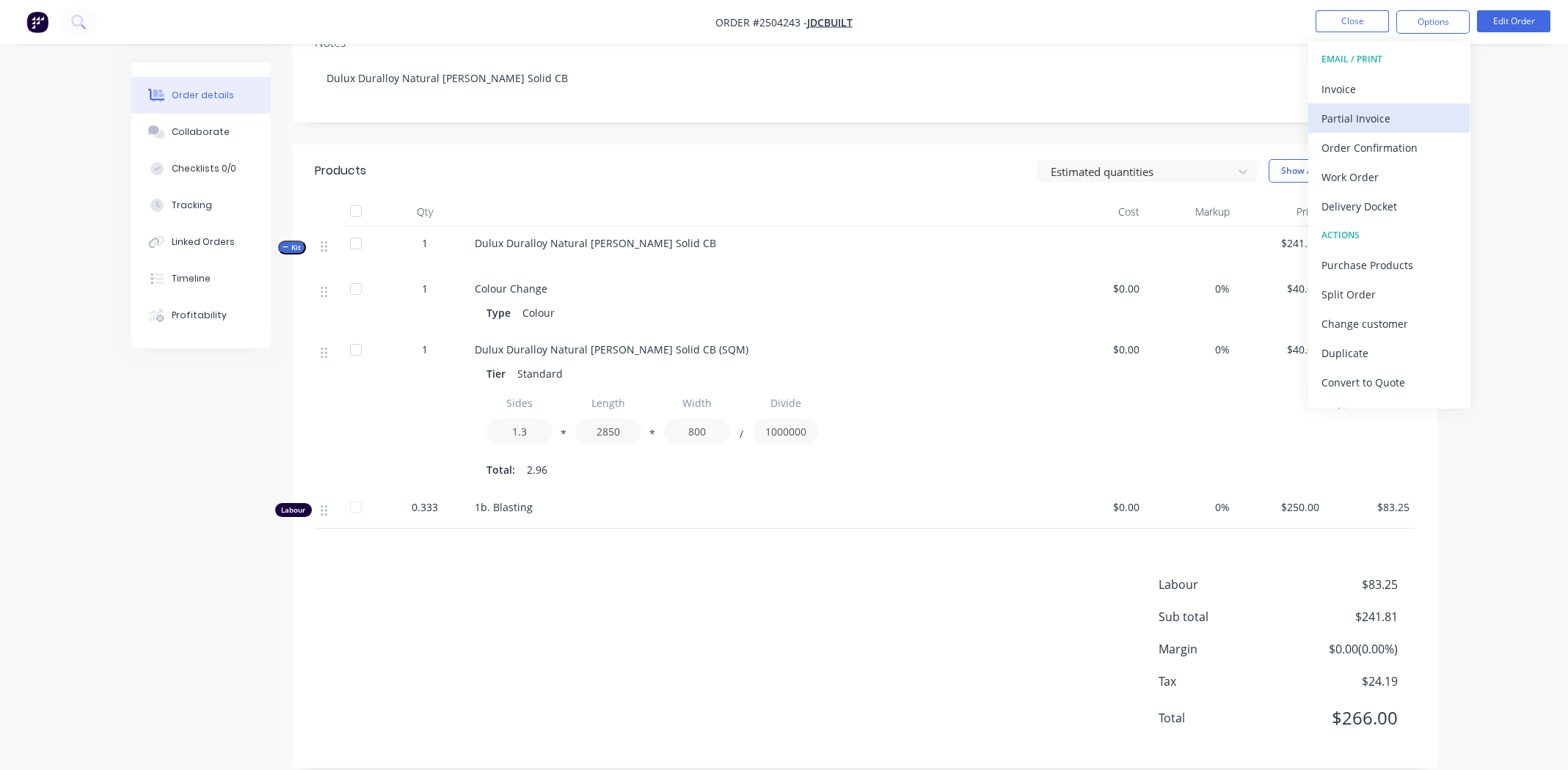
click at [1367, 119] on div "Partial Invoice" at bounding box center [1389, 118] width 135 height 21
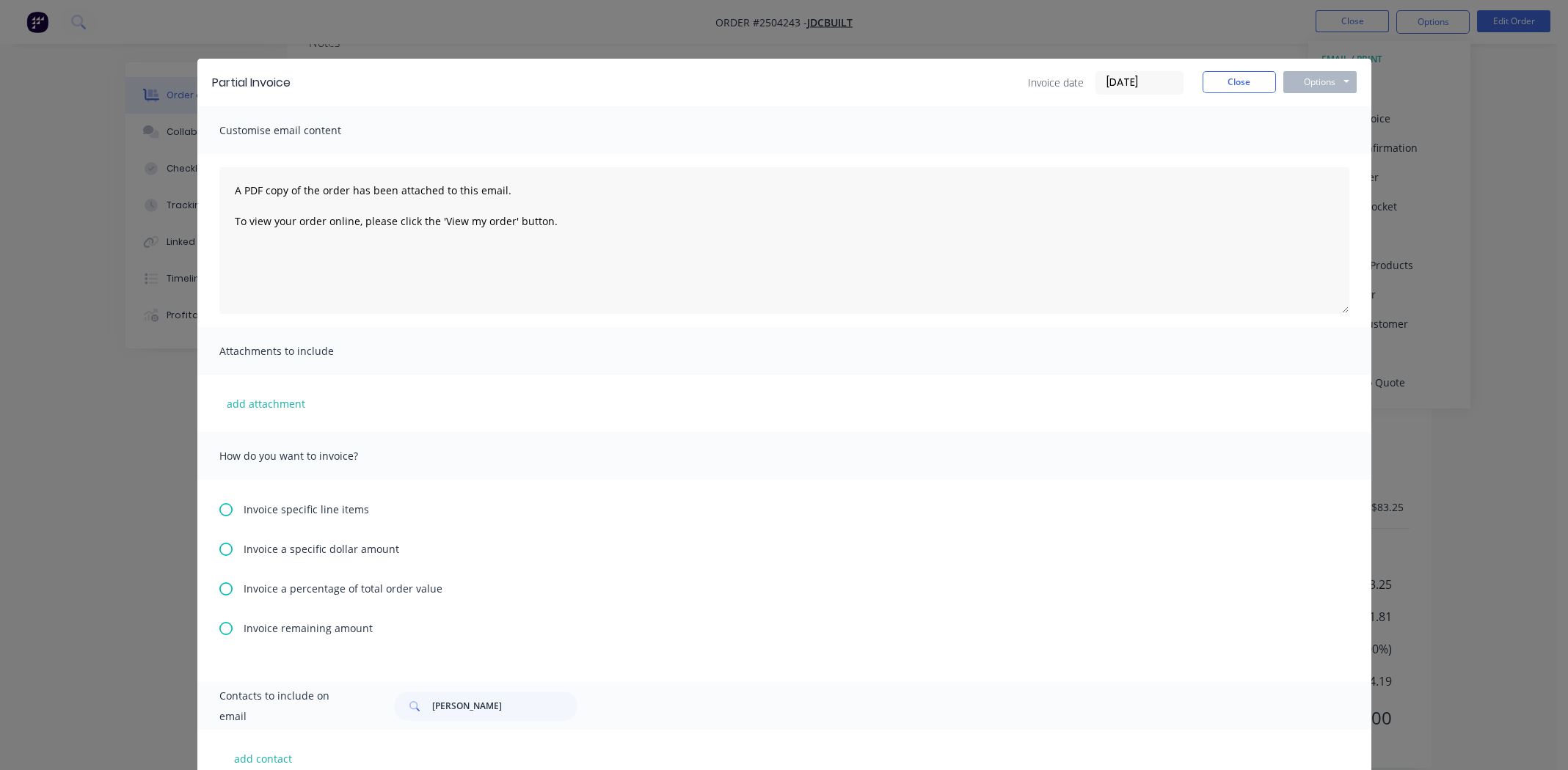
click at [220, 587] on icon at bounding box center [226, 589] width 13 height 13
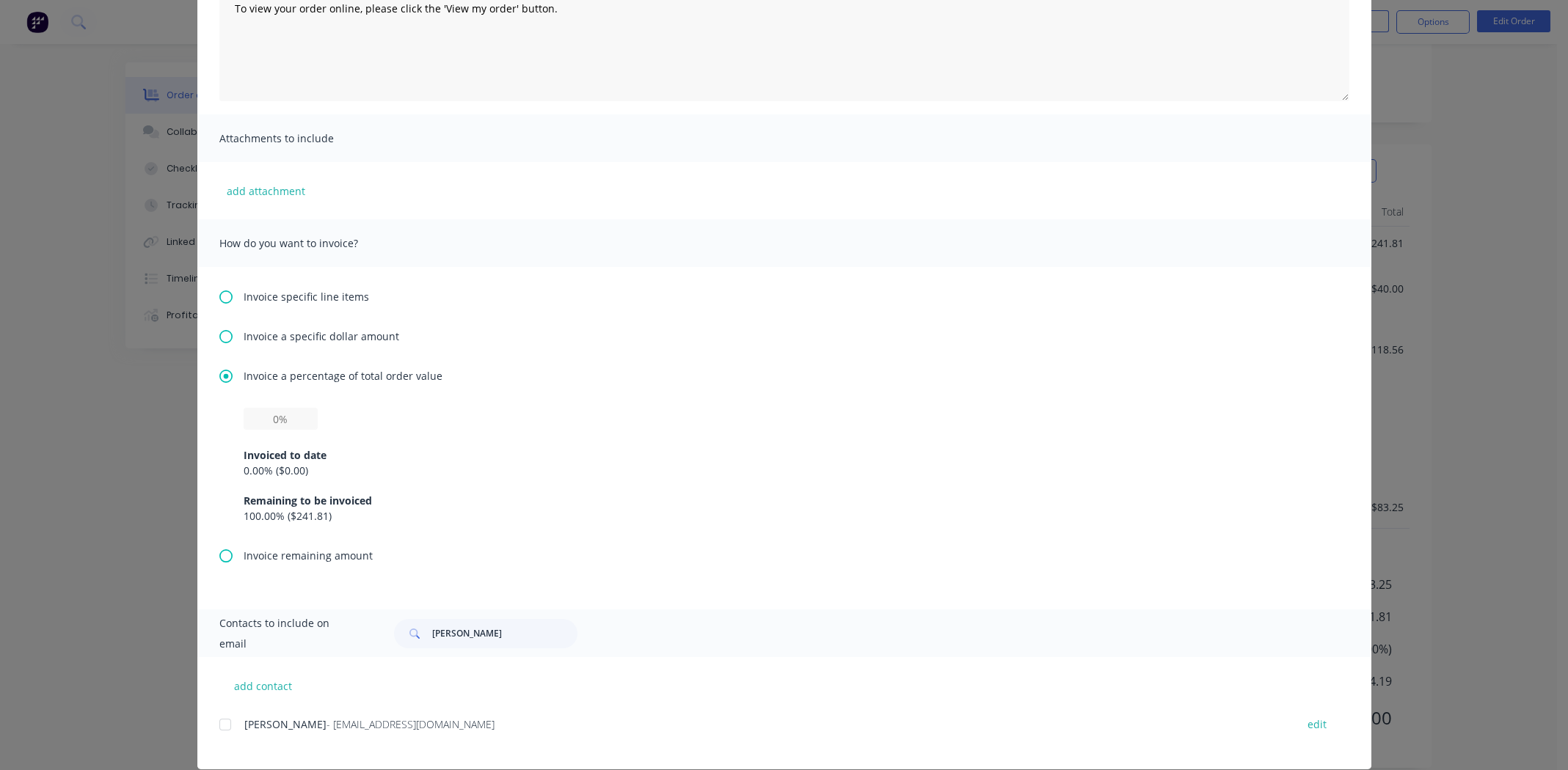
scroll to position [220, 0]
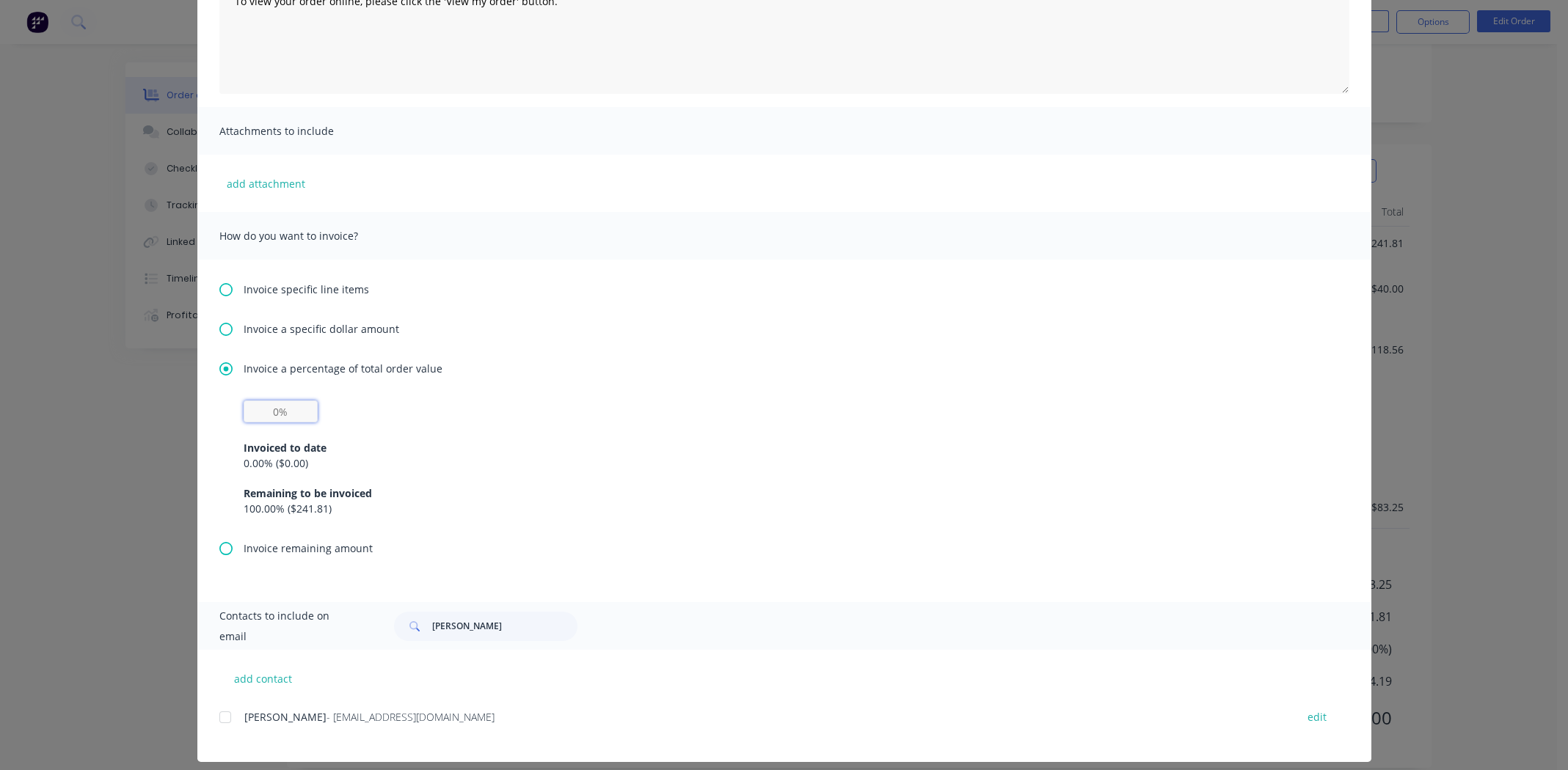
click at [274, 411] on input "text" at bounding box center [280, 411] width 74 height 22
type input "50%"
click at [1139, 357] on div "Invoice specific line items Invoice a specific dollar amount Invoice a percenta…" at bounding box center [784, 431] width 1174 height 342
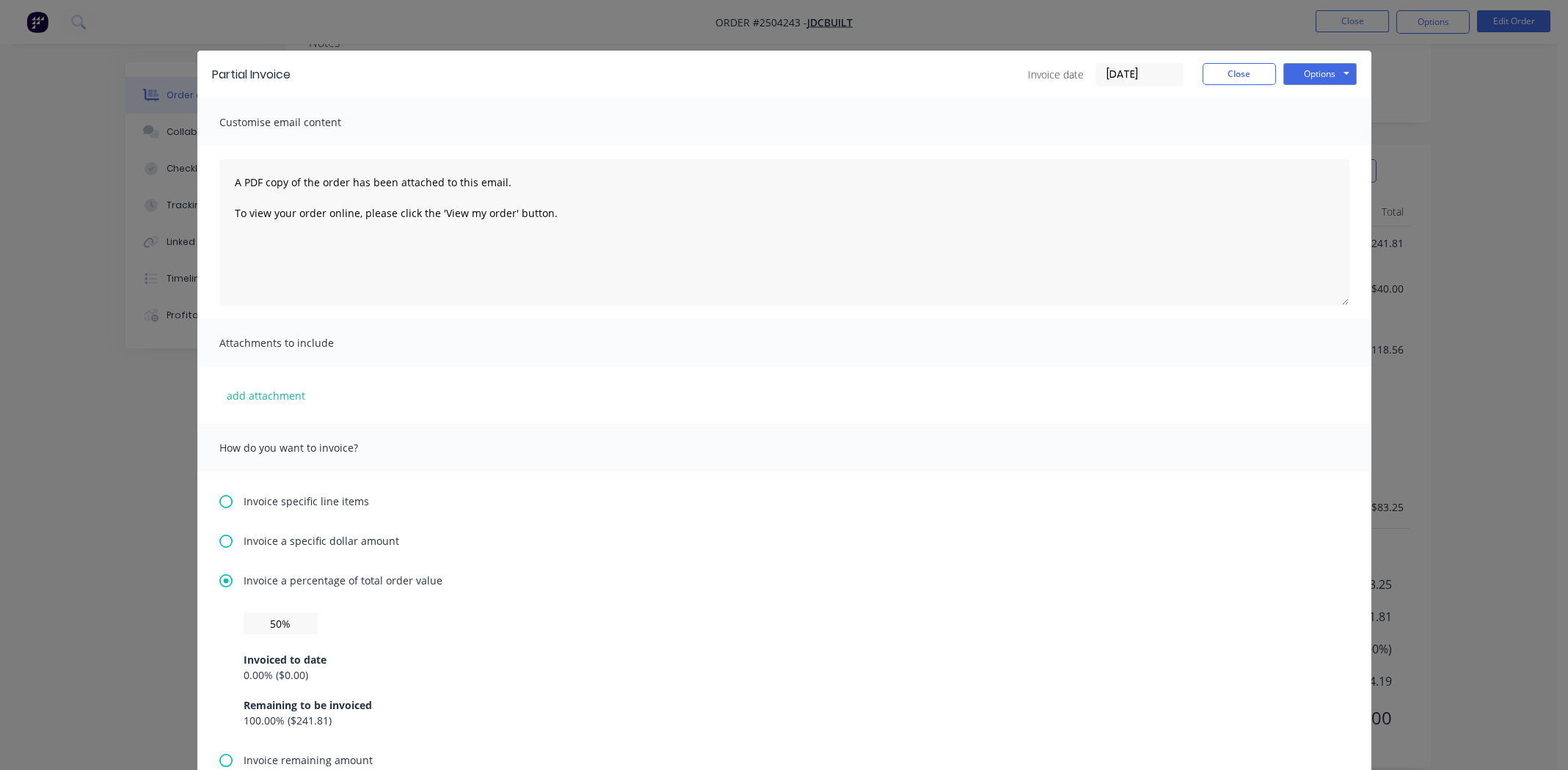
scroll to position [0, 0]
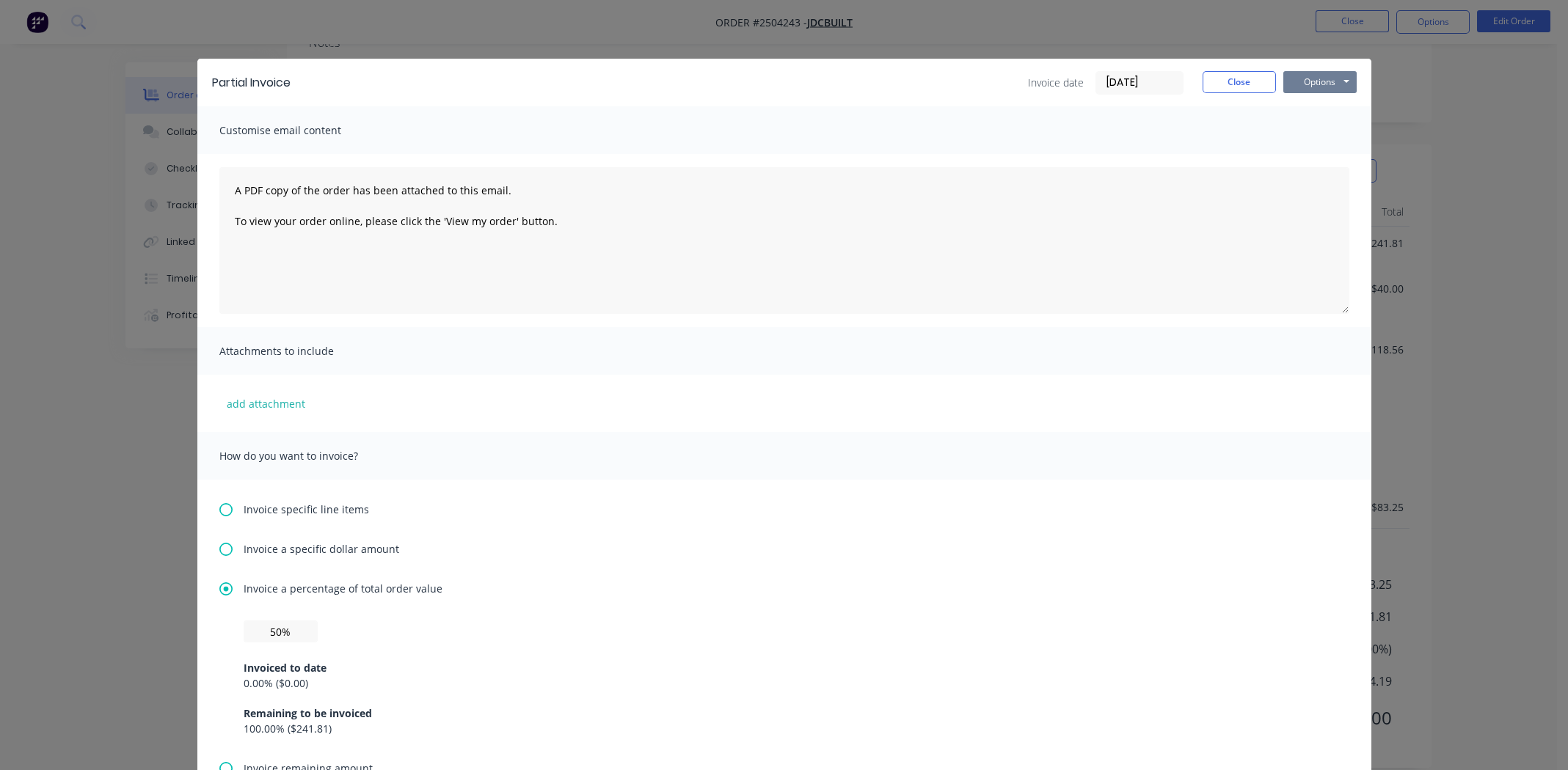
click at [1319, 78] on button "Options" at bounding box center [1320, 82] width 73 height 22
click at [1316, 130] on button "Print" at bounding box center [1330, 133] width 94 height 24
drag, startPoint x: 1223, startPoint y: 81, endPoint x: 1269, endPoint y: 74, distance: 46.5
click at [1224, 81] on button "Close" at bounding box center [1239, 82] width 73 height 22
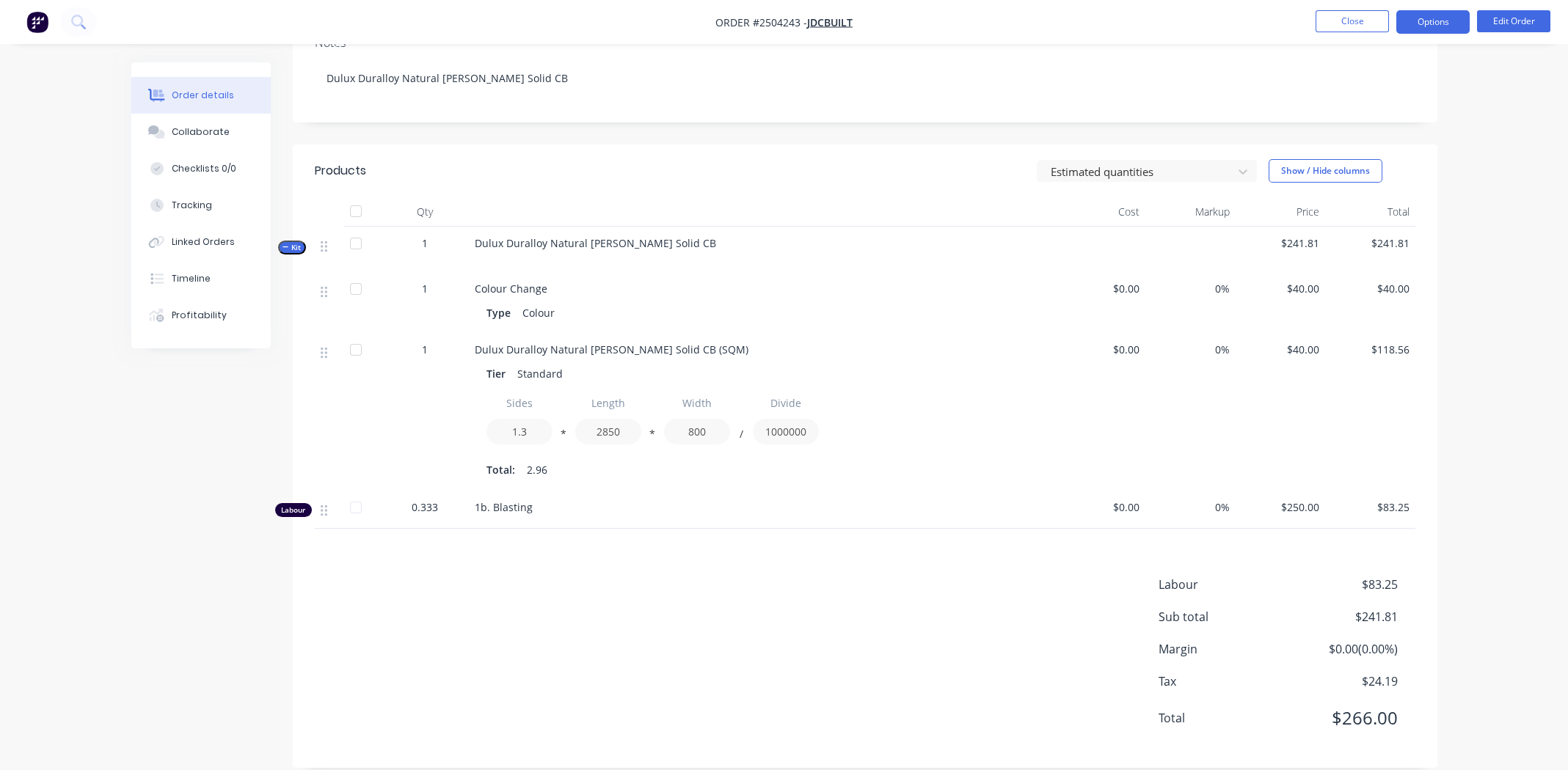
click at [1427, 18] on button "Options" at bounding box center [1433, 21] width 73 height 24
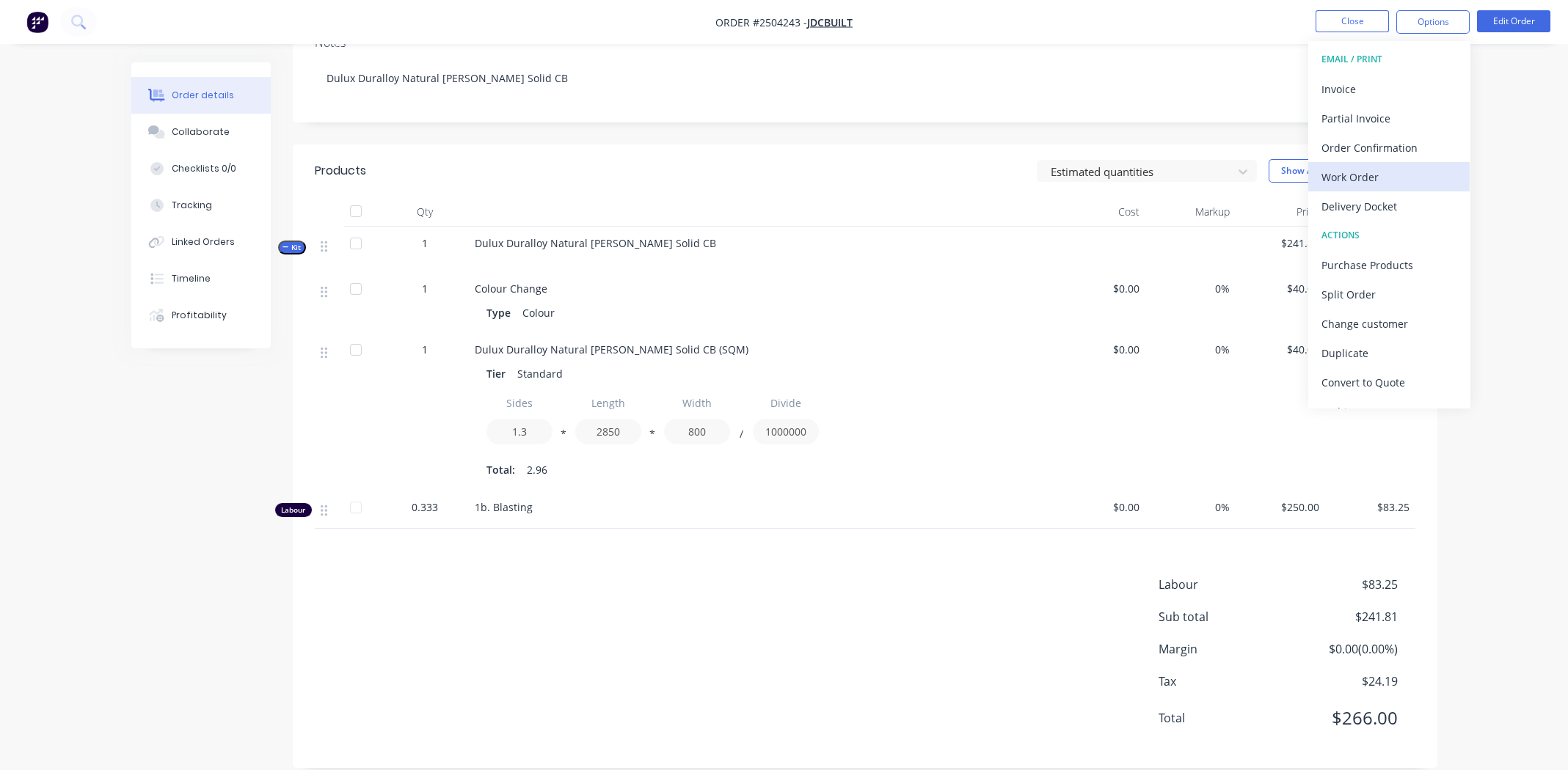
click at [1370, 174] on div "Work Order" at bounding box center [1389, 177] width 135 height 21
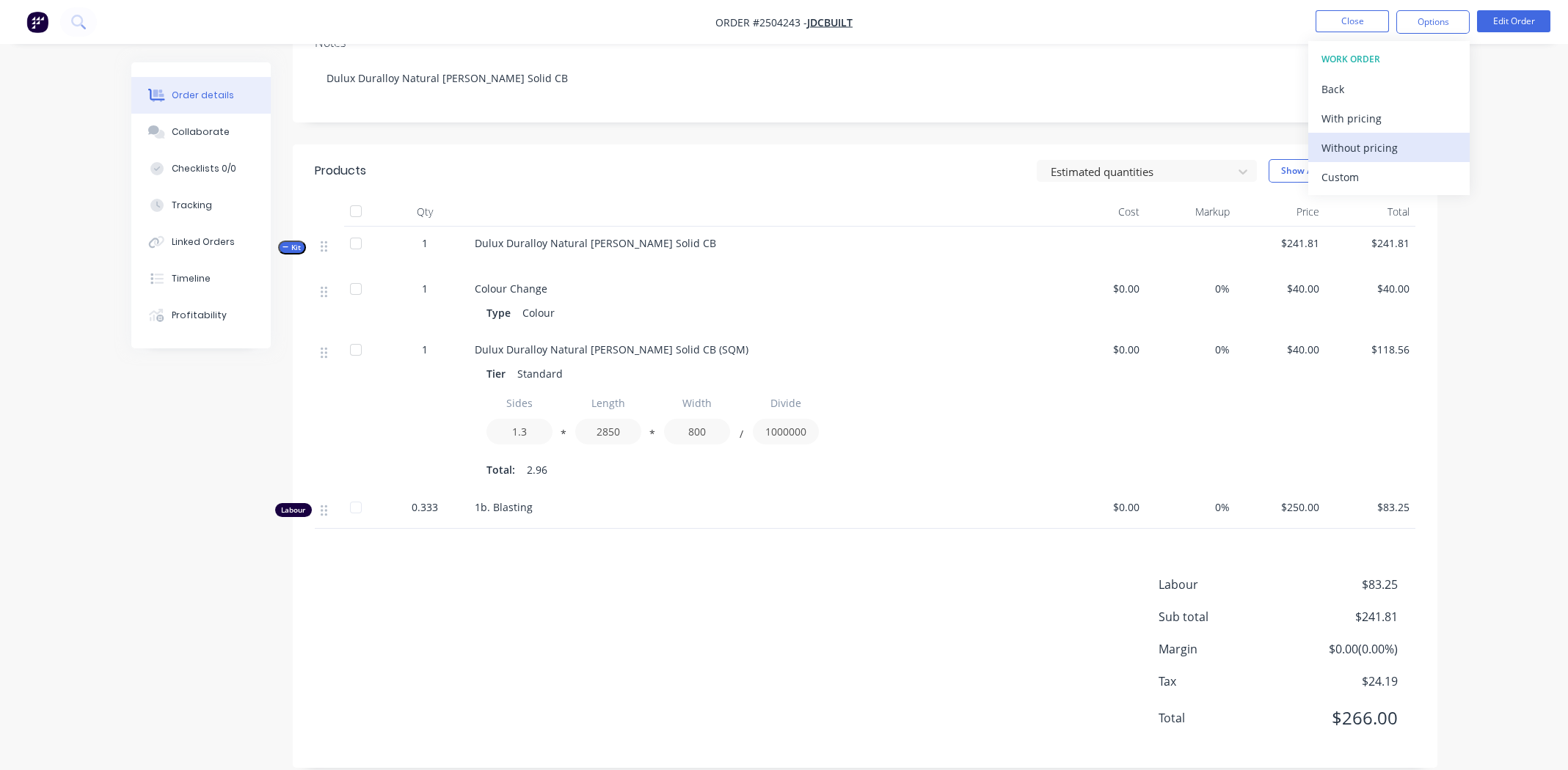
click at [1359, 141] on div "Without pricing" at bounding box center [1389, 148] width 135 height 21
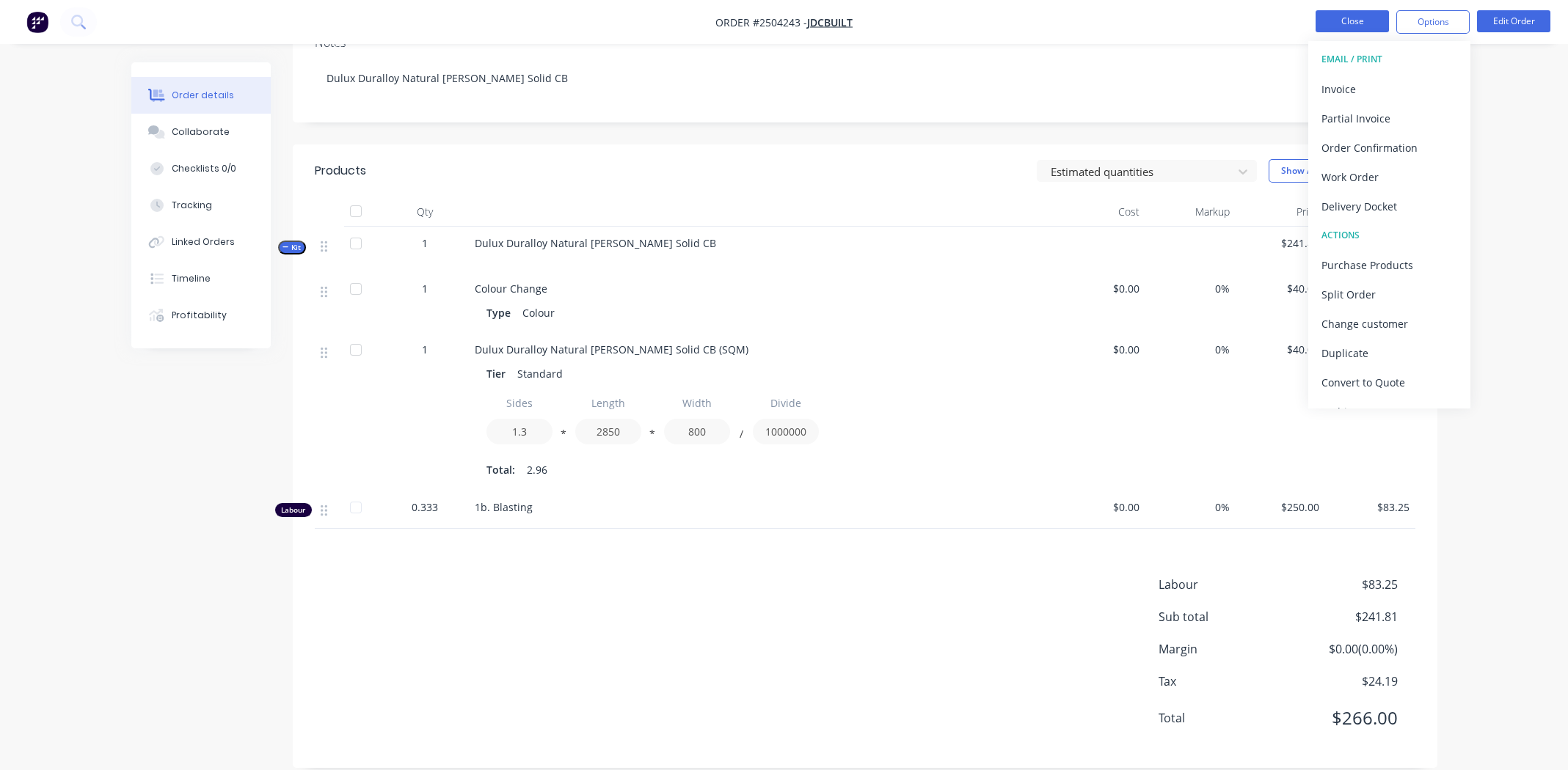
click at [1354, 19] on button "Close" at bounding box center [1352, 21] width 73 height 22
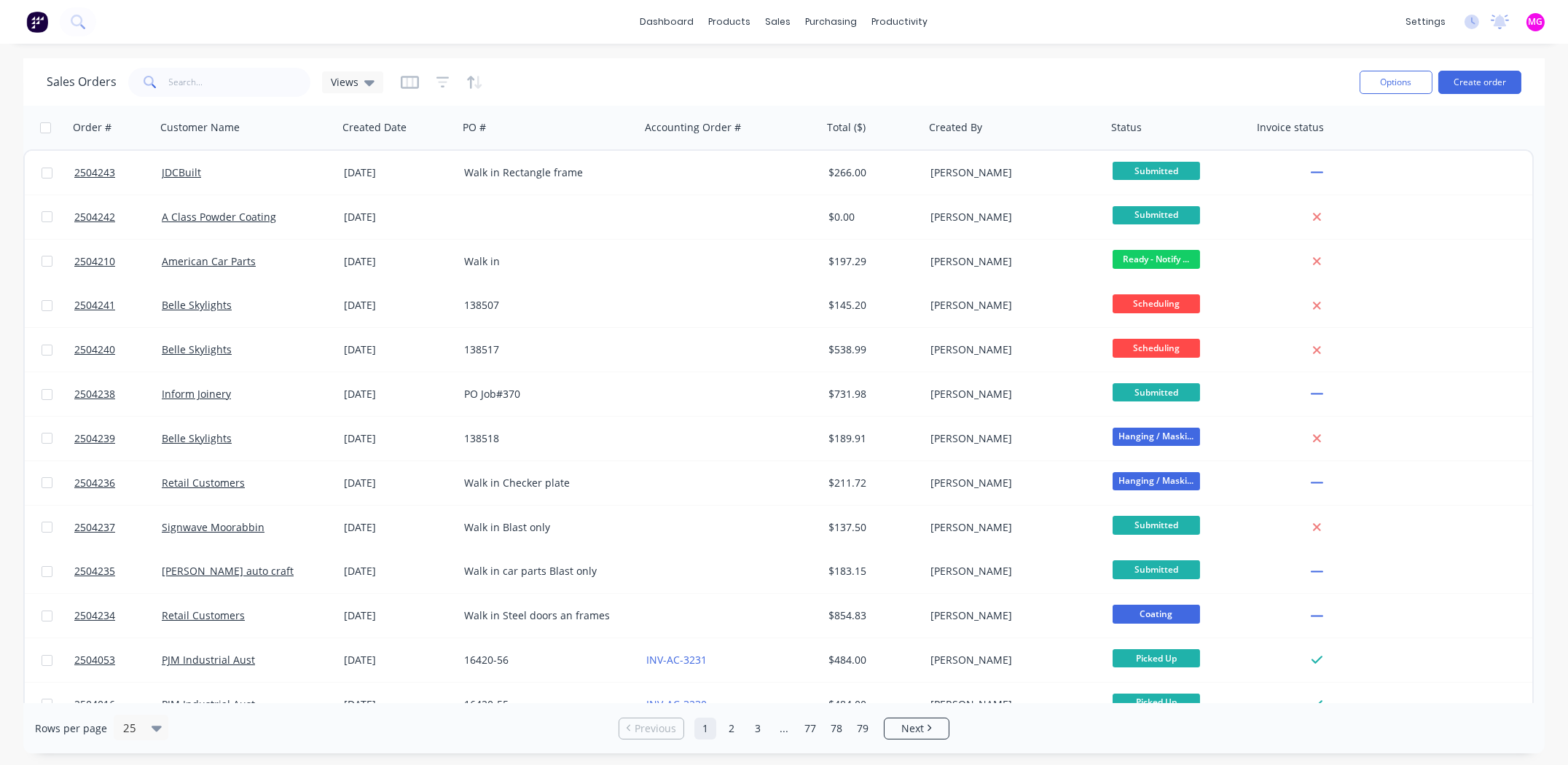
click at [1028, 24] on div "dashboard products sales purchasing productivity dashboard products Product Cat…" at bounding box center [784, 22] width 1568 height 44
click at [222, 79] on input "text" at bounding box center [240, 82] width 142 height 29
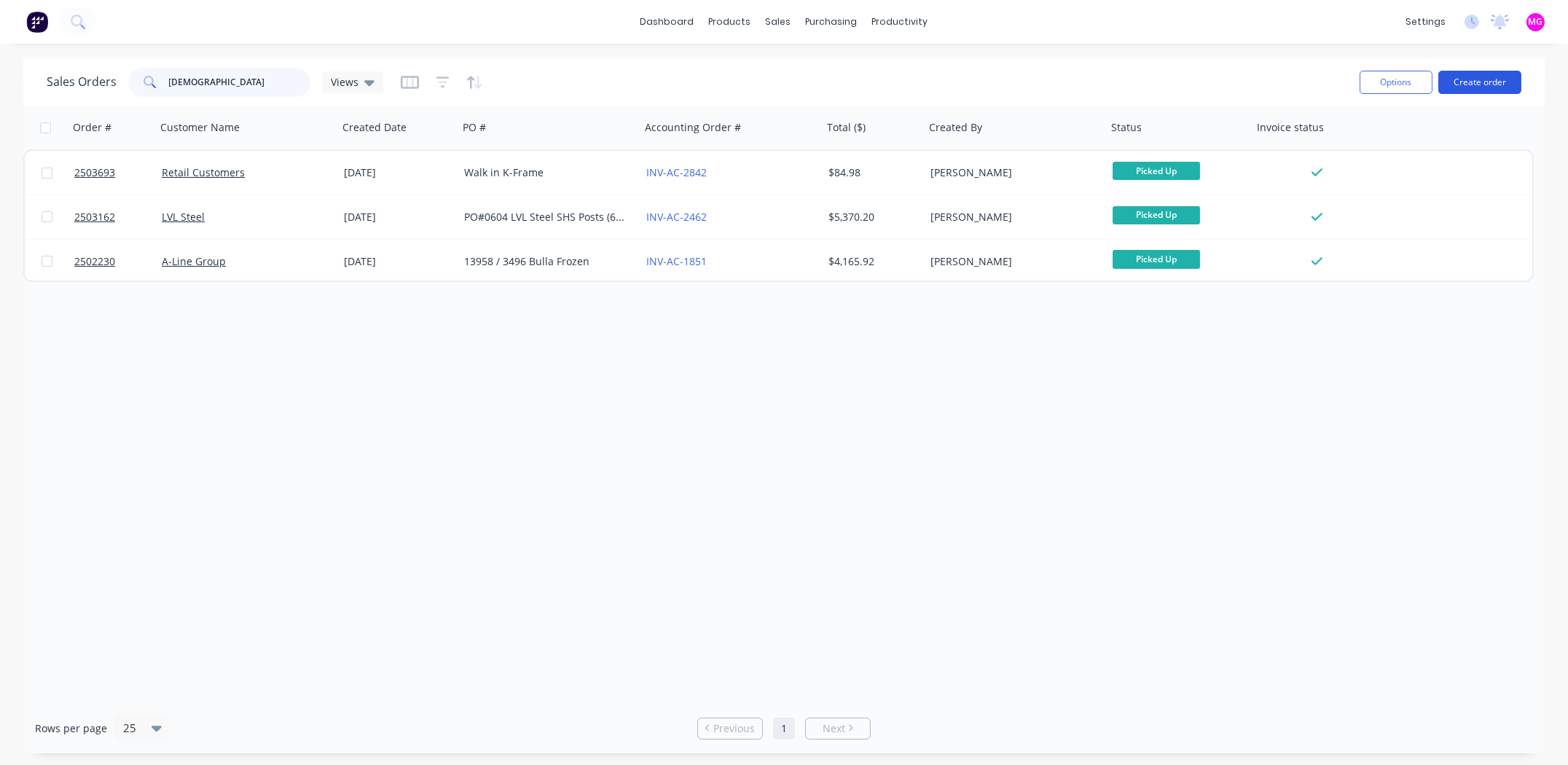
type input "[DEMOGRAPHIC_DATA]"
click at [1483, 77] on button "Create order" at bounding box center [1480, 82] width 83 height 23
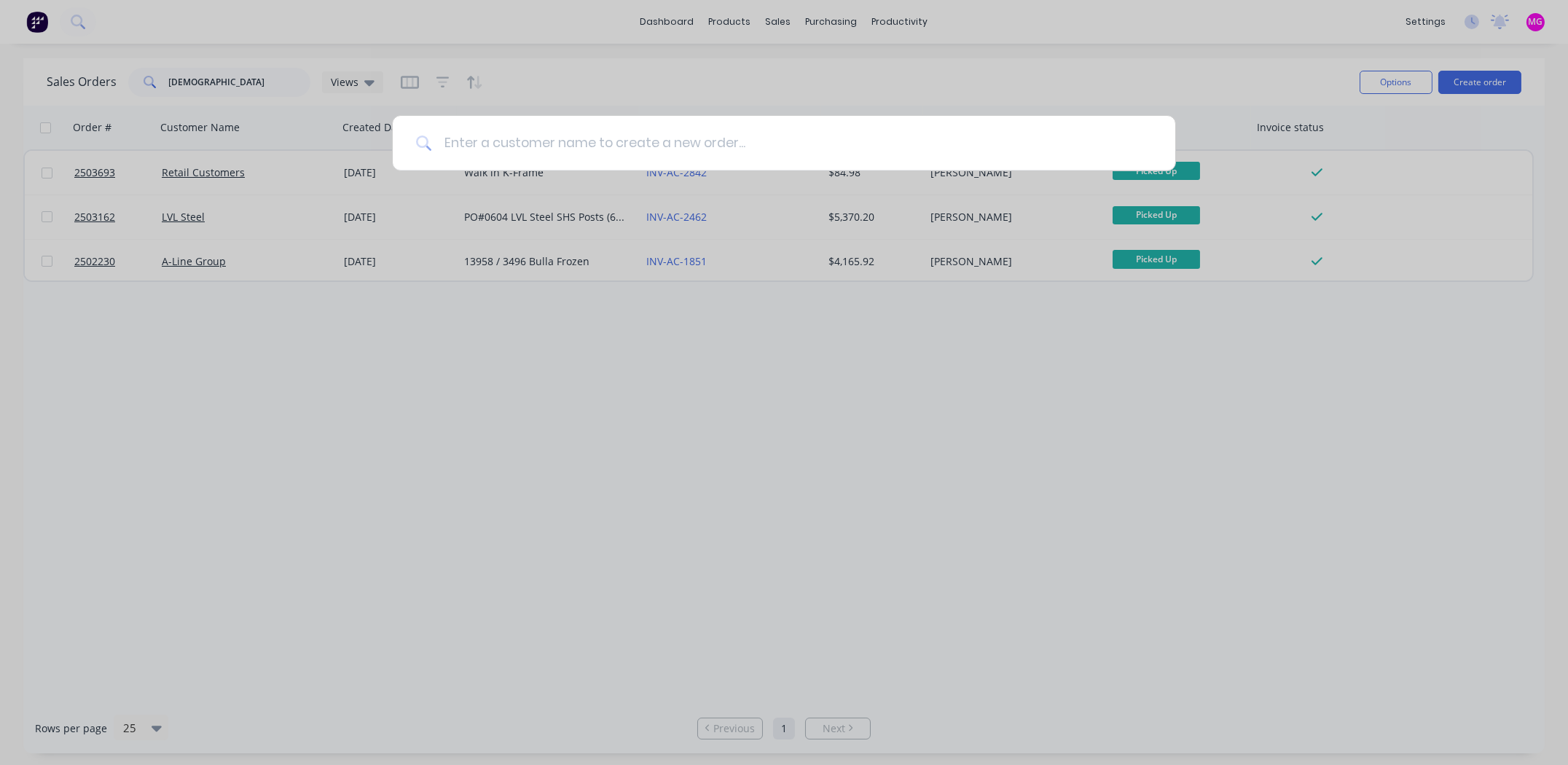
click at [546, 144] on input at bounding box center [792, 143] width 720 height 55
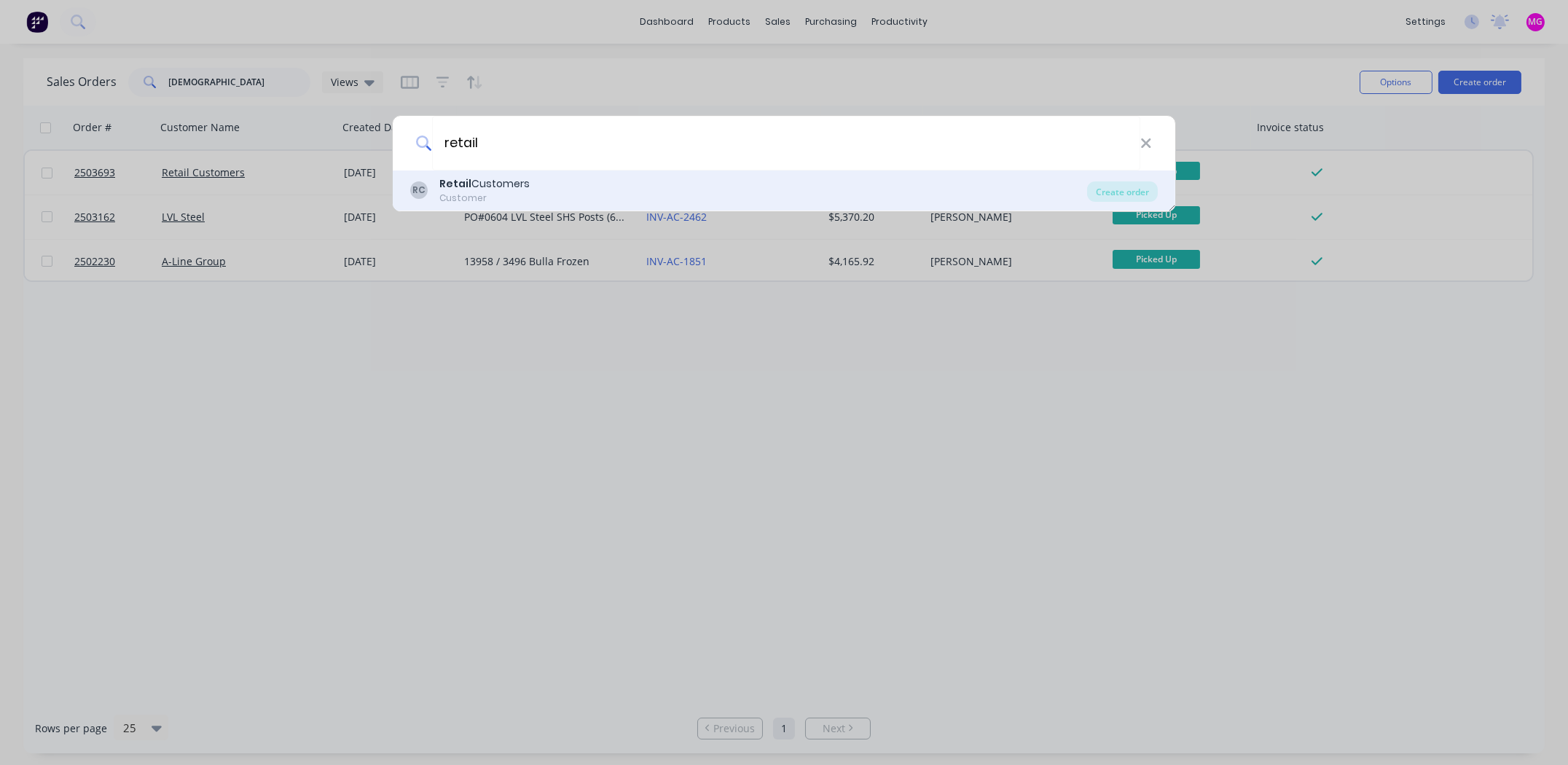
type input "retail"
click at [479, 176] on div "Retail Customers" at bounding box center [484, 184] width 90 height 15
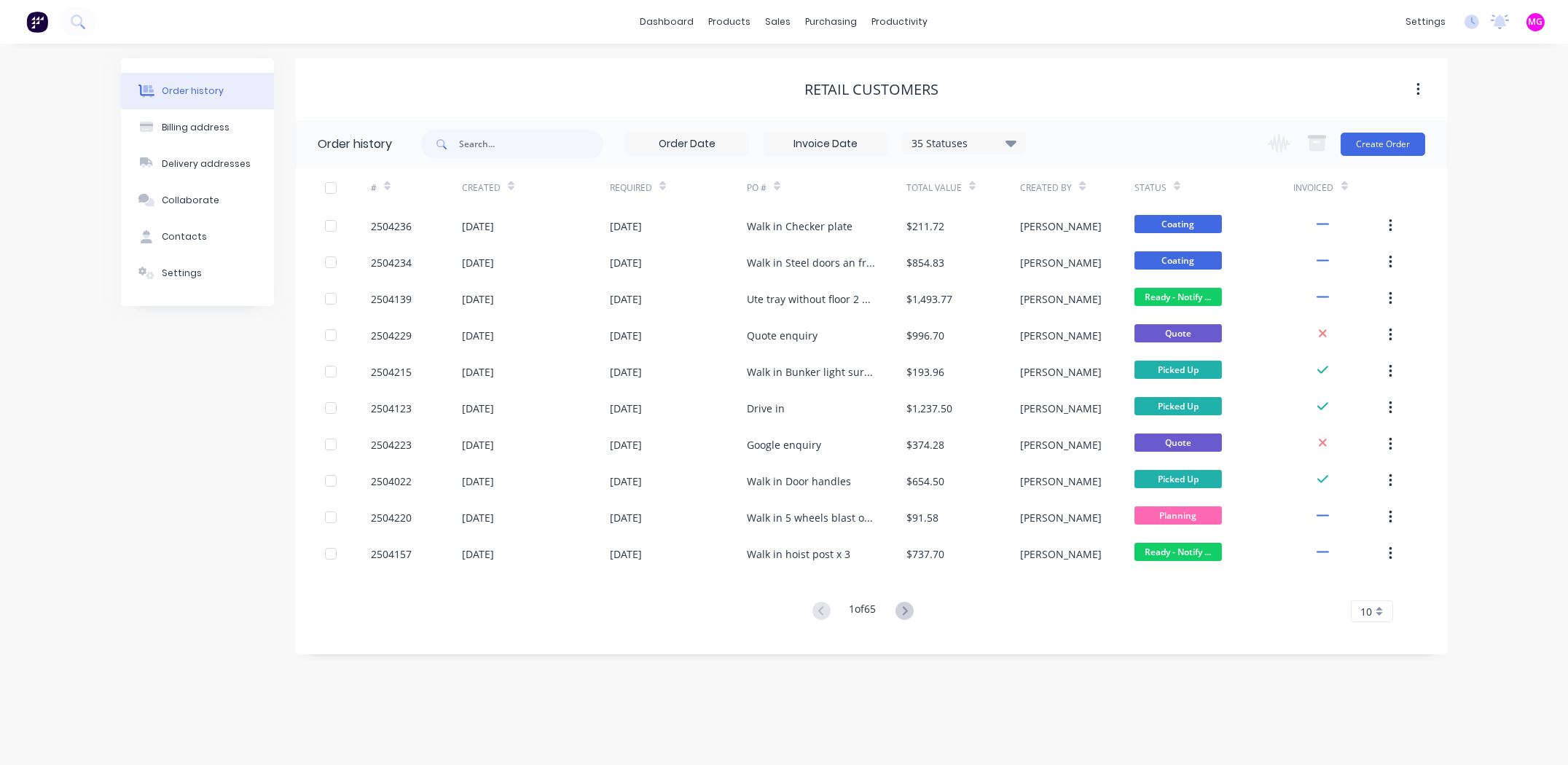
click at [1377, 155] on div "Change order status Submitted Booked / Not Delivered Scheduling Awating Powder …" at bounding box center [1342, 144] width 166 height 48
click at [1379, 136] on button "Create Order" at bounding box center [1383, 144] width 85 height 23
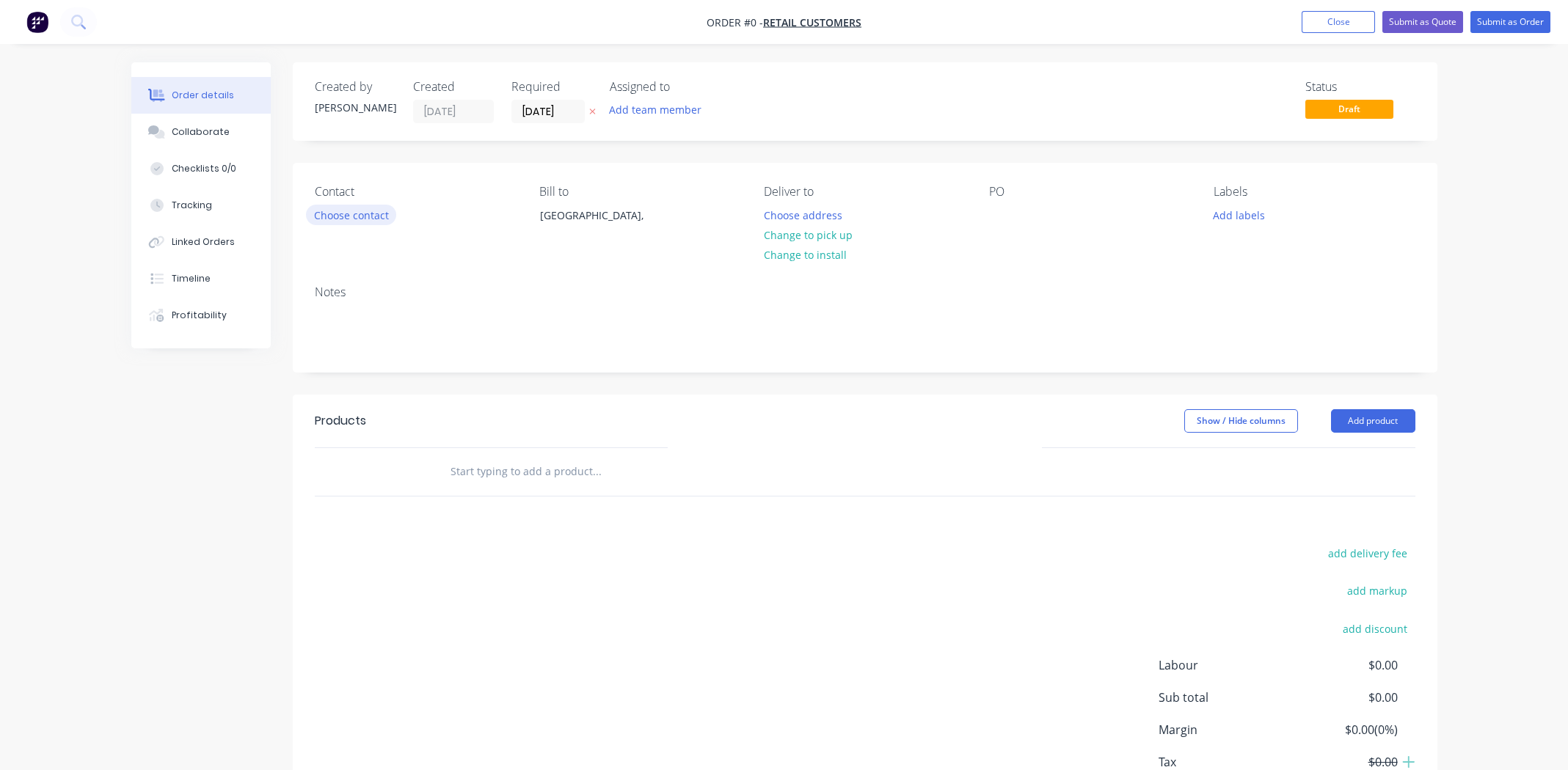
click at [349, 209] on button "Choose contact" at bounding box center [351, 214] width 90 height 20
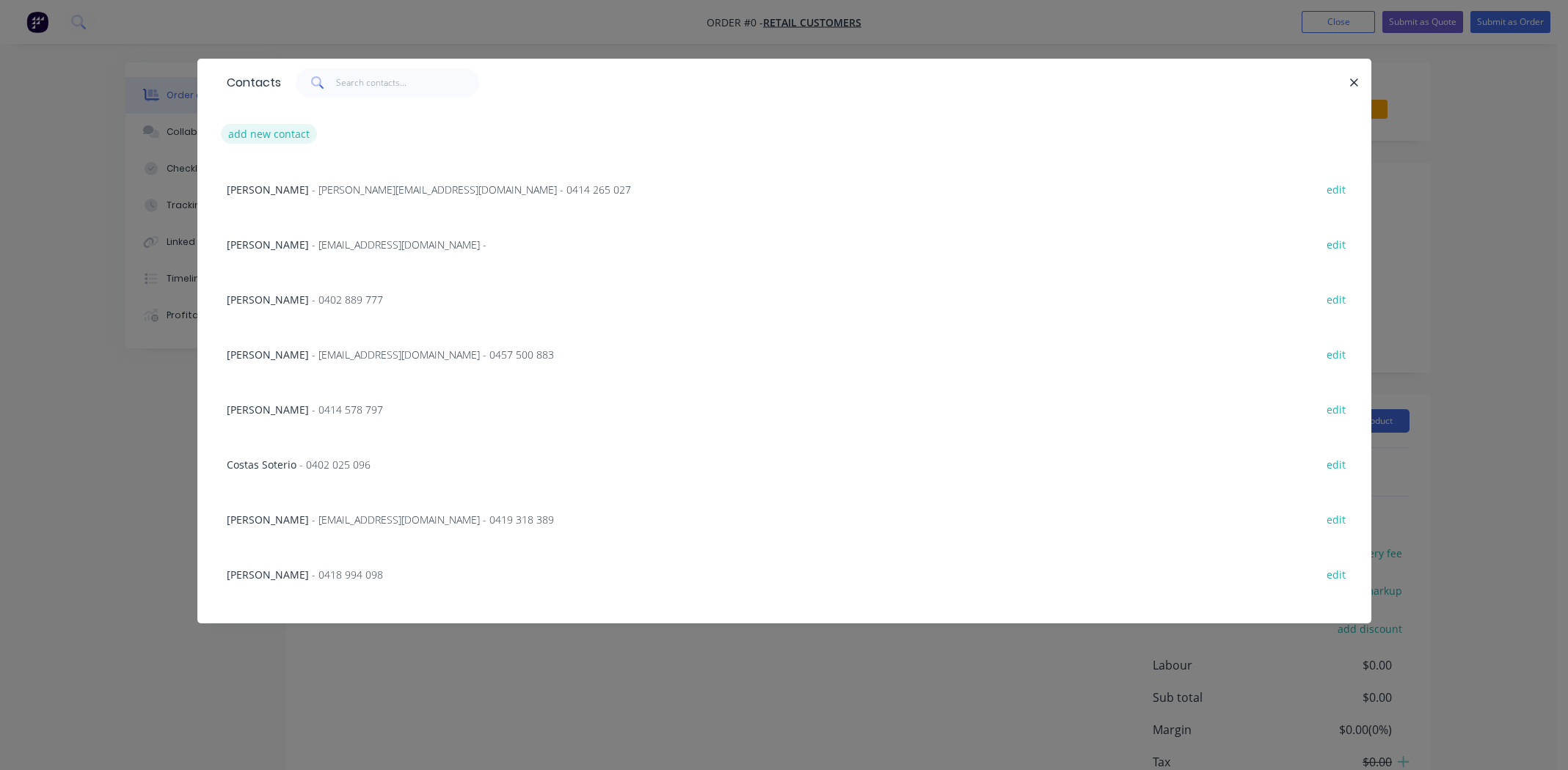
click at [263, 136] on button "add new contact" at bounding box center [269, 134] width 97 height 20
select select "AU"
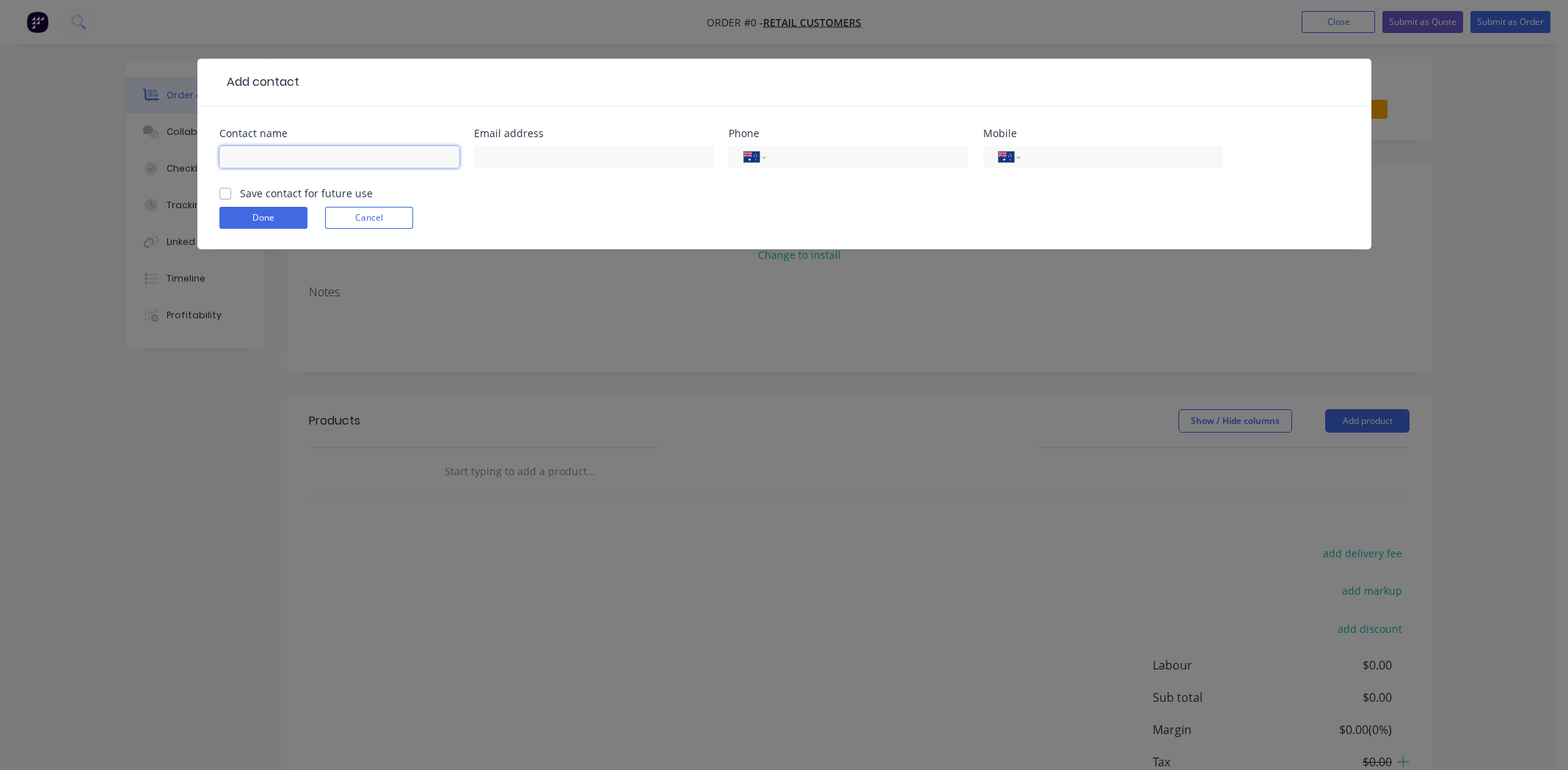
click at [278, 155] on input "text" at bounding box center [339, 156] width 240 height 22
click at [409, 156] on input "[DEMOGRAPHIC_DATA]" at bounding box center [339, 156] width 240 height 22
type input "[DEMOGRAPHIC_DATA]"
click at [653, 332] on div "Add contact Contact name zen Email address Phone International [GEOGRAPHIC_DATA…" at bounding box center [784, 385] width 1568 height 770
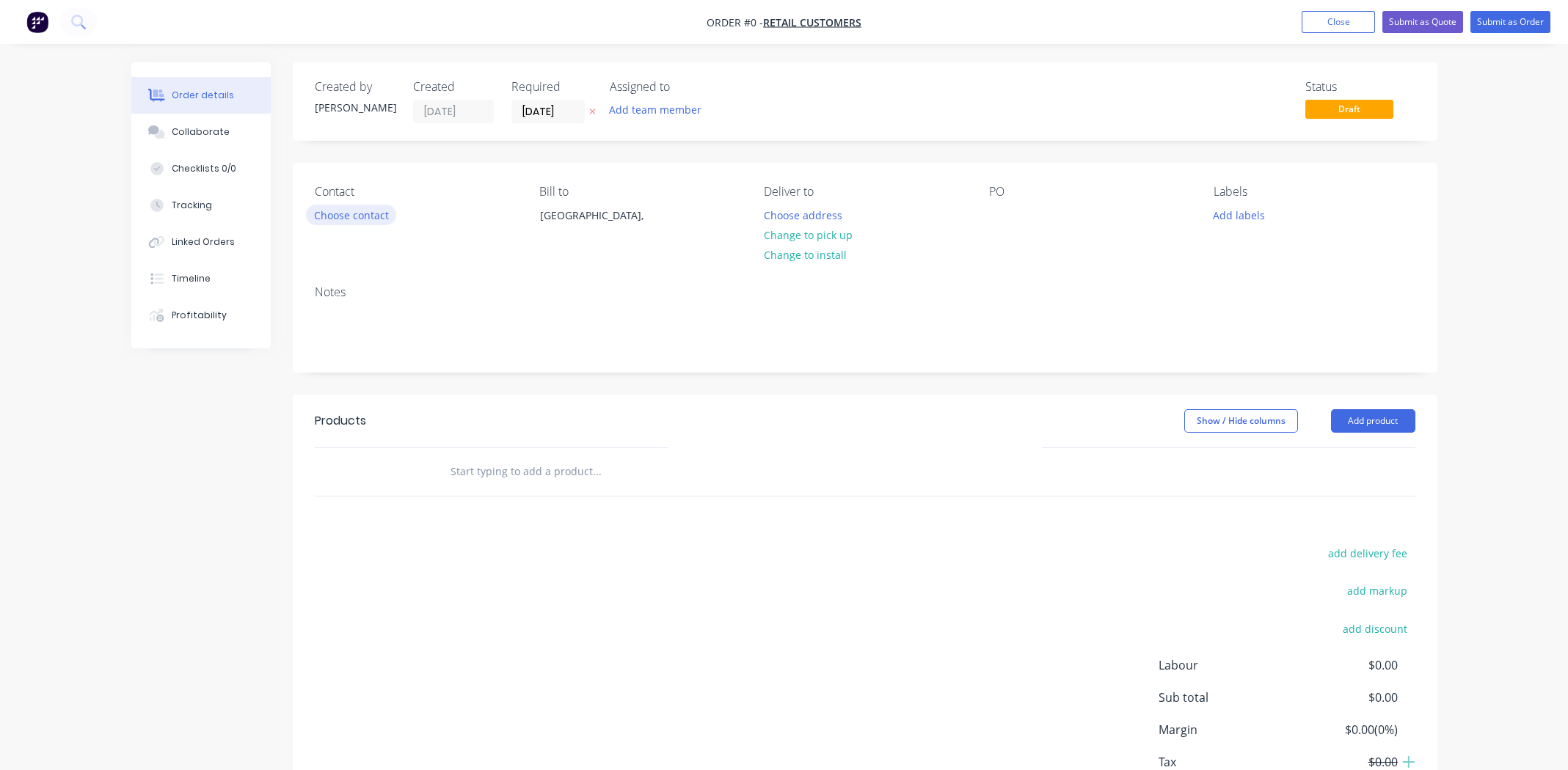
click at [361, 210] on button "Choose contact" at bounding box center [351, 214] width 90 height 20
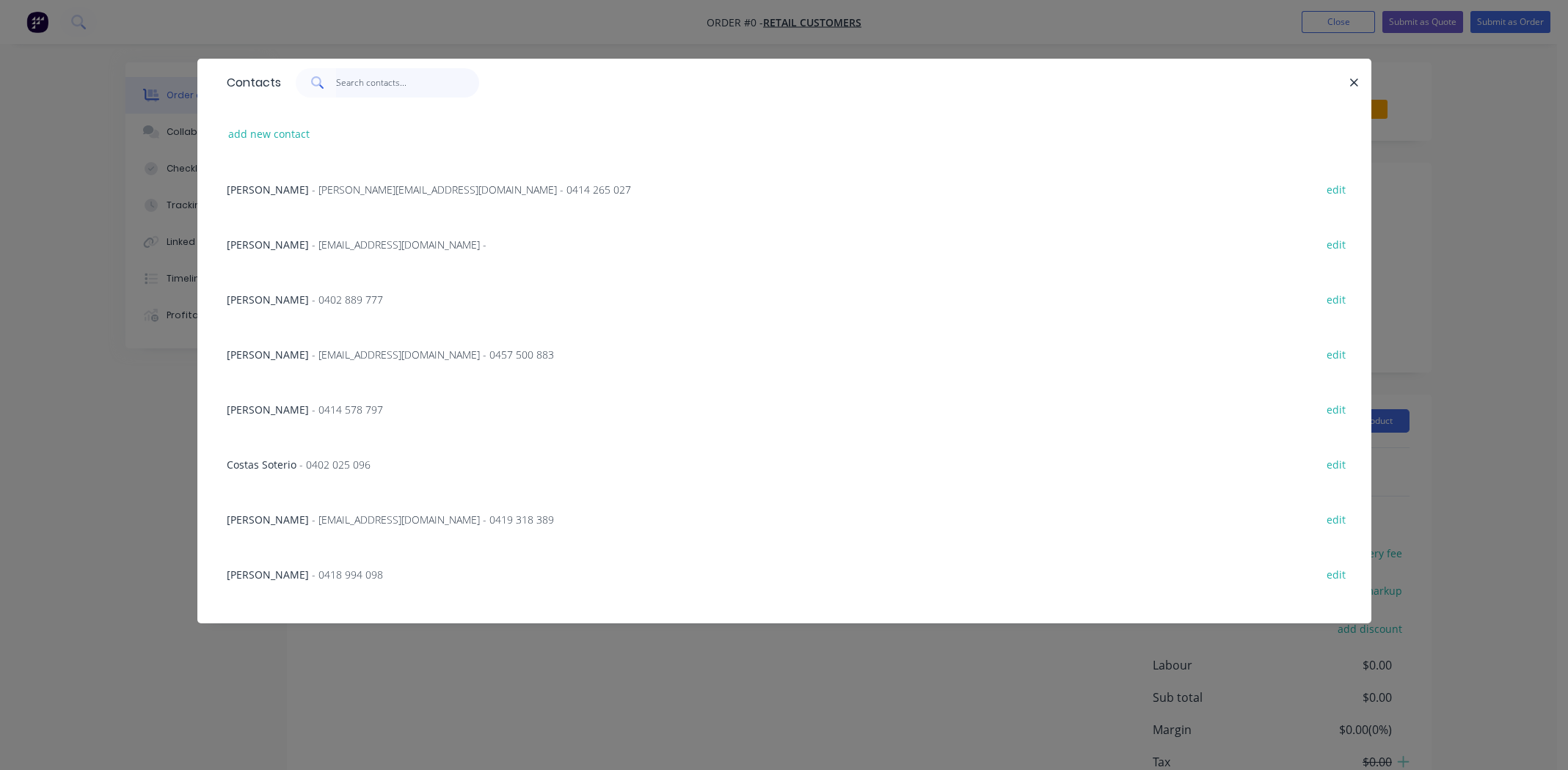
click at [338, 88] on input "text" at bounding box center [408, 82] width 143 height 29
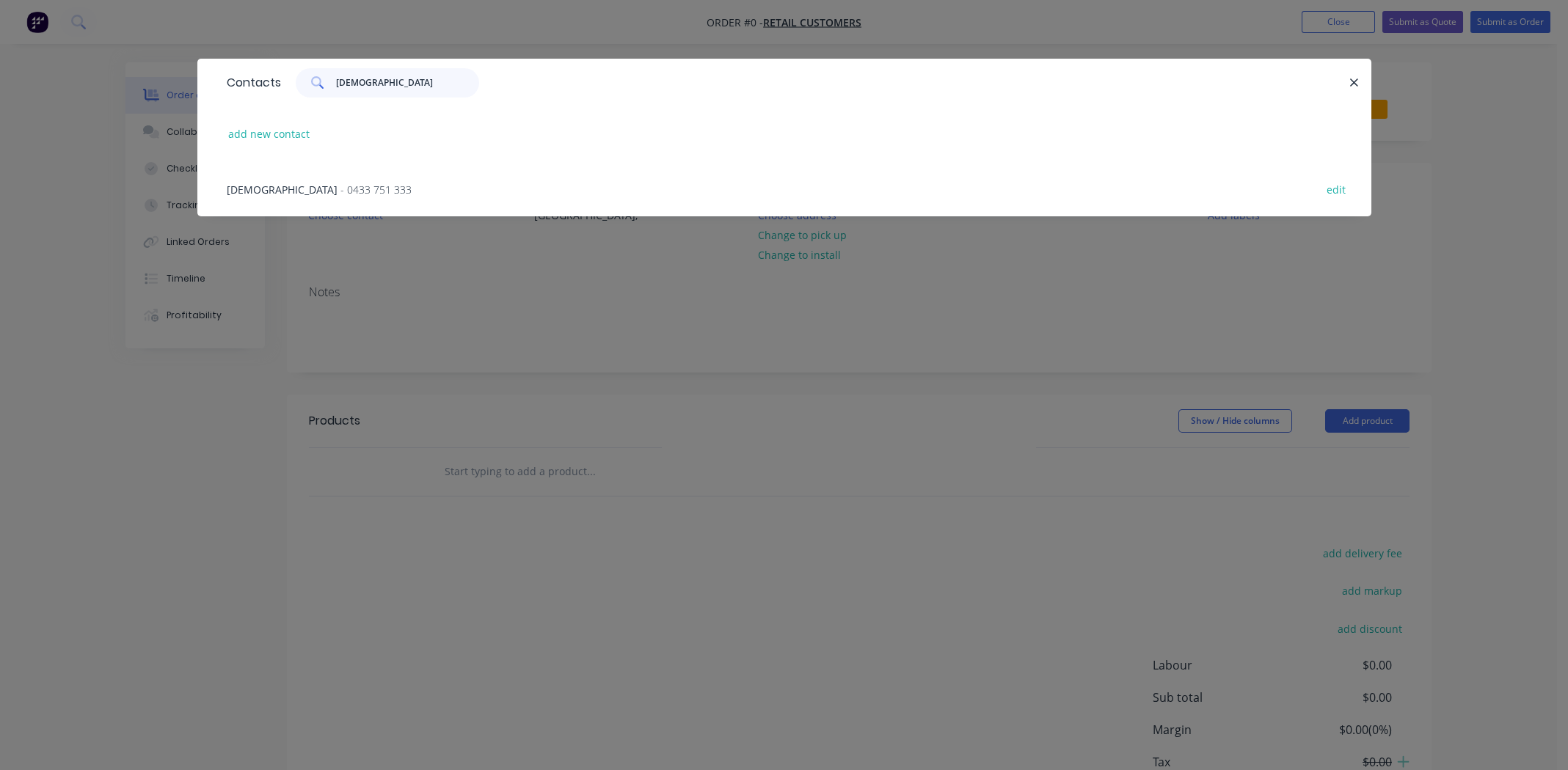
type input "[DEMOGRAPHIC_DATA]"
click at [235, 189] on span "[DEMOGRAPHIC_DATA]" at bounding box center [281, 190] width 111 height 14
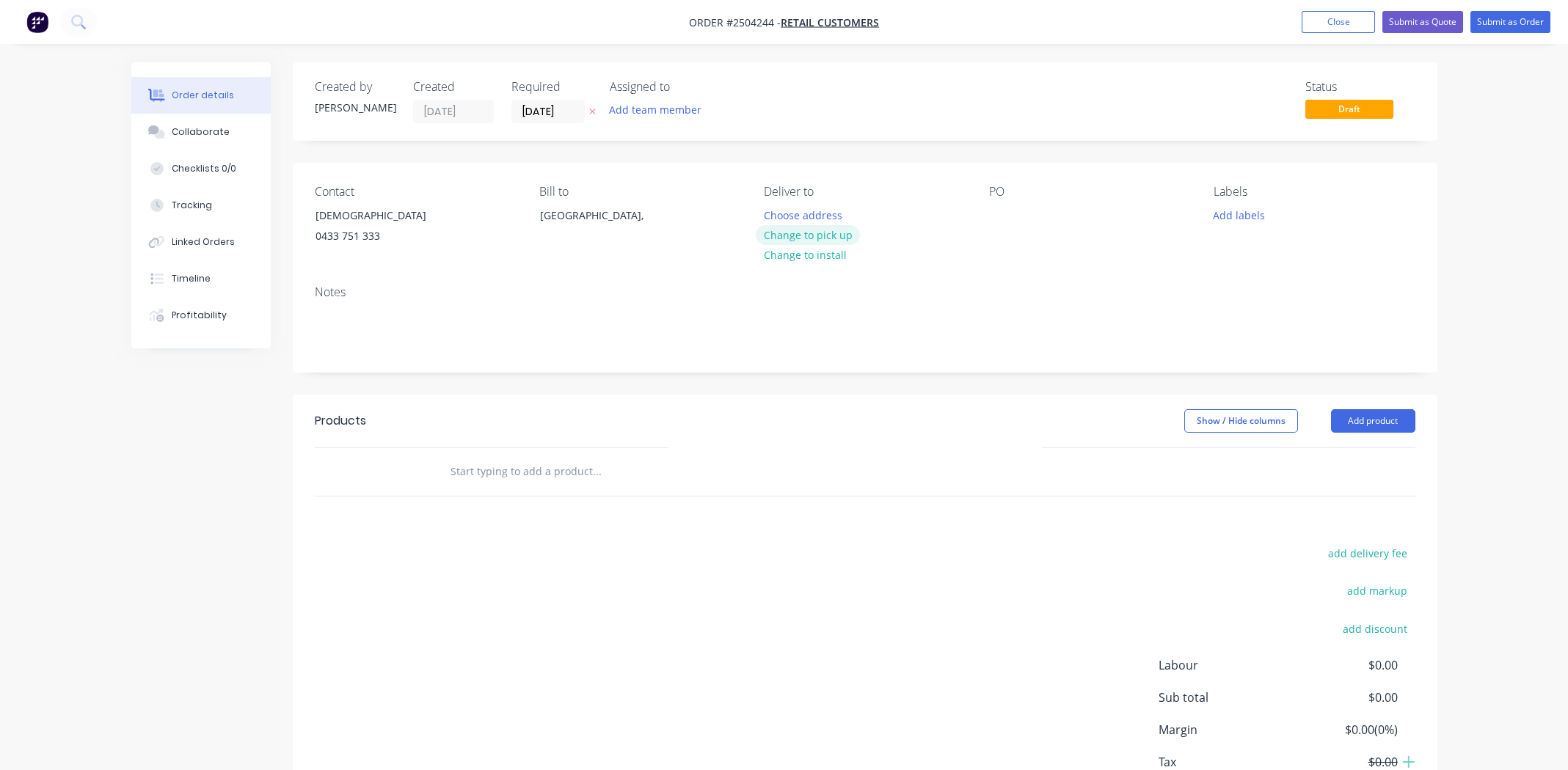
click at [808, 232] on button "Change to pick up" at bounding box center [808, 235] width 104 height 20
click at [996, 209] on div at bounding box center [1001, 215] width 24 height 21
click at [1247, 213] on button "Add labels" at bounding box center [1239, 214] width 68 height 20
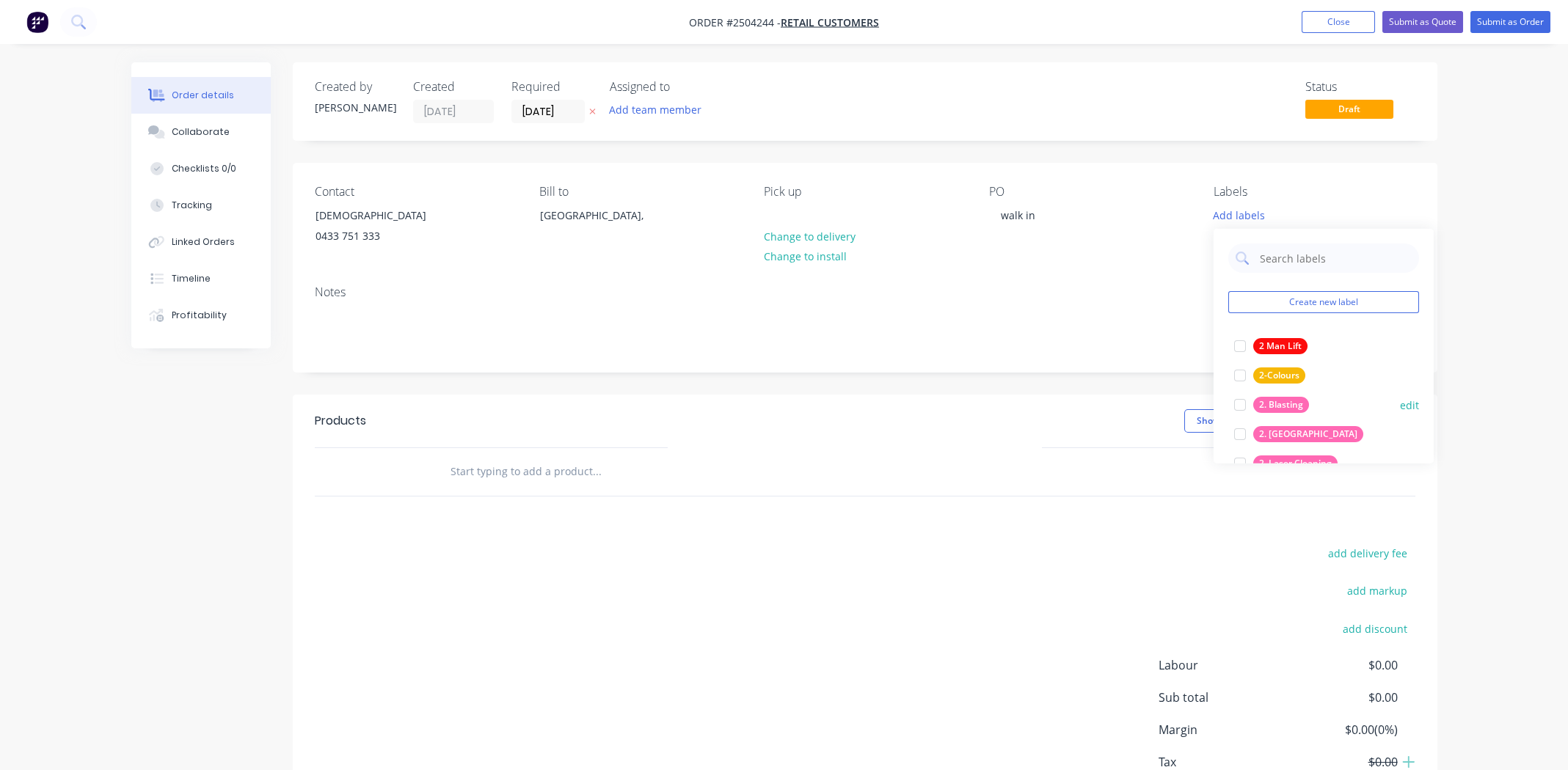
click at [1236, 400] on div at bounding box center [1240, 405] width 29 height 29
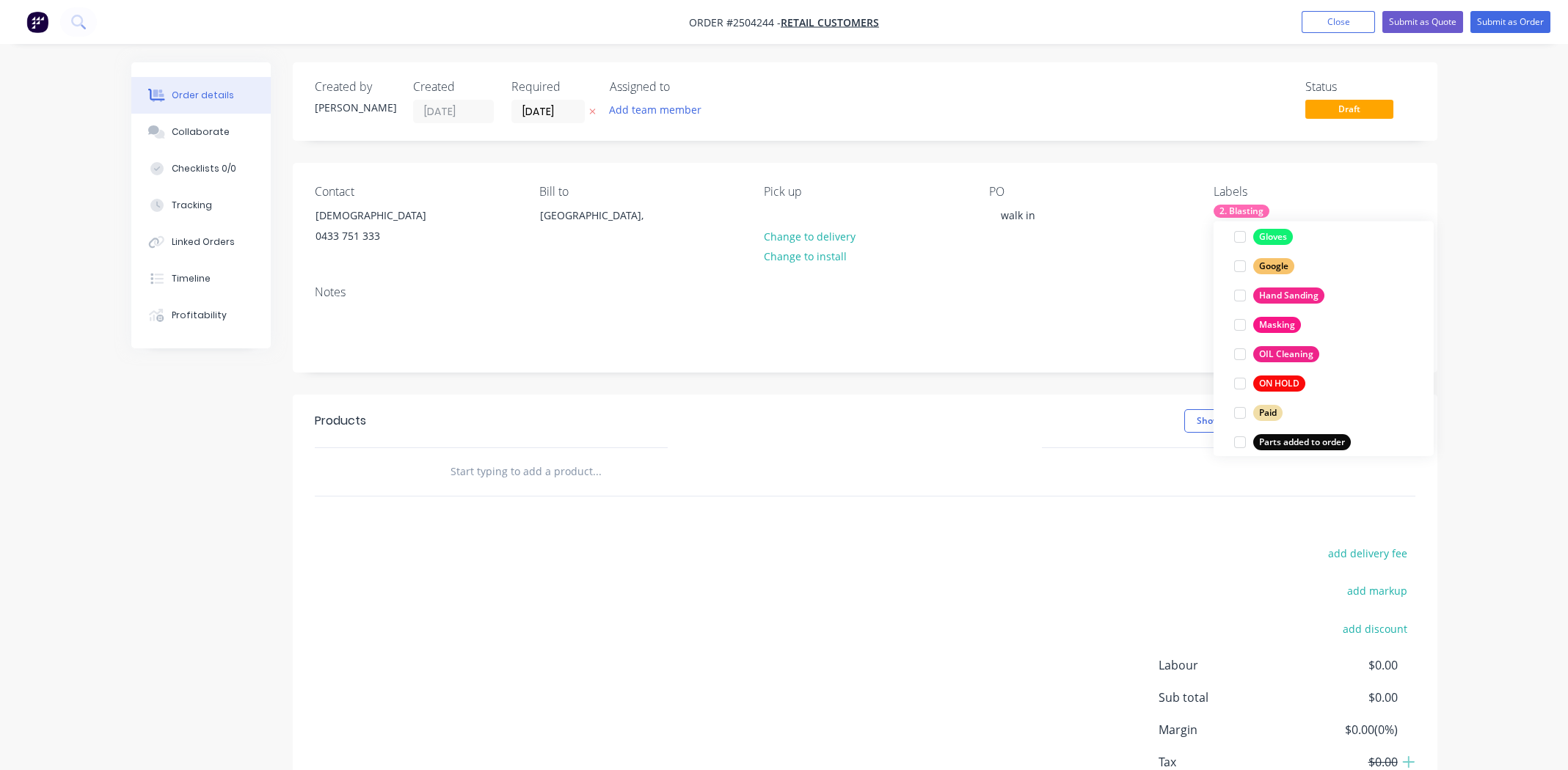
scroll to position [1144, 0]
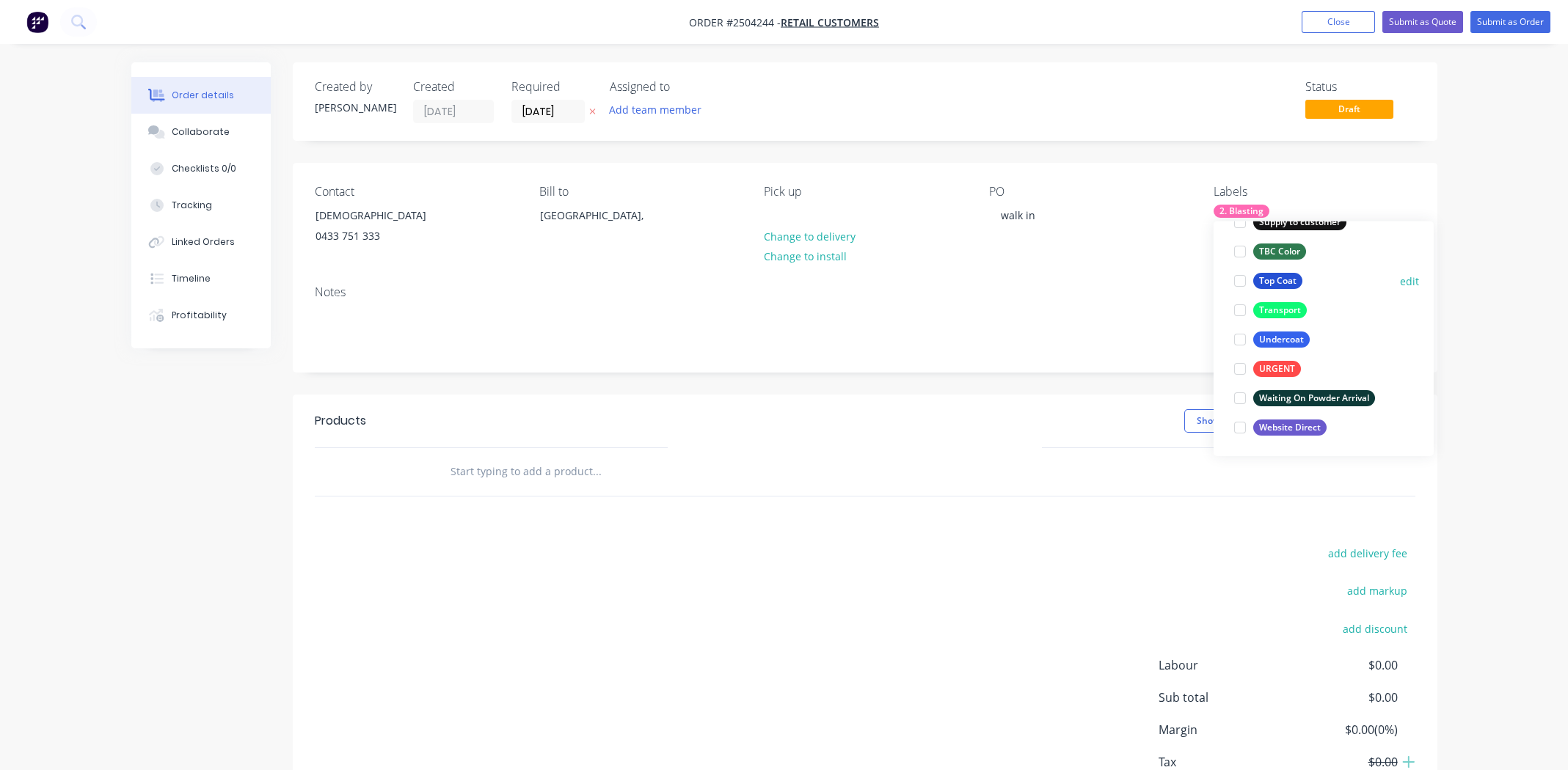
click at [1243, 281] on div at bounding box center [1240, 281] width 29 height 29
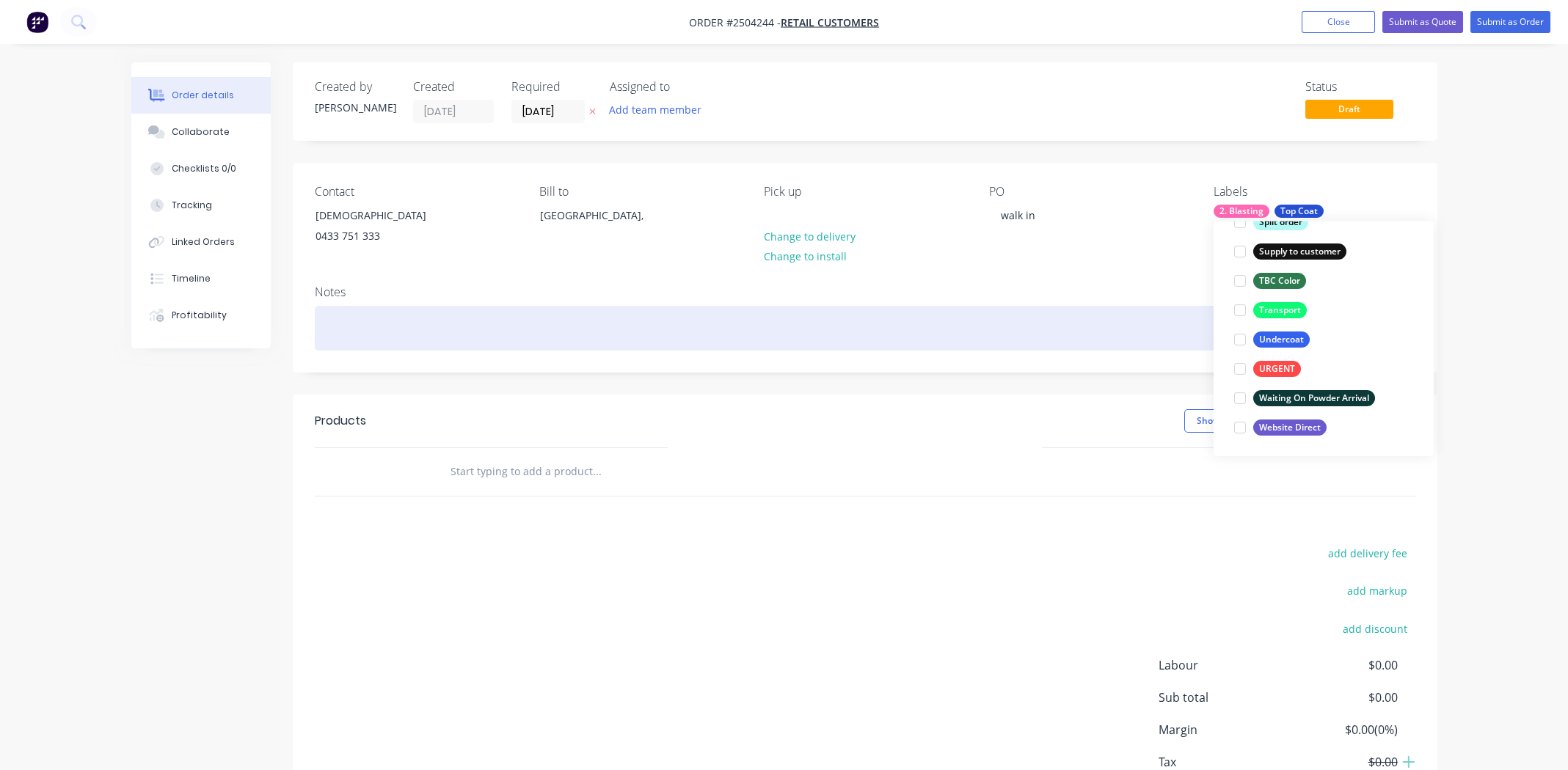
scroll to position [88, 0]
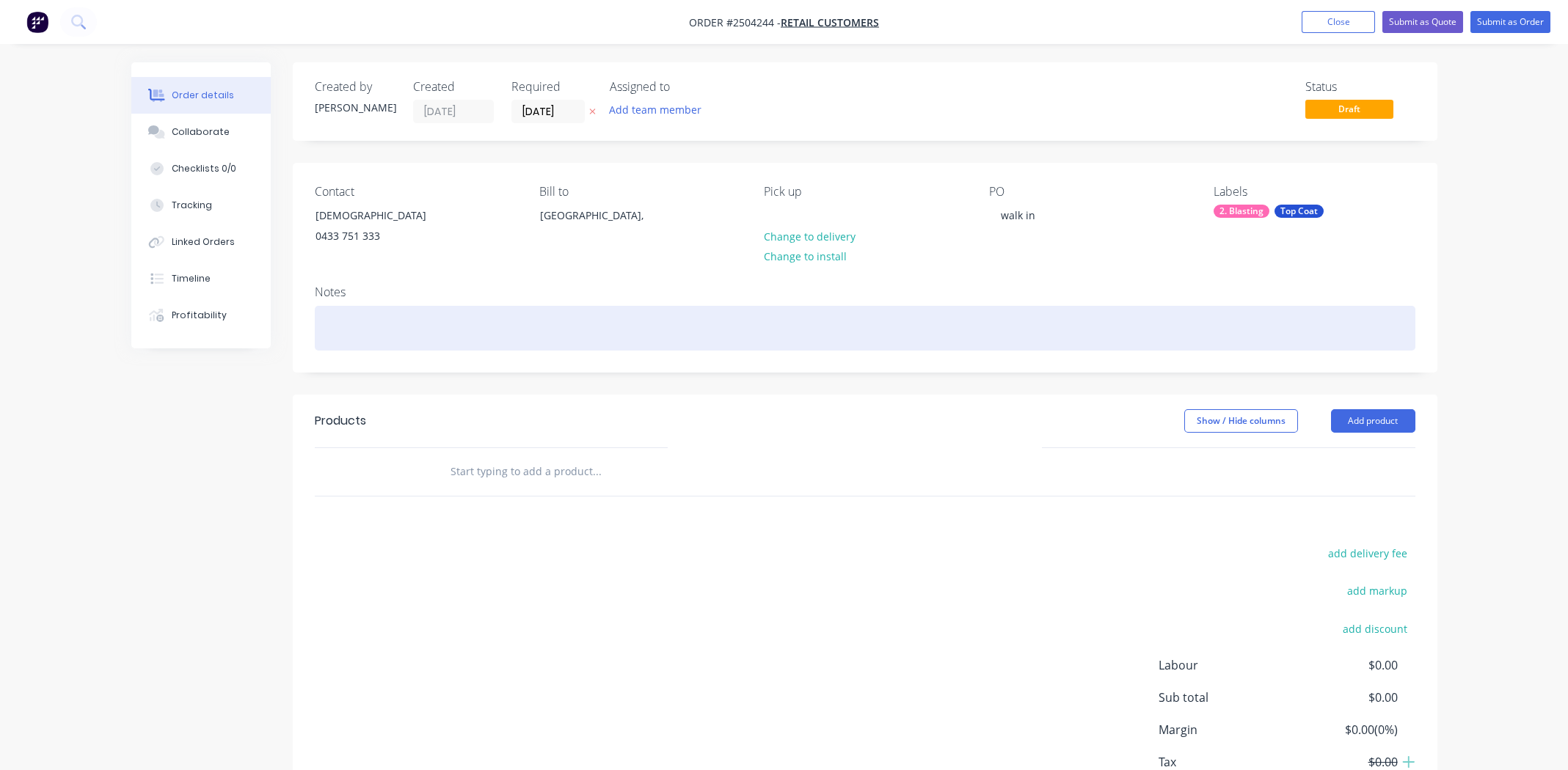
click at [991, 332] on div at bounding box center [865, 328] width 1100 height 45
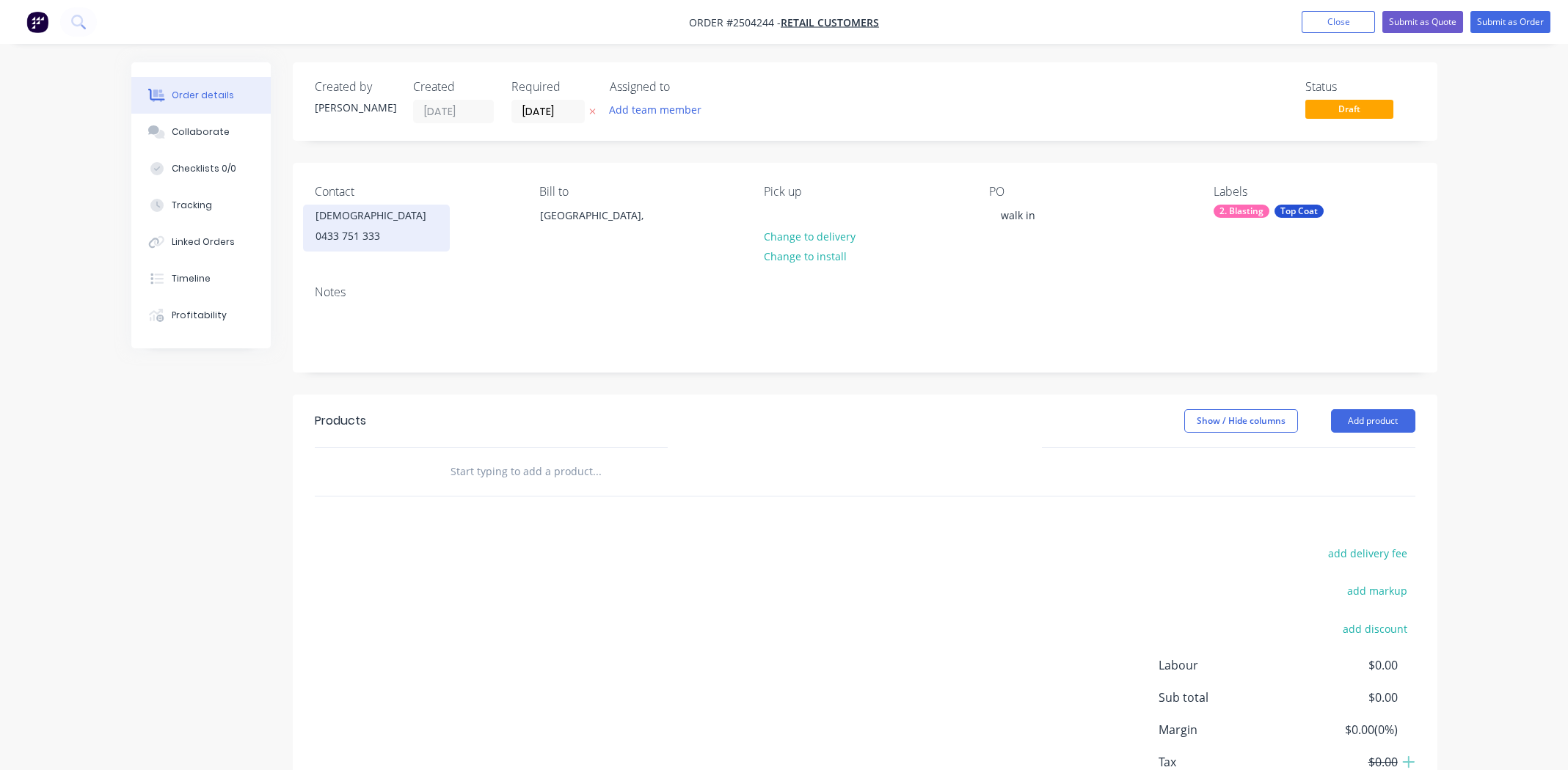
click at [369, 217] on div "[DEMOGRAPHIC_DATA]" at bounding box center [377, 215] width 122 height 21
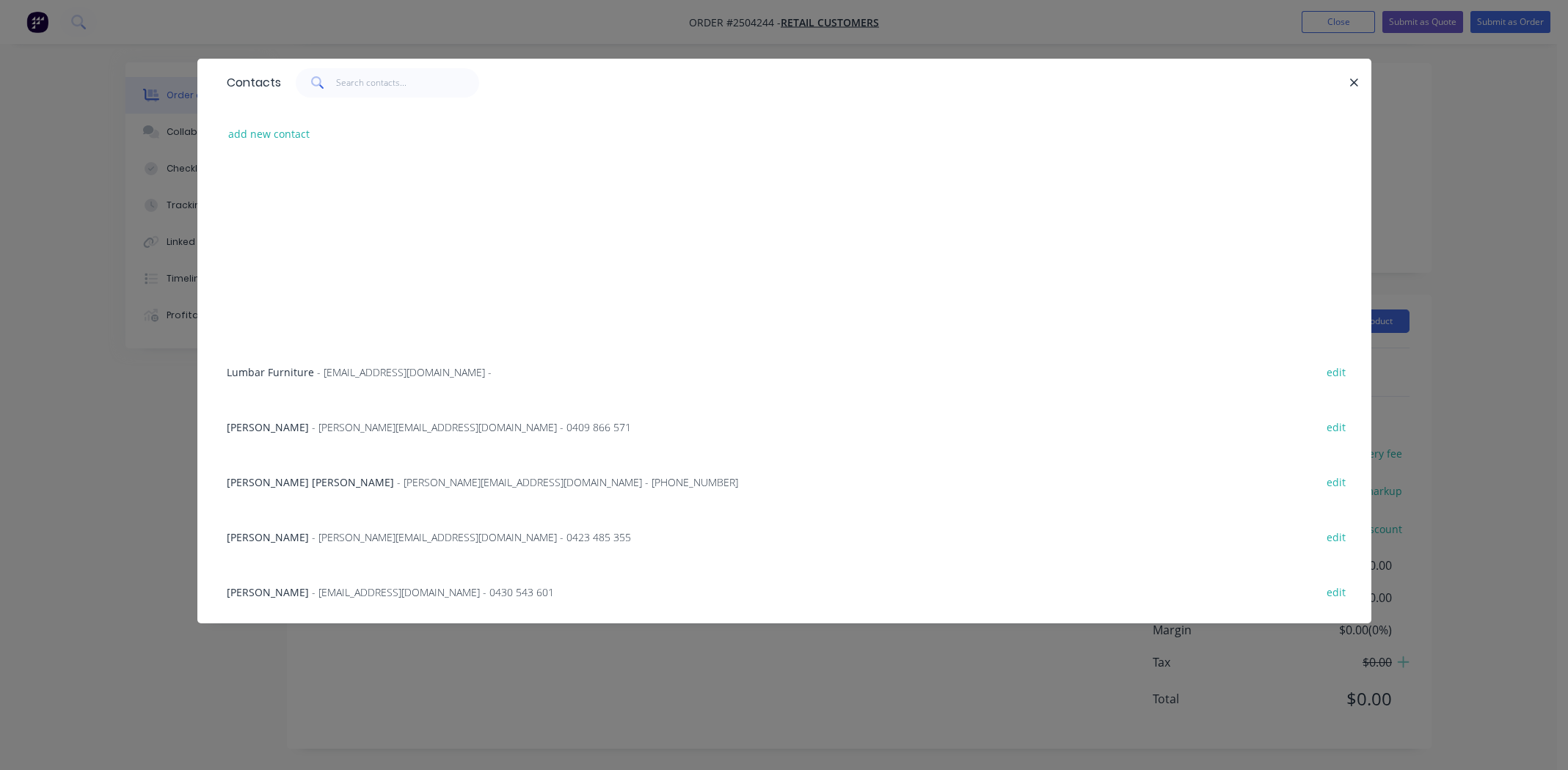
scroll to position [27172, 0]
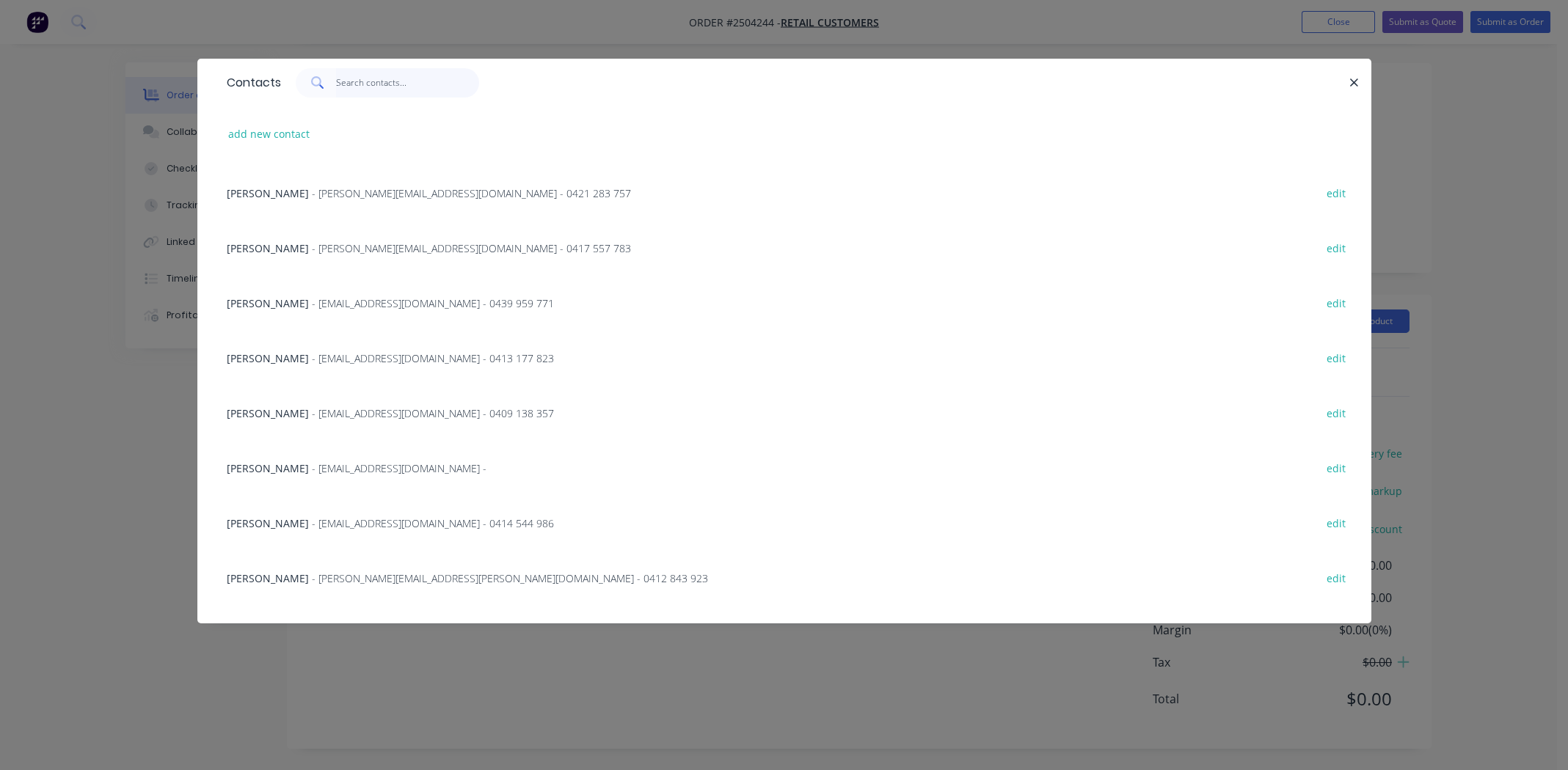
click at [379, 84] on input "text" at bounding box center [408, 82] width 143 height 29
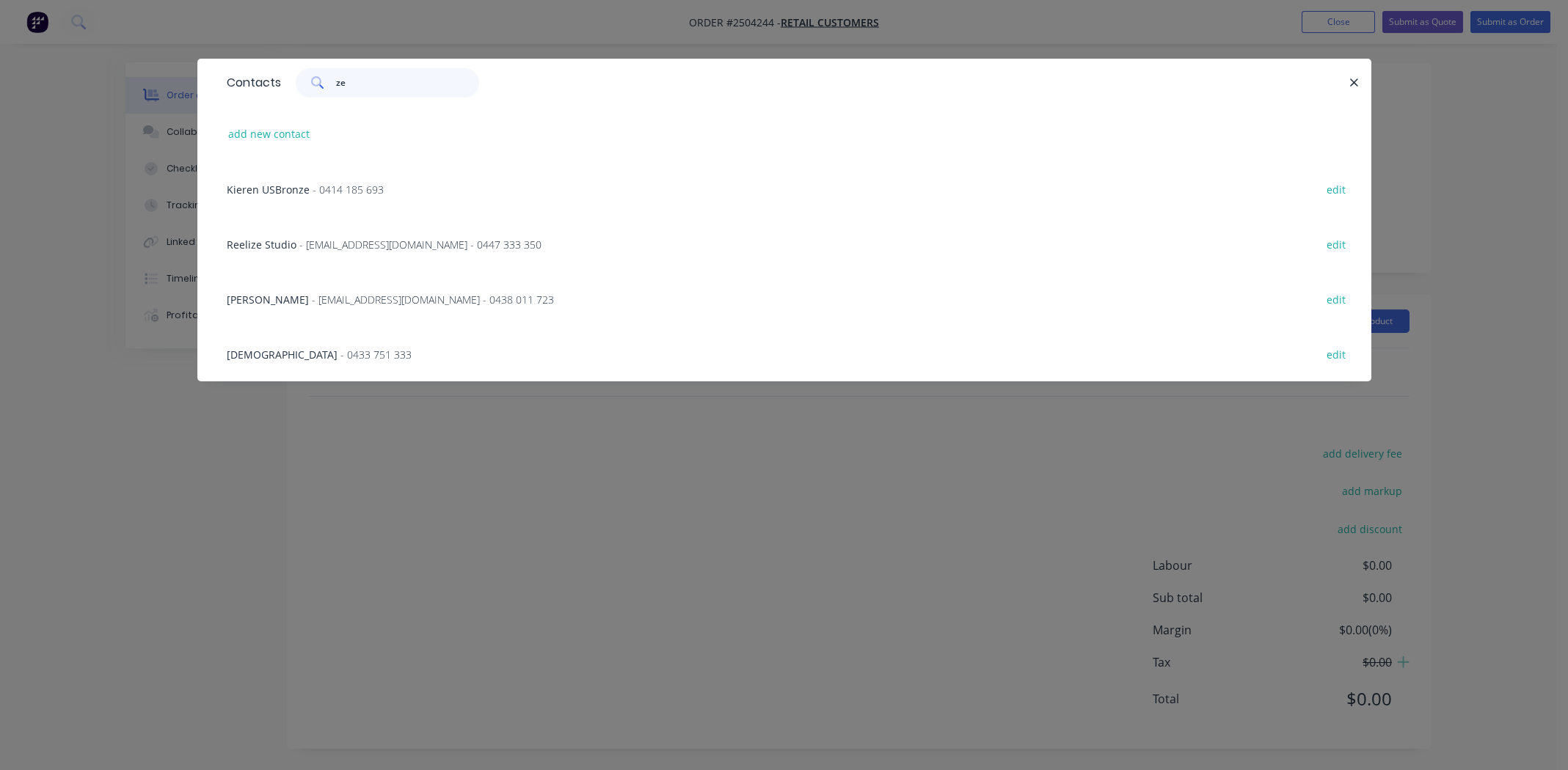
scroll to position [0, 0]
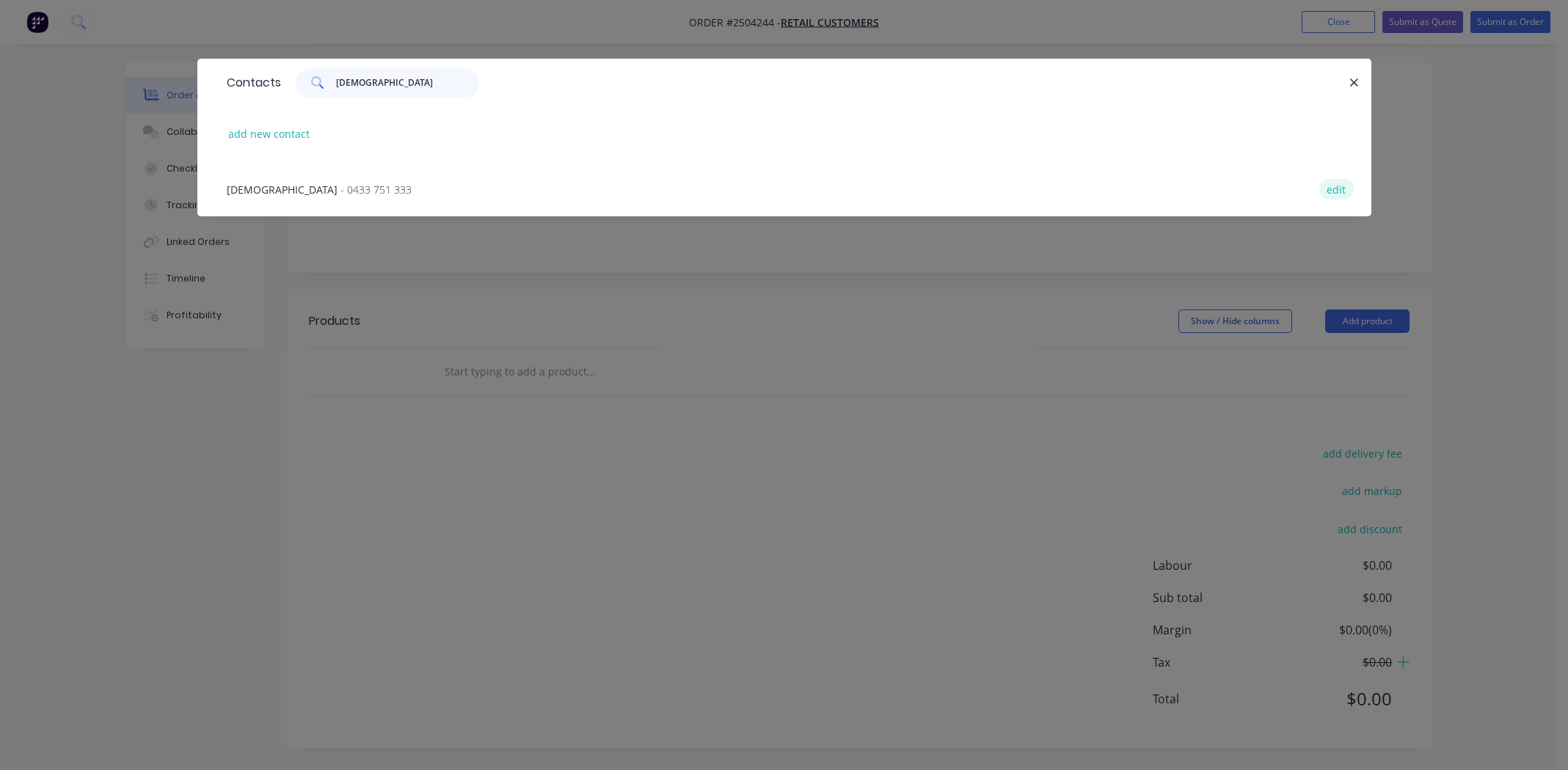
type input "[DEMOGRAPHIC_DATA]"
click at [1319, 189] on button "edit" at bounding box center [1336, 189] width 34 height 20
select select "AU"
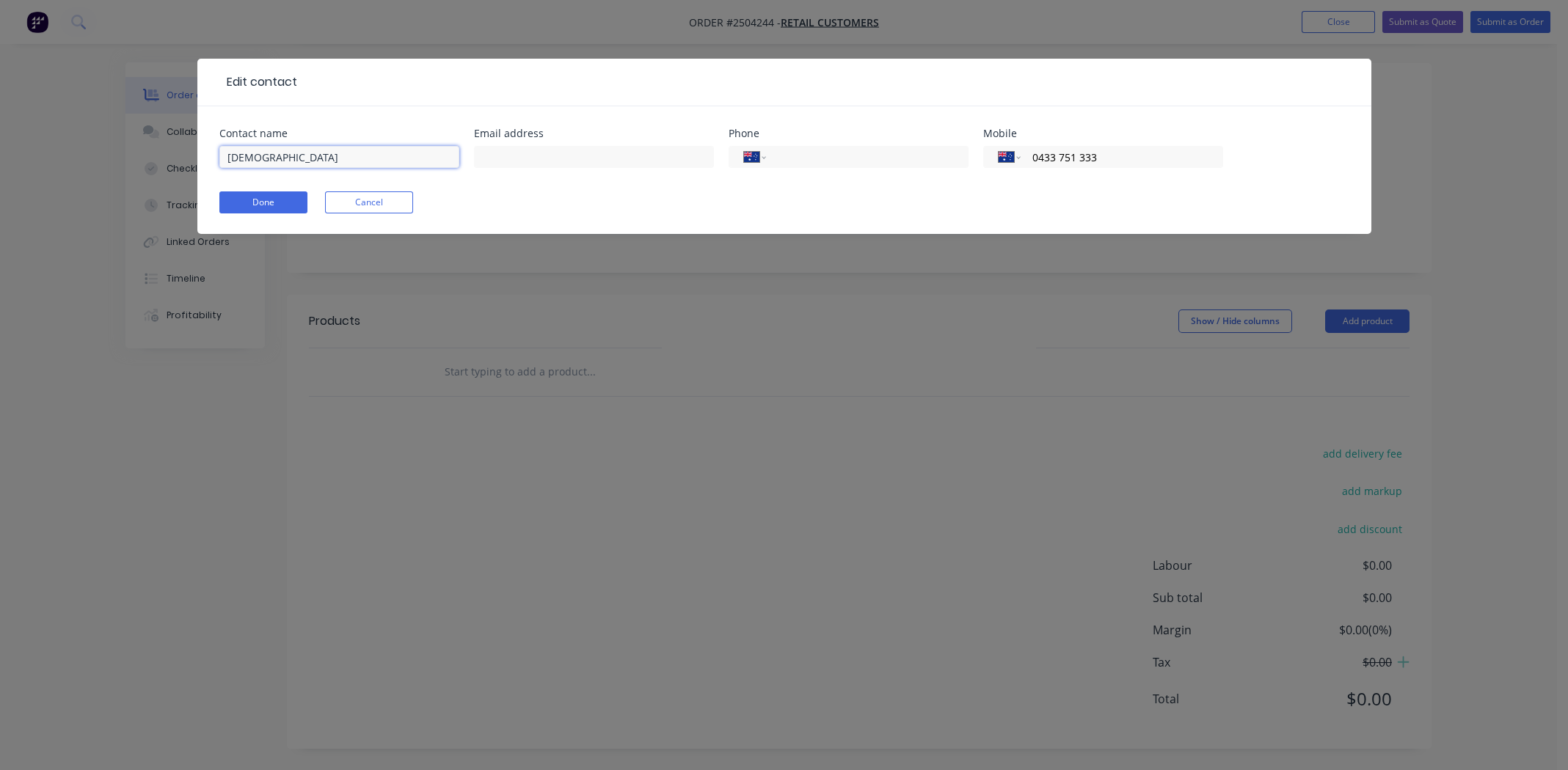
click at [267, 159] on input "[DEMOGRAPHIC_DATA]" at bounding box center [339, 156] width 240 height 22
type input "Zen [PERSON_NAME]"
drag, startPoint x: 497, startPoint y: 152, endPoint x: 489, endPoint y: 154, distance: 8.2
click at [500, 154] on input "text" at bounding box center [594, 156] width 240 height 22
type input "[EMAIL_ADDRESS][DOMAIN_NAME]"
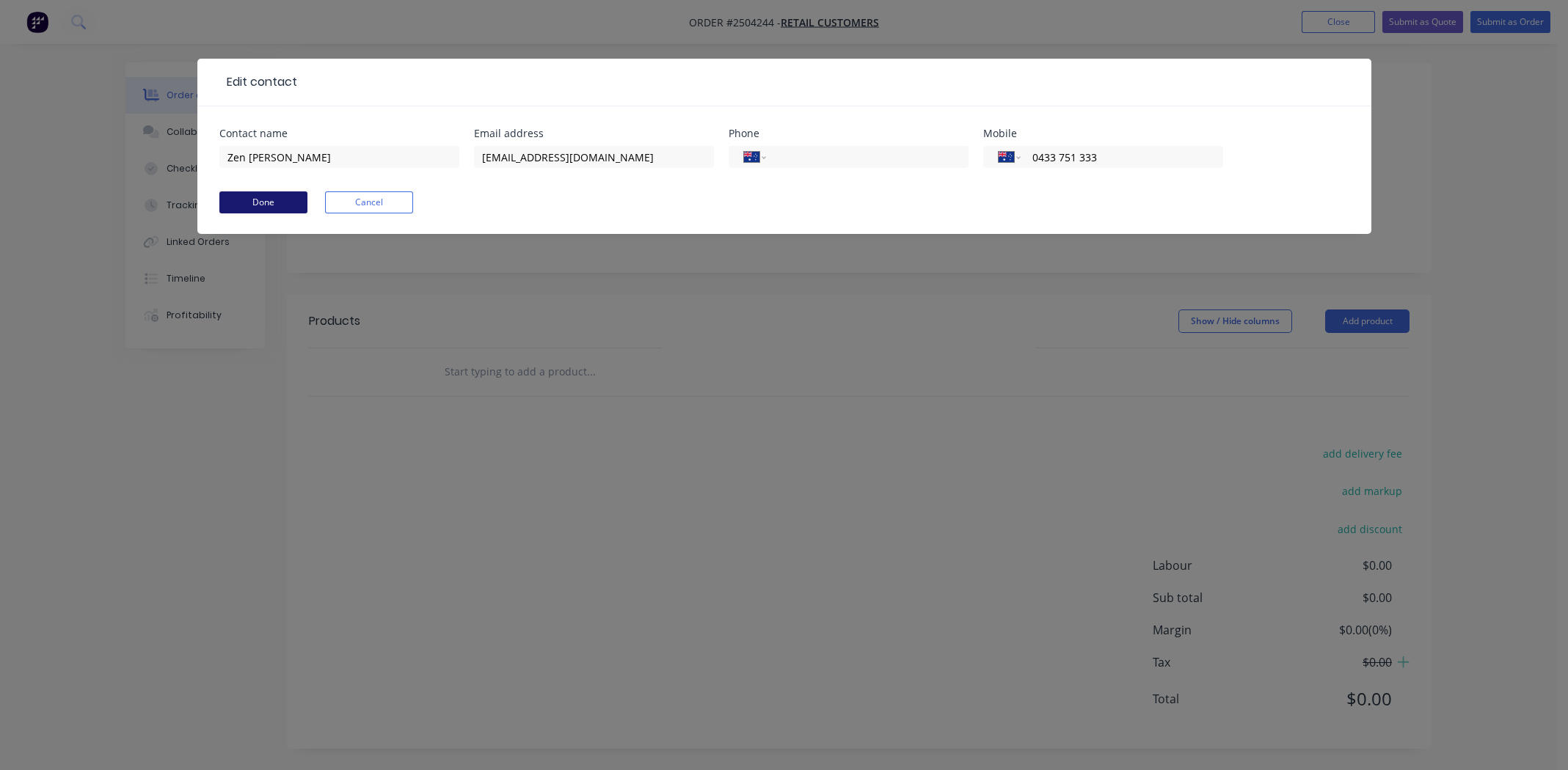
click at [243, 201] on button "Done" at bounding box center [263, 202] width 88 height 22
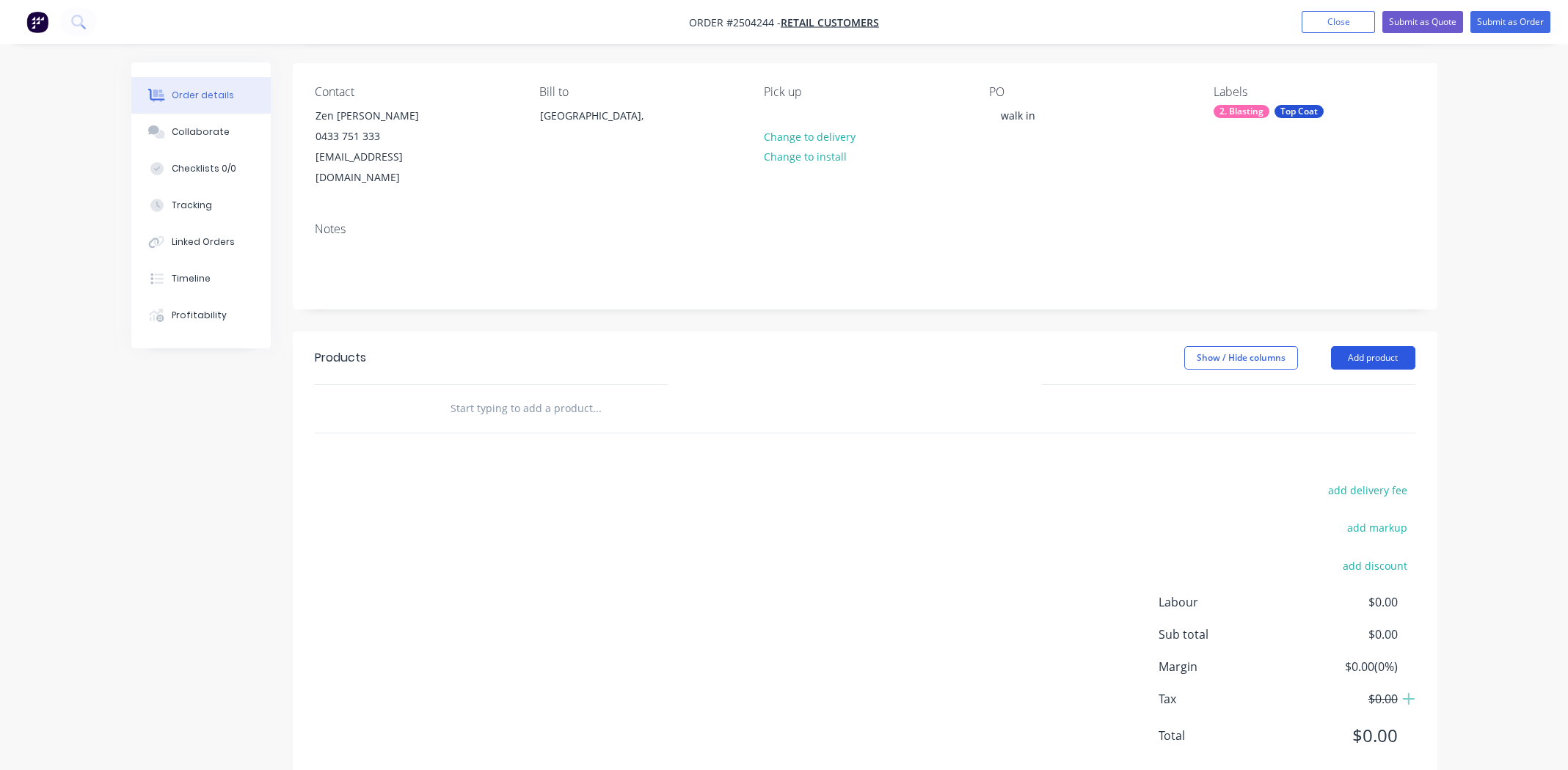
click at [1383, 346] on button "Add product" at bounding box center [1373, 358] width 85 height 24
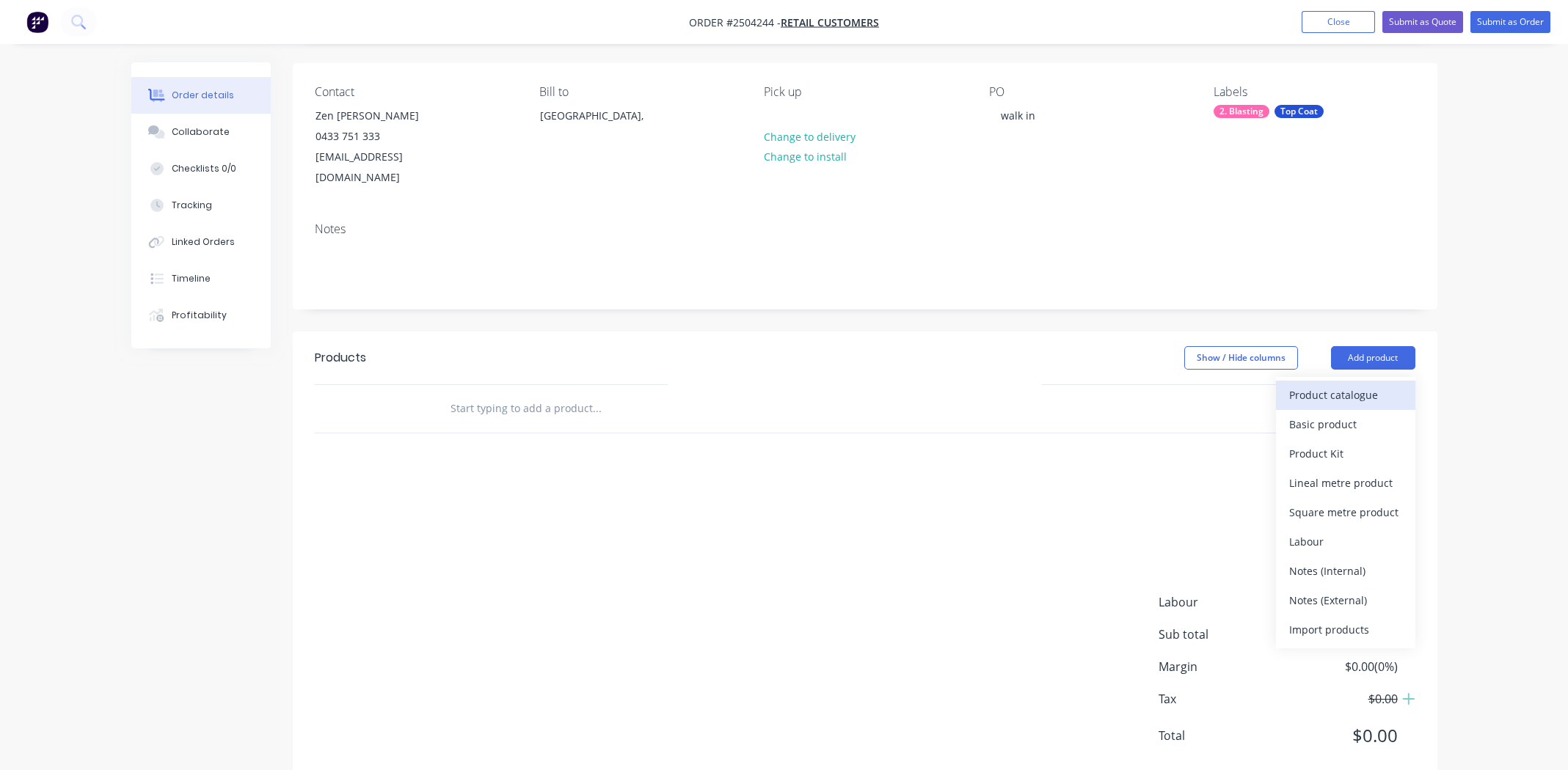
click at [1370, 384] on div "Product catalogue" at bounding box center [1345, 395] width 113 height 21
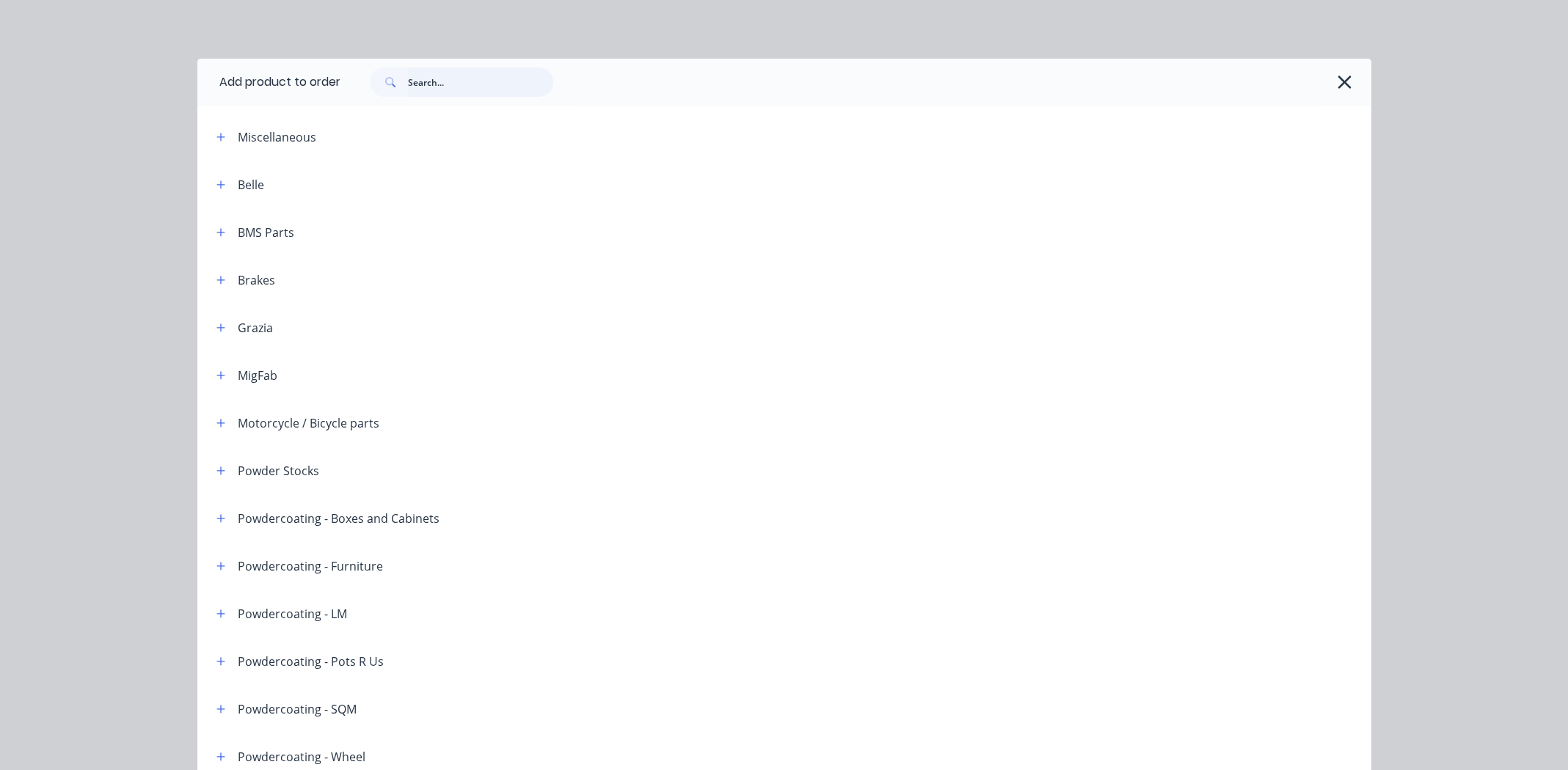
click at [479, 85] on input "text" at bounding box center [480, 82] width 145 height 29
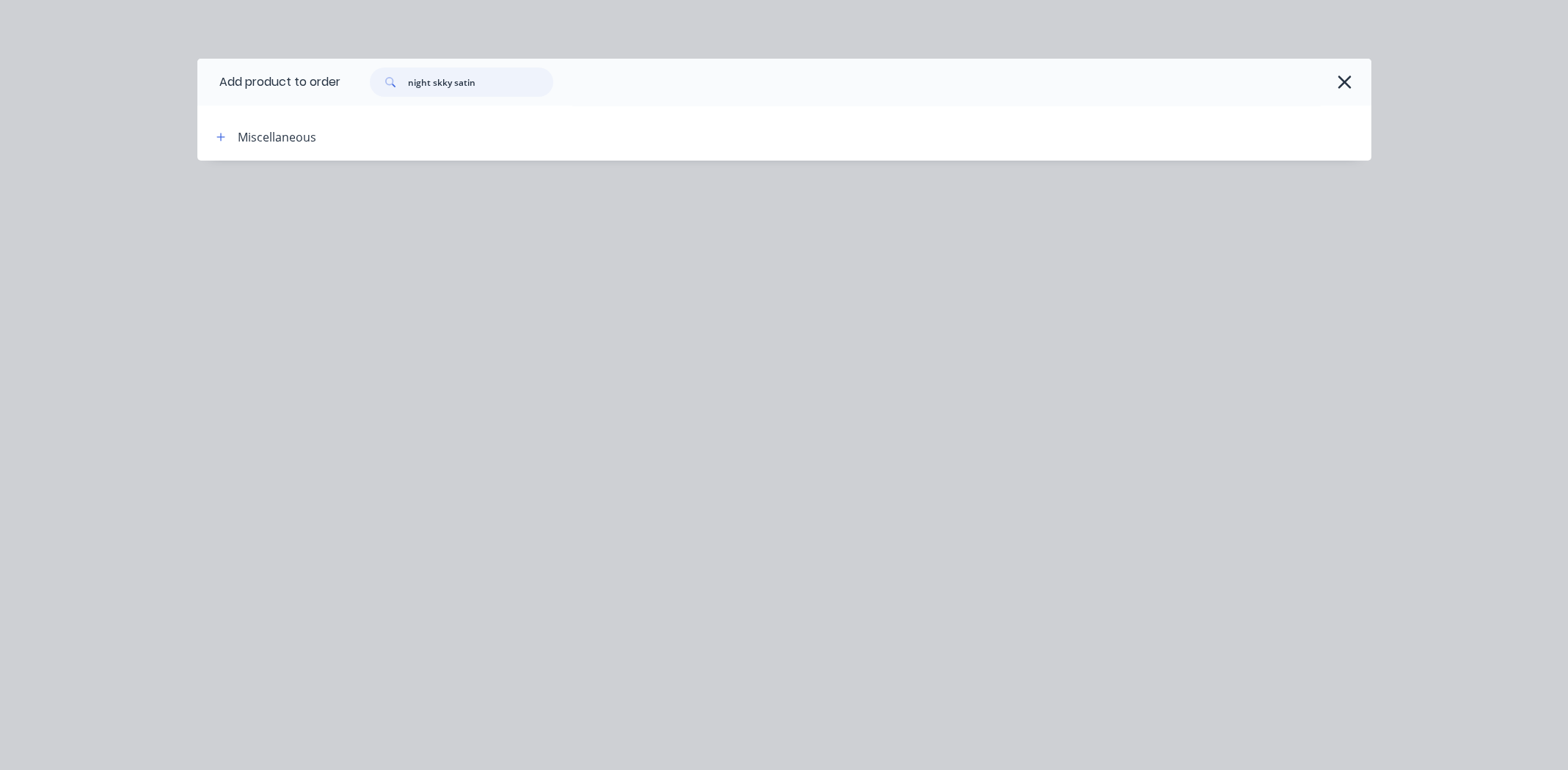
click at [445, 88] on input "night skky satin" at bounding box center [480, 82] width 145 height 29
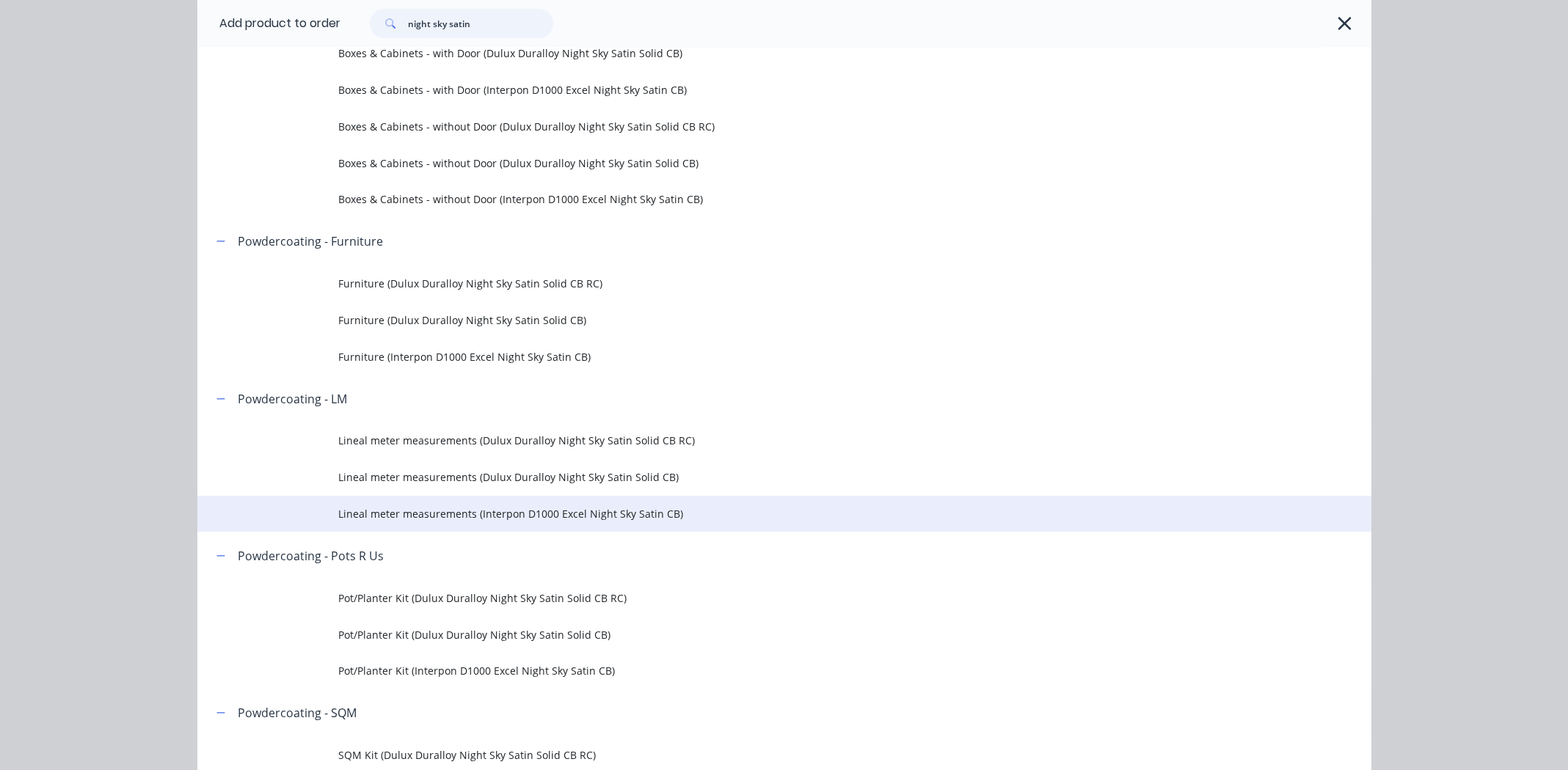
scroll to position [440, 0]
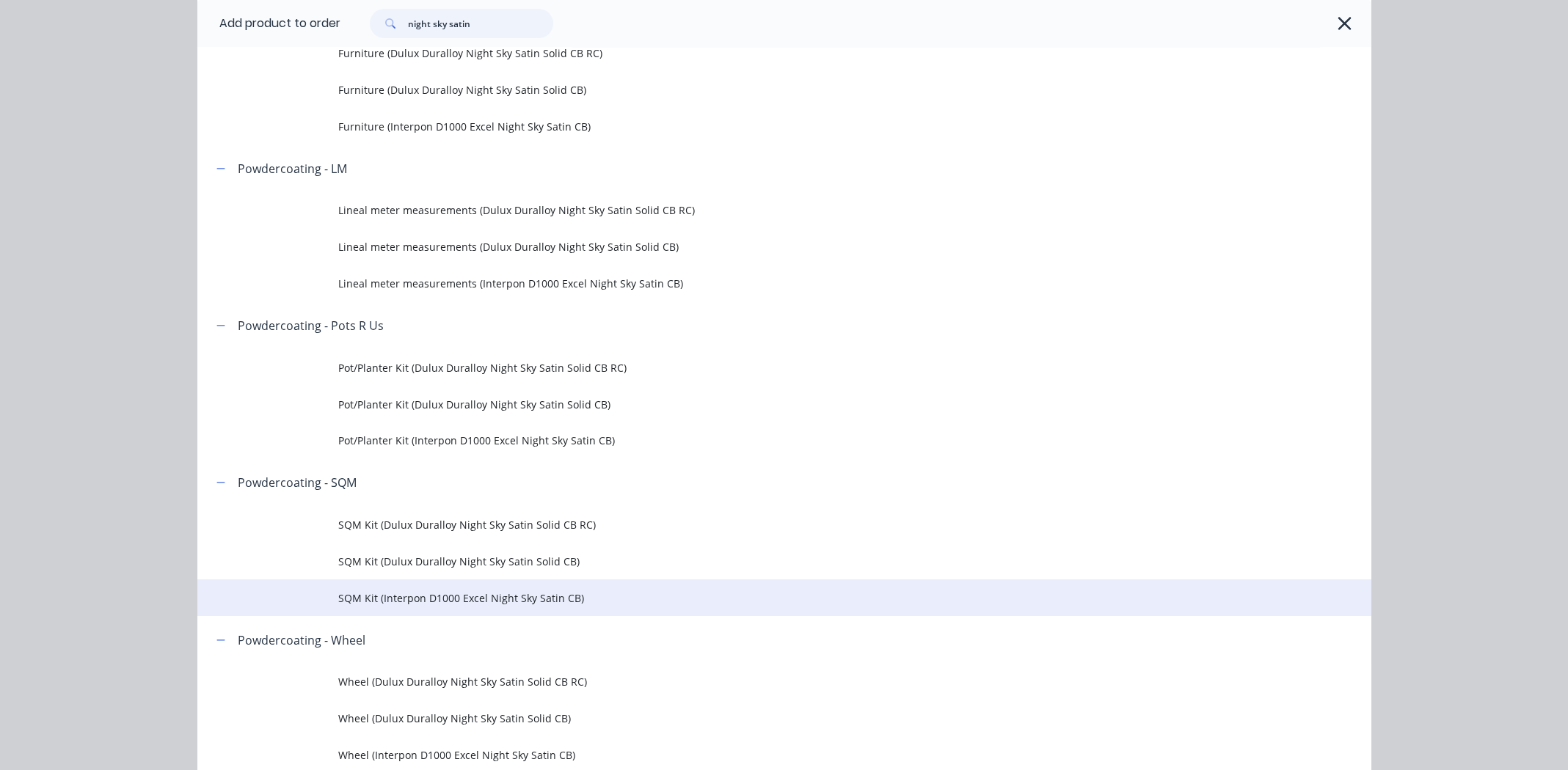
type input "night sky satin"
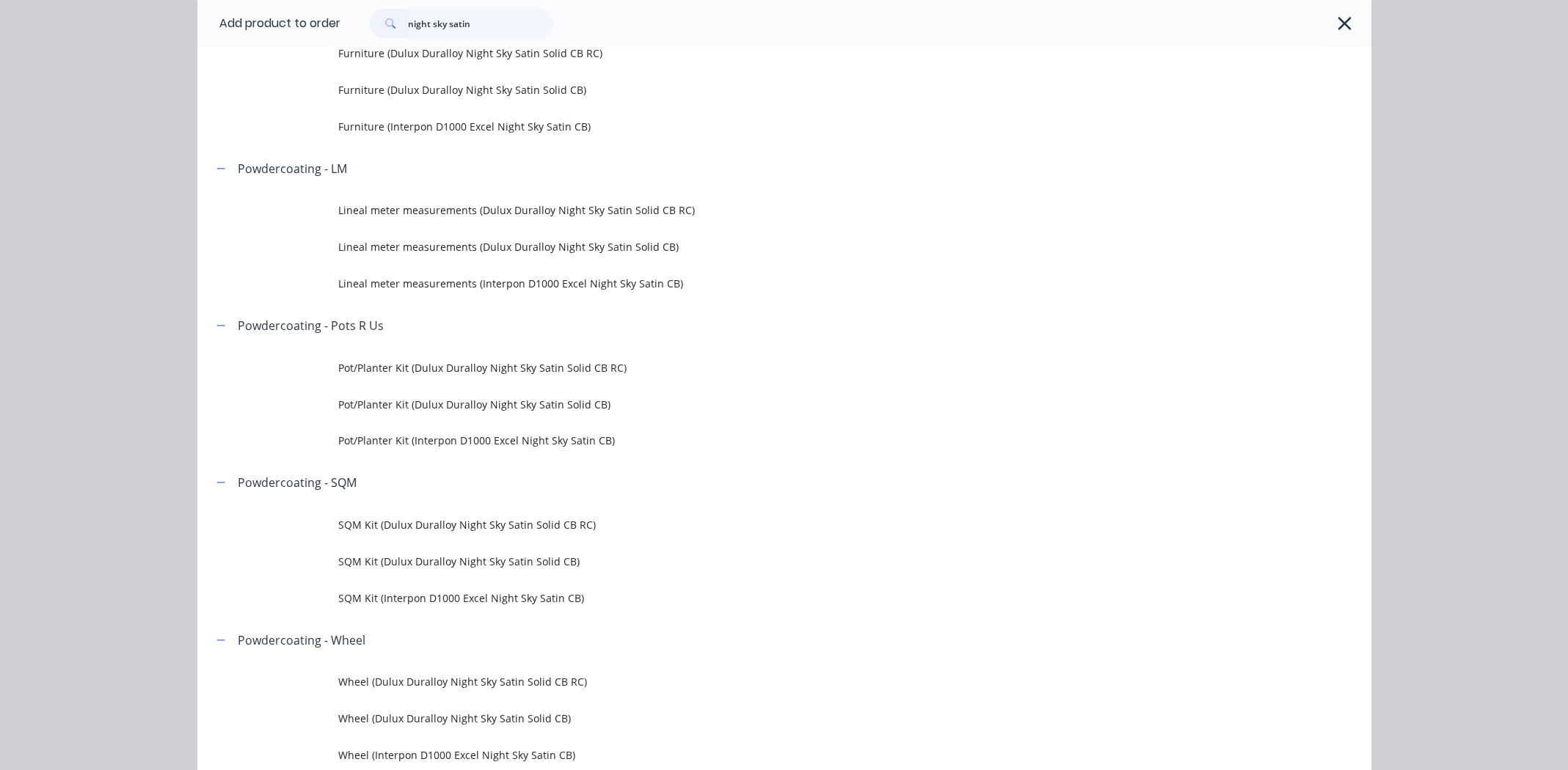
click at [444, 597] on span "SQM Kit (Interpon D1000 Excel Night Sky Satin CB)" at bounding box center [751, 598] width 826 height 15
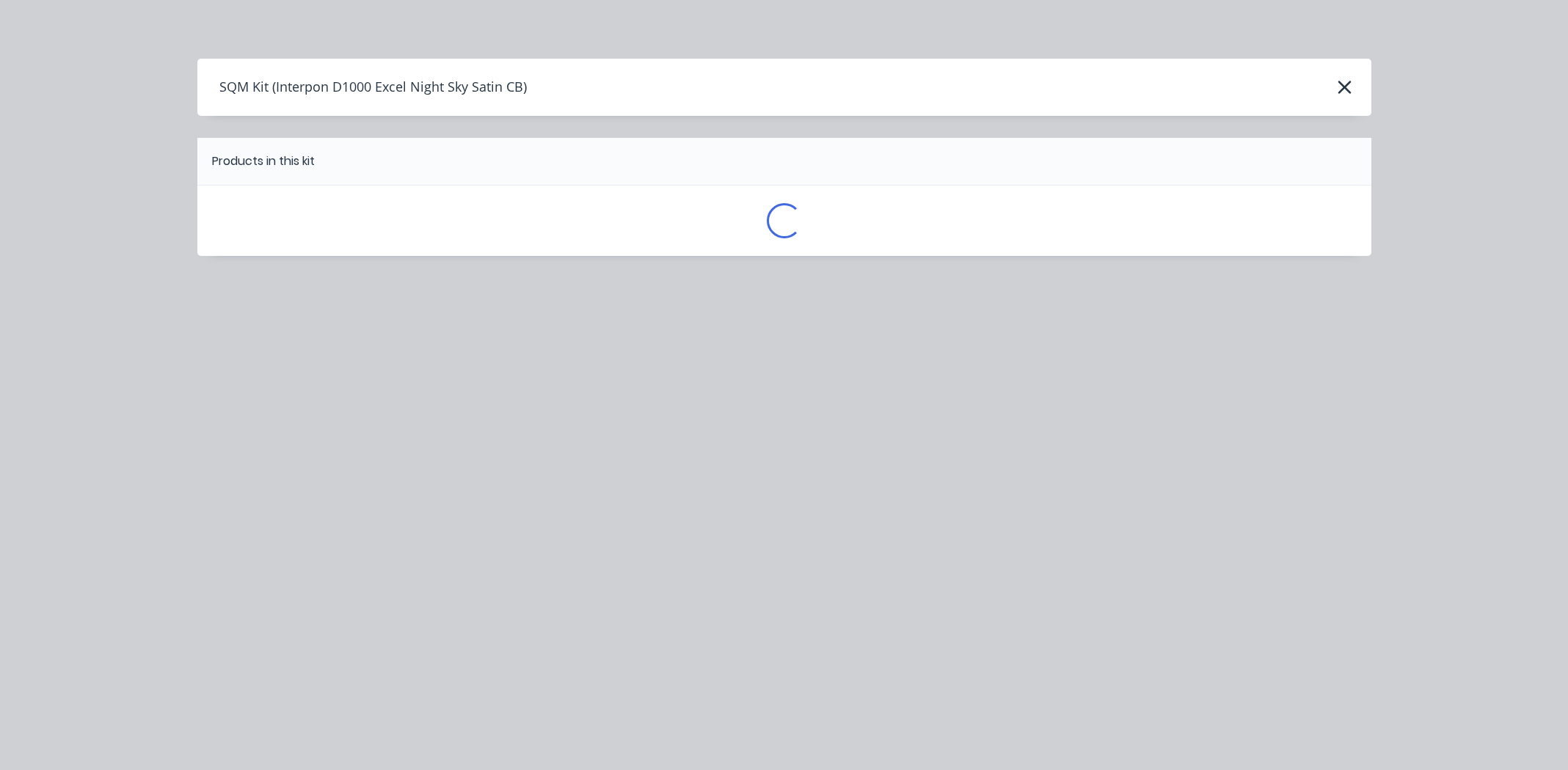
scroll to position [0, 0]
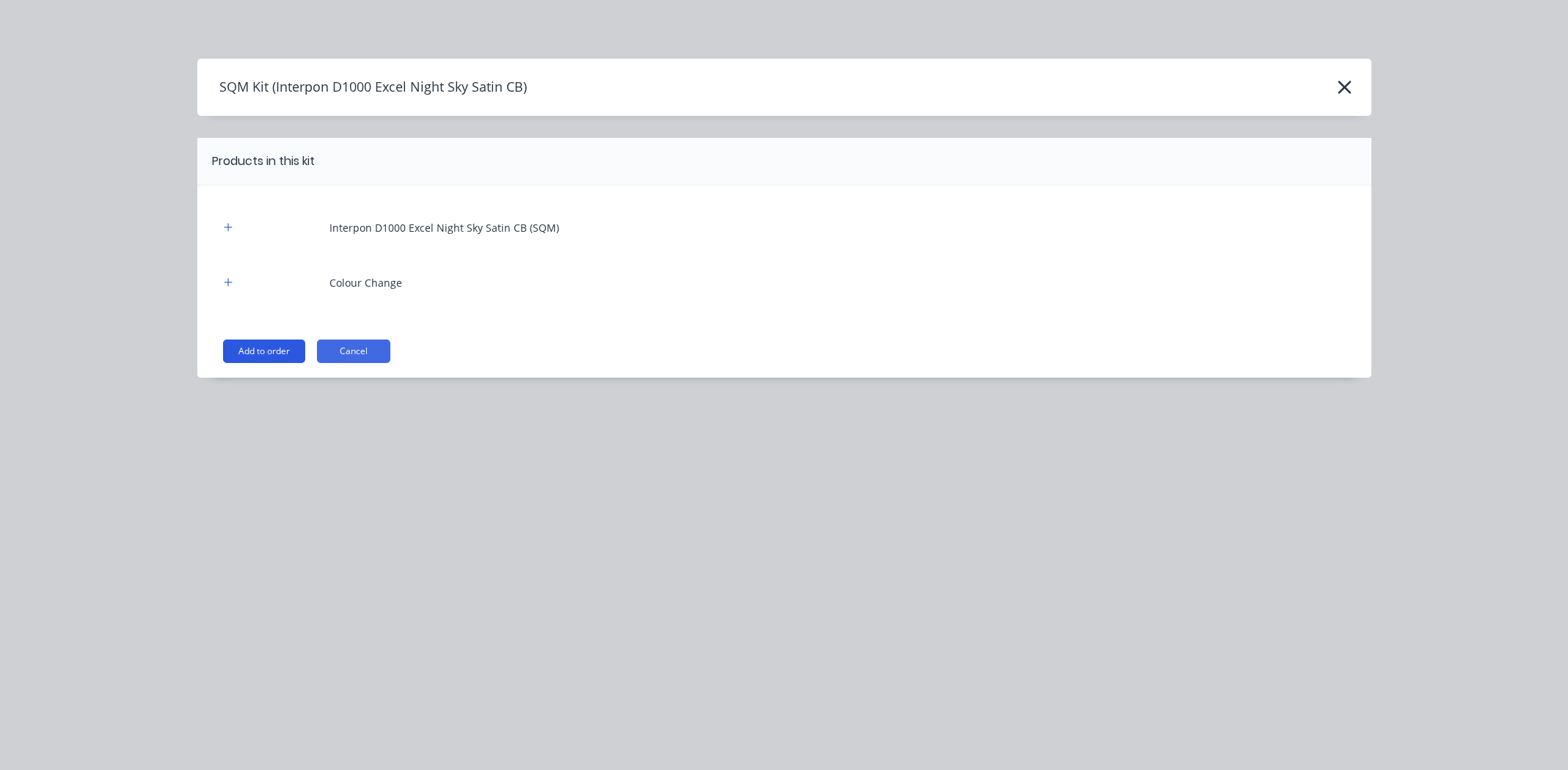
click at [278, 347] on button "Add to order" at bounding box center [264, 351] width 82 height 24
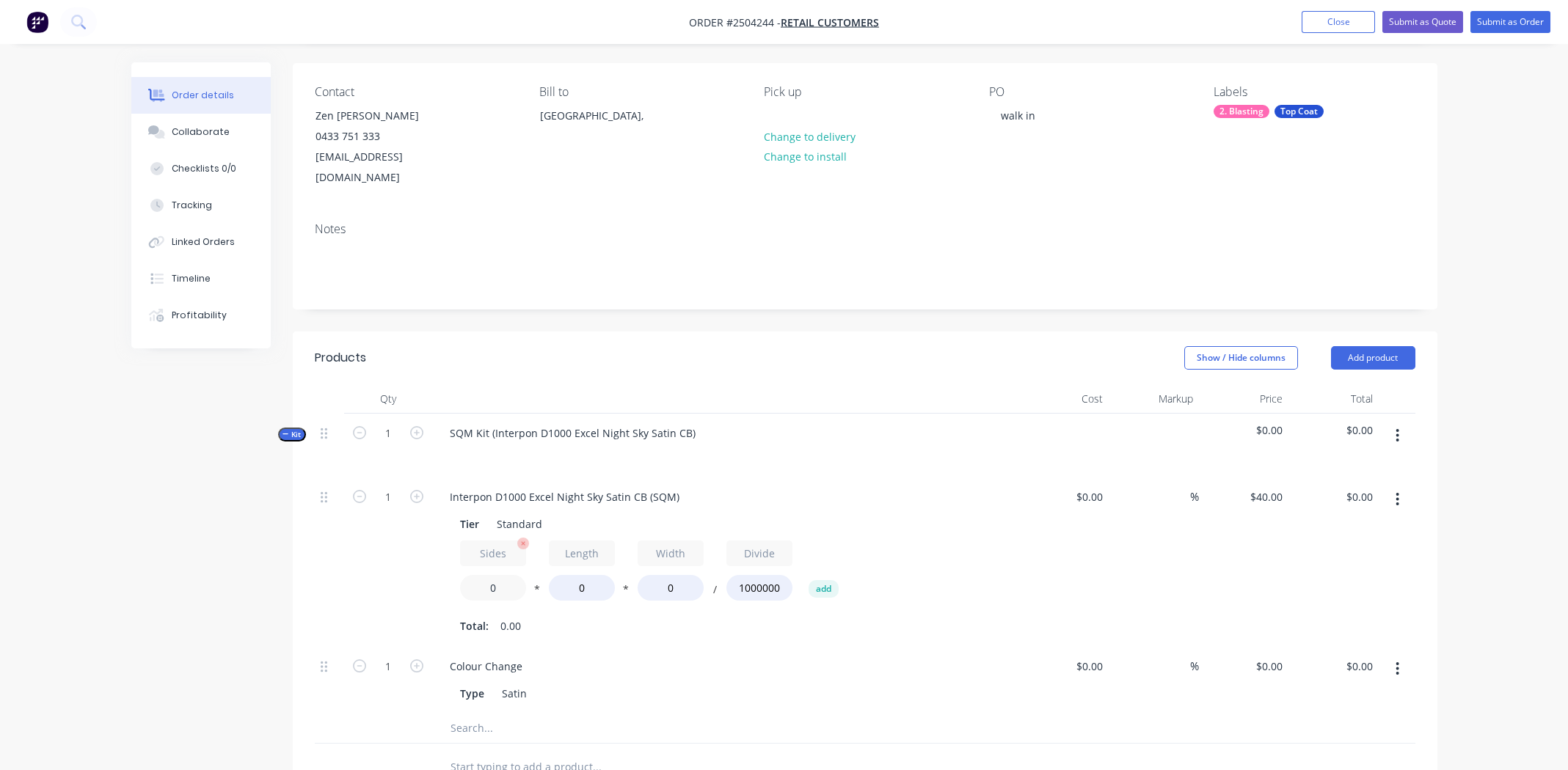
click at [491, 575] on input "0" at bounding box center [493, 588] width 66 height 26
type input "1"
click at [586, 575] on input "0" at bounding box center [582, 588] width 66 height 26
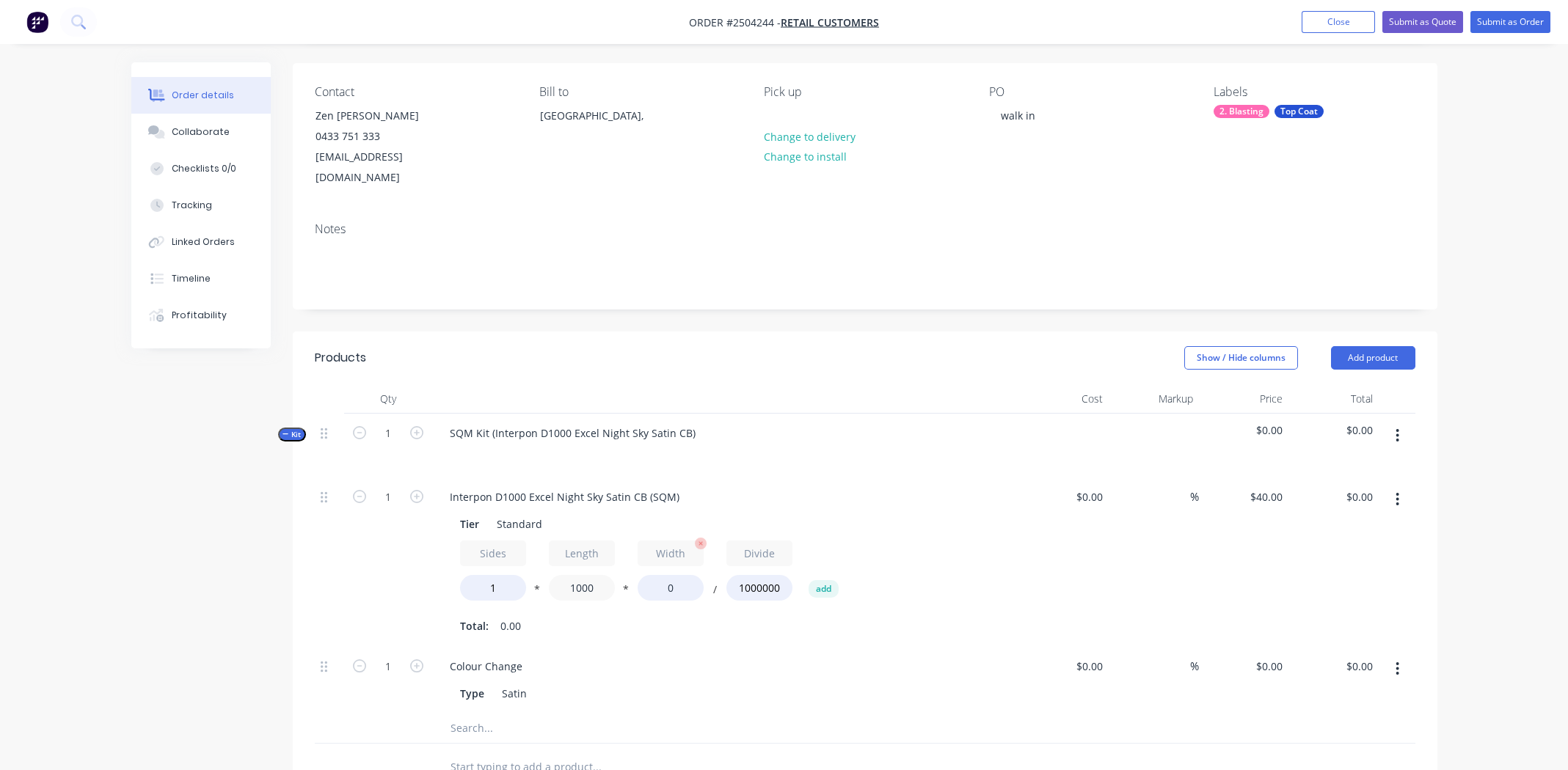
type input "1000"
click at [678, 575] on input "0" at bounding box center [670, 588] width 66 height 26
type input "400"
type input "$16.00"
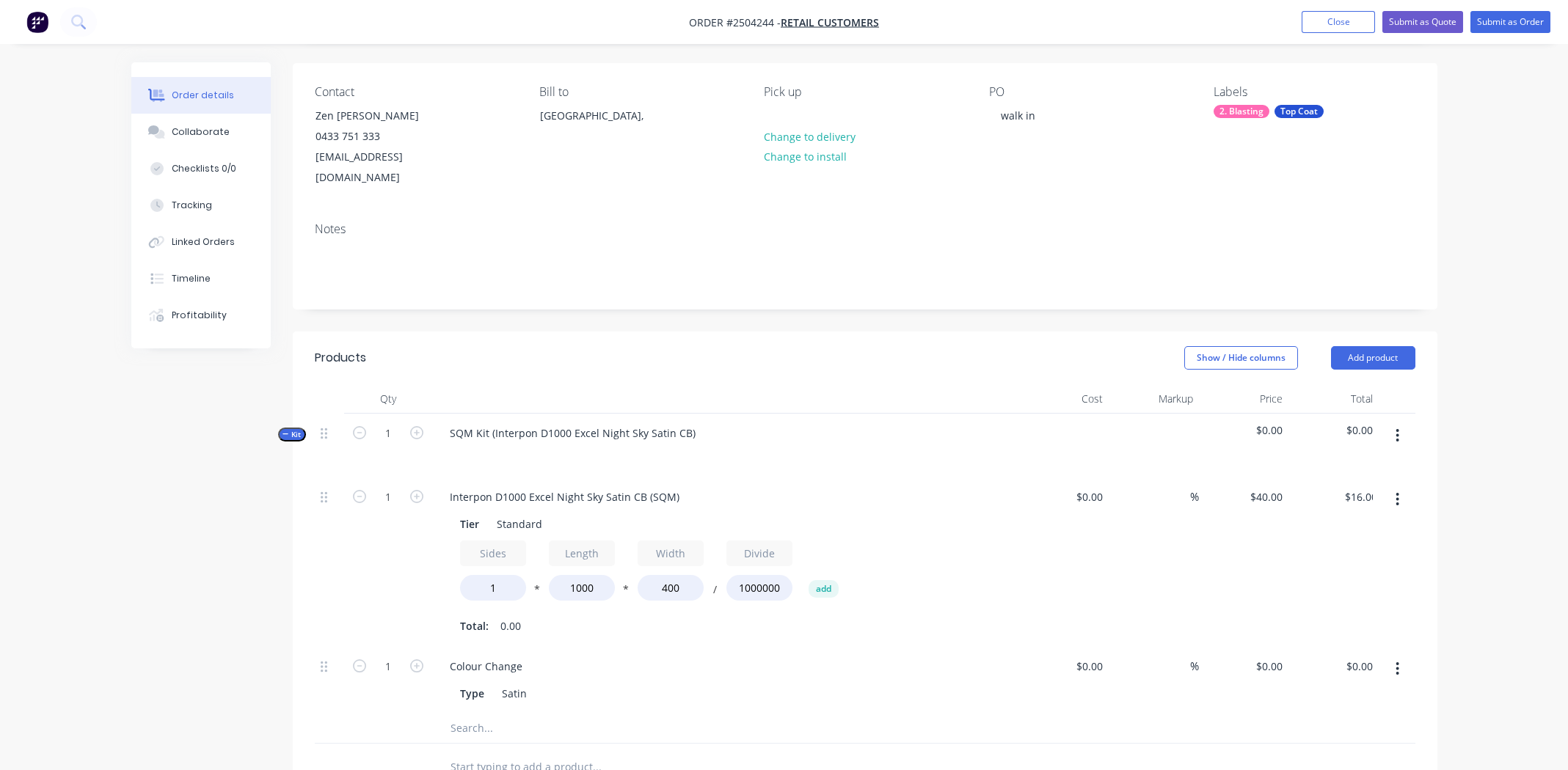
click at [1097, 567] on div "$0.00 $0.00" at bounding box center [1064, 562] width 90 height 169
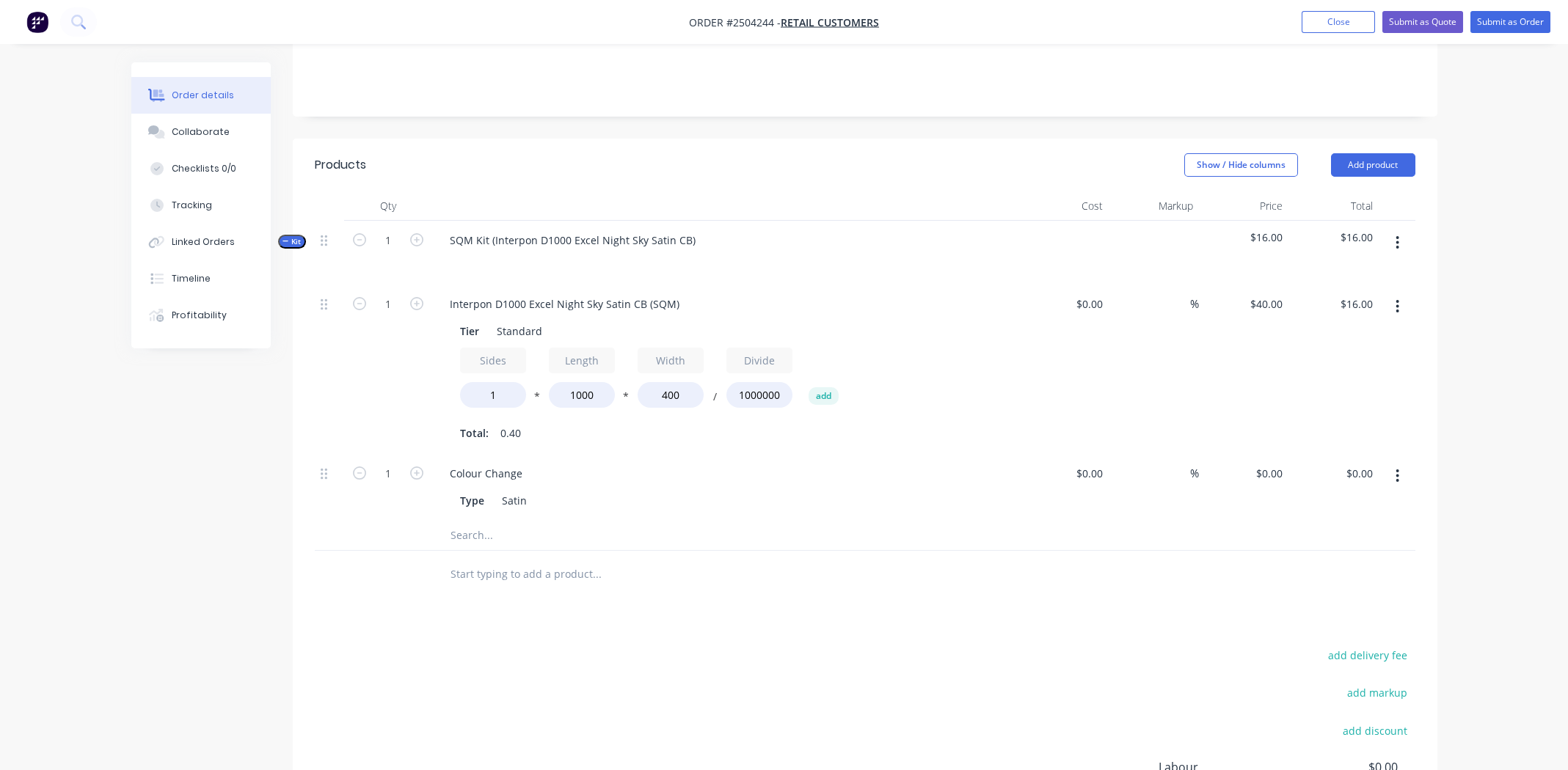
scroll to position [319, 0]
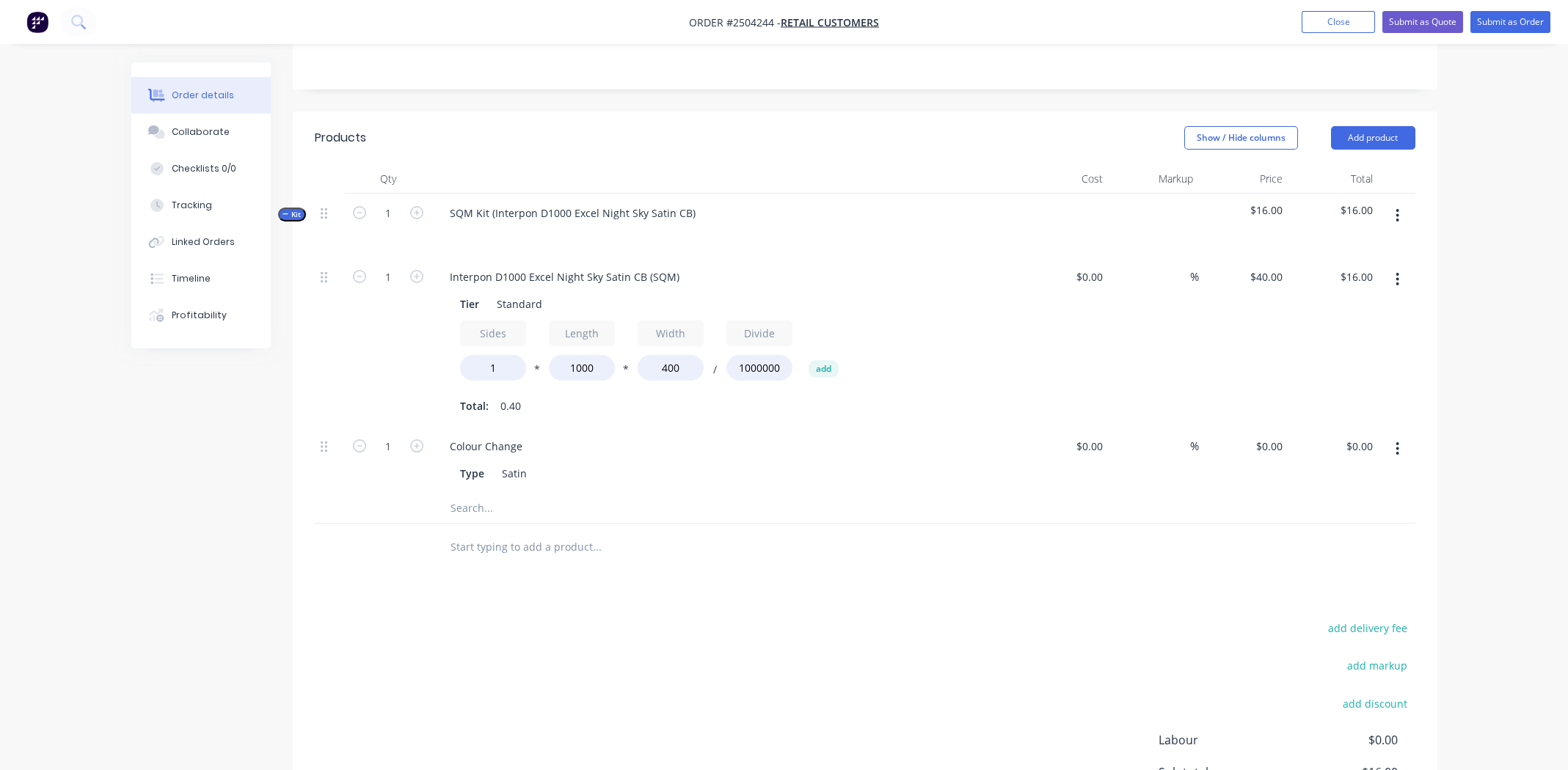
click at [1403, 435] on button "button" at bounding box center [1397, 448] width 34 height 27
click at [1325, 535] on div "Delete" at bounding box center [1345, 546] width 113 height 21
click at [1399, 207] on icon "button" at bounding box center [1397, 215] width 4 height 16
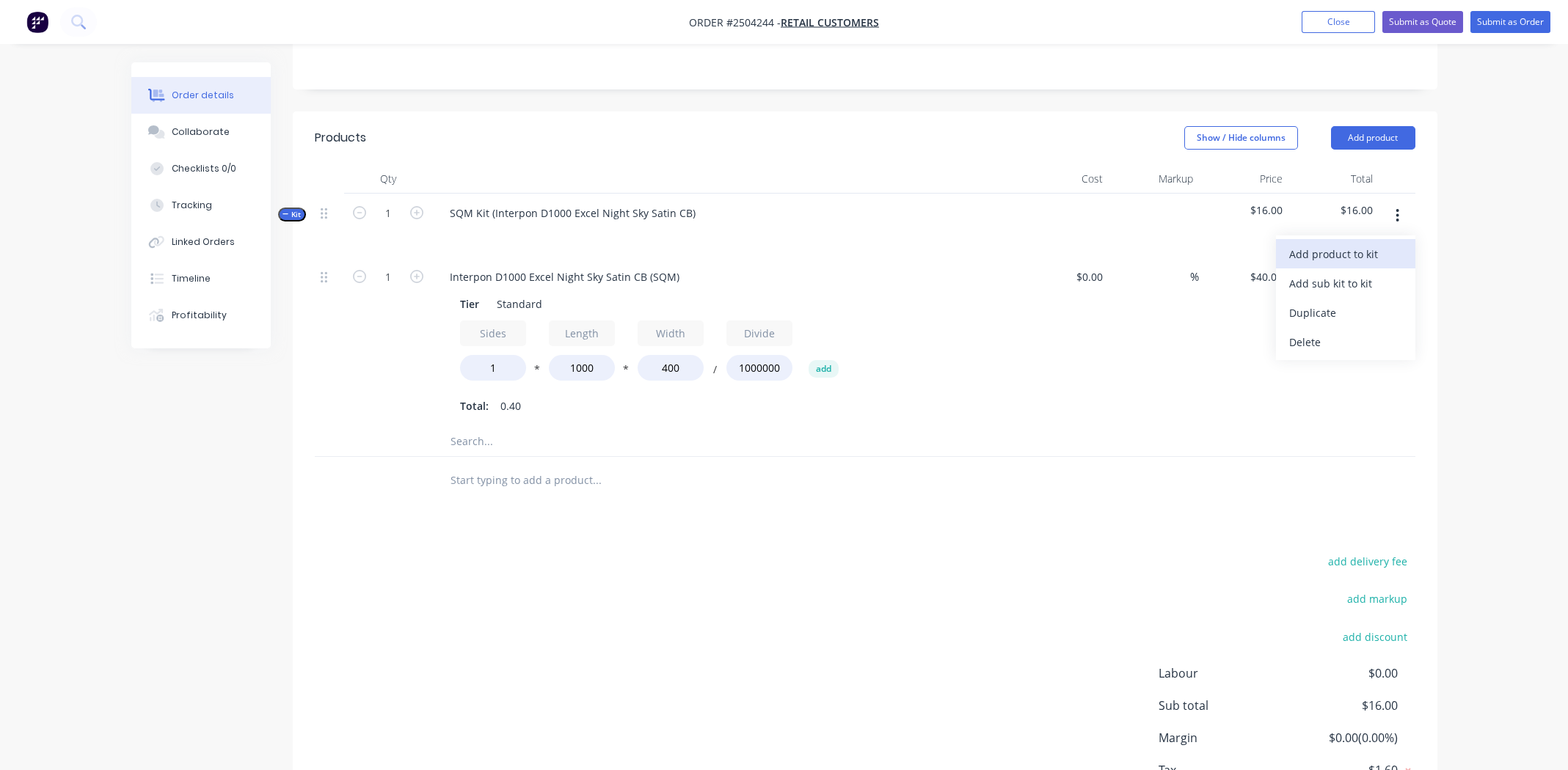
click at [1363, 243] on div "Add product to kit" at bounding box center [1345, 254] width 113 height 21
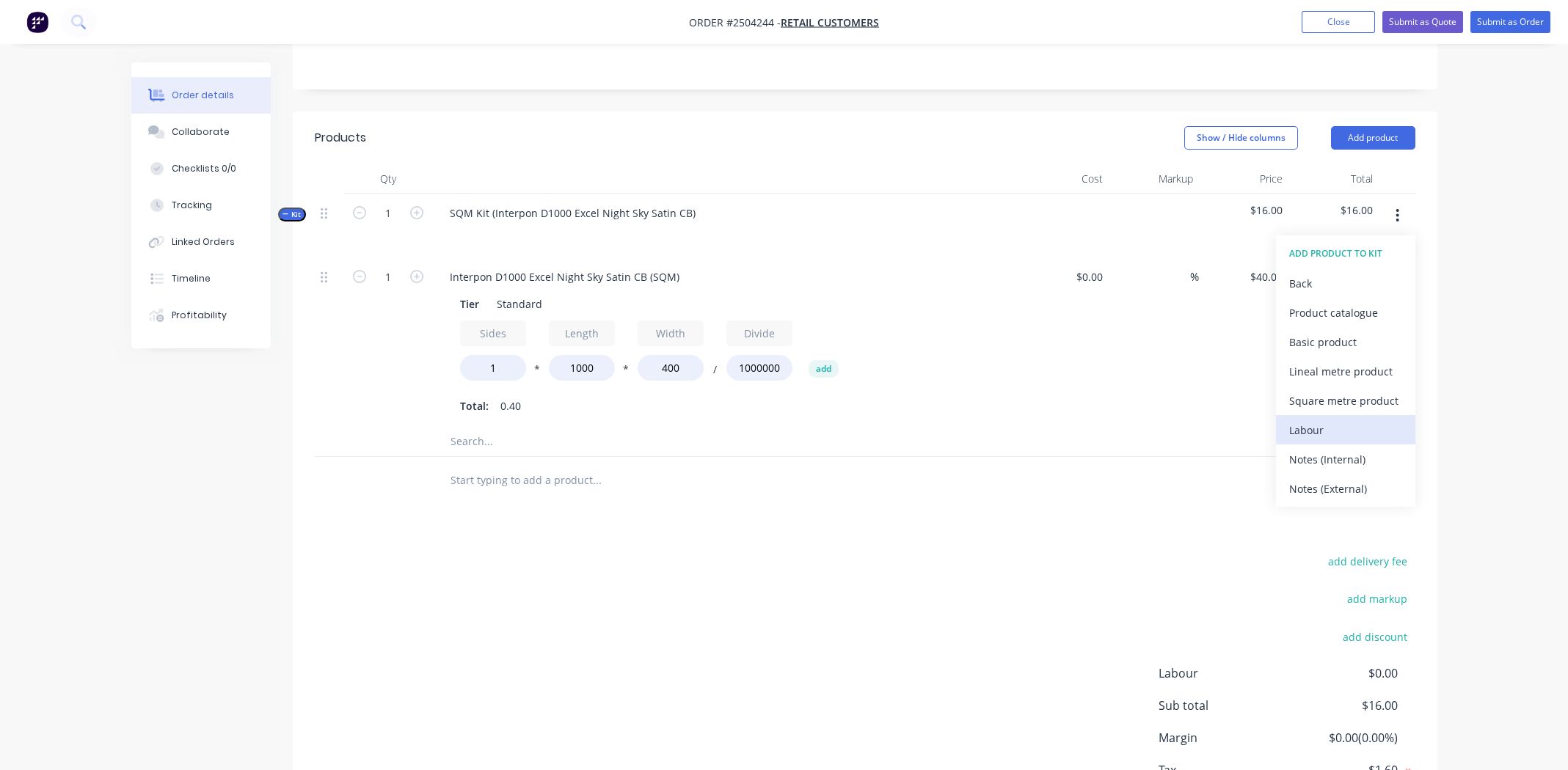
click at [1309, 419] on div "Labour" at bounding box center [1345, 430] width 113 height 21
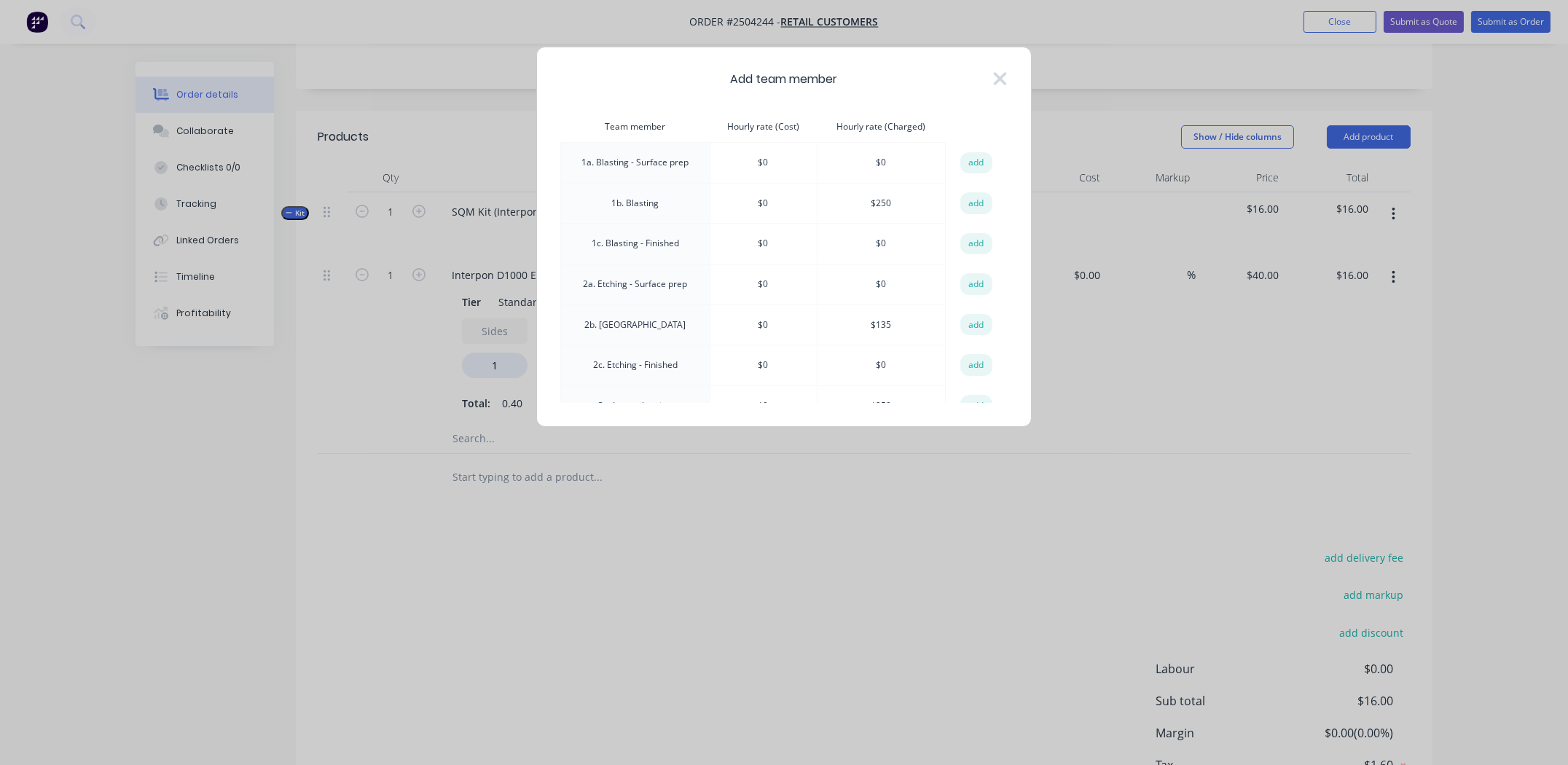
click at [971, 201] on button "add" at bounding box center [976, 203] width 32 height 22
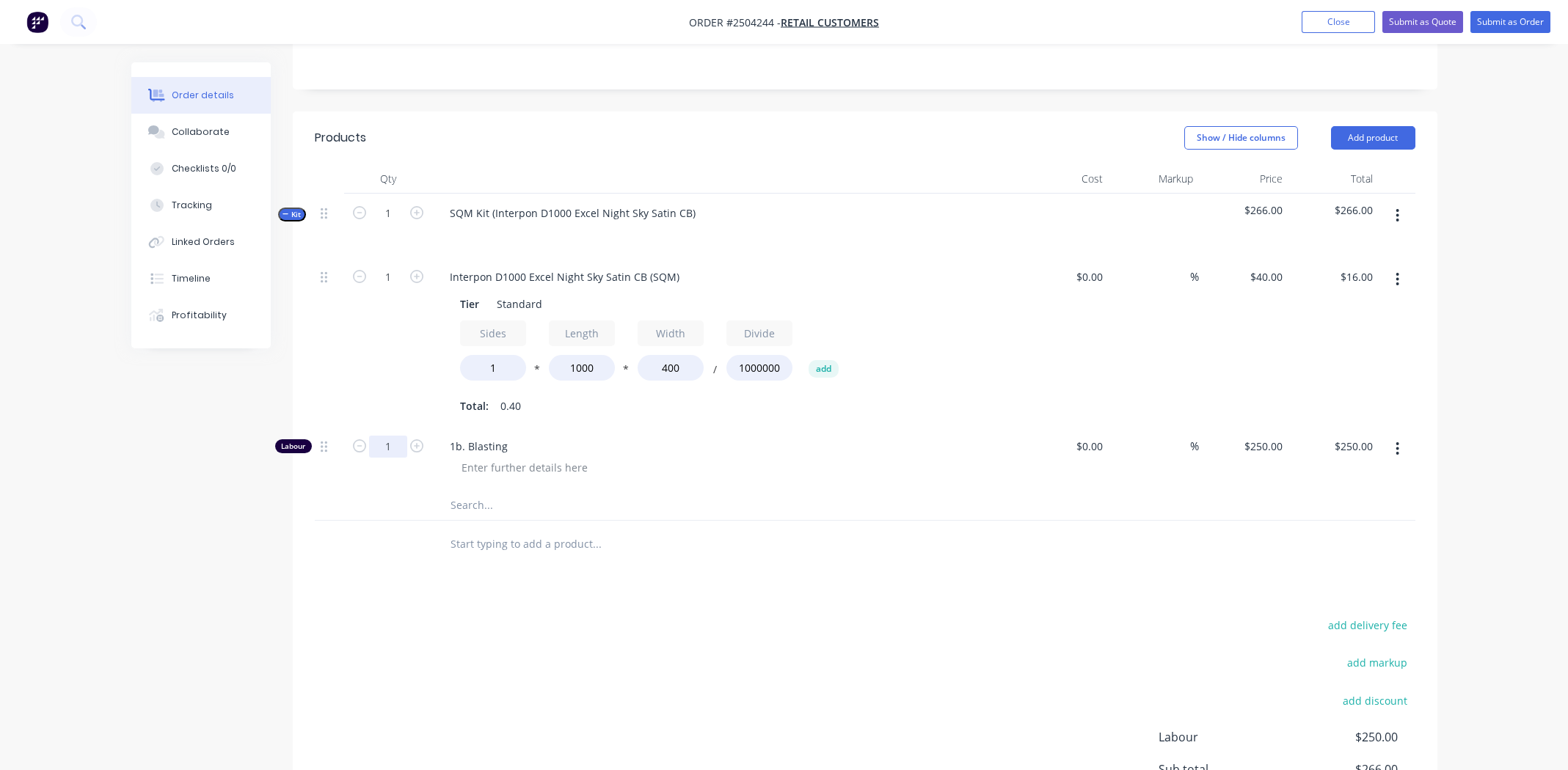
click at [377, 435] on input "1" at bounding box center [388, 446] width 38 height 22
type input "0.25"
type input "$62.50"
click at [925, 631] on div "add delivery fee add markup add discount Labour $250.00 Sub total $266.00 Margi…" at bounding box center [865, 756] width 1100 height 283
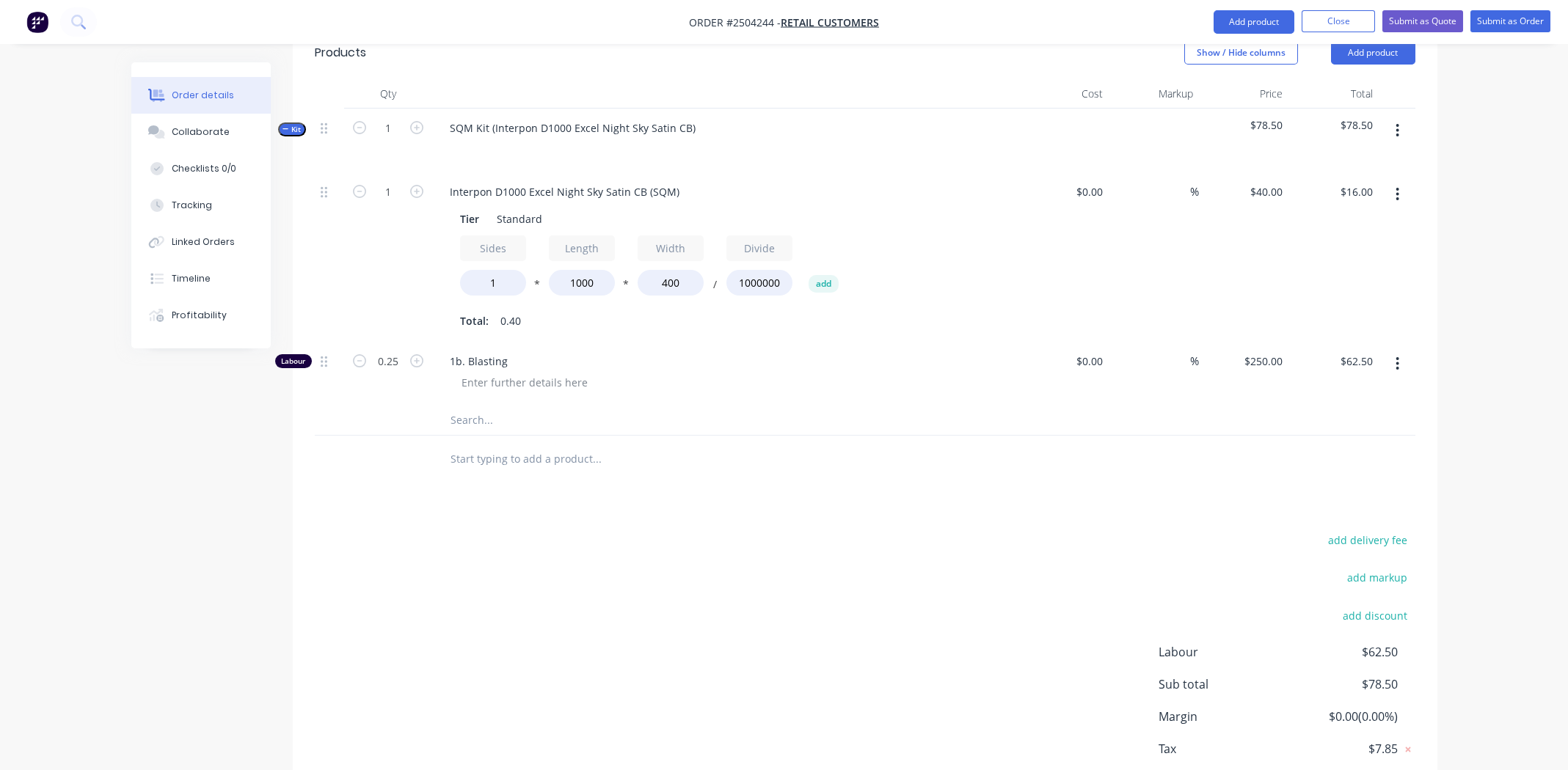
scroll to position [470, 0]
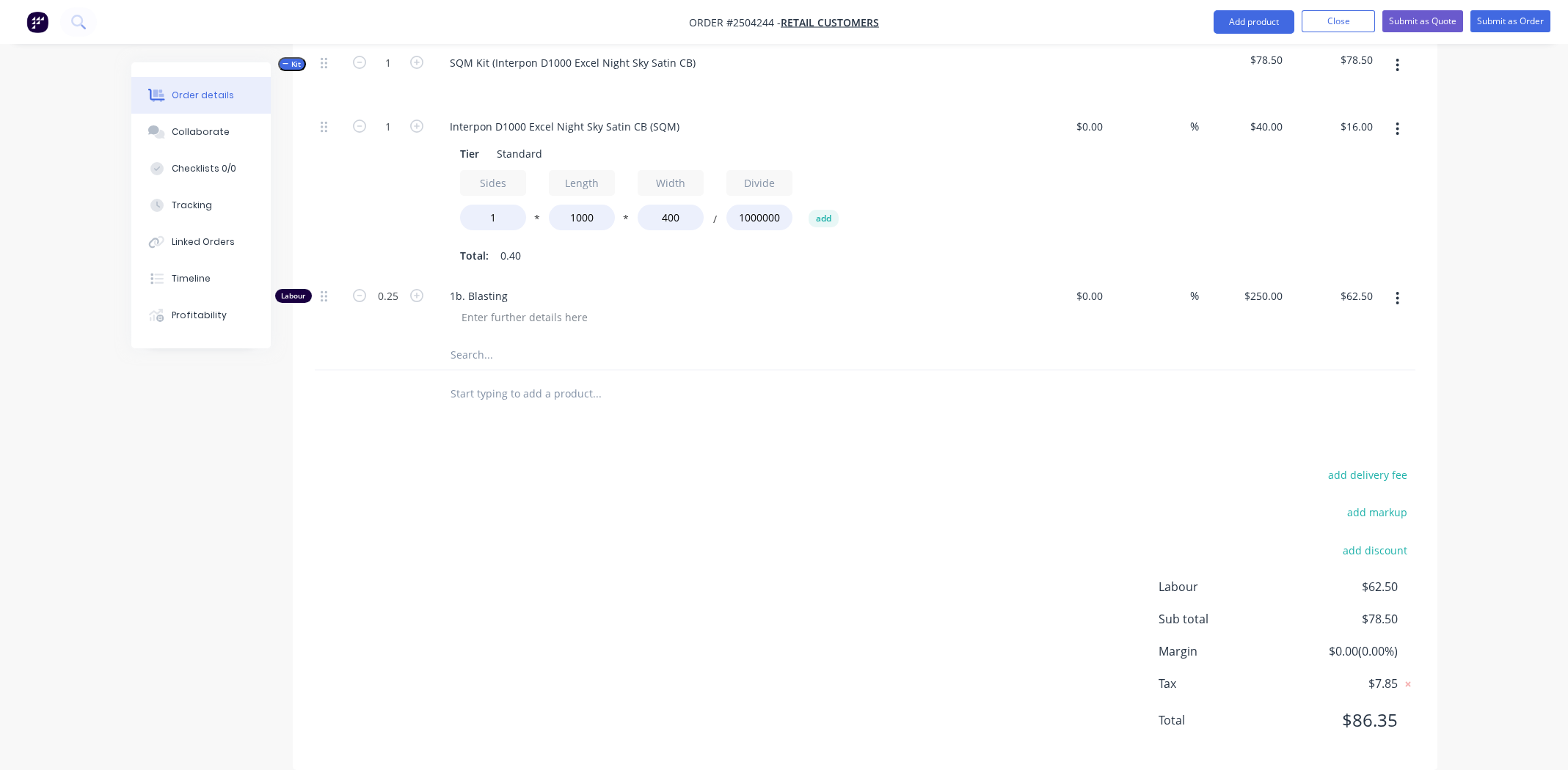
click at [880, 476] on div "add delivery fee add markup add discount Labour $62.50 Sub total $78.50 Margin …" at bounding box center [865, 606] width 1100 height 283
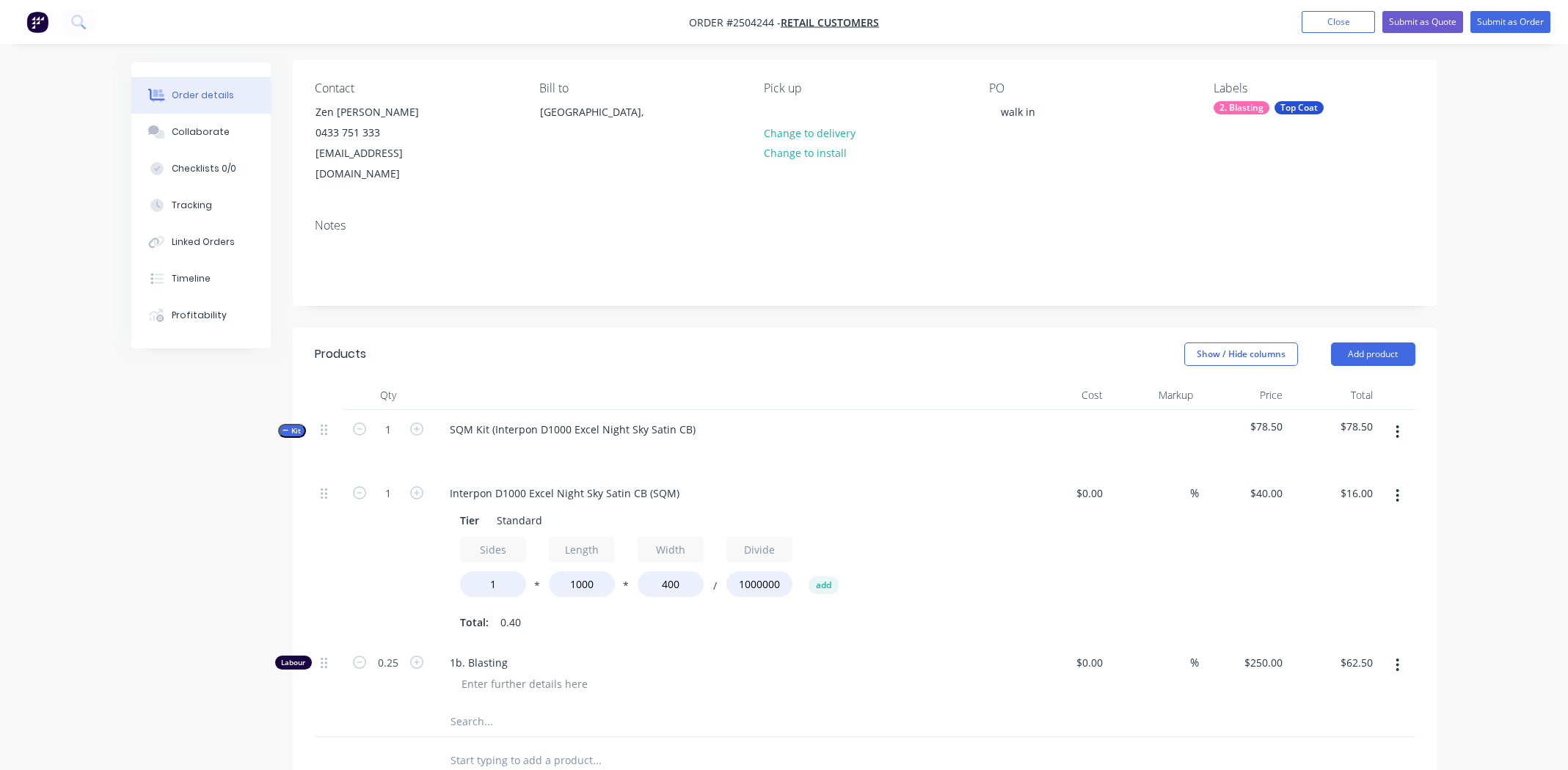
scroll to position [0, 0]
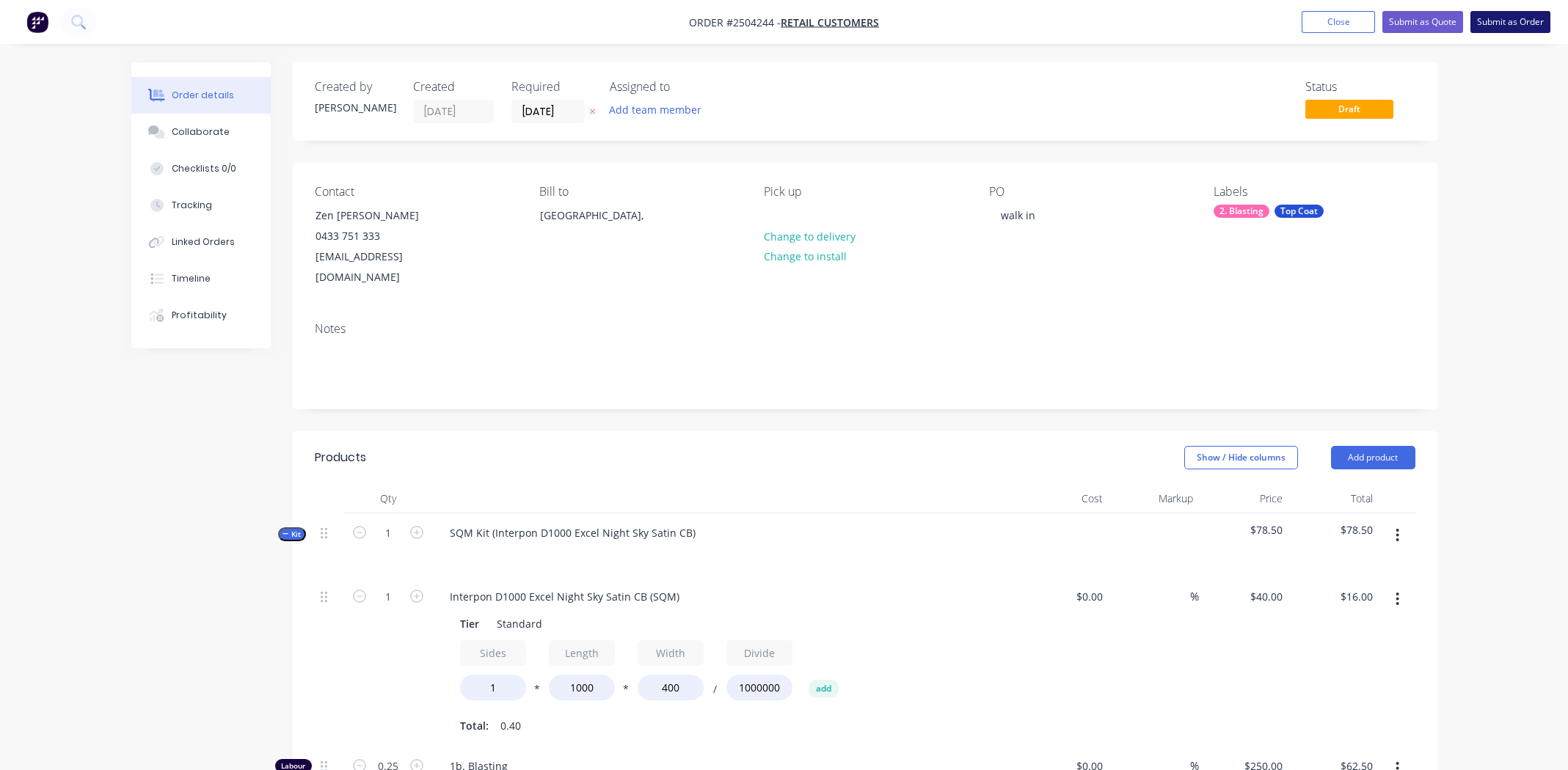
click at [1502, 20] on button "Submit as Order" at bounding box center [1510, 21] width 80 height 22
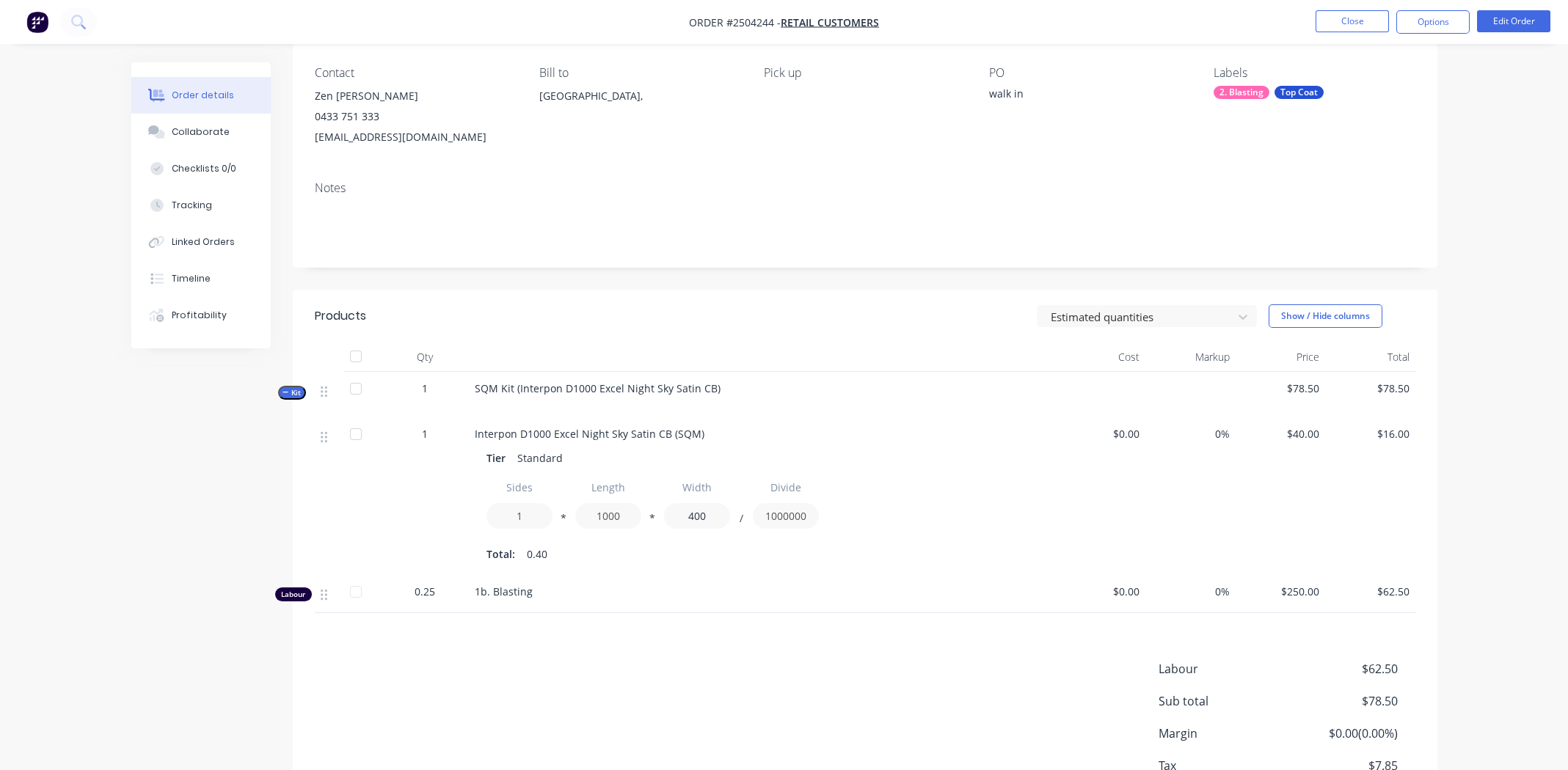
scroll to position [223, 0]
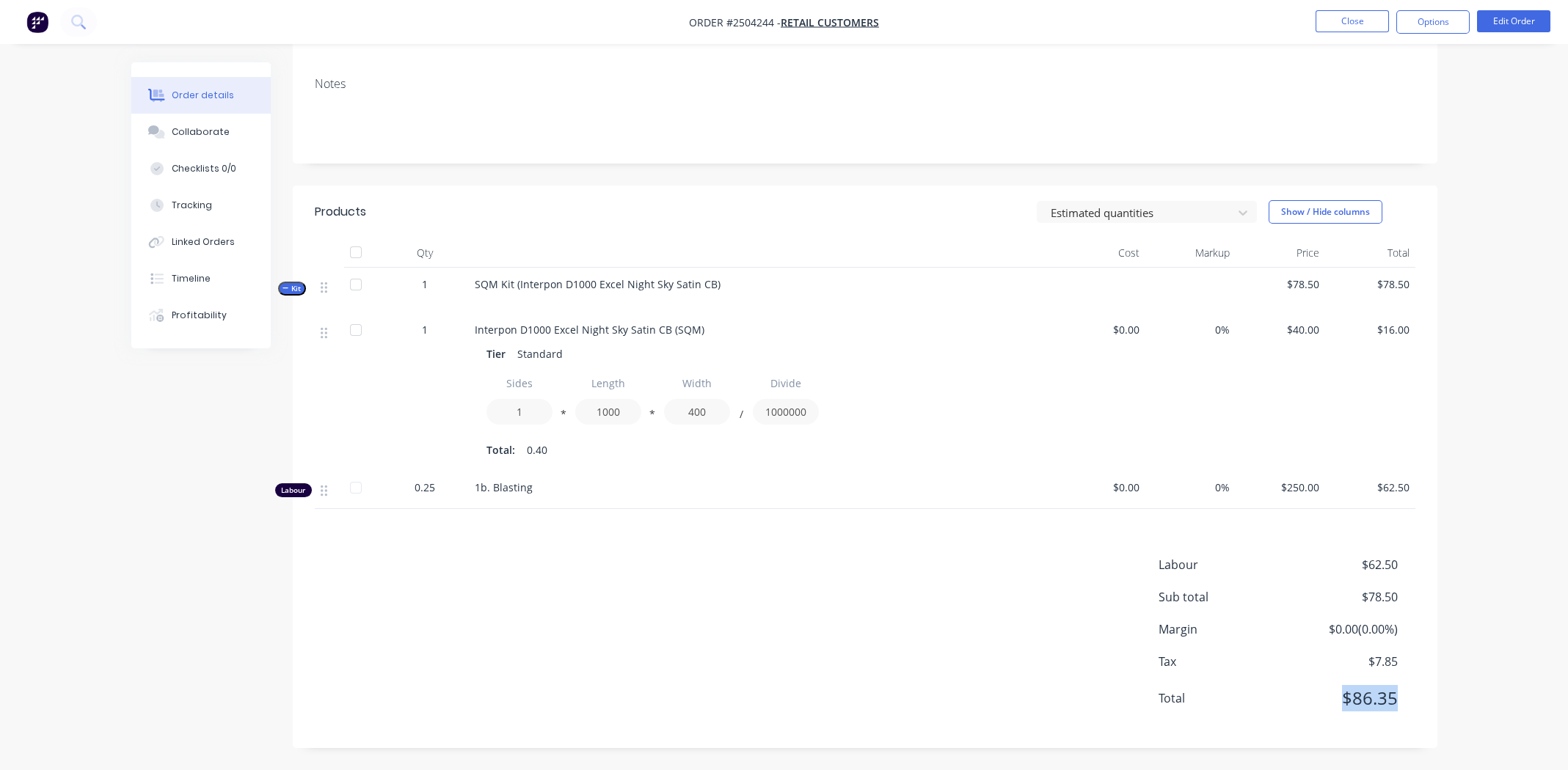
drag, startPoint x: 1398, startPoint y: 696, endPoint x: 1313, endPoint y: 710, distance: 86.1
click at [1308, 707] on div "Total $86.35" at bounding box center [1287, 698] width 257 height 27
copy span "$86.35"
click at [176, 124] on button "Collaborate" at bounding box center [201, 132] width 140 height 37
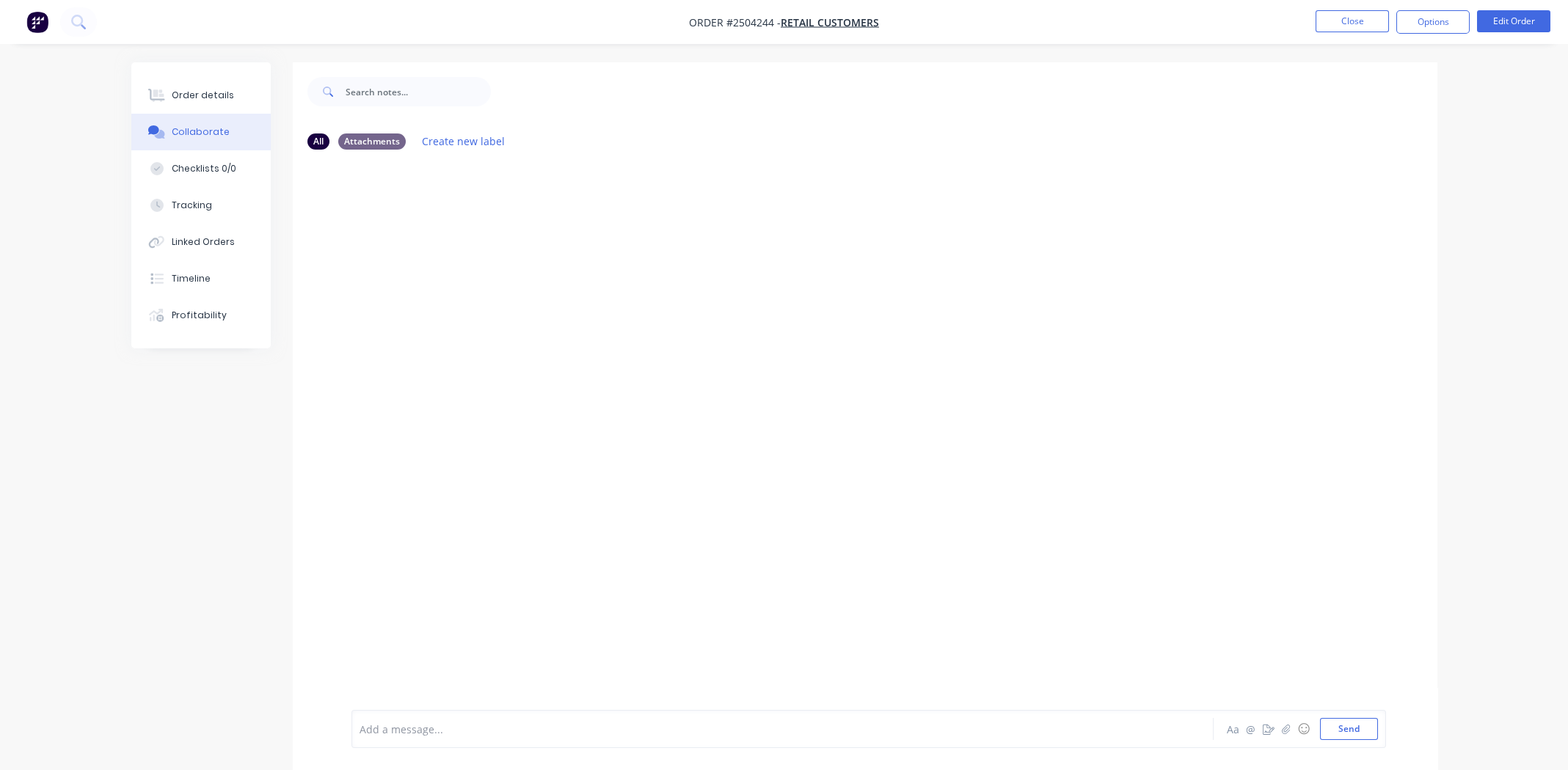
click at [476, 728] on div at bounding box center [741, 730] width 763 height 15
click at [182, 92] on div "Order details" at bounding box center [203, 95] width 63 height 13
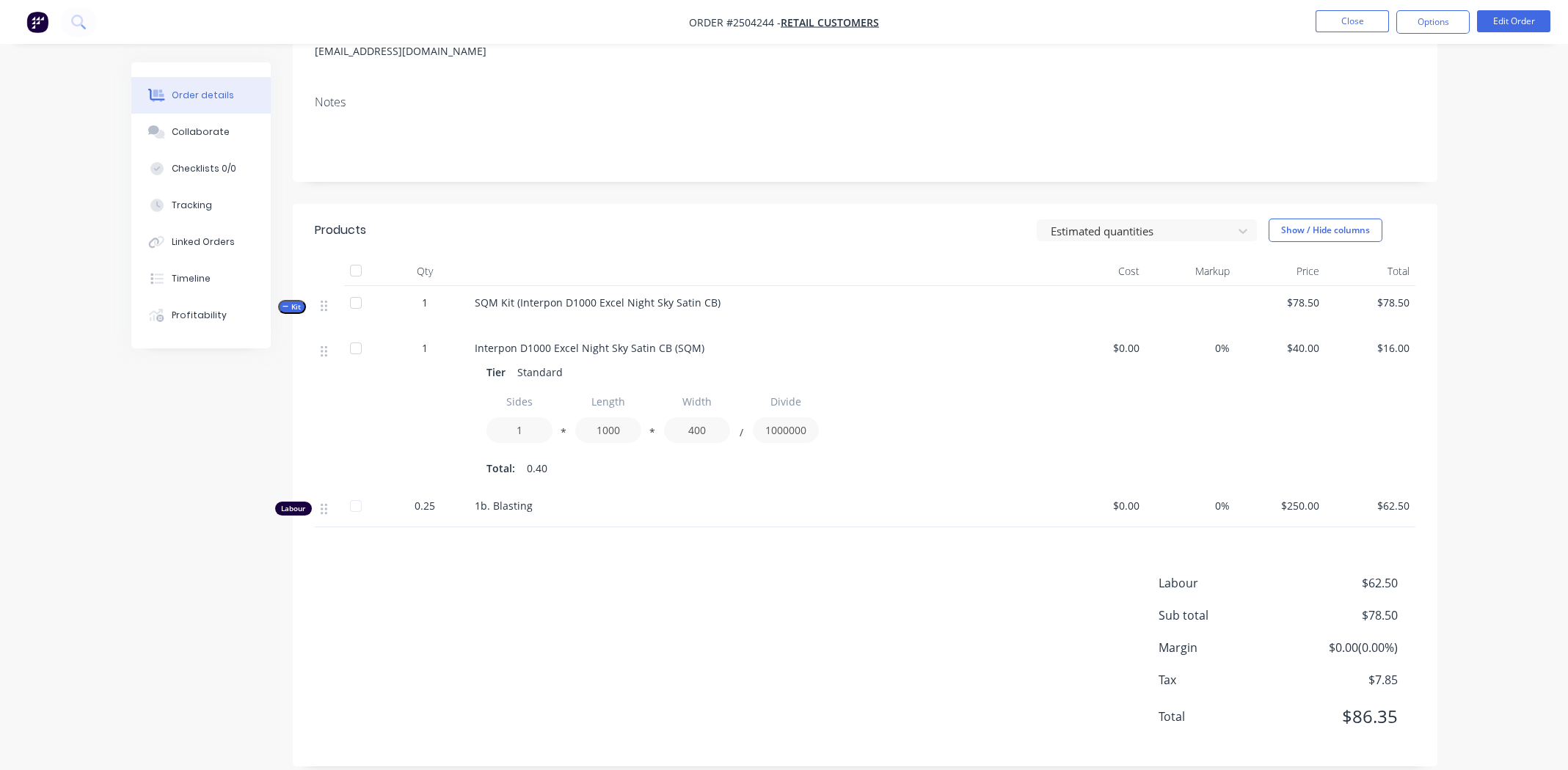
scroll to position [223, 0]
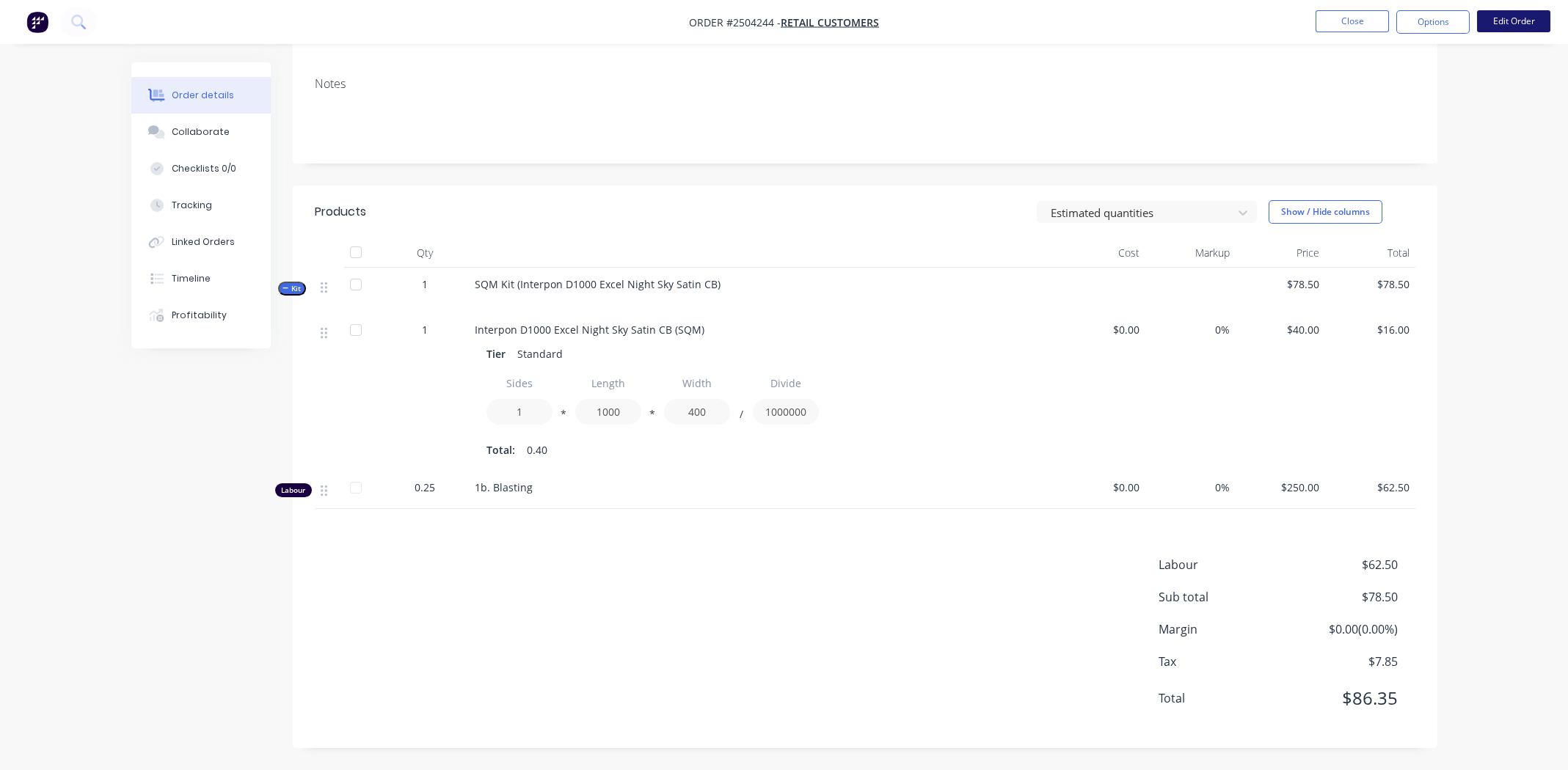
click at [1501, 14] on button "Edit Order" at bounding box center [1514, 21] width 73 height 22
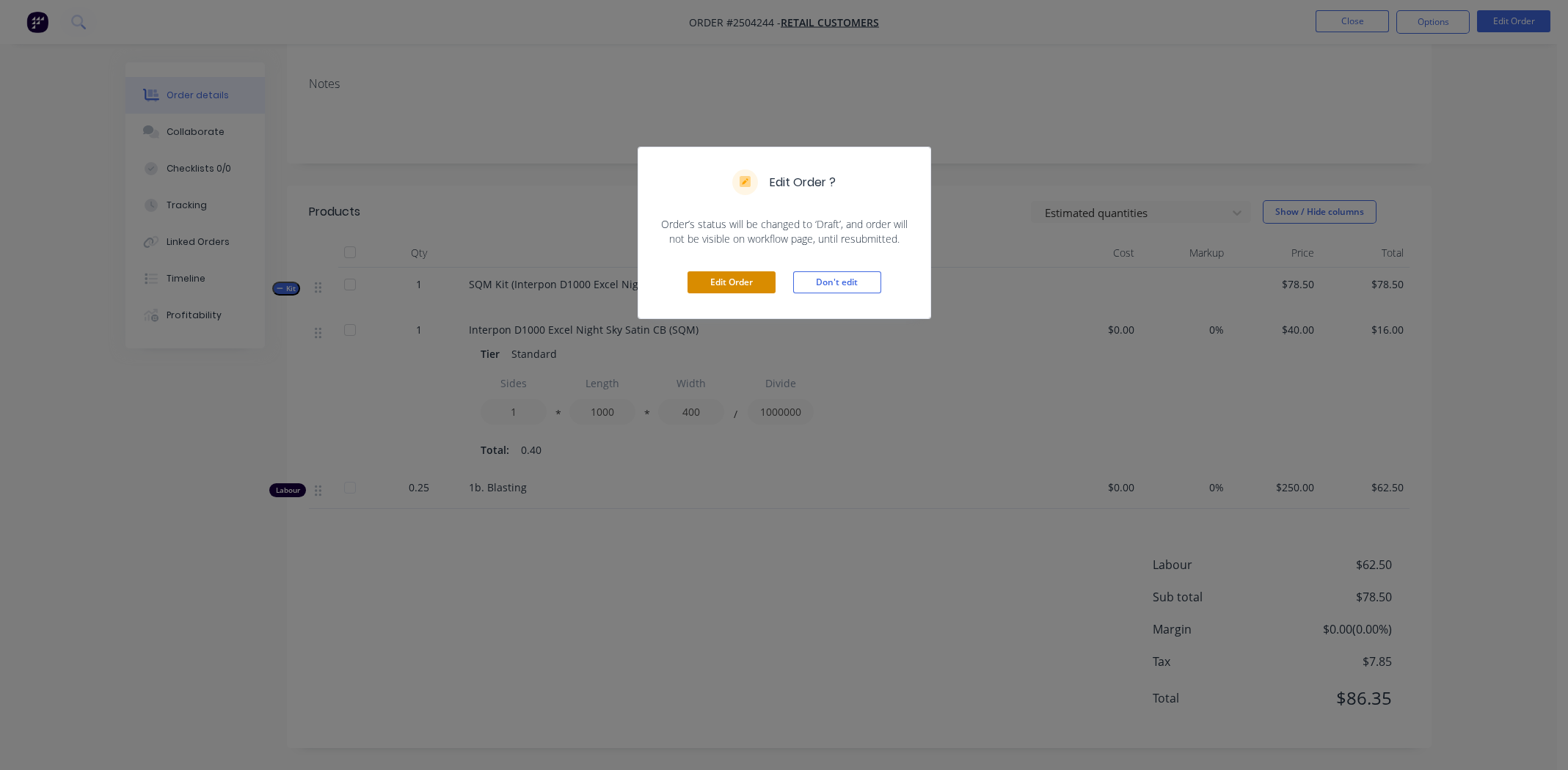
click at [741, 281] on button "Edit Order" at bounding box center [731, 282] width 88 height 22
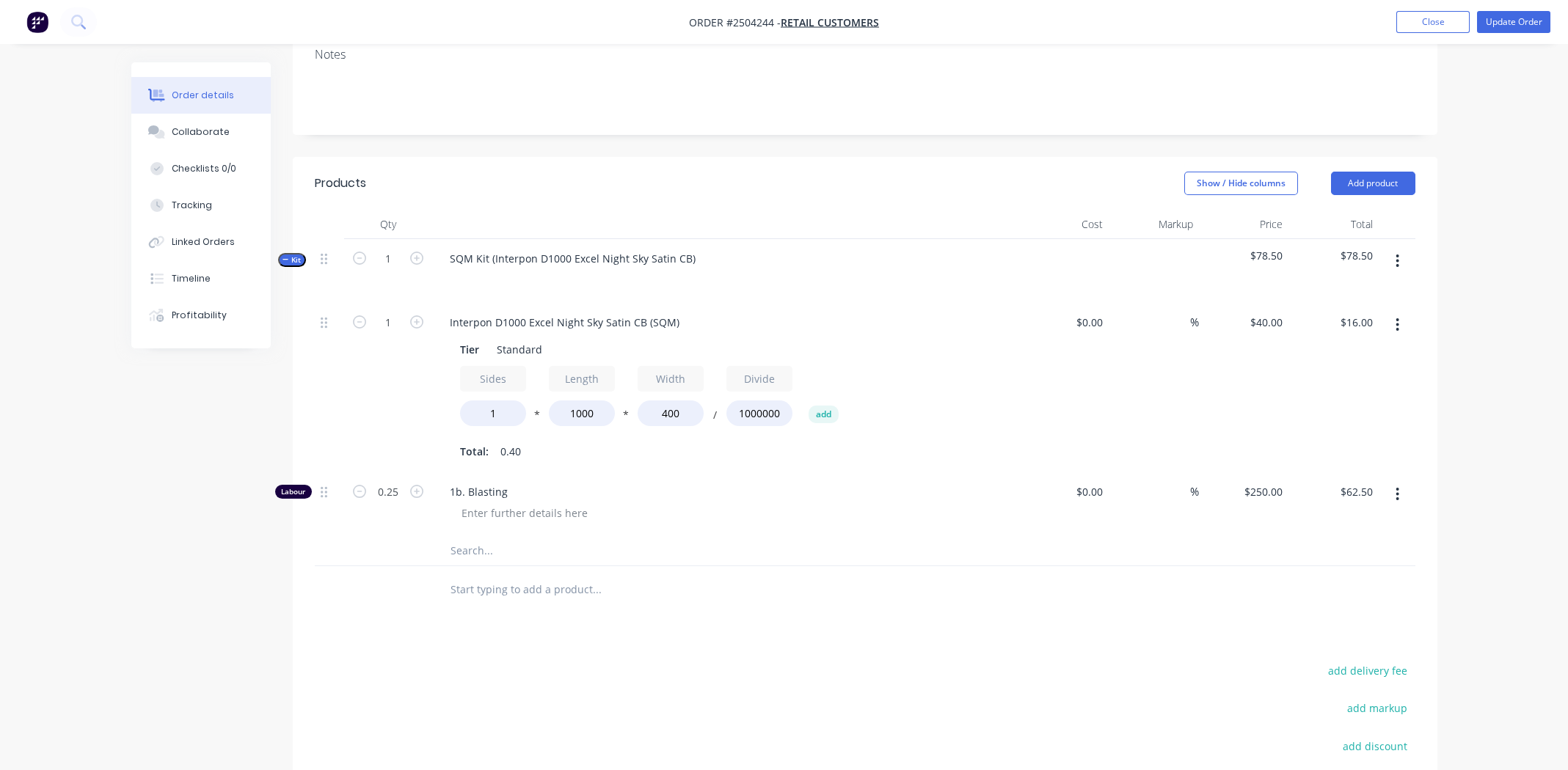
scroll to position [293, 0]
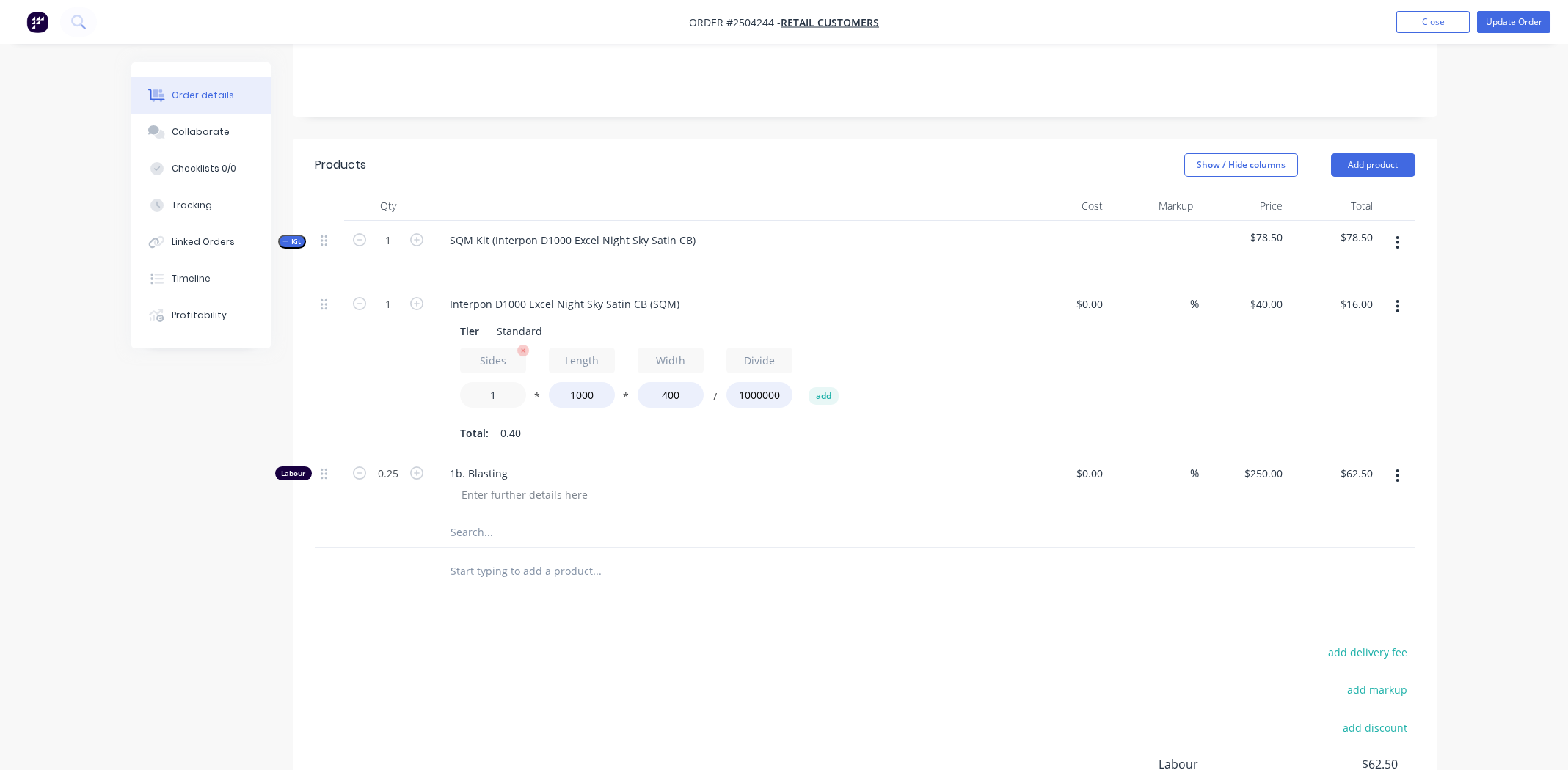
click at [495, 382] on input "1" at bounding box center [493, 395] width 66 height 26
type input "0.8"
type input "$12.80"
click at [789, 484] on div "1b. Blasting" at bounding box center [726, 486] width 587 height 64
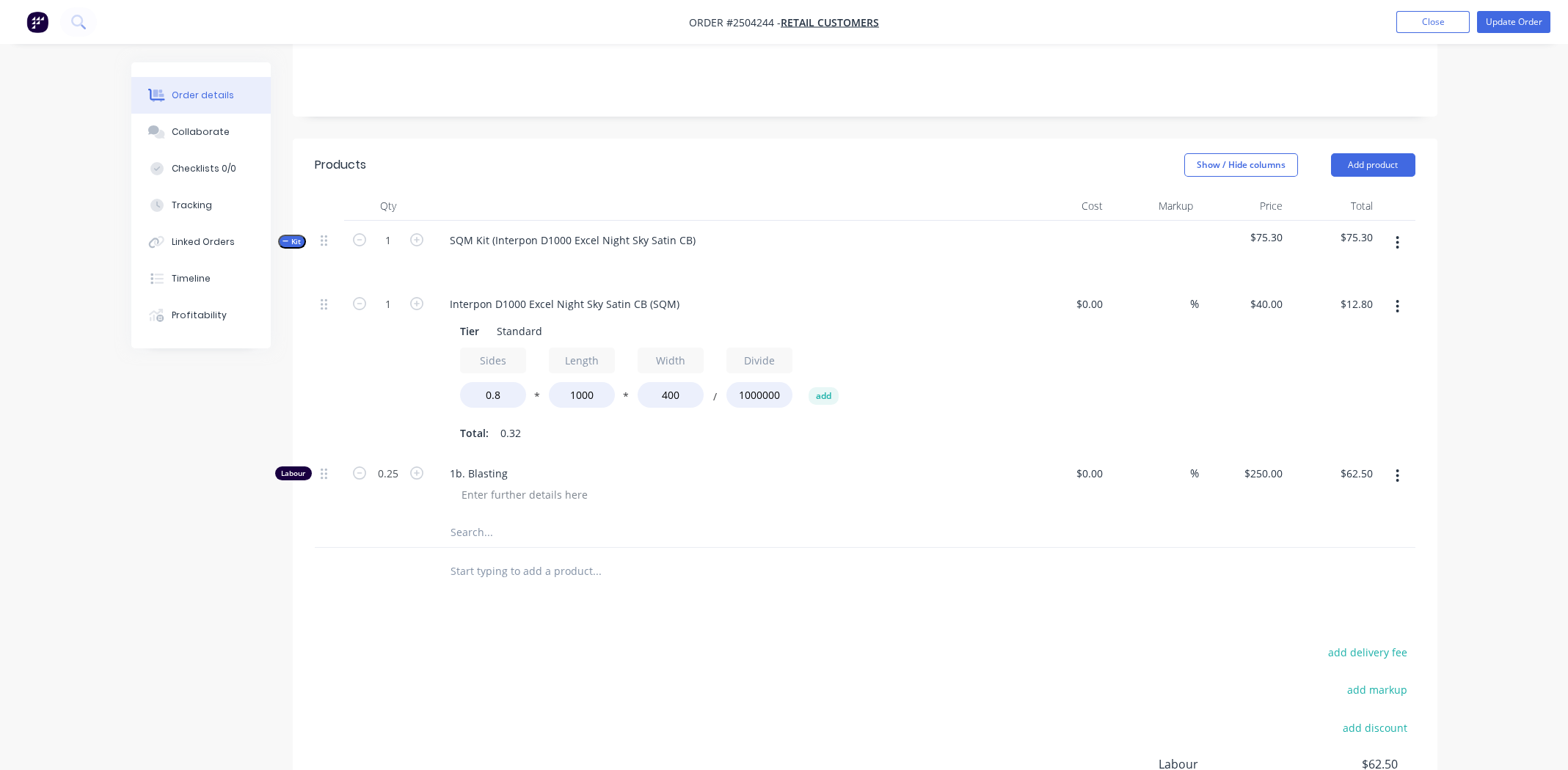
drag, startPoint x: 936, startPoint y: 470, endPoint x: 953, endPoint y: 470, distance: 17.0
click at [935, 484] on div at bounding box center [731, 495] width 564 height 21
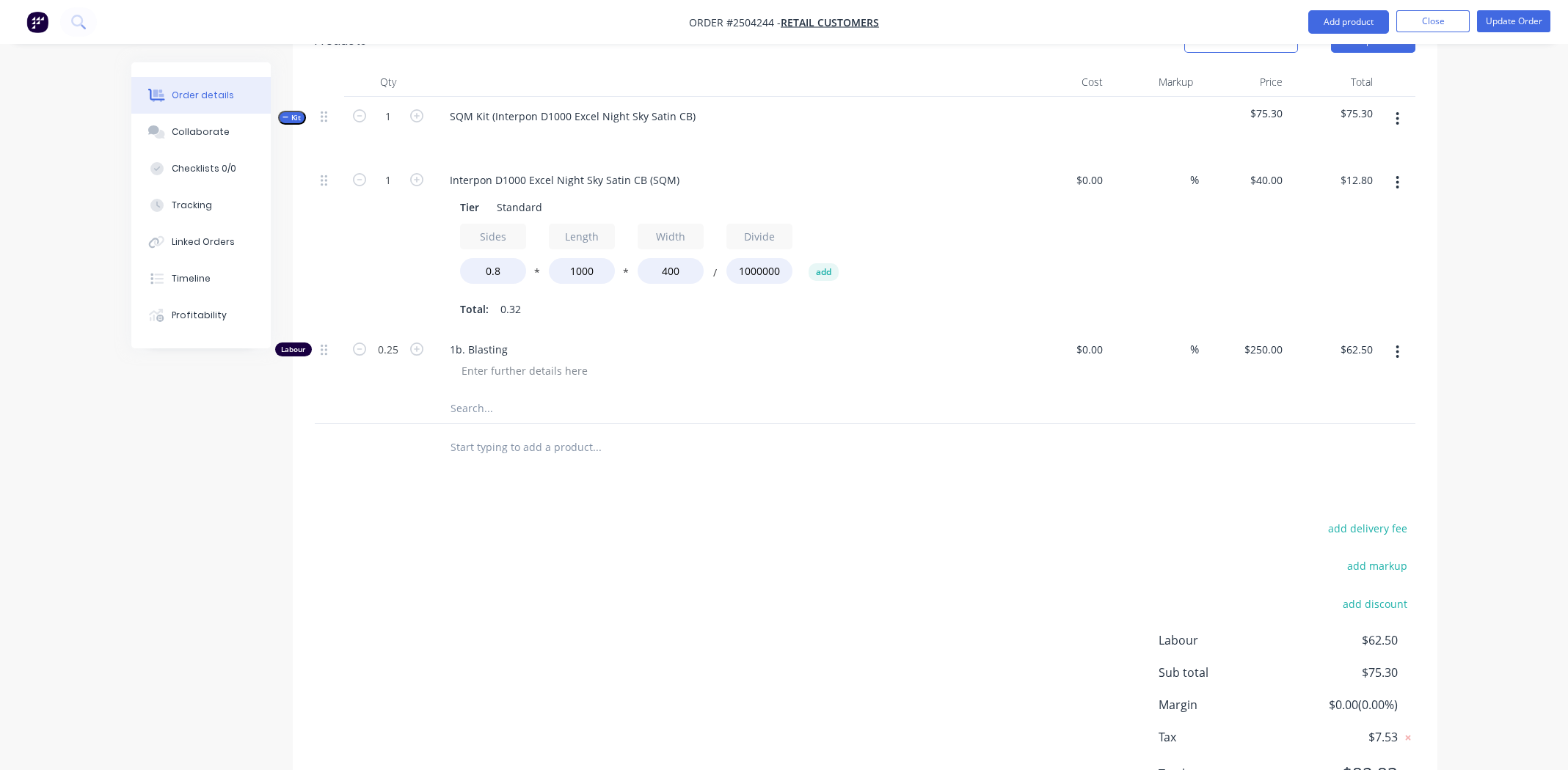
scroll to position [470, 0]
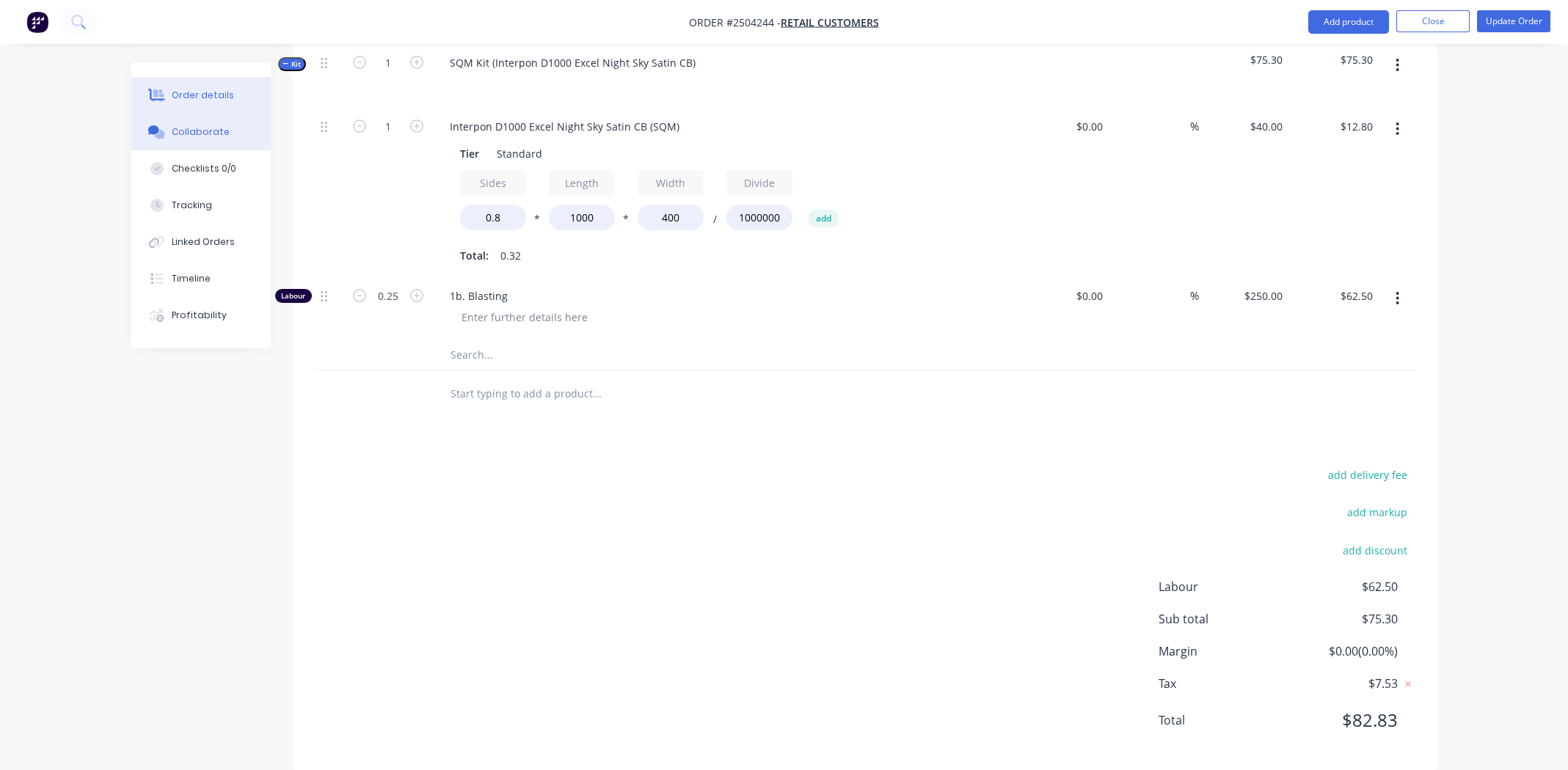
click at [216, 133] on div "Collaborate" at bounding box center [201, 132] width 58 height 13
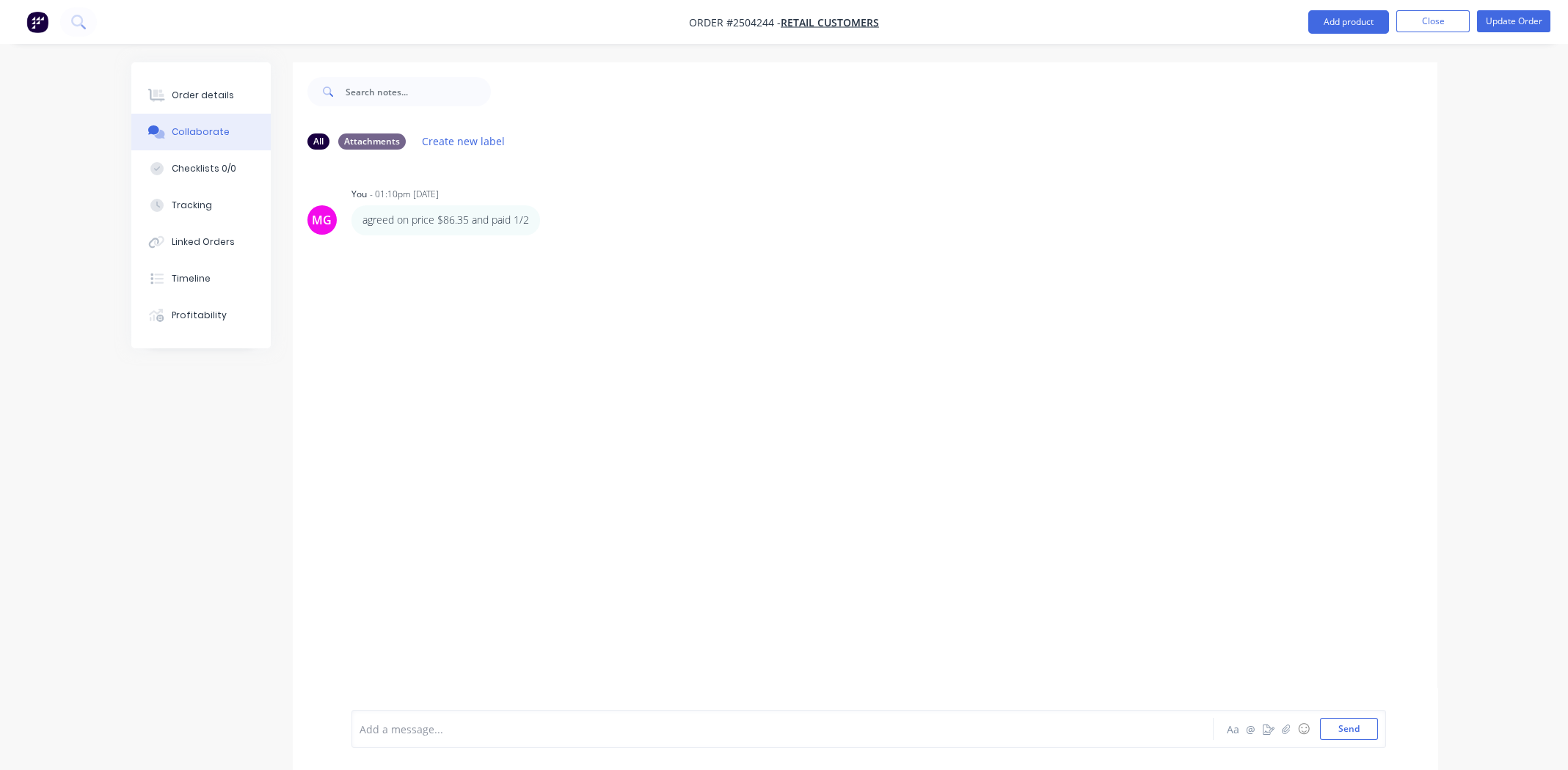
click at [194, 100] on div "Order details" at bounding box center [203, 95] width 63 height 13
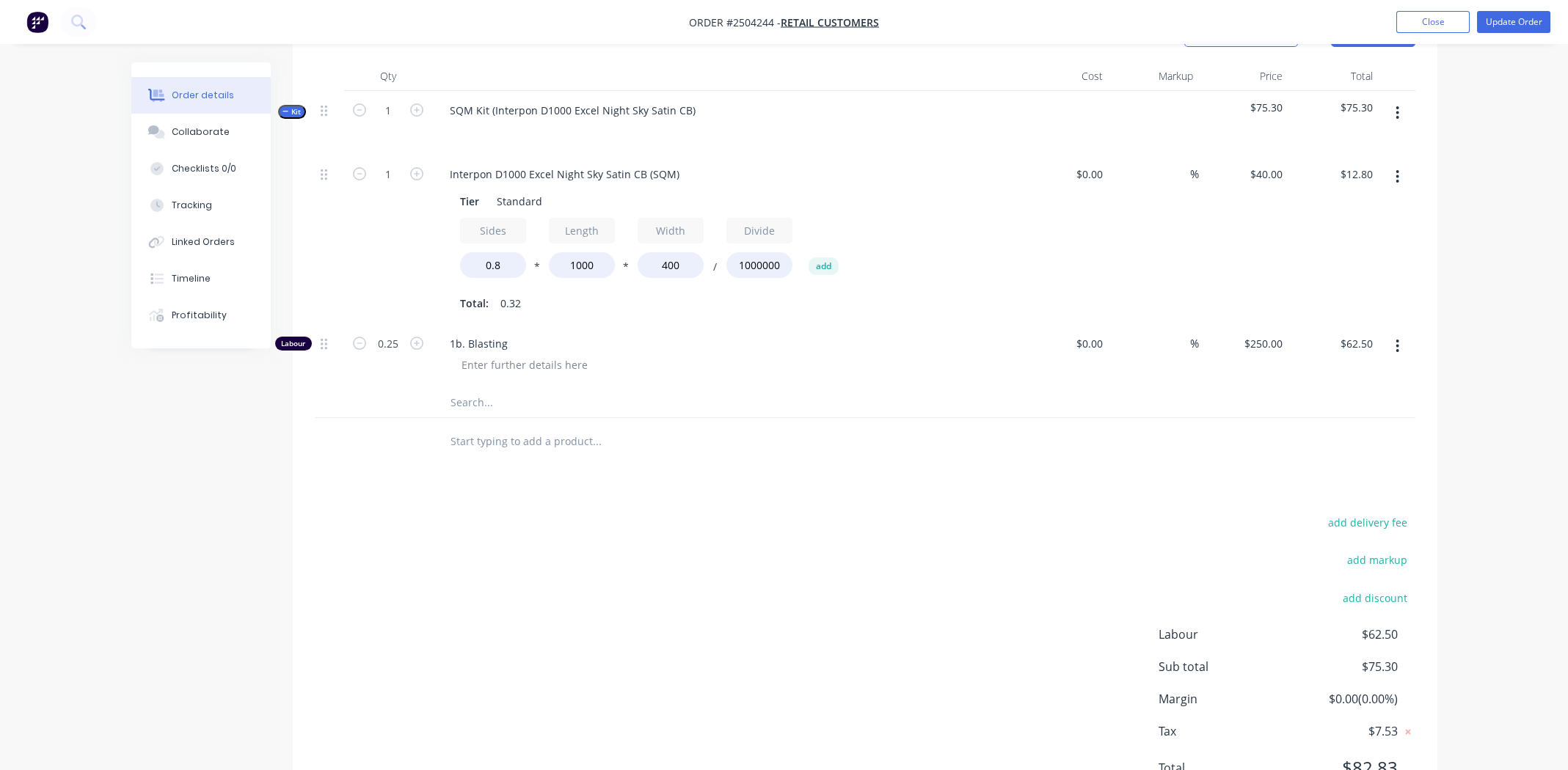
scroll to position [470, 0]
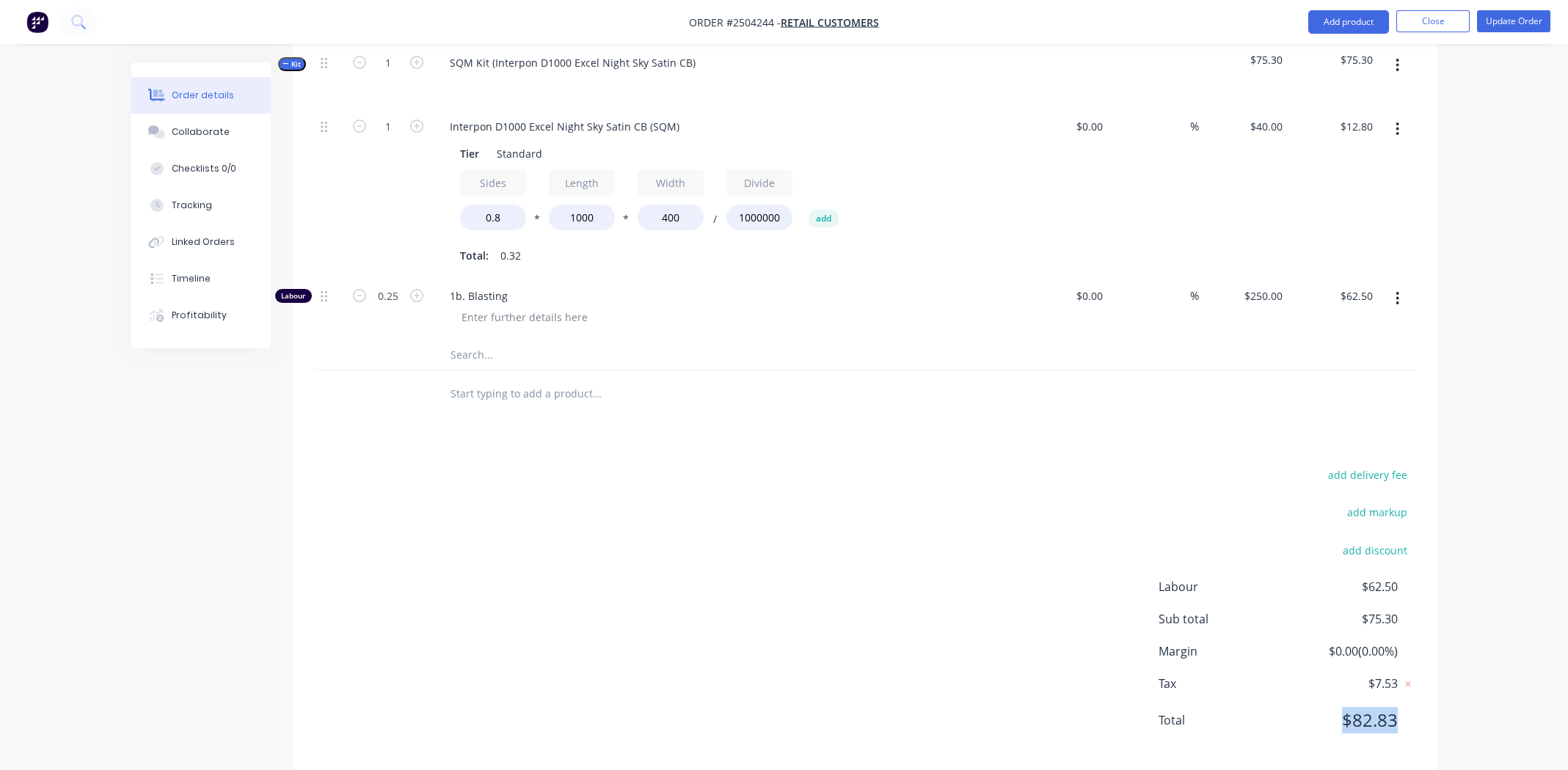
drag, startPoint x: 1398, startPoint y: 698, endPoint x: 1343, endPoint y: 704, distance: 55.3
click at [1343, 707] on div "Total $82.83" at bounding box center [1287, 720] width 257 height 27
copy span "$82.83"
click at [834, 424] on div "Products Show / Hide columns Add product Qty Cost Markup Price Total Kit 1 SQM …" at bounding box center [865, 365] width 1145 height 809
click at [186, 133] on div "Collaborate" at bounding box center [201, 132] width 58 height 13
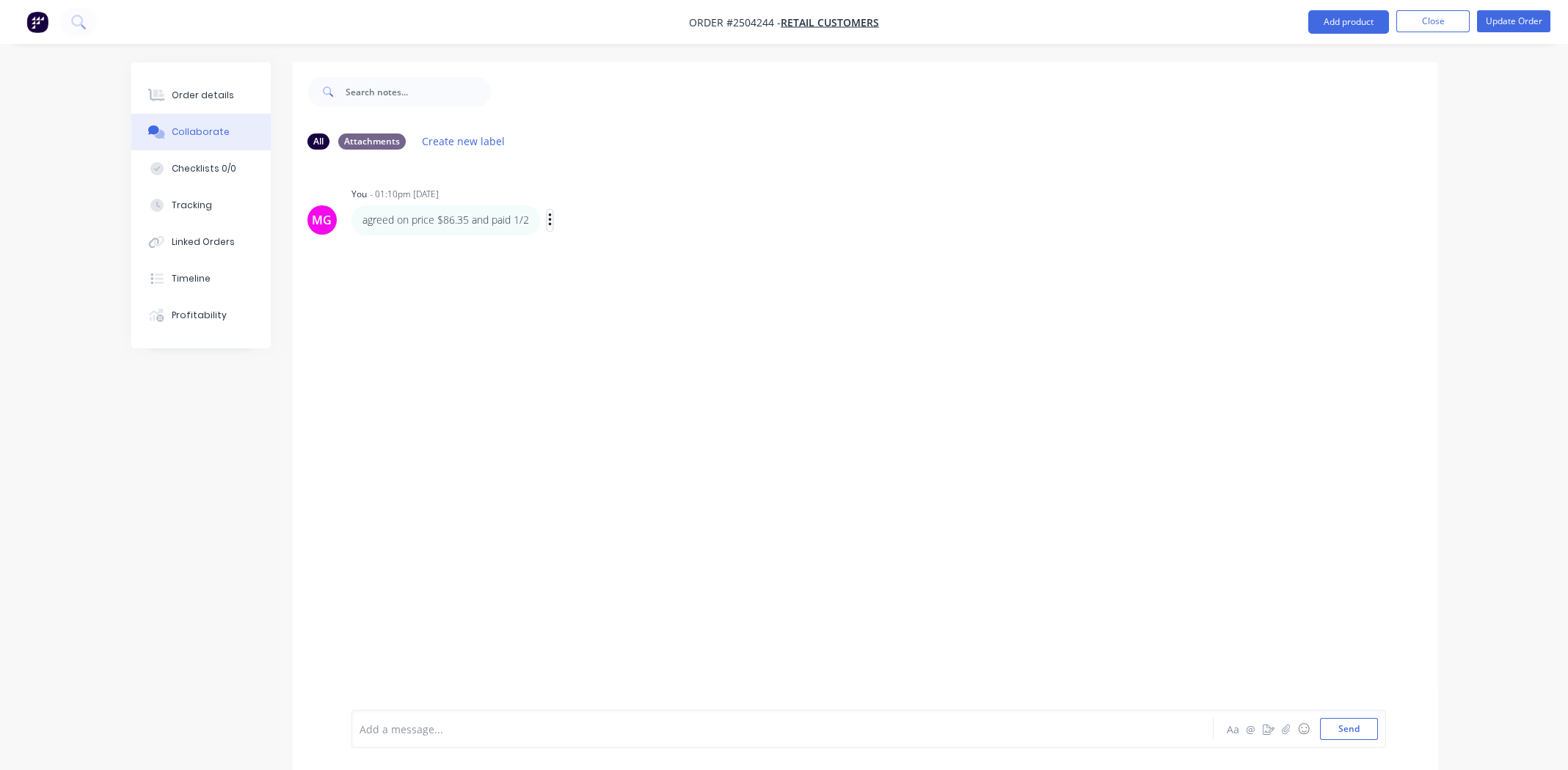
click at [552, 217] on icon "button" at bounding box center [551, 220] width 5 height 17
click at [583, 248] on button "Edit" at bounding box center [602, 247] width 92 height 24
click at [545, 222] on div "agreed on price $86.35 and paid 1/2 Labels Edit Delete" at bounding box center [580, 220] width 458 height 29
click at [0, 0] on icon "button" at bounding box center [0, 0] width 0 height 0
click at [0, 0] on button "Edit" at bounding box center [0, 0] width 0 height 0
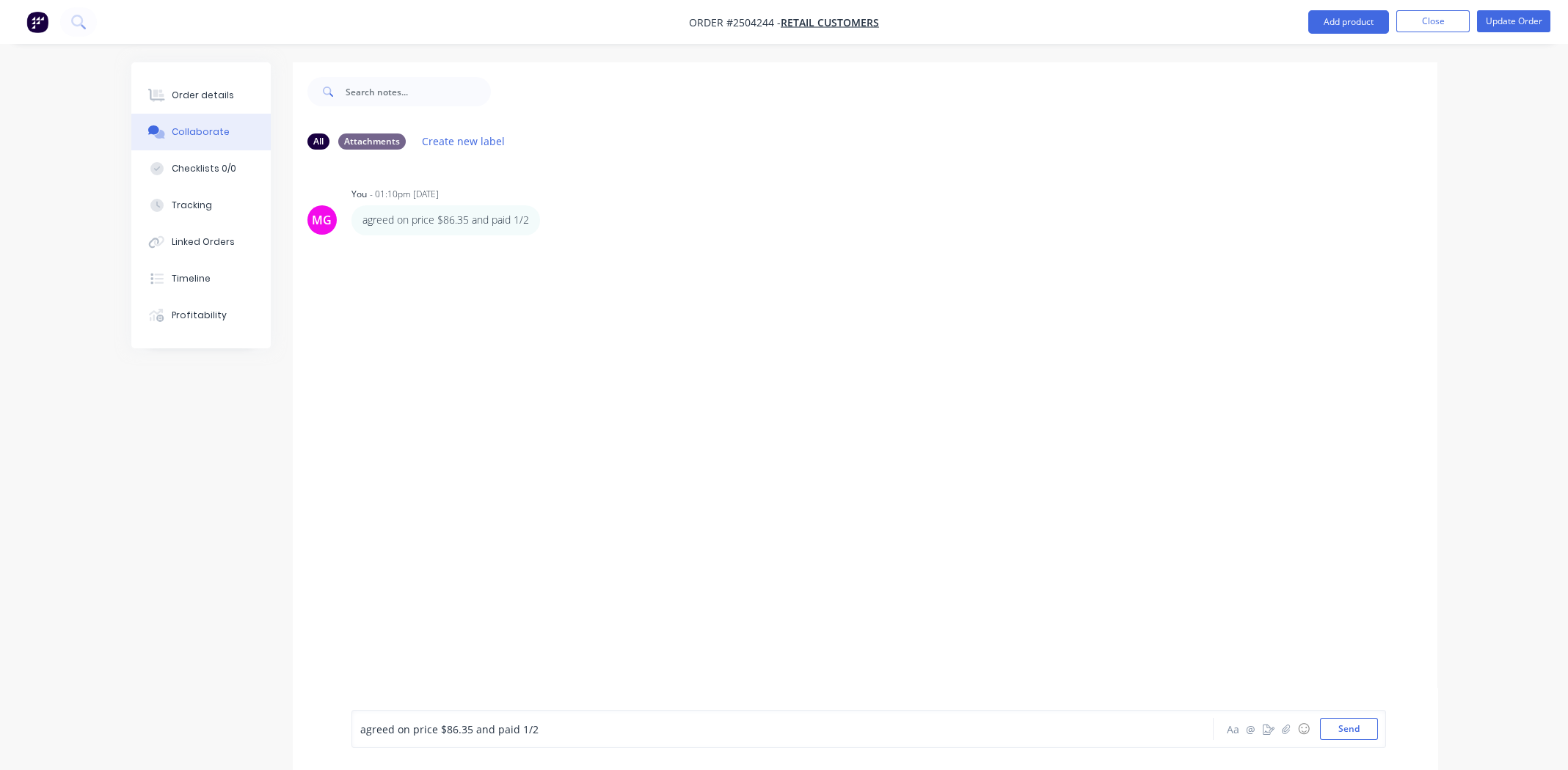
click at [455, 730] on span "agreed on price $86.35 and paid 1/2" at bounding box center [449, 730] width 178 height 14
click at [455, 730] on span "agreed on price $86.35 and paid 1/2" at bounding box center [449, 730] width 178 height 14
paste div
click at [441, 728] on span "agreed on price $$82.83 and paid 1/2" at bounding box center [451, 730] width 184 height 14
drag, startPoint x: 586, startPoint y: 717, endPoint x: 592, endPoint y: 733, distance: 17.1
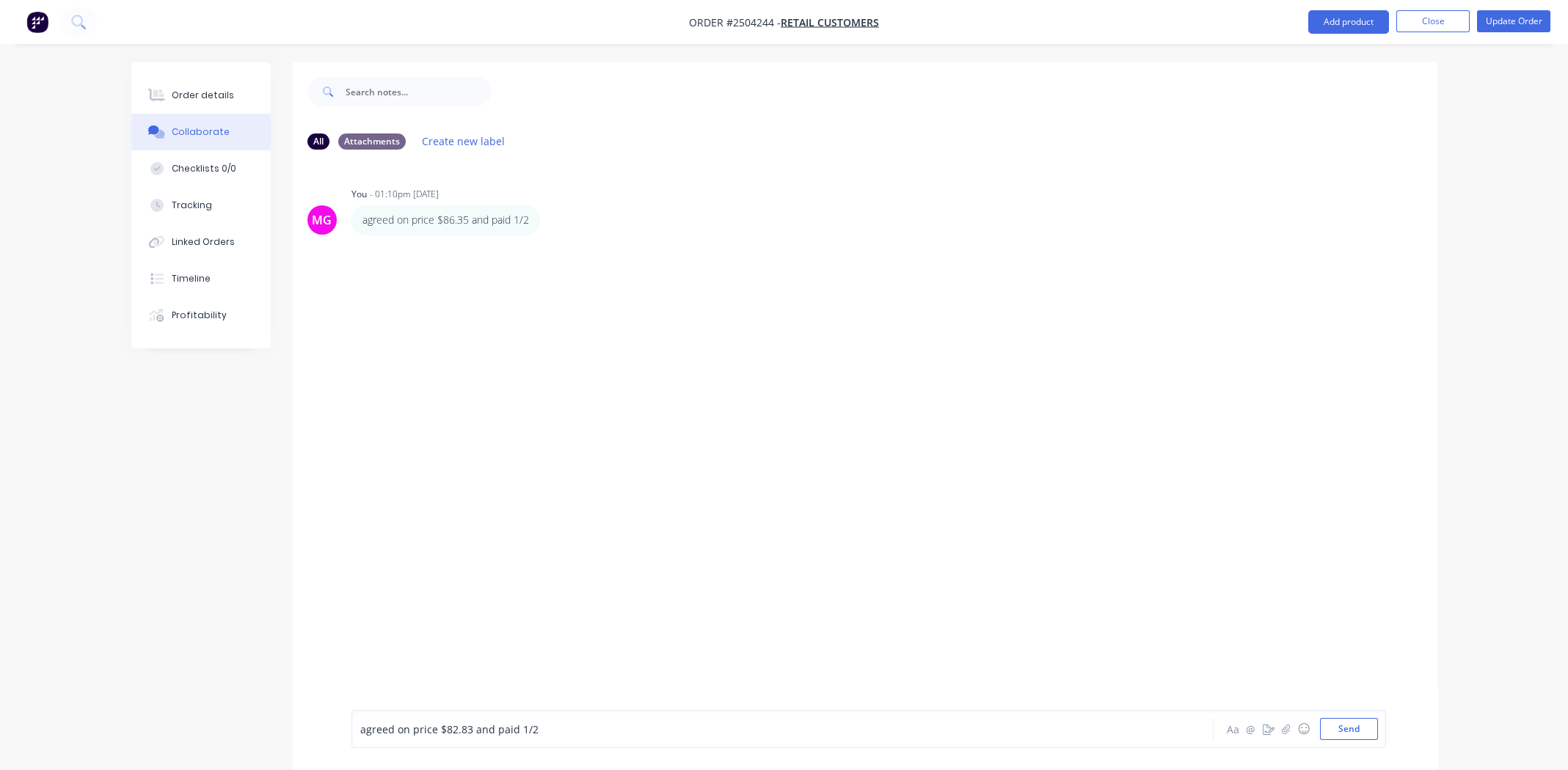
click at [586, 719] on div "agreed on price $82.83 and paid 1/2 Aa @ ☺ Send" at bounding box center [869, 729] width 1035 height 38
click at [593, 731] on div "agreed on price $82.83 and paid 1/2" at bounding box center [741, 730] width 763 height 15
click at [185, 93] on div "Order details" at bounding box center [203, 95] width 63 height 13
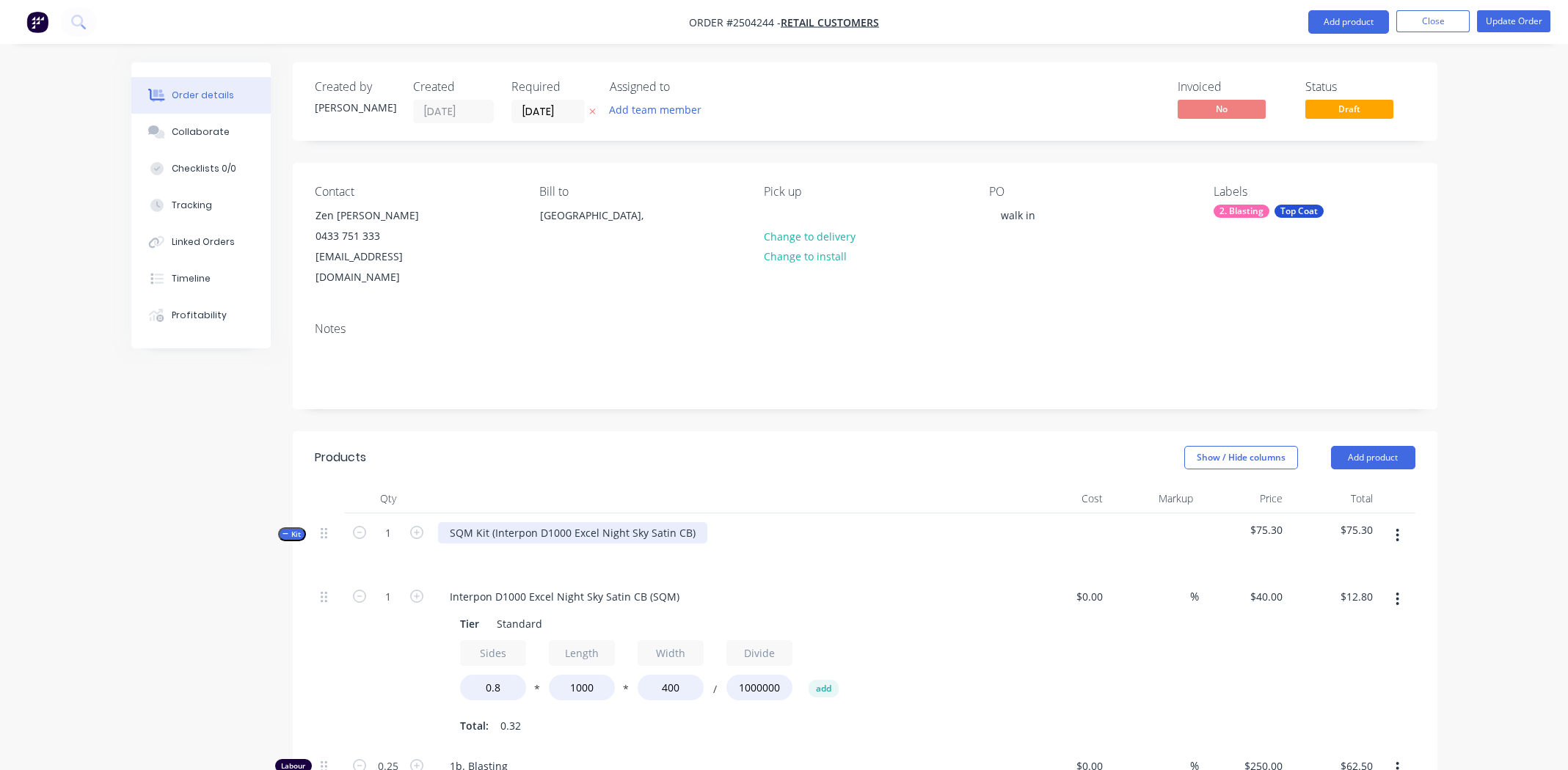
click at [691, 522] on div "SQM Kit (Interpon D1000 Excel Night Sky Satin CB)" at bounding box center [572, 533] width 269 height 21
click at [539, 522] on div "Interpon D1000 Excel Night Sky Satin CB" at bounding box center [548, 533] width 221 height 21
copy div "Interpon D1000 Excel Night Sky Satin CB"
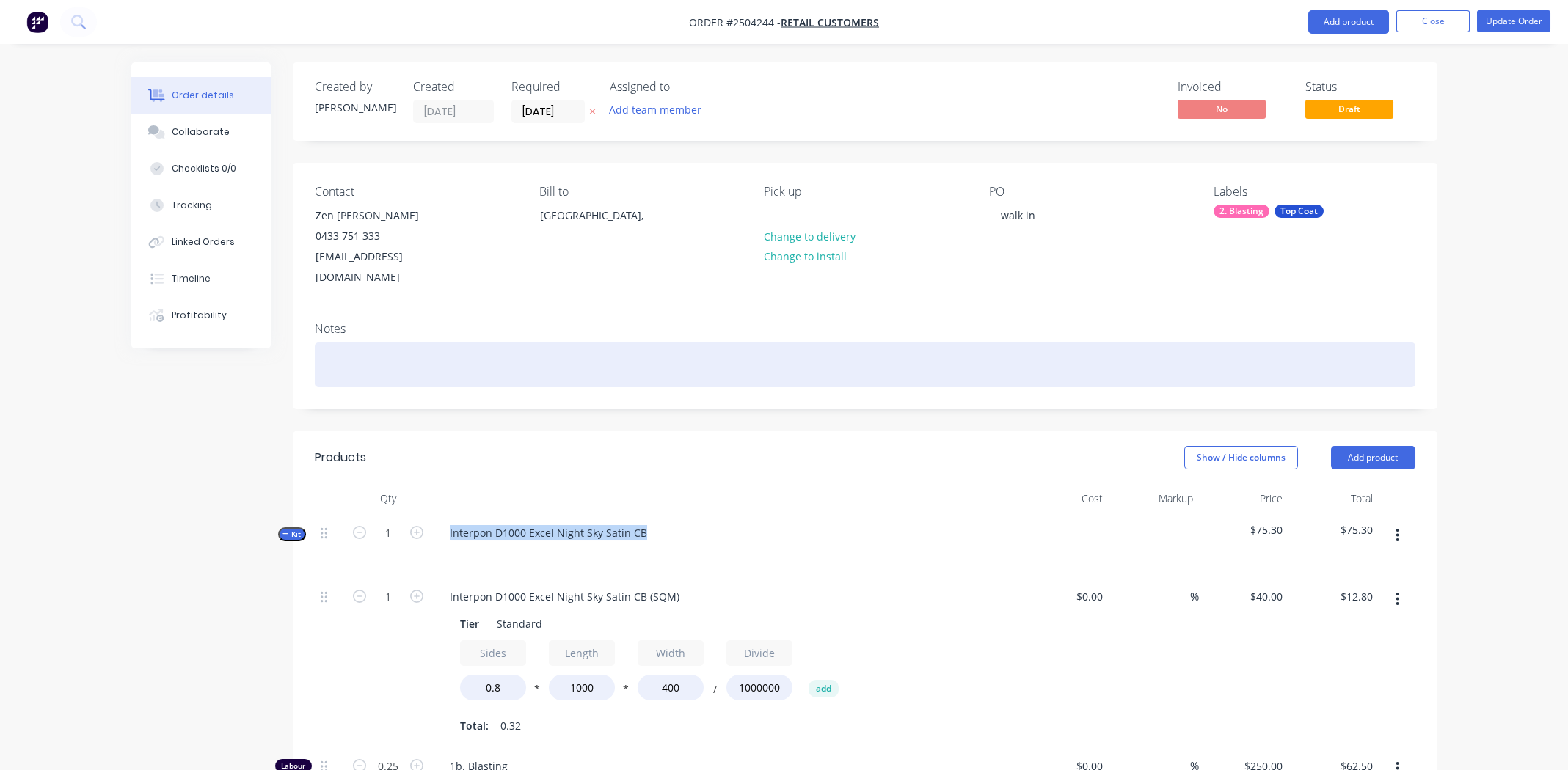
click at [440, 352] on div at bounding box center [865, 364] width 1100 height 45
paste div
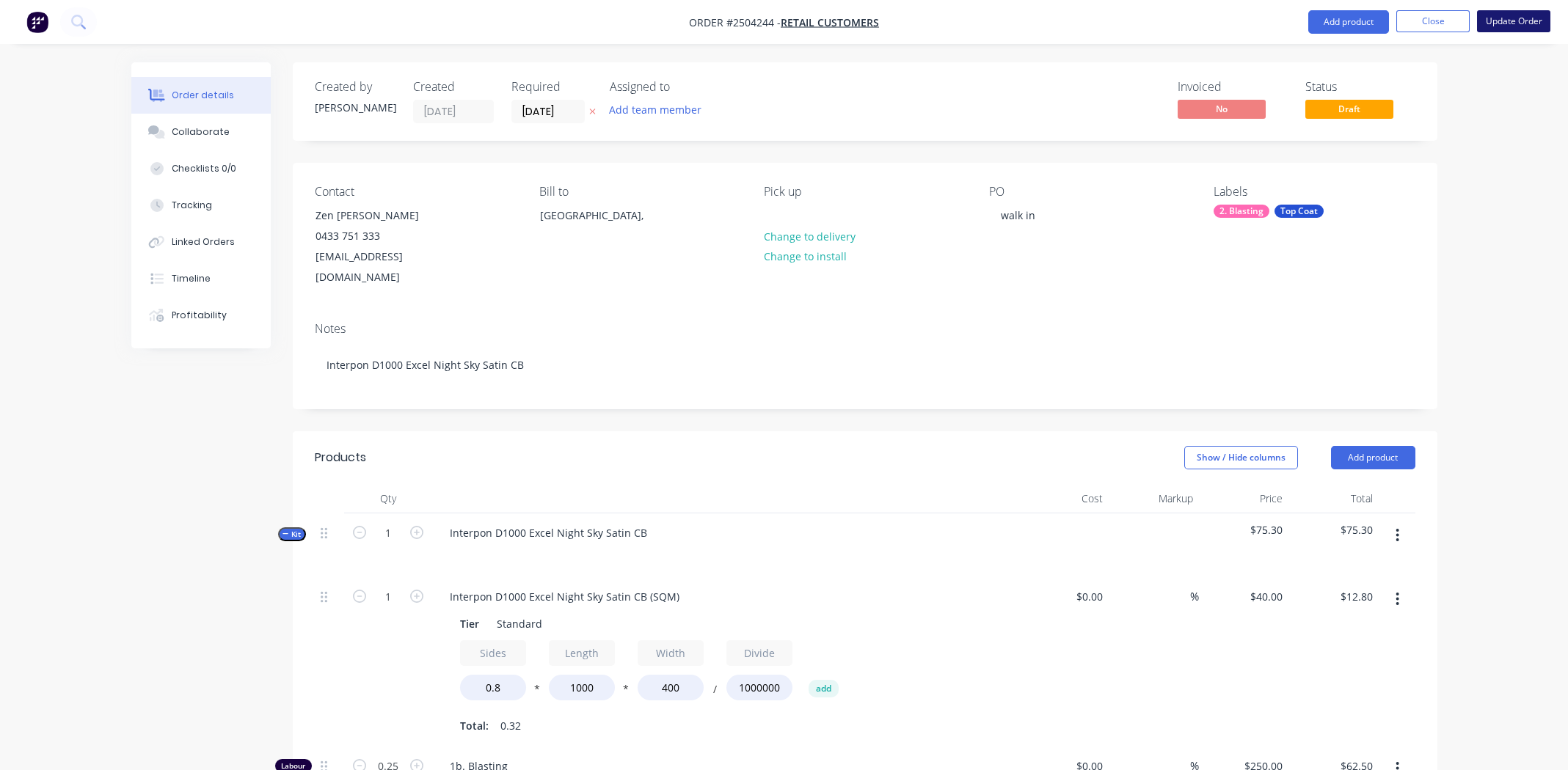
click at [1504, 14] on button "Update Order" at bounding box center [1514, 21] width 73 height 22
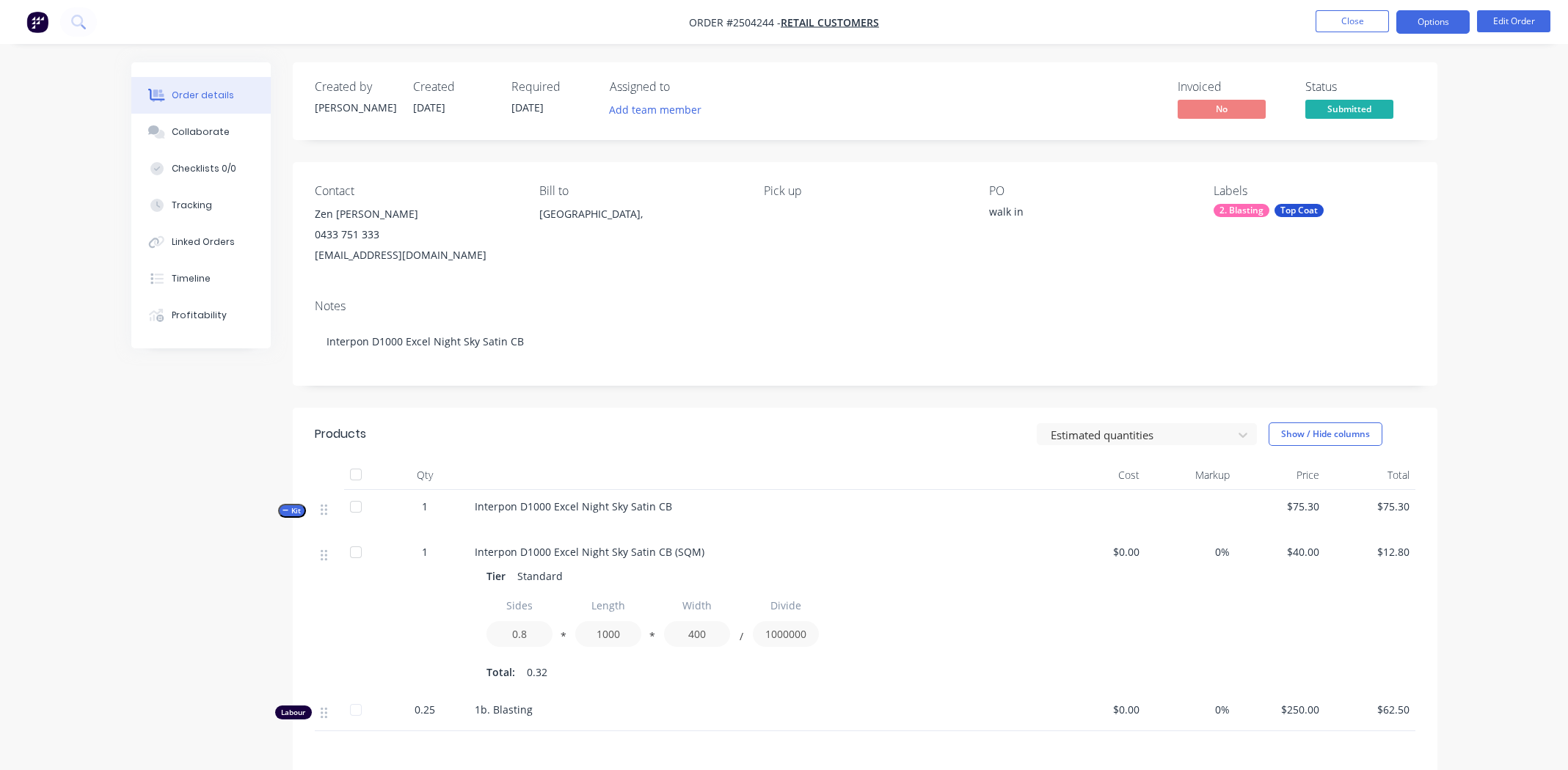
click at [1410, 14] on button "Options" at bounding box center [1433, 21] width 73 height 24
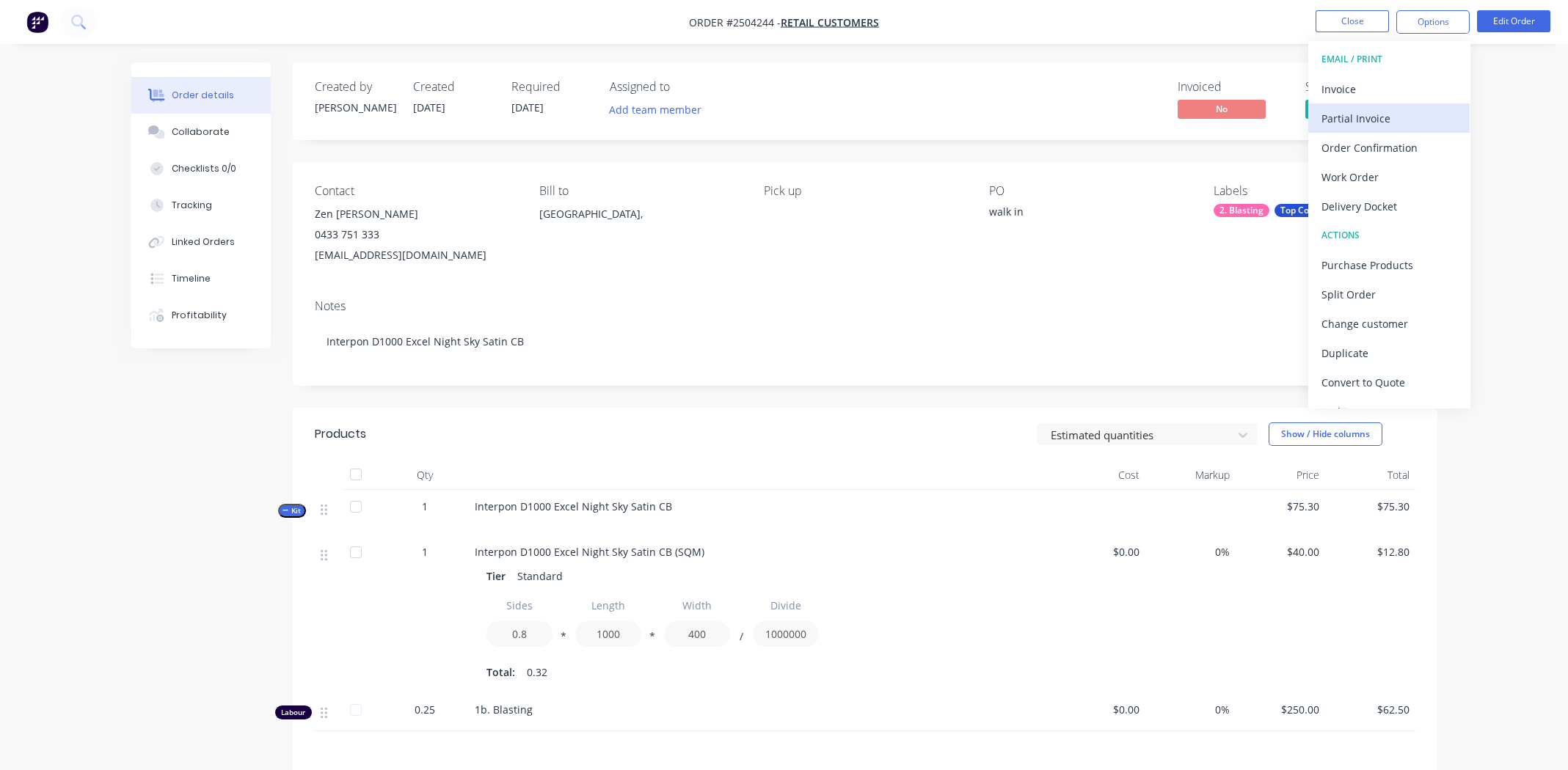
click at [1348, 115] on div "Partial Invoice" at bounding box center [1389, 118] width 135 height 21
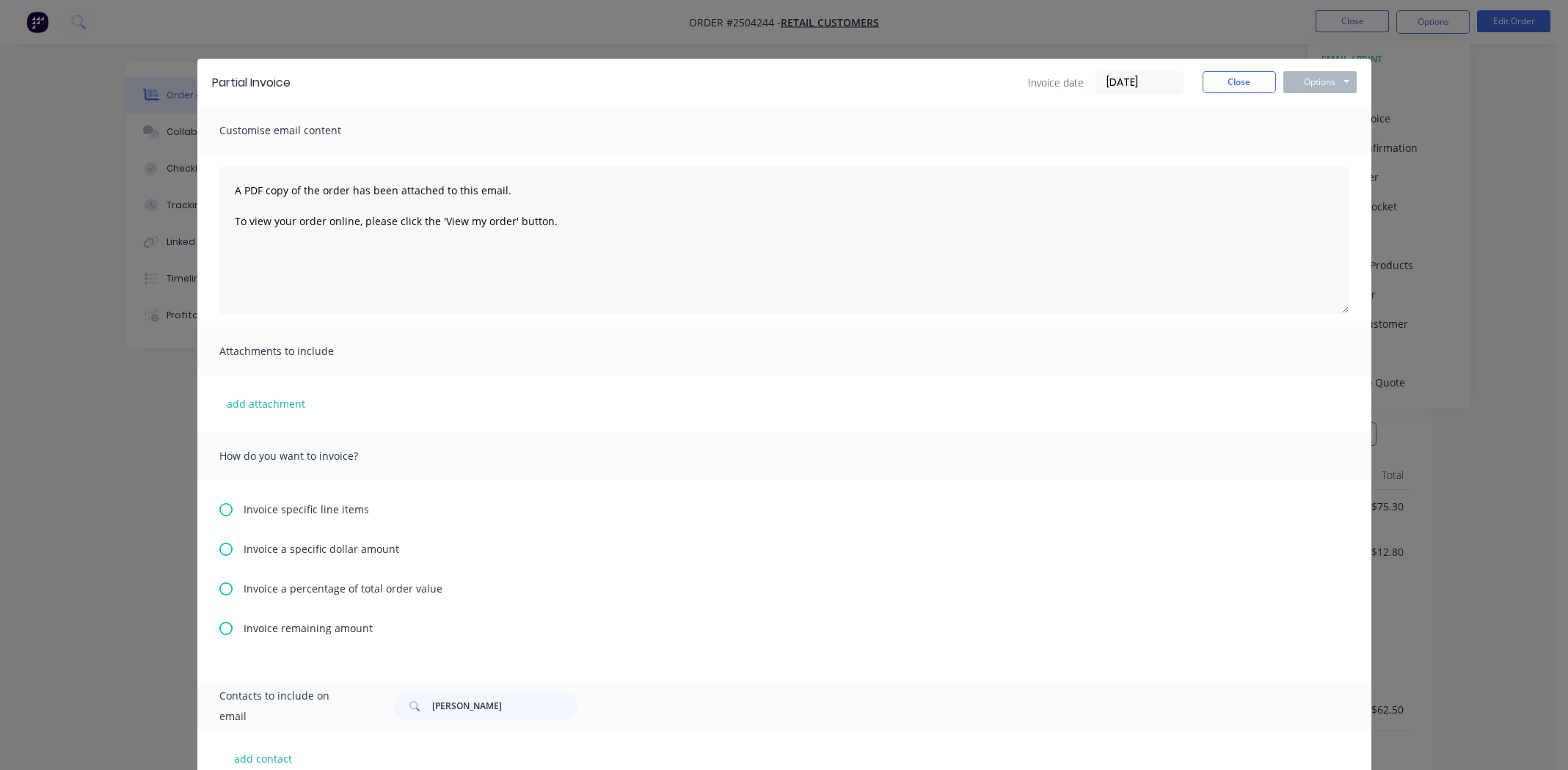
click at [220, 587] on icon at bounding box center [226, 589] width 13 height 13
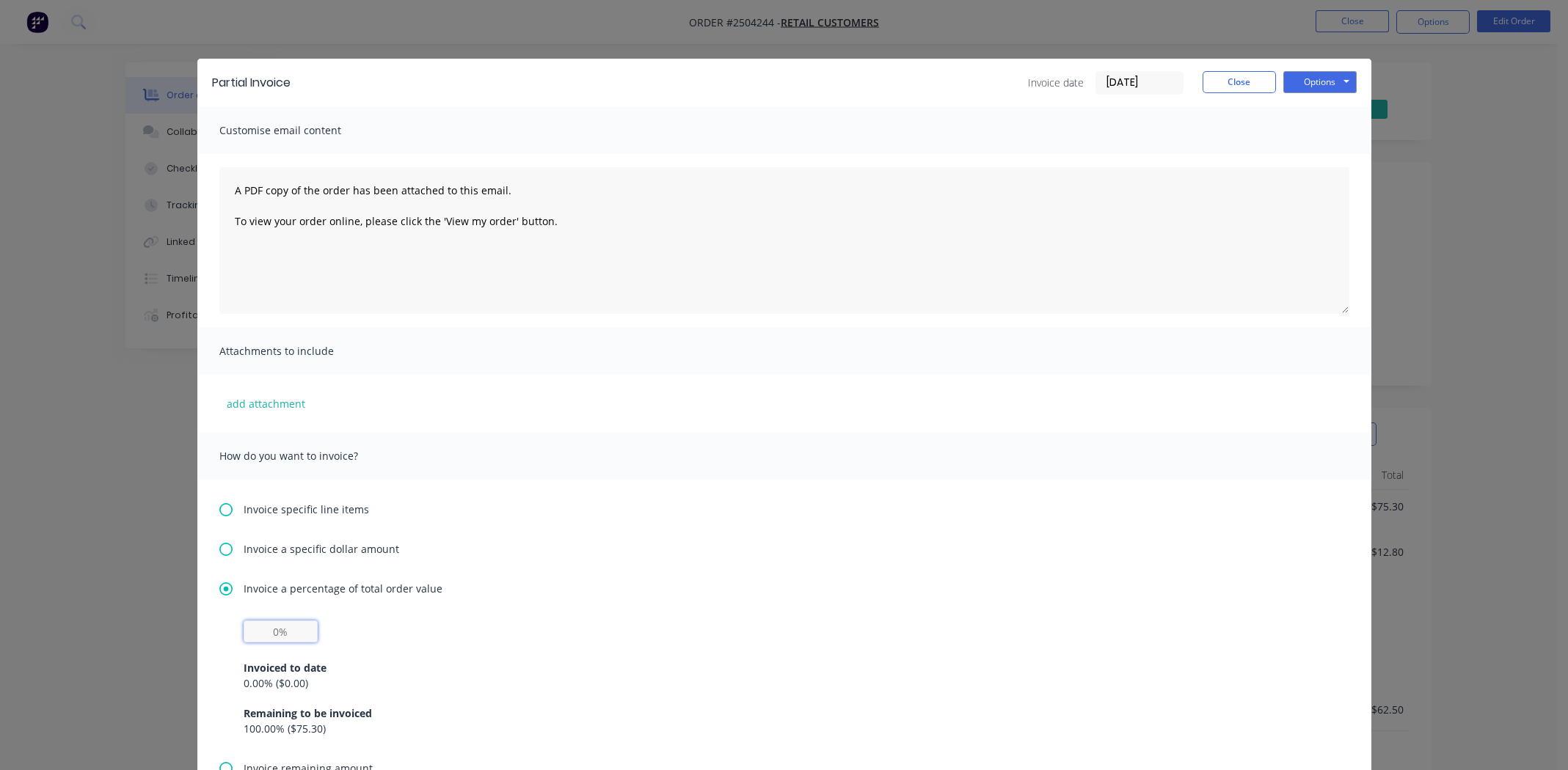
click at [270, 629] on input "text" at bounding box center [280, 631] width 74 height 22
type input "50%"
click at [1315, 84] on button "Options" at bounding box center [1320, 82] width 73 height 22
click at [1311, 126] on button "Print" at bounding box center [1330, 133] width 94 height 24
click at [1247, 80] on button "Close" at bounding box center [1239, 82] width 73 height 22
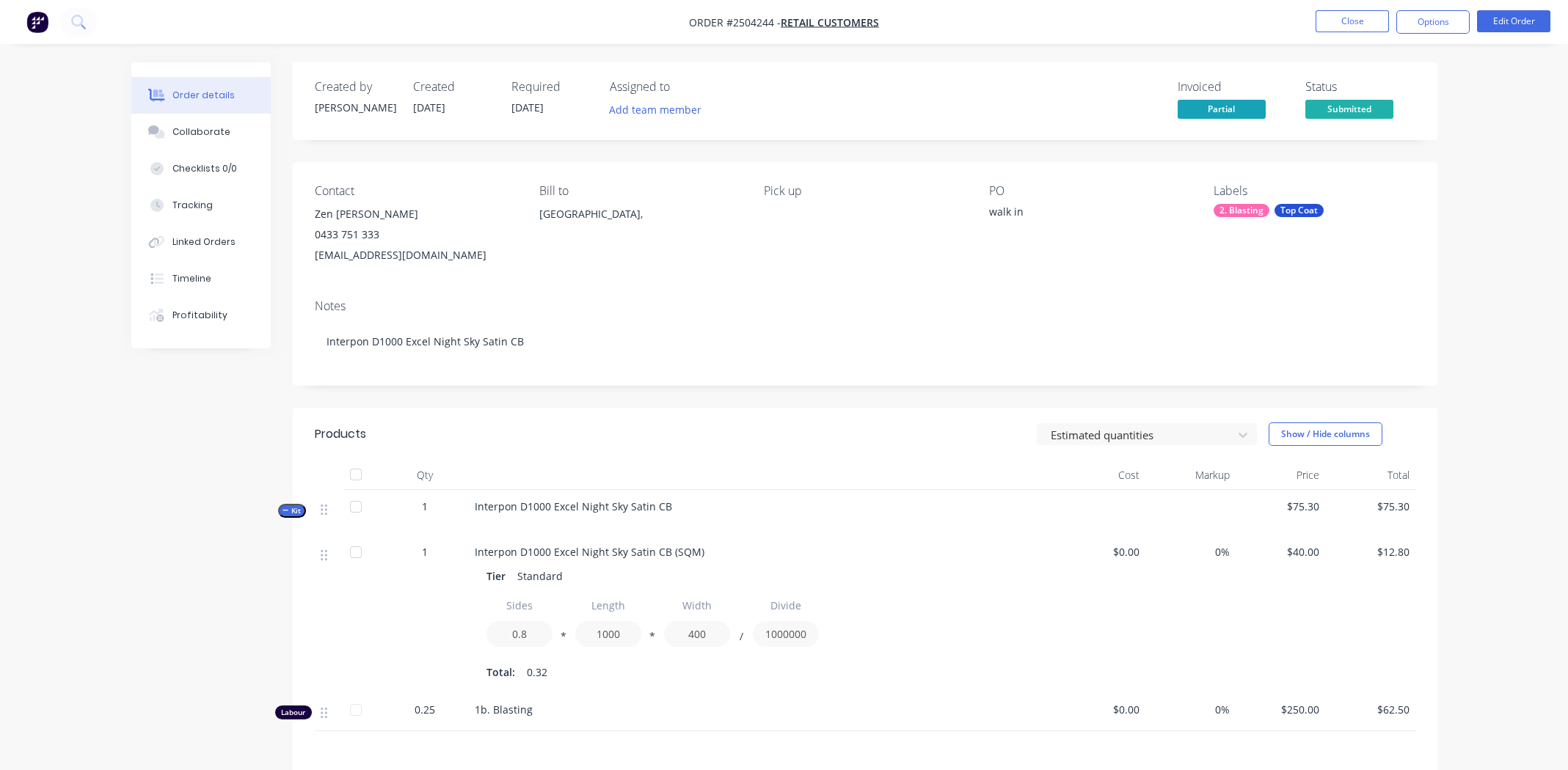
click at [1423, 8] on nav "Order #2504244 - Retail Customers Close Options Edit Order" at bounding box center [784, 22] width 1568 height 44
click at [1423, 11] on button "Options" at bounding box center [1433, 21] width 73 height 24
click at [1181, 16] on nav "Order #2504244 - Retail Customers Close Options Edit Order" at bounding box center [784, 22] width 1568 height 44
click at [1518, 22] on button "Edit Order" at bounding box center [1514, 21] width 73 height 22
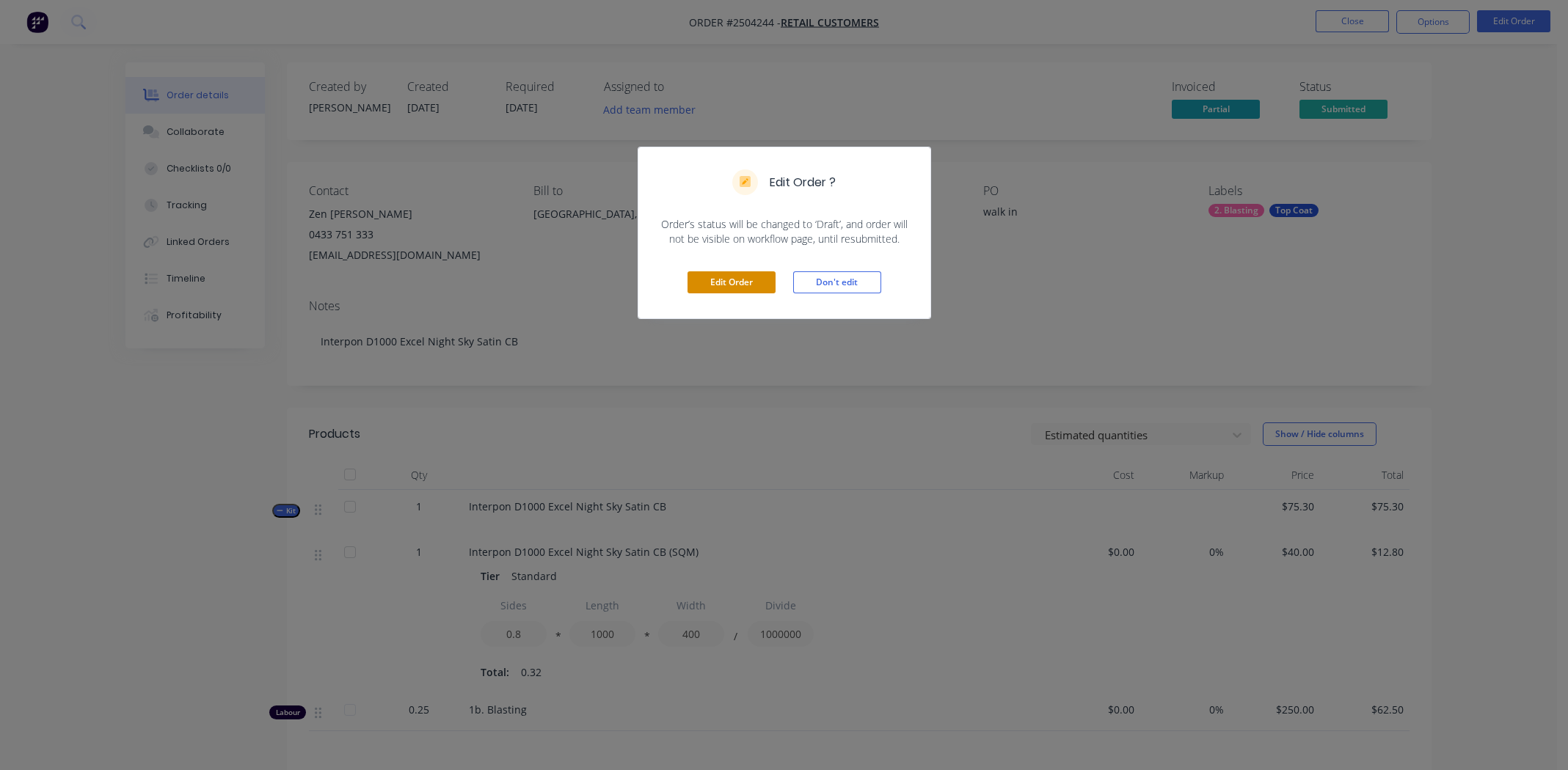
click at [725, 278] on button "Edit Order" at bounding box center [731, 282] width 88 height 22
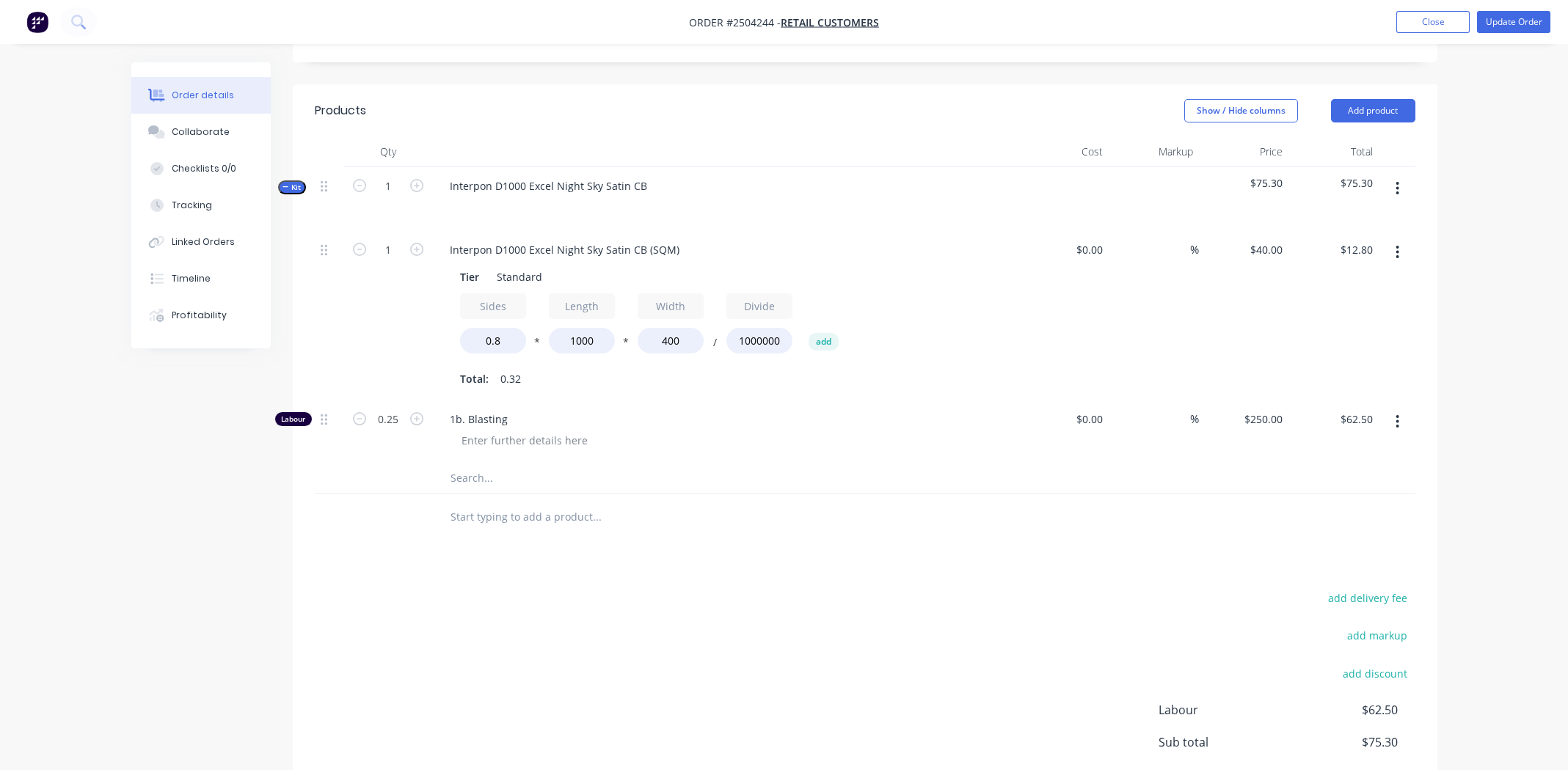
scroll to position [366, 0]
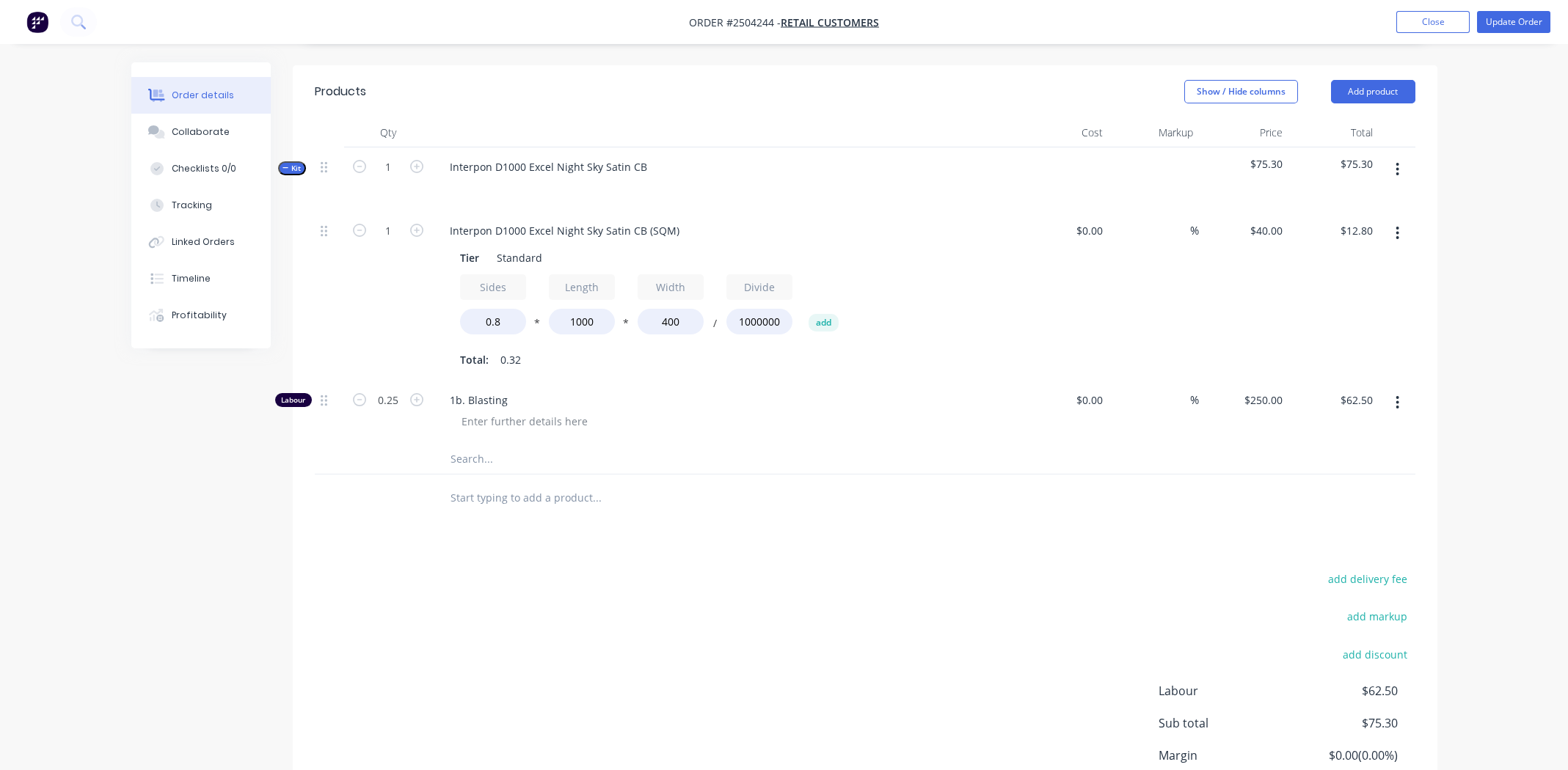
click at [1403, 156] on button "button" at bounding box center [1397, 169] width 34 height 27
click at [1364, 197] on div "Add product to kit" at bounding box center [1345, 208] width 113 height 21
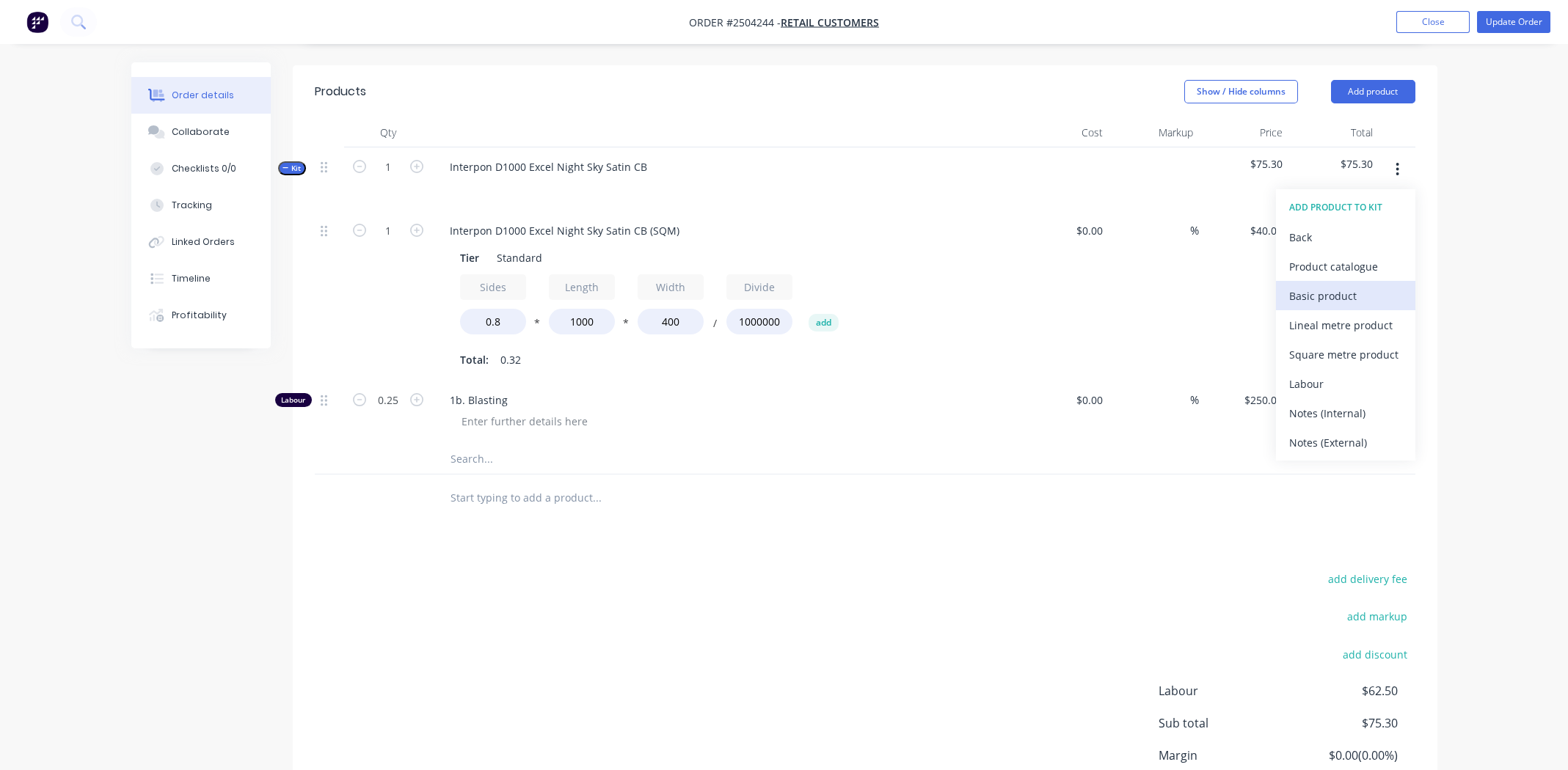
click at [1340, 285] on div "Basic product" at bounding box center [1345, 296] width 113 height 21
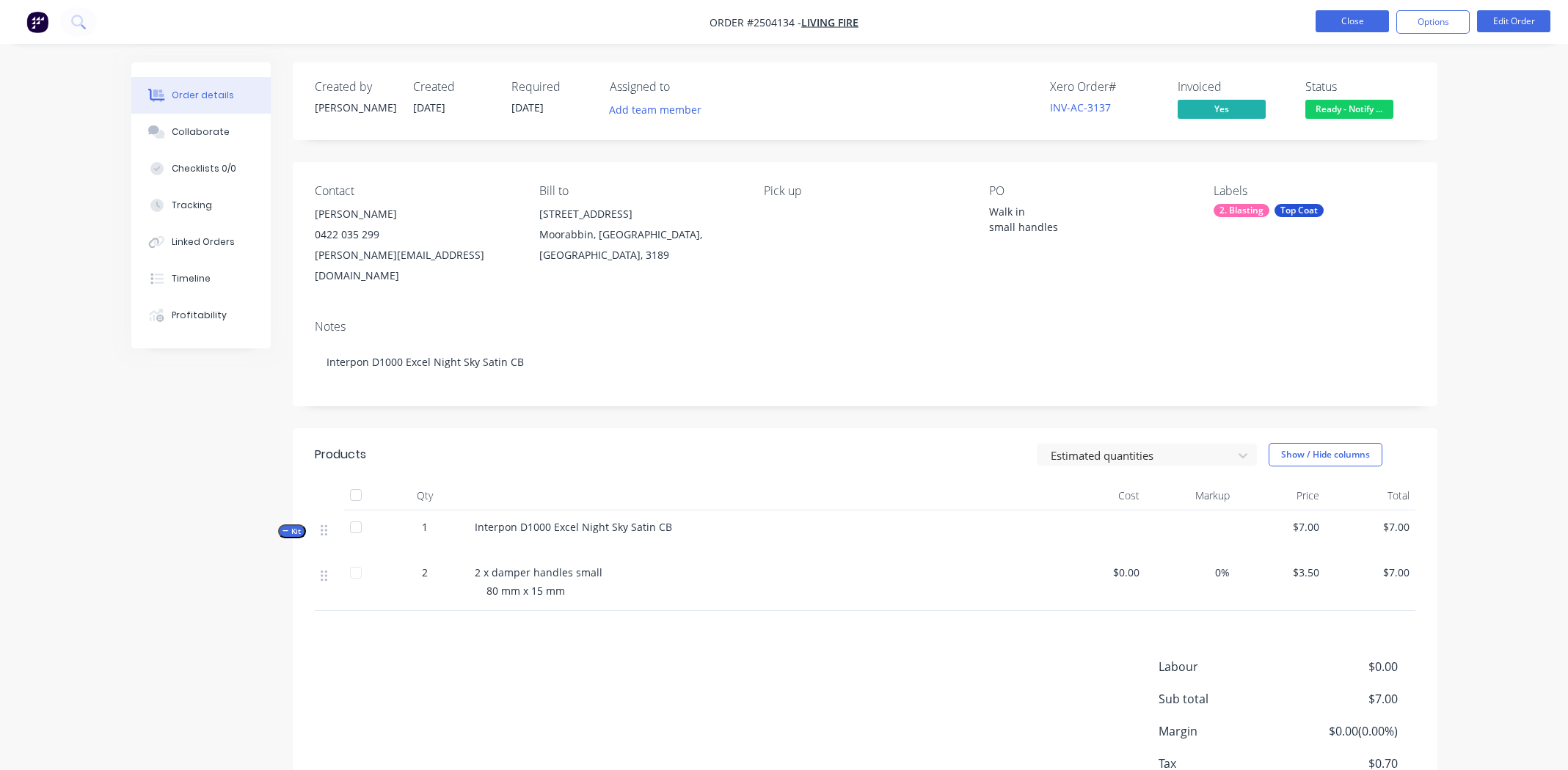
click at [1343, 20] on button "Close" at bounding box center [1352, 21] width 73 height 22
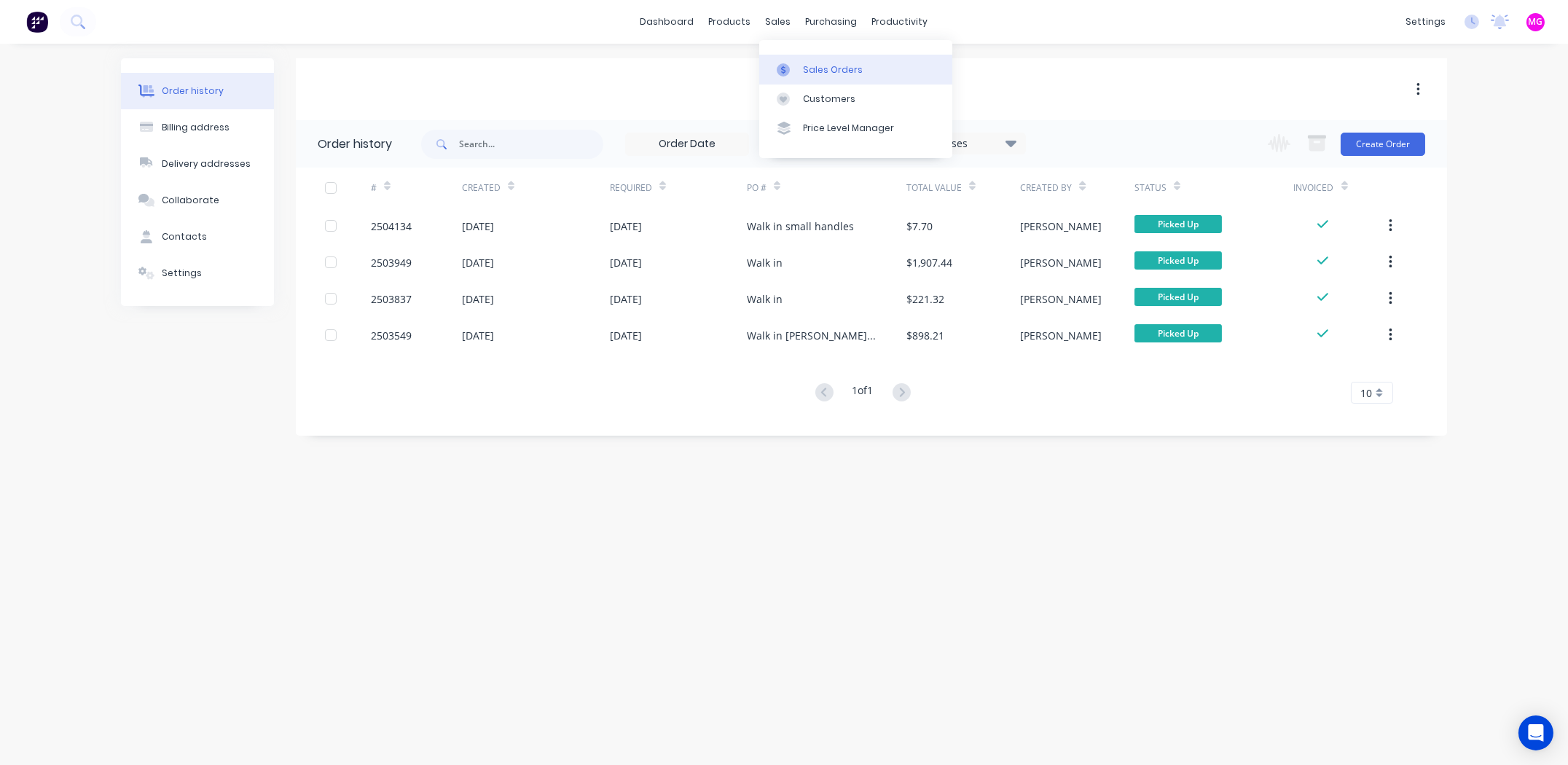
click at [821, 70] on div "Sales Orders" at bounding box center [832, 70] width 60 height 13
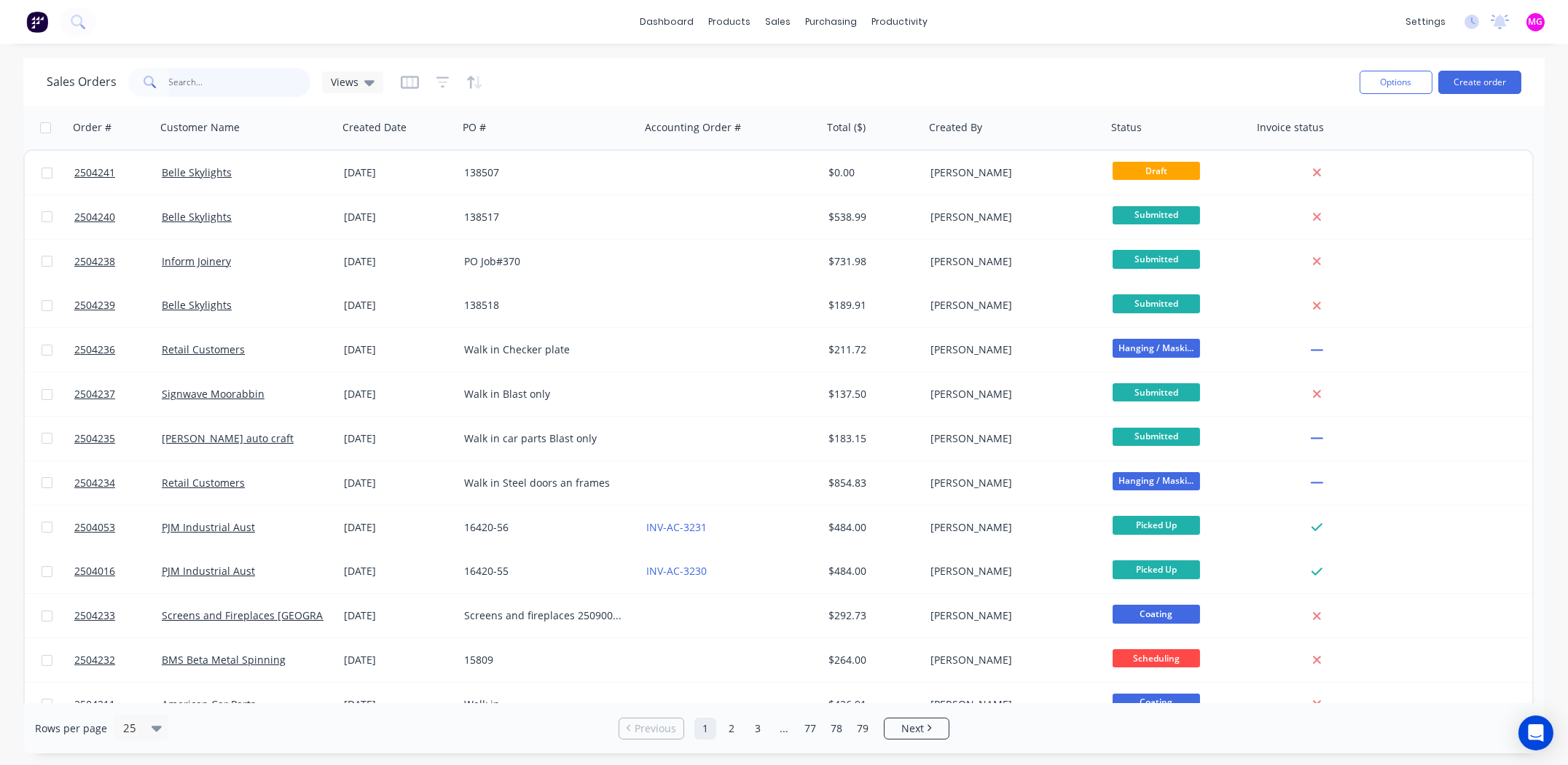
click at [197, 79] on input "text" at bounding box center [240, 82] width 142 height 29
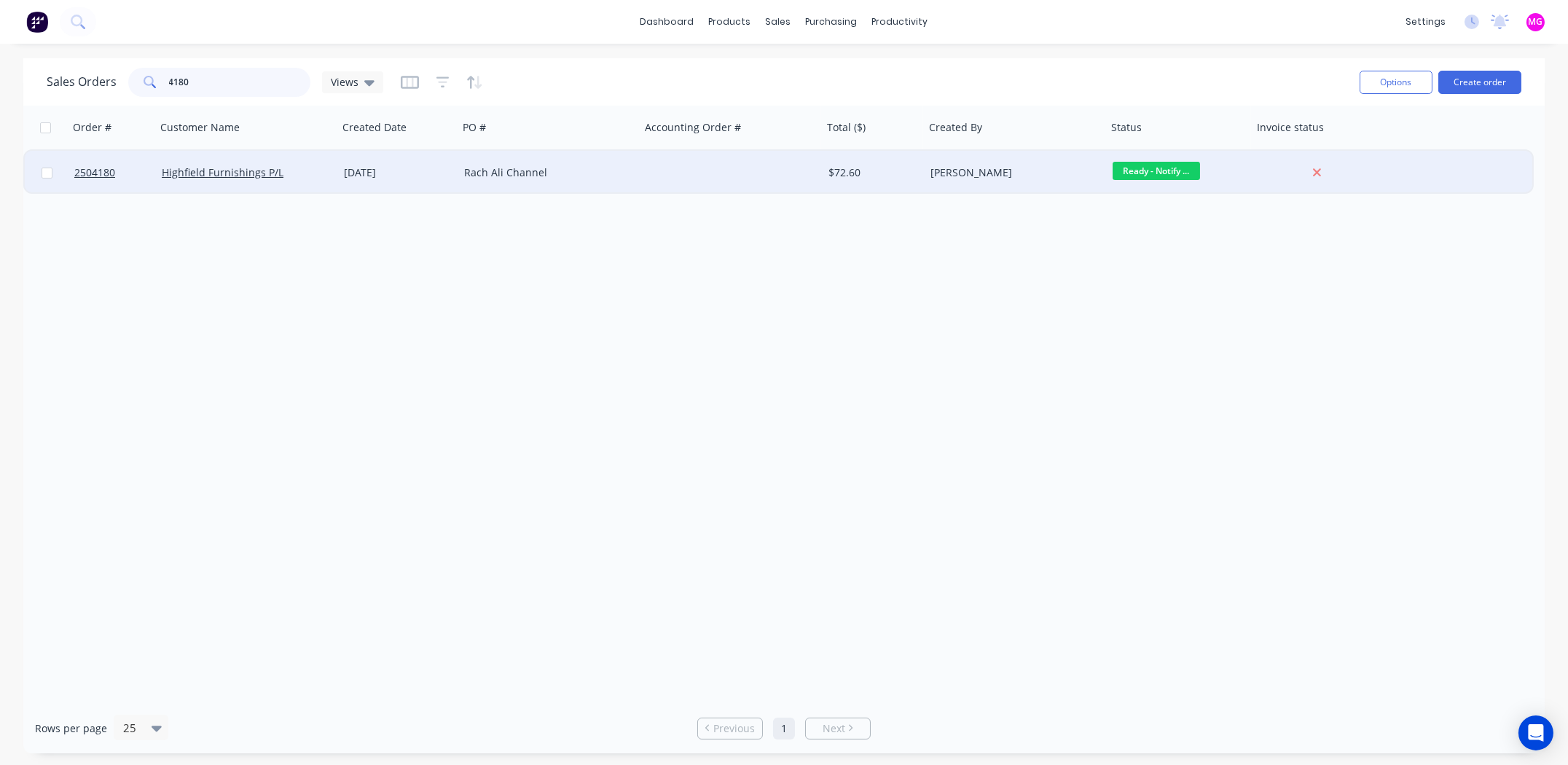
type input "4180"
click at [529, 167] on div "Rach Ali Channel" at bounding box center [545, 172] width 162 height 14
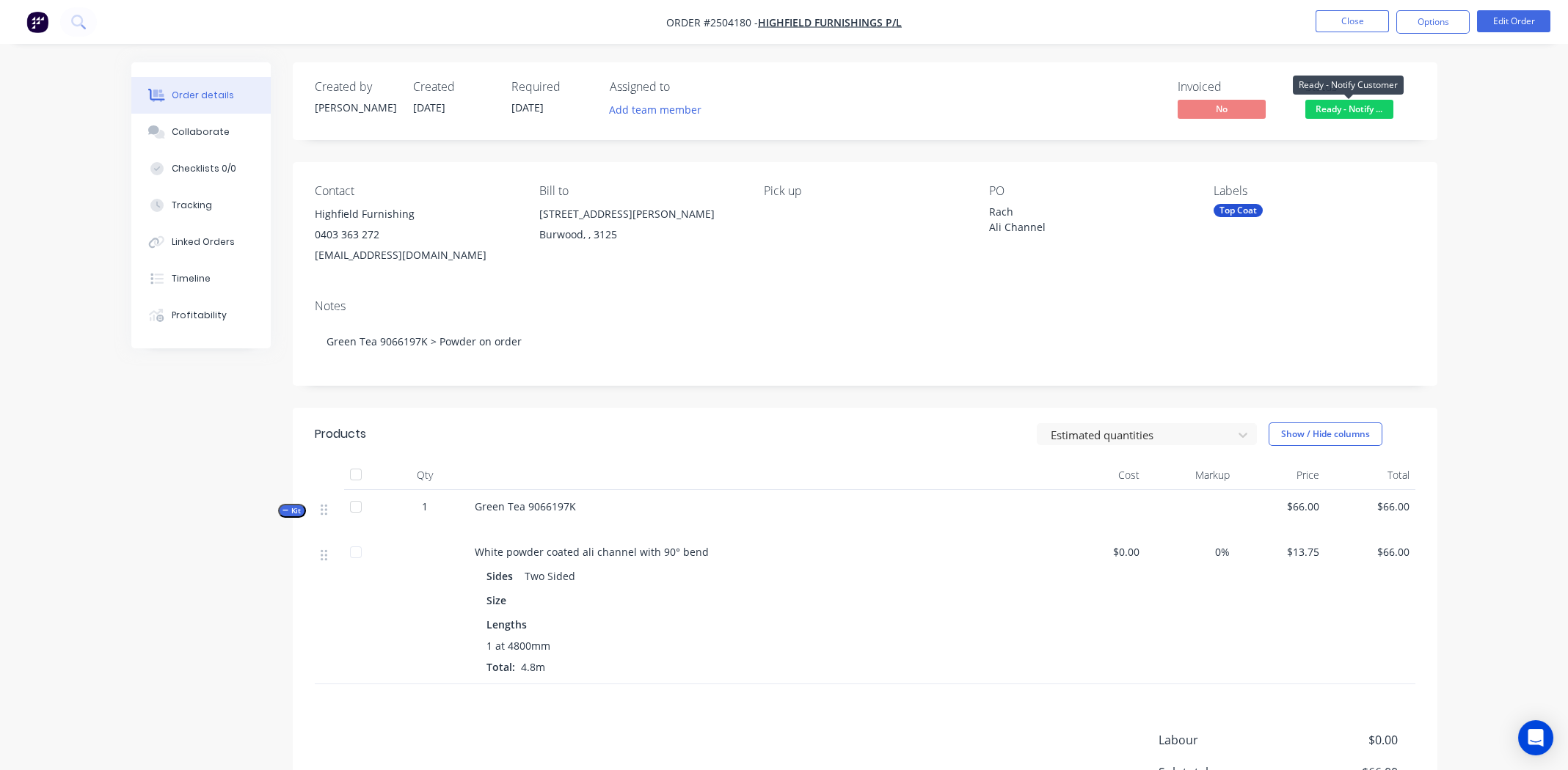
click at [1364, 107] on span "Ready - Notify ..." at bounding box center [1349, 109] width 88 height 18
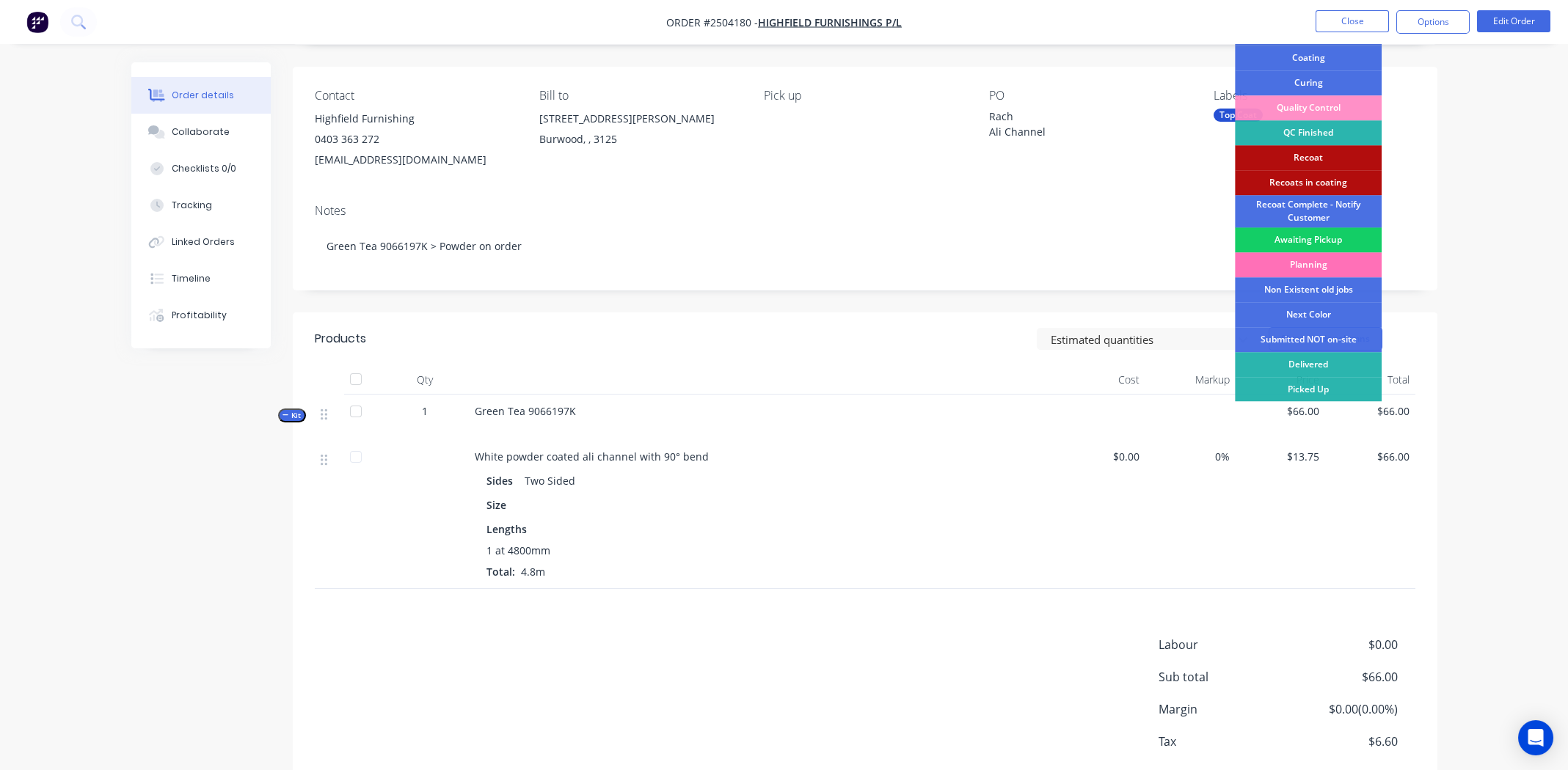
scroll to position [175, 0]
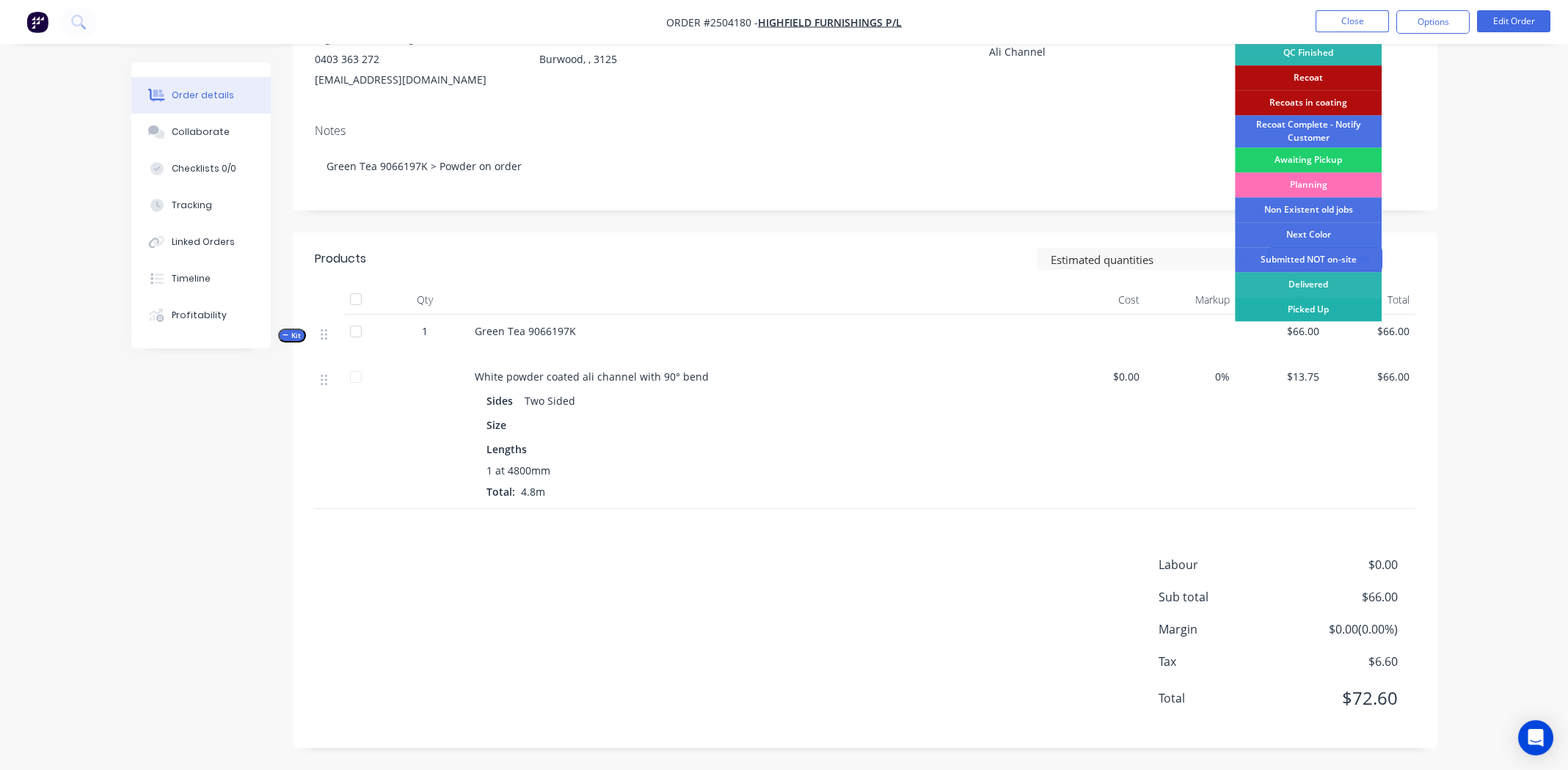
click at [1310, 310] on div "Picked Up" at bounding box center [1308, 310] width 146 height 25
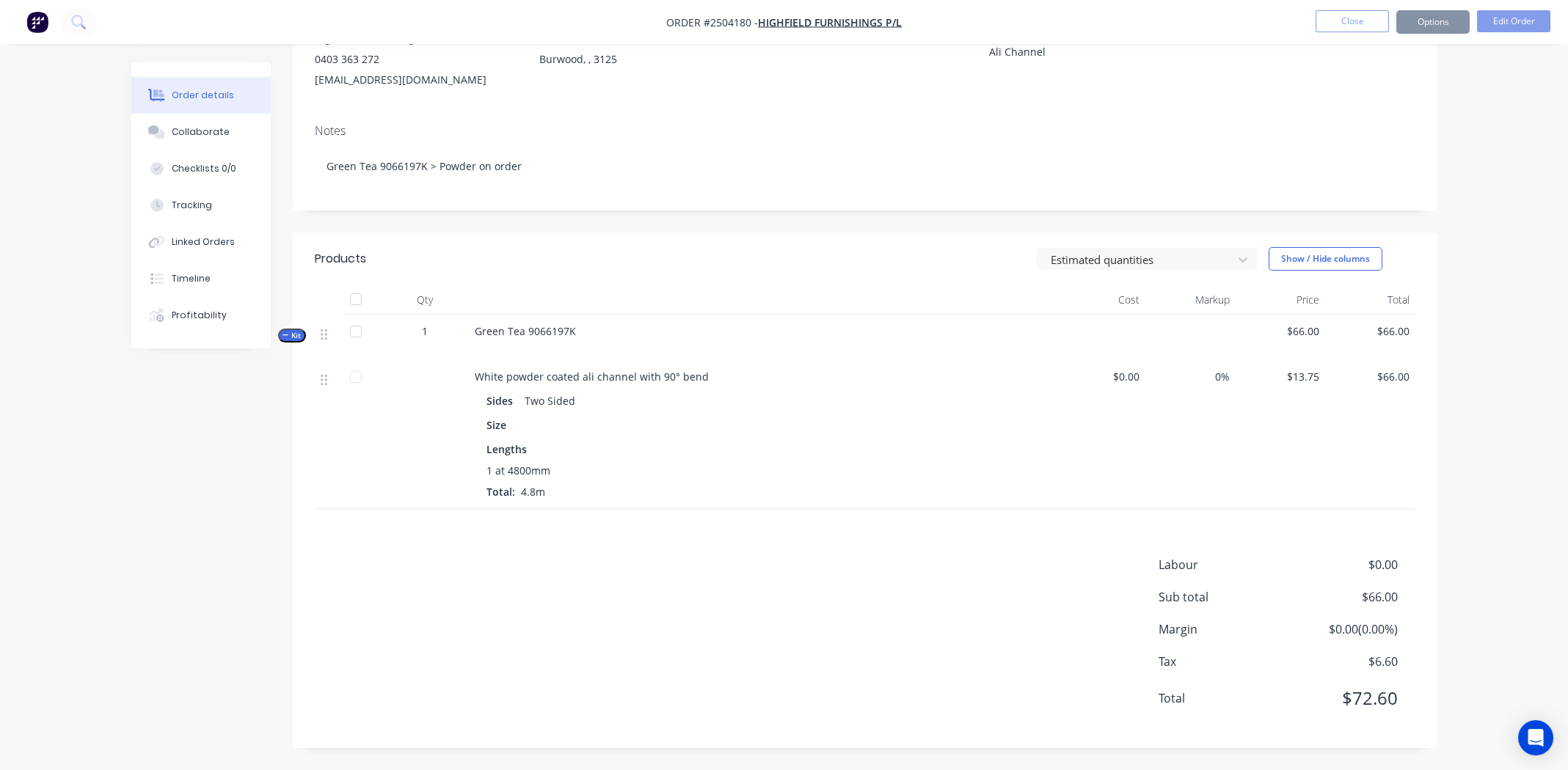
scroll to position [0, 0]
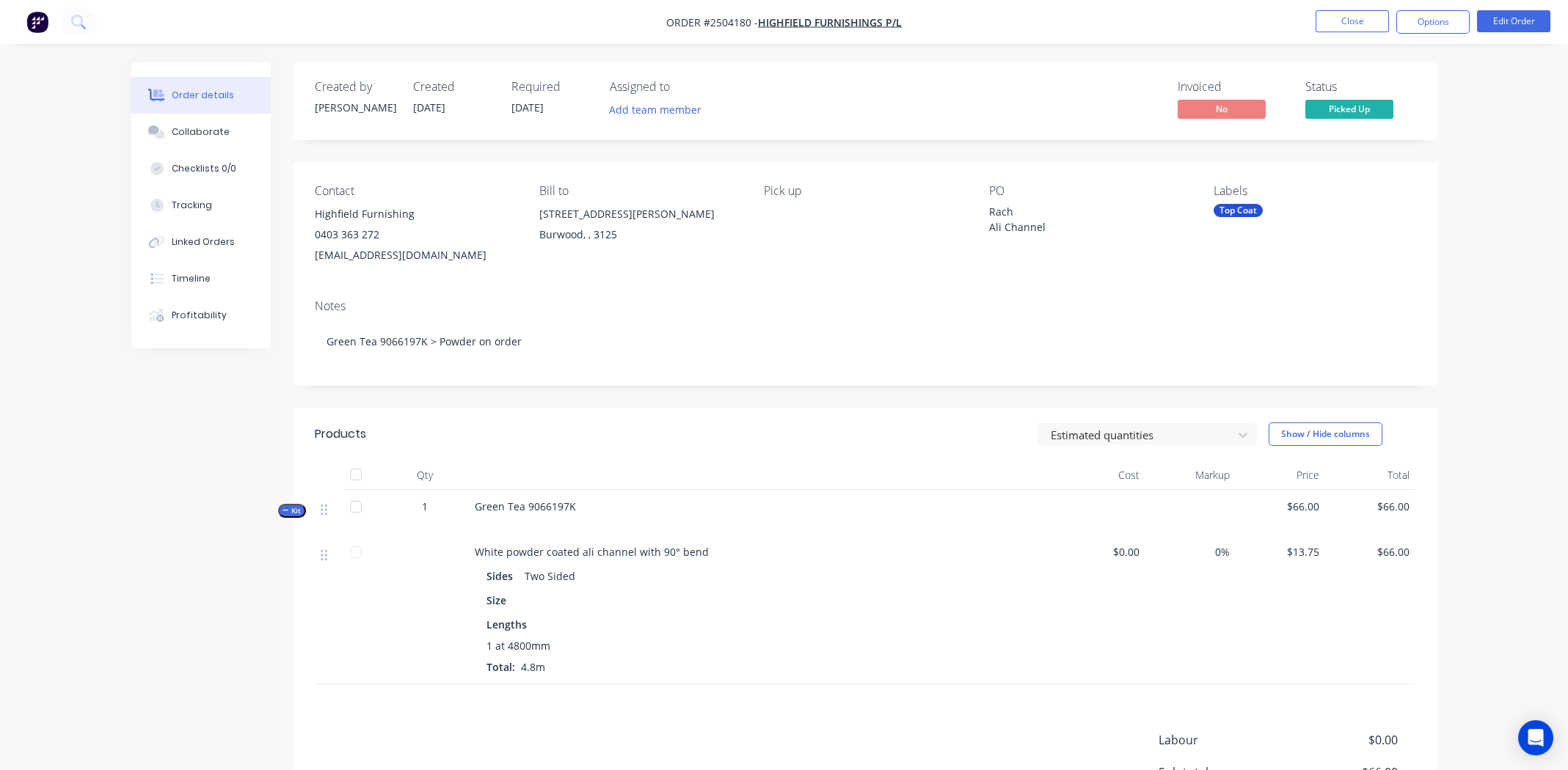
click at [750, 265] on div "Contact Highfield Furnishing 0403 363 272 info@highfieldfurnishings.com.au Bill…" at bounding box center [865, 225] width 1145 height 126
click at [1428, 18] on button "Options" at bounding box center [1433, 21] width 73 height 24
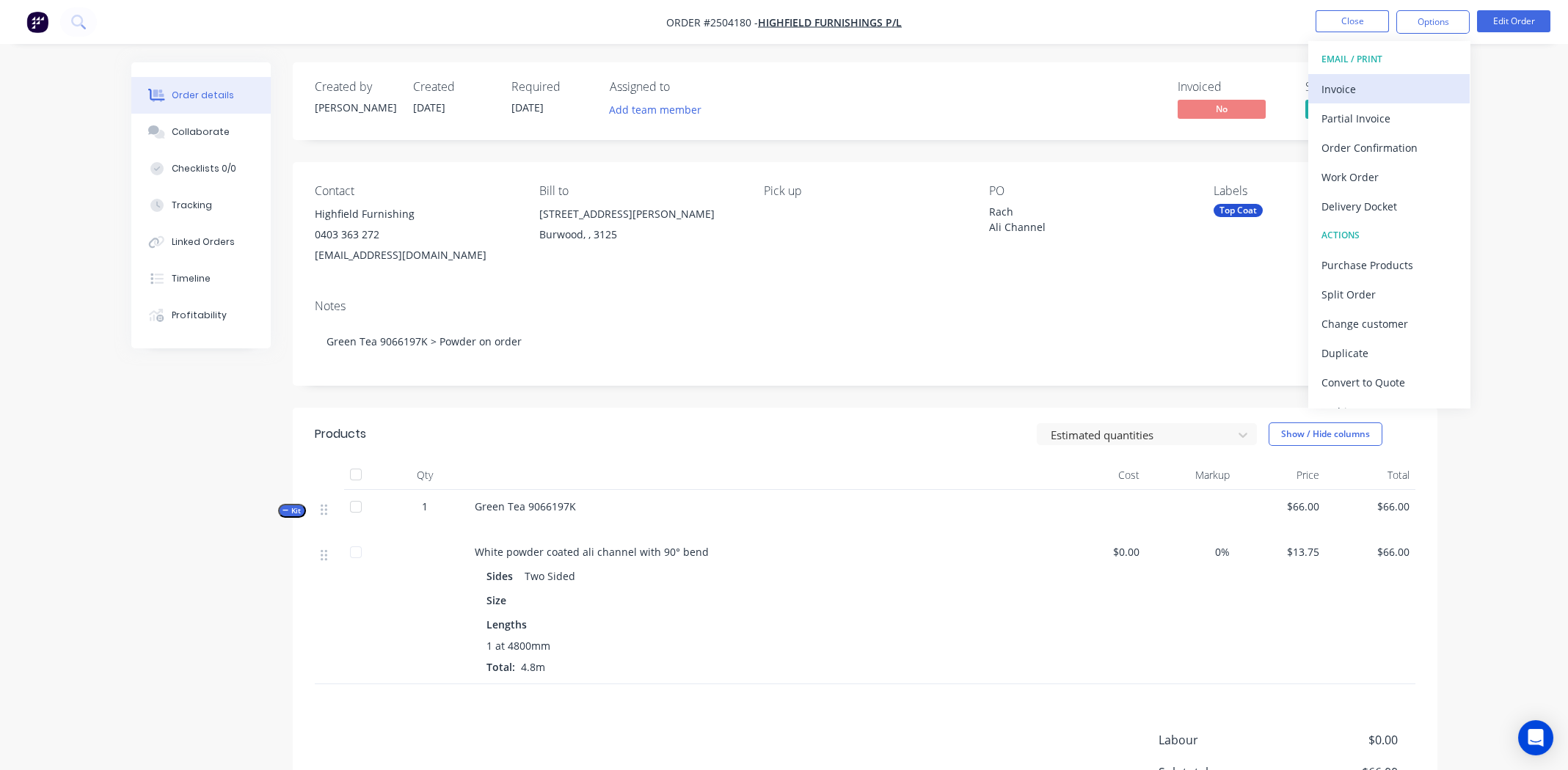
click at [1351, 90] on div "Invoice" at bounding box center [1389, 89] width 135 height 21
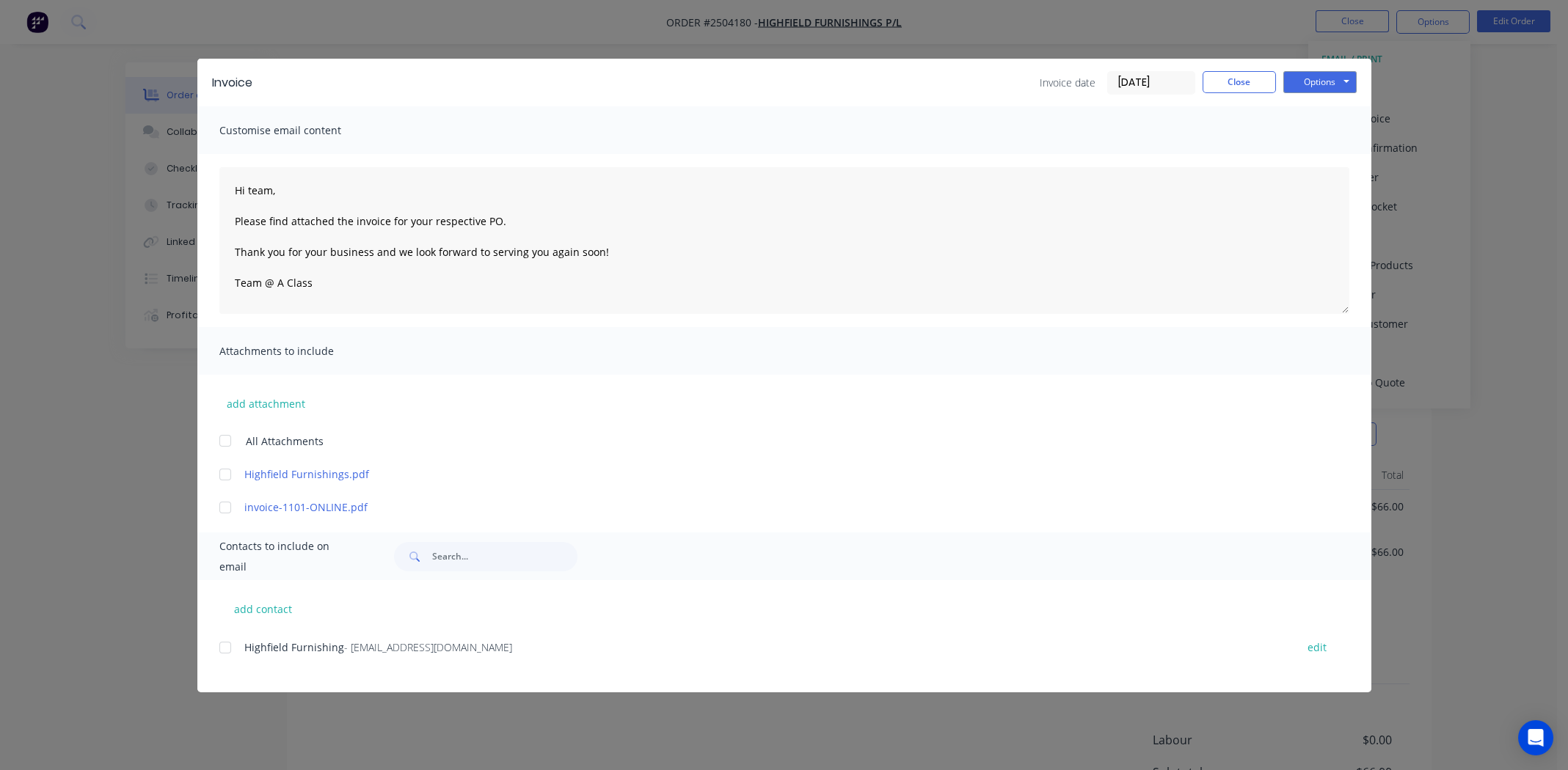
click at [223, 643] on div at bounding box center [225, 647] width 29 height 29
click at [217, 473] on div at bounding box center [225, 474] width 29 height 29
click at [225, 505] on div at bounding box center [225, 508] width 29 height 29
click at [1332, 73] on button "Options" at bounding box center [1320, 82] width 73 height 22
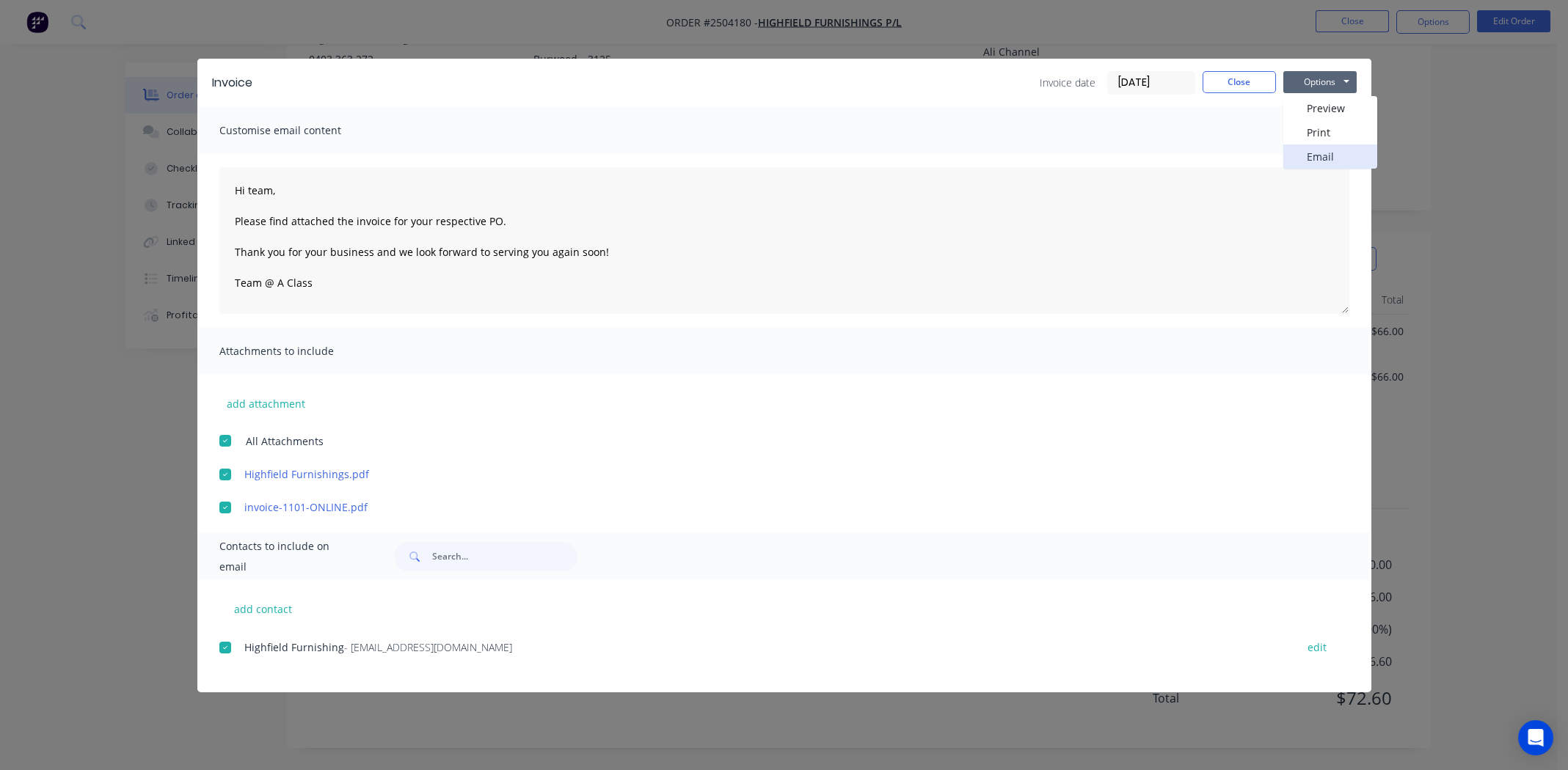
click at [1313, 158] on button "Email" at bounding box center [1330, 157] width 94 height 24
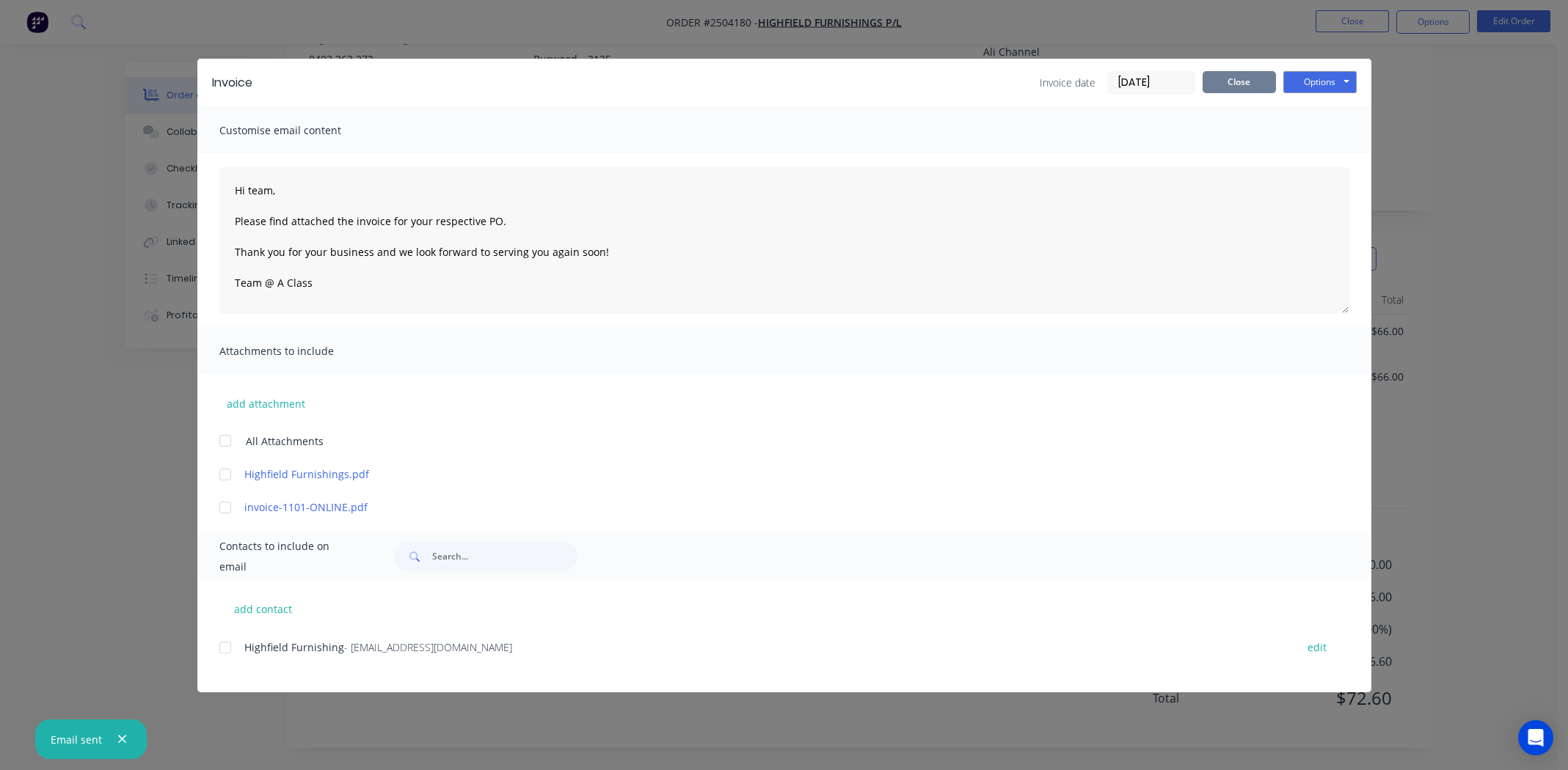
click at [1208, 91] on button "Close" at bounding box center [1239, 82] width 73 height 22
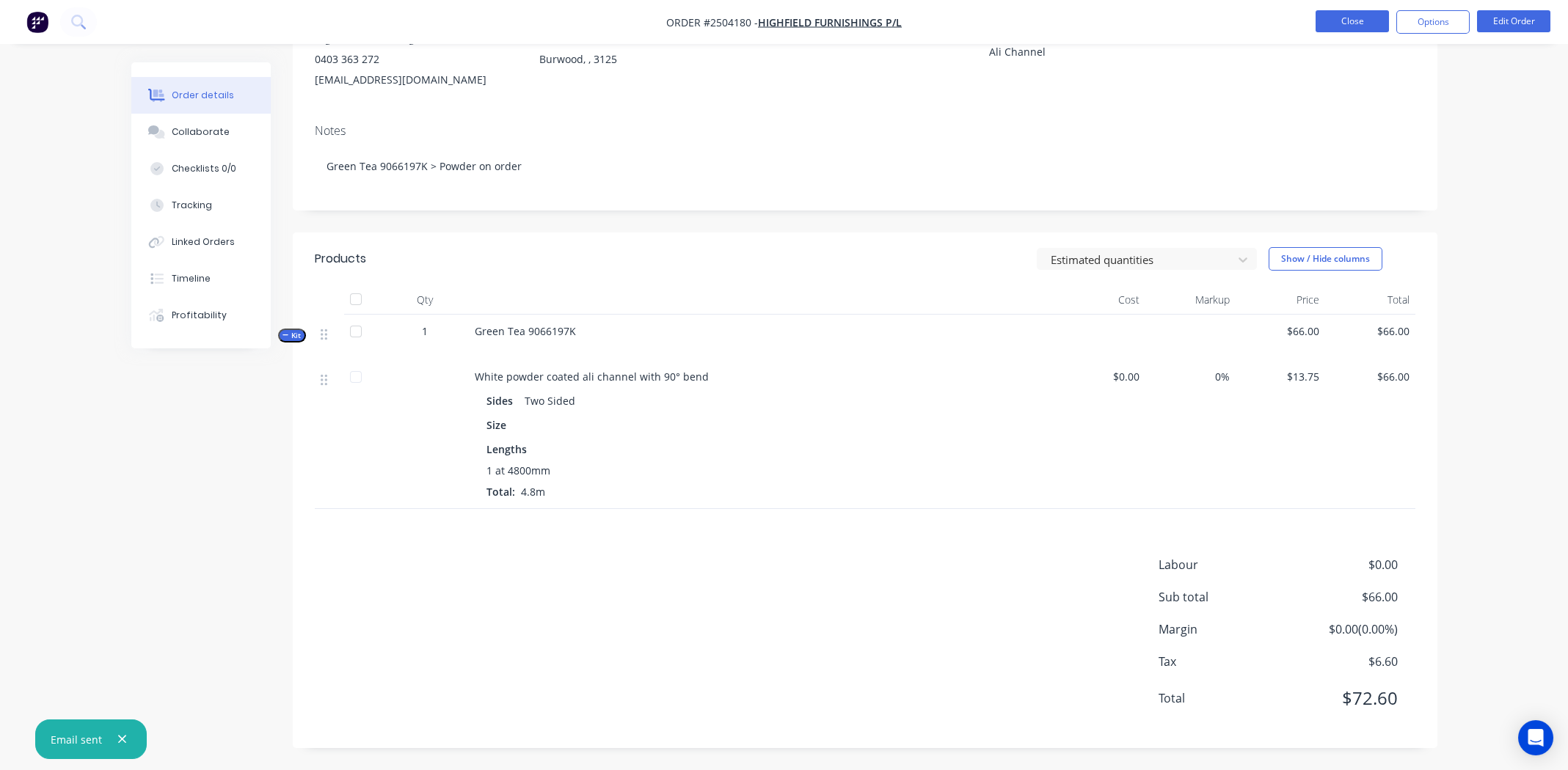
click at [1332, 21] on button "Close" at bounding box center [1352, 21] width 73 height 22
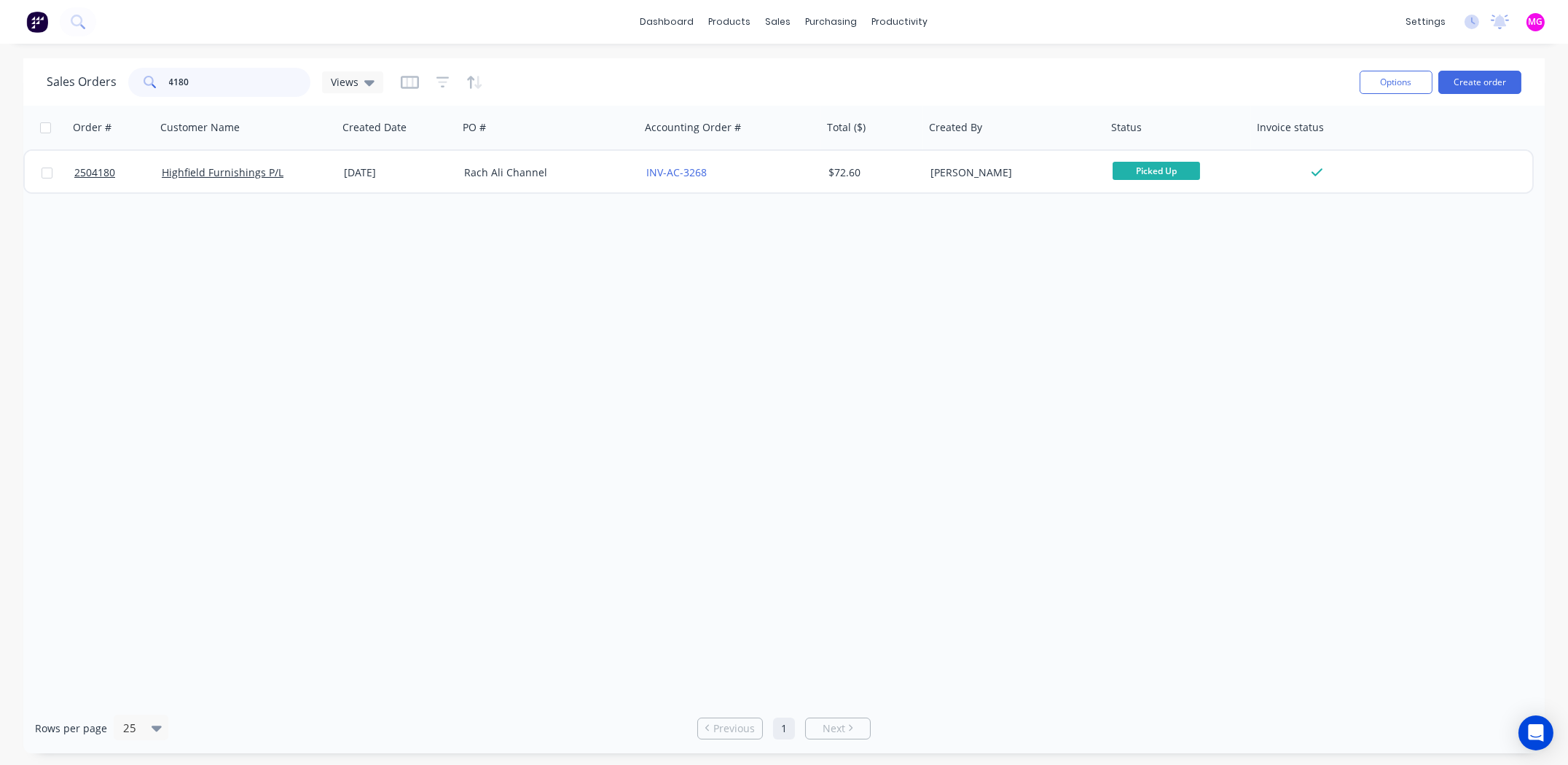
click at [253, 75] on input "4180" at bounding box center [240, 82] width 142 height 29
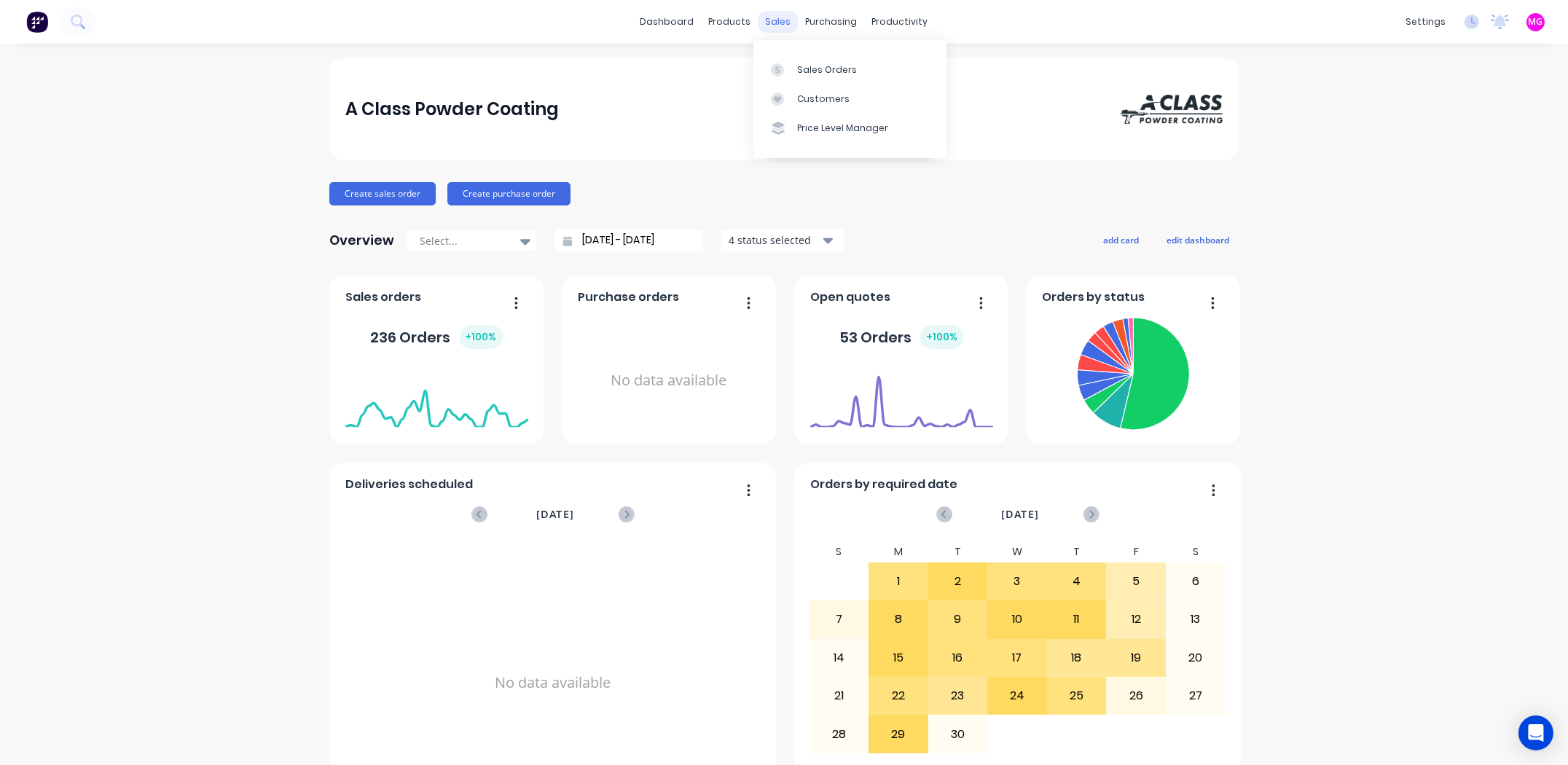
click at [770, 25] on div "sales" at bounding box center [779, 21] width 40 height 22
click at [817, 69] on div "Sales Orders" at bounding box center [827, 70] width 60 height 13
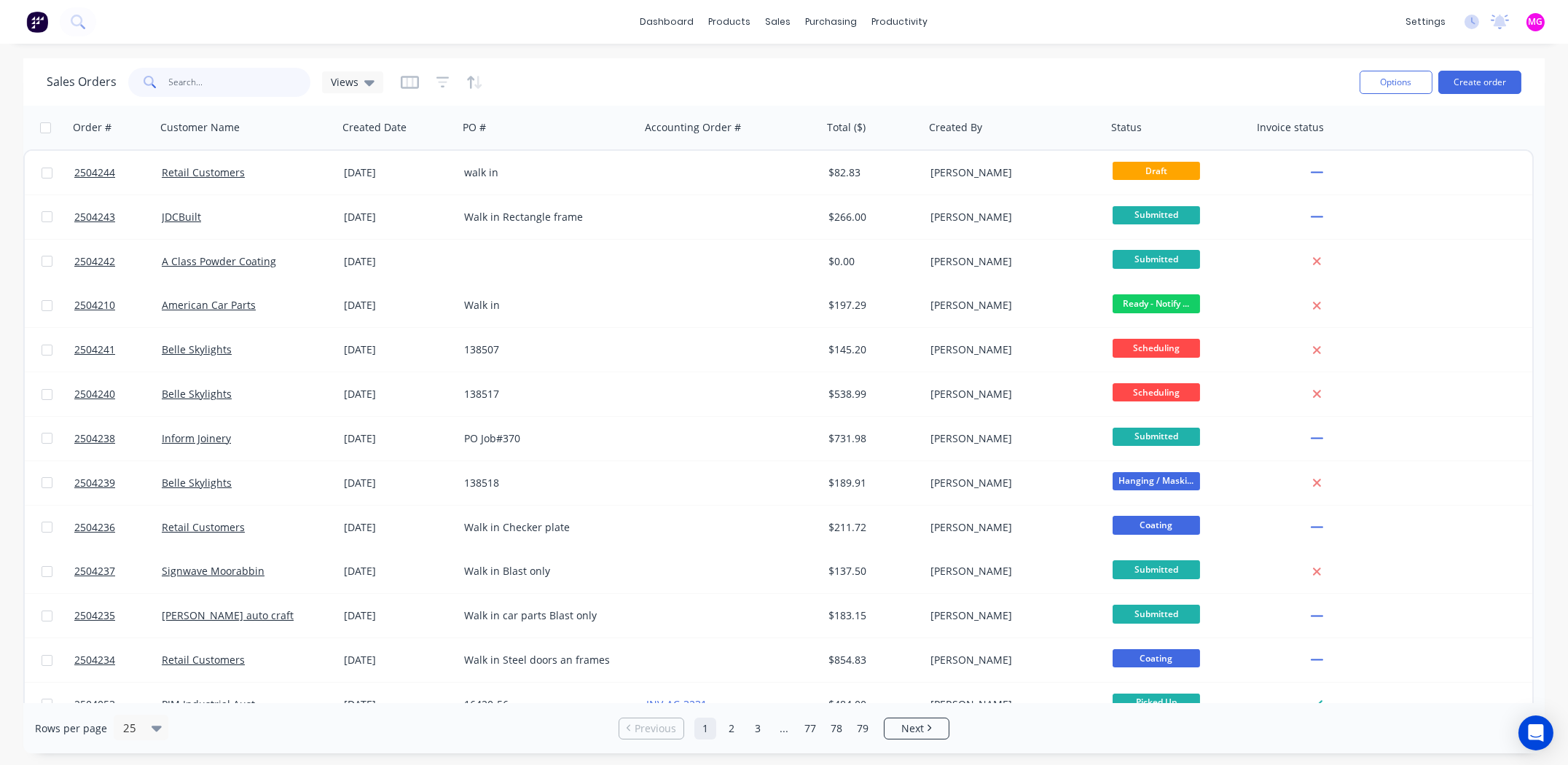
click at [228, 81] on input "text" at bounding box center [240, 82] width 142 height 29
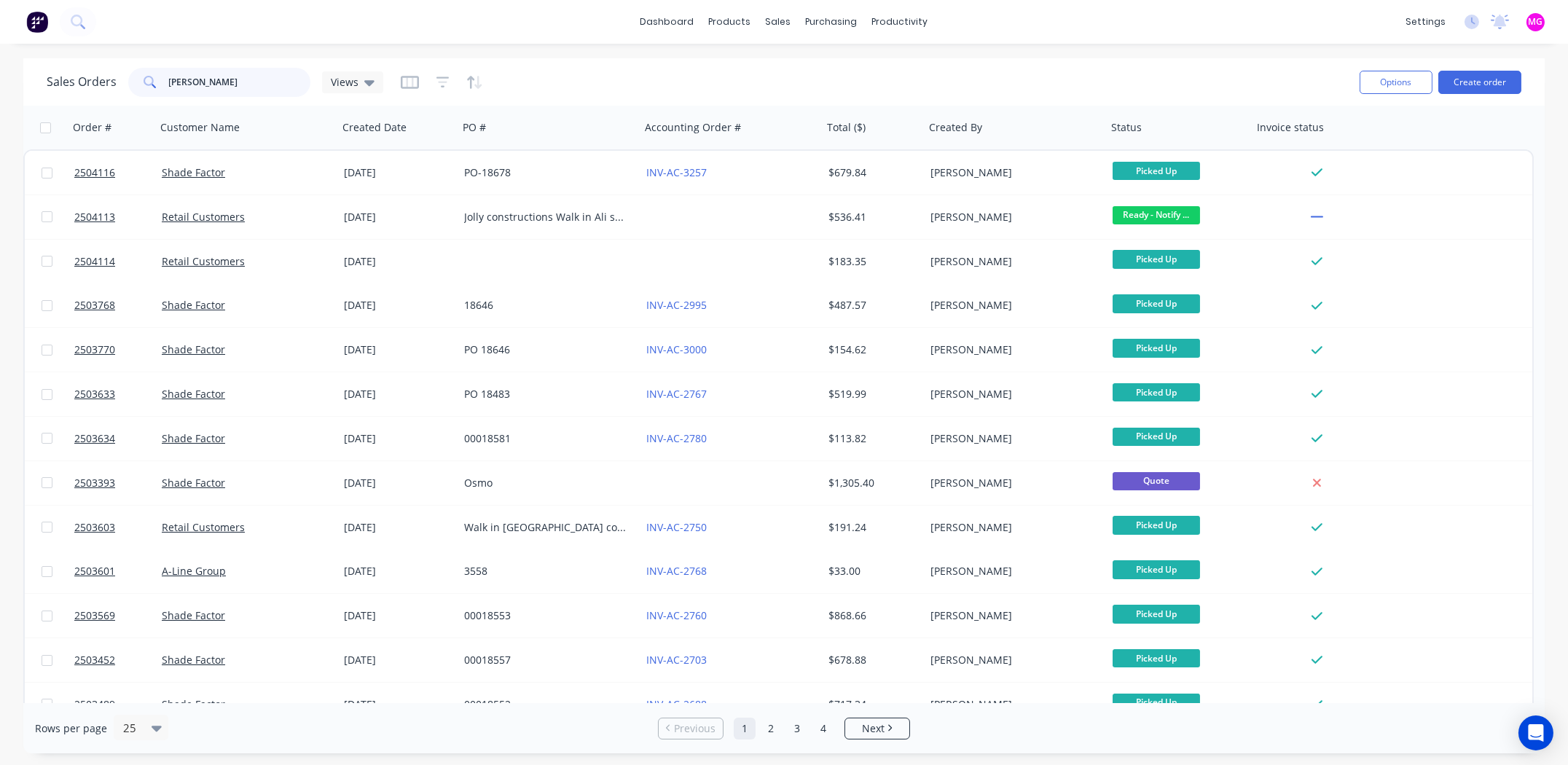
type input "[PERSON_NAME]"
